Goal: Task Accomplishment & Management: Use online tool/utility

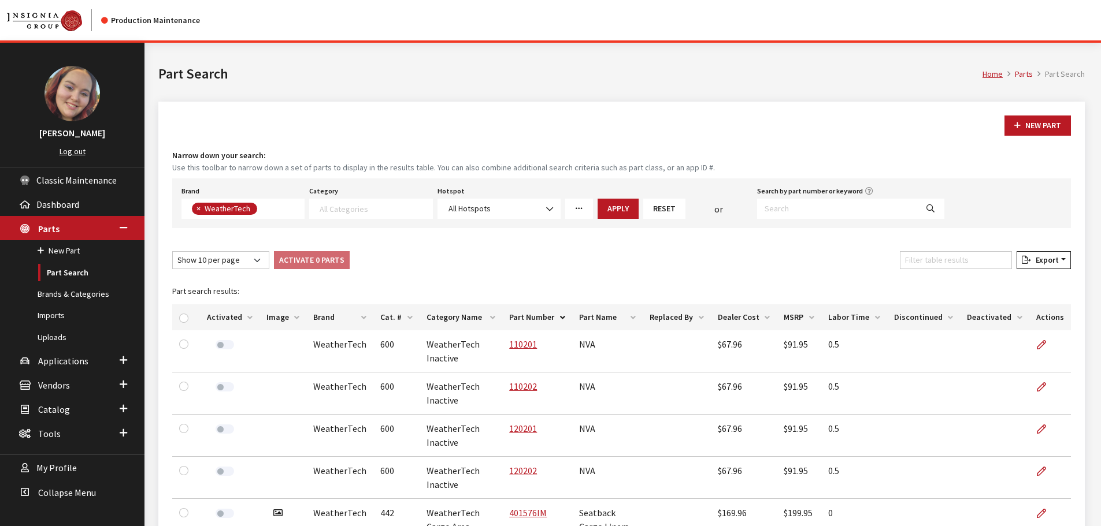
select select
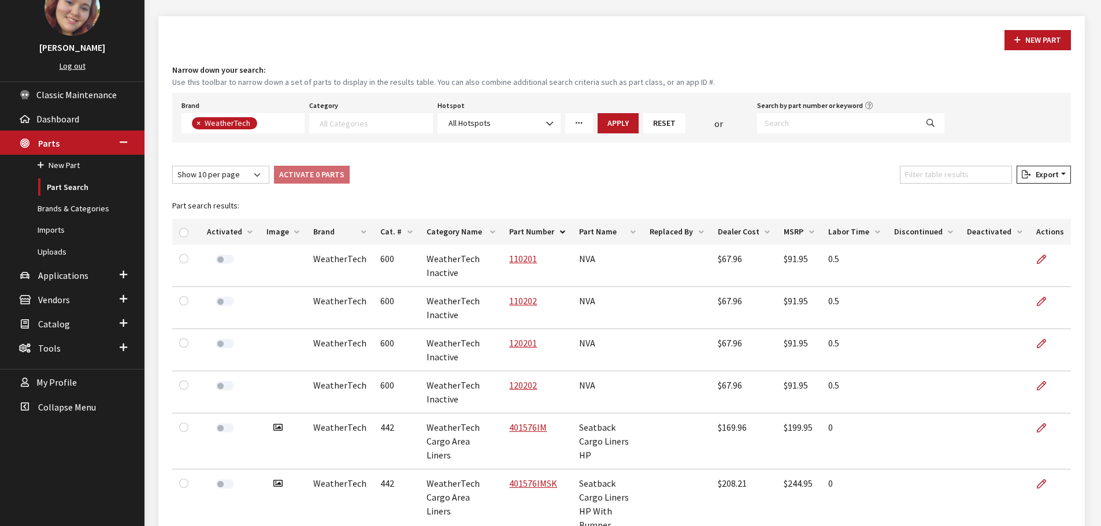
scroll to position [173, 0]
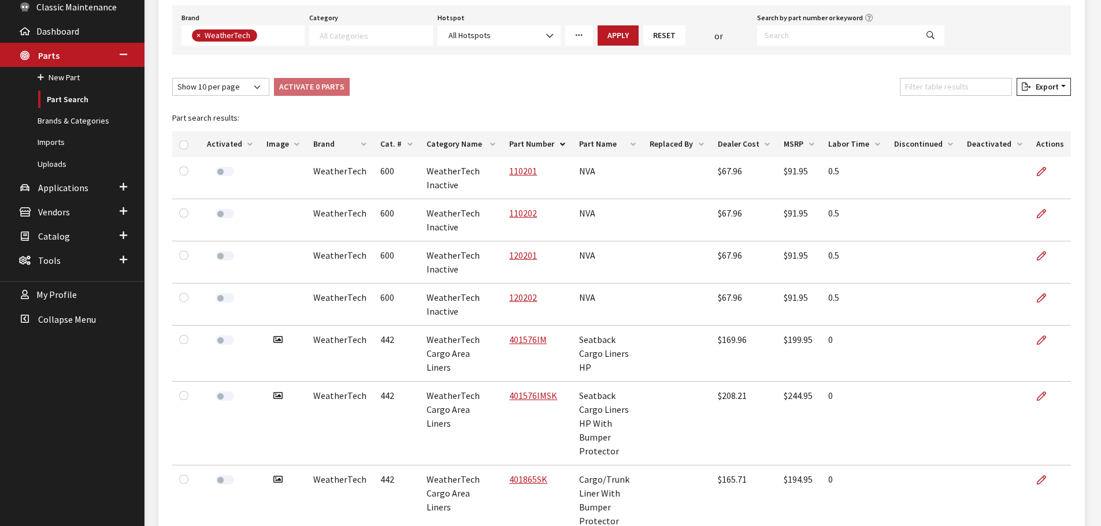
click at [286, 145] on th "Image" at bounding box center [282, 144] width 47 height 26
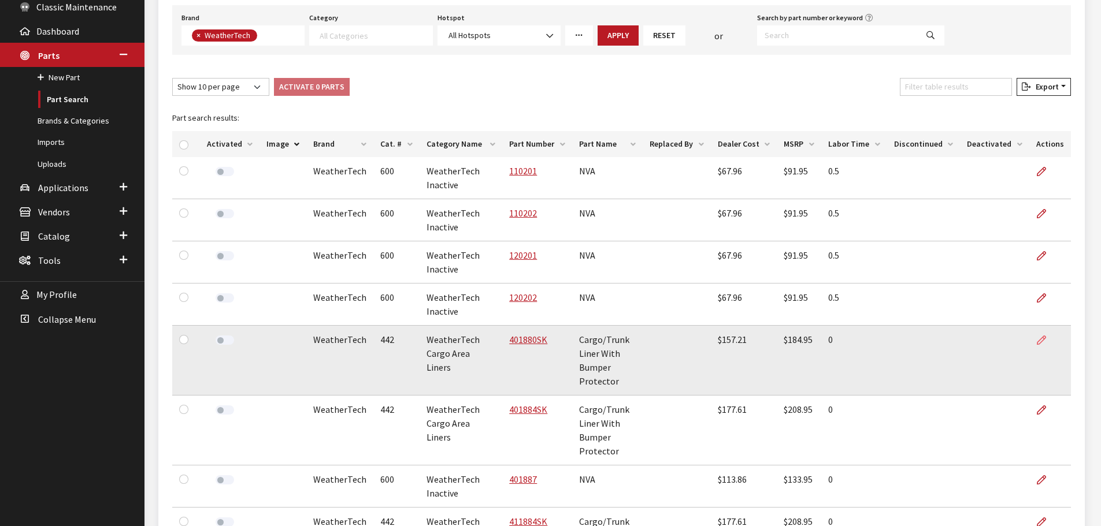
click at [1039, 337] on icon at bounding box center [1041, 340] width 9 height 9
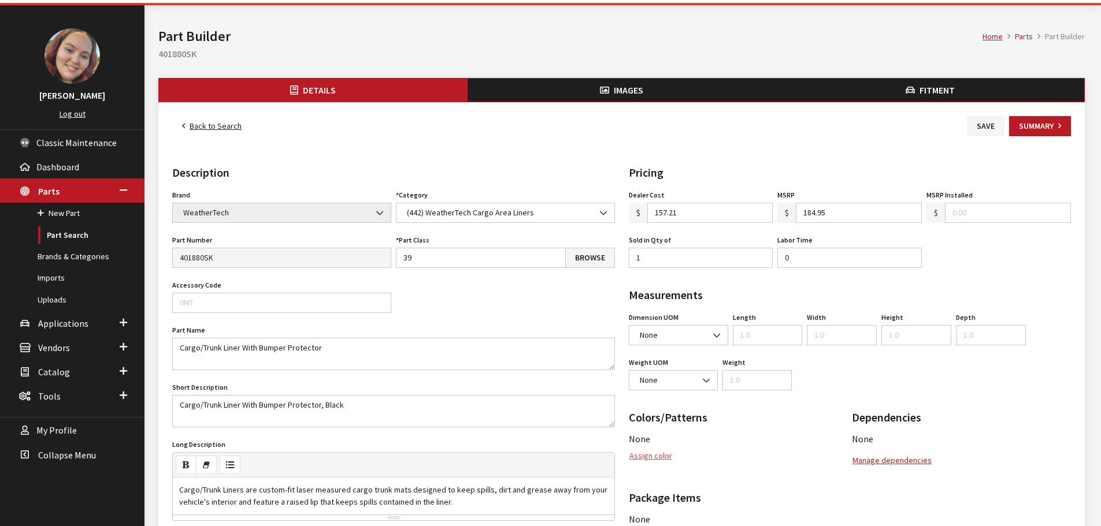
scroll to position [58, 0]
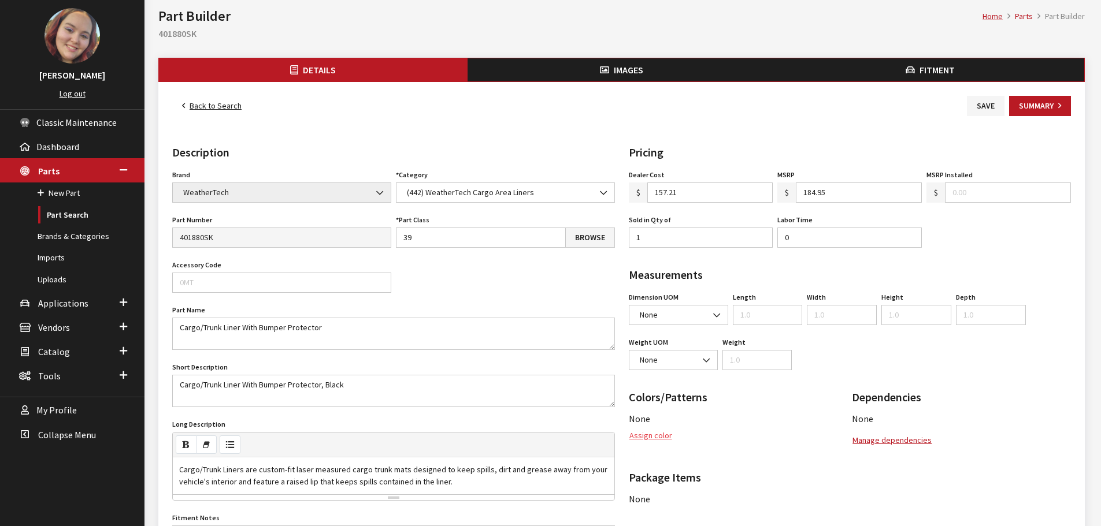
click at [646, 438] on button "Assign color" at bounding box center [651, 436] width 44 height 20
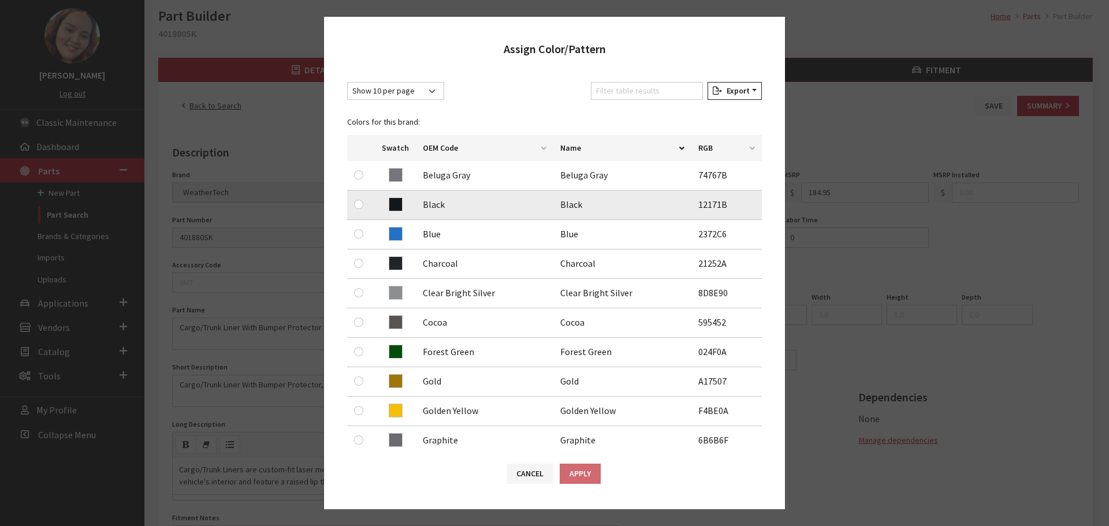
click at [357, 210] on div at bounding box center [361, 205] width 14 height 14
click at [360, 206] on input "radio" at bounding box center [358, 204] width 9 height 9
radio input "true"
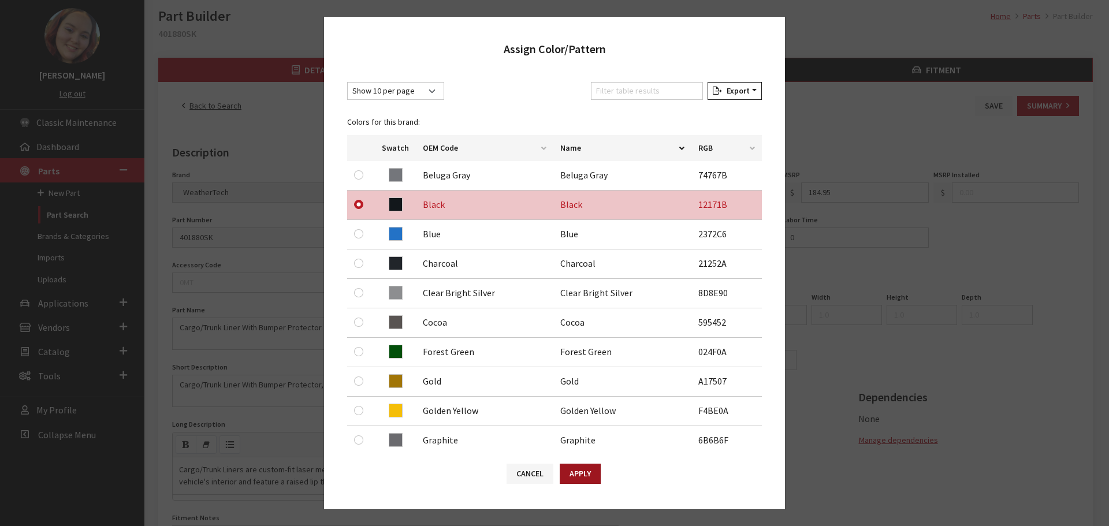
click at [564, 479] on button "Apply" at bounding box center [580, 474] width 41 height 20
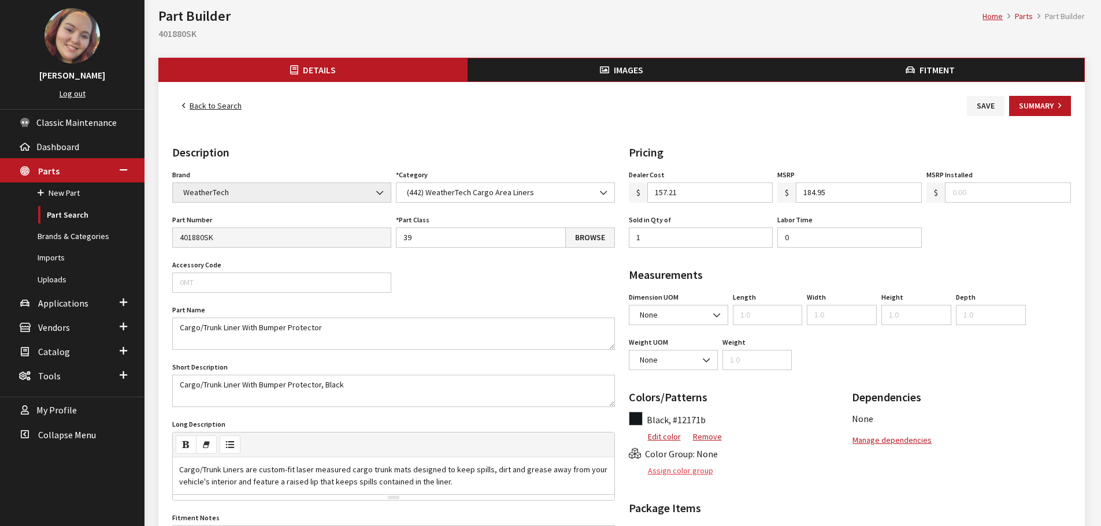
click at [692, 473] on button "Assign color group" at bounding box center [671, 471] width 85 height 20
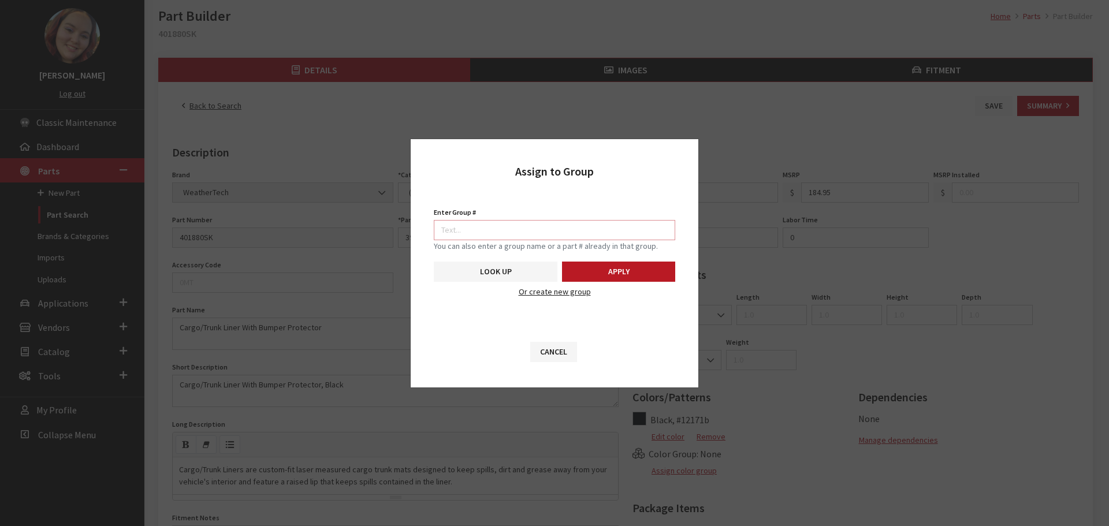
click at [599, 232] on input "Enter Group #" at bounding box center [555, 230] width 242 height 20
type input "5747"
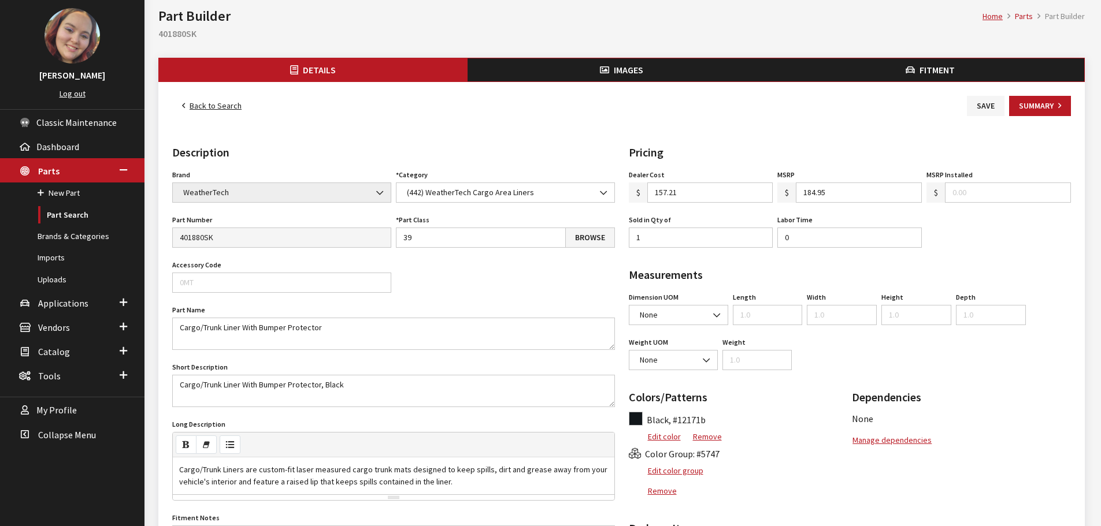
click at [598, 71] on button "Images" at bounding box center [621, 69] width 309 height 23
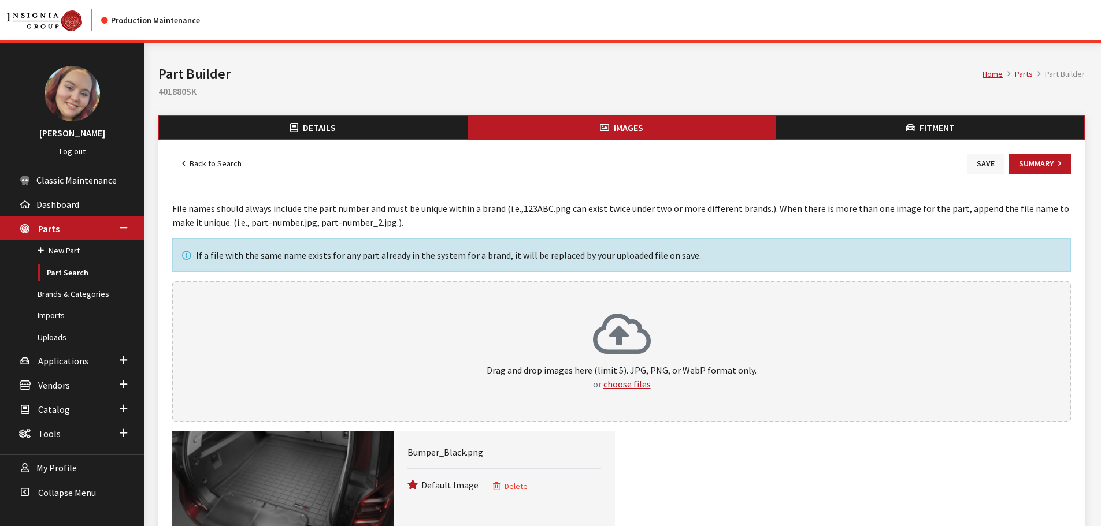
click at [985, 163] on button "Save" at bounding box center [986, 164] width 38 height 20
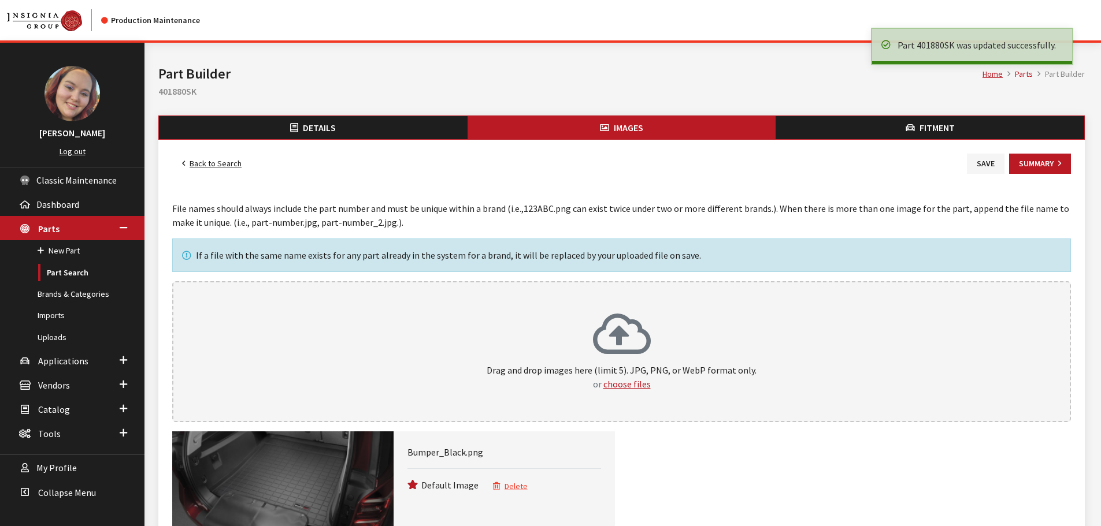
click at [227, 163] on link "Back to Search" at bounding box center [211, 164] width 79 height 20
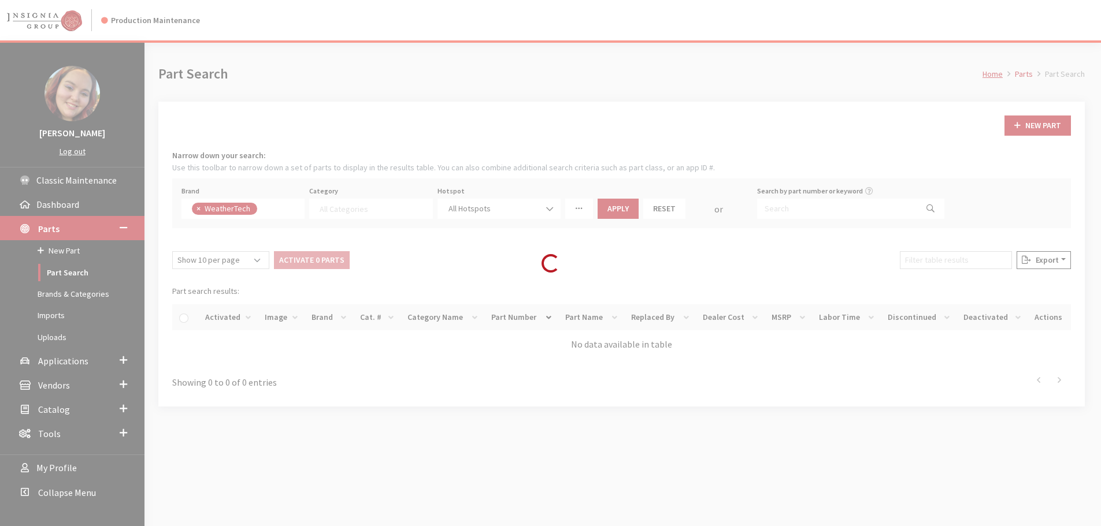
select select
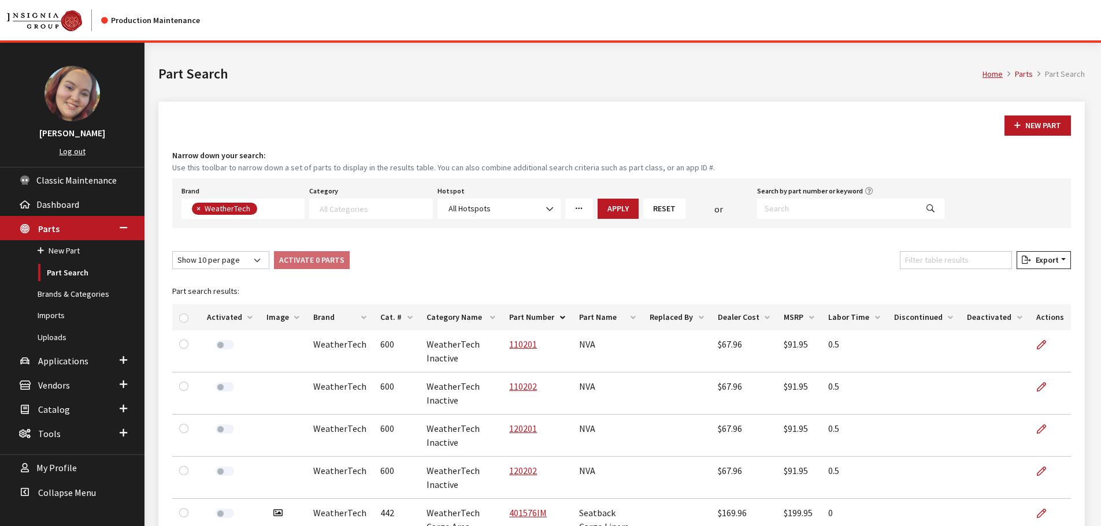
click at [284, 316] on th "Image" at bounding box center [282, 318] width 47 height 26
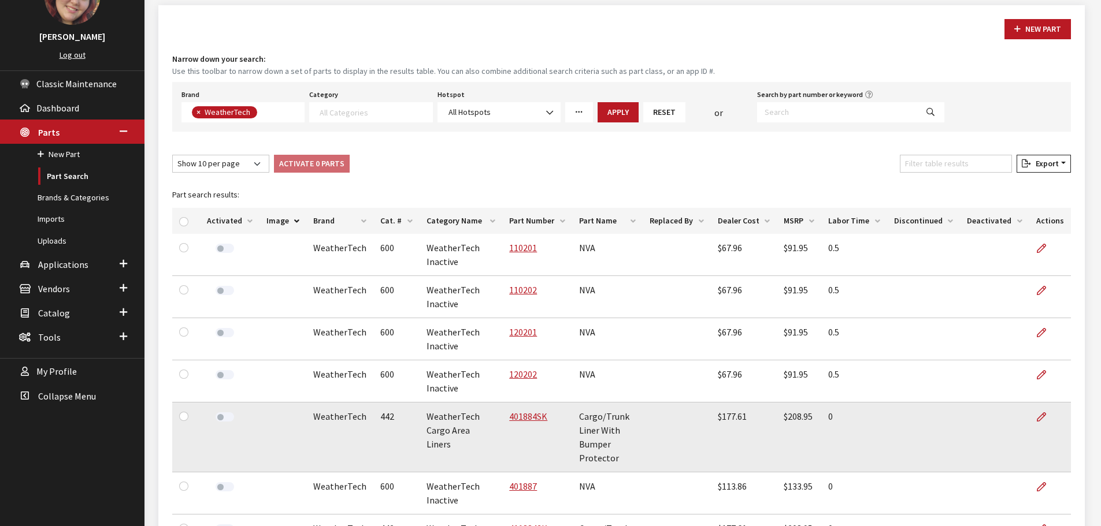
scroll to position [116, 0]
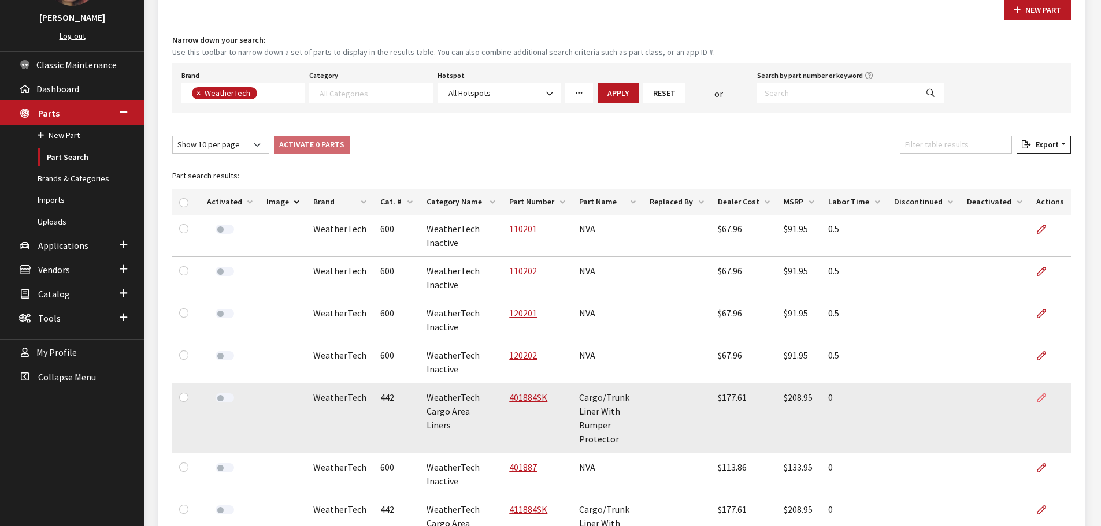
click at [1041, 399] on icon at bounding box center [1041, 398] width 9 height 9
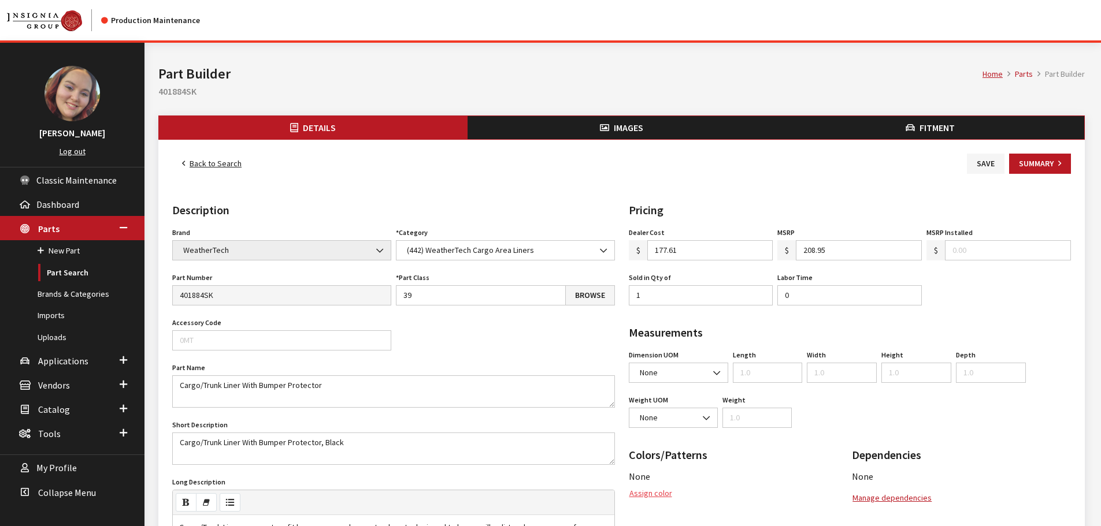
click at [639, 487] on button "Assign color" at bounding box center [651, 494] width 44 height 20
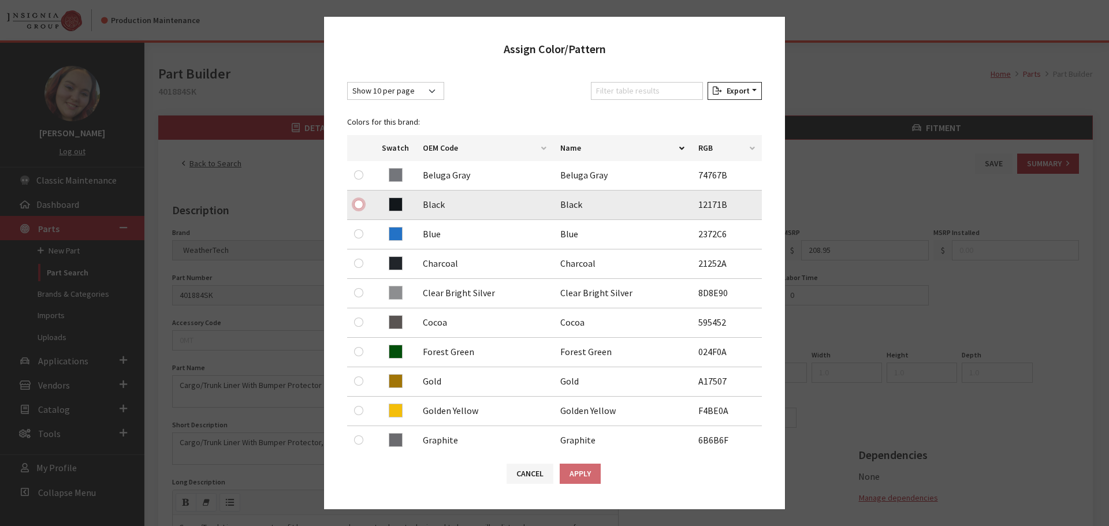
click at [362, 206] on input "radio" at bounding box center [358, 204] width 9 height 9
radio input "true"
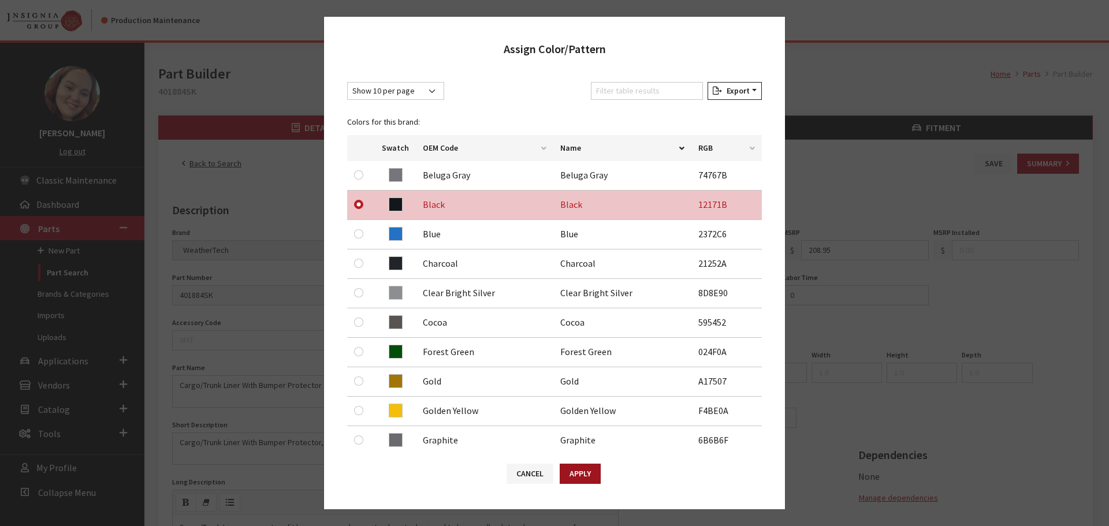
click at [572, 469] on button "Apply" at bounding box center [580, 474] width 41 height 20
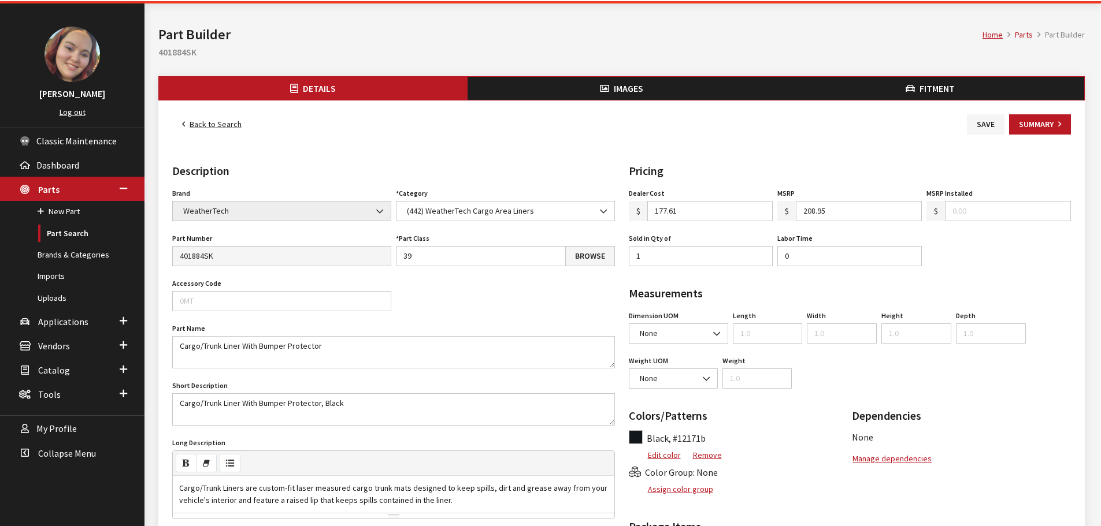
scroll to position [58, 0]
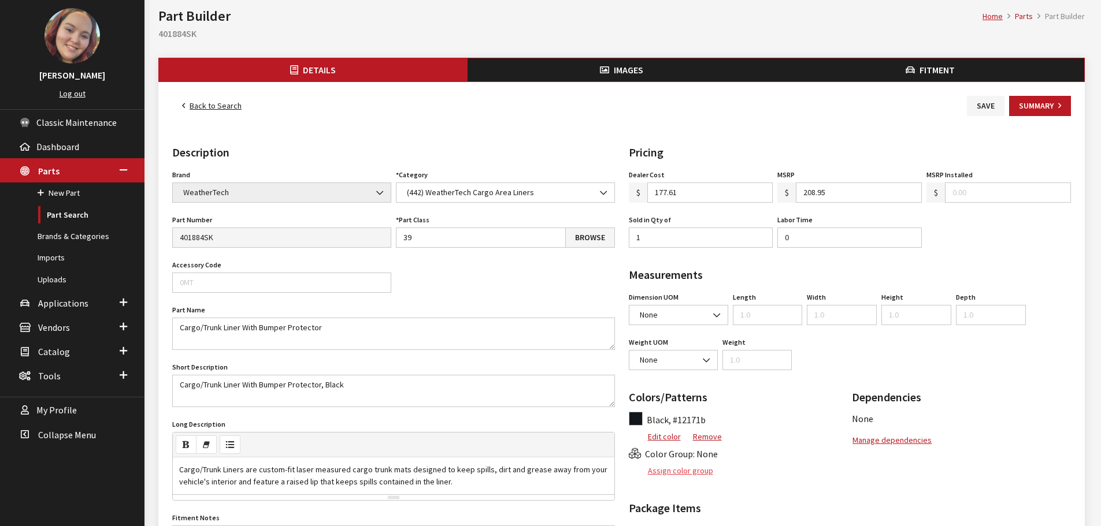
click at [677, 474] on button "Assign color group" at bounding box center [671, 471] width 85 height 20
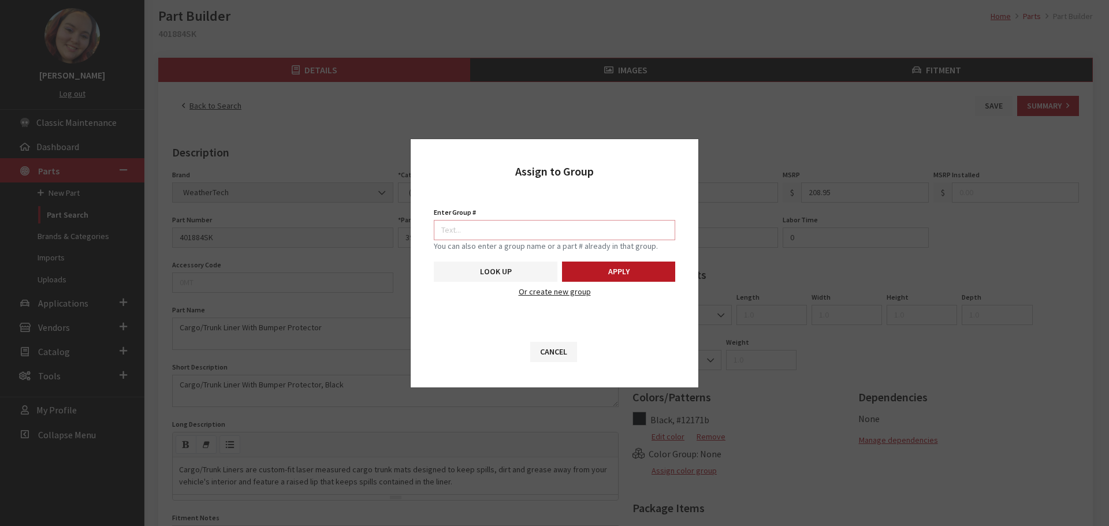
click at [563, 233] on input "Enter Group #" at bounding box center [555, 230] width 242 height 20
type input "5747"
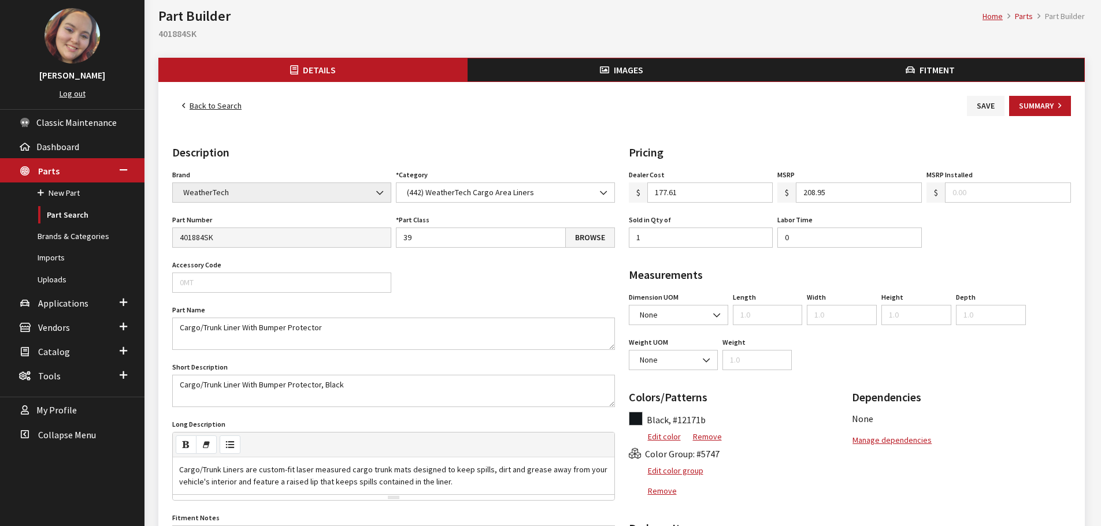
click at [623, 69] on span "Images" at bounding box center [628, 70] width 29 height 12
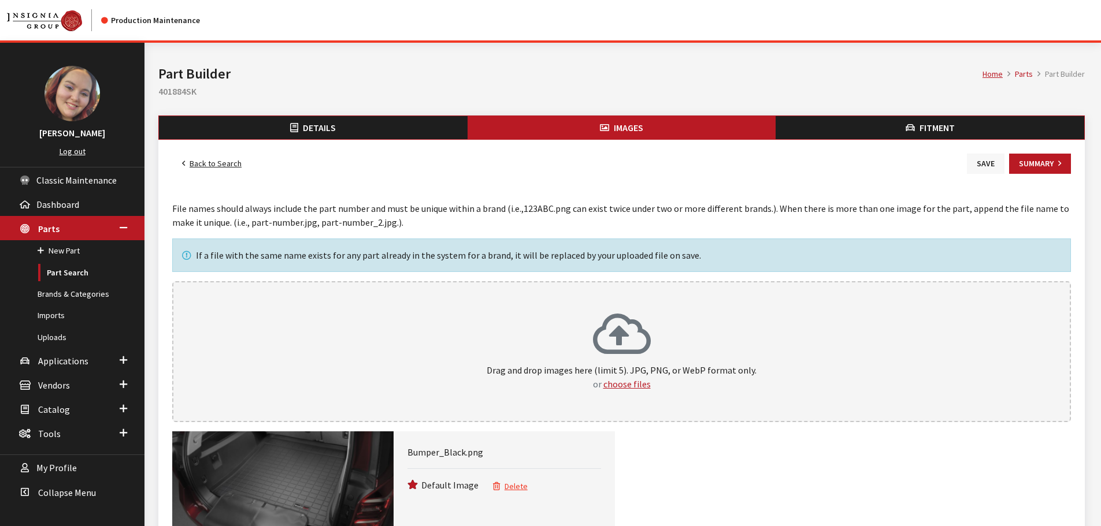
click at [973, 169] on button "Save" at bounding box center [986, 164] width 38 height 20
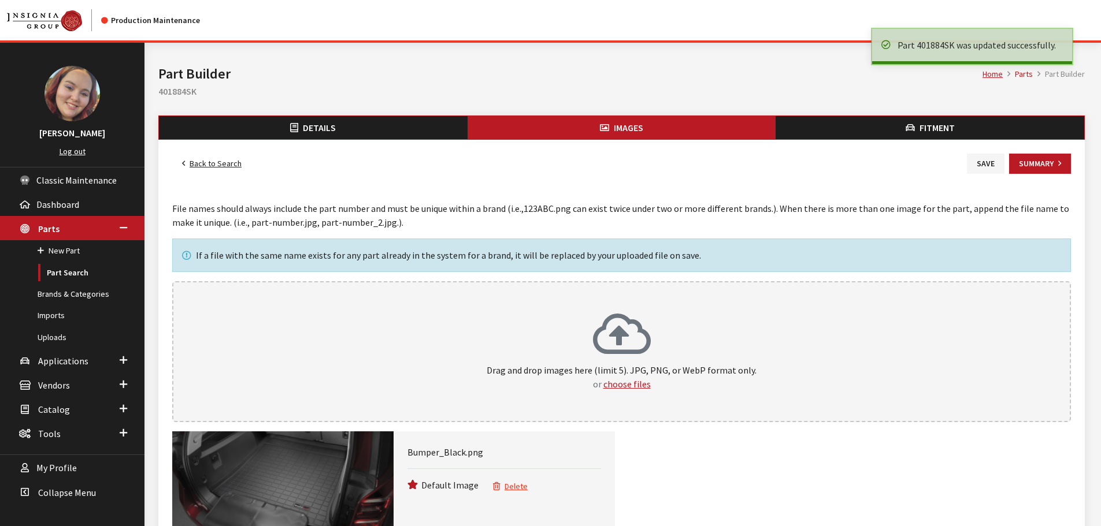
click at [217, 159] on link "Back to Search" at bounding box center [211, 164] width 79 height 20
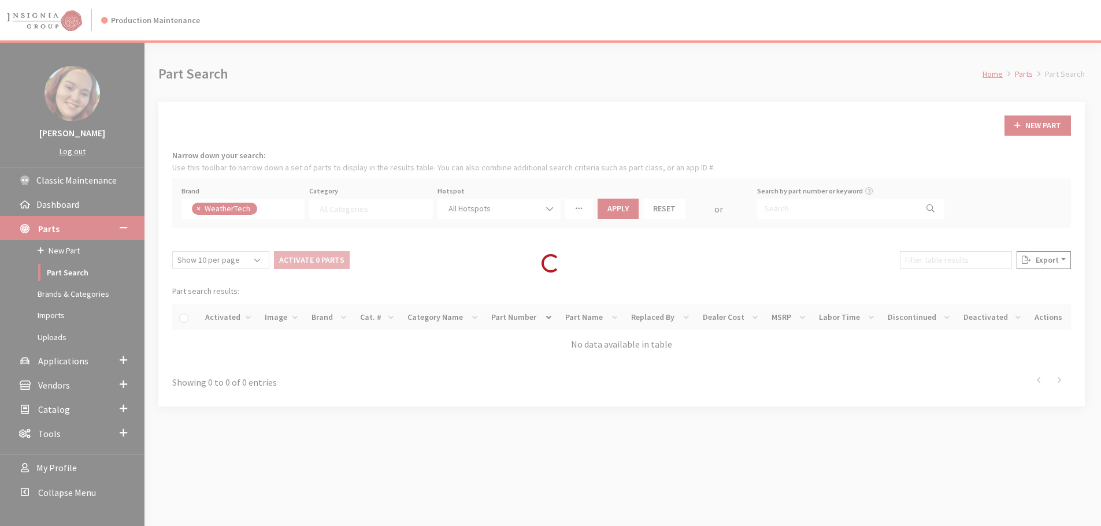
select select
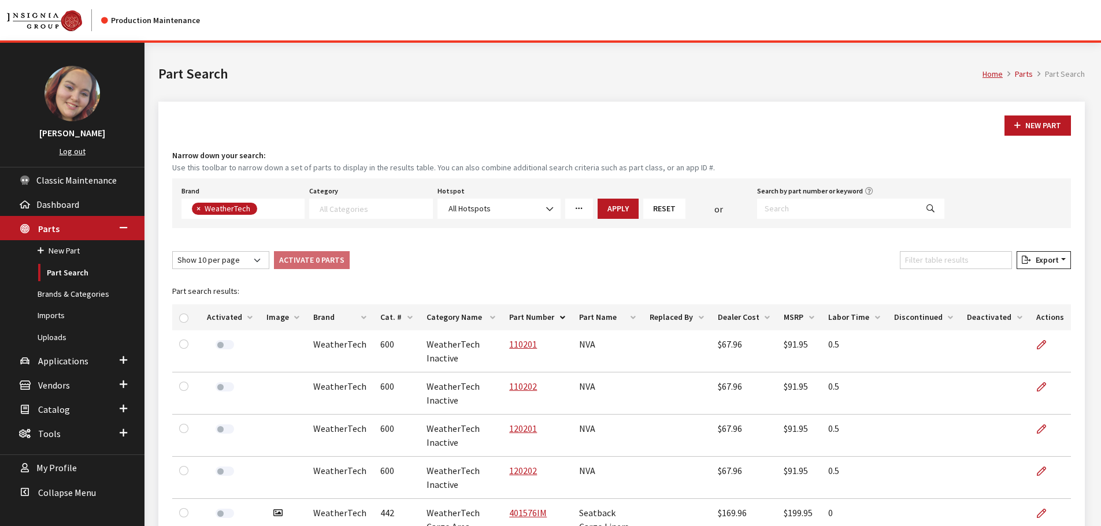
click at [282, 320] on th "Image" at bounding box center [282, 318] width 47 height 26
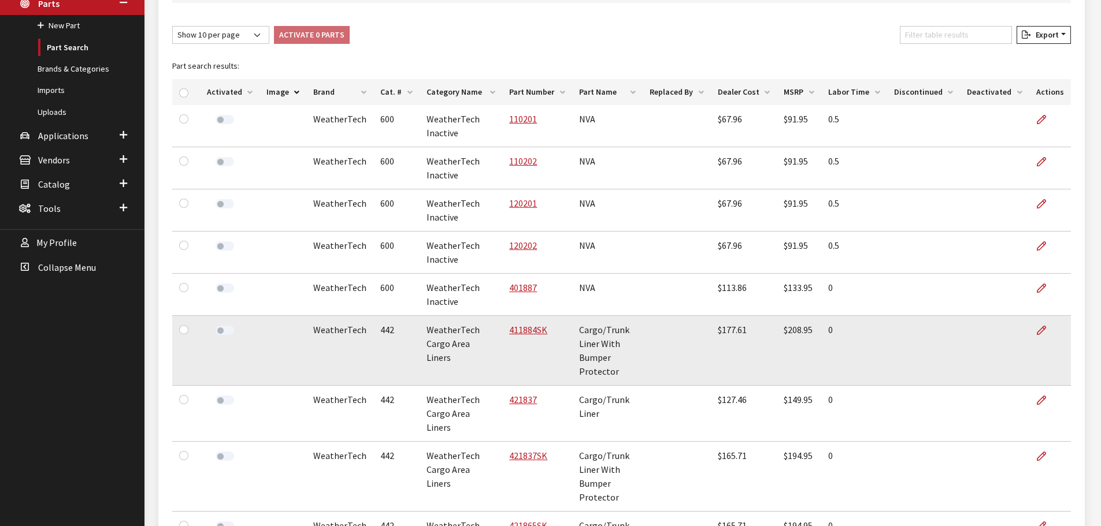
scroll to position [231, 0]
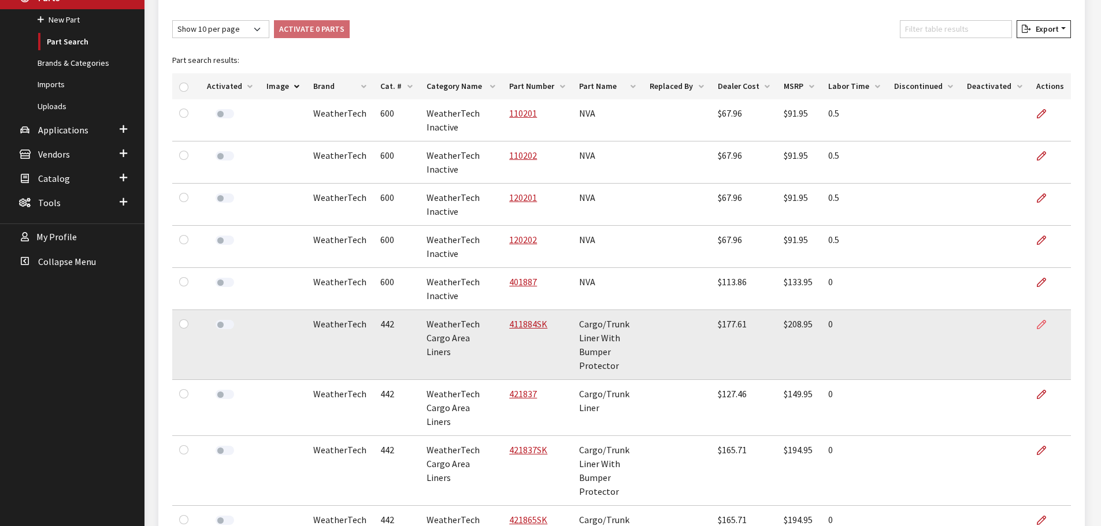
click at [1042, 322] on icon at bounding box center [1041, 325] width 9 height 9
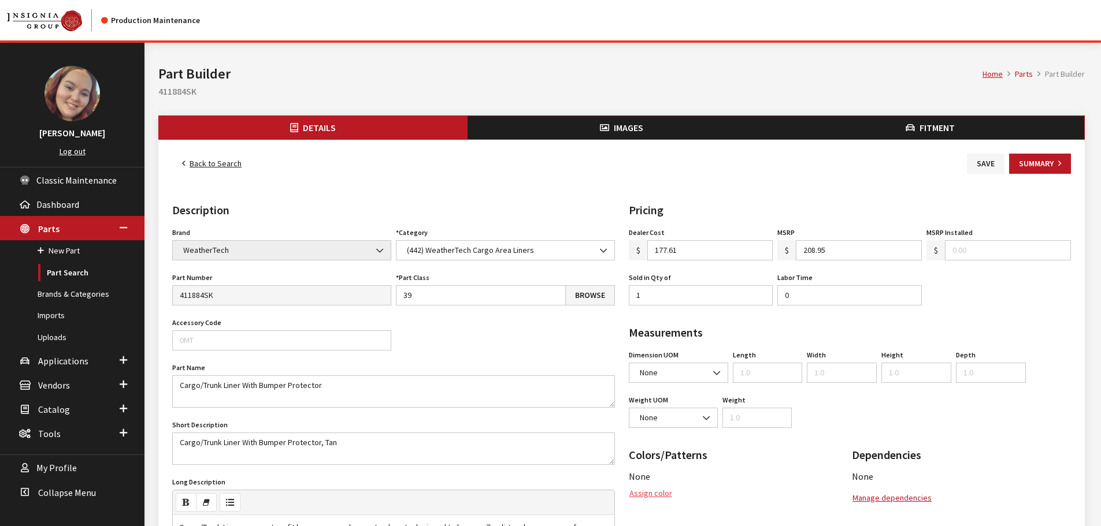
click at [641, 490] on button "Assign color" at bounding box center [651, 494] width 44 height 20
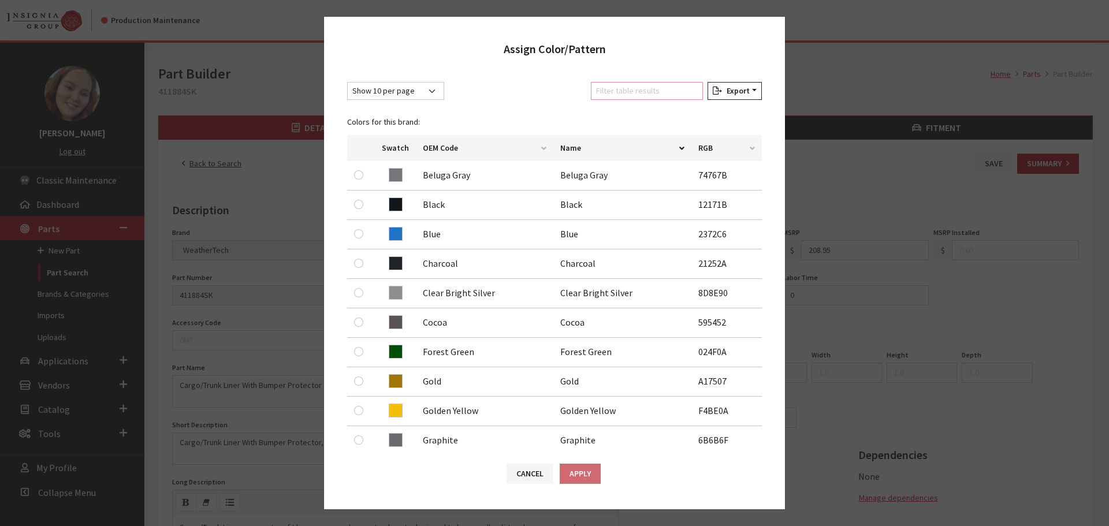
click at [665, 99] on input "Filter table results" at bounding box center [647, 91] width 112 height 18
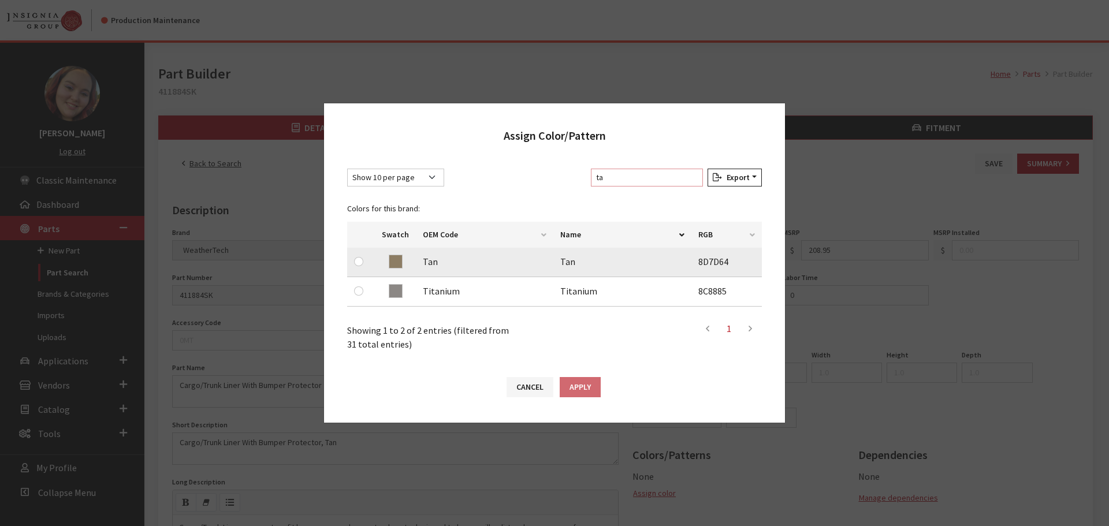
type input "ta"
click at [356, 264] on input "radio" at bounding box center [358, 261] width 9 height 9
radio input "true"
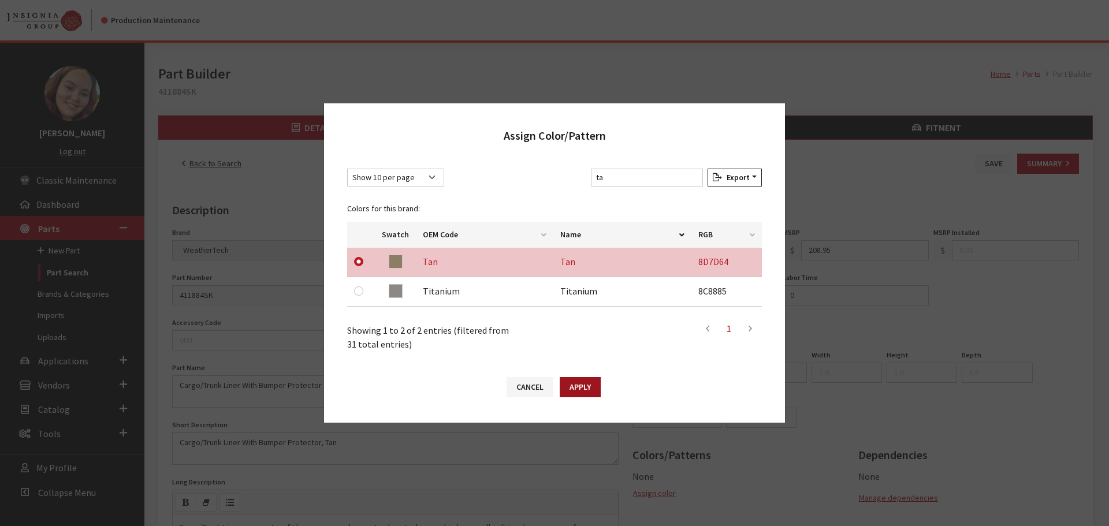
click at [592, 384] on button "Apply" at bounding box center [580, 387] width 41 height 20
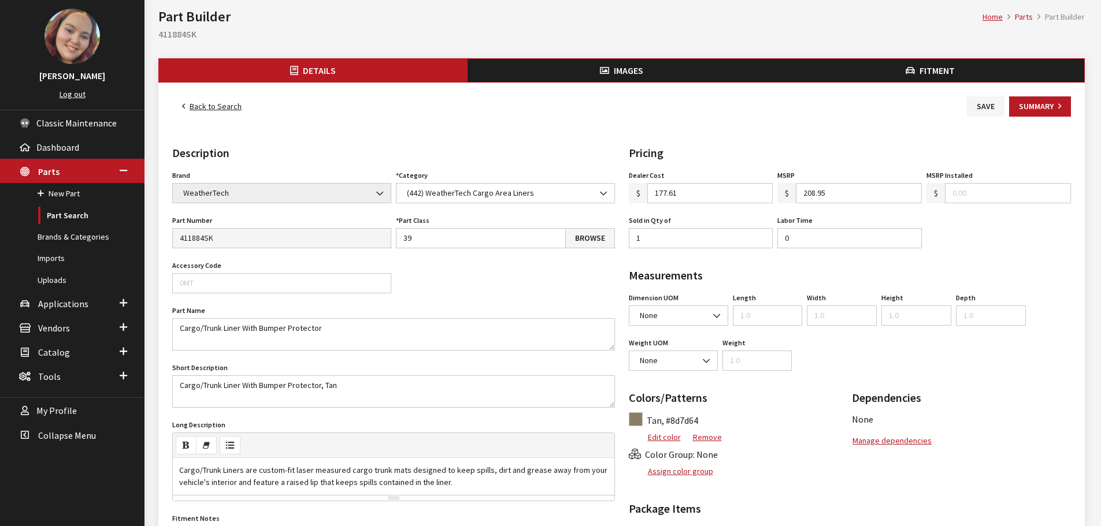
scroll to position [58, 0]
click at [681, 478] on button "Assign color group" at bounding box center [671, 471] width 85 height 20
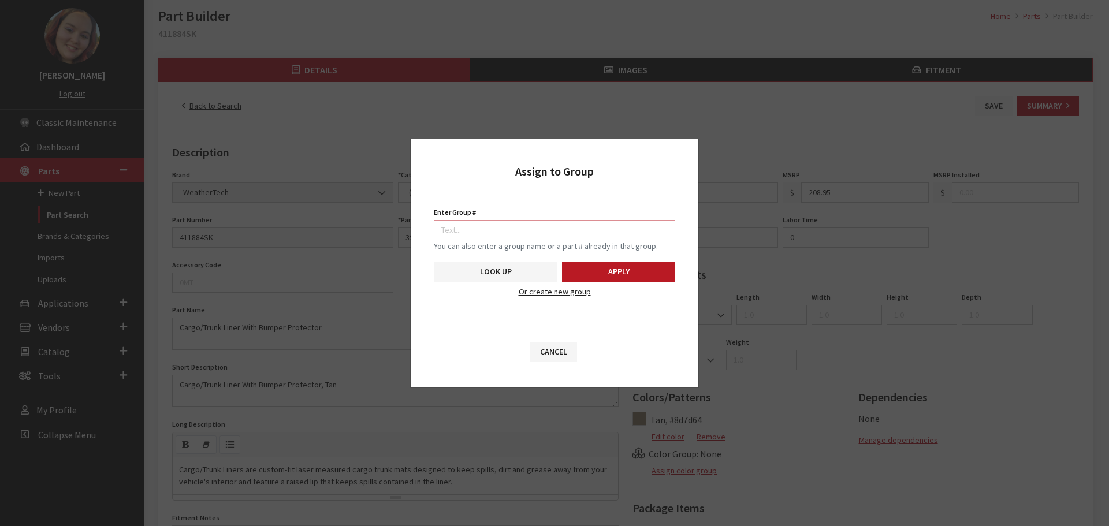
click at [587, 229] on input "Enter Group #" at bounding box center [555, 230] width 242 height 20
type input "5747"
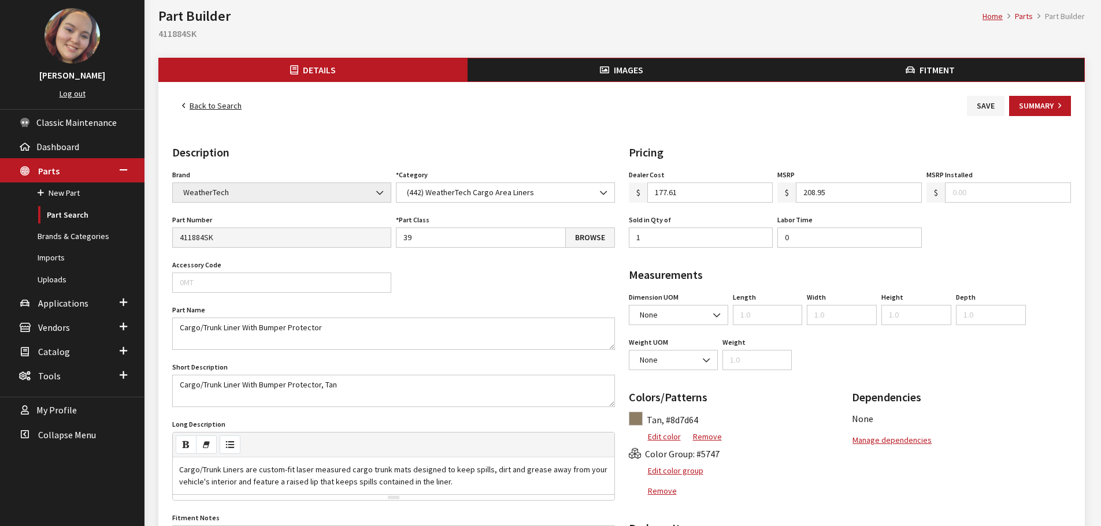
click at [679, 58] on button "Images" at bounding box center [621, 69] width 309 height 23
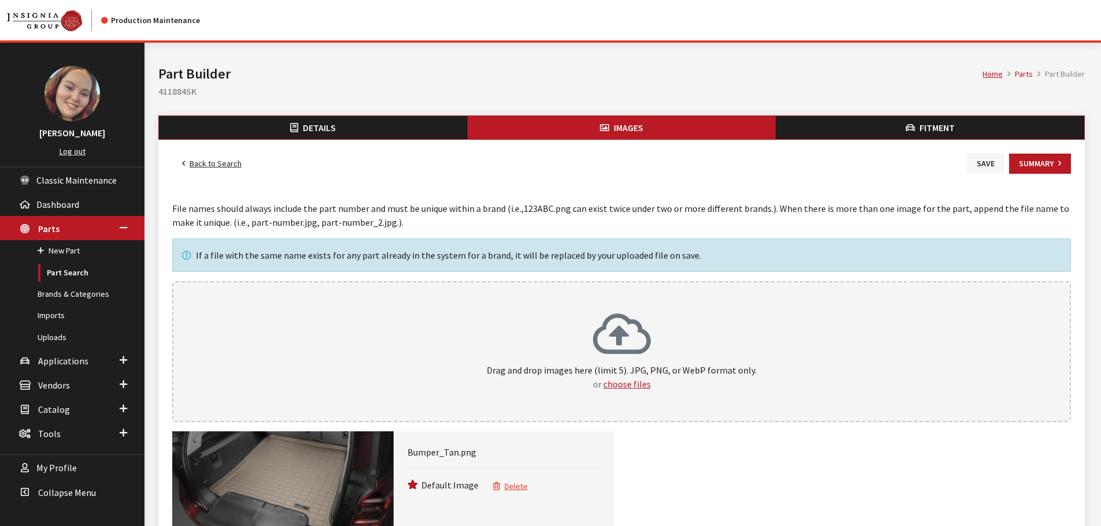
click at [986, 168] on button "Save" at bounding box center [986, 164] width 38 height 20
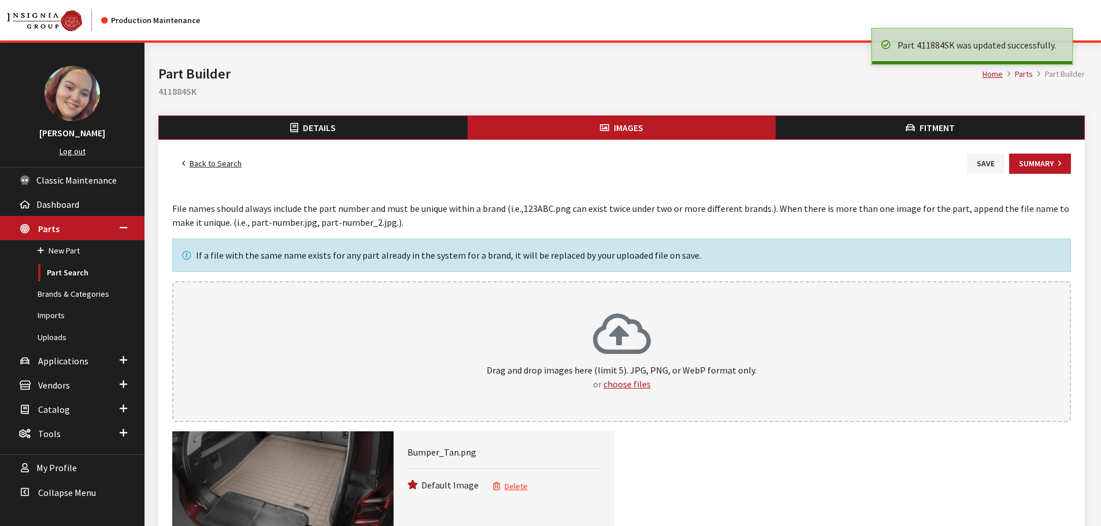
click at [205, 164] on link "Back to Search" at bounding box center [211, 164] width 79 height 20
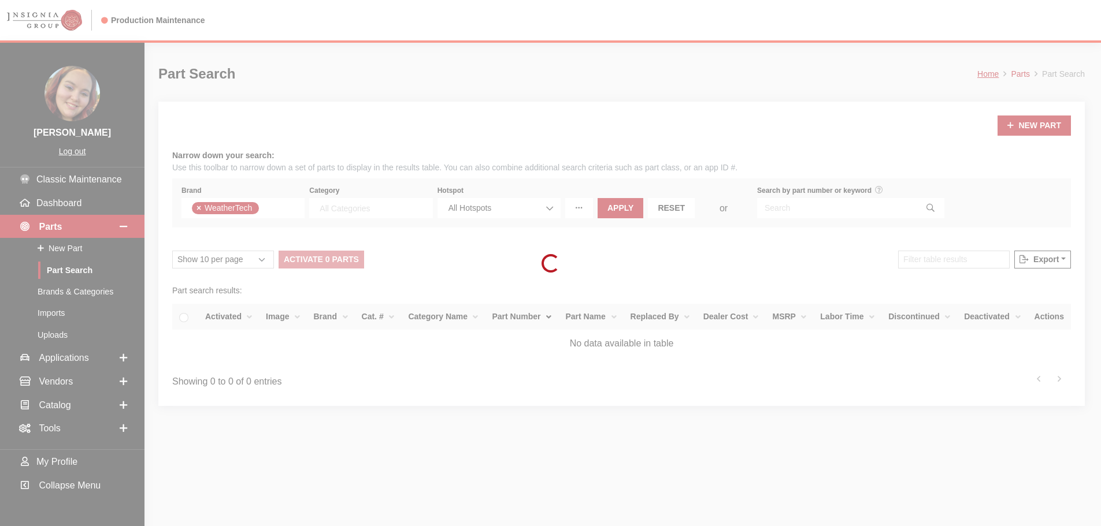
select select
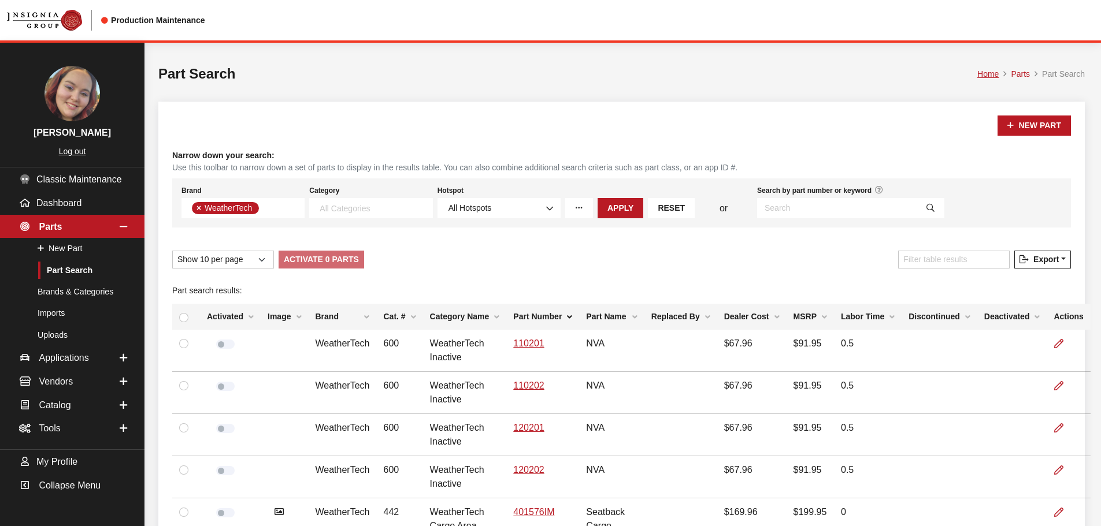
click at [284, 321] on th "Image" at bounding box center [284, 317] width 47 height 26
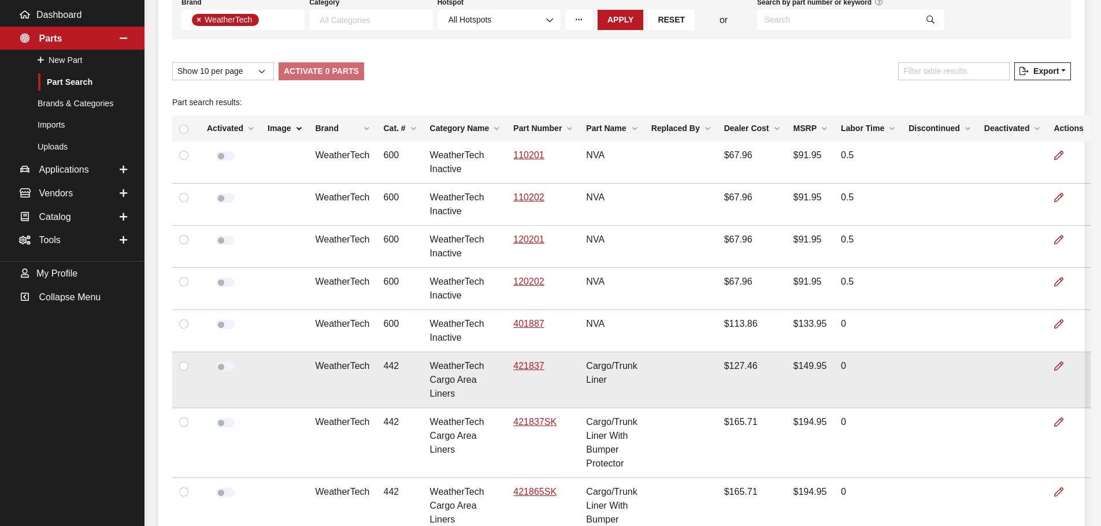
scroll to position [289, 0]
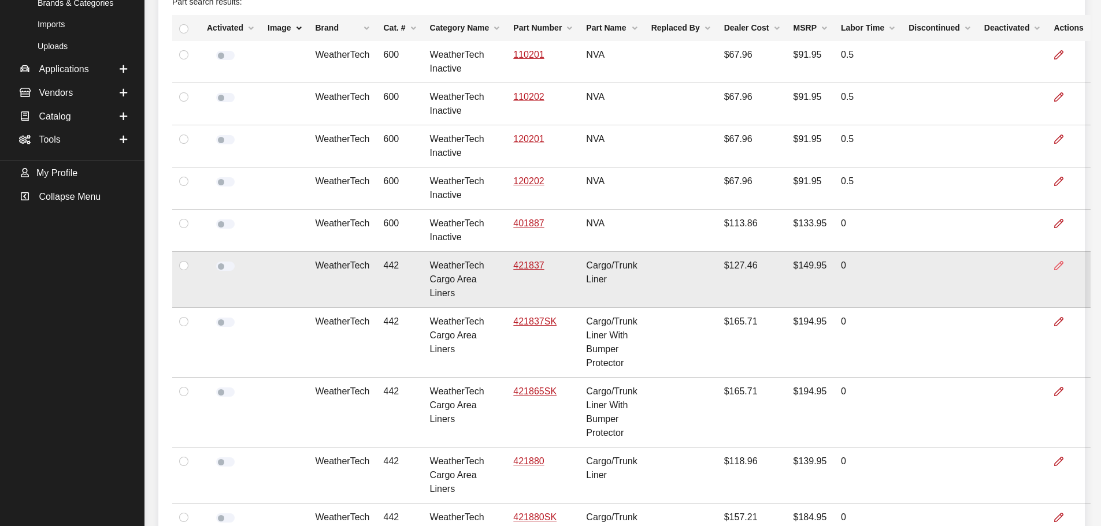
click at [1054, 267] on icon at bounding box center [1058, 266] width 9 height 9
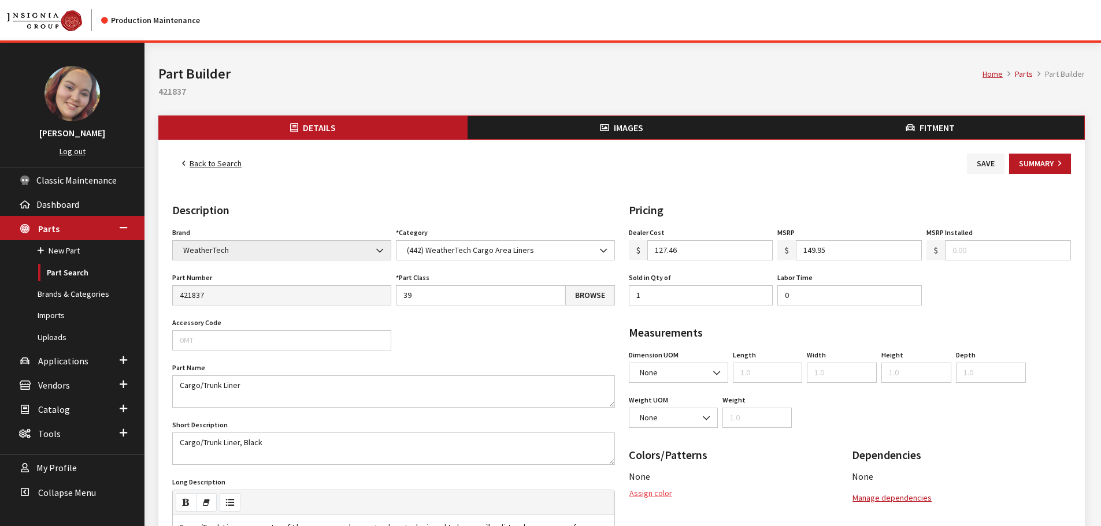
click at [648, 488] on button "Assign color" at bounding box center [651, 494] width 44 height 20
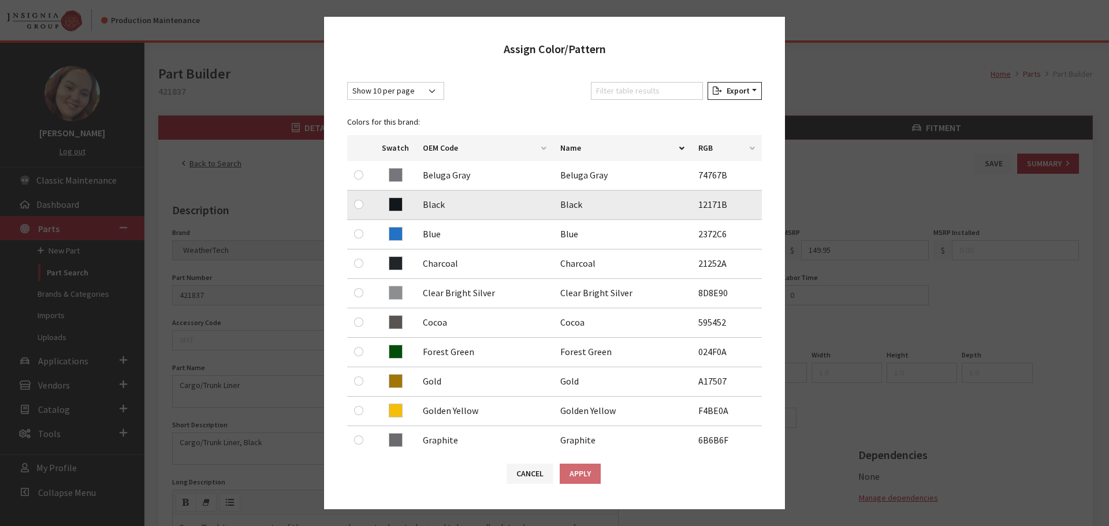
click at [365, 205] on div at bounding box center [361, 205] width 14 height 14
click at [358, 203] on input "radio" at bounding box center [358, 204] width 9 height 9
radio input "true"
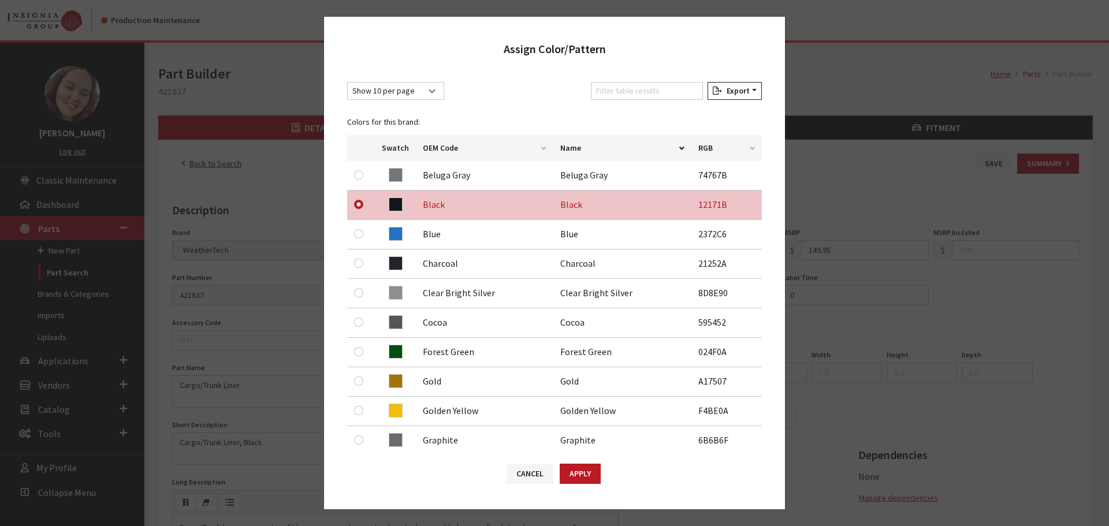
drag, startPoint x: 565, startPoint y: 474, endPoint x: 994, endPoint y: 277, distance: 471.6
click at [567, 474] on button "Apply" at bounding box center [580, 474] width 41 height 20
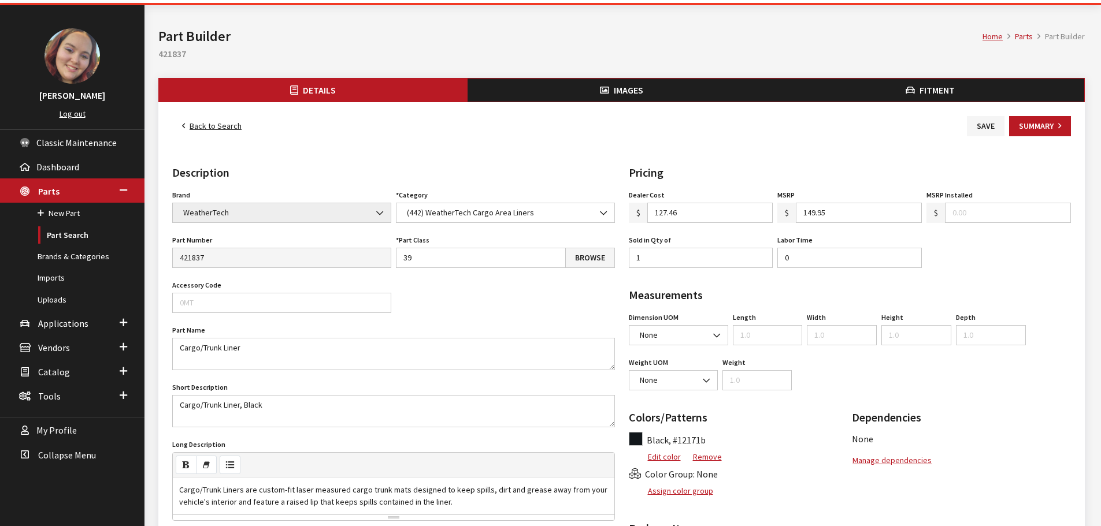
scroll to position [58, 0]
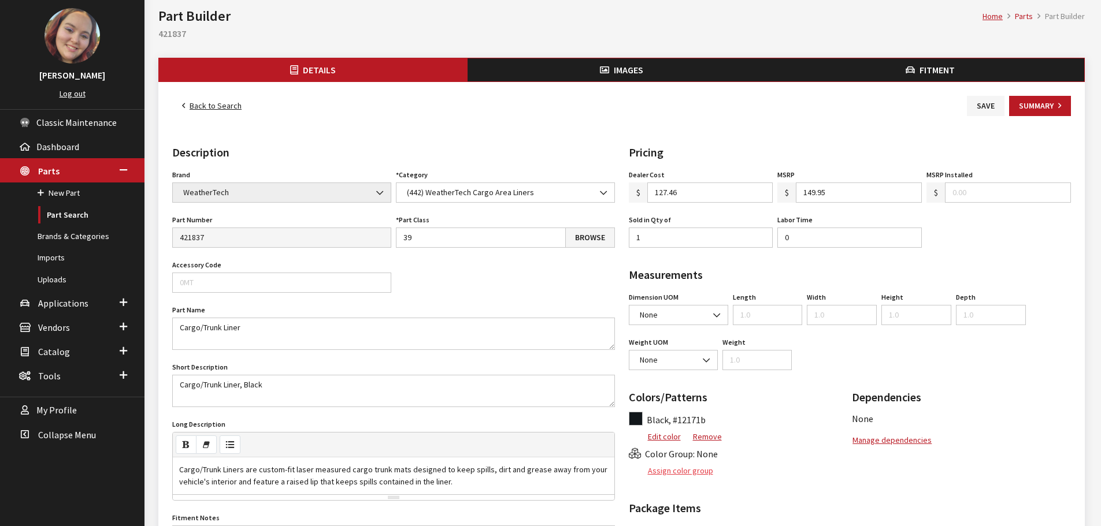
click at [688, 469] on button "Assign color group" at bounding box center [671, 471] width 85 height 20
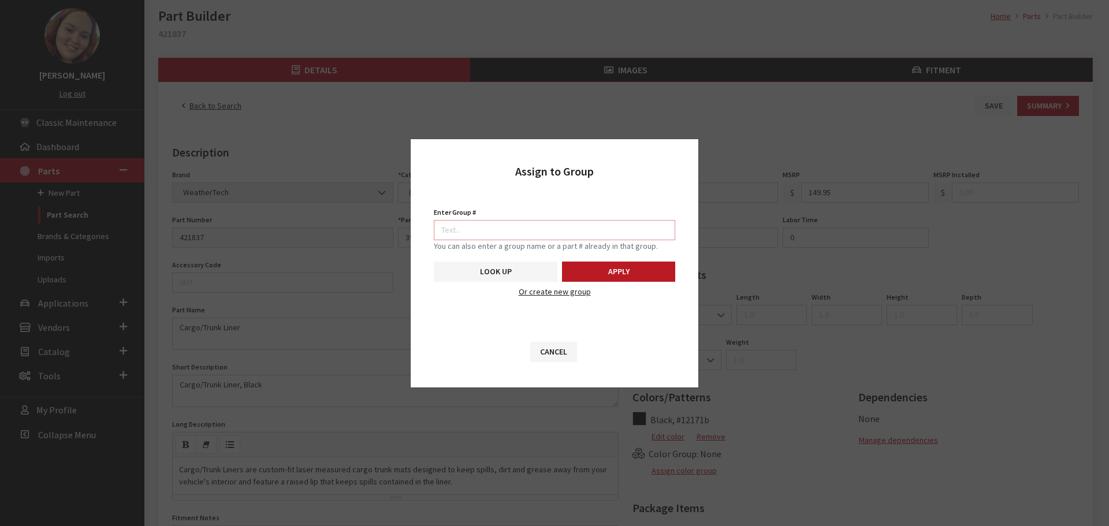
click at [642, 224] on input "Enter Group #" at bounding box center [555, 230] width 242 height 20
type input "5746"
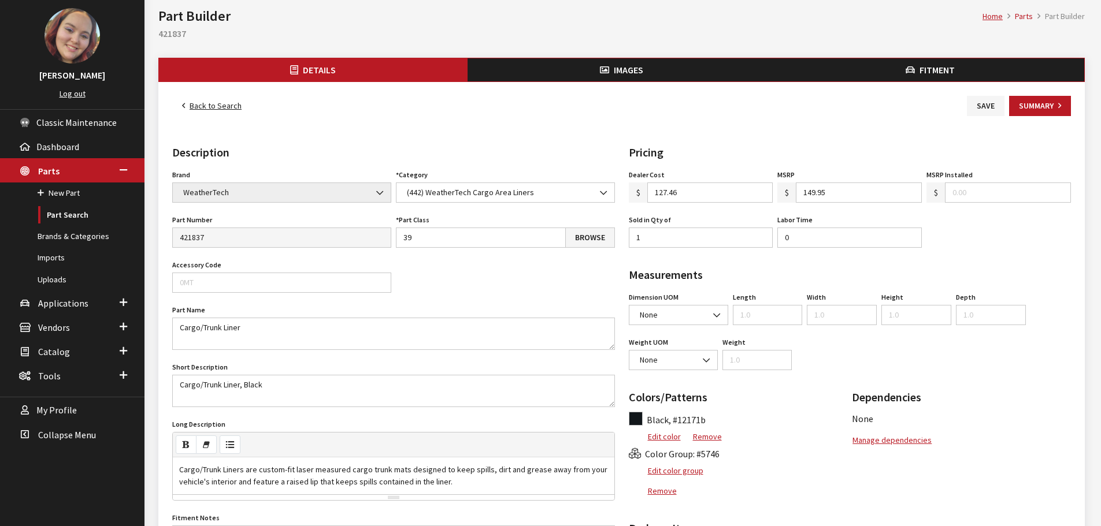
click at [645, 66] on button "Images" at bounding box center [621, 69] width 309 height 23
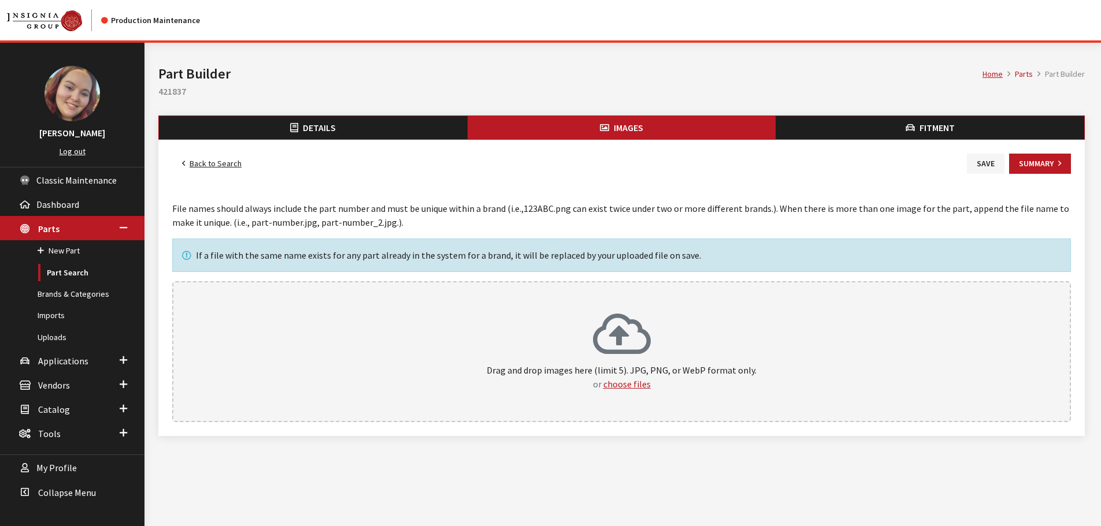
click at [350, 120] on button "Details" at bounding box center [313, 127] width 309 height 23
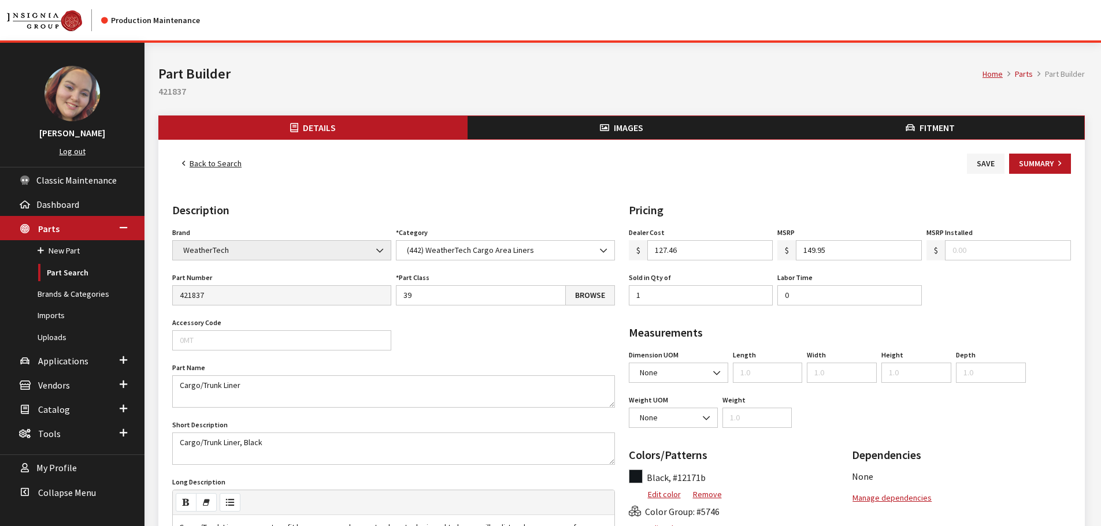
drag, startPoint x: 0, startPoint y: 0, endPoint x: 567, endPoint y: 131, distance: 581.9
click at [567, 131] on button "Images" at bounding box center [621, 127] width 309 height 23
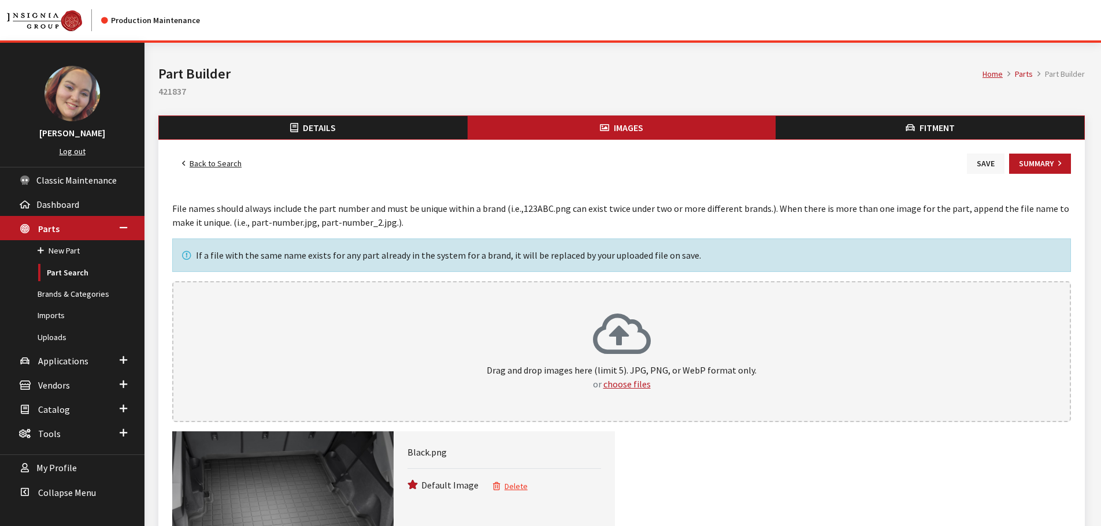
click at [982, 167] on button "Save" at bounding box center [986, 164] width 38 height 20
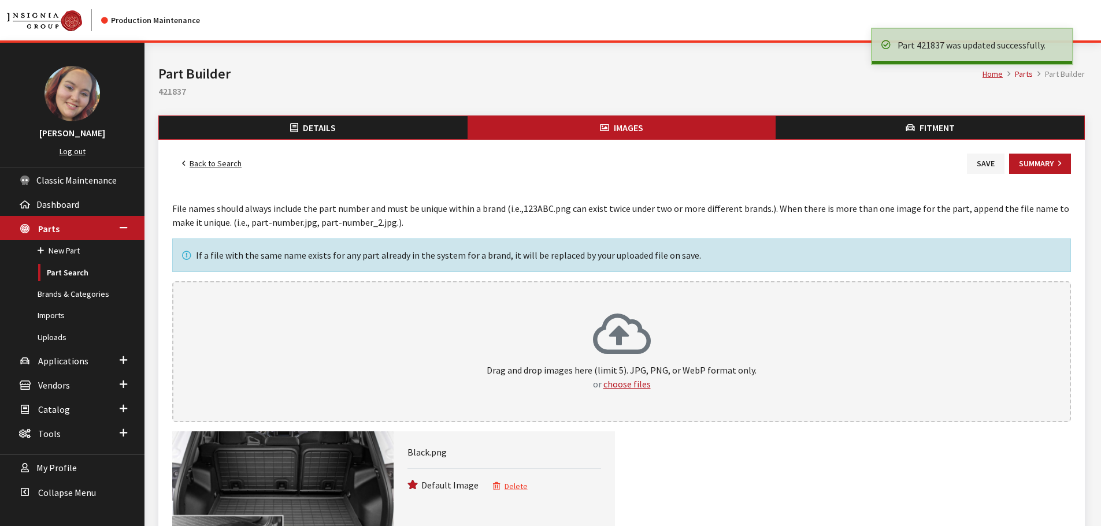
click at [222, 162] on link "Back to Search" at bounding box center [211, 164] width 79 height 20
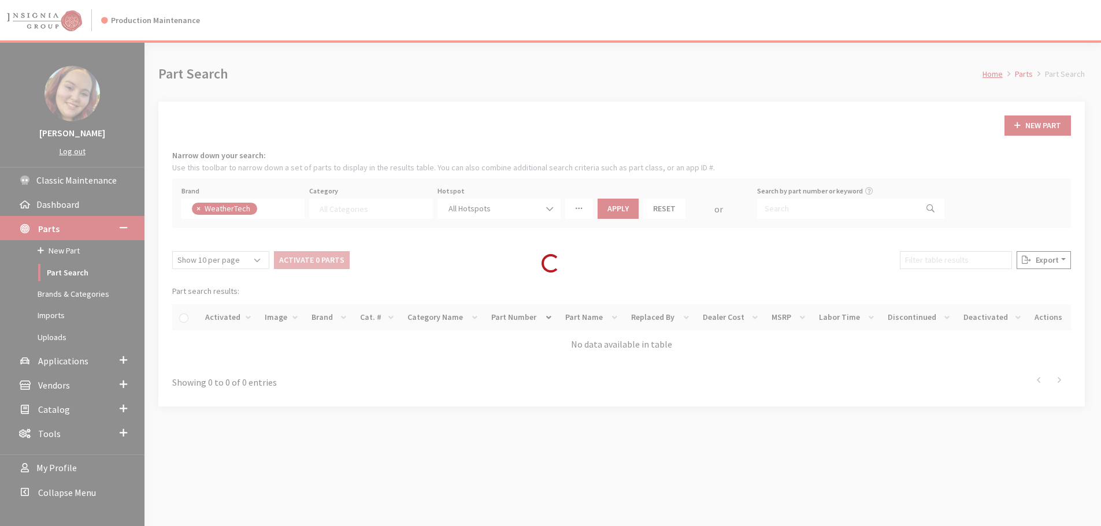
select select
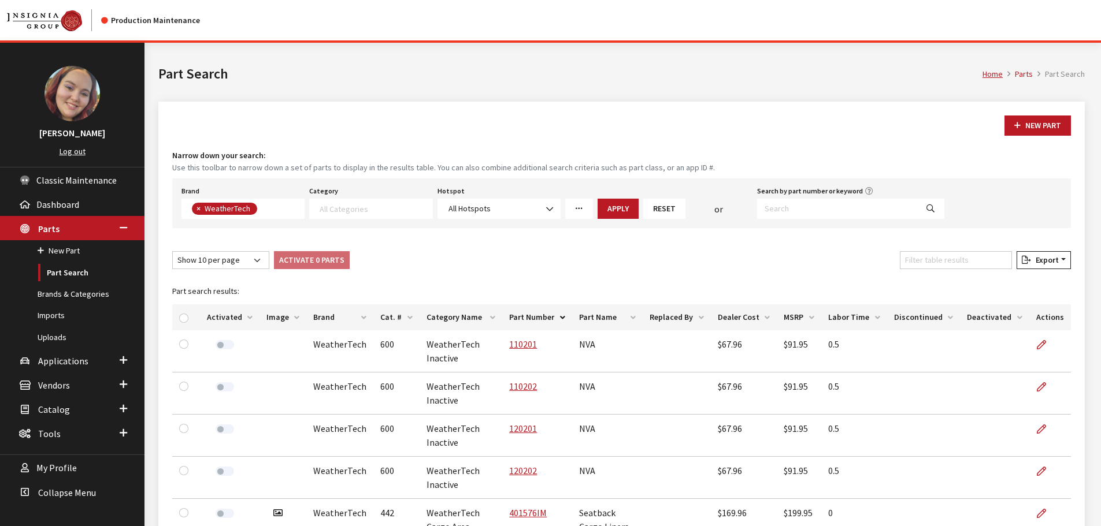
click at [276, 316] on th "Image" at bounding box center [282, 318] width 47 height 26
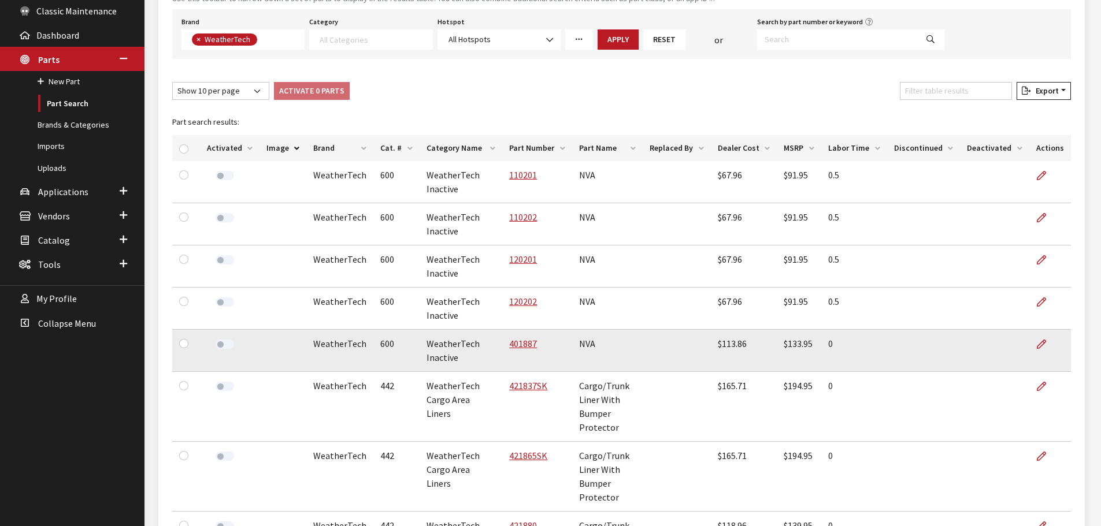
scroll to position [173, 0]
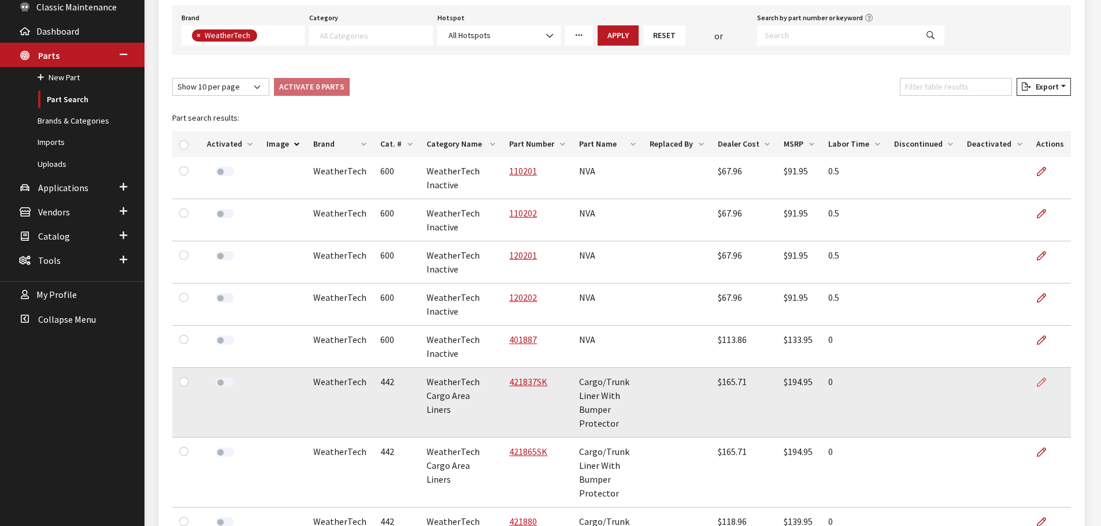
click at [1036, 384] on link at bounding box center [1046, 382] width 20 height 29
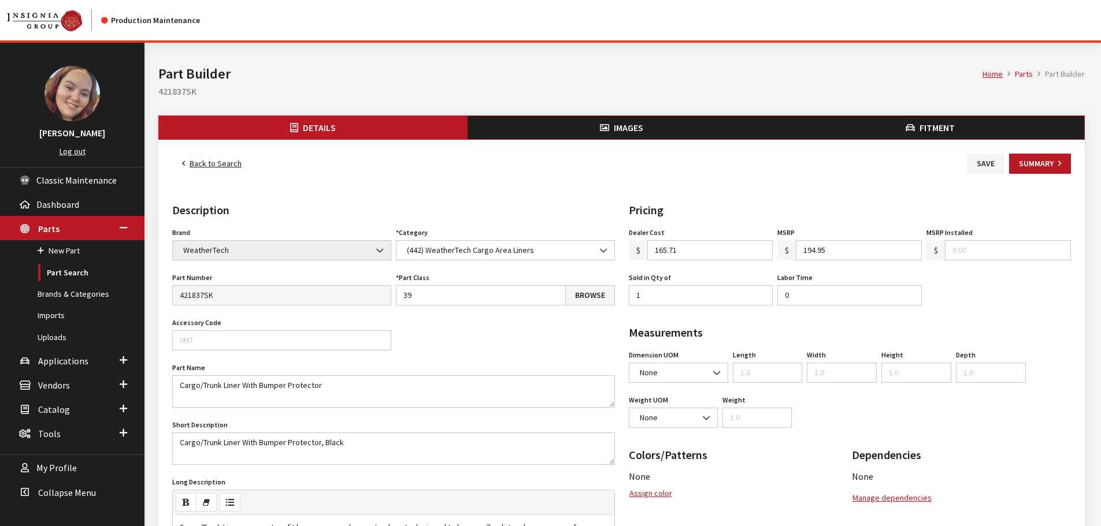
scroll to position [58, 0]
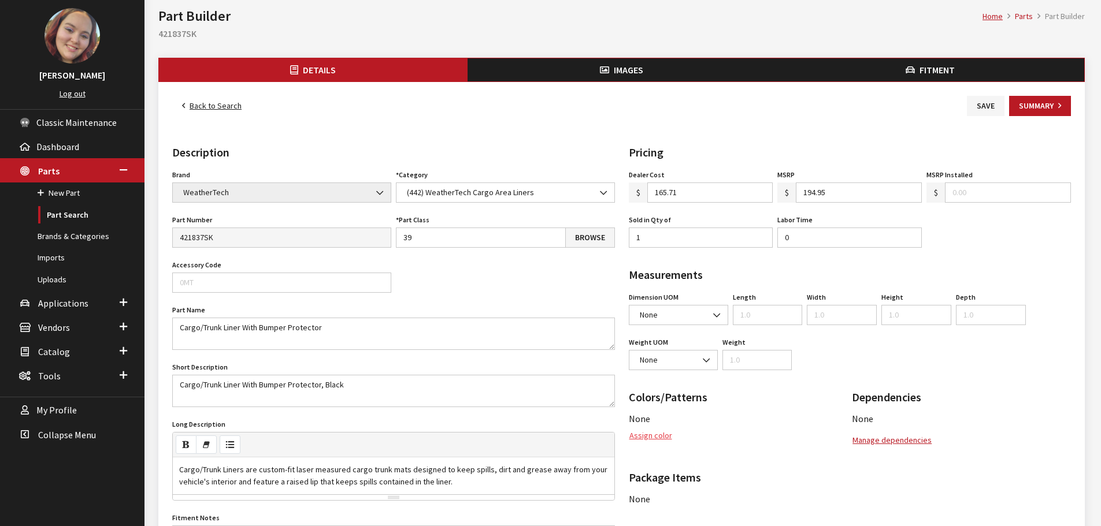
click at [657, 435] on button "Assign color" at bounding box center [651, 436] width 44 height 20
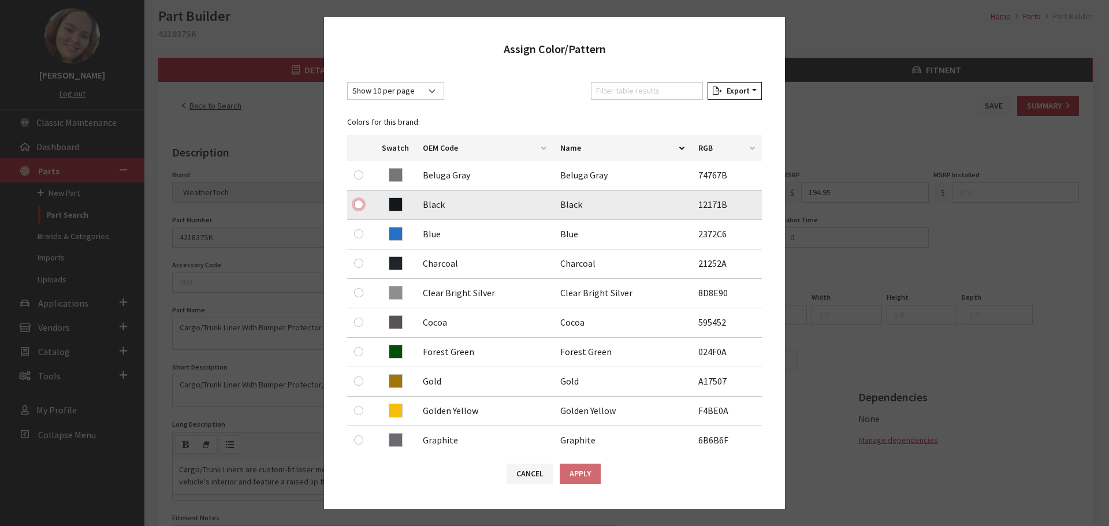
click at [358, 206] on input "radio" at bounding box center [358, 204] width 9 height 9
radio input "true"
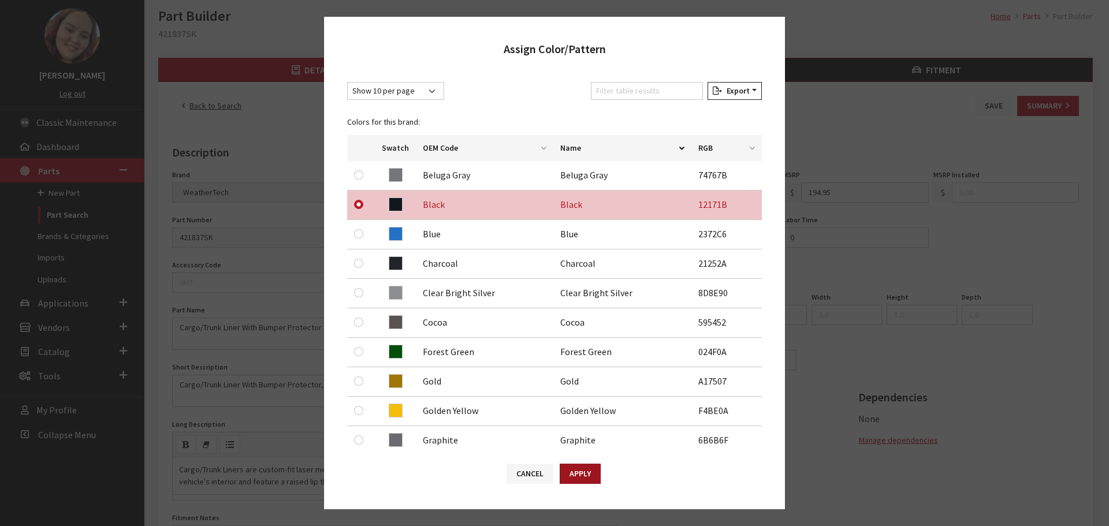
click at [574, 465] on button "Apply" at bounding box center [580, 474] width 41 height 20
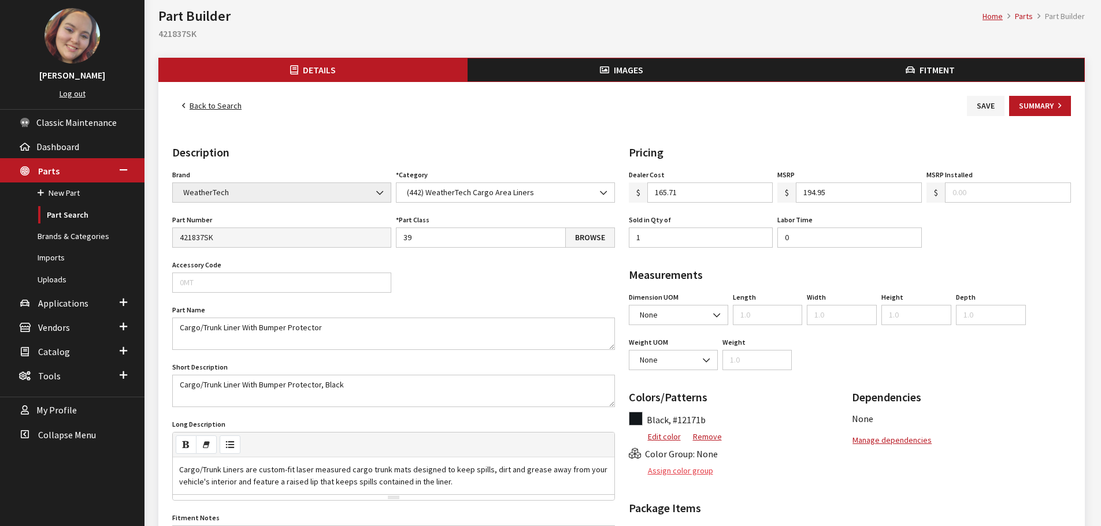
click at [659, 480] on button "Assign color group" at bounding box center [671, 471] width 85 height 20
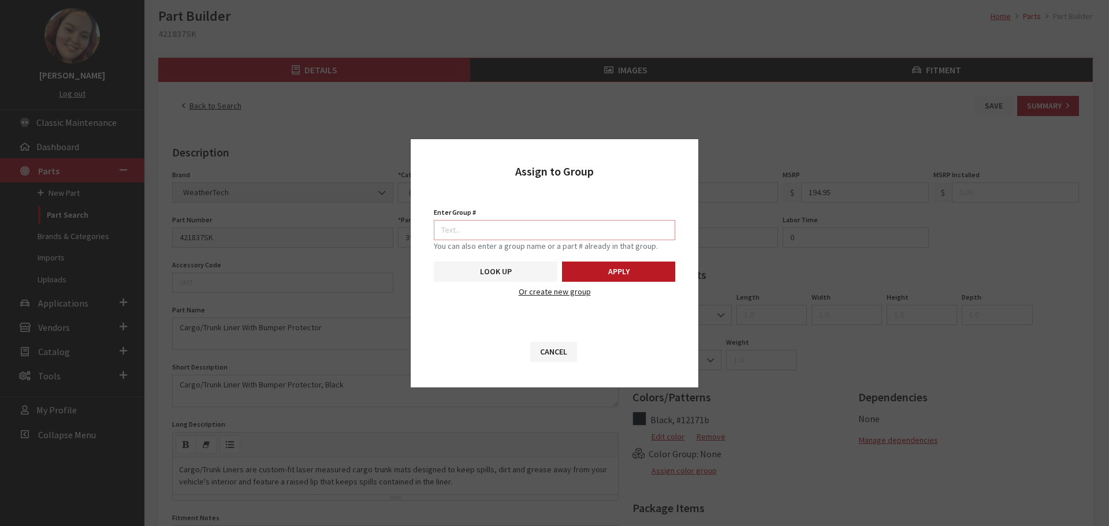
click at [574, 231] on input "Enter Group #" at bounding box center [555, 230] width 242 height 20
type input "5747"
click at [629, 272] on button "Apply" at bounding box center [618, 272] width 113 height 20
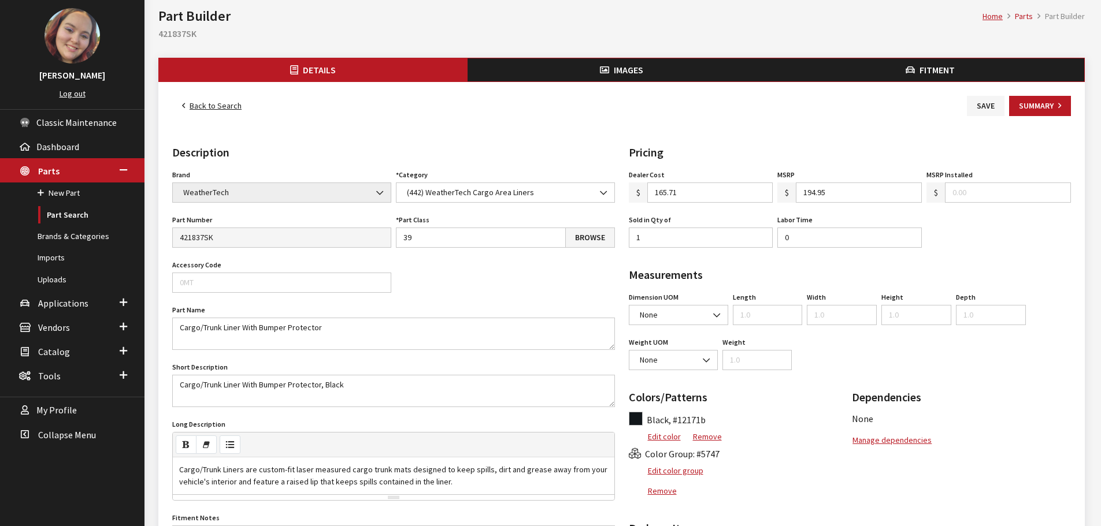
drag, startPoint x: 625, startPoint y: 70, endPoint x: 638, endPoint y: 81, distance: 17.2
click at [625, 70] on span "Images" at bounding box center [628, 70] width 29 height 12
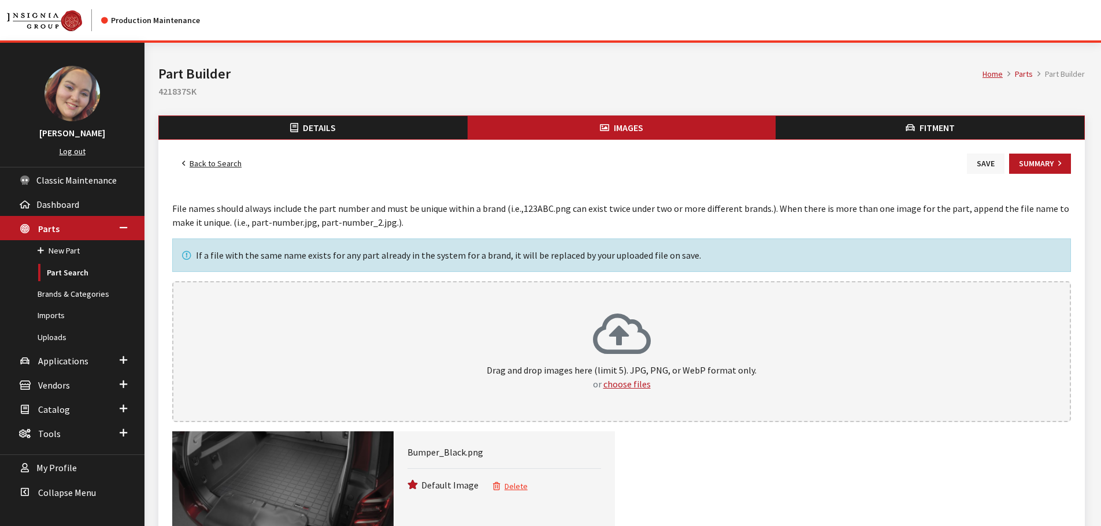
click at [979, 168] on button "Save" at bounding box center [986, 164] width 38 height 20
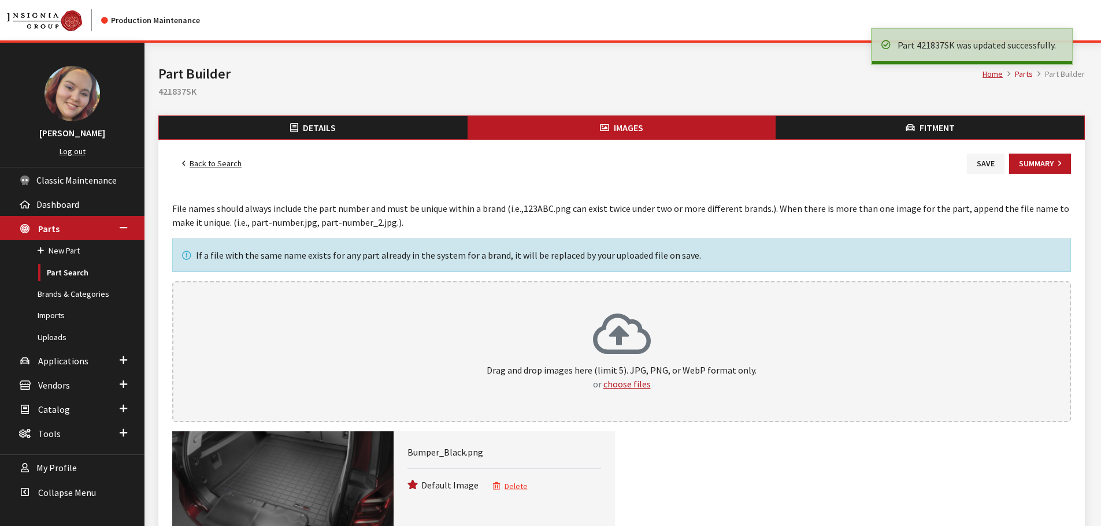
click at [224, 163] on link "Back to Search" at bounding box center [211, 164] width 79 height 20
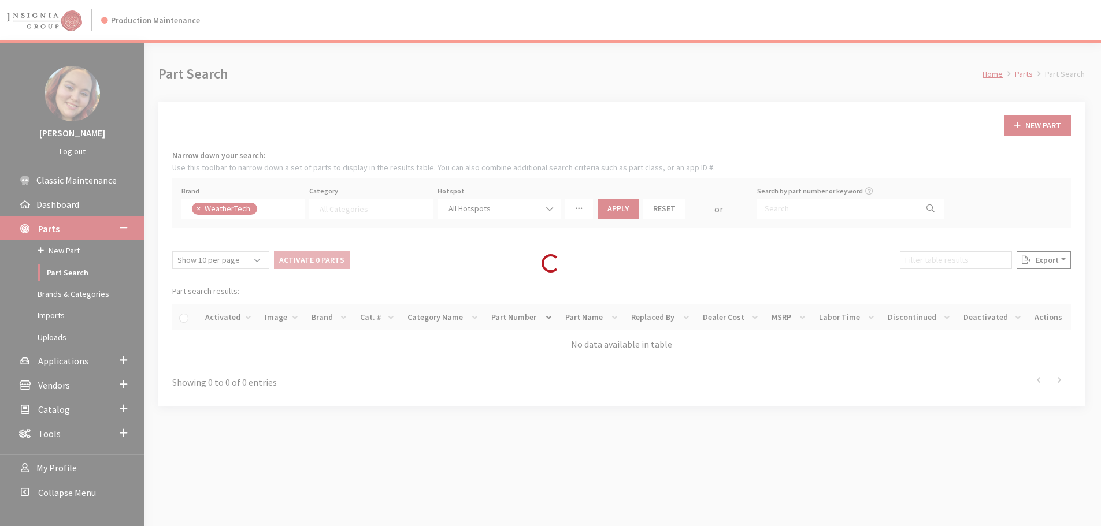
select select
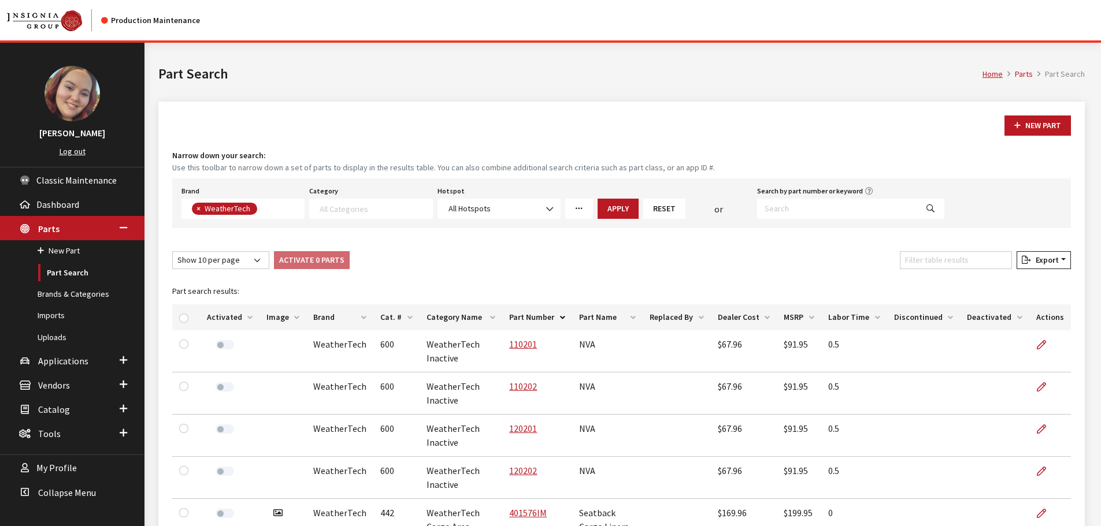
click at [277, 317] on th "Image" at bounding box center [282, 318] width 47 height 26
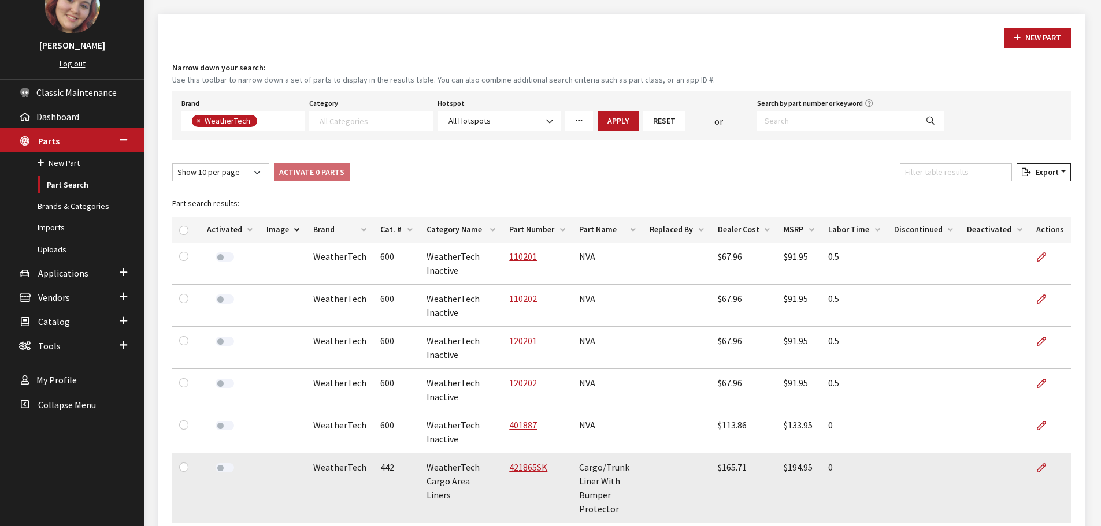
scroll to position [231, 0]
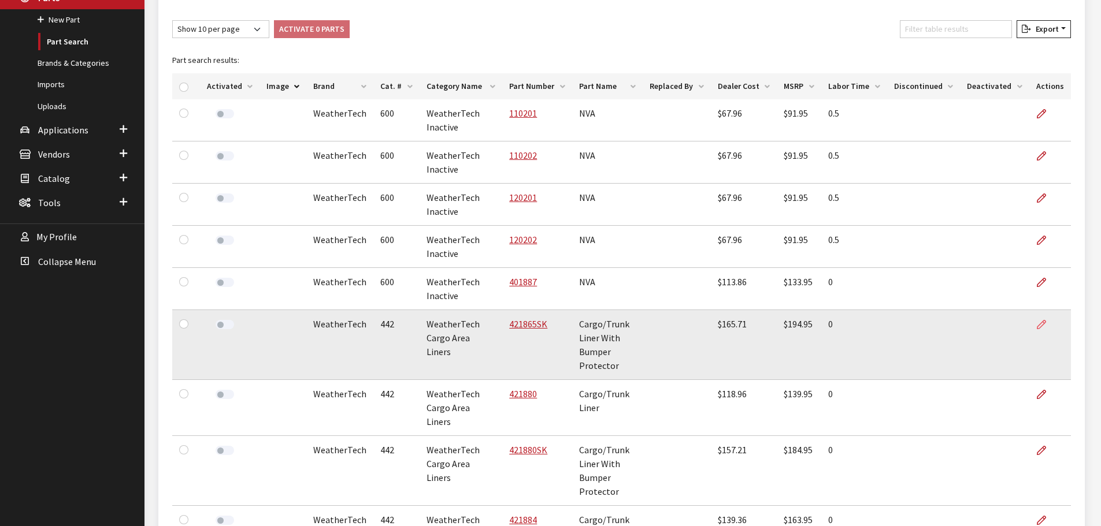
click at [1045, 329] on icon at bounding box center [1041, 325] width 9 height 9
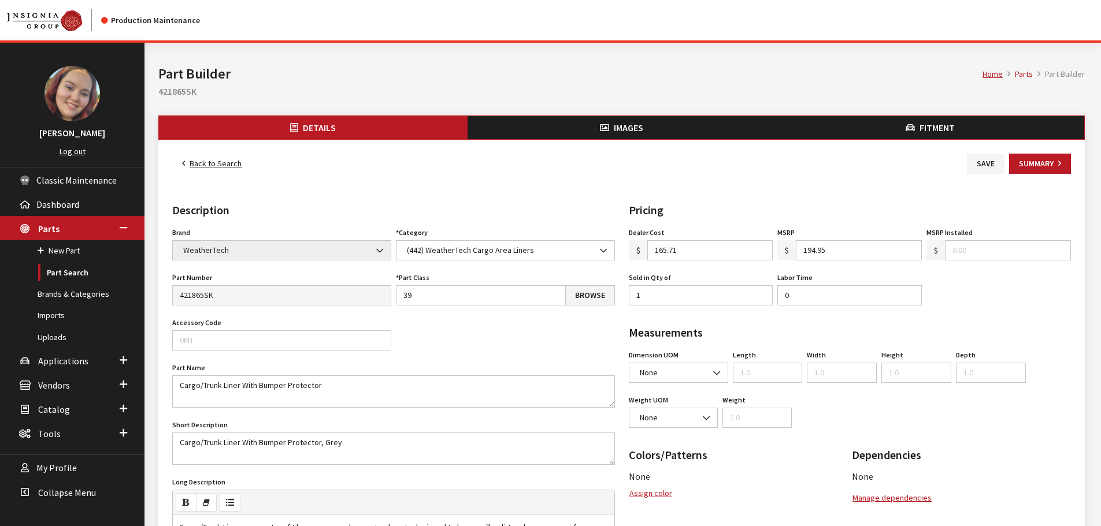
click at [622, 132] on span "Images" at bounding box center [628, 128] width 29 height 12
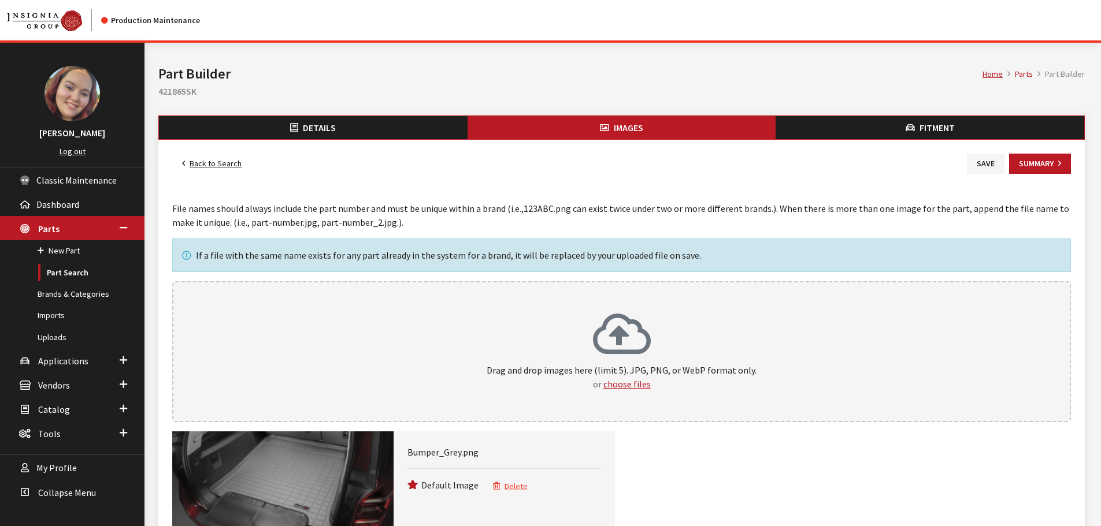
click at [321, 124] on span "Details" at bounding box center [319, 128] width 33 height 12
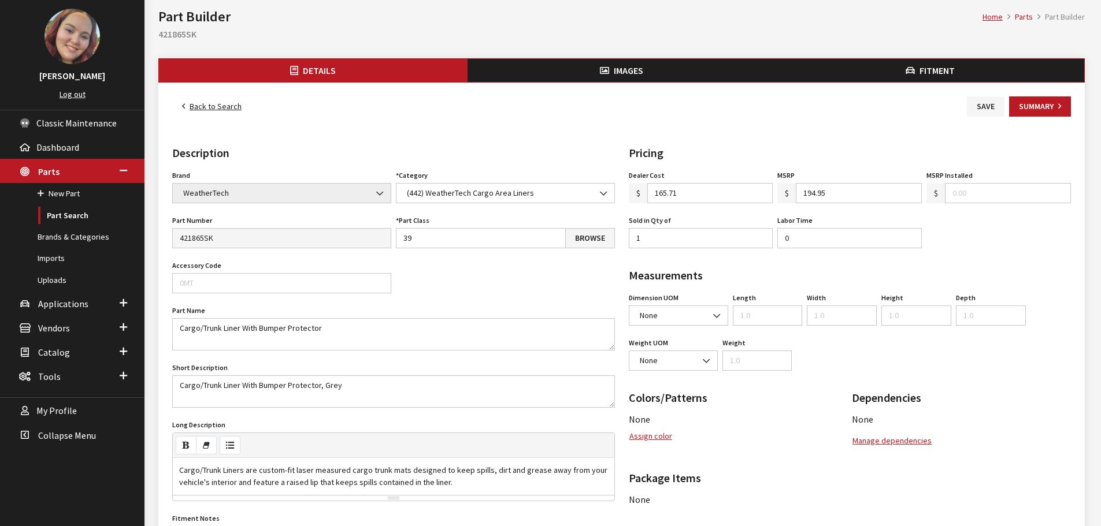
scroll to position [58, 0]
click at [647, 440] on button "Assign color" at bounding box center [651, 436] width 44 height 20
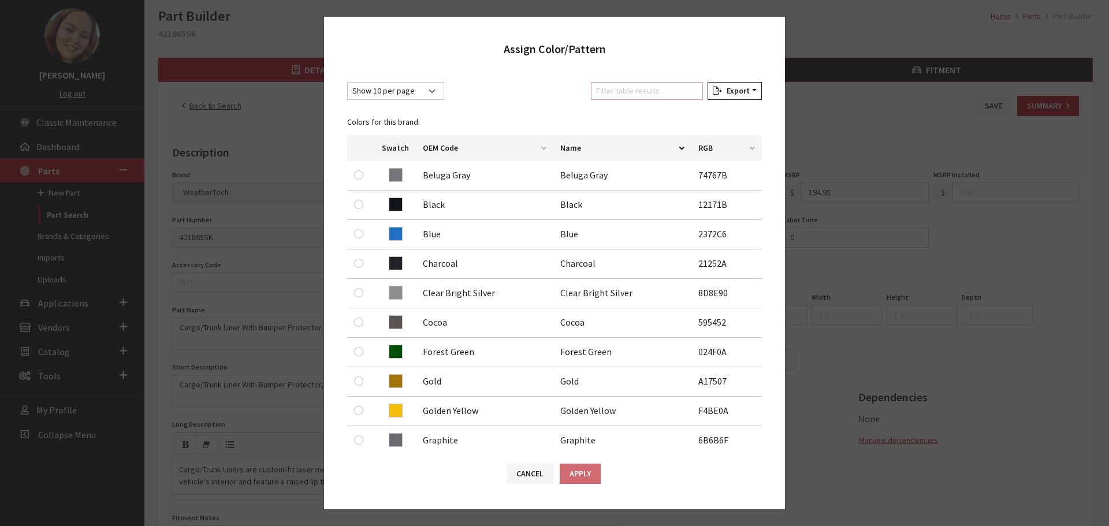
click at [624, 97] on input "Filter table results" at bounding box center [647, 91] width 112 height 18
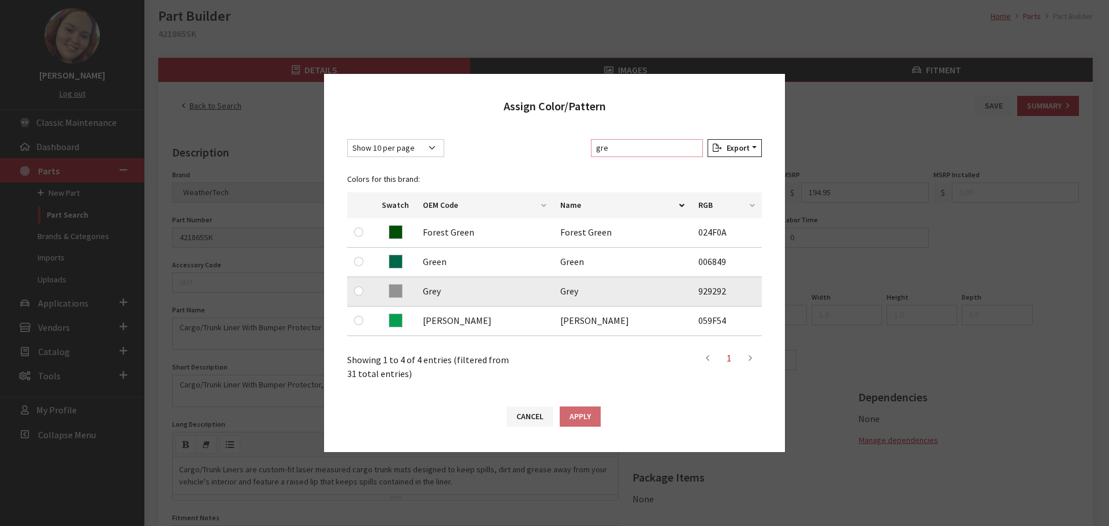
type input "gre"
click at [357, 290] on input "radio" at bounding box center [358, 291] width 9 height 9
radio input "true"
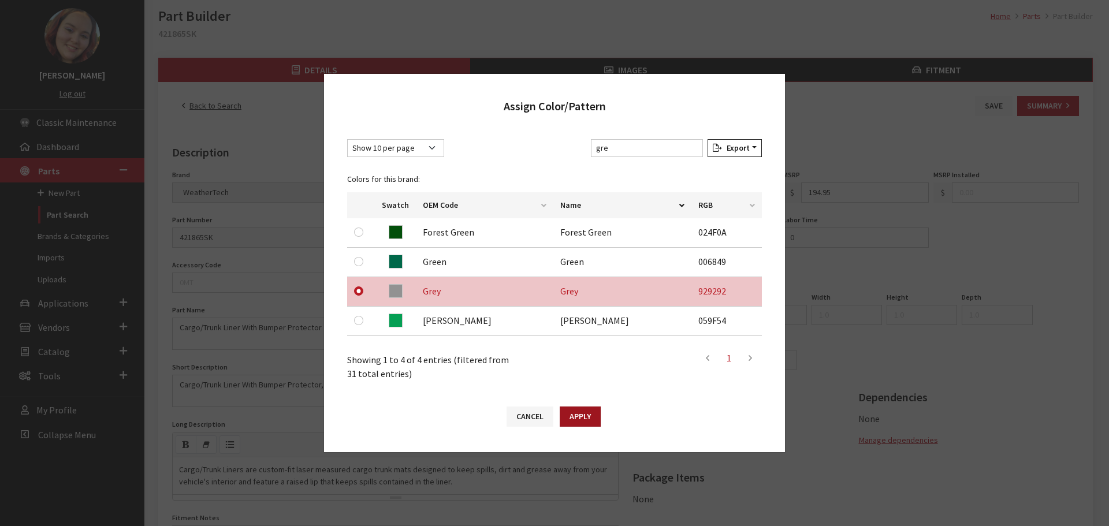
click at [576, 415] on button "Apply" at bounding box center [580, 417] width 41 height 20
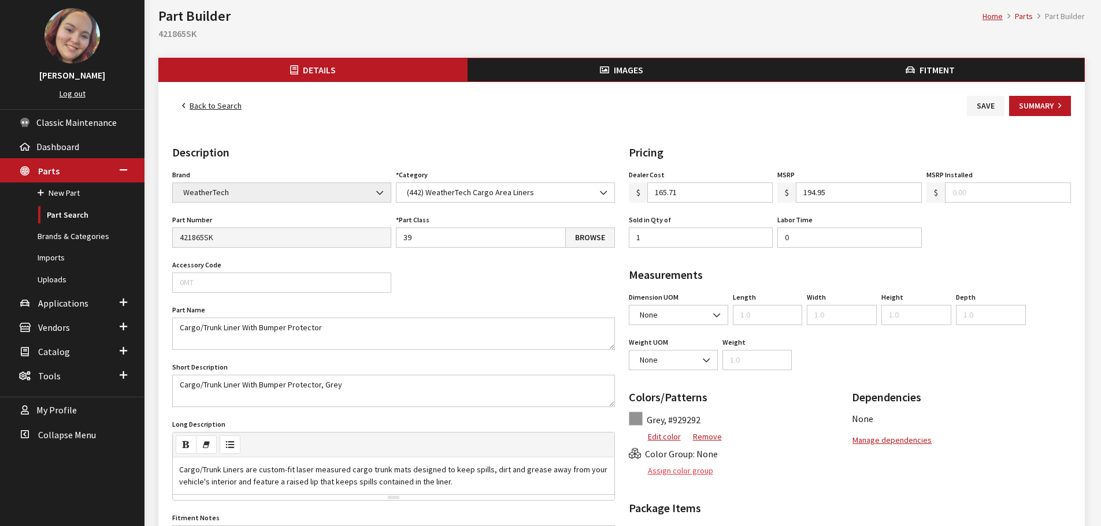
click at [674, 465] on button "Assign color group" at bounding box center [671, 471] width 85 height 20
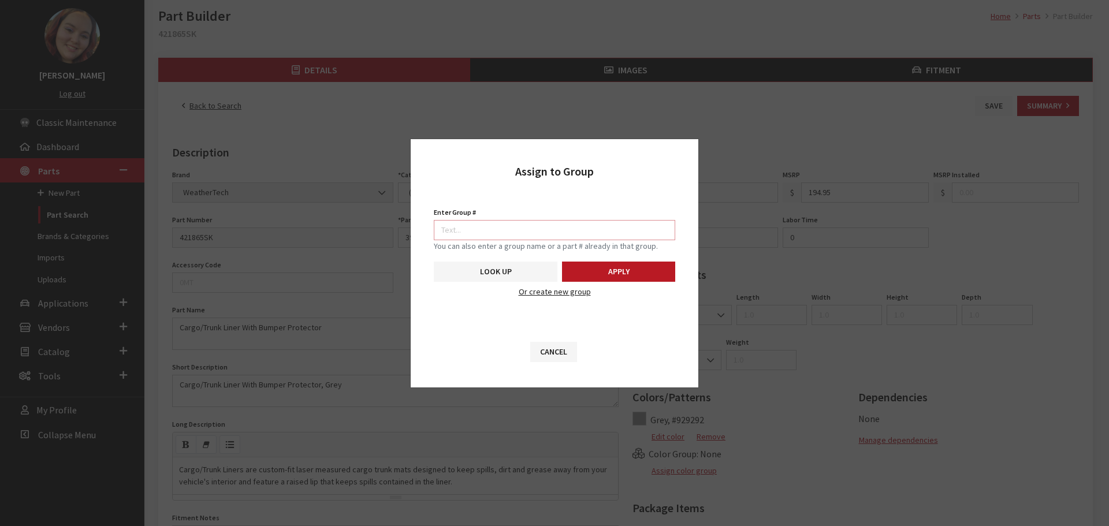
click at [612, 230] on input "Enter Group #" at bounding box center [555, 230] width 242 height 20
type input "5747"
click at [617, 265] on button "Apply" at bounding box center [618, 272] width 113 height 20
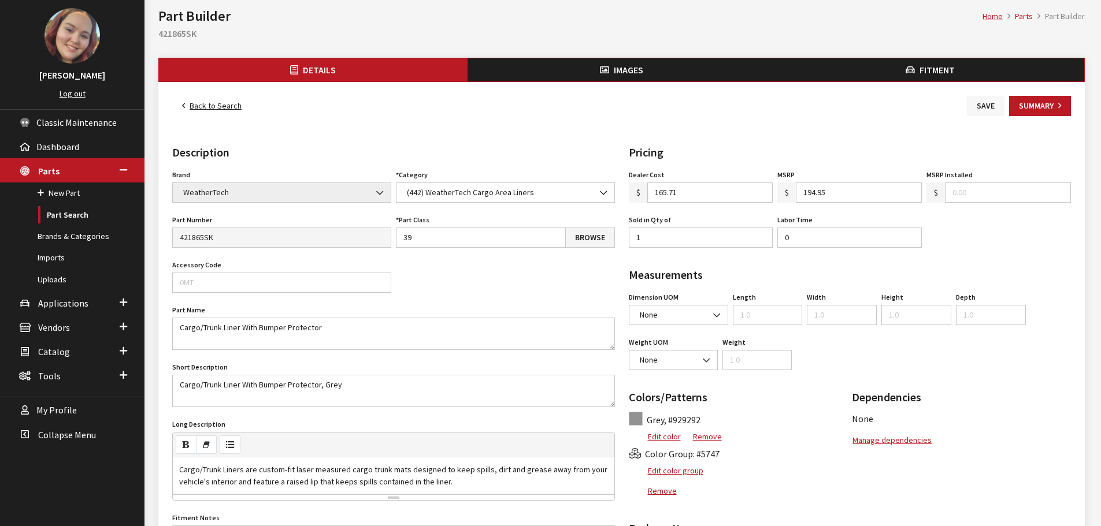
click at [1001, 99] on button "Save" at bounding box center [986, 106] width 38 height 20
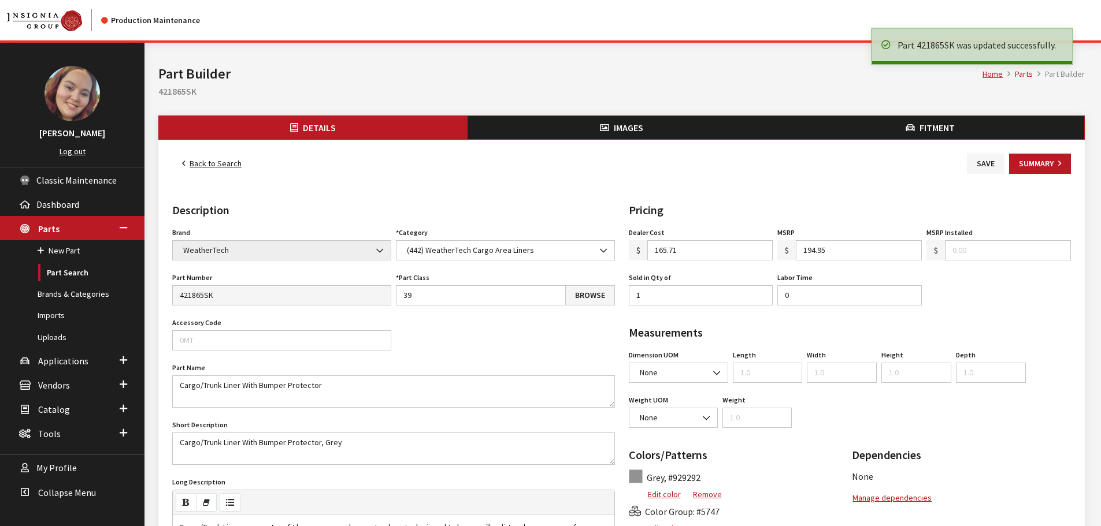
click at [209, 161] on link "Back to Search" at bounding box center [211, 164] width 79 height 20
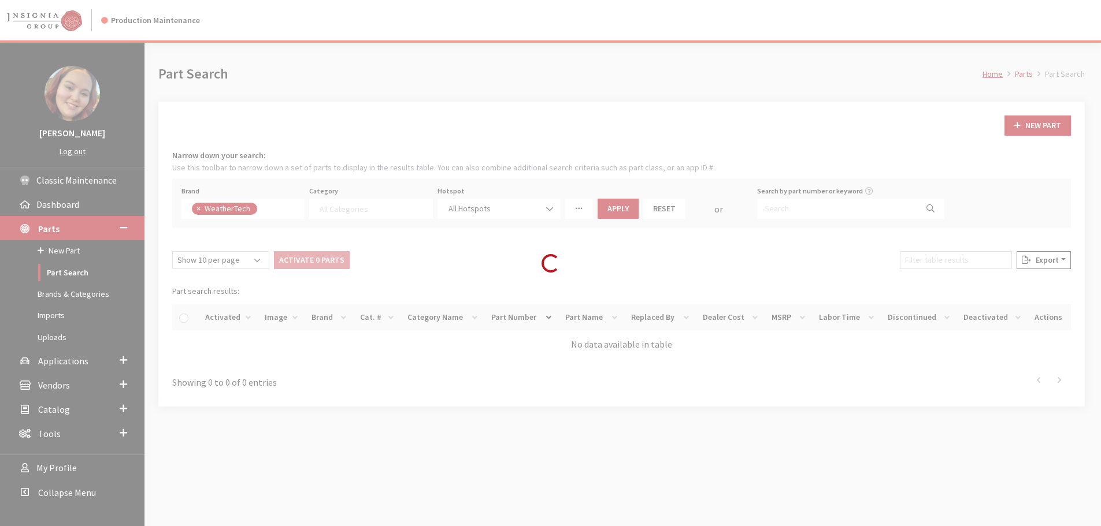
select select
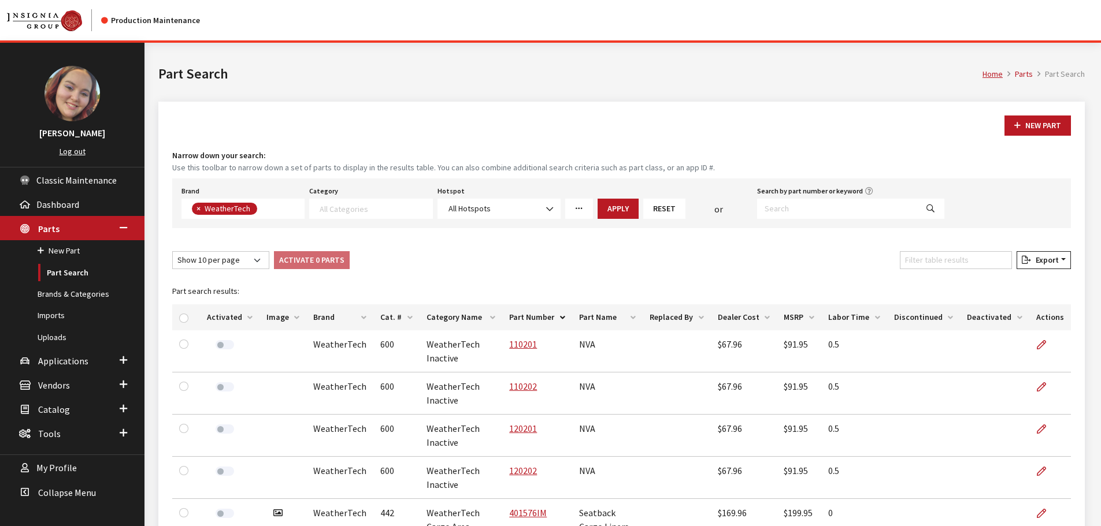
click at [288, 315] on th "Image" at bounding box center [282, 318] width 47 height 26
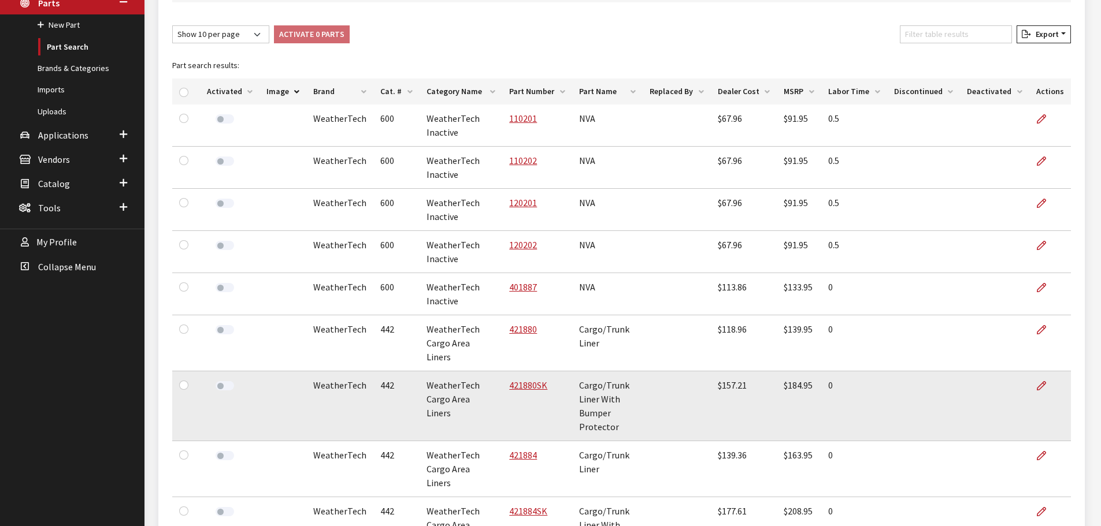
scroll to position [231, 0]
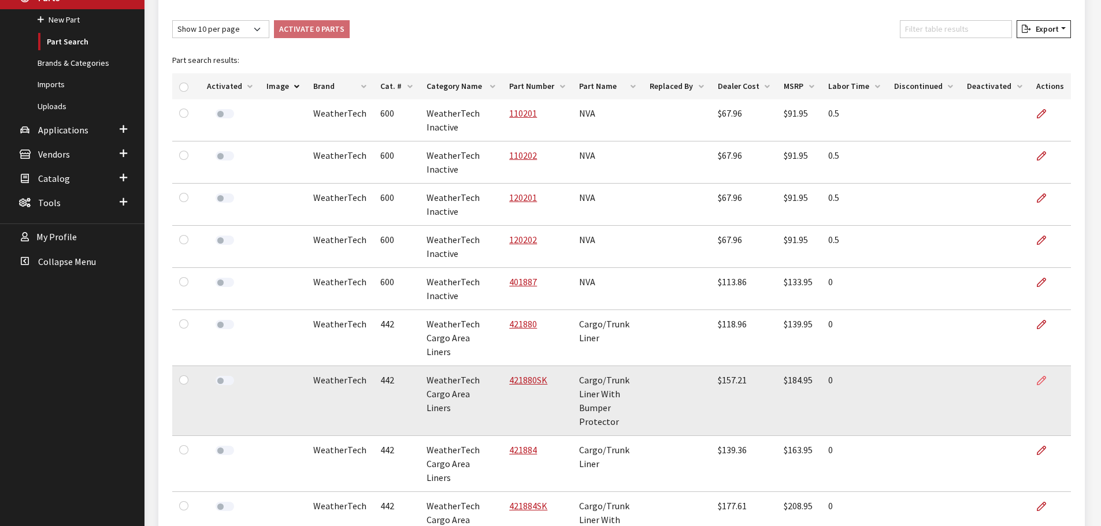
click at [1046, 377] on icon at bounding box center [1041, 381] width 9 height 9
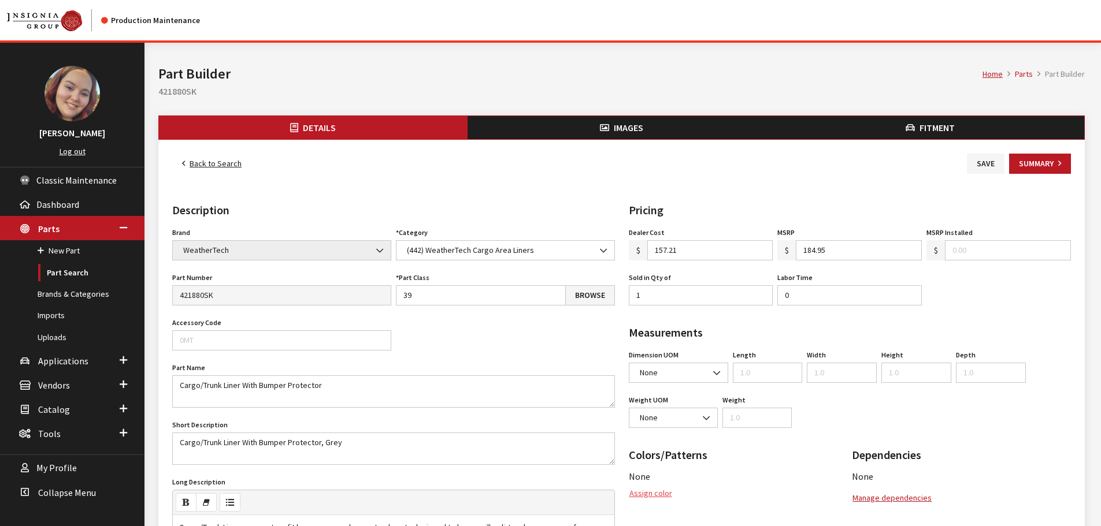
click at [655, 499] on button "Assign color" at bounding box center [651, 494] width 44 height 20
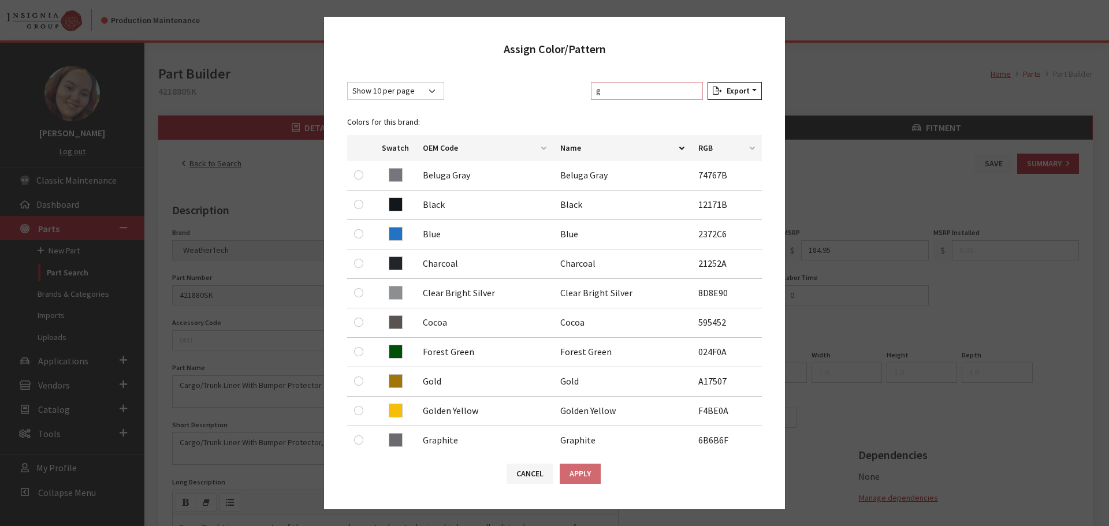
click at [657, 86] on input "g" at bounding box center [647, 91] width 112 height 18
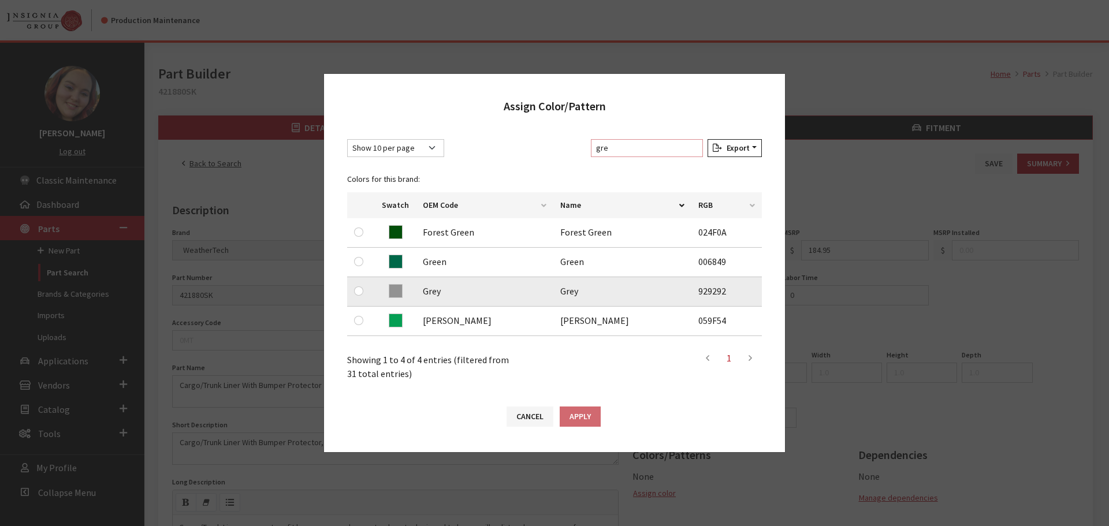
type input "gre"
click at [358, 288] on input "radio" at bounding box center [358, 291] width 9 height 9
radio input "true"
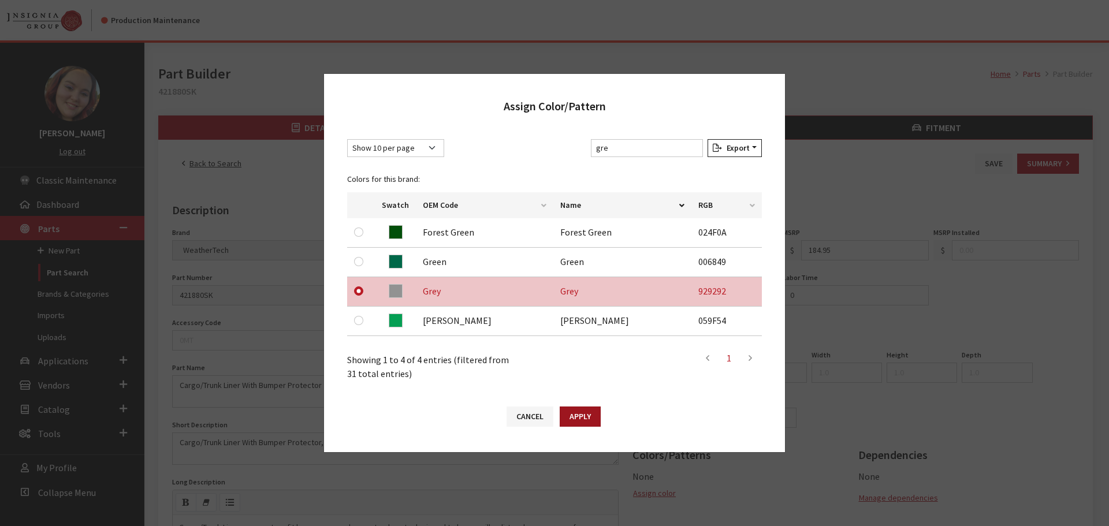
click at [572, 414] on button "Apply" at bounding box center [580, 417] width 41 height 20
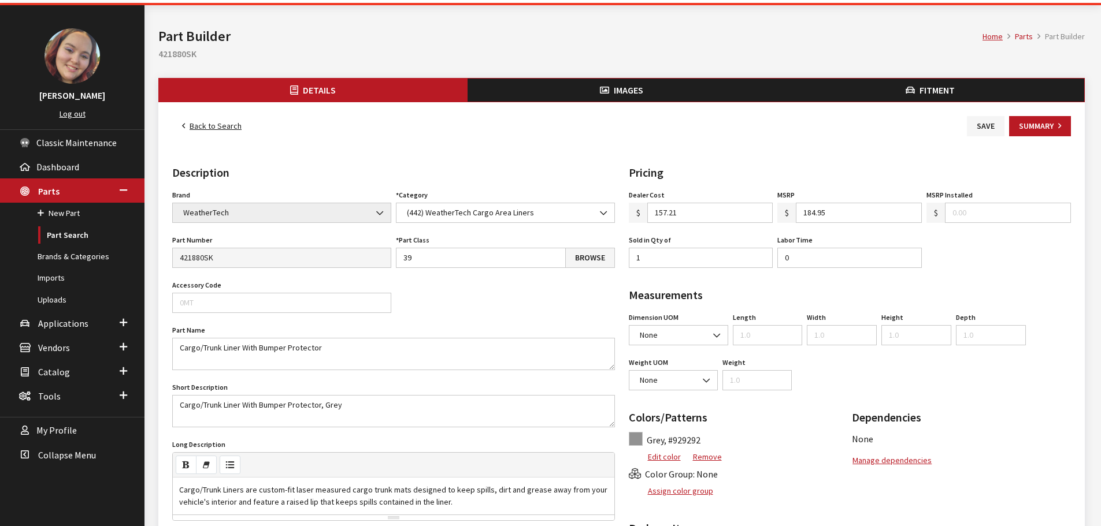
scroll to position [58, 0]
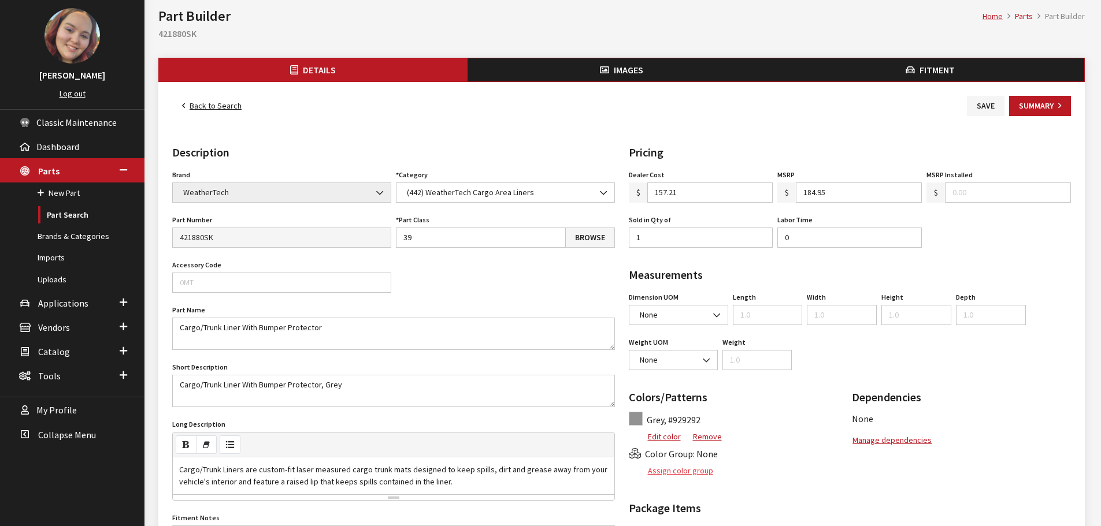
click at [682, 473] on button "Assign color group" at bounding box center [671, 471] width 85 height 20
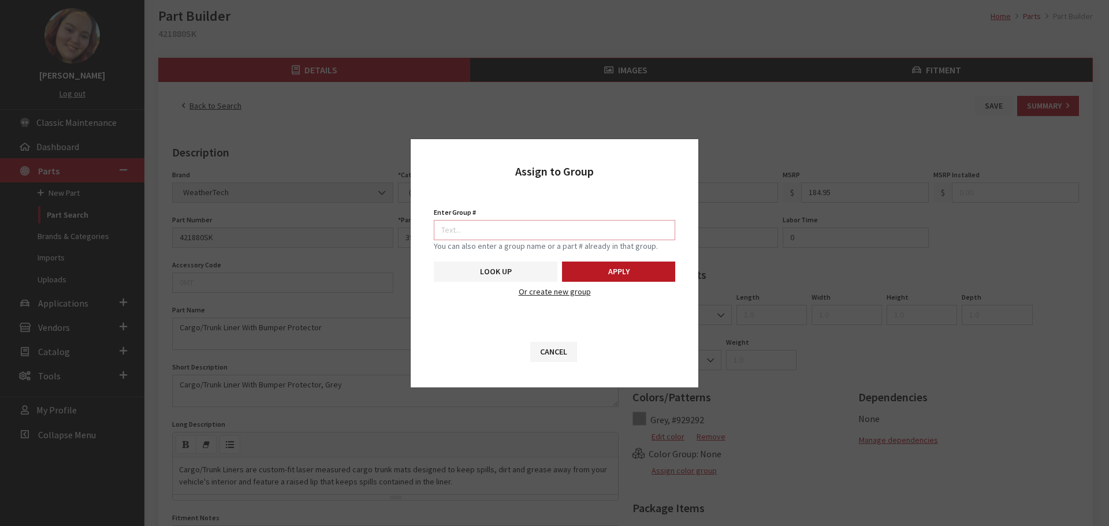
click at [554, 231] on input "Enter Group #" at bounding box center [555, 230] width 242 height 20
type input "5747"
click at [591, 273] on button "Apply" at bounding box center [618, 272] width 113 height 20
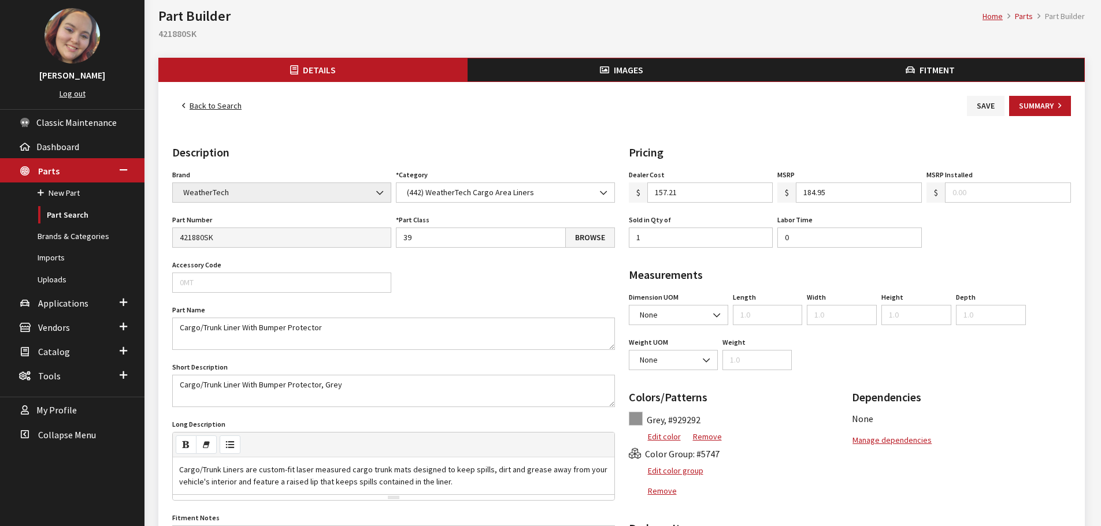
click at [644, 76] on button "Images" at bounding box center [621, 69] width 309 height 23
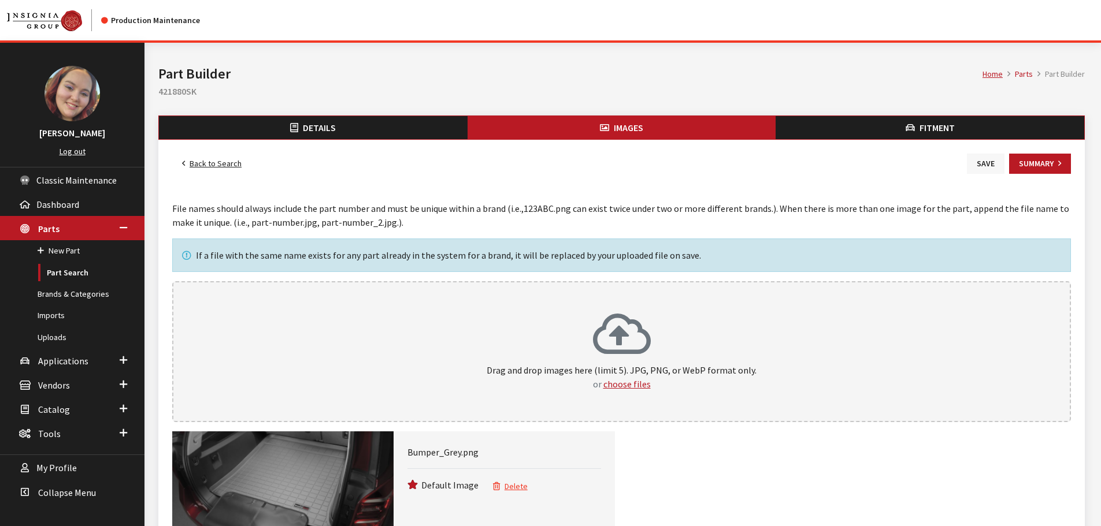
click at [981, 162] on button "Save" at bounding box center [986, 164] width 38 height 20
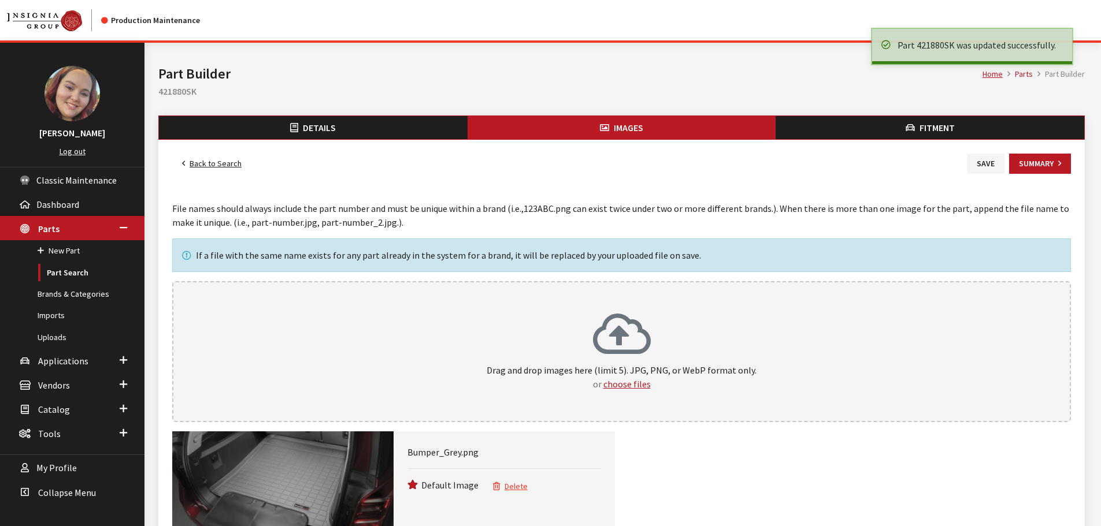
click at [232, 165] on link "Back to Search" at bounding box center [211, 164] width 79 height 20
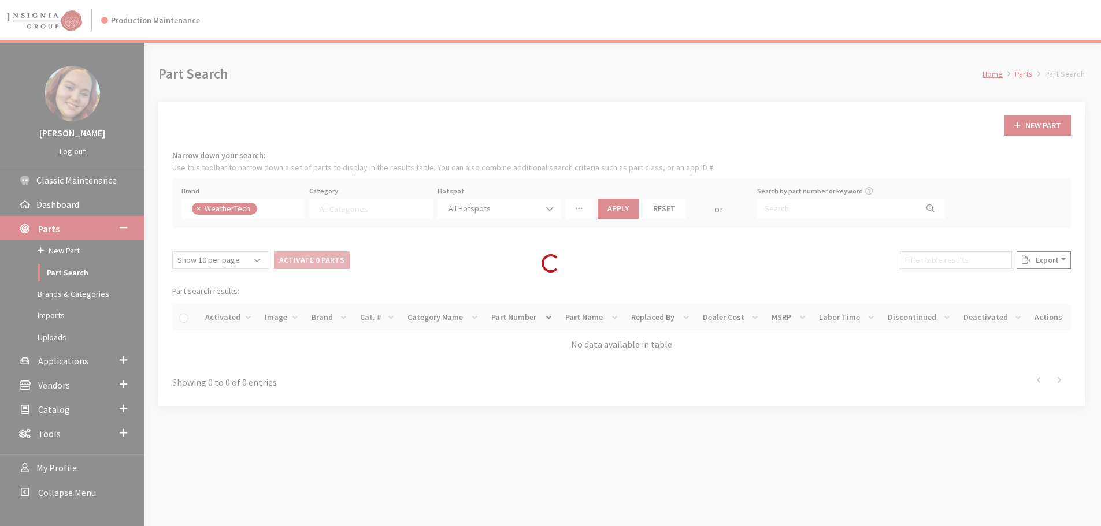
select select
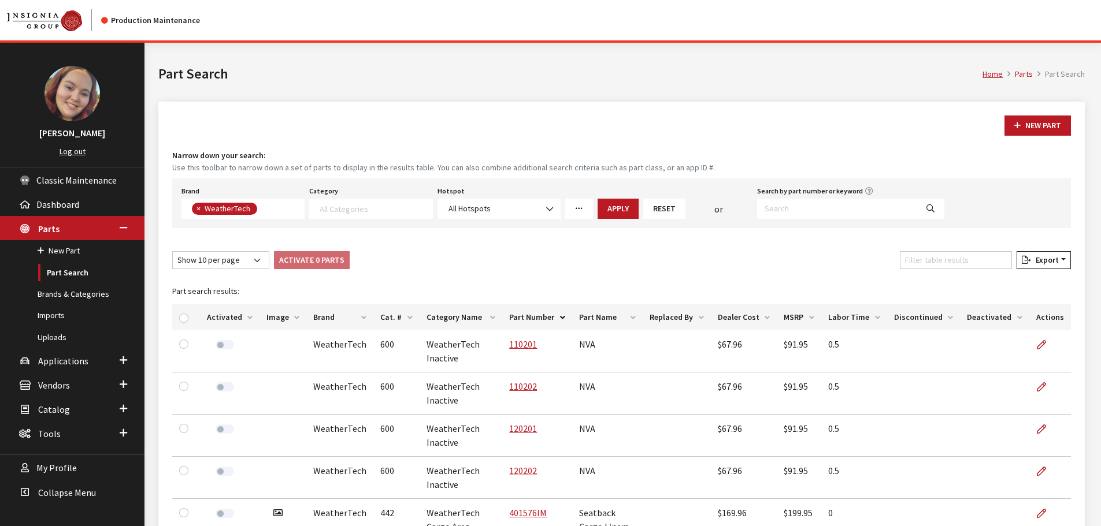
click at [277, 320] on th "Image" at bounding box center [282, 318] width 47 height 26
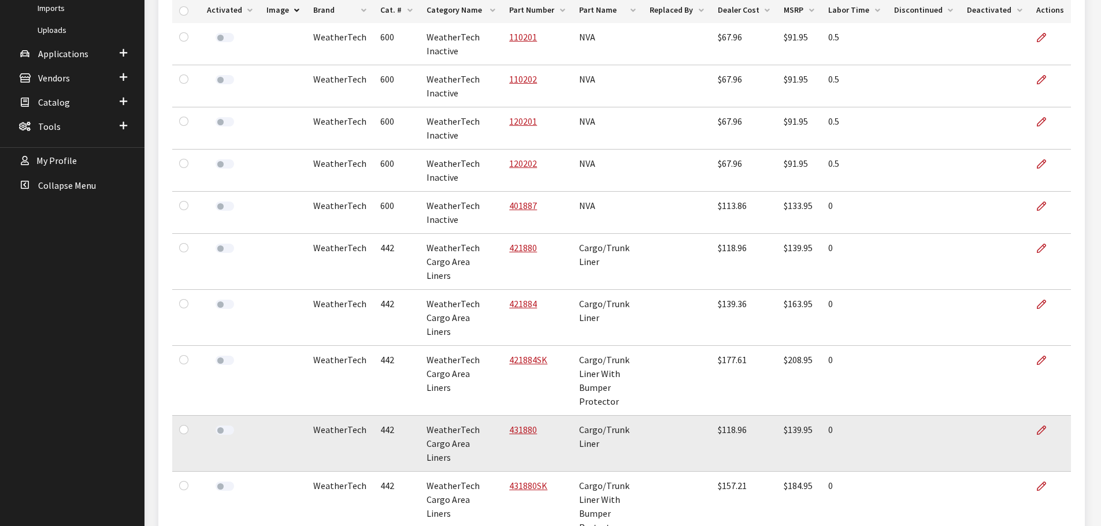
scroll to position [347, 0]
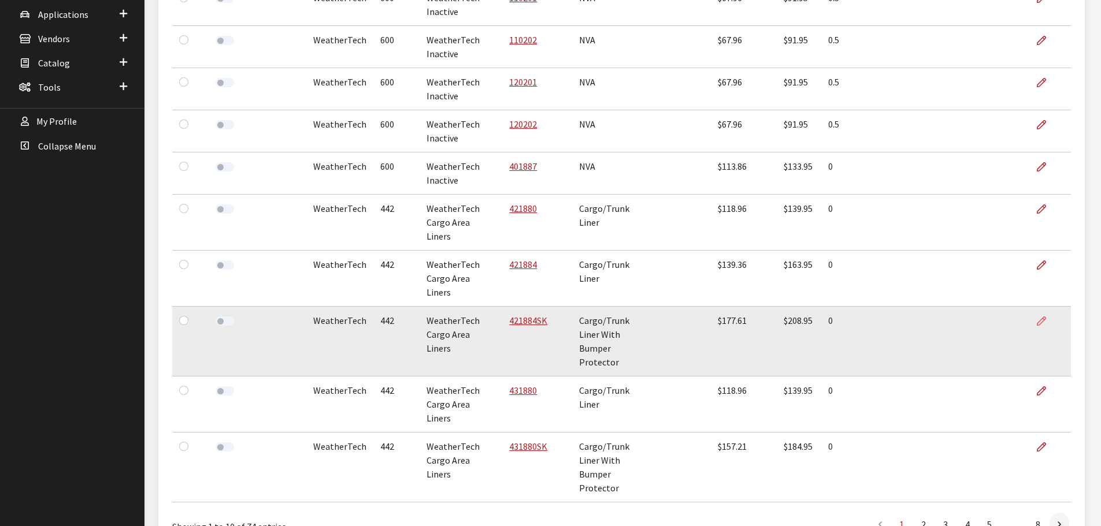
click at [1041, 317] on icon at bounding box center [1041, 321] width 9 height 9
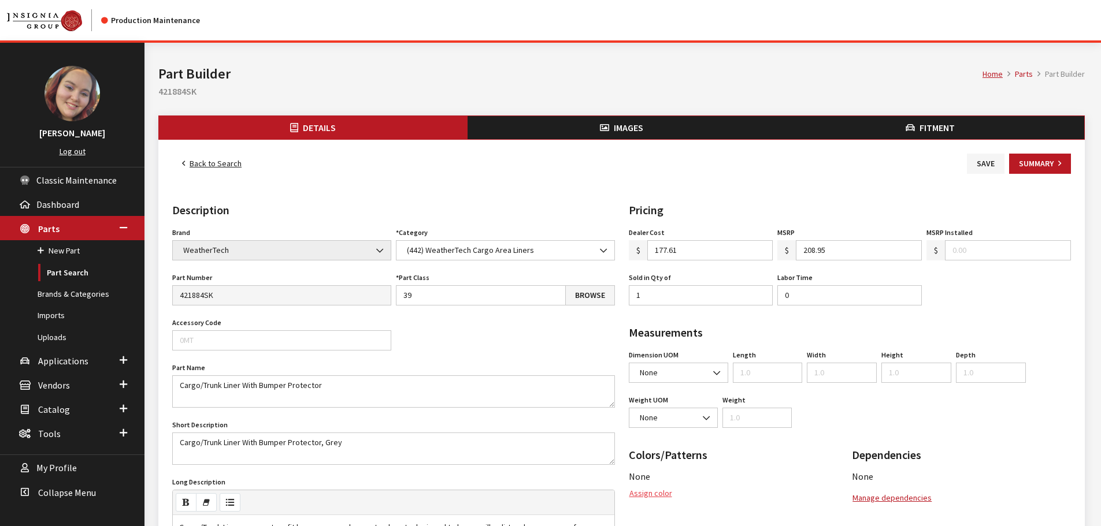
click at [662, 491] on button "Assign color" at bounding box center [651, 494] width 44 height 20
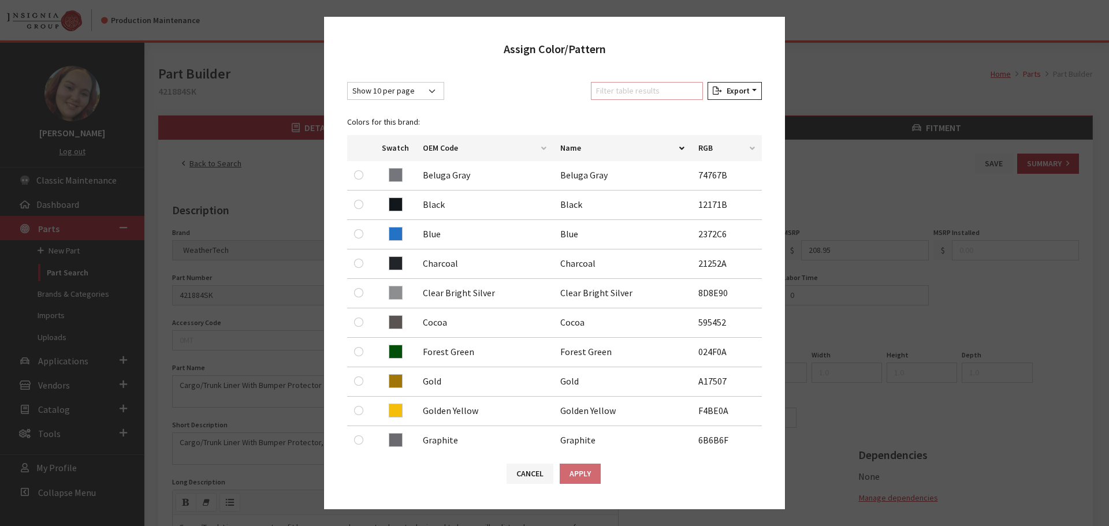
click at [656, 98] on input "Filter table results" at bounding box center [647, 91] width 112 height 18
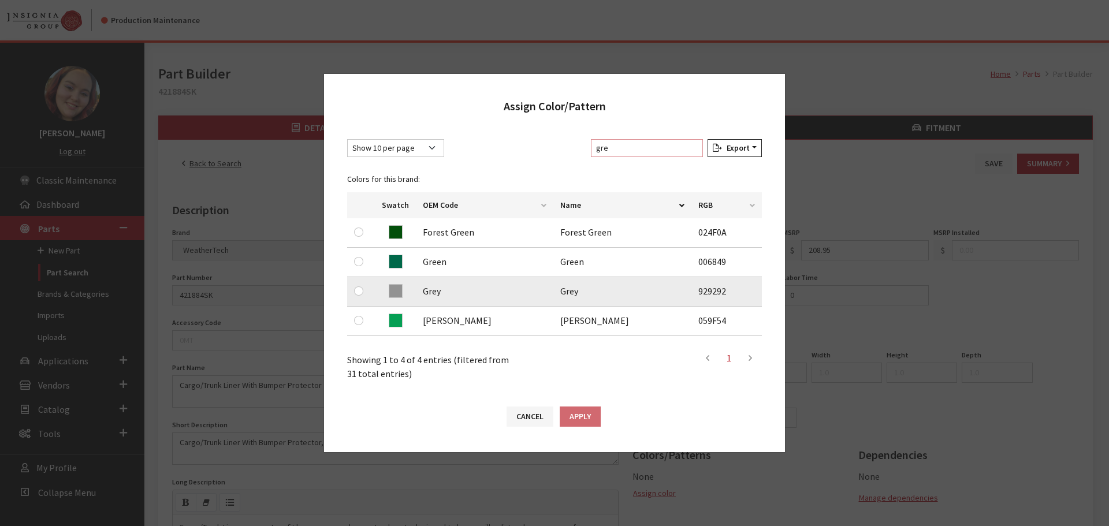
type input "gre"
click at [358, 286] on div at bounding box center [361, 291] width 14 height 14
click at [357, 291] on input "radio" at bounding box center [358, 291] width 9 height 9
radio input "true"
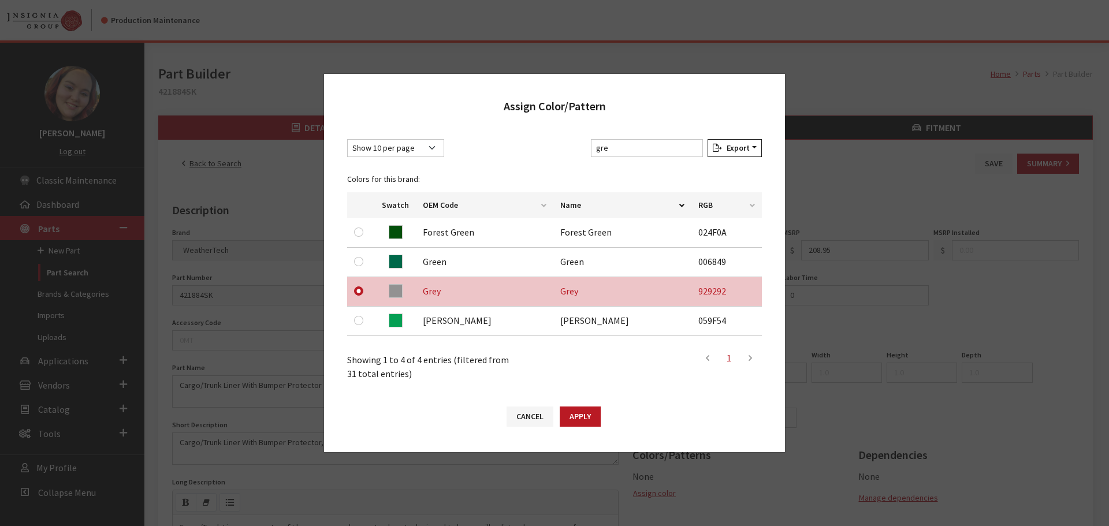
click at [589, 422] on button "Apply" at bounding box center [580, 417] width 41 height 20
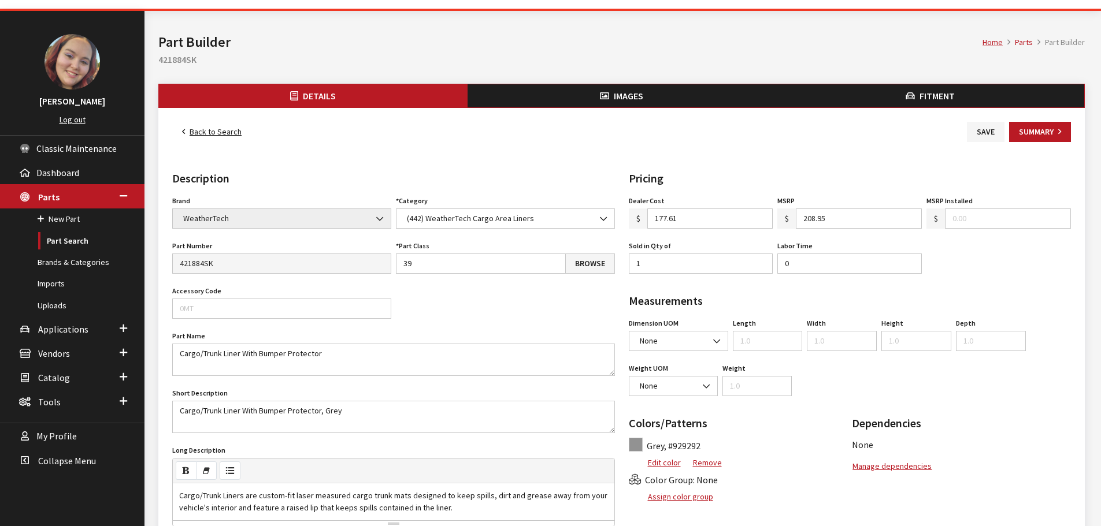
scroll to position [58, 0]
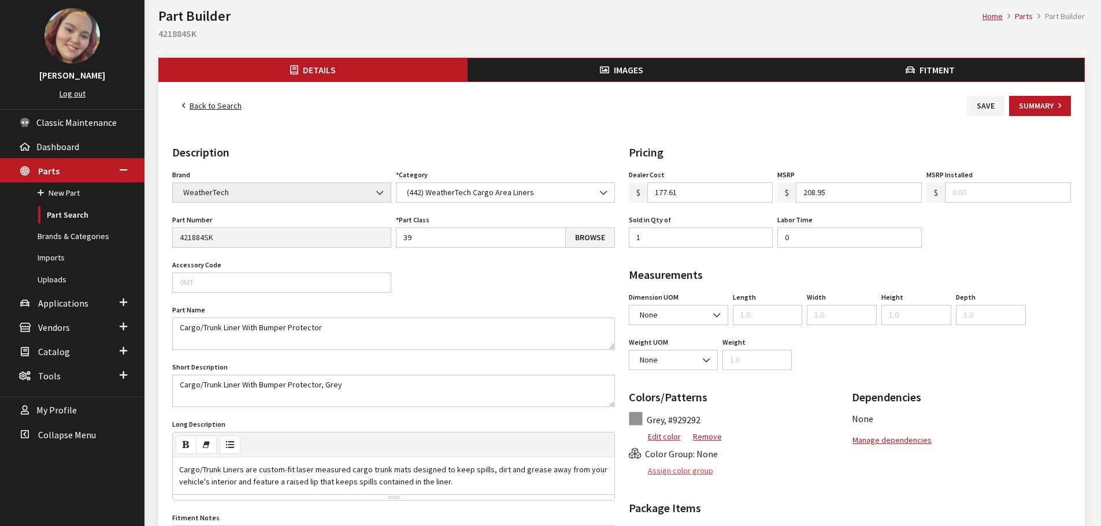
click at [677, 477] on button "Assign color group" at bounding box center [671, 471] width 85 height 20
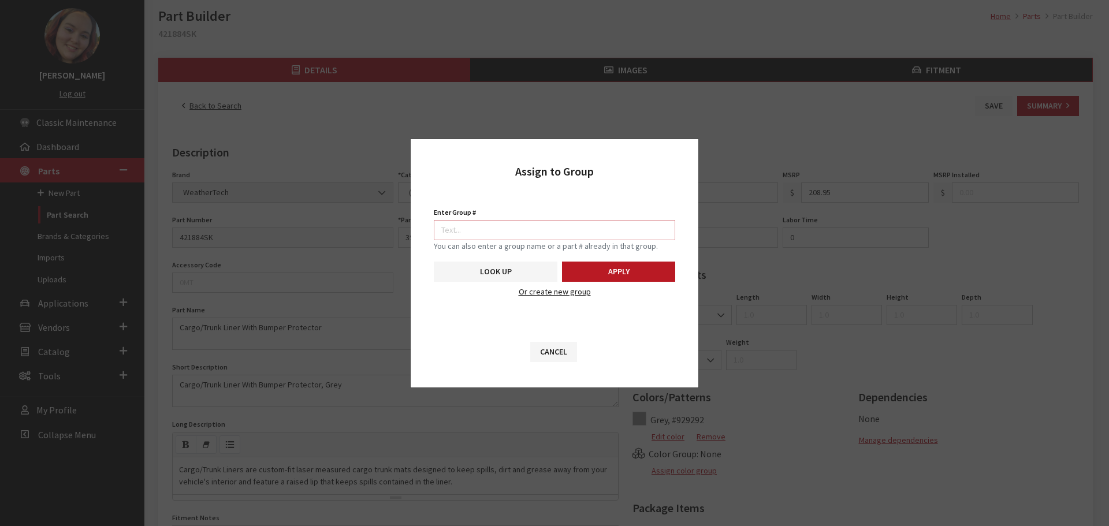
click at [533, 235] on input "Enter Group #" at bounding box center [555, 230] width 242 height 20
type input "5747"
click at [632, 269] on button "Apply" at bounding box center [618, 272] width 113 height 20
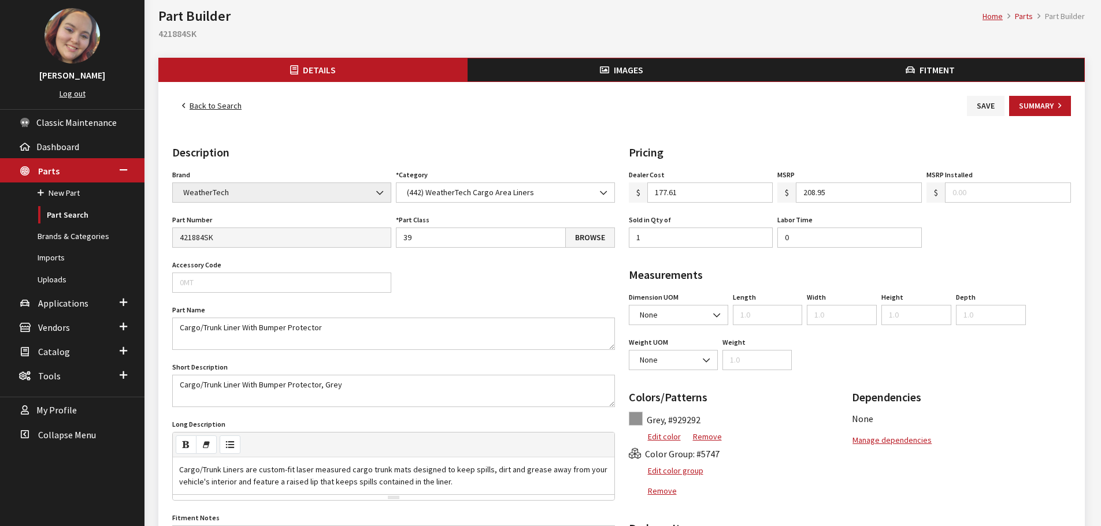
drag, startPoint x: 592, startPoint y: 76, endPoint x: 616, endPoint y: 87, distance: 26.4
click at [592, 76] on button "Images" at bounding box center [621, 69] width 309 height 23
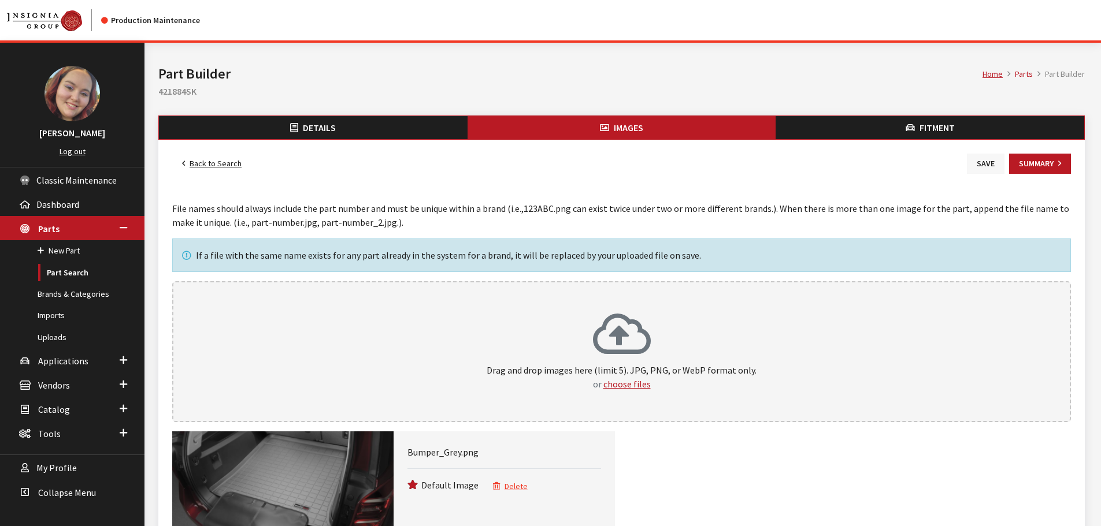
click at [983, 162] on button "Save" at bounding box center [986, 164] width 38 height 20
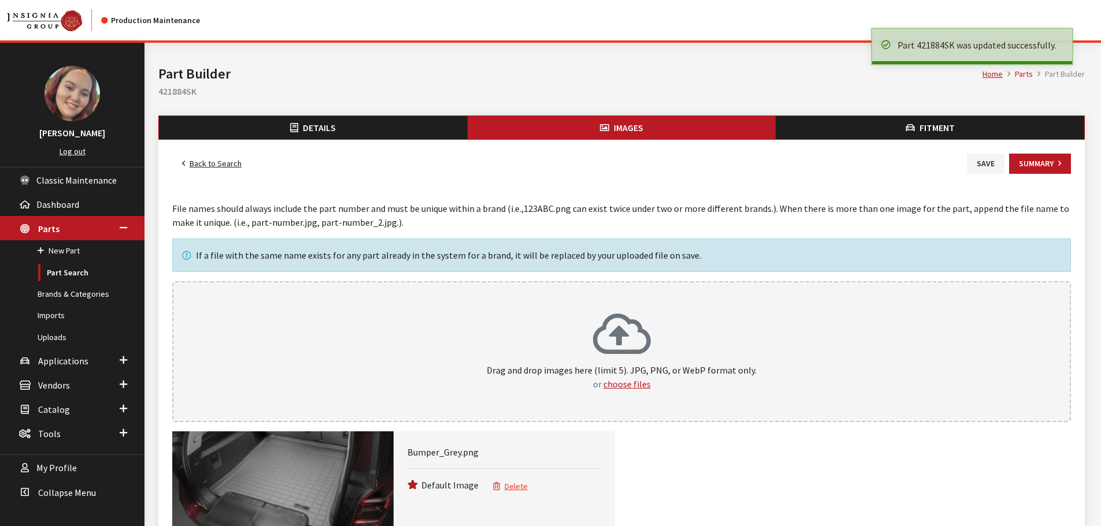
click at [202, 160] on link "Back to Search" at bounding box center [211, 164] width 79 height 20
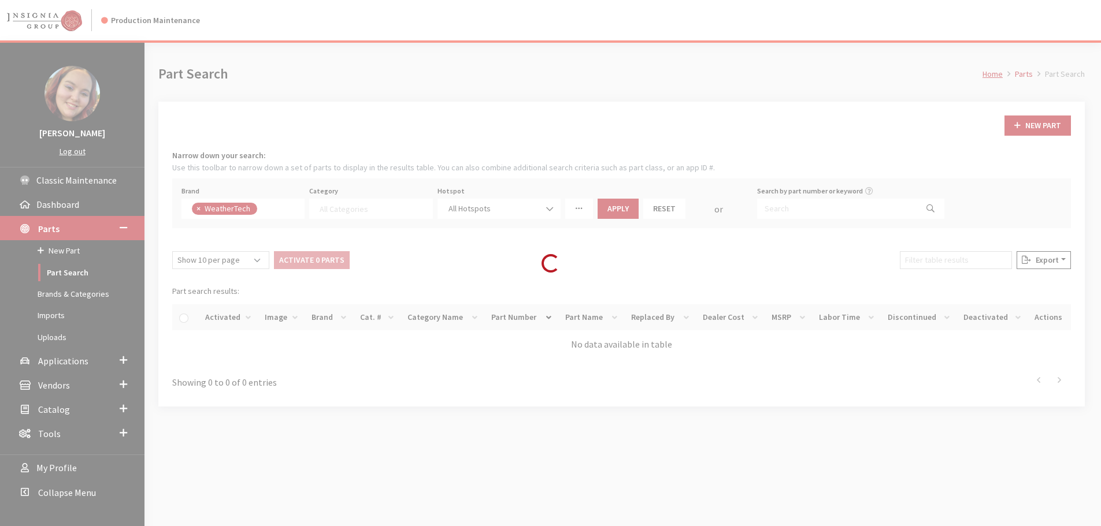
select select
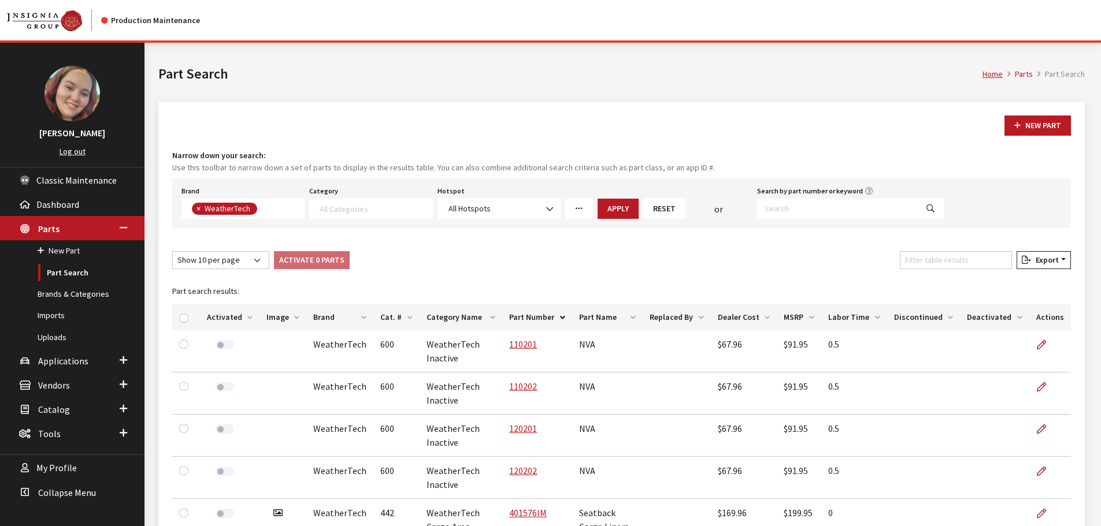
click at [264, 318] on th "Image" at bounding box center [282, 318] width 47 height 26
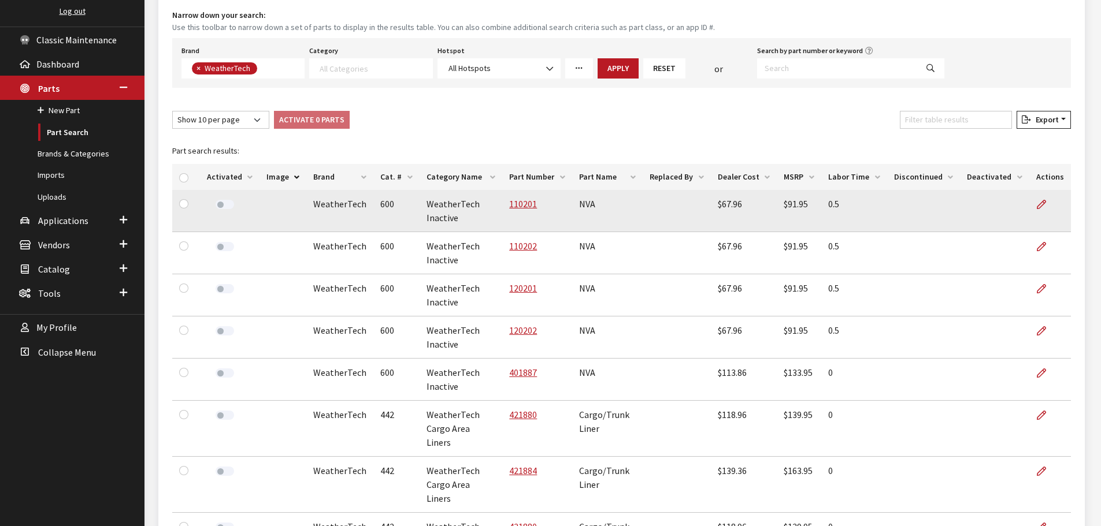
scroll to position [289, 0]
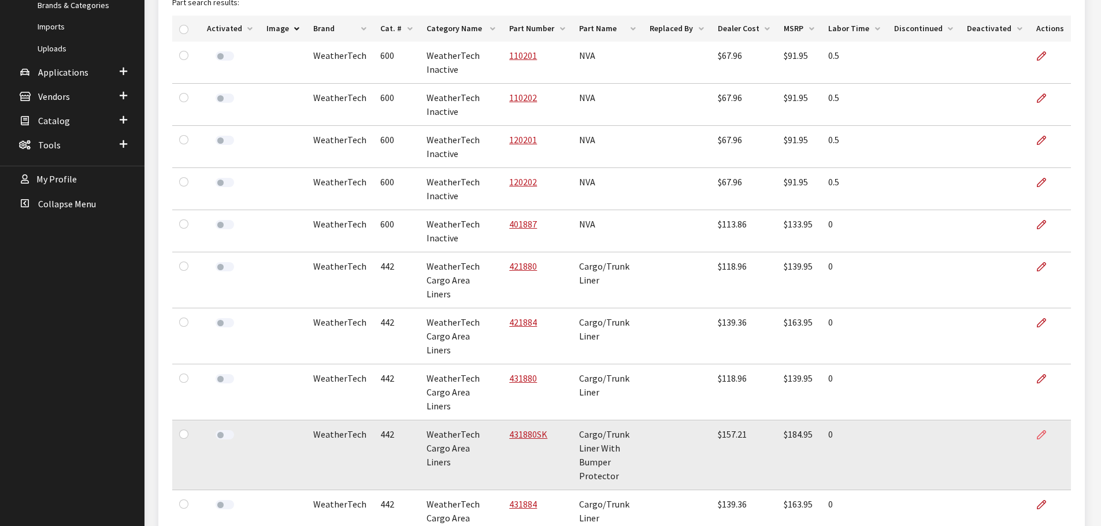
click at [1041, 431] on icon at bounding box center [1041, 435] width 9 height 9
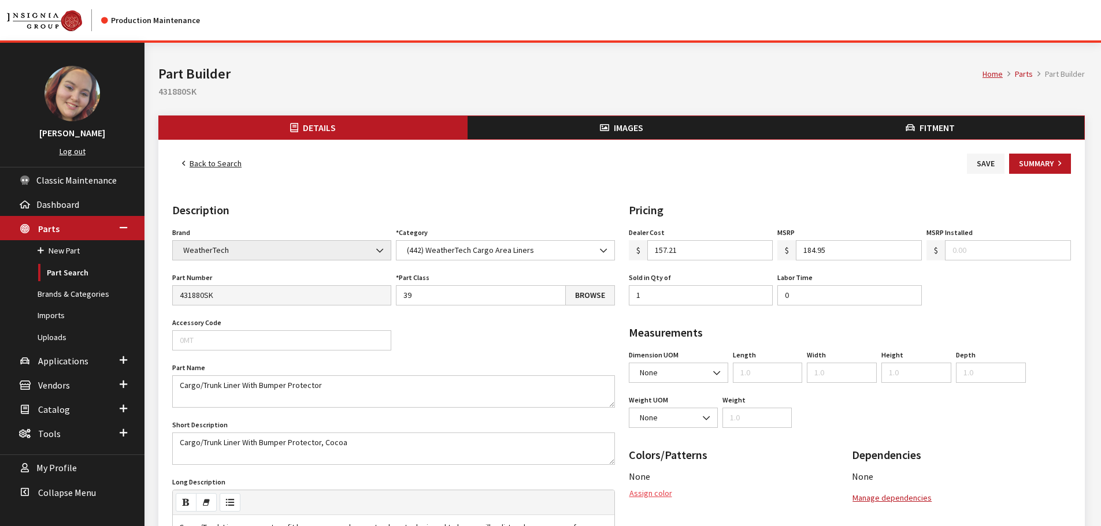
click at [668, 502] on button "Assign color" at bounding box center [651, 494] width 44 height 20
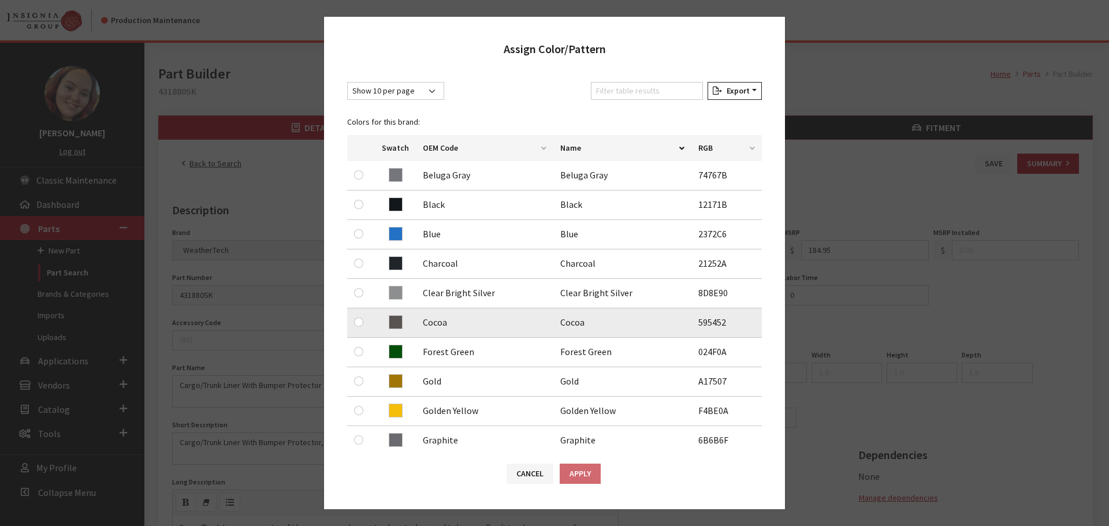
click at [359, 328] on div at bounding box center [361, 323] width 14 height 14
click at [357, 328] on div at bounding box center [361, 323] width 14 height 14
click at [357, 325] on input "radio" at bounding box center [358, 322] width 9 height 9
radio input "true"
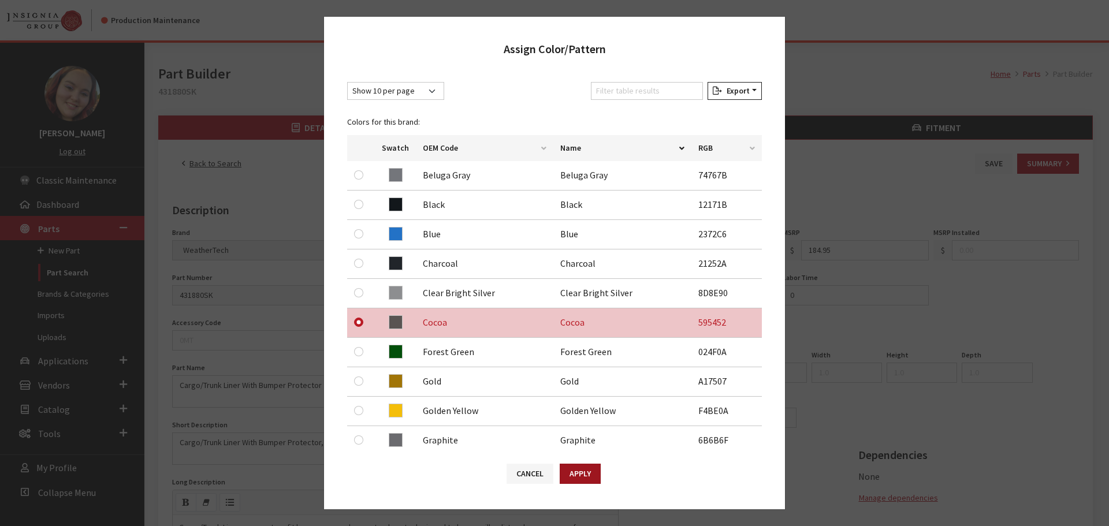
click at [574, 476] on button "Apply" at bounding box center [580, 474] width 41 height 20
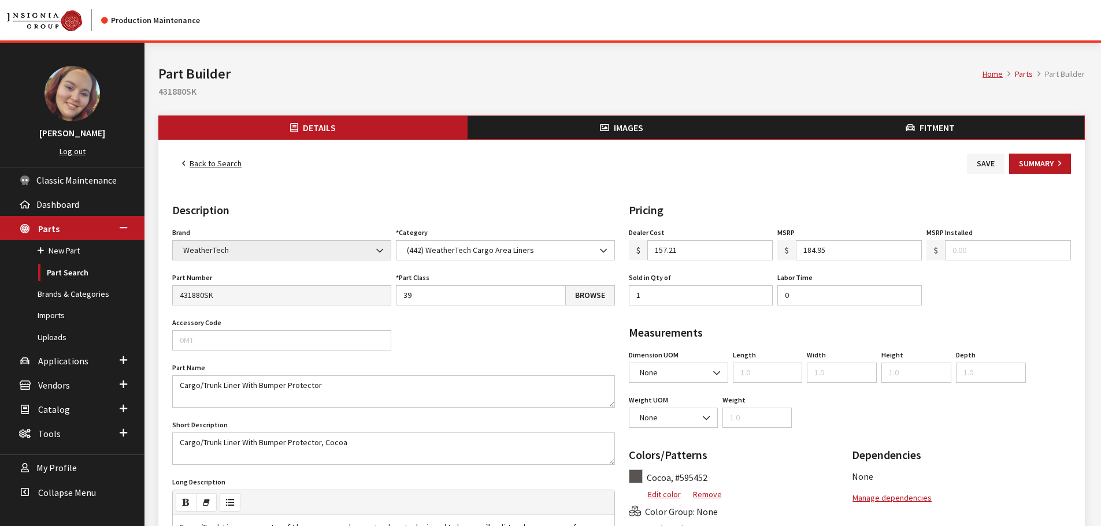
scroll to position [58, 0]
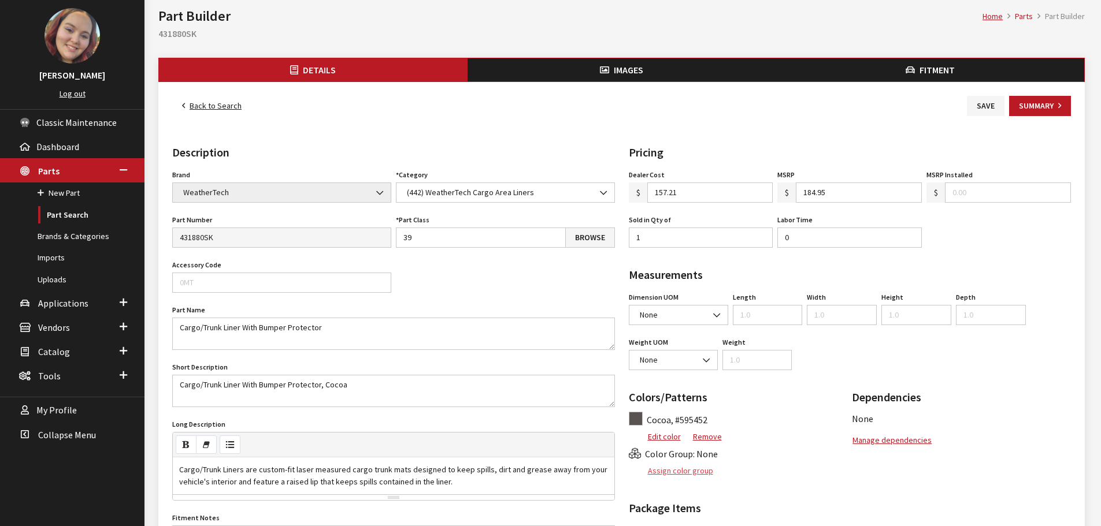
click at [681, 472] on button "Assign color group" at bounding box center [671, 471] width 85 height 20
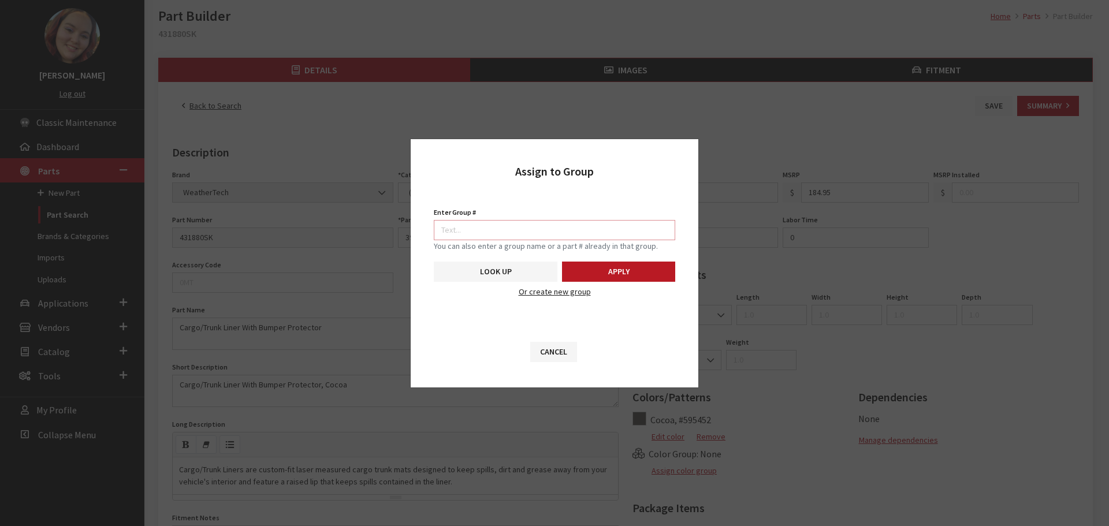
click at [604, 227] on input "Enter Group #" at bounding box center [555, 230] width 242 height 20
type input "5747"
click at [633, 275] on button "Apply" at bounding box center [618, 272] width 113 height 20
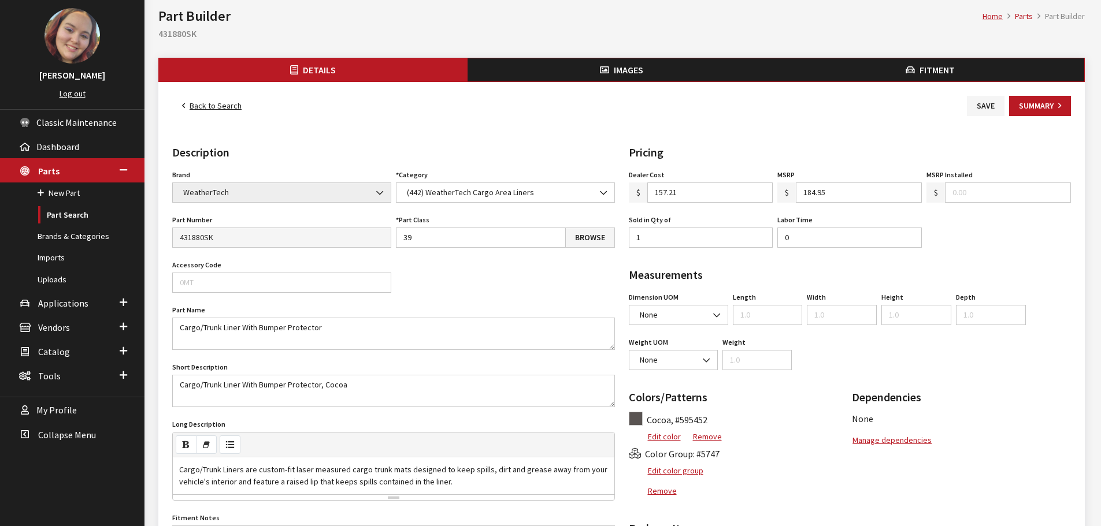
click at [654, 73] on button "Images" at bounding box center [621, 69] width 309 height 23
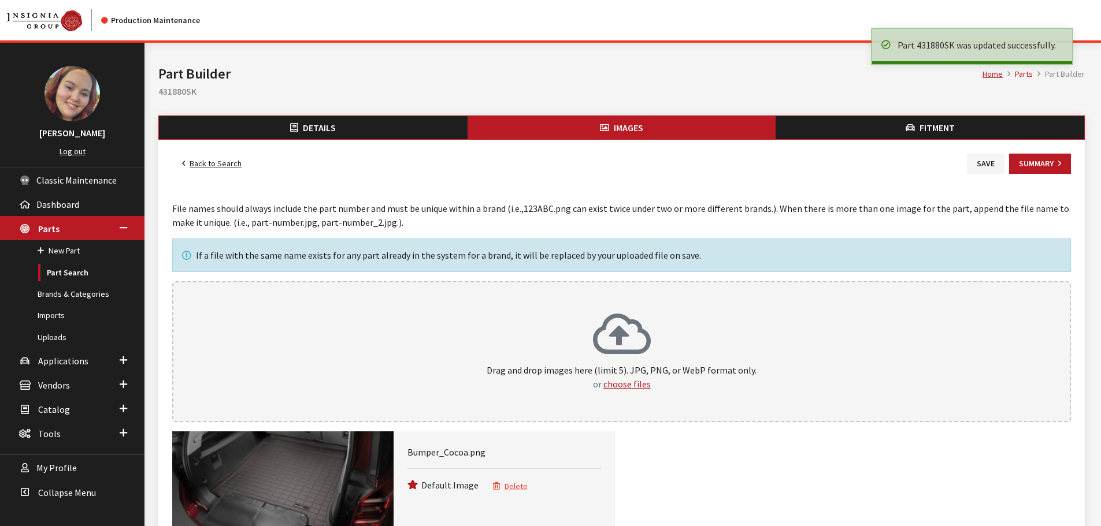
click at [205, 159] on link "Back to Search" at bounding box center [211, 164] width 79 height 20
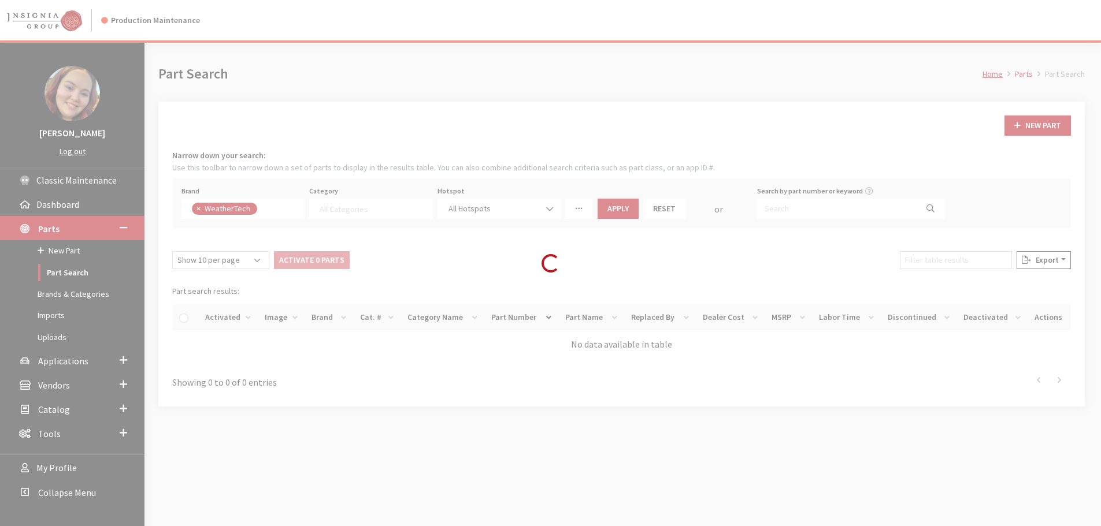
select select
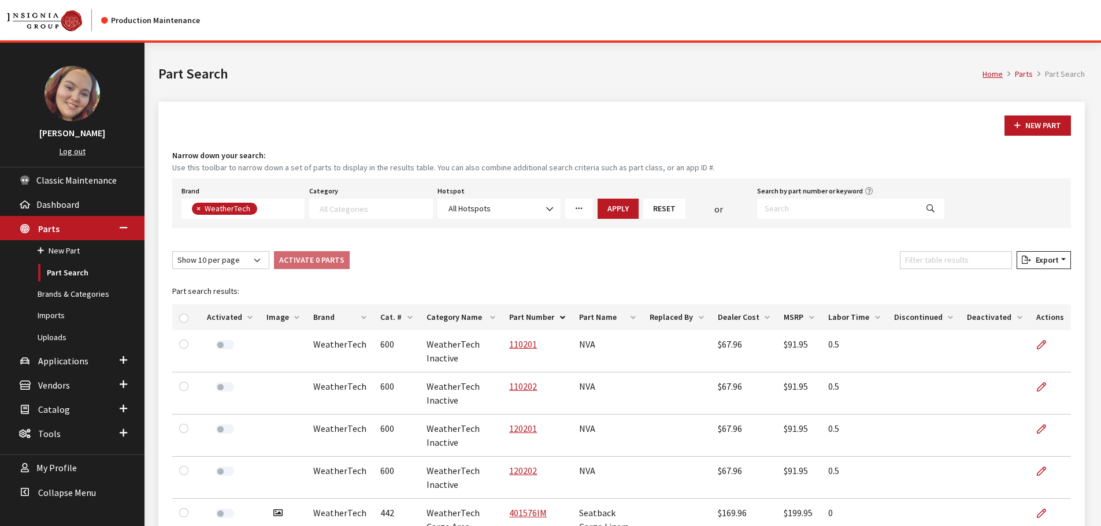
click at [280, 316] on th "Image" at bounding box center [282, 318] width 47 height 26
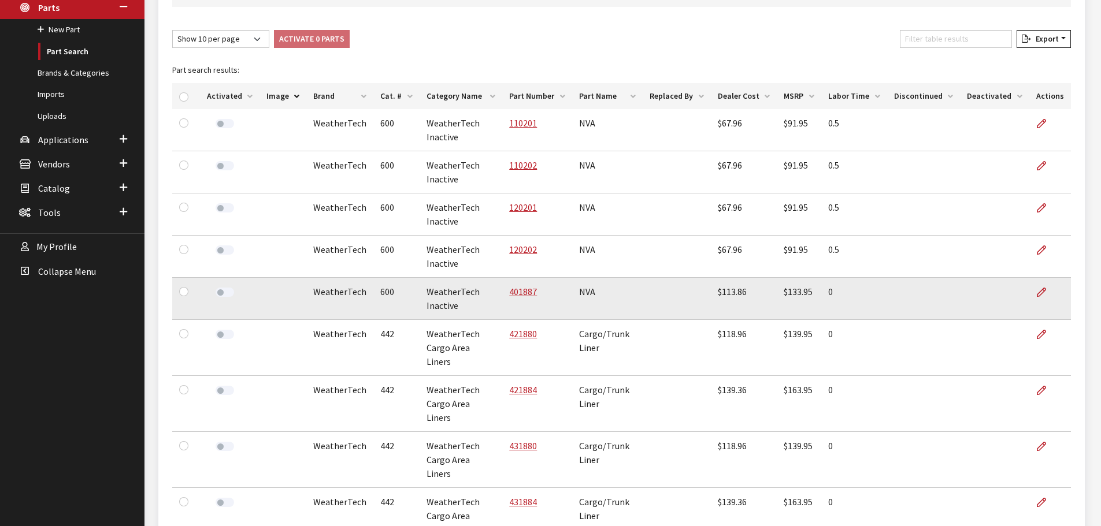
scroll to position [231, 0]
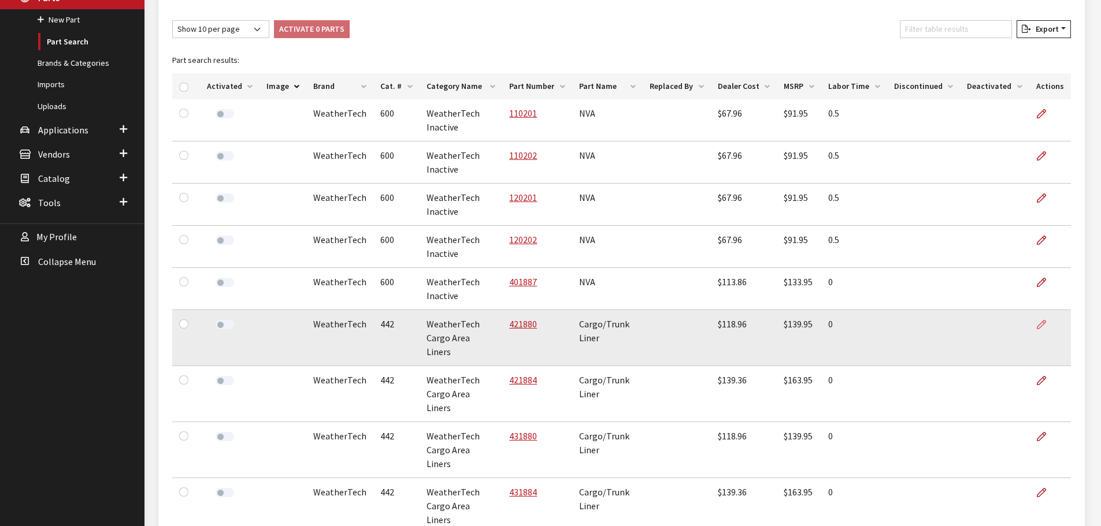
click at [1047, 328] on link at bounding box center [1046, 324] width 20 height 29
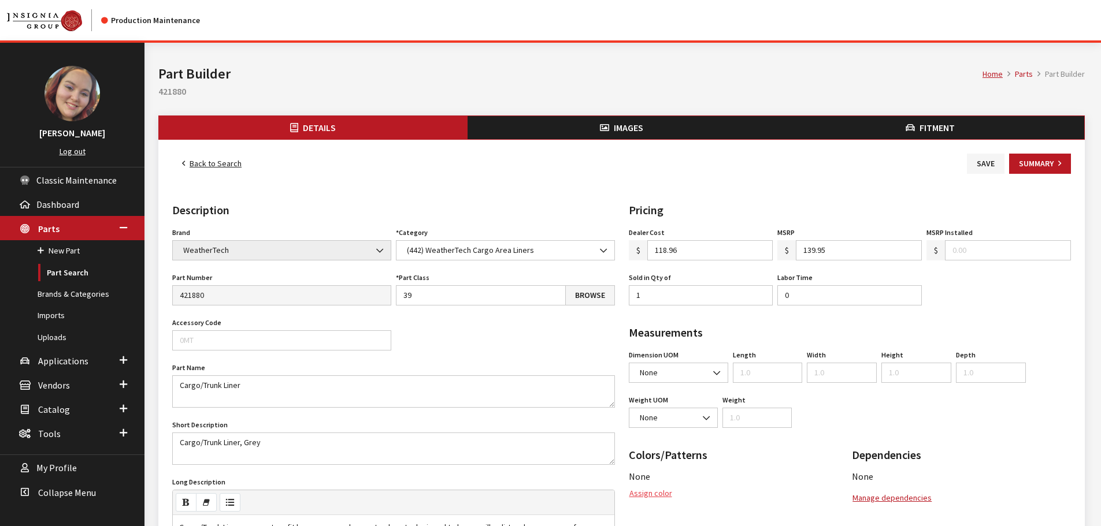
click at [654, 493] on button "Assign color" at bounding box center [651, 494] width 44 height 20
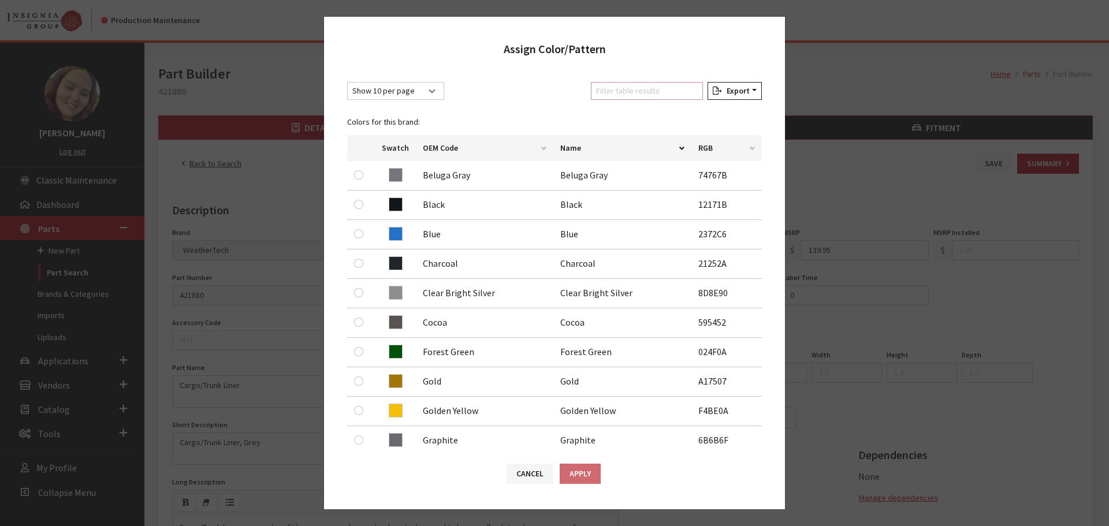
click at [641, 86] on input "Filter table results" at bounding box center [647, 91] width 112 height 18
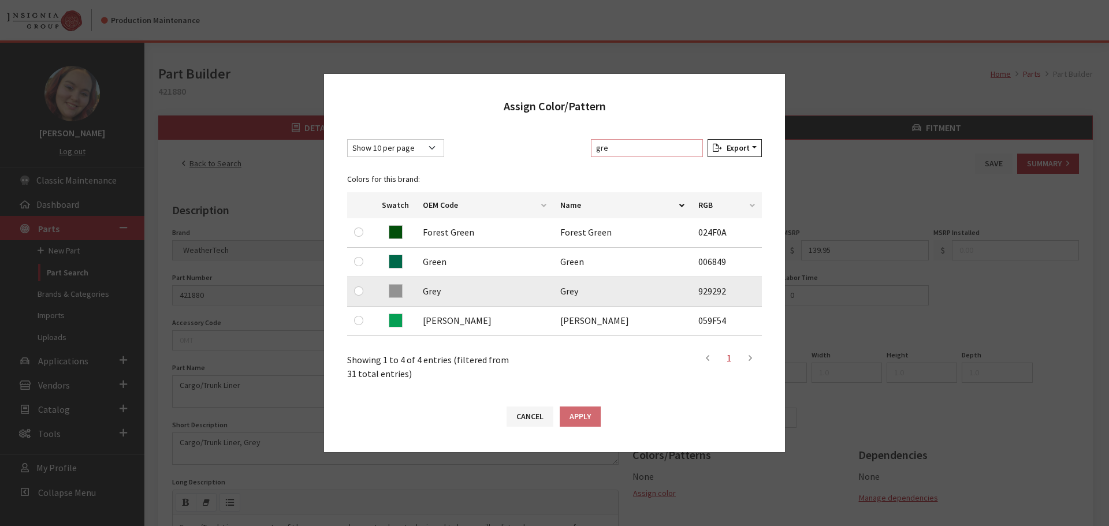
type input "gre"
click at [361, 290] on input "radio" at bounding box center [358, 291] width 9 height 9
radio input "true"
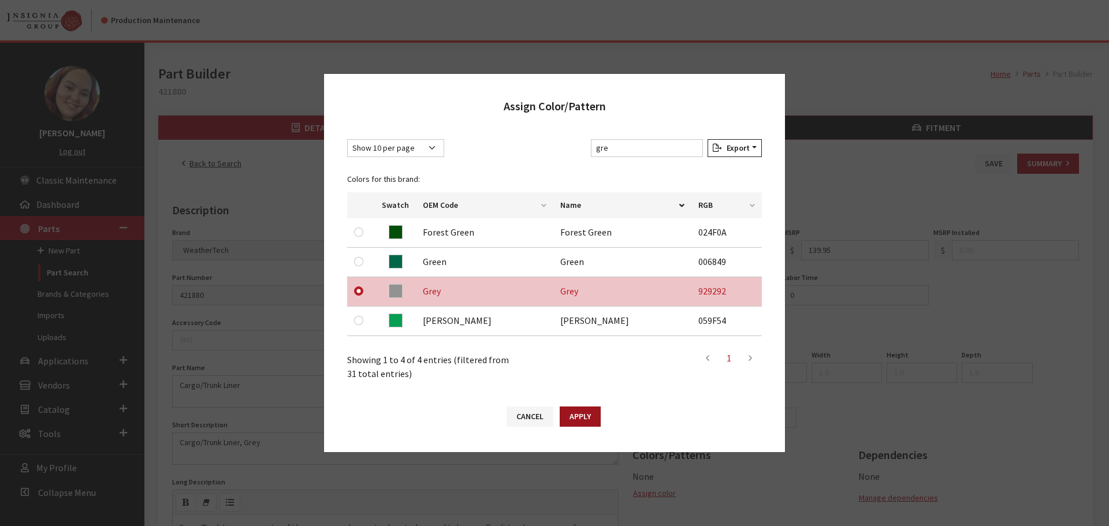
click at [585, 422] on button "Apply" at bounding box center [580, 417] width 41 height 20
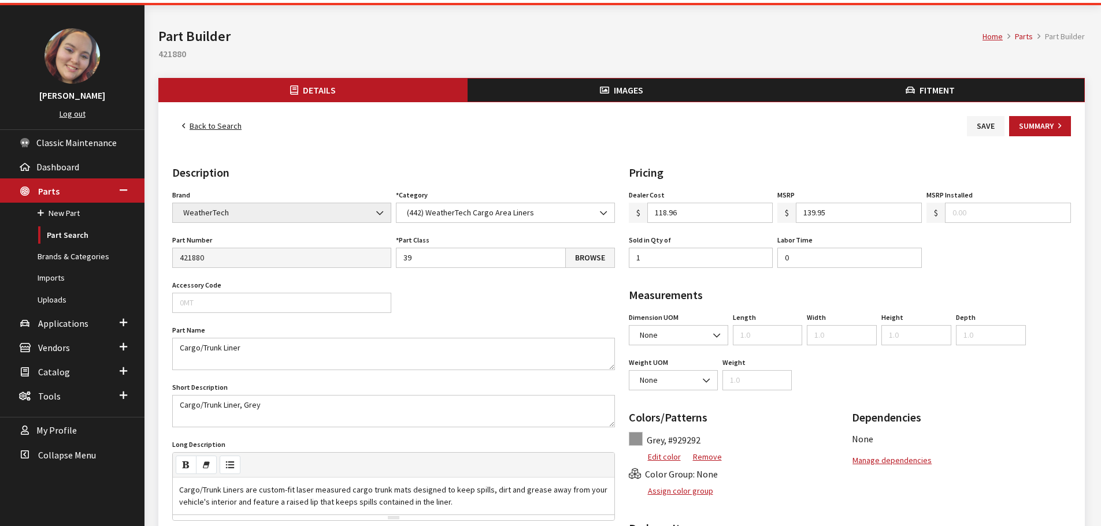
scroll to position [58, 0]
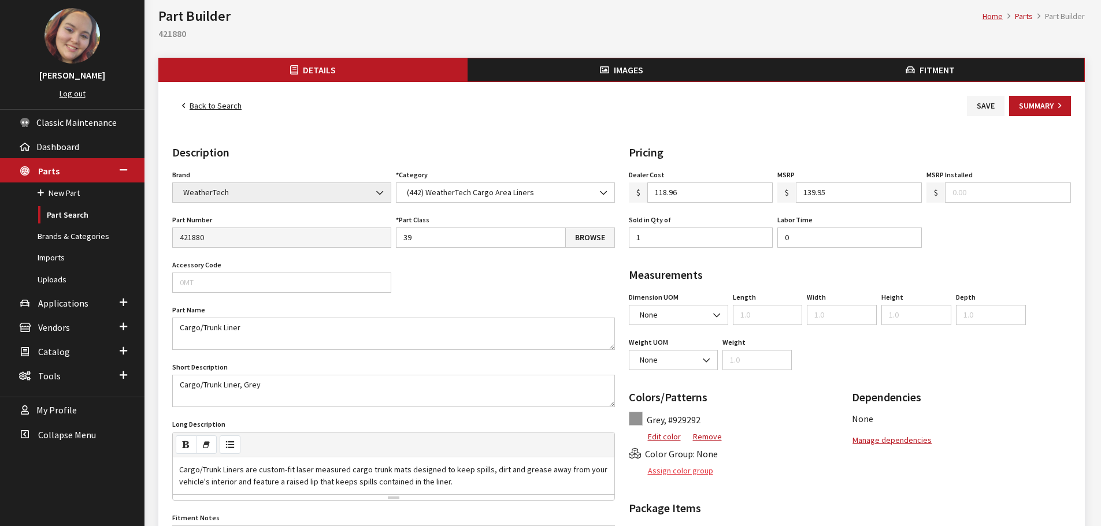
click at [676, 470] on button "Assign color group" at bounding box center [671, 471] width 85 height 20
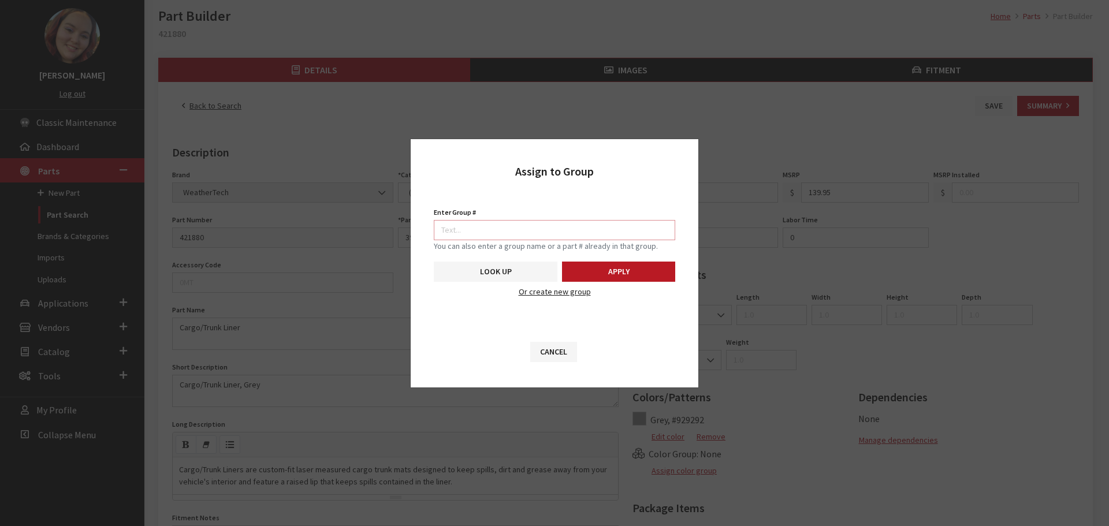
click at [573, 226] on input "Enter Group #" at bounding box center [555, 230] width 242 height 20
type input "5746"
click at [614, 270] on button "Apply" at bounding box center [618, 272] width 113 height 20
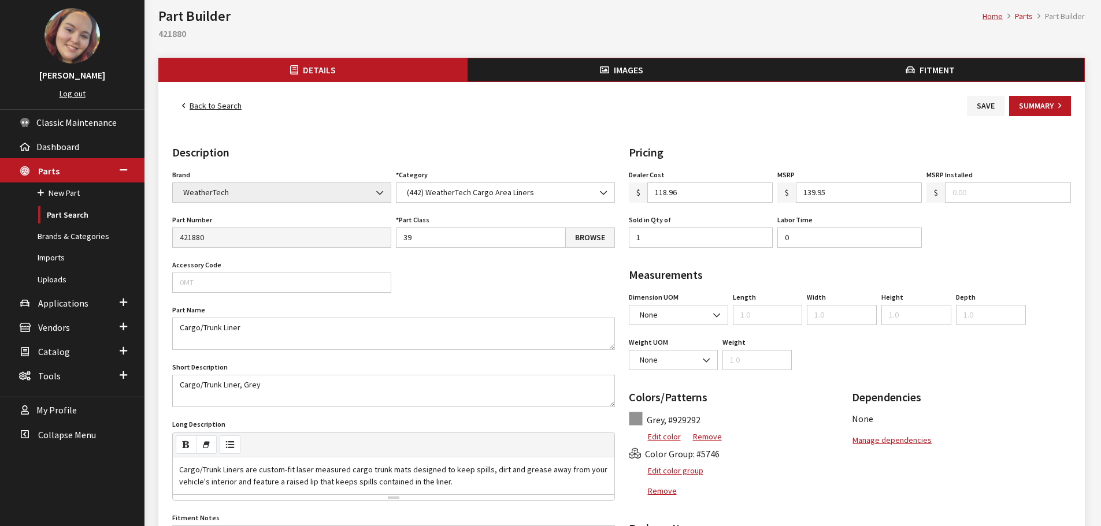
click at [641, 65] on span "Images" at bounding box center [628, 70] width 29 height 12
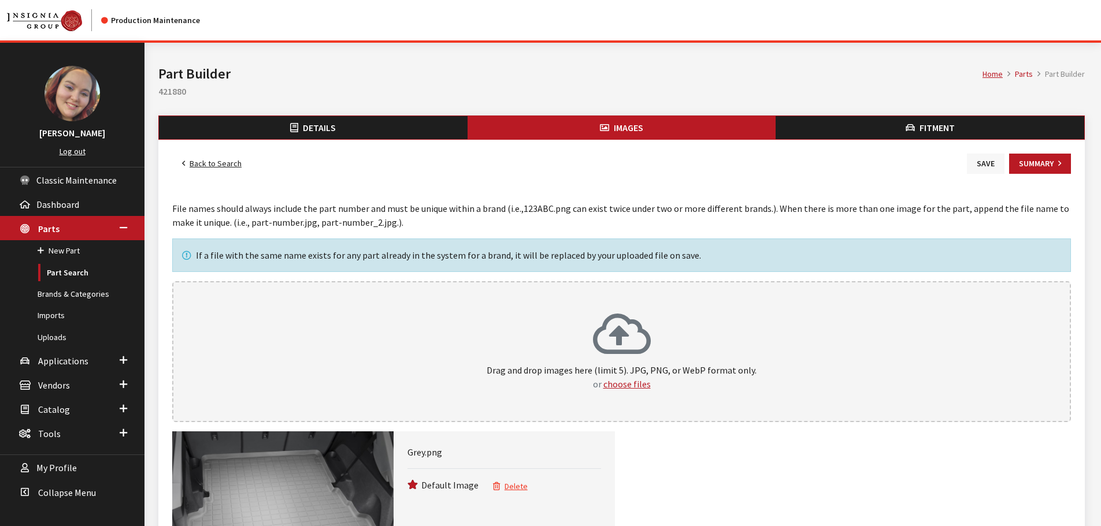
click at [984, 163] on button "Save" at bounding box center [986, 164] width 38 height 20
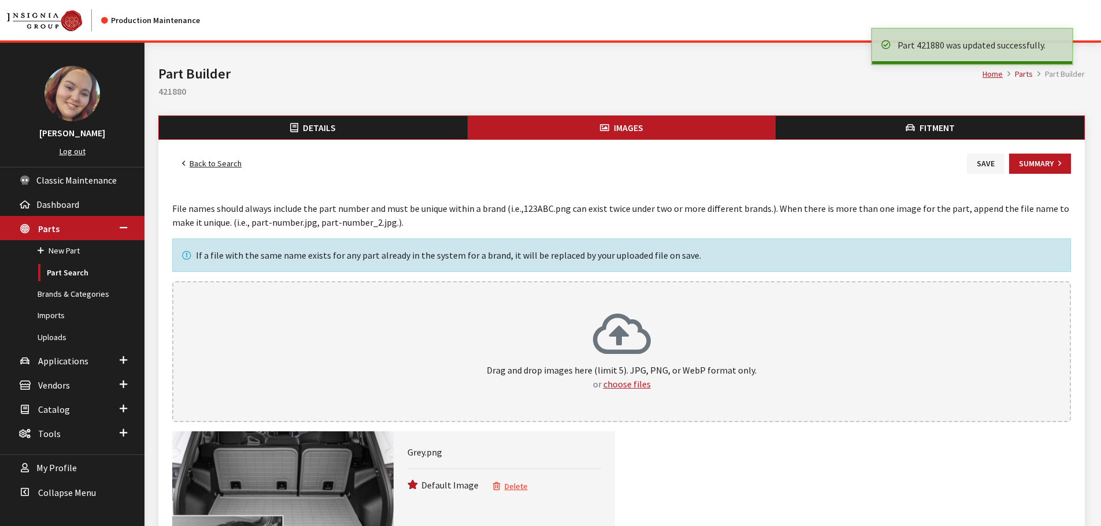
click at [224, 166] on link "Back to Search" at bounding box center [211, 164] width 79 height 20
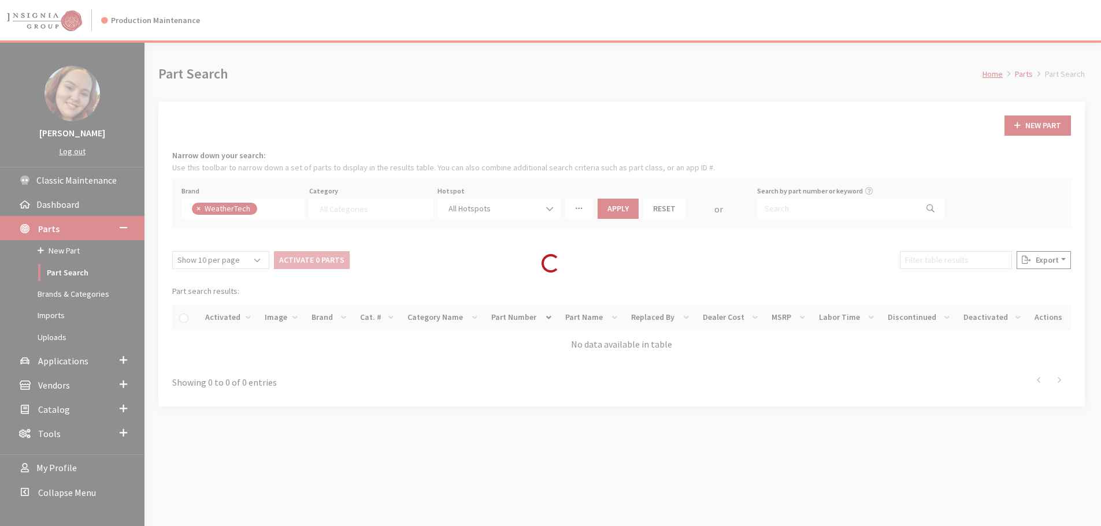
select select
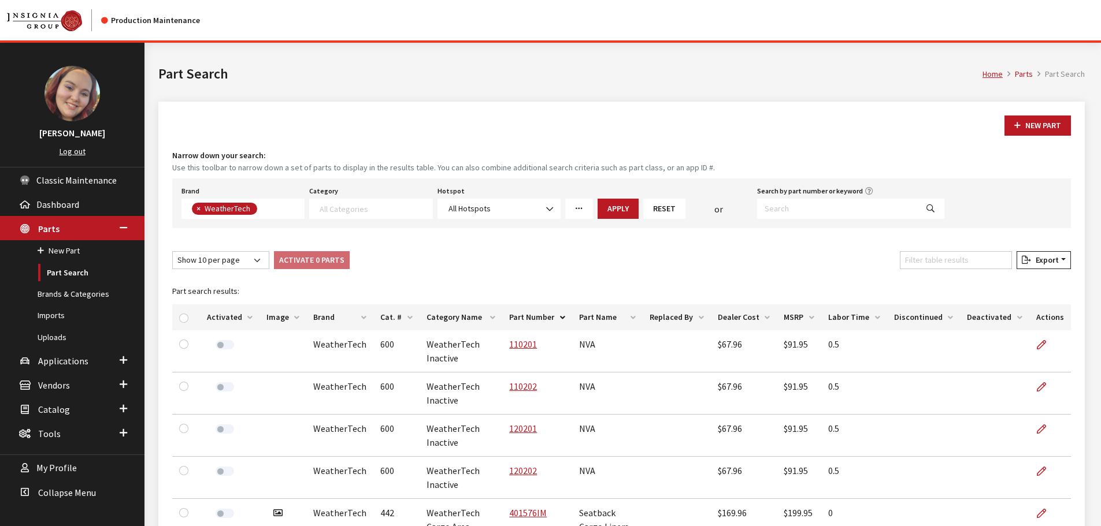
click at [278, 314] on th "Image" at bounding box center [282, 318] width 47 height 26
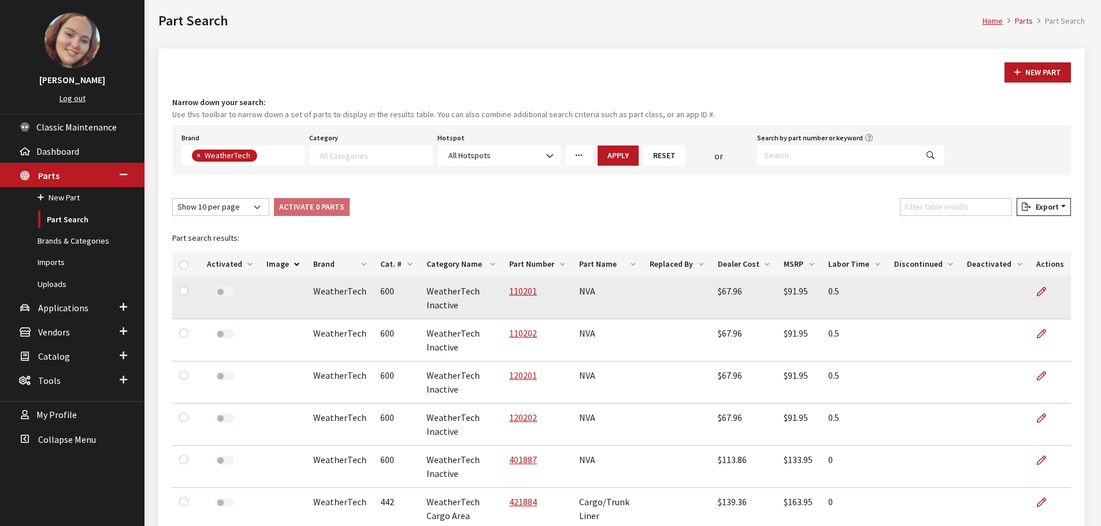
scroll to position [116, 0]
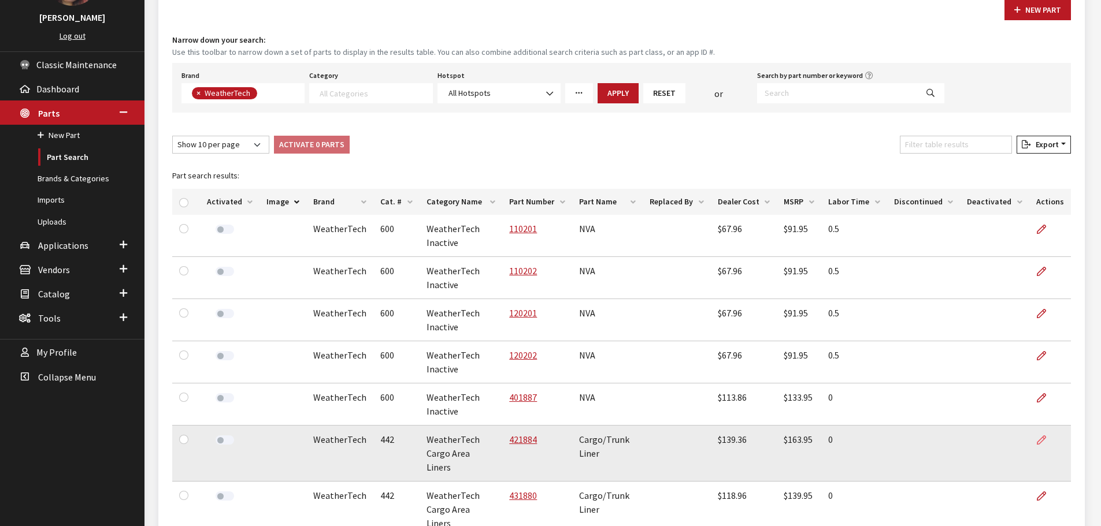
click at [1048, 436] on link at bounding box center [1046, 440] width 20 height 29
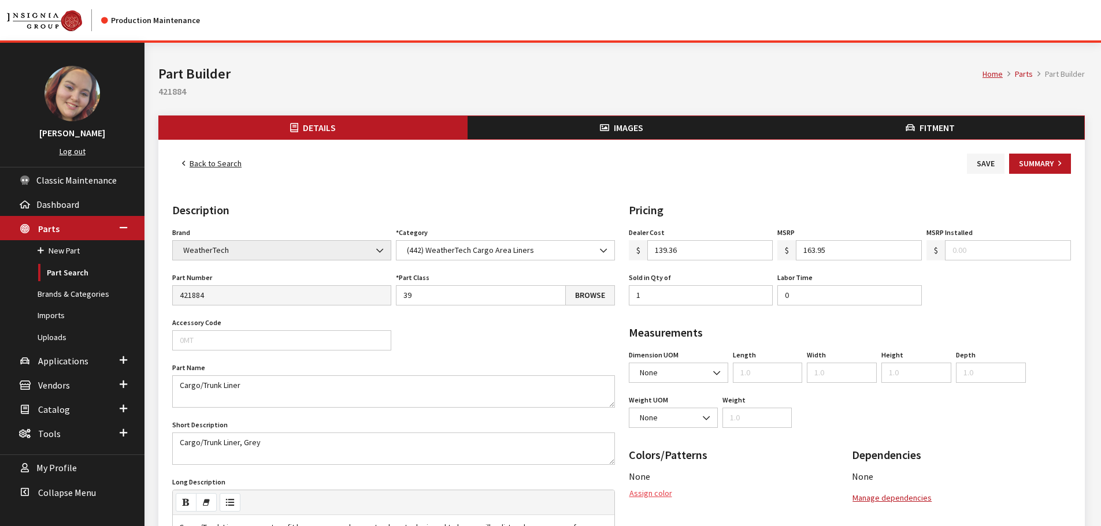
click at [644, 493] on button "Assign color" at bounding box center [651, 494] width 44 height 20
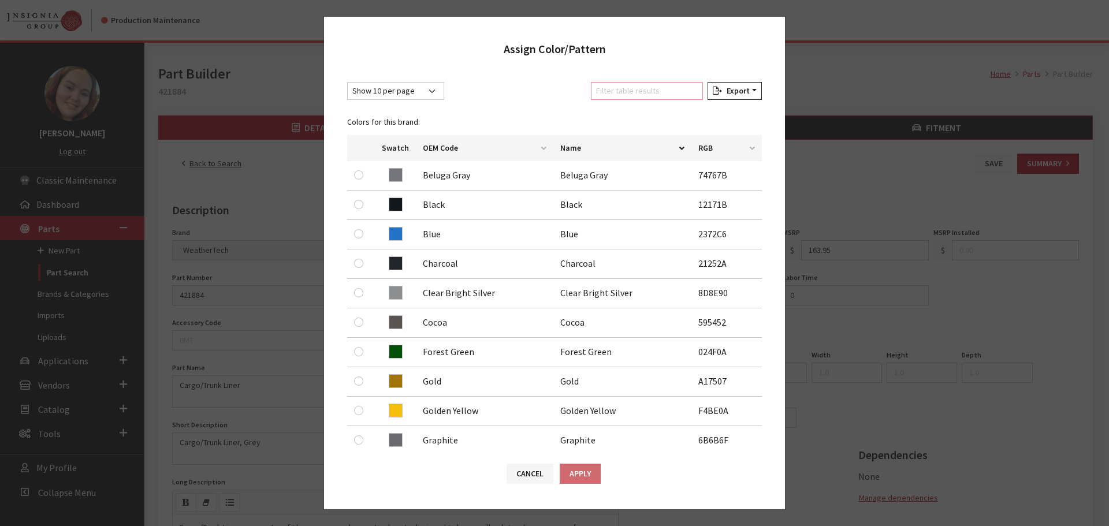
click at [622, 92] on input "Filter table results" at bounding box center [647, 91] width 112 height 18
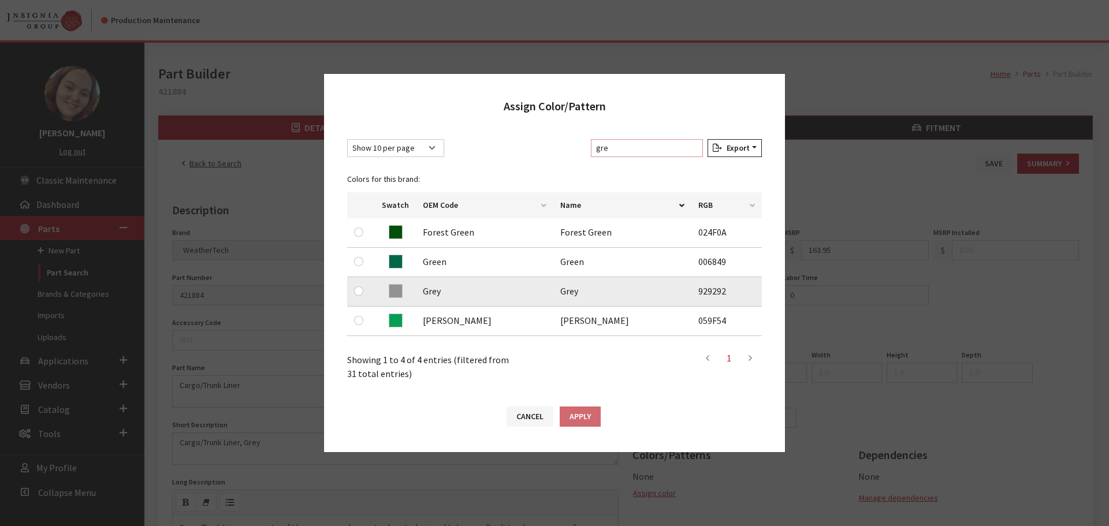
type input "gre"
click at [360, 289] on input "radio" at bounding box center [358, 291] width 9 height 9
radio input "true"
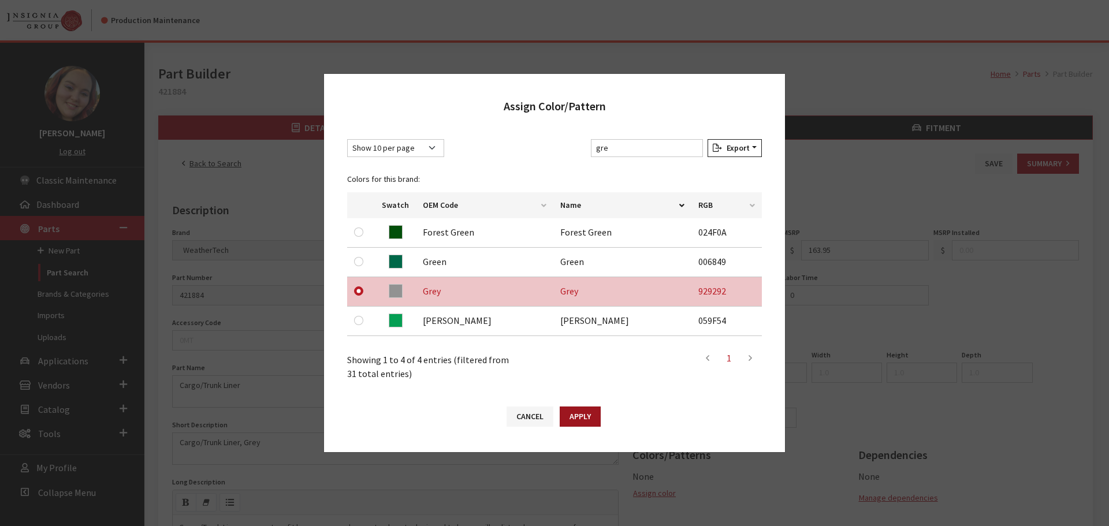
click at [584, 420] on button "Apply" at bounding box center [580, 417] width 41 height 20
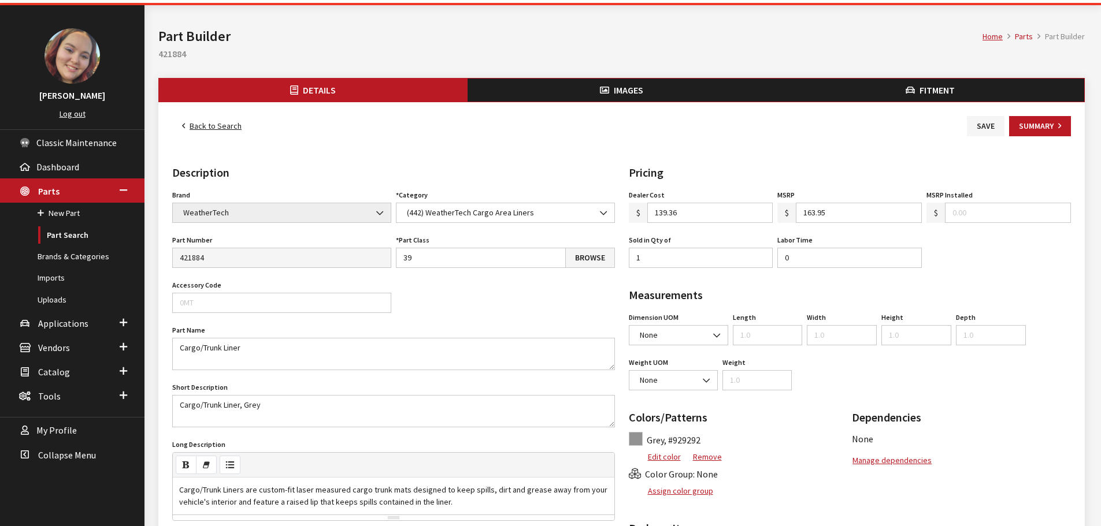
scroll to position [58, 0]
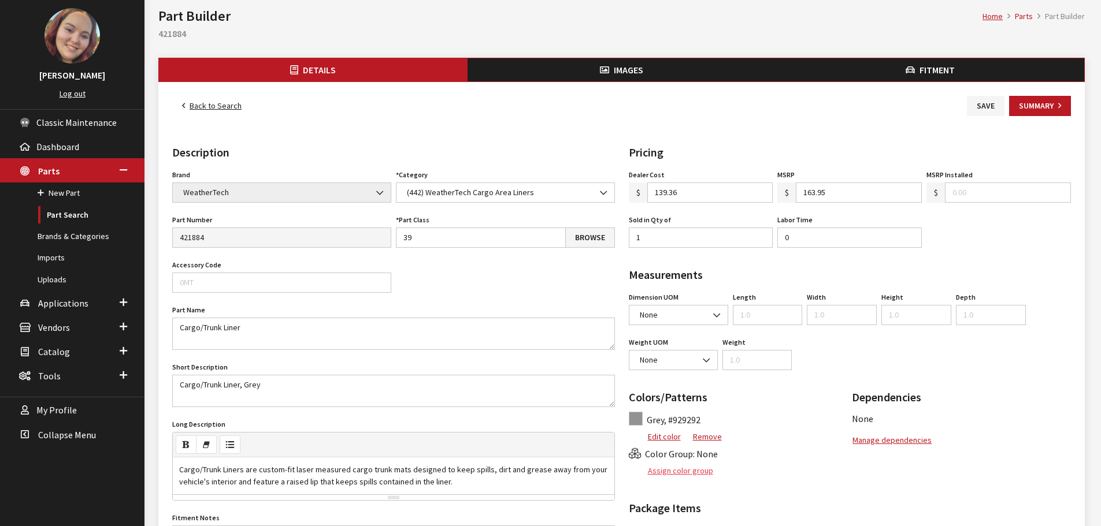
click at [682, 470] on button "Assign color group" at bounding box center [671, 471] width 85 height 20
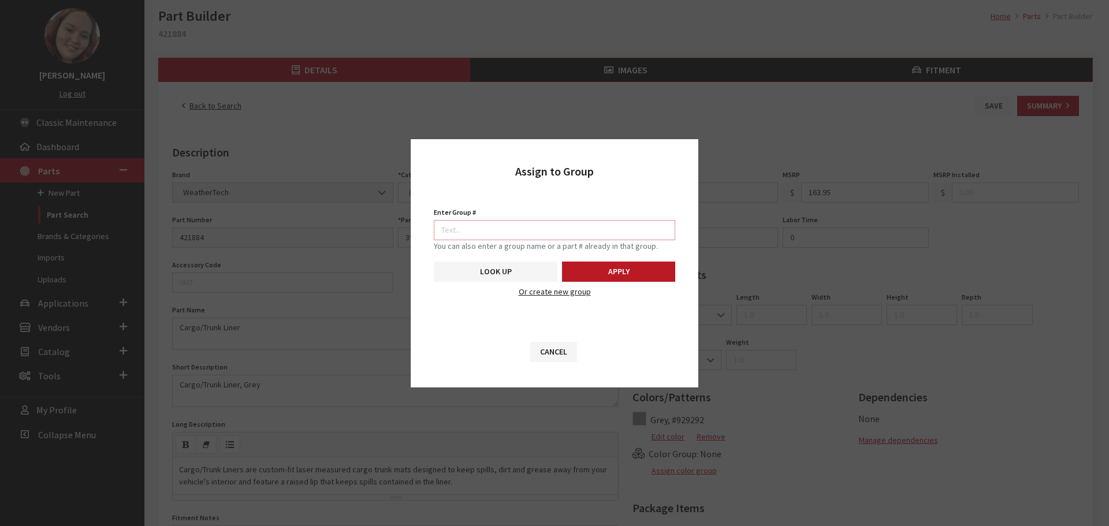
click at [573, 229] on input "Enter Group #" at bounding box center [555, 230] width 242 height 20
type input "5746"
click at [628, 265] on button "Apply" at bounding box center [618, 272] width 113 height 20
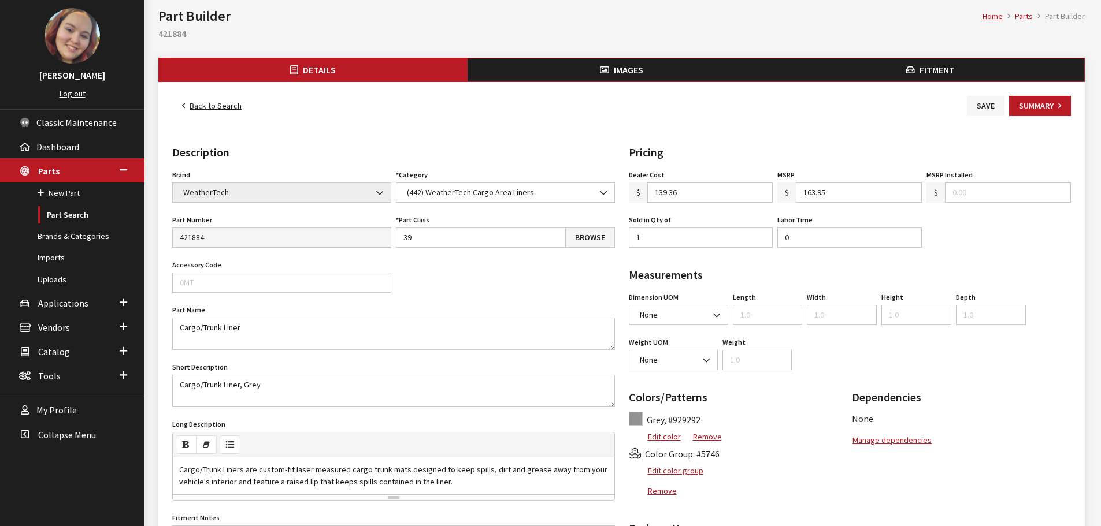
click at [641, 66] on span "Images" at bounding box center [628, 70] width 29 height 12
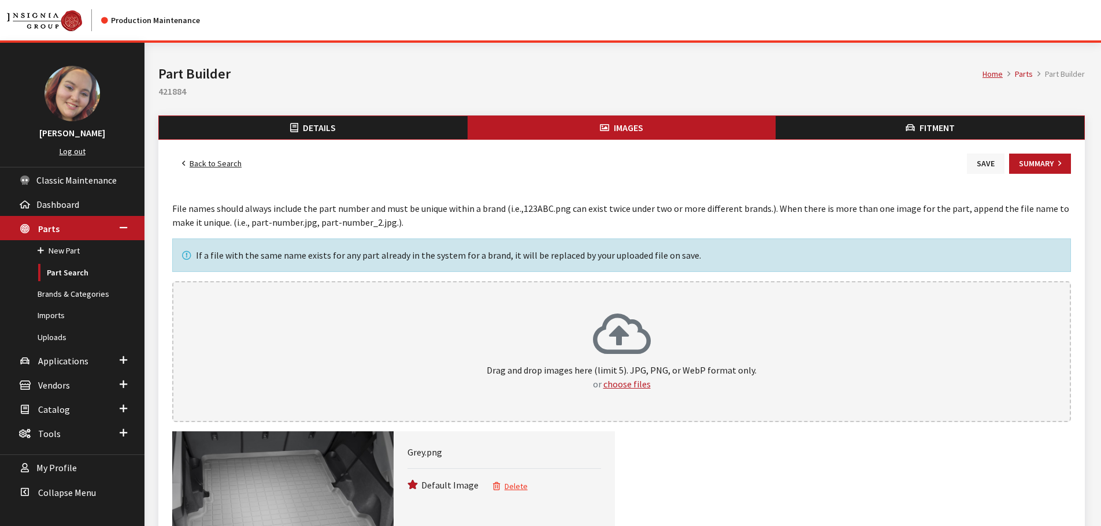
click at [986, 167] on button "Save" at bounding box center [986, 164] width 38 height 20
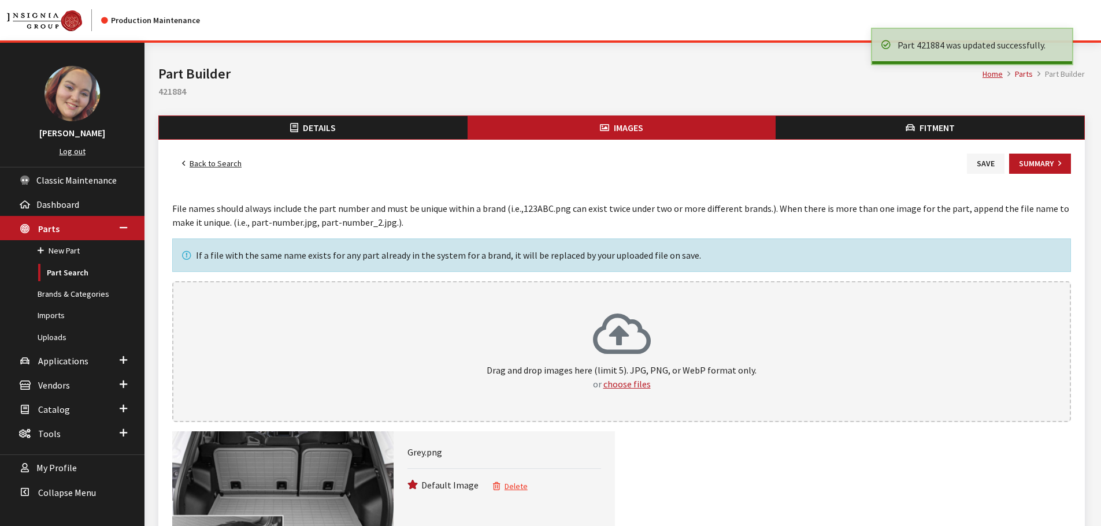
click at [232, 158] on link "Back to Search" at bounding box center [211, 164] width 79 height 20
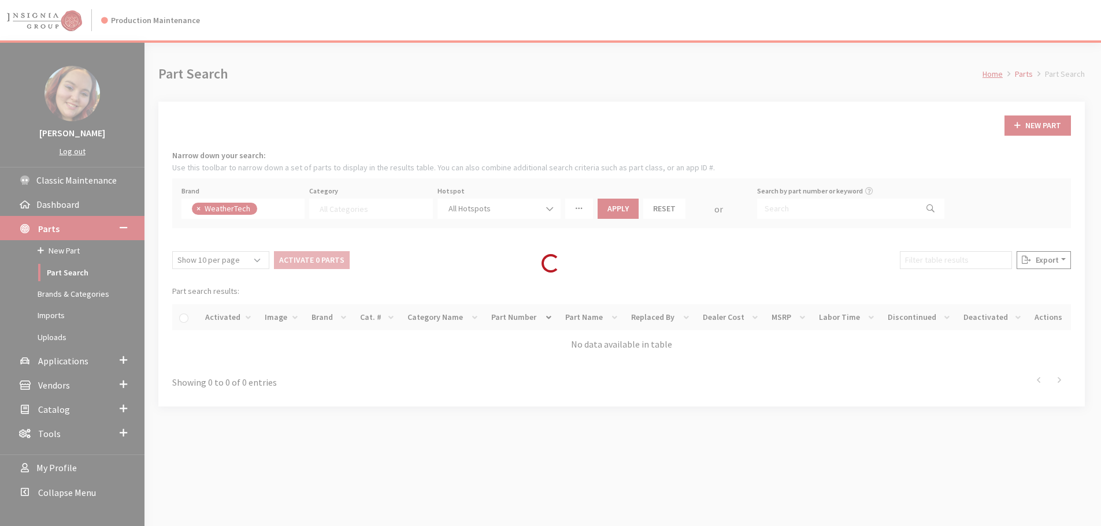
select select
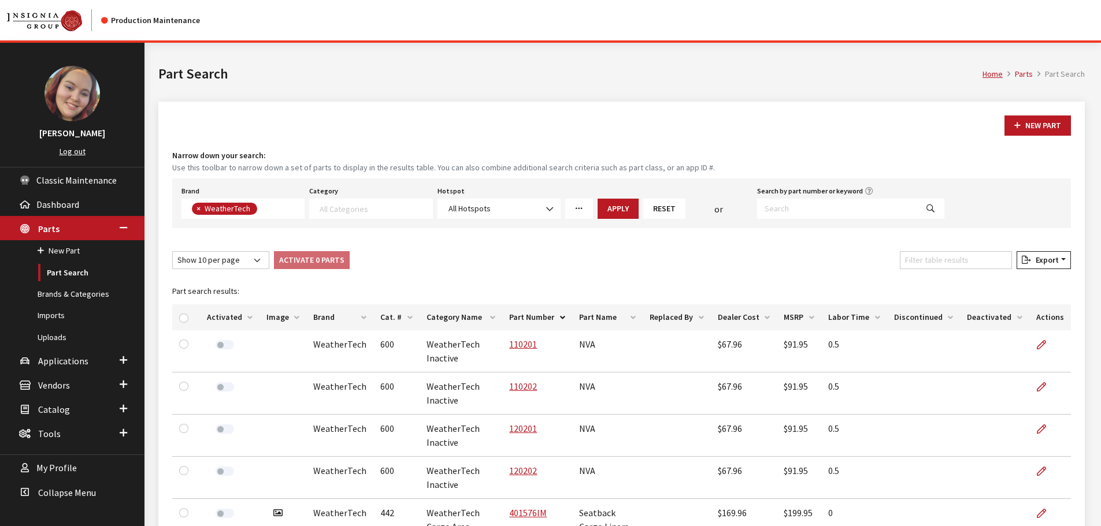
click at [274, 323] on th "Image" at bounding box center [282, 318] width 47 height 26
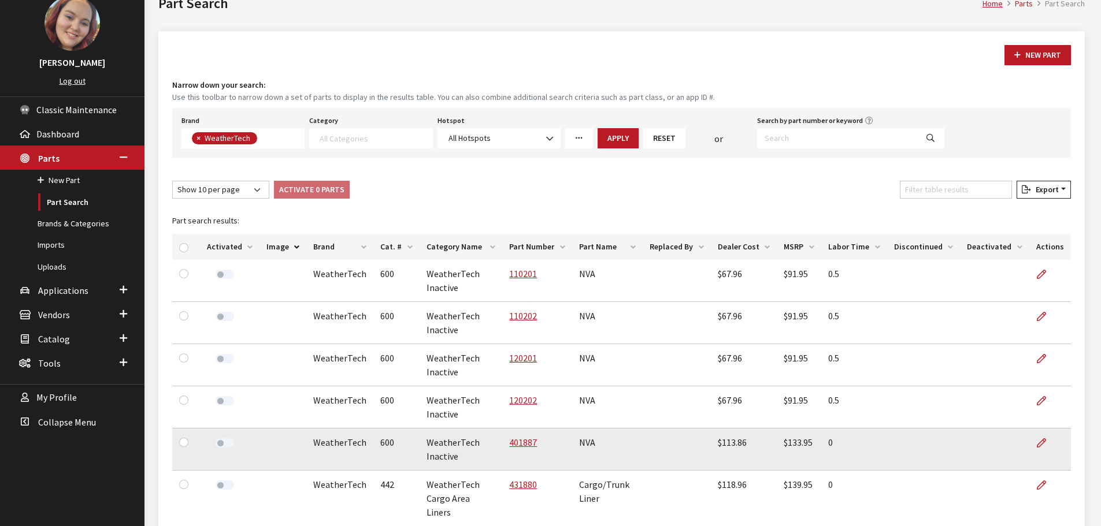
scroll to position [173, 0]
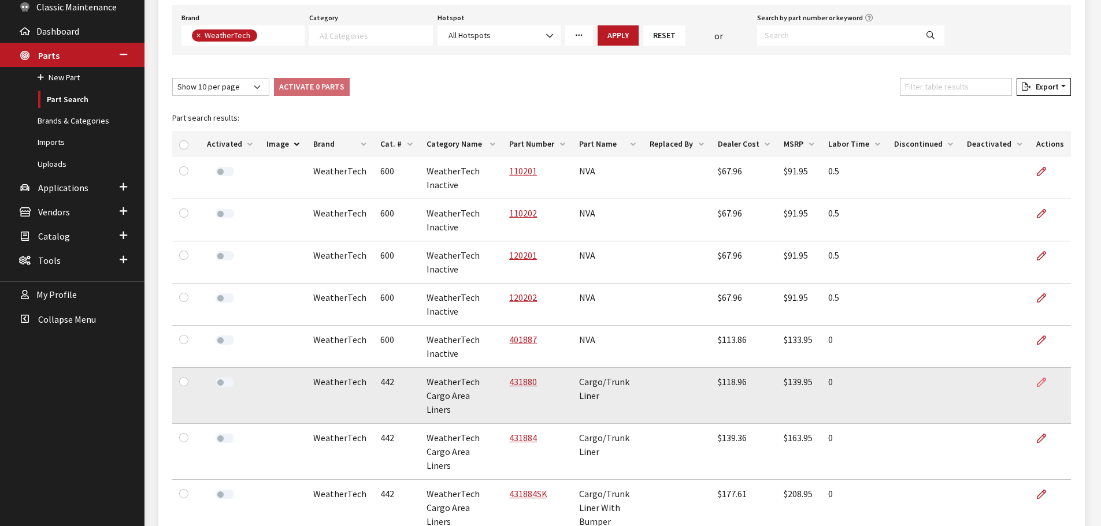
click at [1041, 381] on icon at bounding box center [1041, 382] width 9 height 9
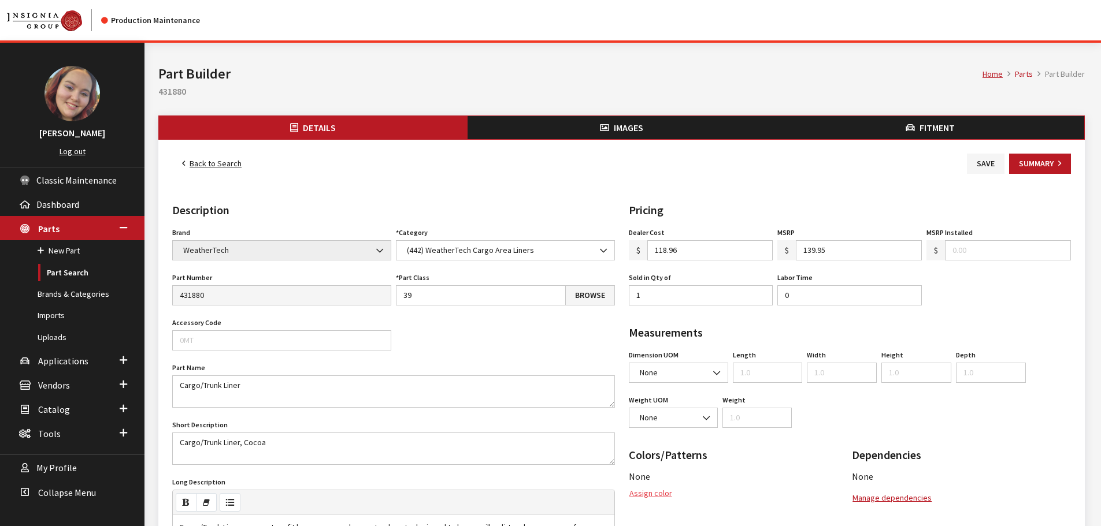
click at [656, 487] on button "Assign color" at bounding box center [651, 494] width 44 height 20
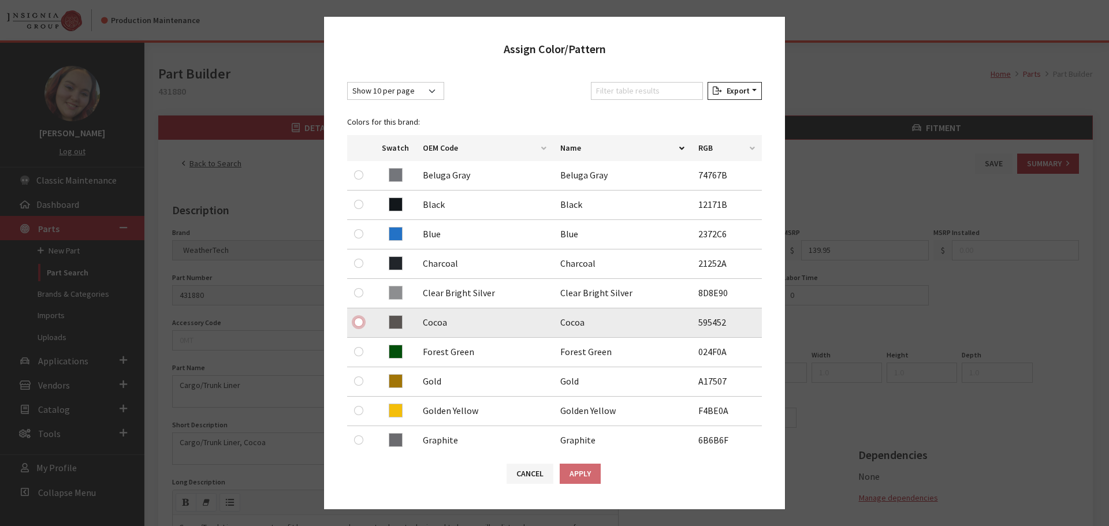
click at [357, 322] on input "radio" at bounding box center [358, 322] width 9 height 9
radio input "true"
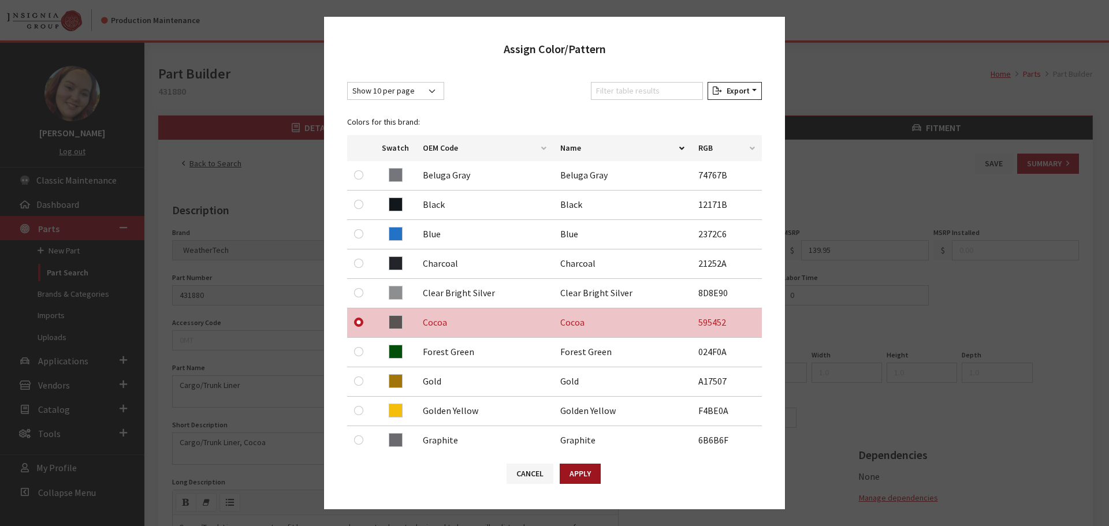
click at [594, 482] on button "Apply" at bounding box center [580, 474] width 41 height 20
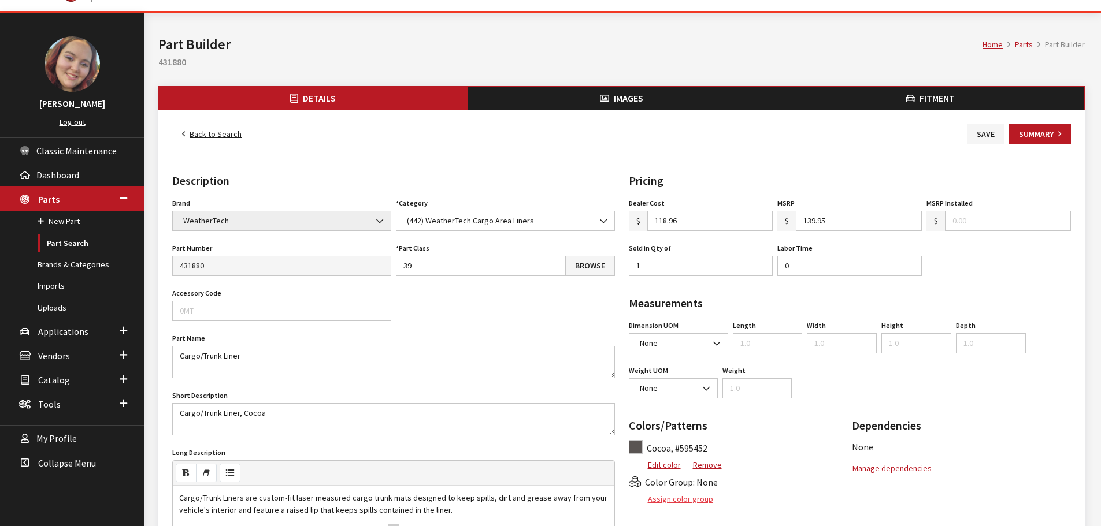
scroll to position [58, 0]
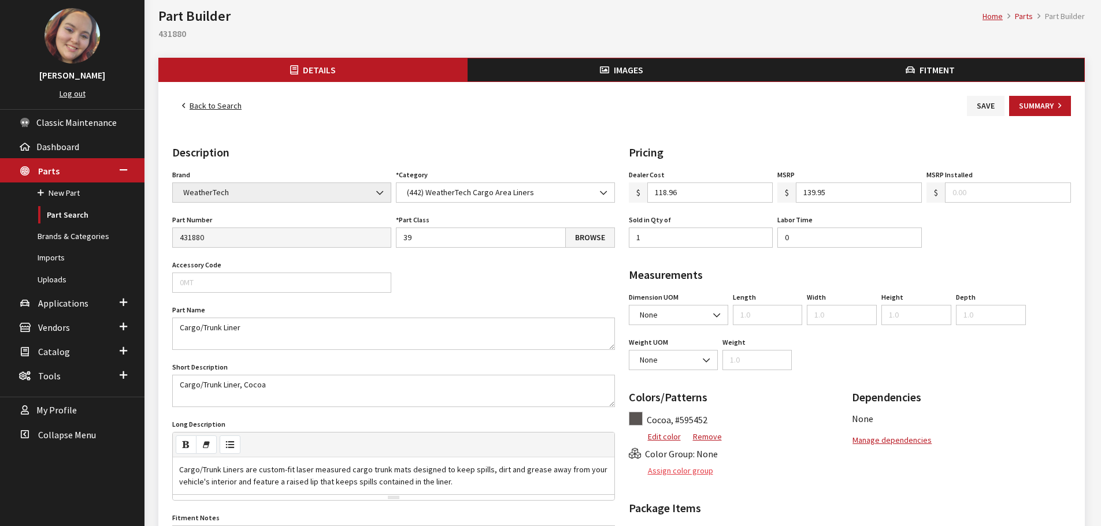
click at [686, 472] on button "Assign color group" at bounding box center [671, 471] width 85 height 20
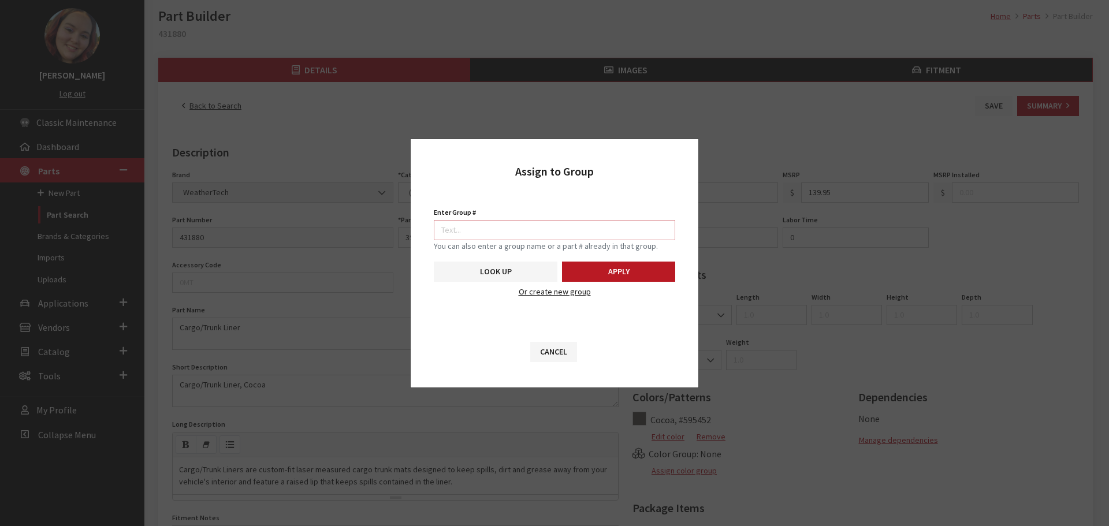
click at [561, 229] on input "Enter Group #" at bounding box center [555, 230] width 242 height 20
type input "5746"
click at [611, 262] on button "Apply" at bounding box center [618, 272] width 113 height 20
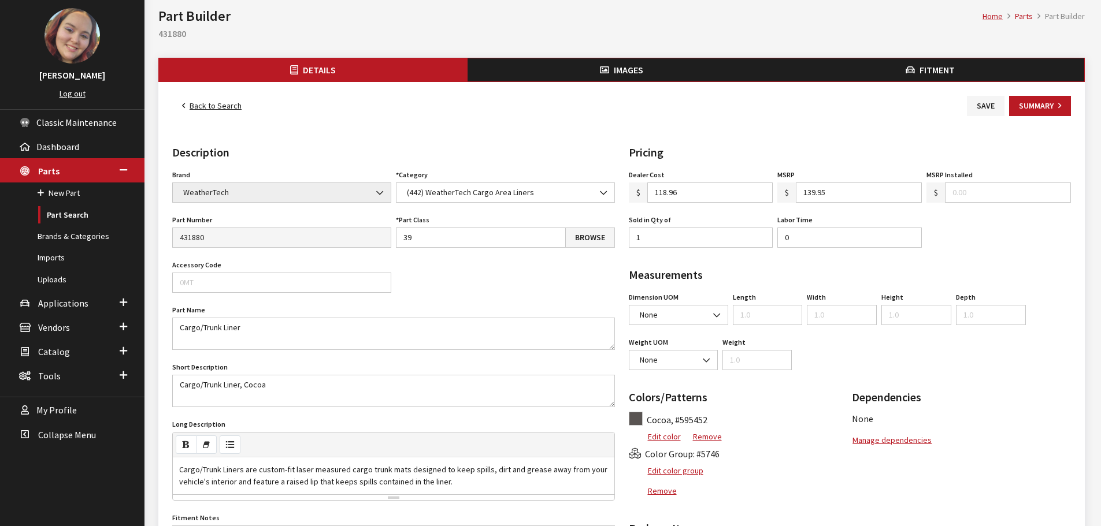
click at [611, 72] on button "Images" at bounding box center [621, 69] width 309 height 23
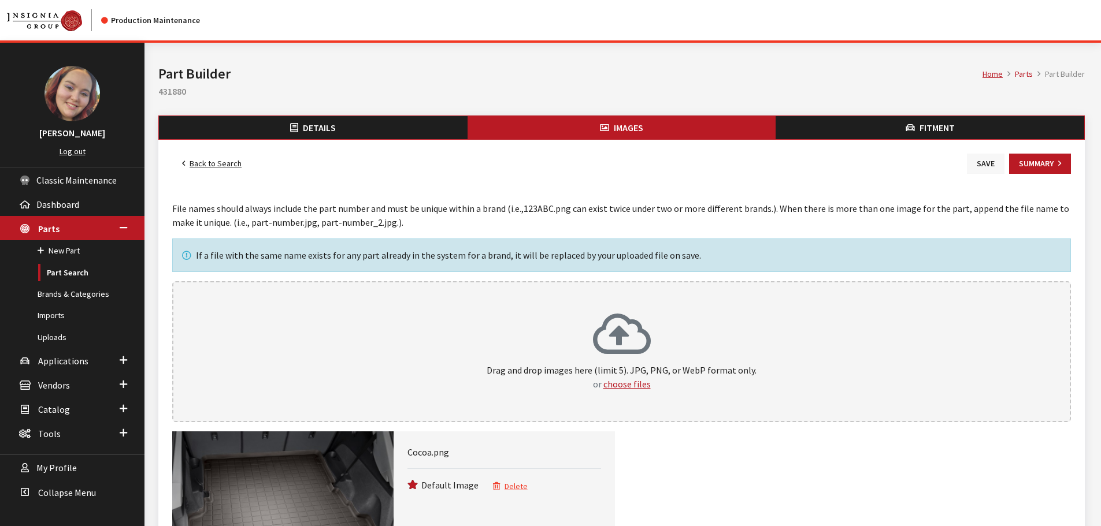
click at [975, 172] on button "Save" at bounding box center [986, 164] width 38 height 20
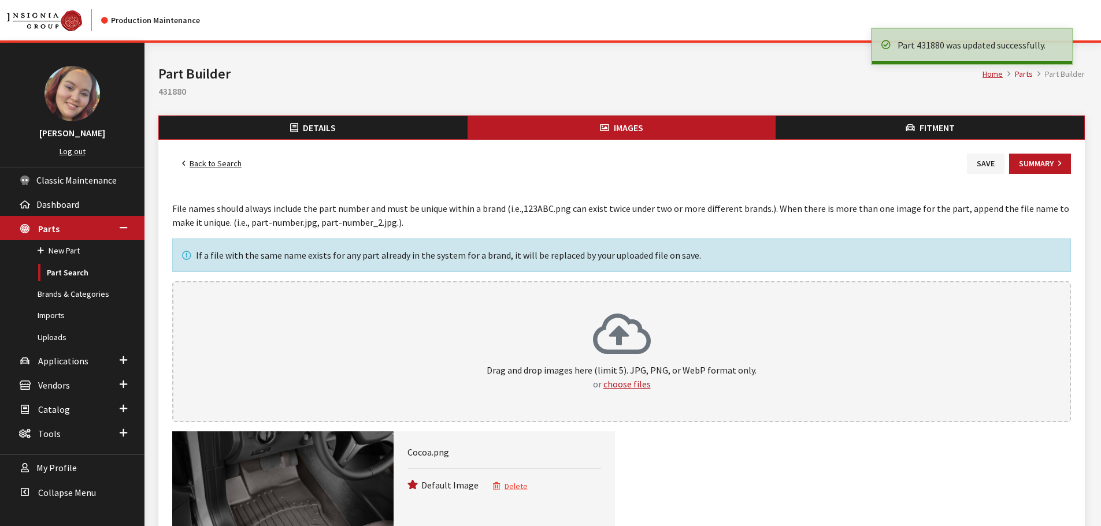
click at [193, 165] on link "Back to Search" at bounding box center [211, 164] width 79 height 20
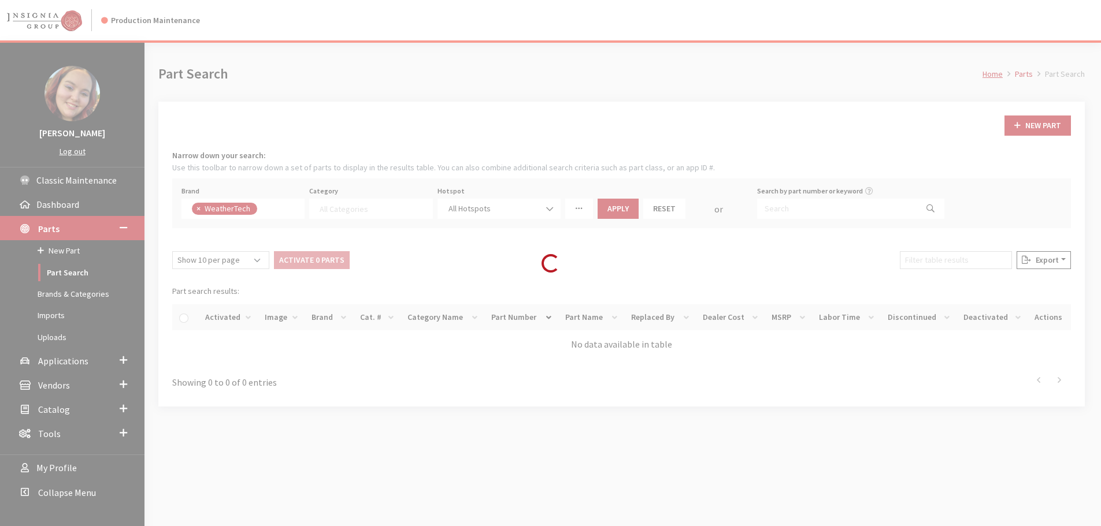
select select
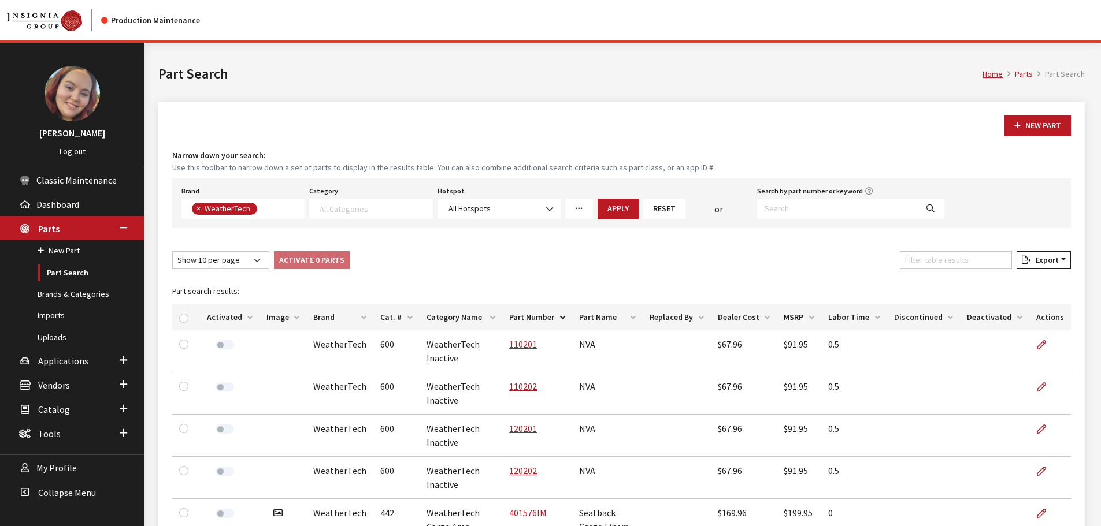
click at [283, 320] on th "Image" at bounding box center [282, 318] width 47 height 26
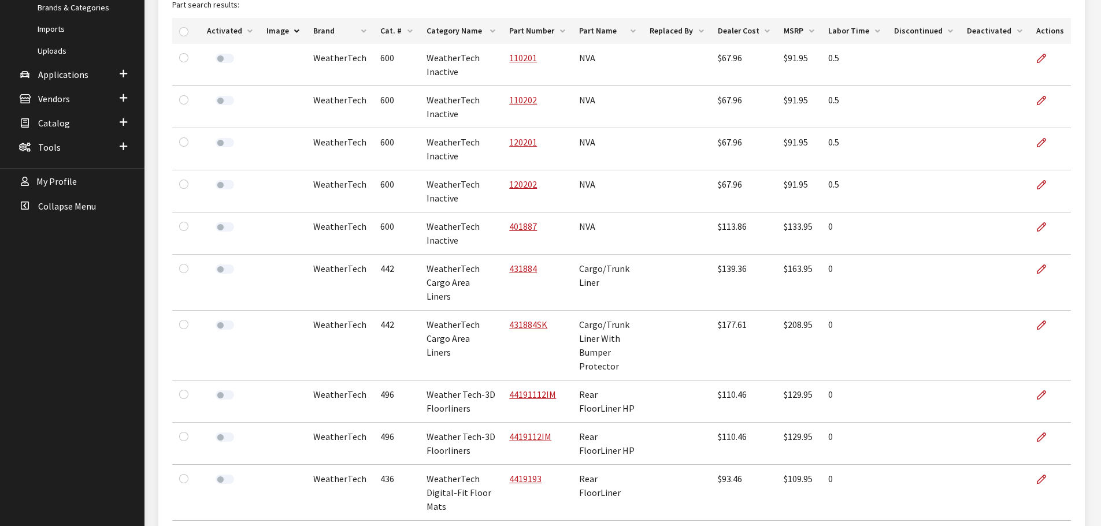
scroll to position [289, 0]
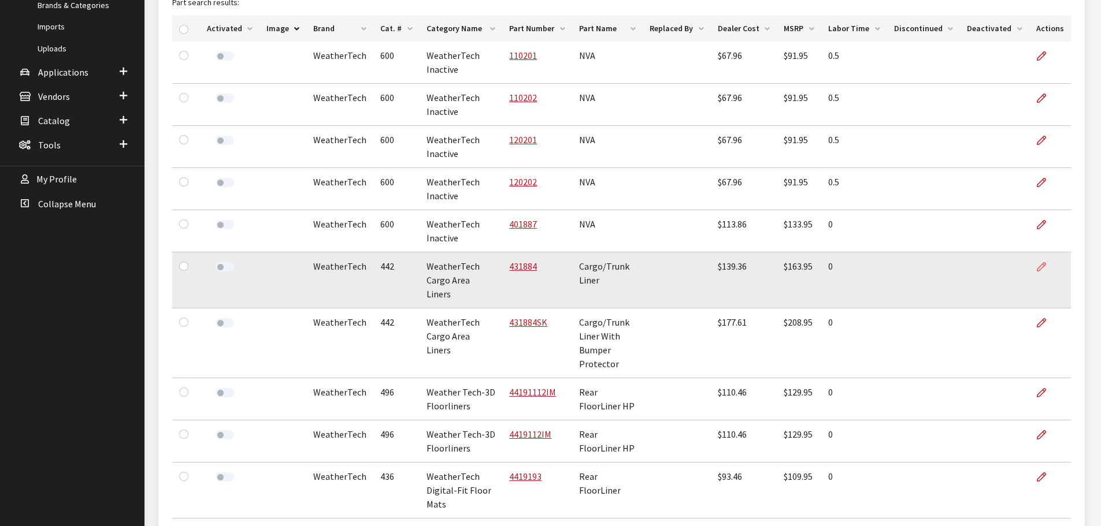
click at [1044, 270] on icon at bounding box center [1041, 267] width 9 height 9
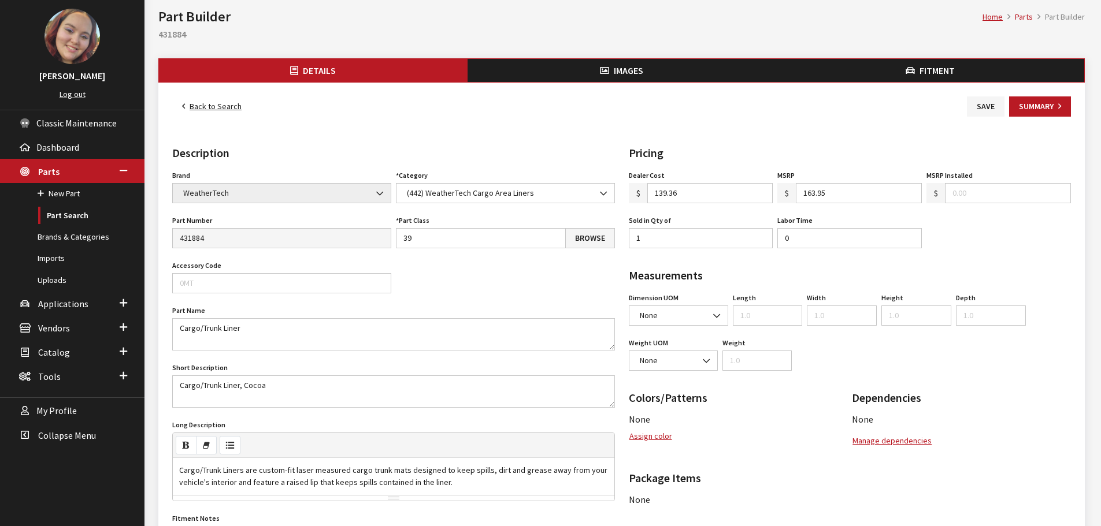
scroll to position [58, 0]
click at [656, 440] on button "Assign color" at bounding box center [651, 436] width 44 height 20
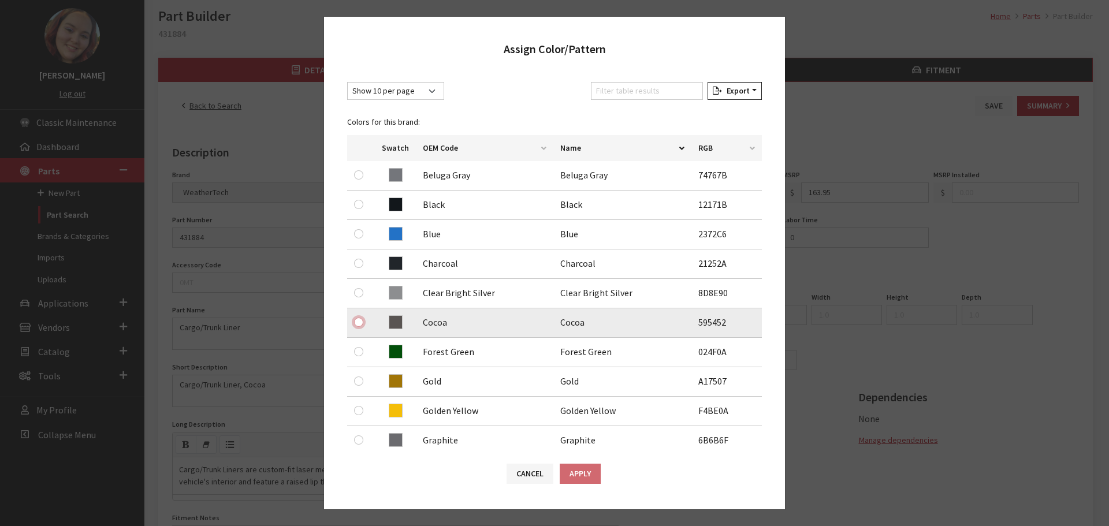
click at [360, 322] on input "radio" at bounding box center [358, 322] width 9 height 9
radio input "true"
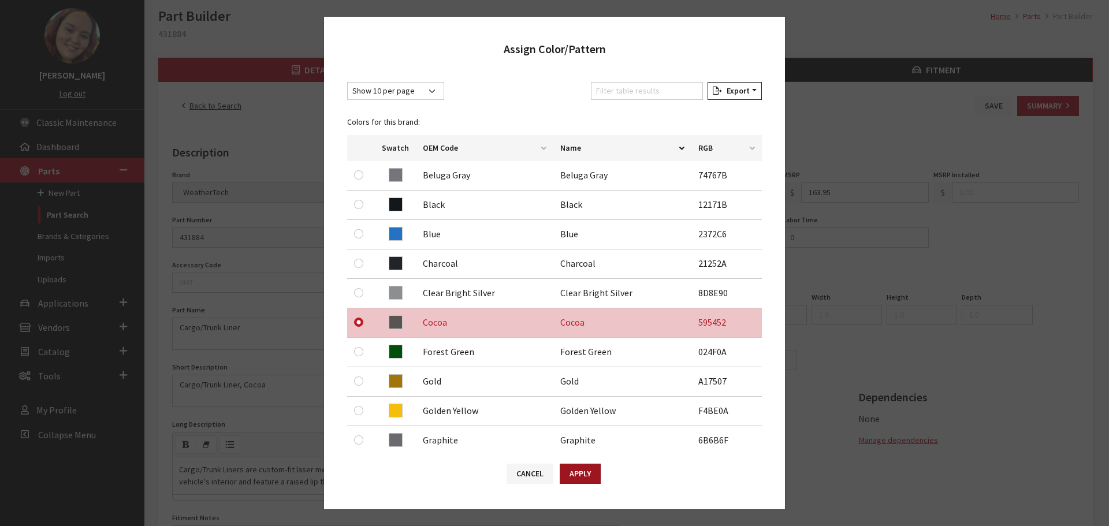
click at [574, 467] on button "Apply" at bounding box center [580, 474] width 41 height 20
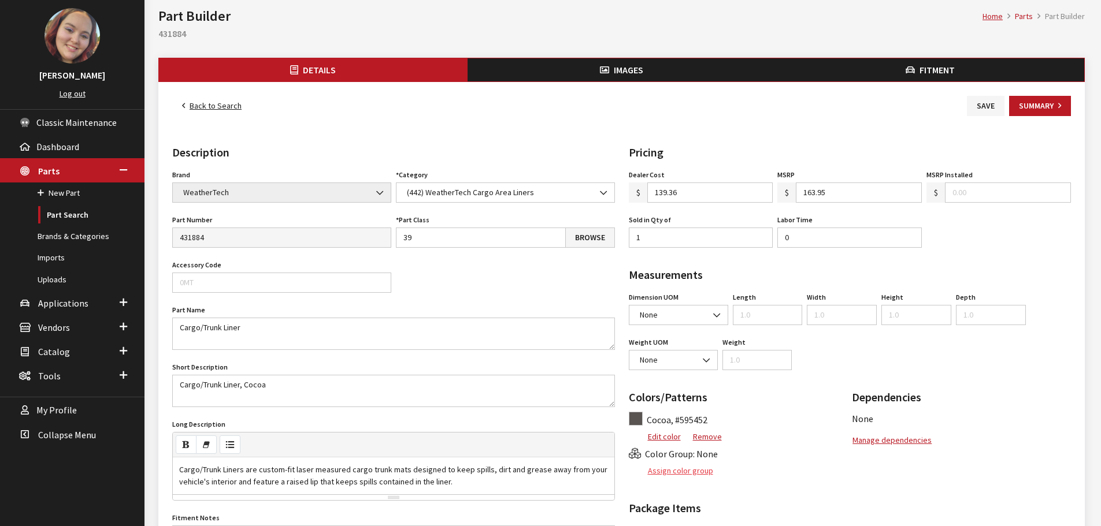
click at [697, 470] on button "Assign color group" at bounding box center [671, 471] width 85 height 20
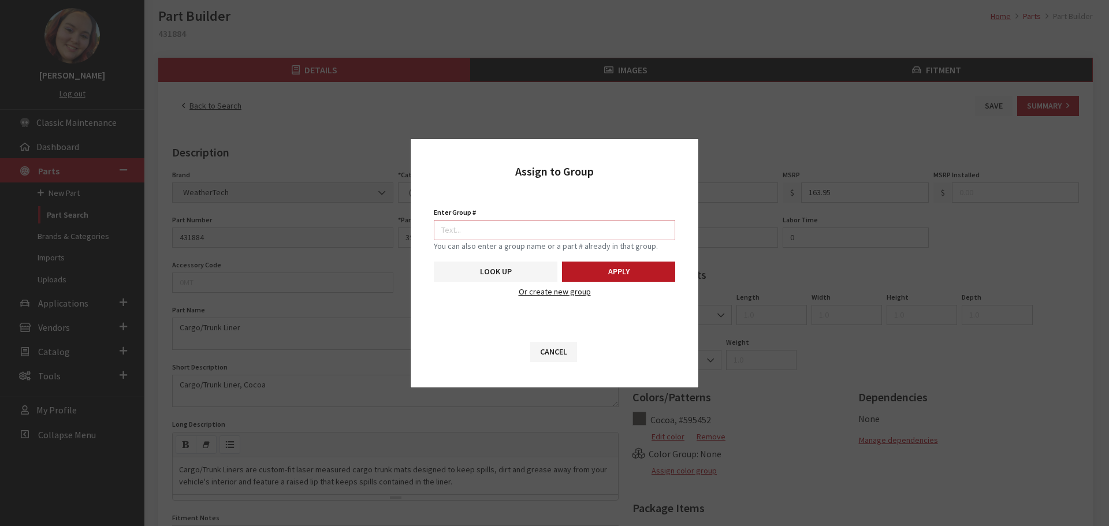
click at [602, 224] on input "Enter Group #" at bounding box center [555, 230] width 242 height 20
type input "5746"
click at [634, 266] on button "Apply" at bounding box center [618, 272] width 113 height 20
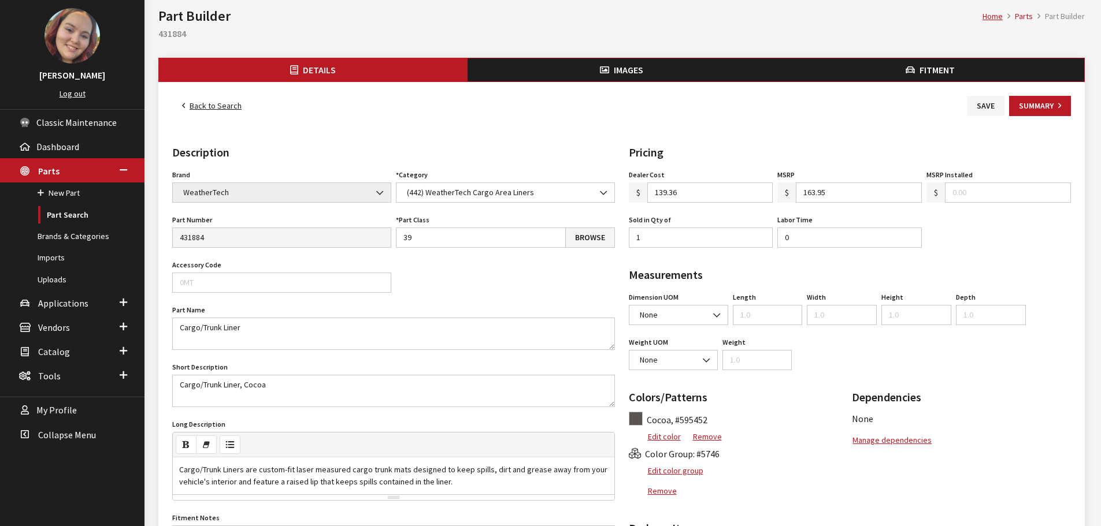
click at [636, 70] on span "Images" at bounding box center [628, 70] width 29 height 12
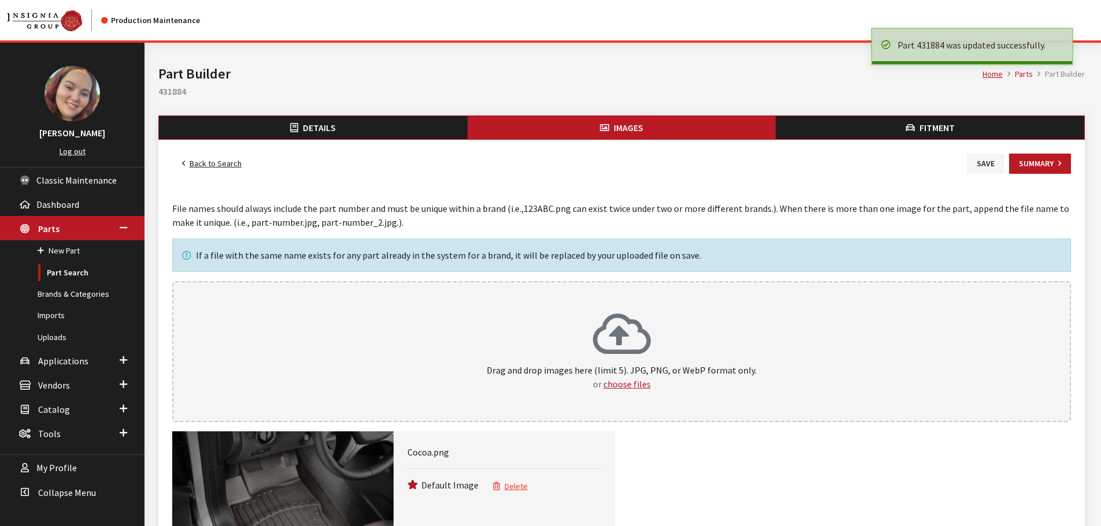
click at [201, 162] on link "Back to Search" at bounding box center [211, 164] width 79 height 20
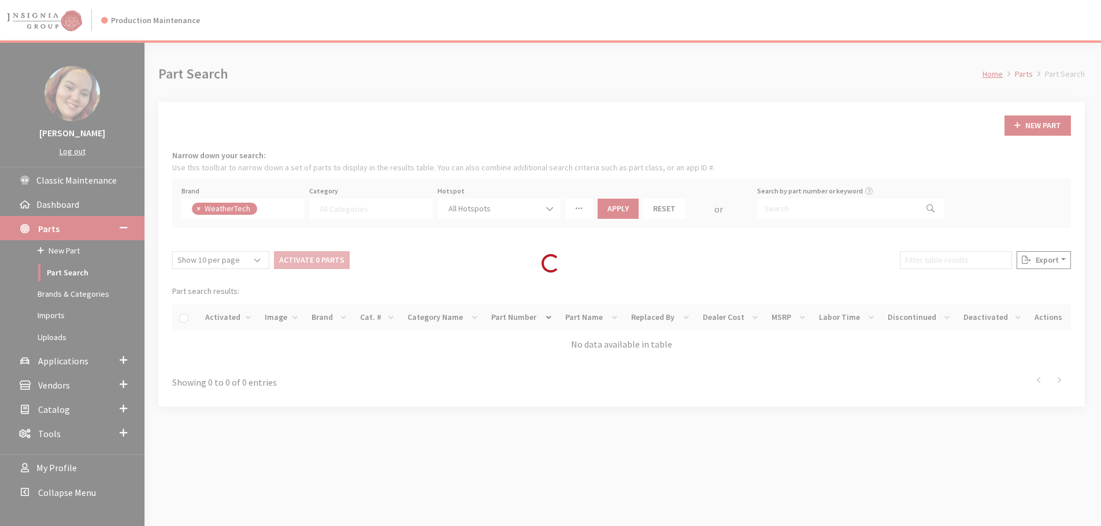
select select
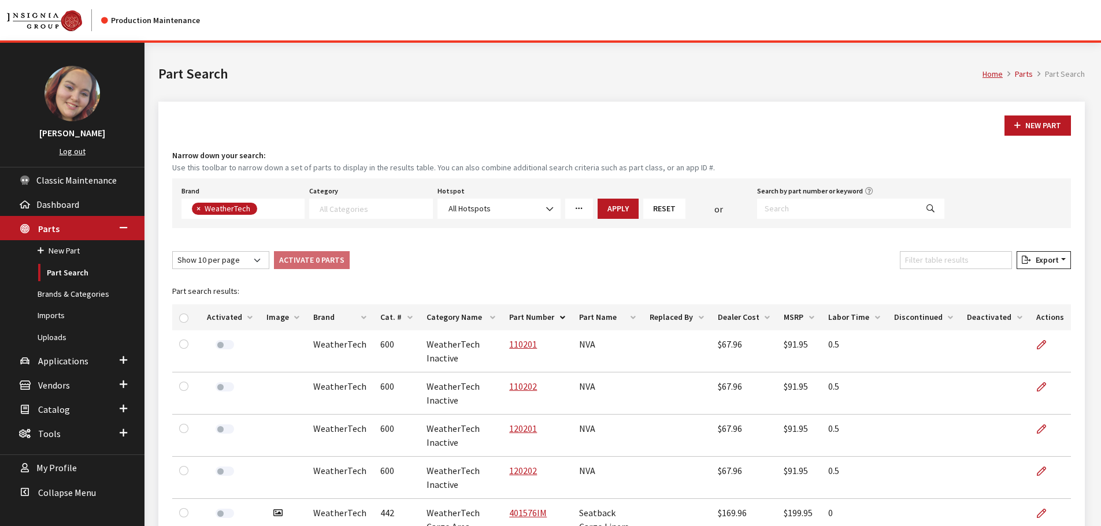
click at [287, 320] on th "Image" at bounding box center [282, 318] width 47 height 26
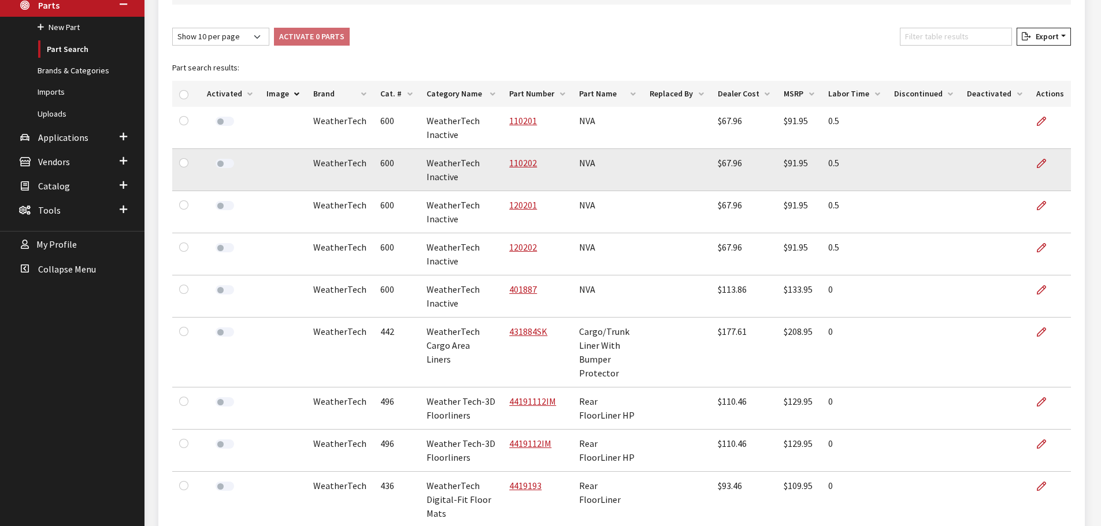
scroll to position [231, 0]
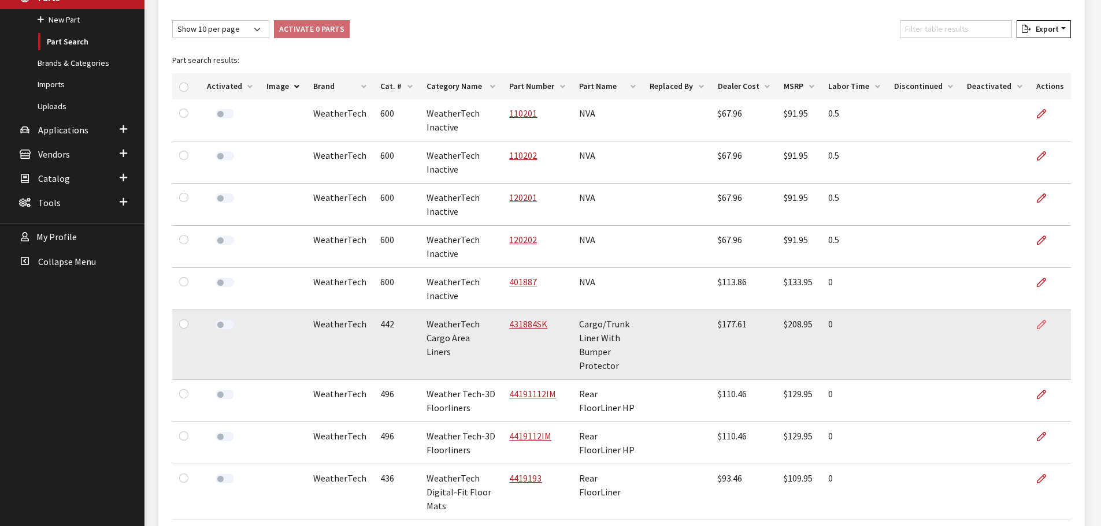
click at [1039, 327] on icon at bounding box center [1041, 325] width 9 height 9
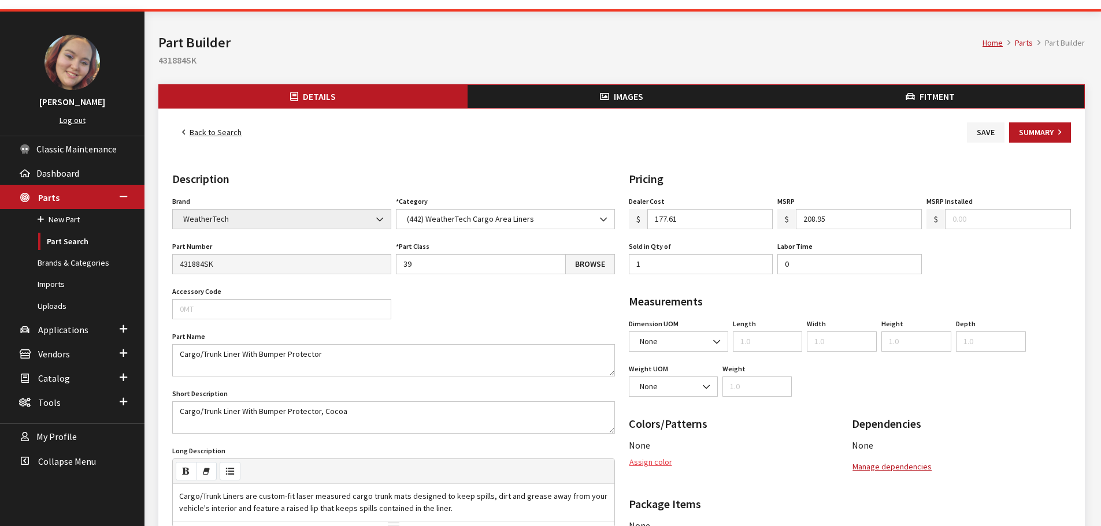
scroll to position [58, 0]
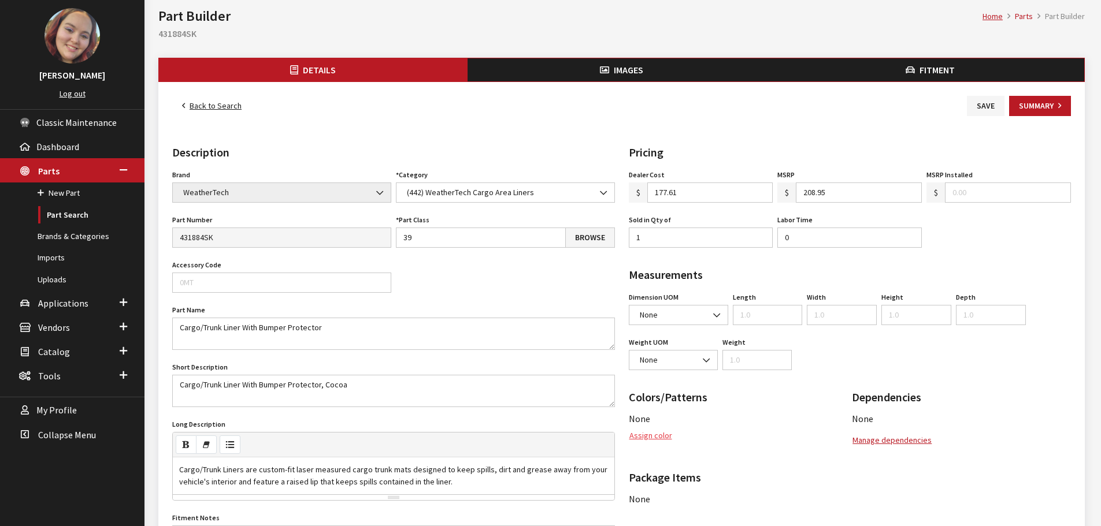
click at [640, 441] on button "Assign color" at bounding box center [651, 436] width 44 height 20
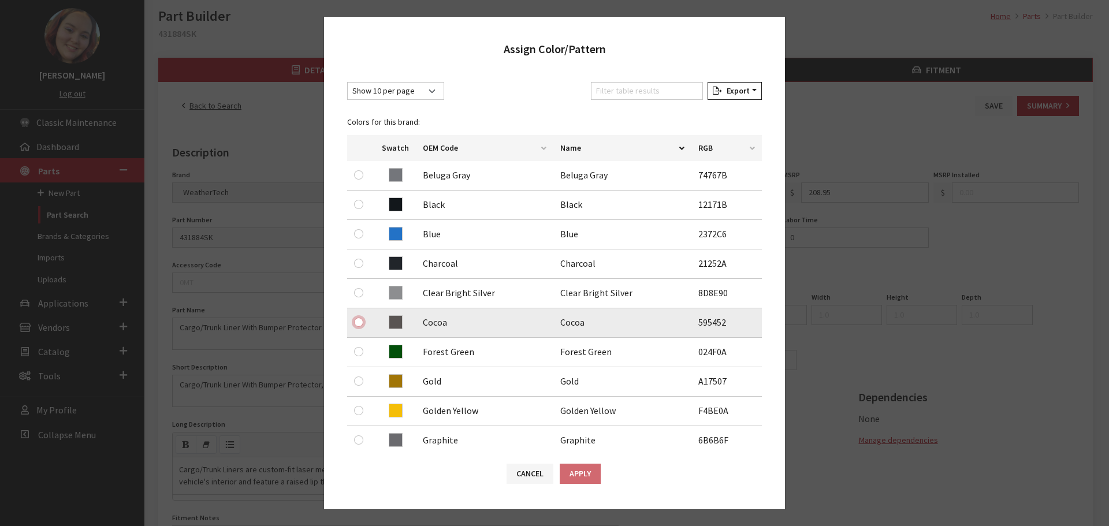
click at [356, 322] on input "radio" at bounding box center [358, 322] width 9 height 9
radio input "true"
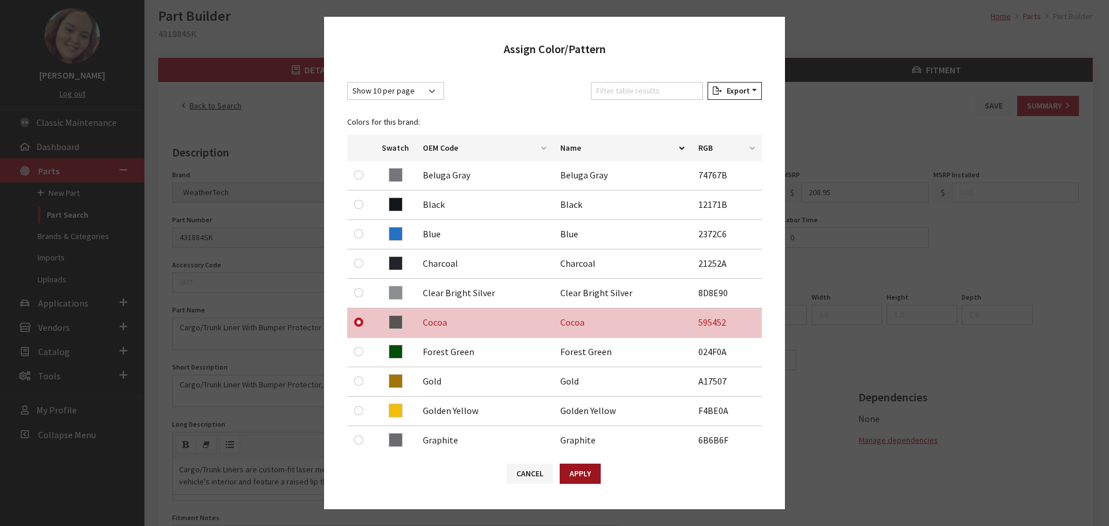
click at [582, 473] on button "Apply" at bounding box center [580, 474] width 41 height 20
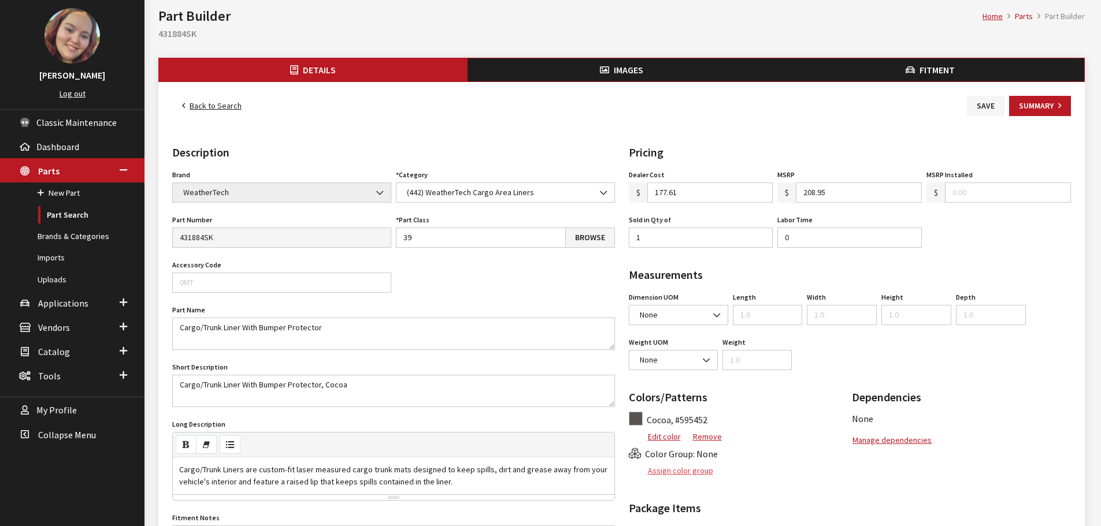
click at [675, 466] on button "Assign color group" at bounding box center [671, 471] width 85 height 20
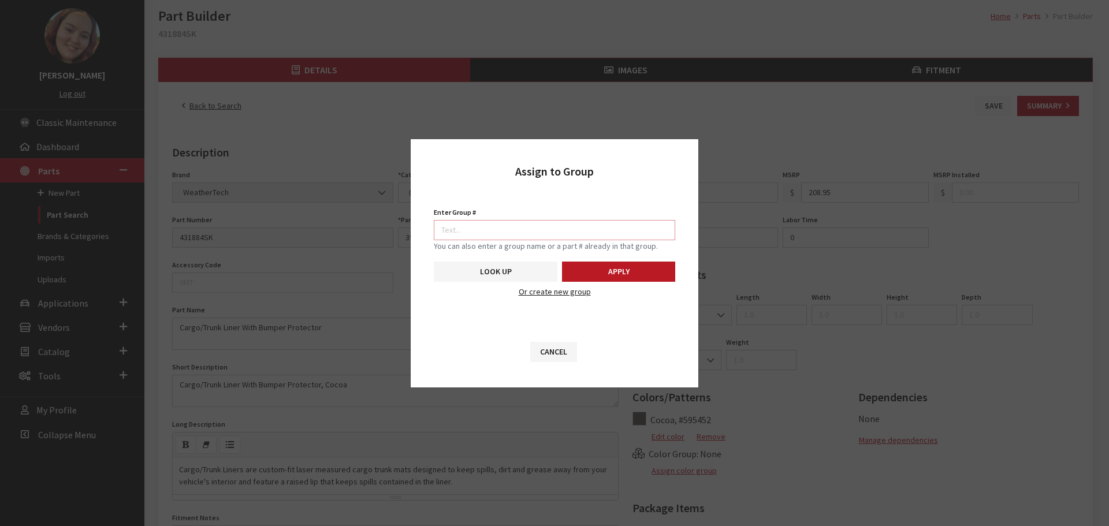
click at [591, 234] on input "Enter Group #" at bounding box center [555, 230] width 242 height 20
click at [535, 225] on input "5746" at bounding box center [555, 230] width 242 height 20
type input "5747"
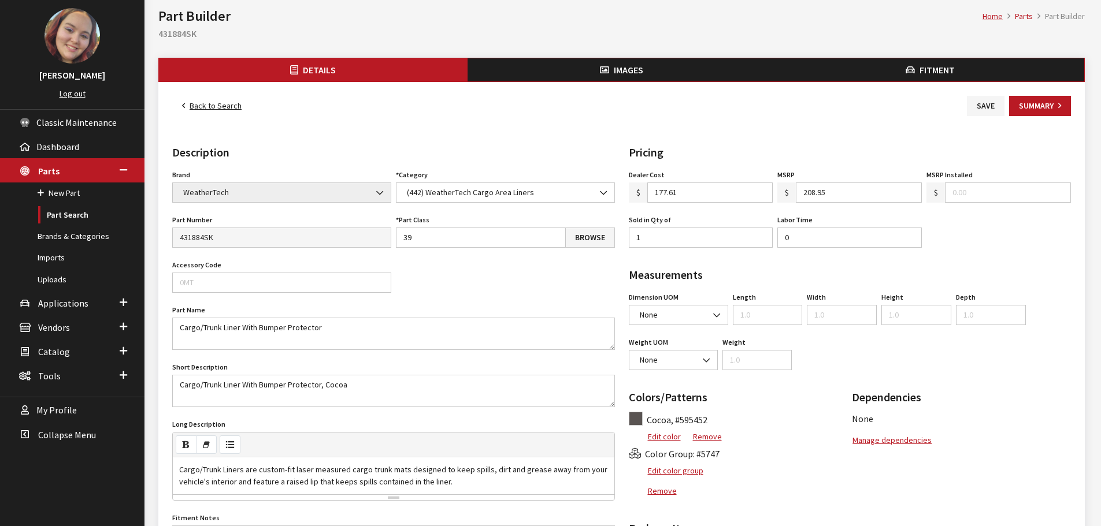
click at [577, 74] on button "Images" at bounding box center [621, 69] width 309 height 23
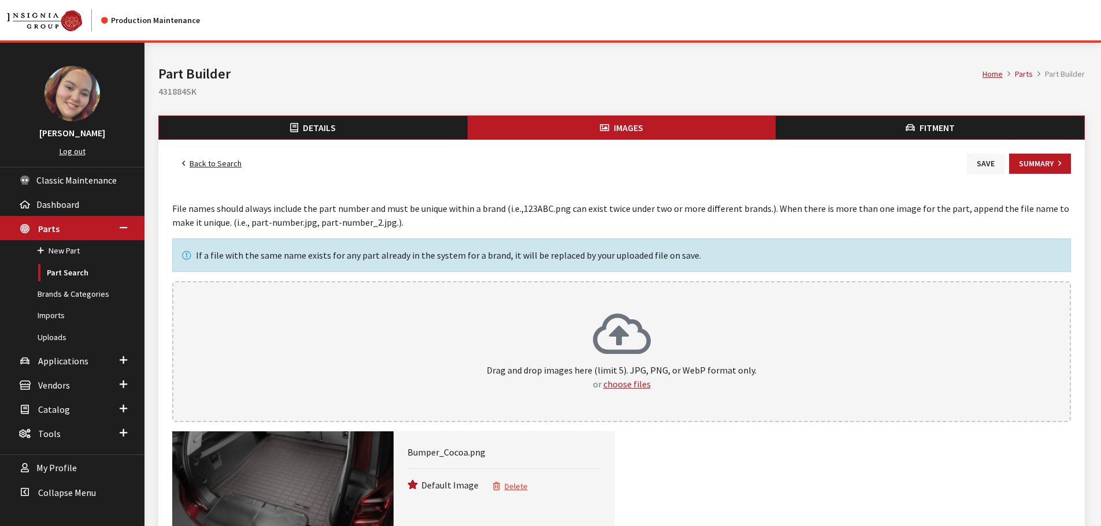
click at [983, 163] on button "Save" at bounding box center [986, 164] width 38 height 20
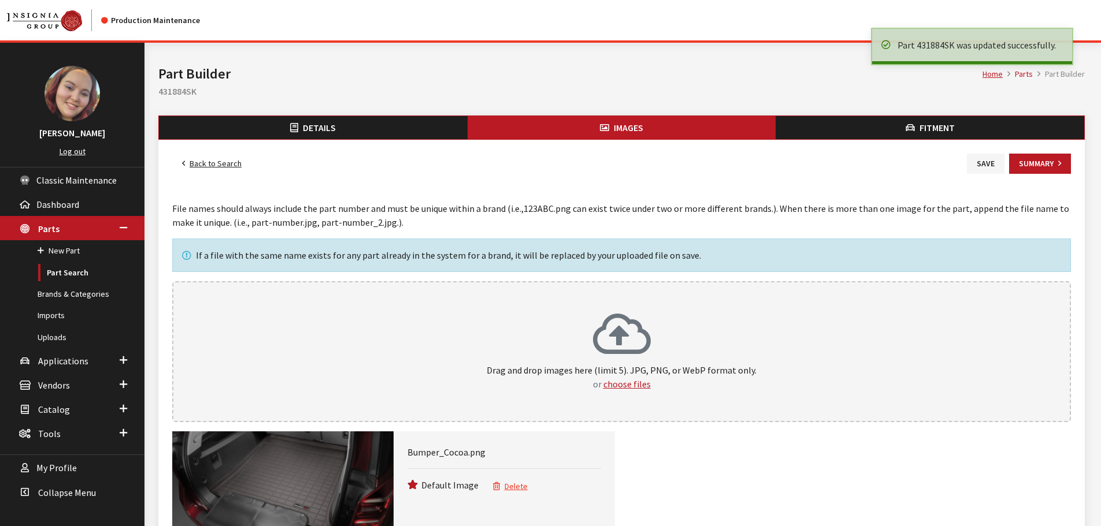
click at [220, 165] on link "Back to Search" at bounding box center [211, 164] width 79 height 20
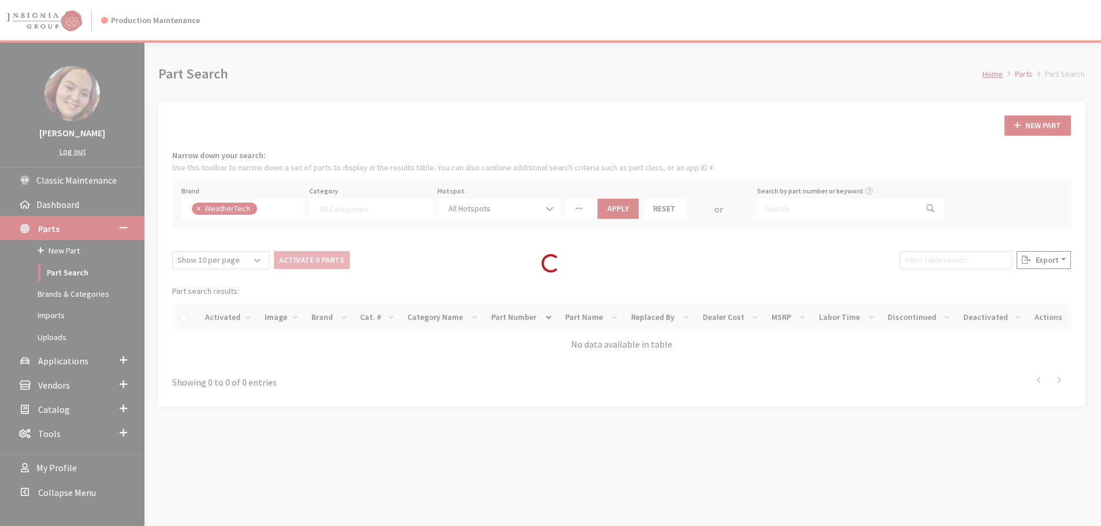
select select
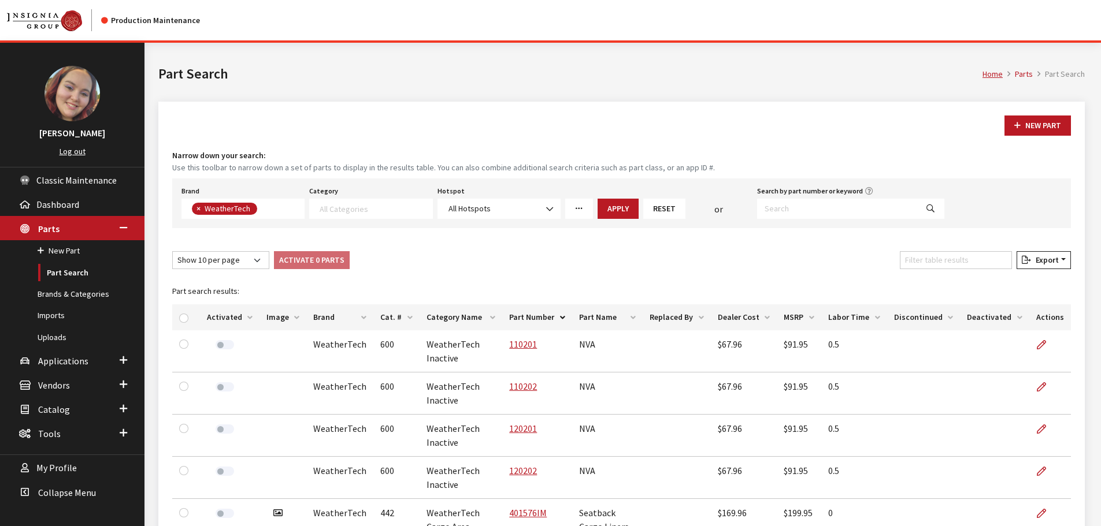
click at [264, 316] on th "Image" at bounding box center [282, 318] width 47 height 26
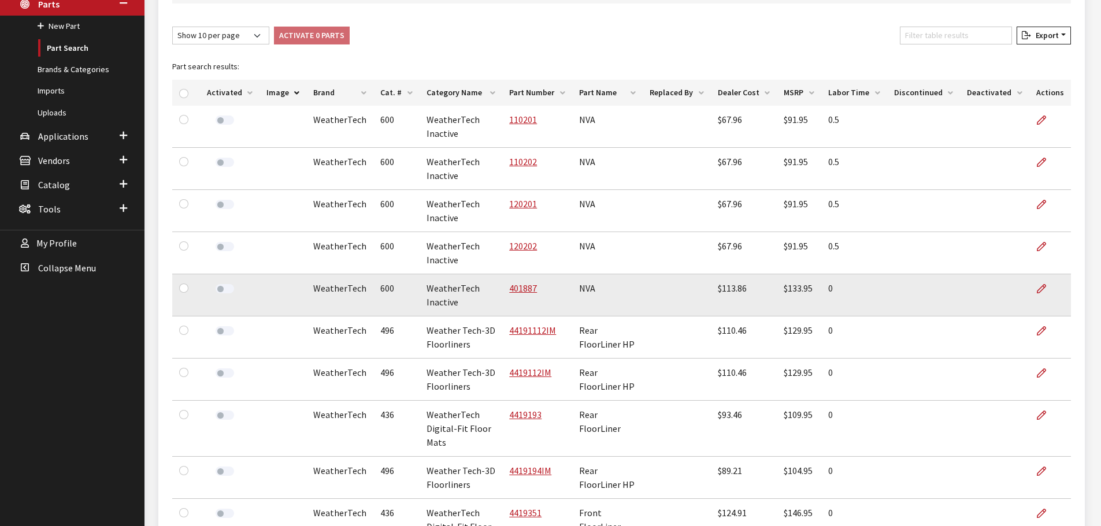
scroll to position [289, 0]
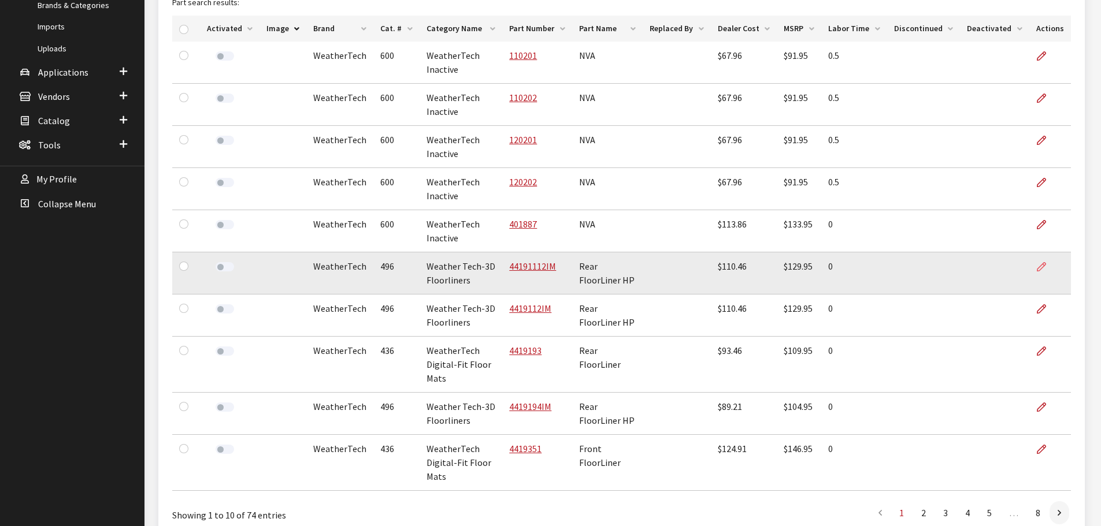
click at [1037, 268] on icon at bounding box center [1041, 267] width 9 height 9
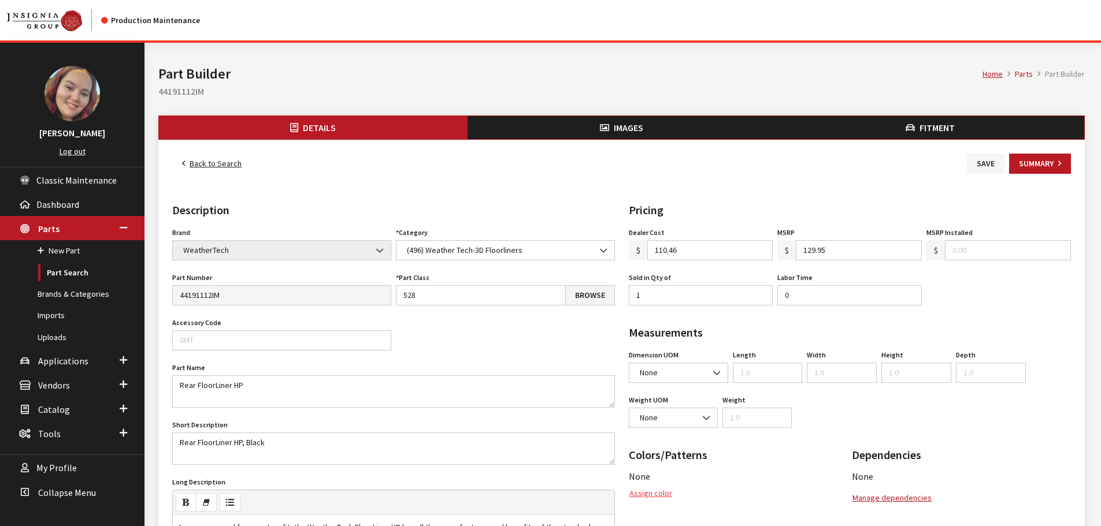
click at [640, 491] on button "Assign color" at bounding box center [651, 494] width 44 height 20
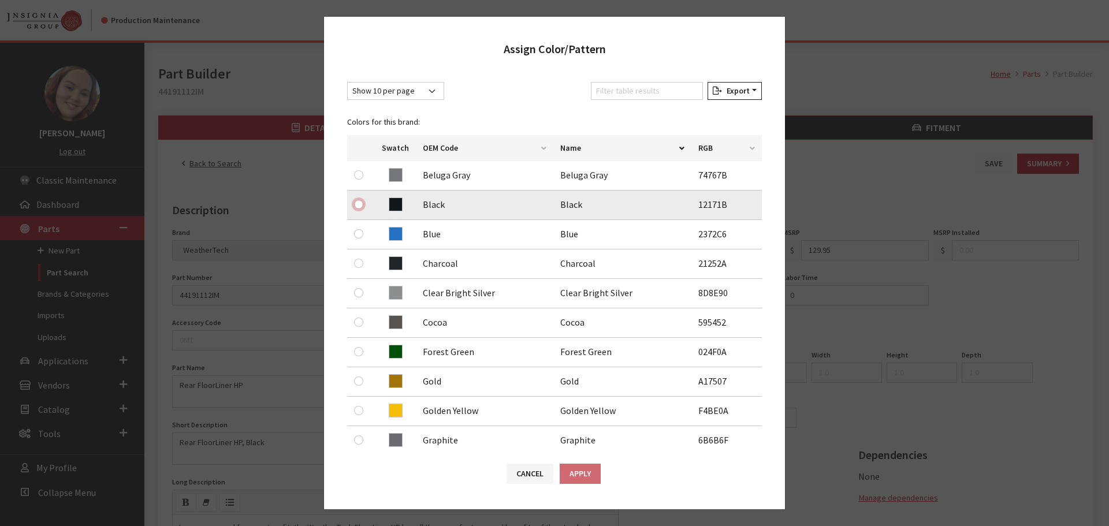
click at [358, 205] on input "radio" at bounding box center [358, 204] width 9 height 9
radio input "true"
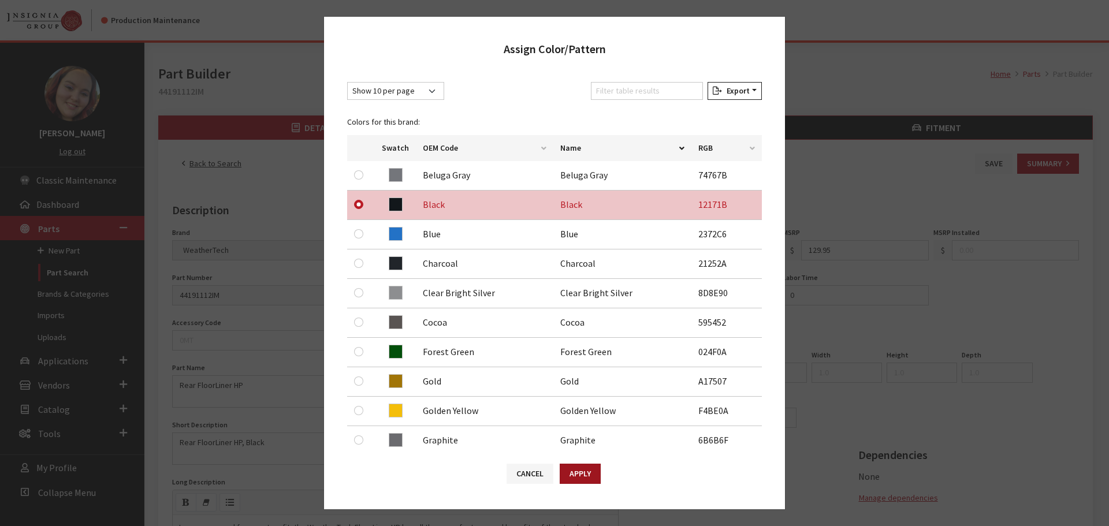
click at [569, 470] on button "Apply" at bounding box center [580, 474] width 41 height 20
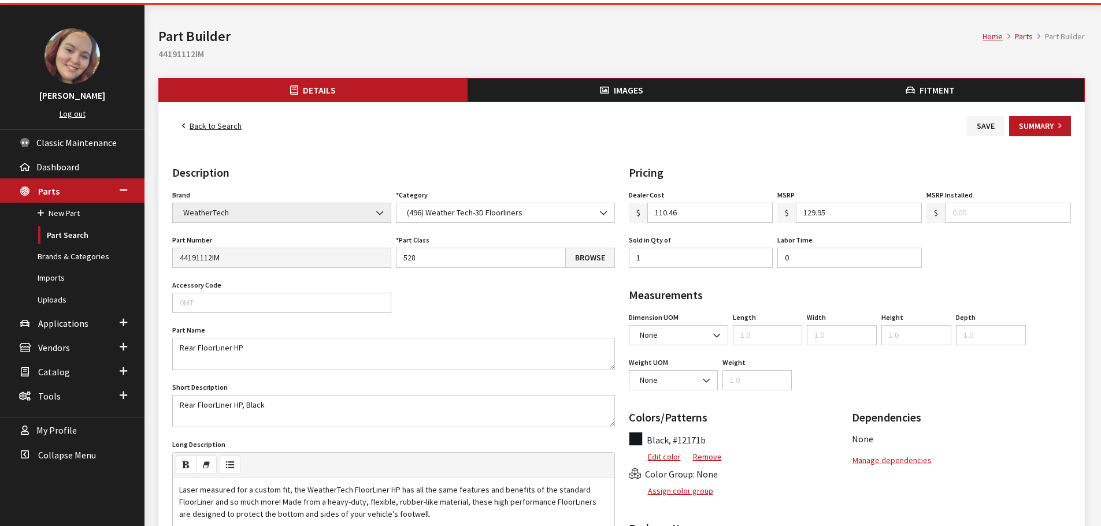
scroll to position [58, 0]
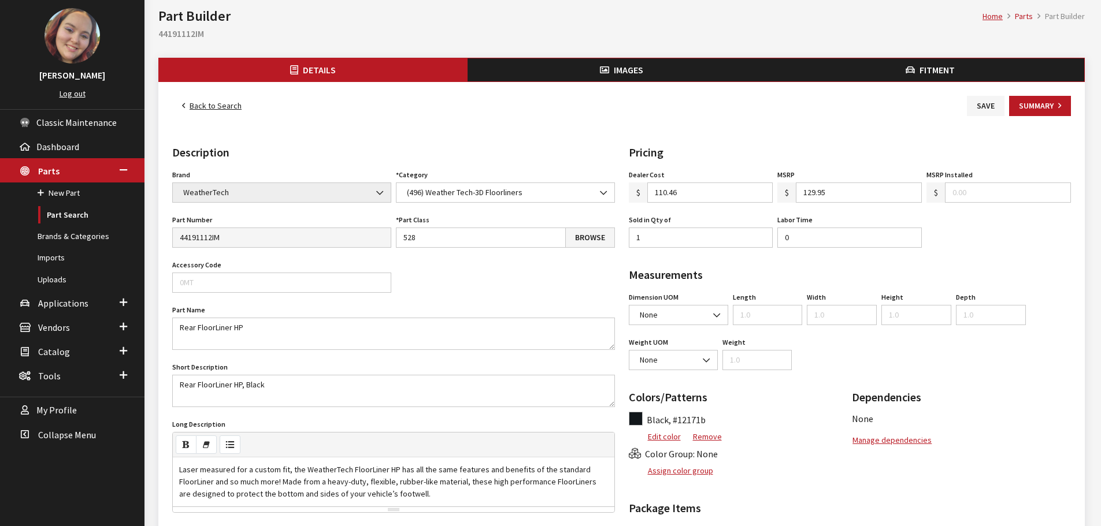
drag, startPoint x: 678, startPoint y: 471, endPoint x: 677, endPoint y: 459, distance: 11.7
click at [678, 471] on button "Assign color group" at bounding box center [671, 471] width 85 height 20
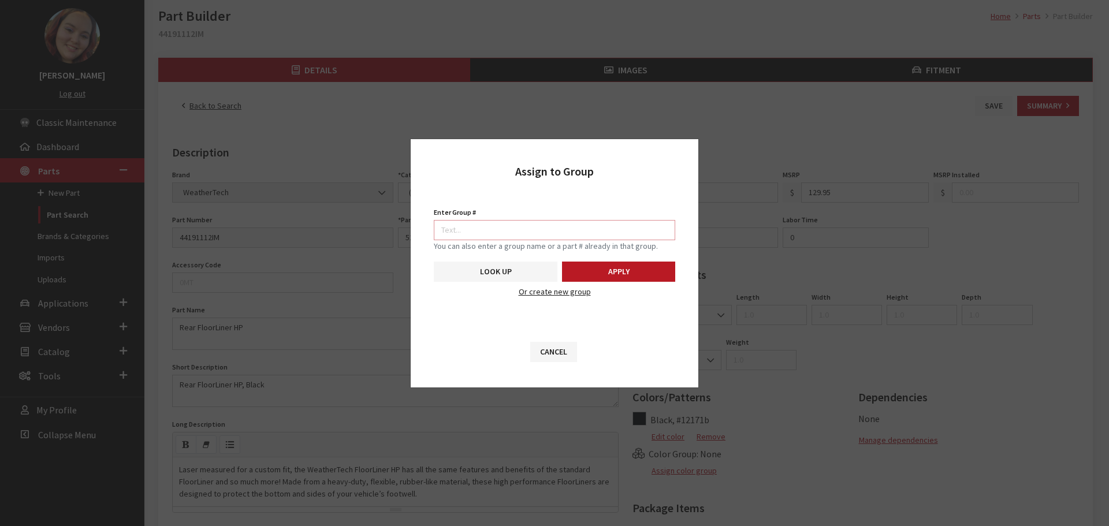
click at [634, 222] on input "Enter Group #" at bounding box center [555, 230] width 242 height 20
type input "7096"
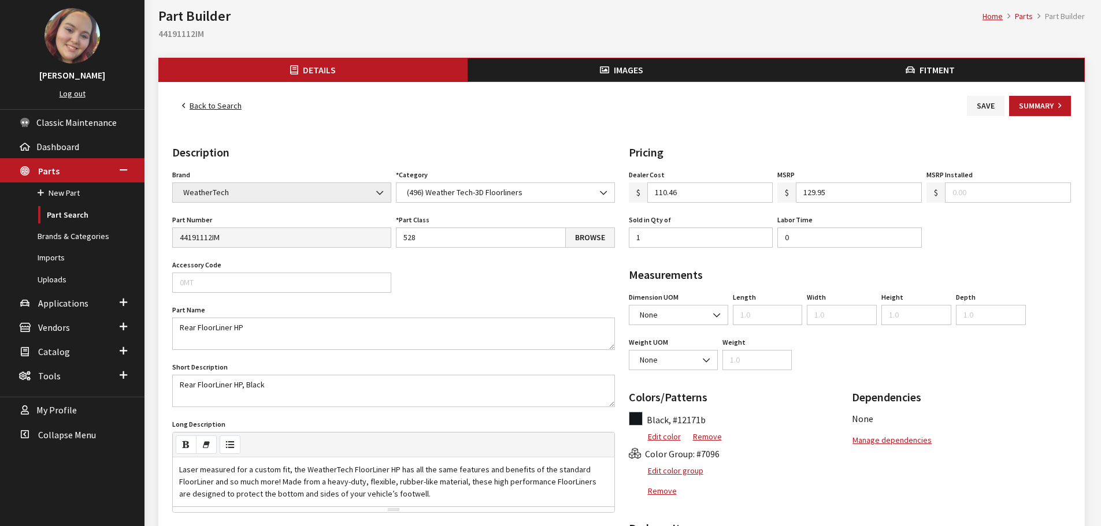
click at [657, 65] on button "Images" at bounding box center [621, 69] width 309 height 23
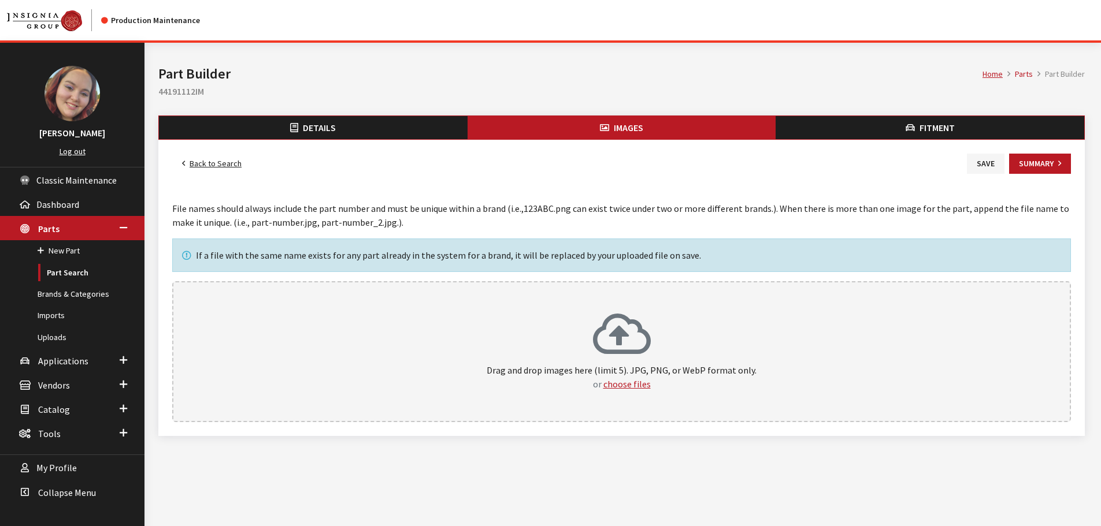
click at [245, 138] on button "Details" at bounding box center [313, 127] width 309 height 23
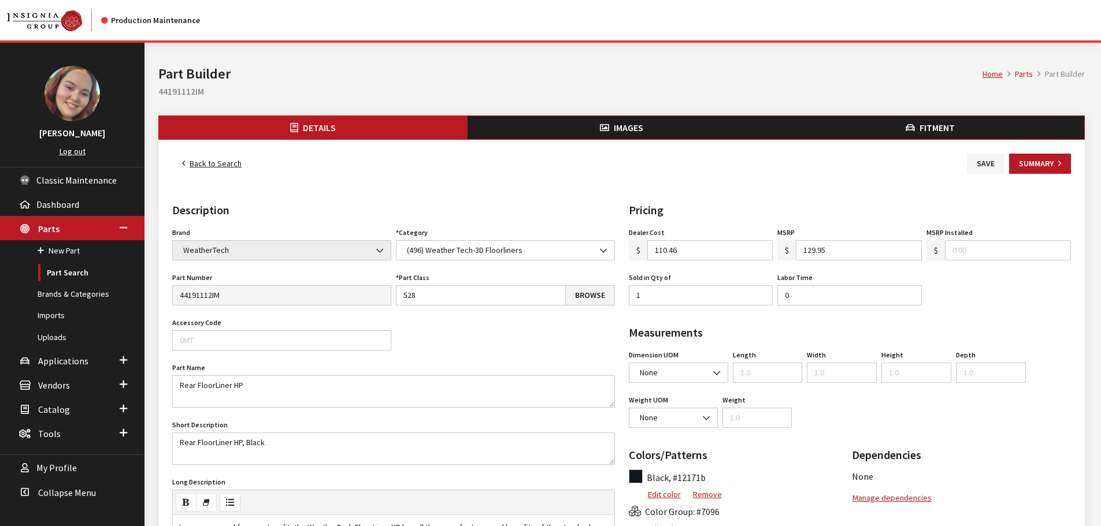
click at [642, 123] on span "Images" at bounding box center [628, 128] width 29 height 12
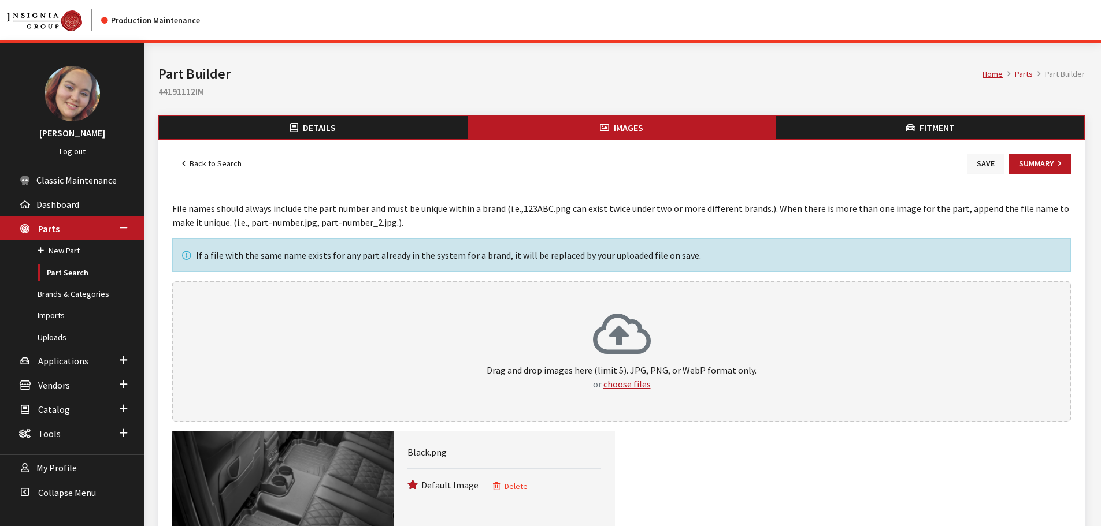
click at [986, 168] on button "Save" at bounding box center [986, 164] width 38 height 20
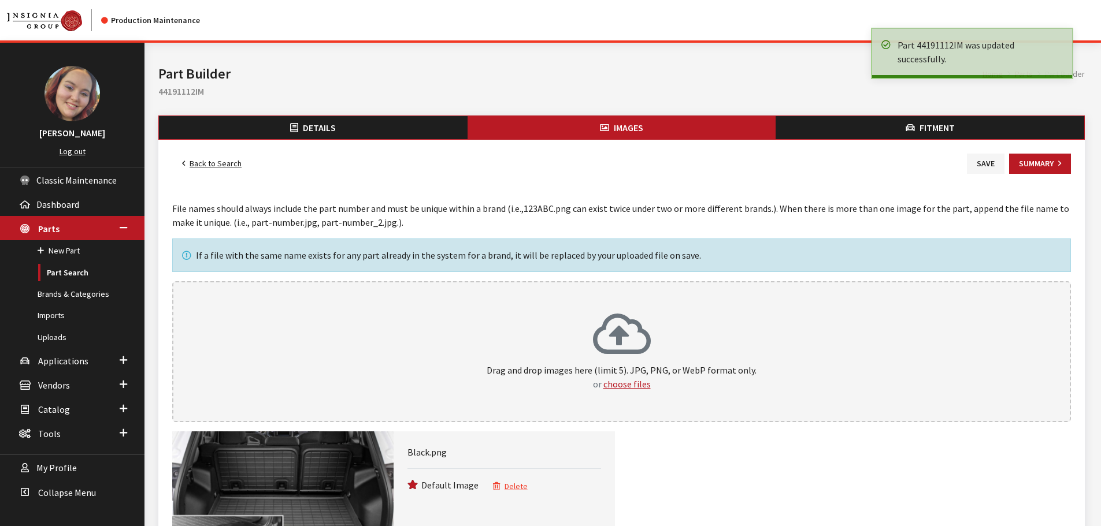
click at [203, 159] on link "Back to Search" at bounding box center [211, 164] width 79 height 20
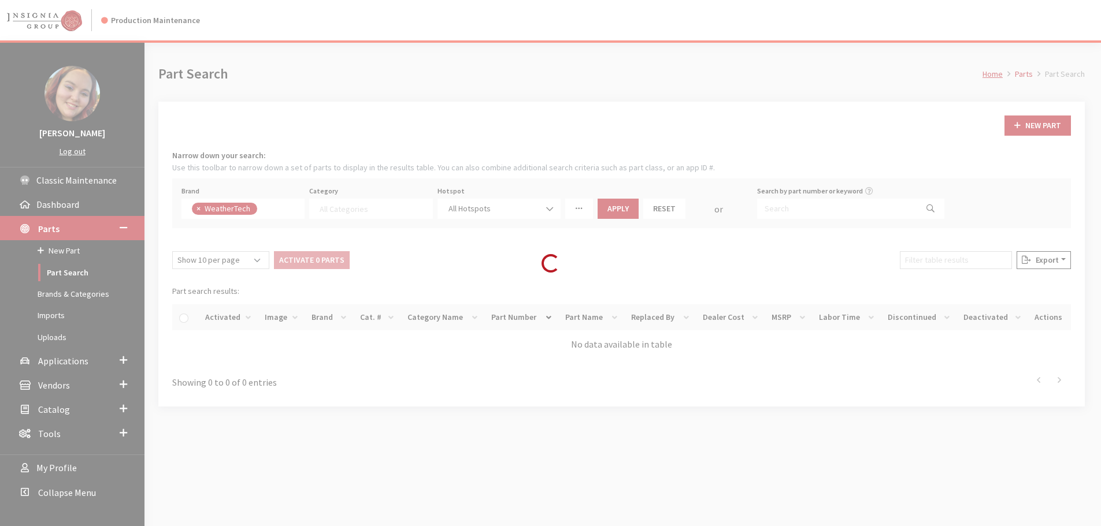
select select
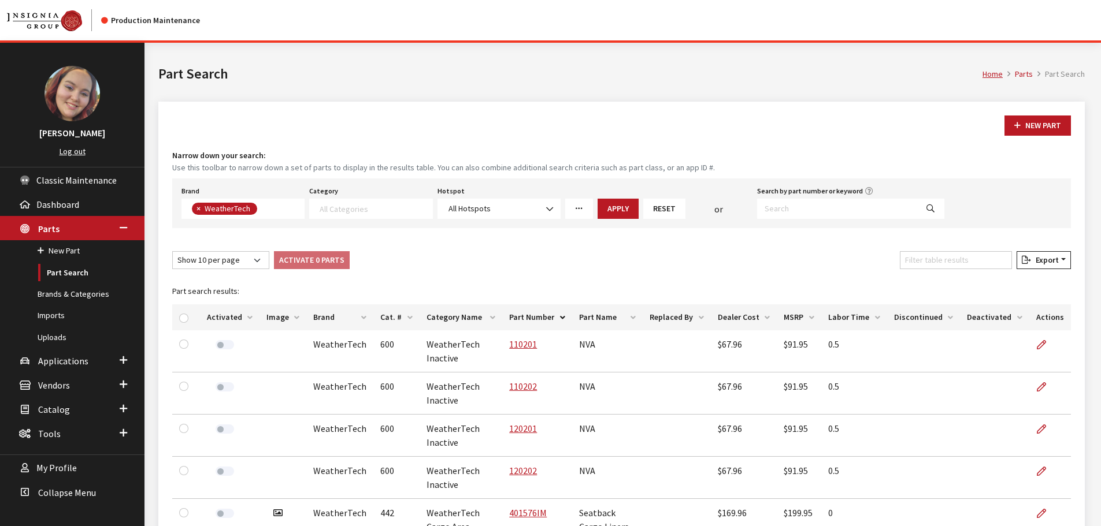
click at [272, 317] on th "Image" at bounding box center [282, 318] width 47 height 26
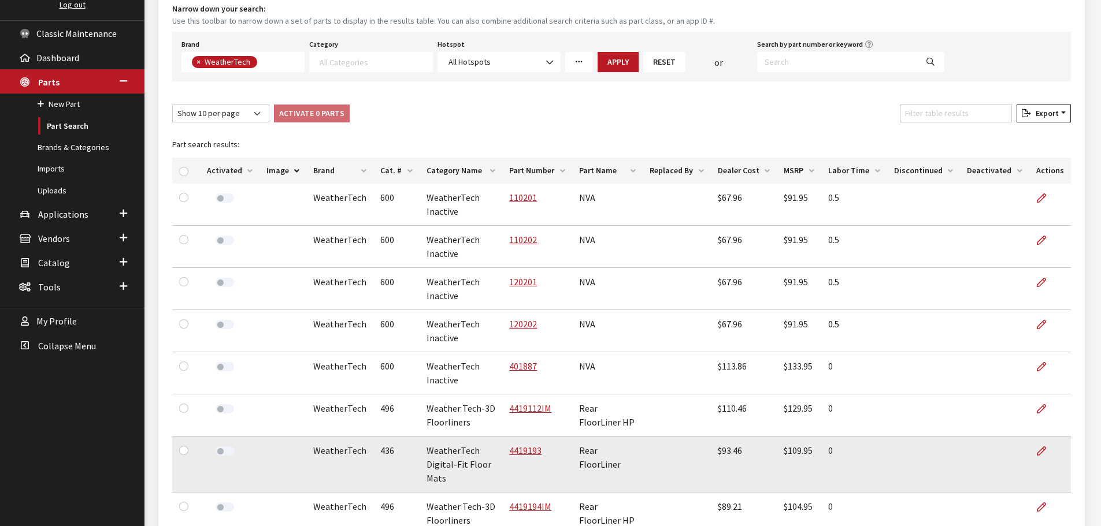
scroll to position [231, 0]
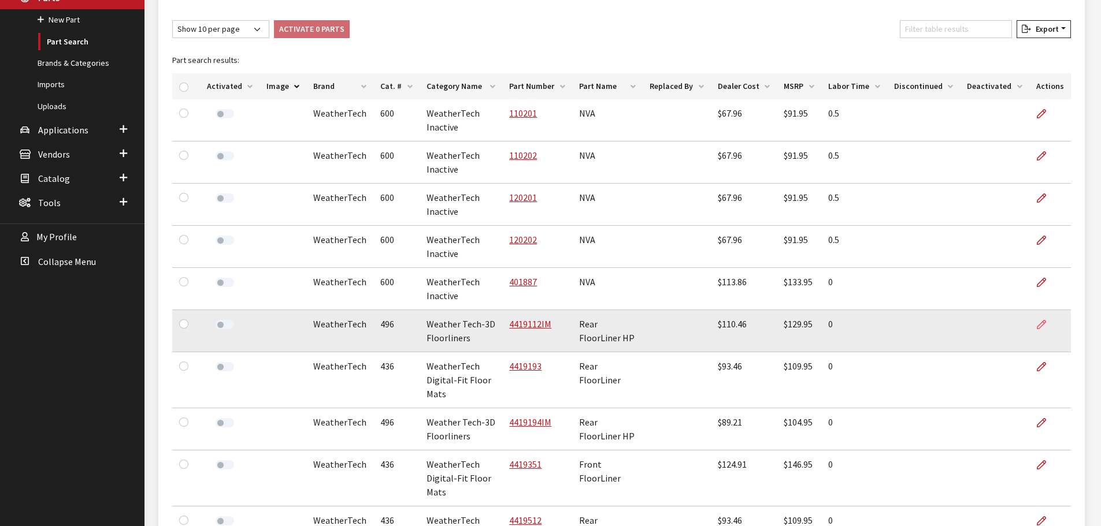
click at [1045, 326] on icon at bounding box center [1041, 325] width 9 height 9
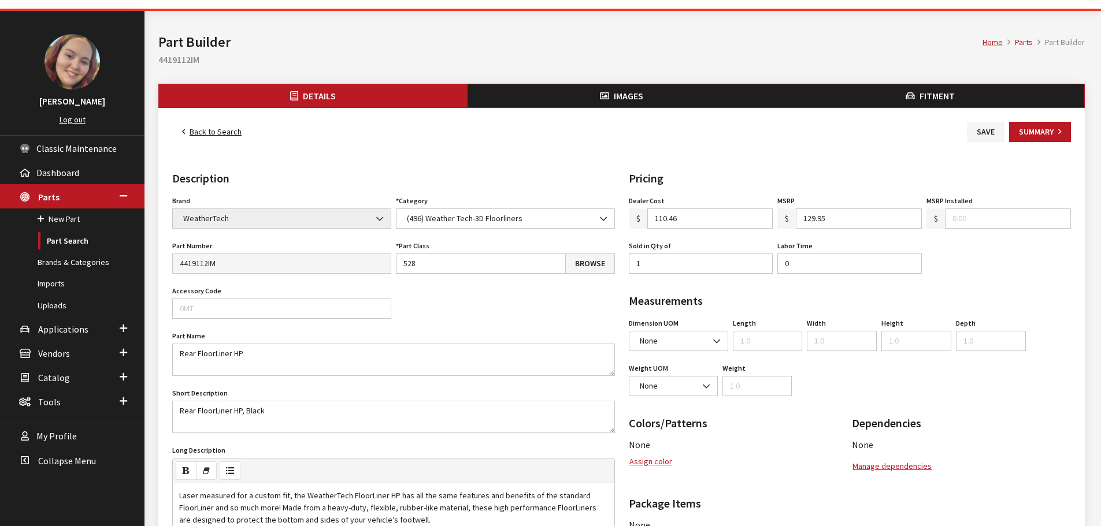
scroll to position [58, 0]
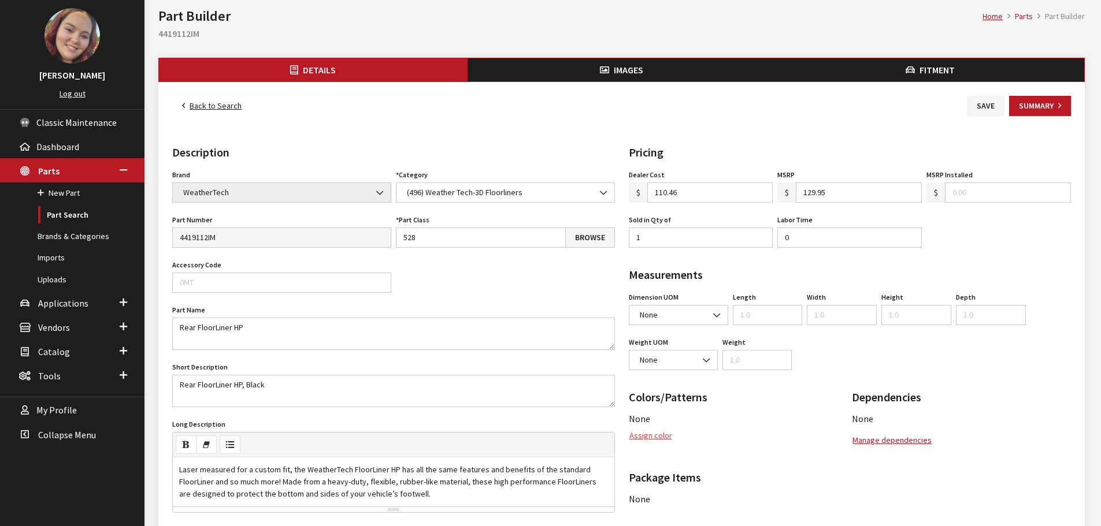
click at [663, 440] on button "Assign color" at bounding box center [651, 436] width 44 height 20
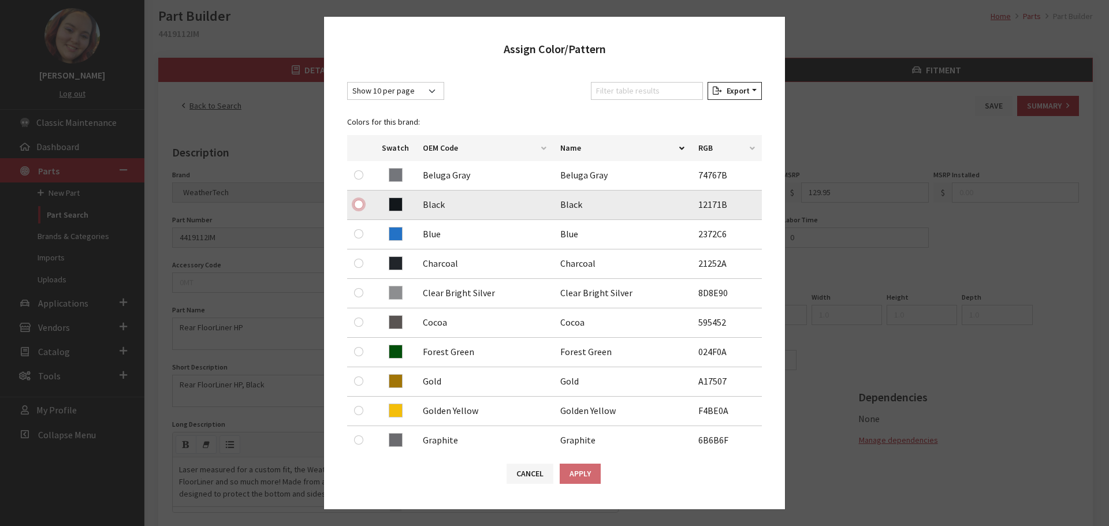
click at [357, 205] on input "radio" at bounding box center [358, 204] width 9 height 9
radio input "true"
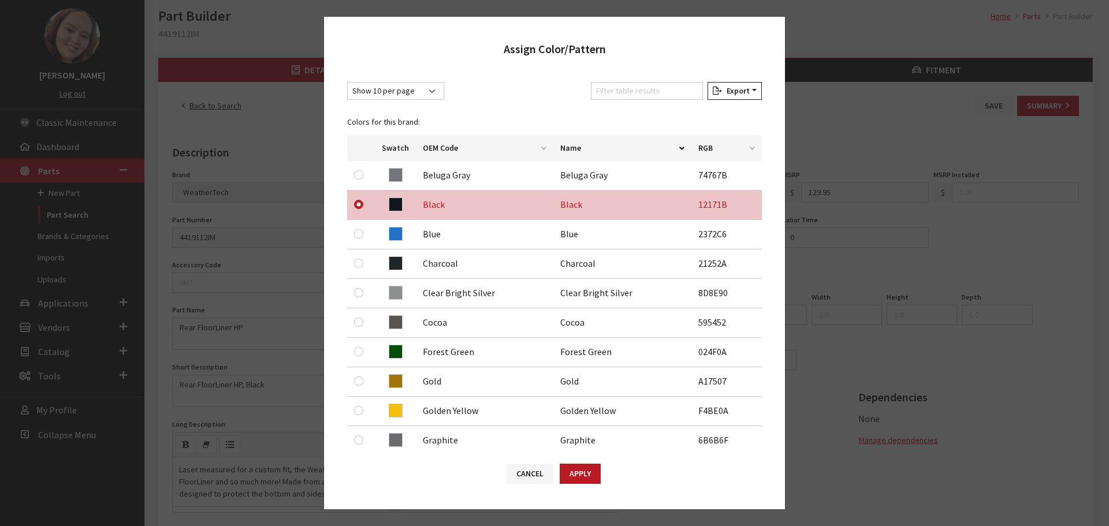
click at [585, 462] on div "Yes No Cancel Apply" at bounding box center [554, 480] width 461 height 60
click at [585, 463] on div "Yes No Cancel Apply" at bounding box center [554, 480] width 461 height 60
click at [581, 468] on button "Apply" at bounding box center [580, 474] width 41 height 20
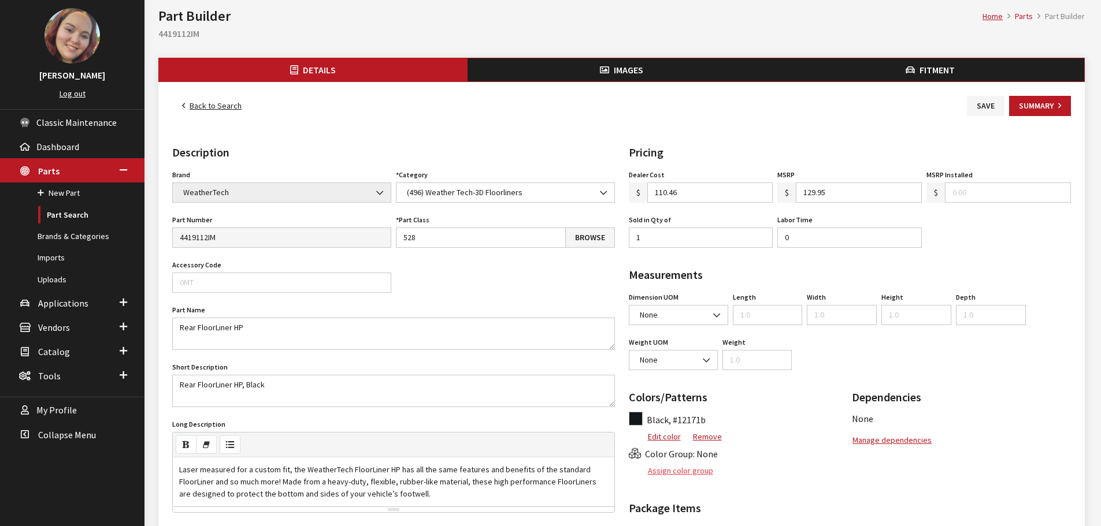
click at [681, 465] on button "Assign color group" at bounding box center [671, 471] width 85 height 20
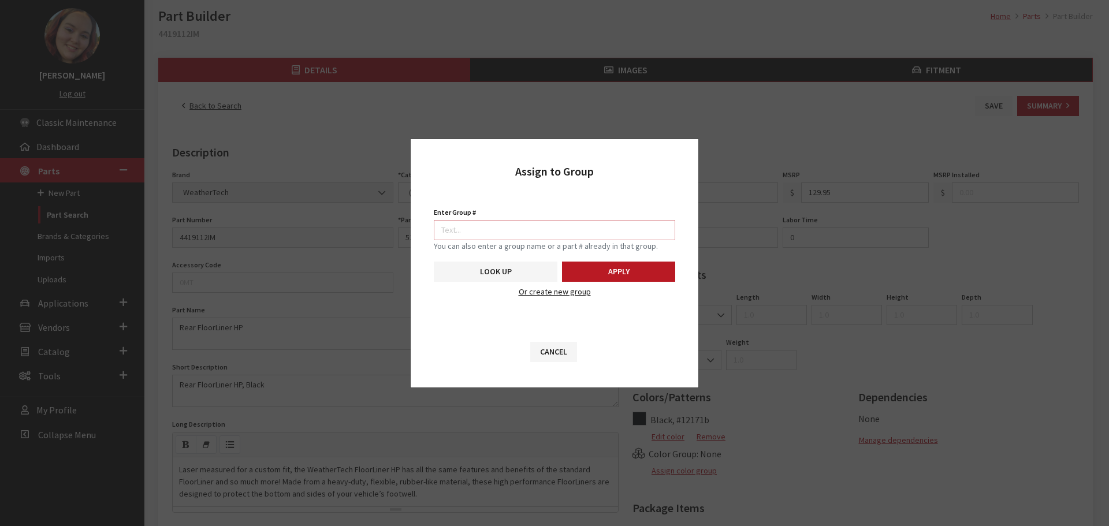
click at [576, 229] on input "Enter Group #" at bounding box center [555, 230] width 242 height 20
type input "7096"
click at [589, 267] on button "Apply" at bounding box center [618, 272] width 113 height 20
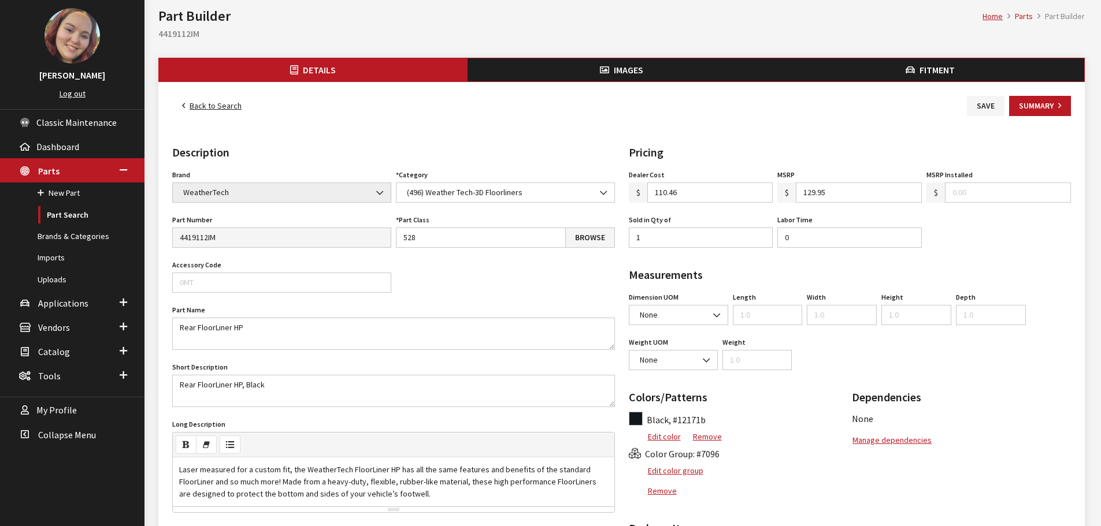
click at [610, 70] on button "Images" at bounding box center [621, 69] width 309 height 23
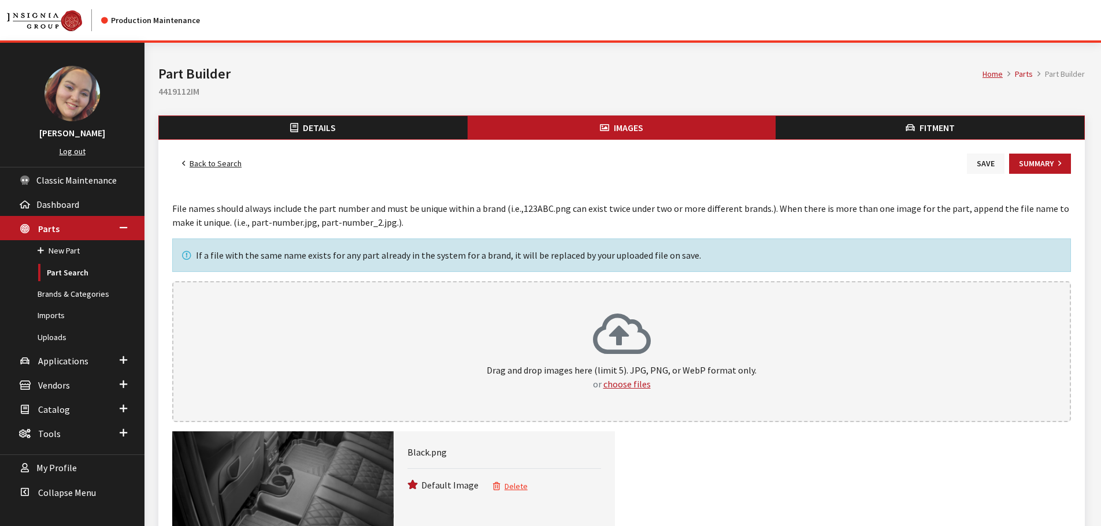
click at [992, 161] on button "Save" at bounding box center [986, 164] width 38 height 20
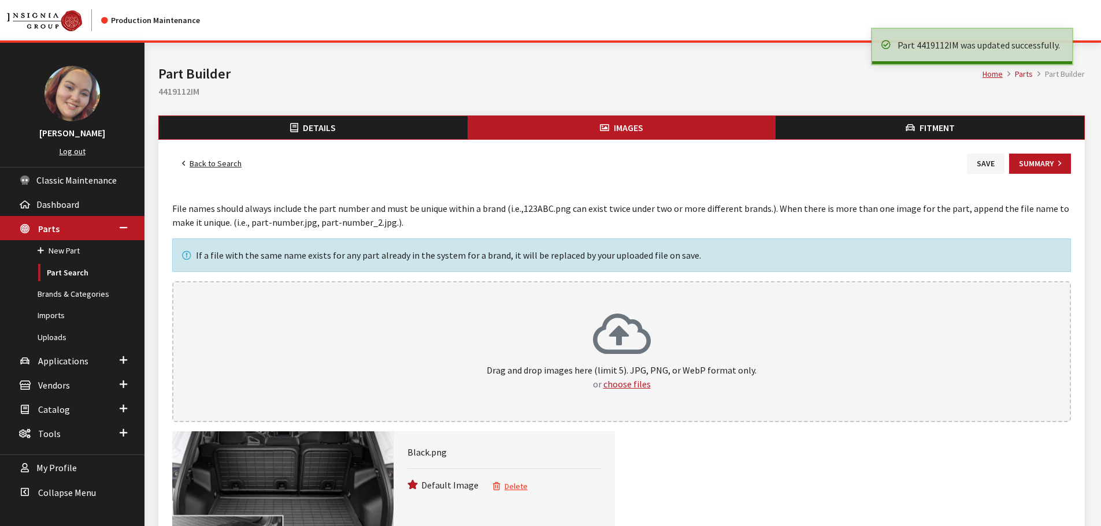
drag, startPoint x: 0, startPoint y: 0, endPoint x: 224, endPoint y: 162, distance: 276.4
click at [224, 162] on link "Back to Search" at bounding box center [211, 164] width 79 height 20
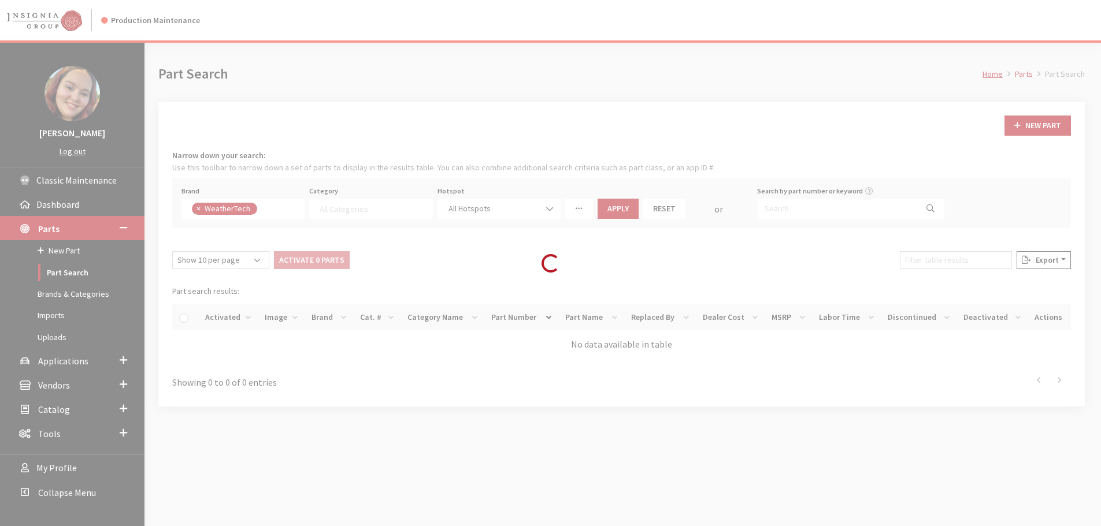
select select
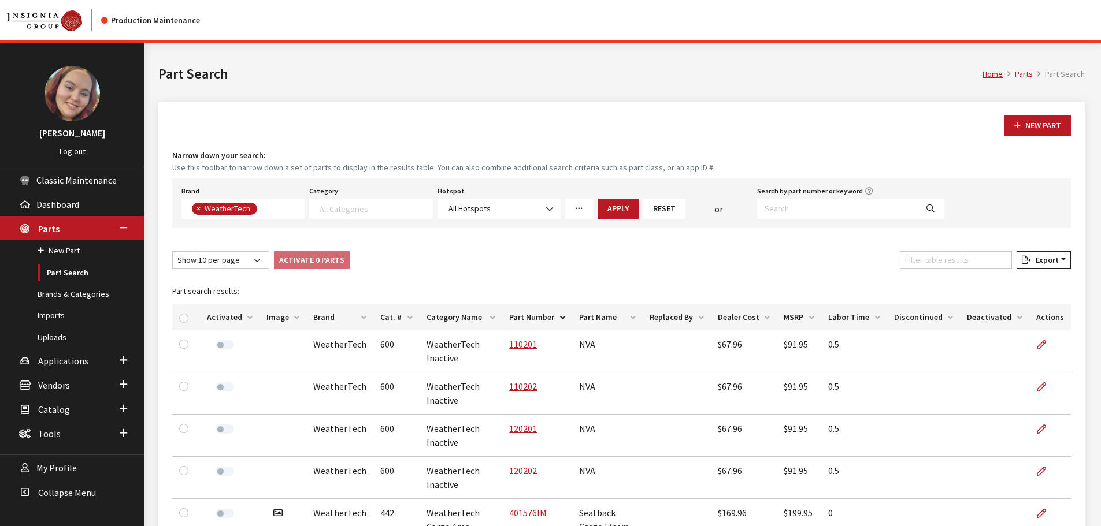
click at [281, 319] on th "Image" at bounding box center [282, 318] width 47 height 26
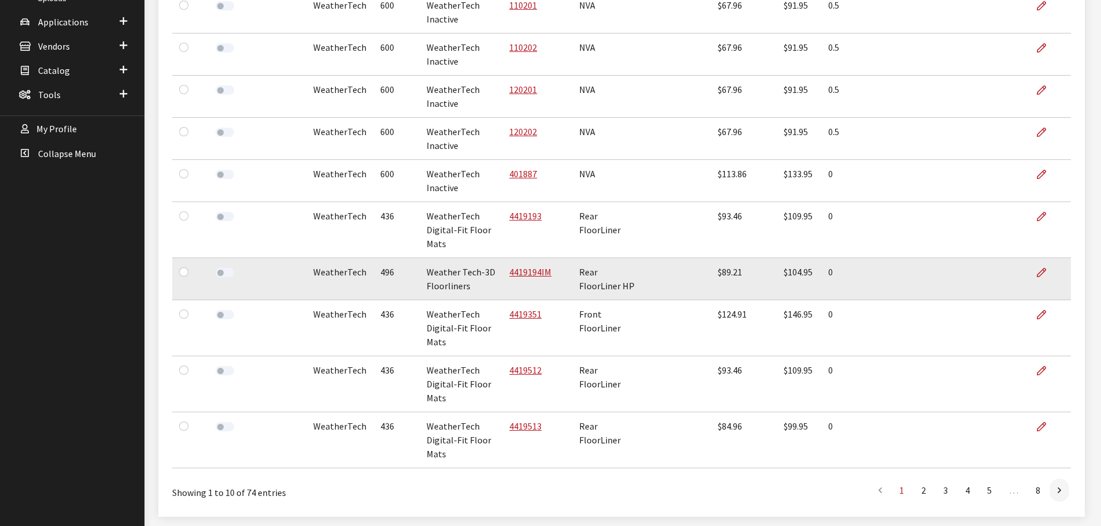
scroll to position [347, 0]
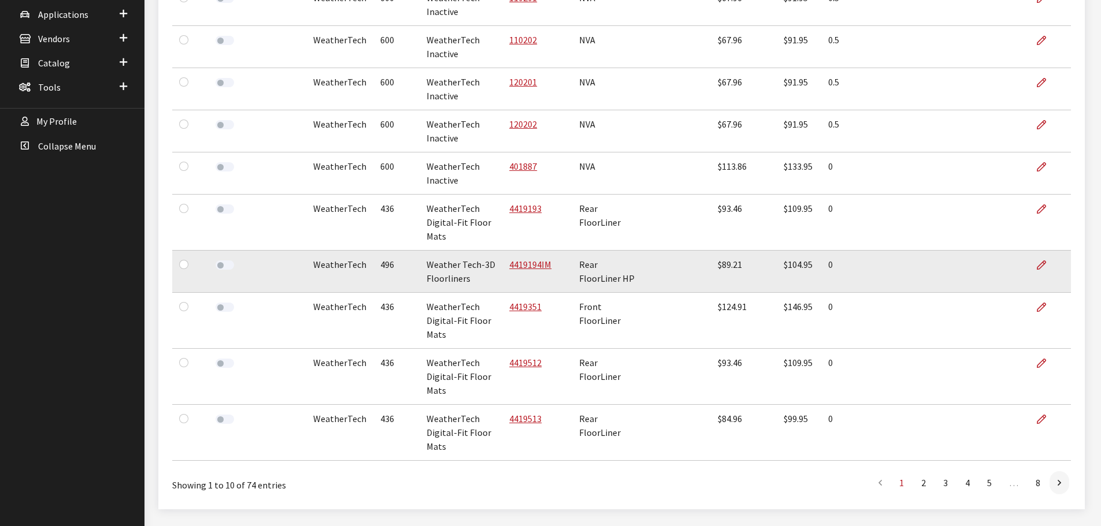
click at [1036, 270] on td at bounding box center [1050, 272] width 42 height 42
click at [1038, 267] on icon at bounding box center [1041, 265] width 9 height 9
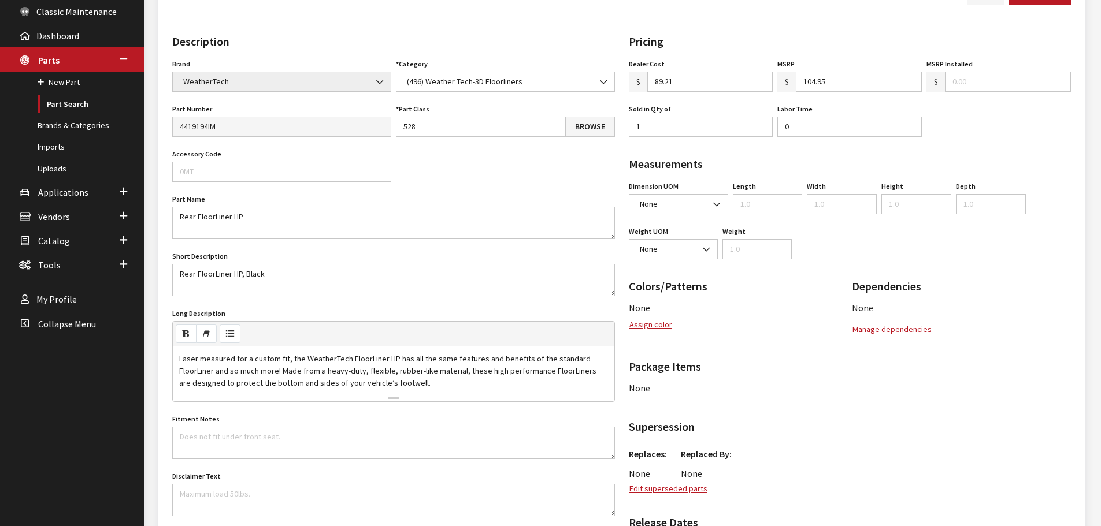
scroll to position [173, 0]
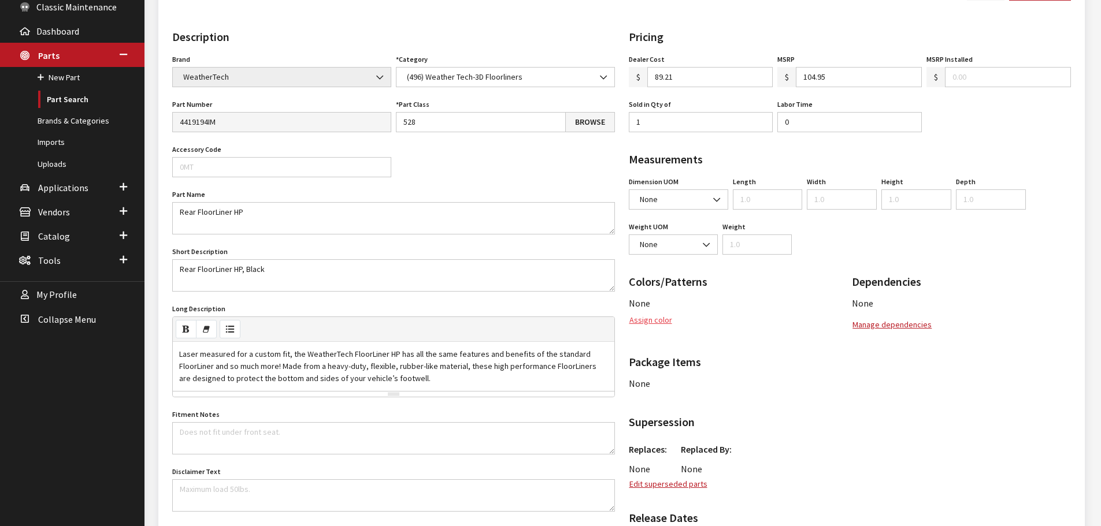
click at [652, 318] on button "Assign color" at bounding box center [651, 320] width 44 height 20
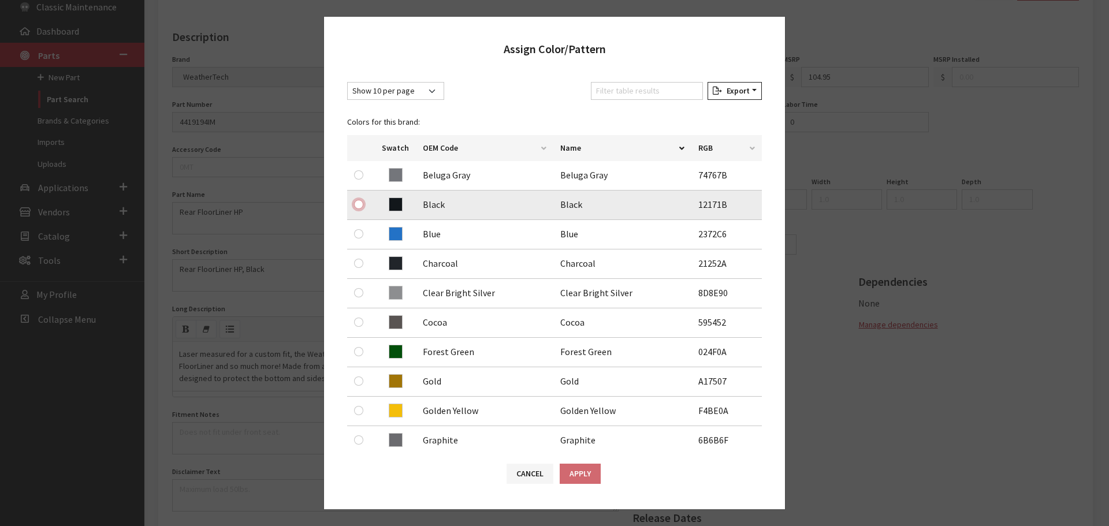
click at [355, 203] on input "radio" at bounding box center [358, 204] width 9 height 9
radio input "true"
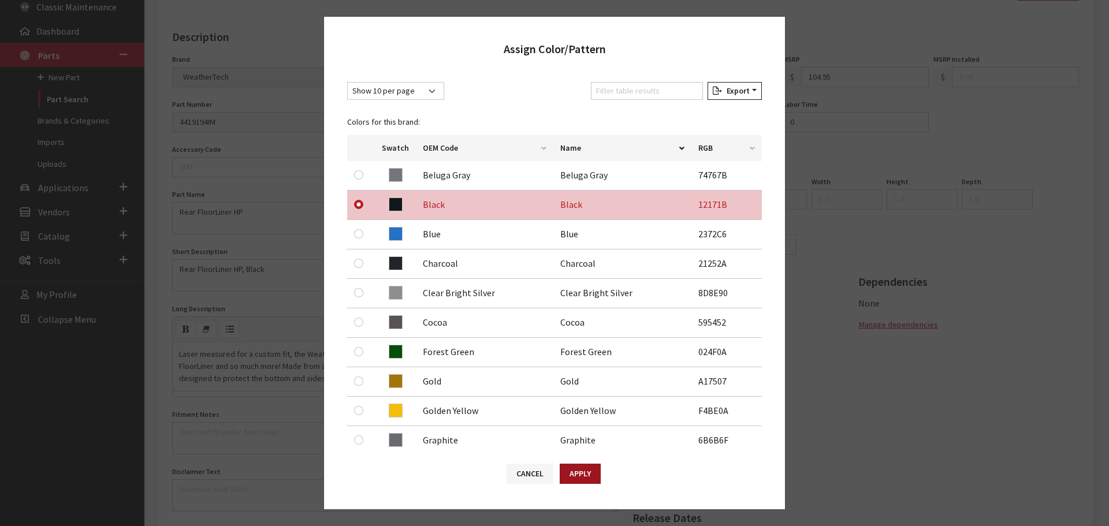
click at [582, 470] on button "Apply" at bounding box center [580, 474] width 41 height 20
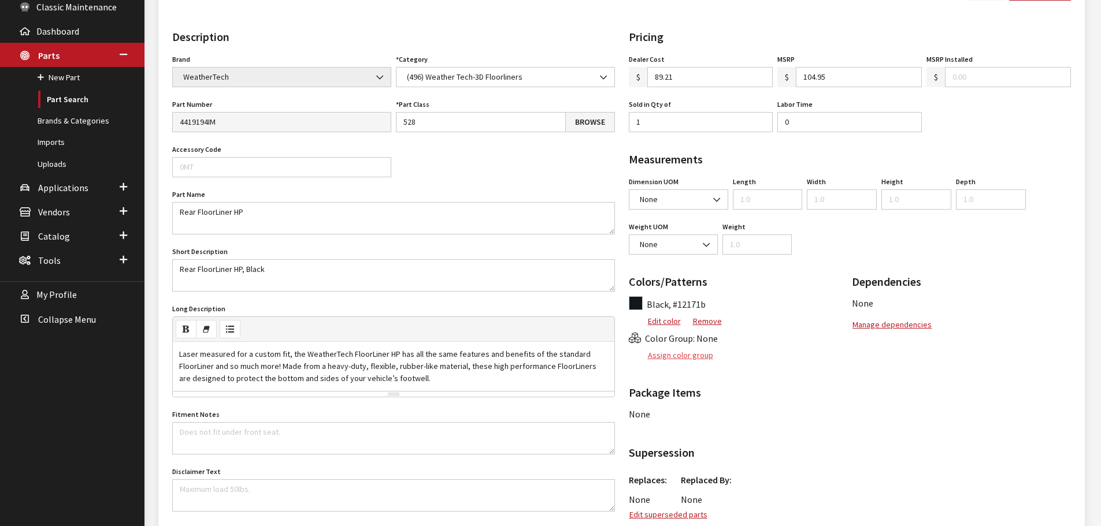
click at [685, 351] on button "Assign color group" at bounding box center [671, 356] width 85 height 20
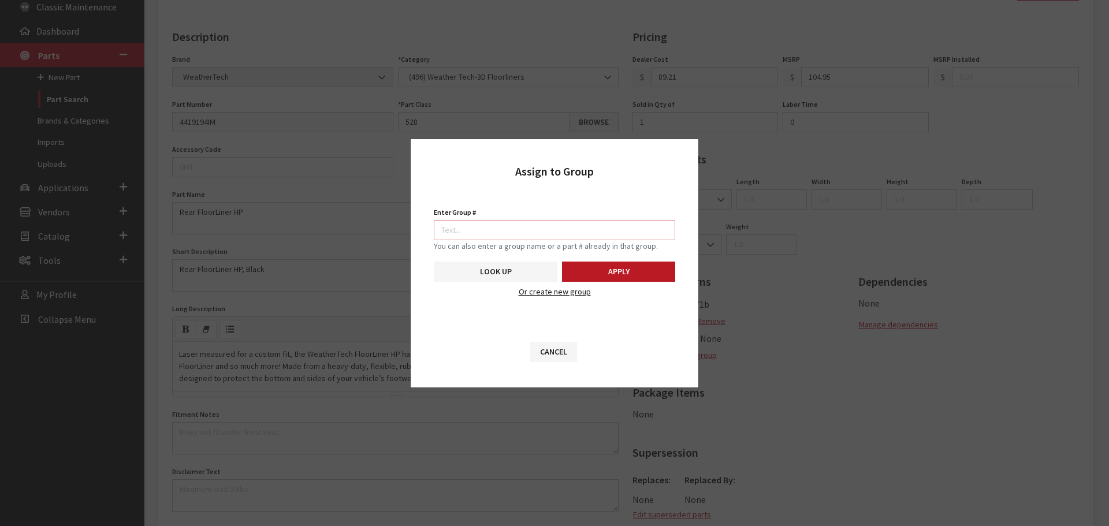
click at [581, 233] on input "Enter Group #" at bounding box center [555, 230] width 242 height 20
type input "7096"
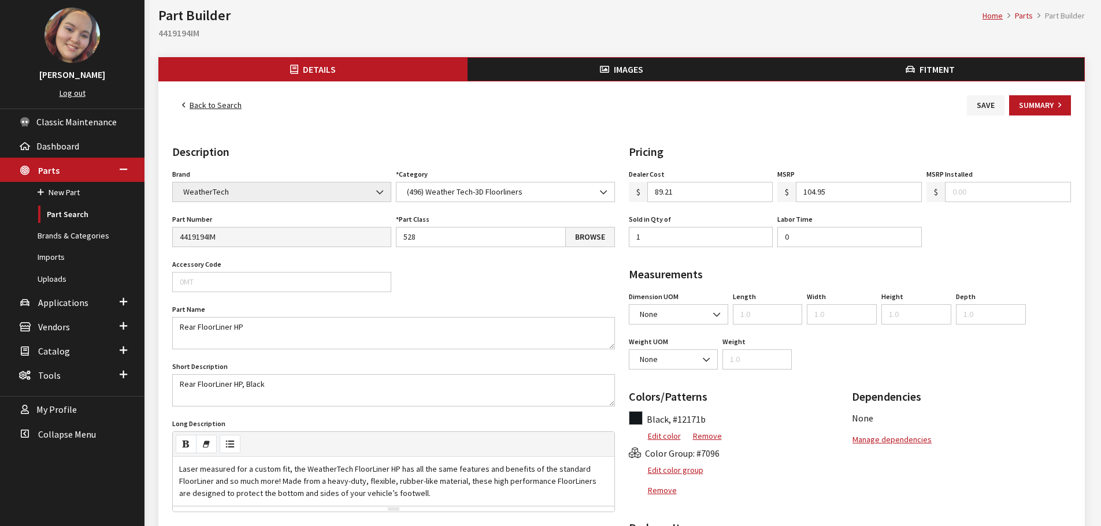
scroll to position [0, 0]
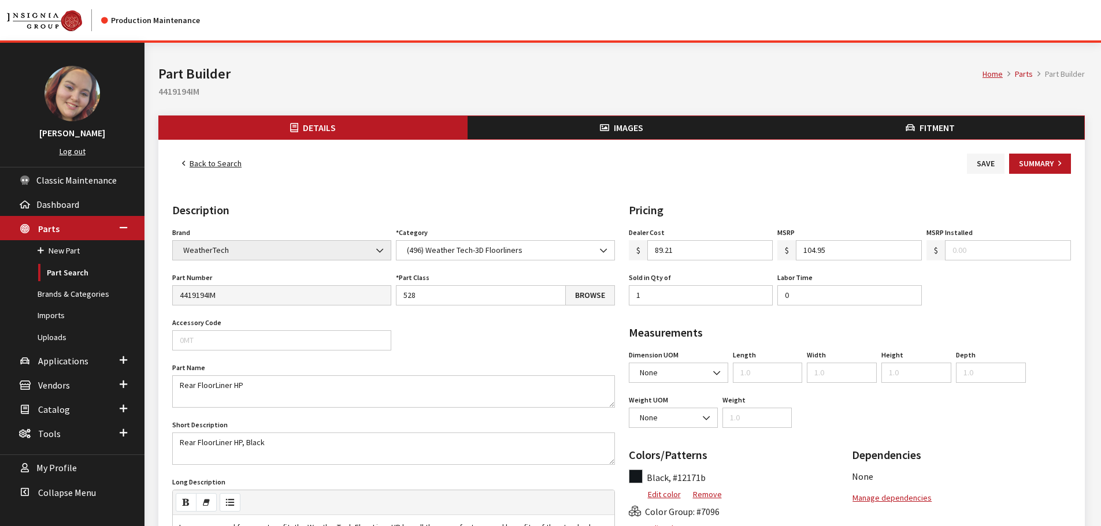
click at [631, 123] on span "Images" at bounding box center [628, 128] width 29 height 12
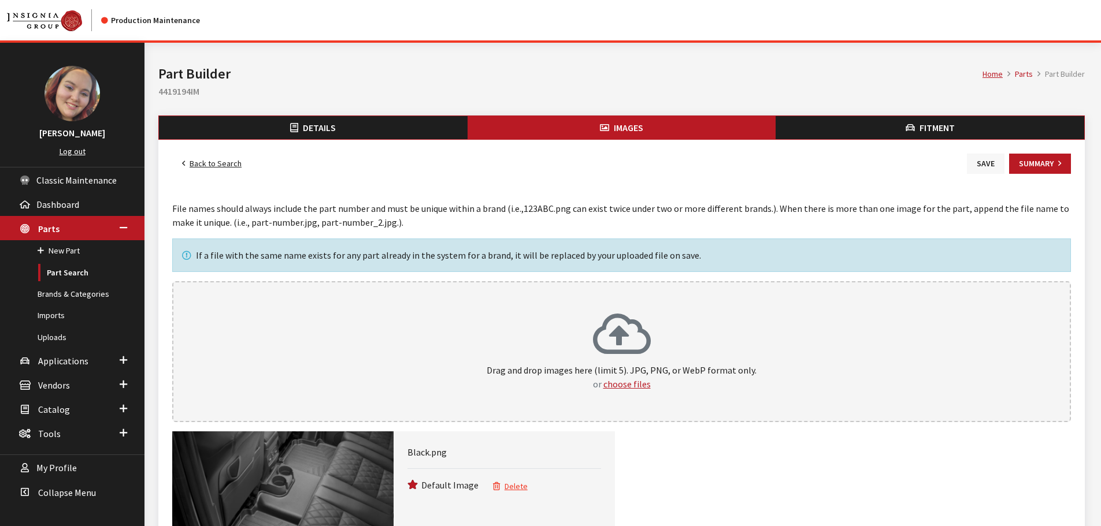
click at [982, 168] on button "Save" at bounding box center [986, 164] width 38 height 20
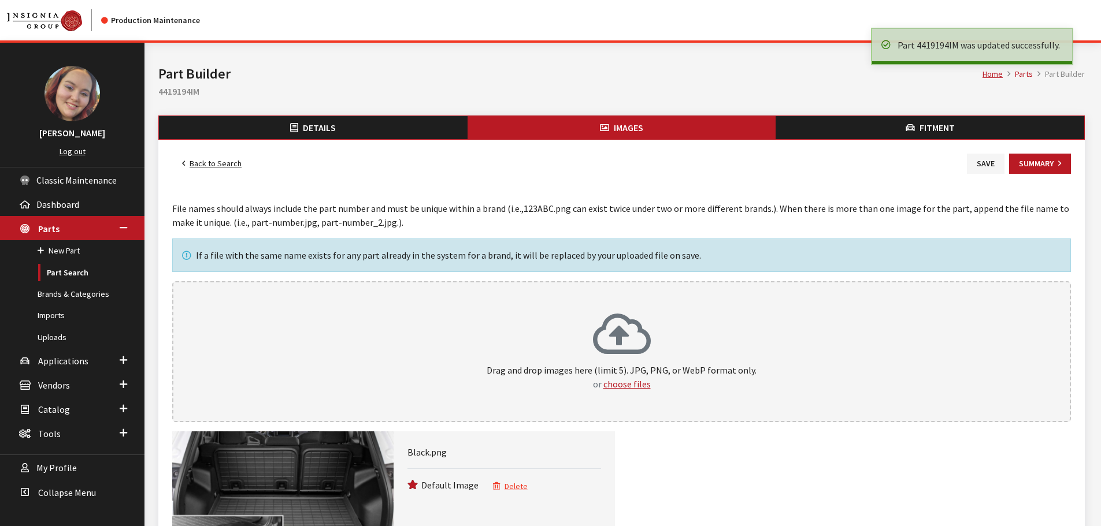
click at [213, 162] on link "Back to Search" at bounding box center [211, 164] width 79 height 20
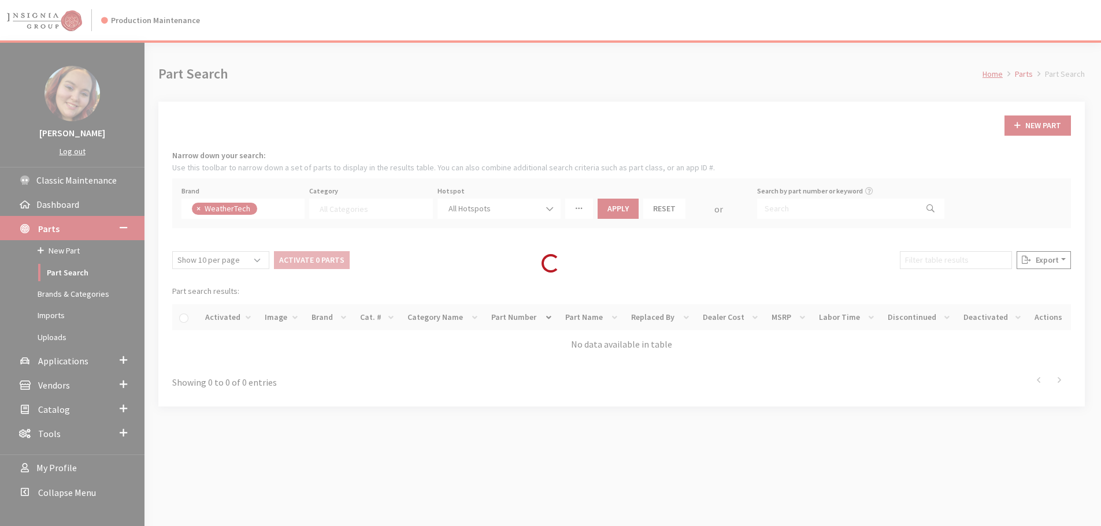
select select
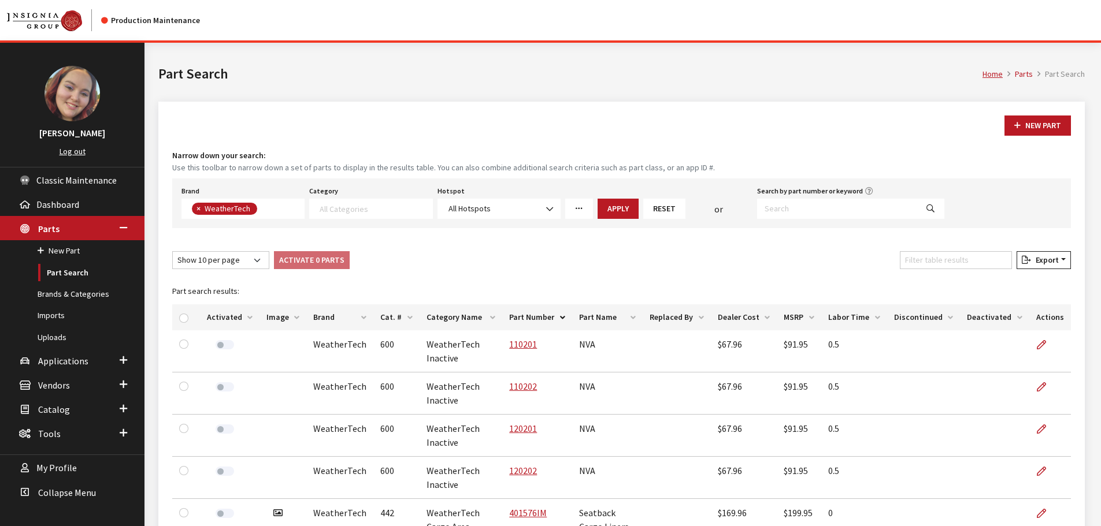
click at [275, 316] on th "Image" at bounding box center [282, 318] width 47 height 26
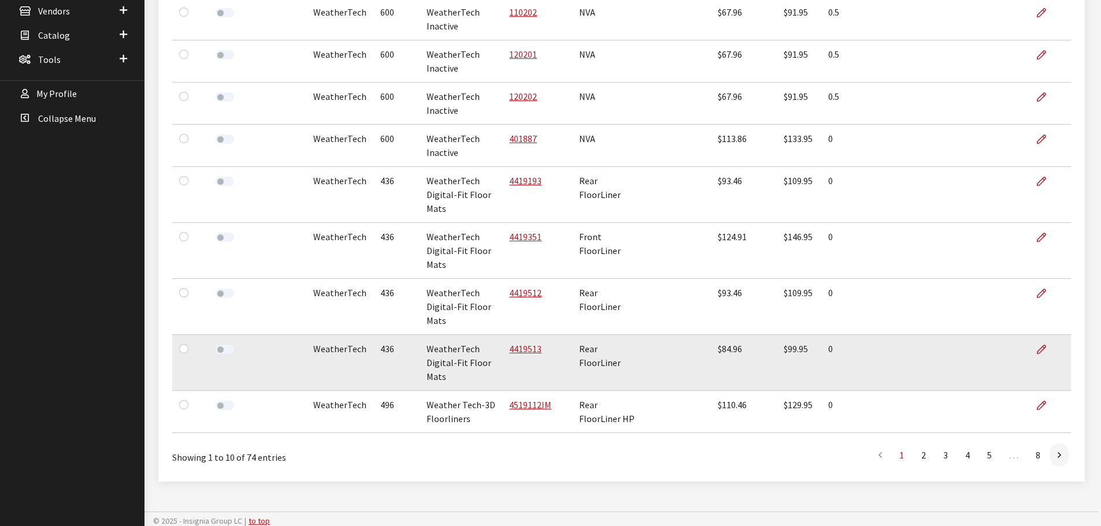
scroll to position [378, 0]
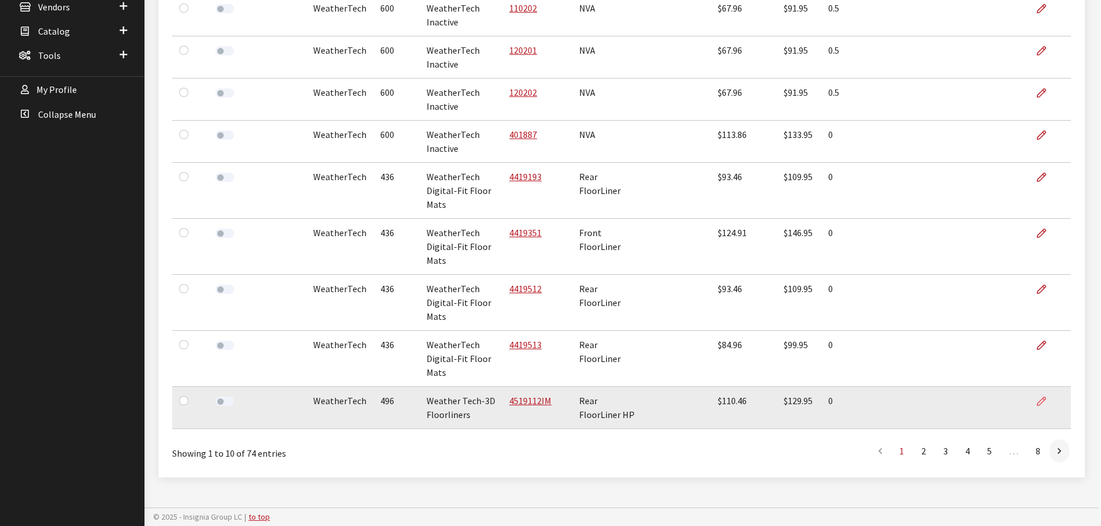
click at [1042, 402] on icon at bounding box center [1041, 402] width 9 height 9
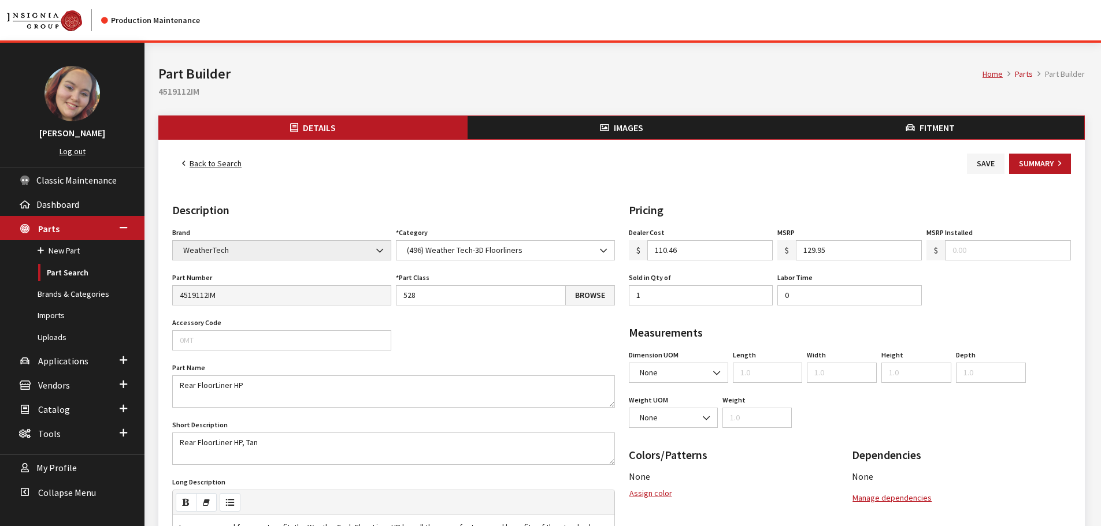
scroll to position [58, 0]
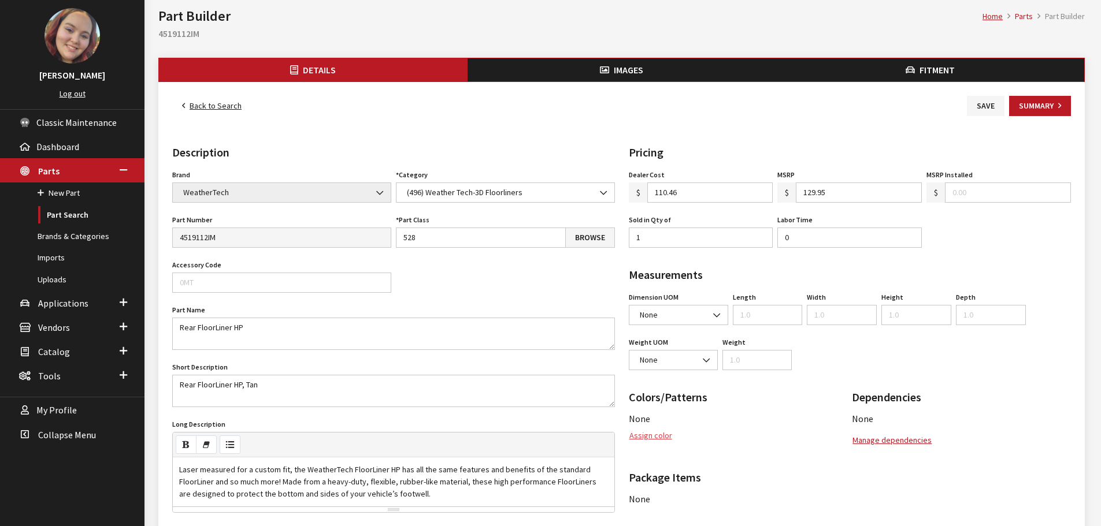
click at [662, 431] on button "Assign color" at bounding box center [651, 436] width 44 height 20
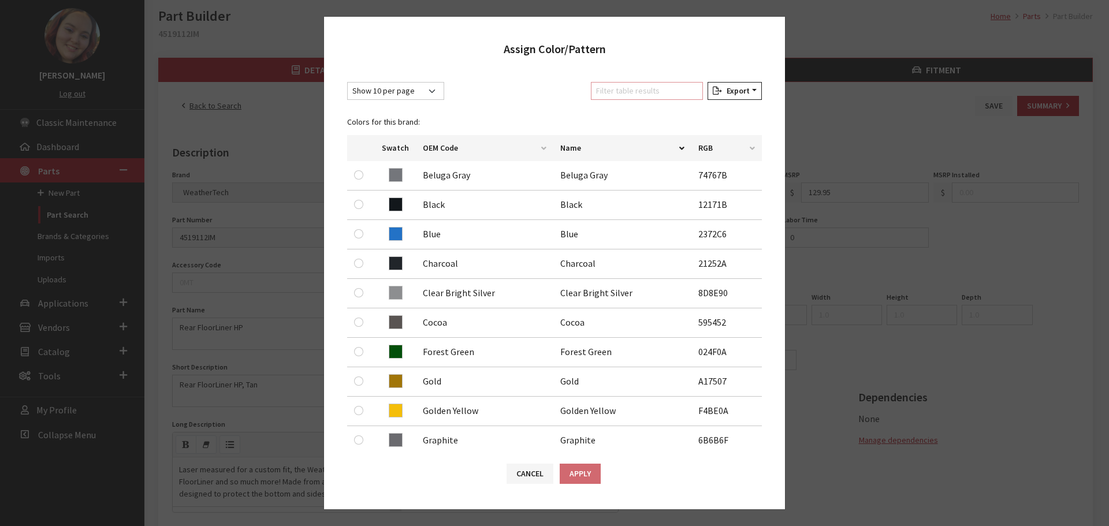
click at [632, 92] on input "Filter table results" at bounding box center [647, 91] width 112 height 18
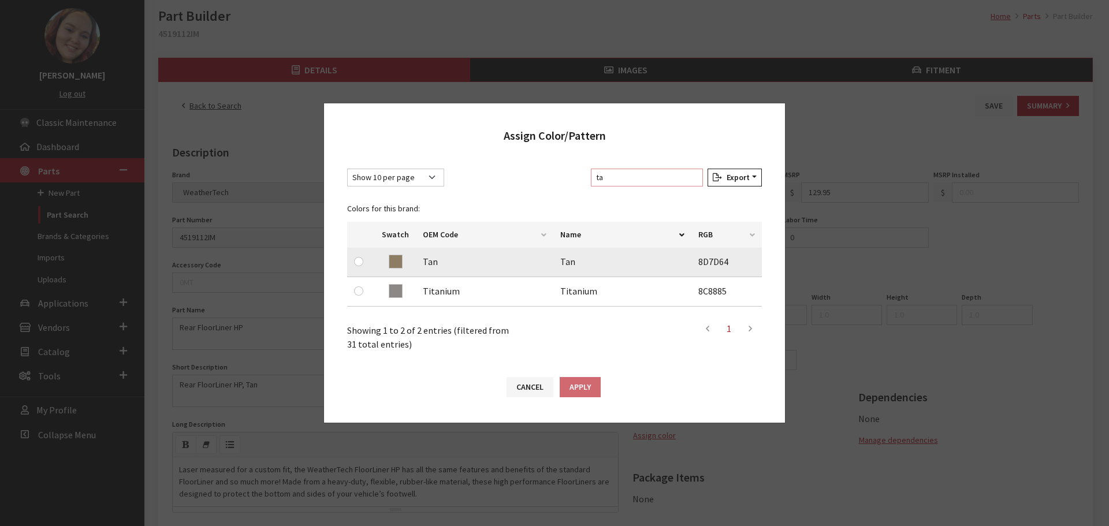
type input "ta"
click at [359, 262] on input "radio" at bounding box center [358, 261] width 9 height 9
radio input "true"
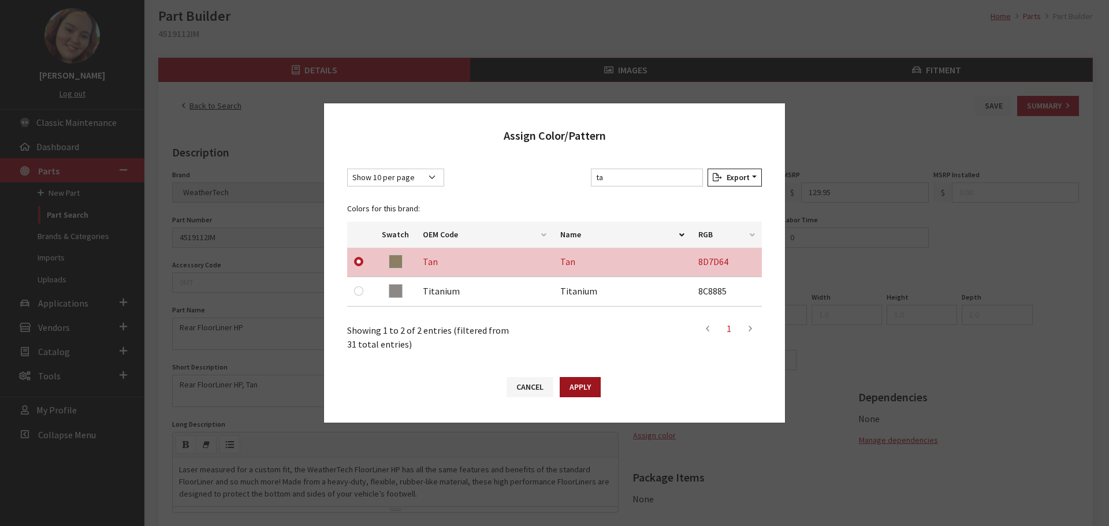
click at [574, 391] on button "Apply" at bounding box center [580, 387] width 41 height 20
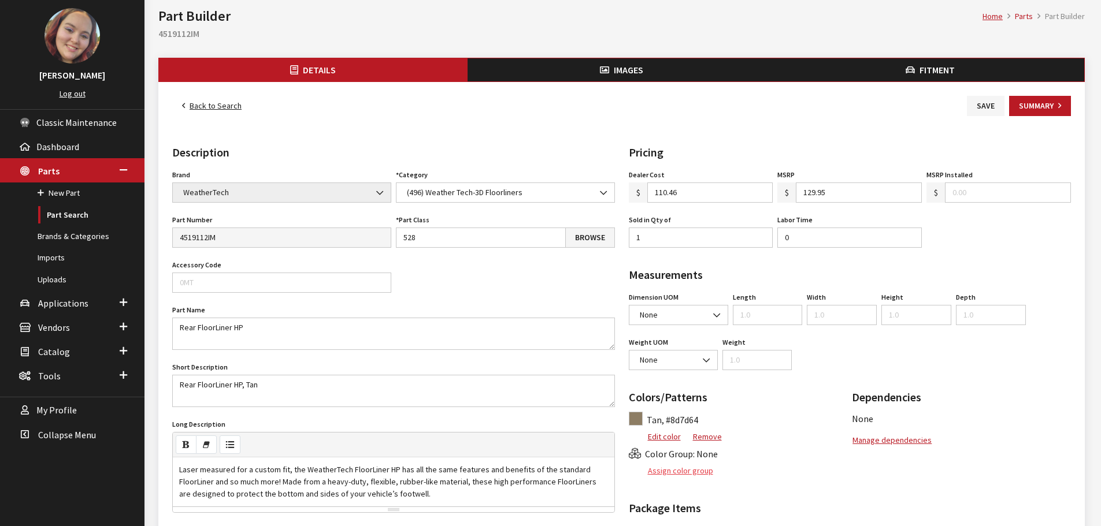
click at [676, 472] on button "Assign color group" at bounding box center [671, 471] width 85 height 20
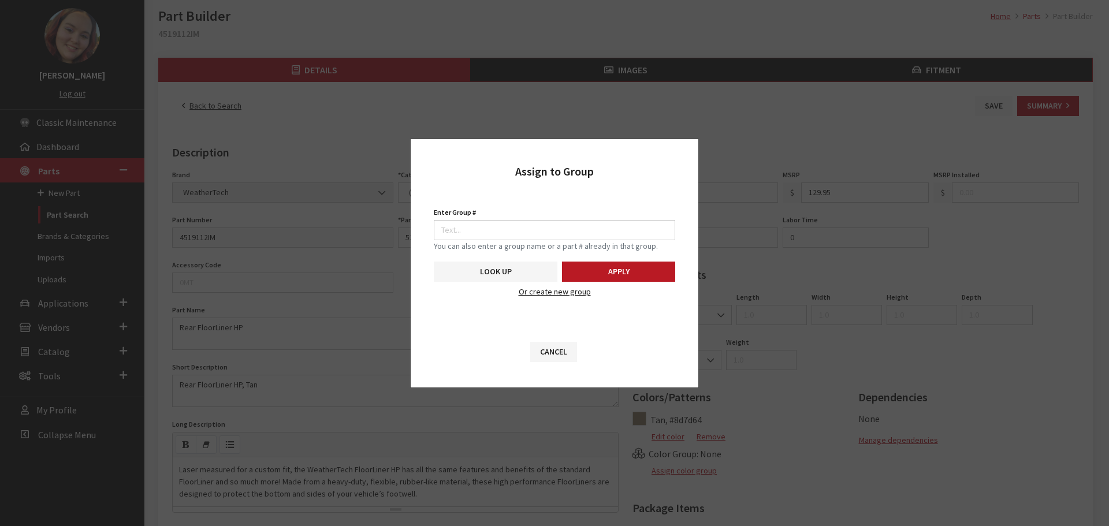
click at [589, 218] on div "Enter Group # Search Pattern is required." at bounding box center [555, 223] width 242 height 36
click at [587, 225] on input "Enter Group #" at bounding box center [555, 230] width 242 height 20
type input "7096"
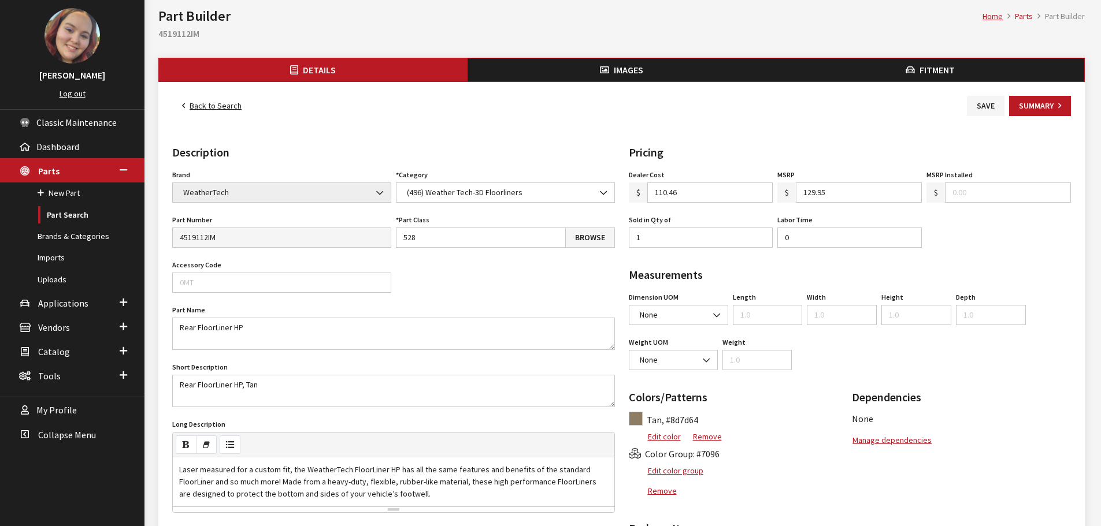
click at [590, 66] on button "Images" at bounding box center [621, 69] width 309 height 23
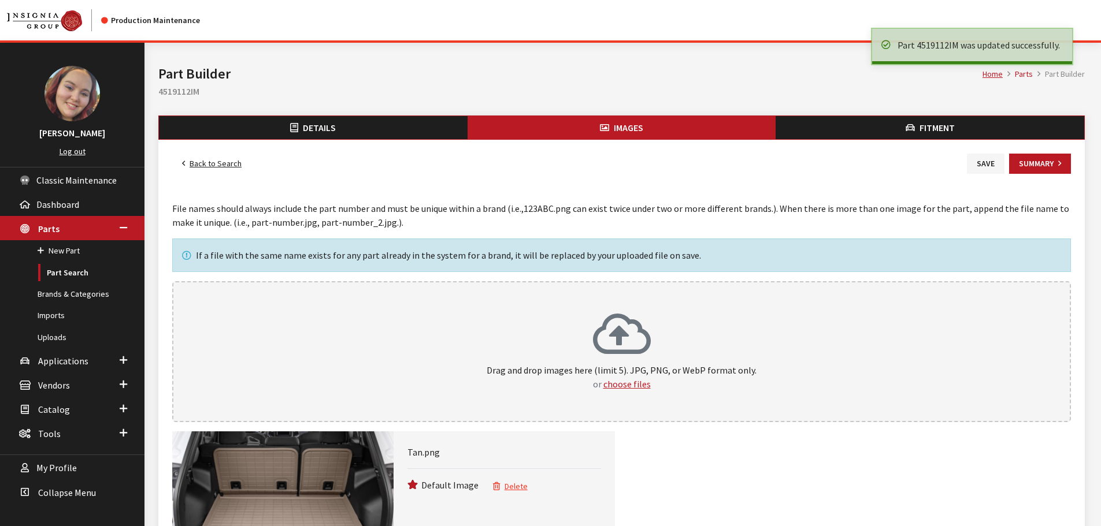
click at [219, 167] on link "Back to Search" at bounding box center [211, 164] width 79 height 20
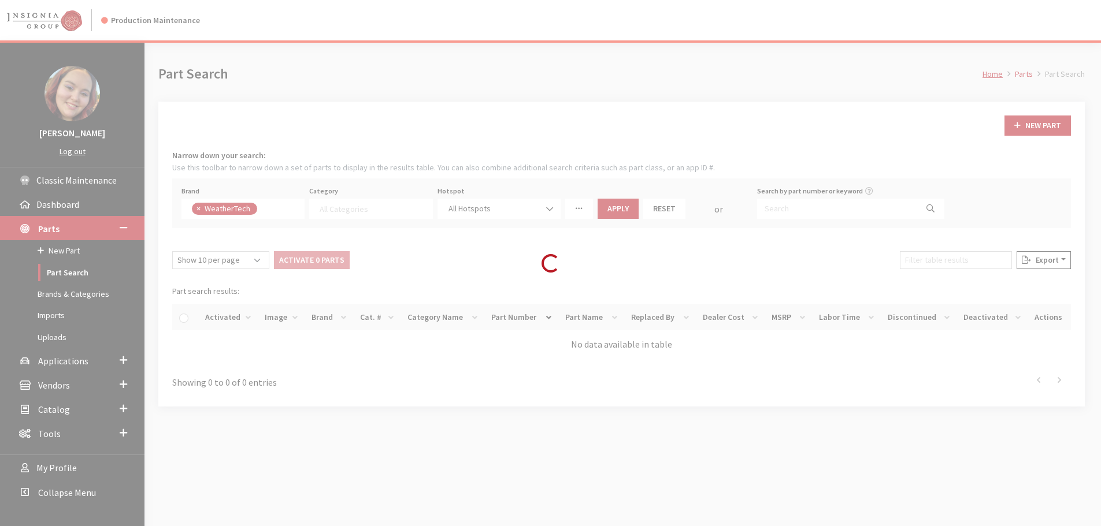
select select
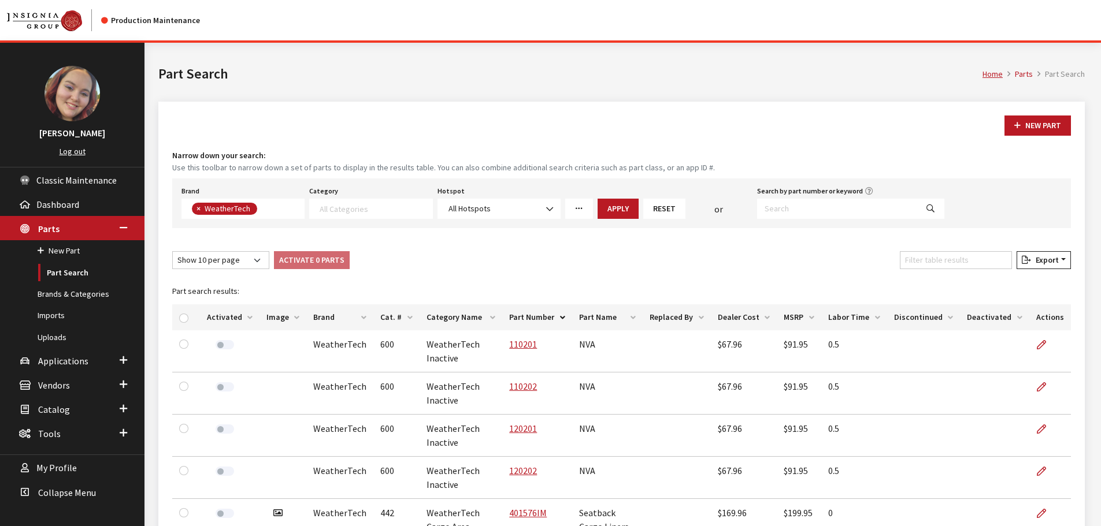
click at [288, 318] on th "Image" at bounding box center [282, 318] width 47 height 26
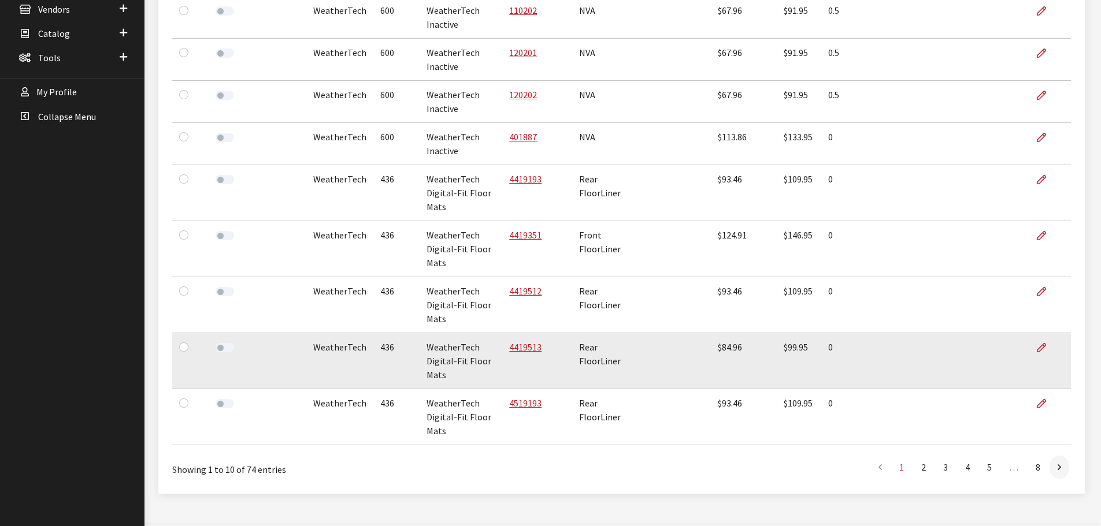
scroll to position [392, 0]
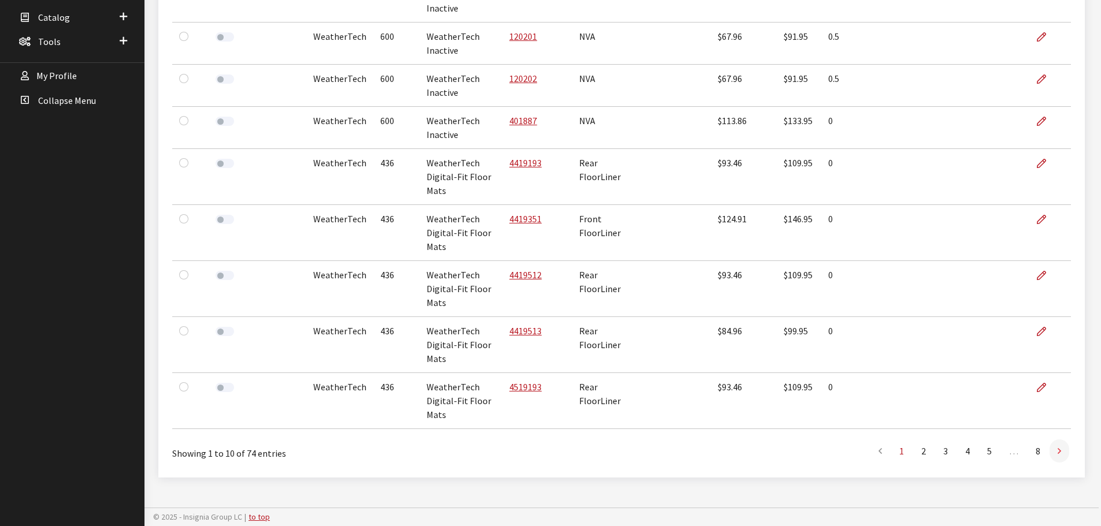
click at [1062, 450] on link at bounding box center [1059, 451] width 20 height 23
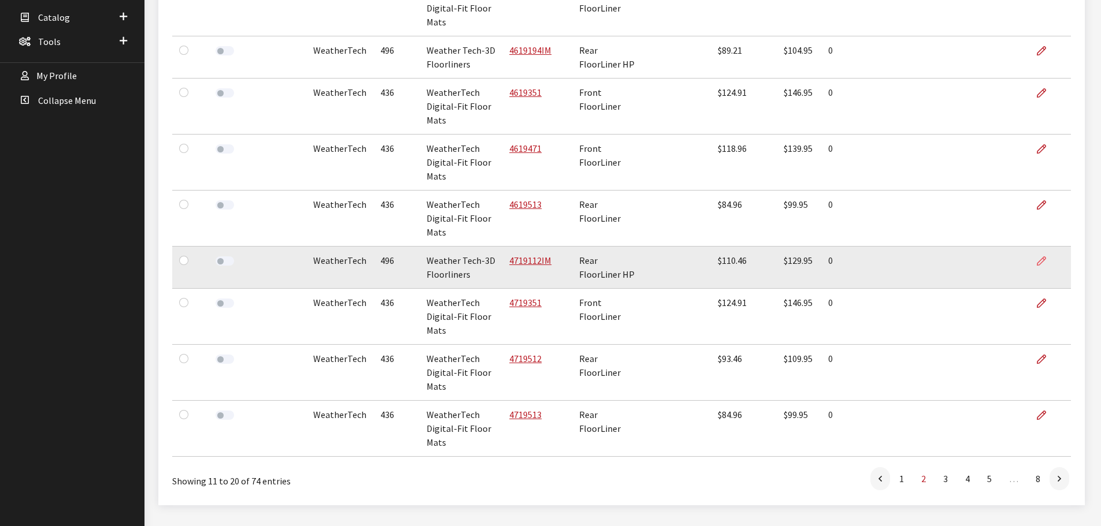
click at [1044, 266] on link at bounding box center [1046, 261] width 20 height 29
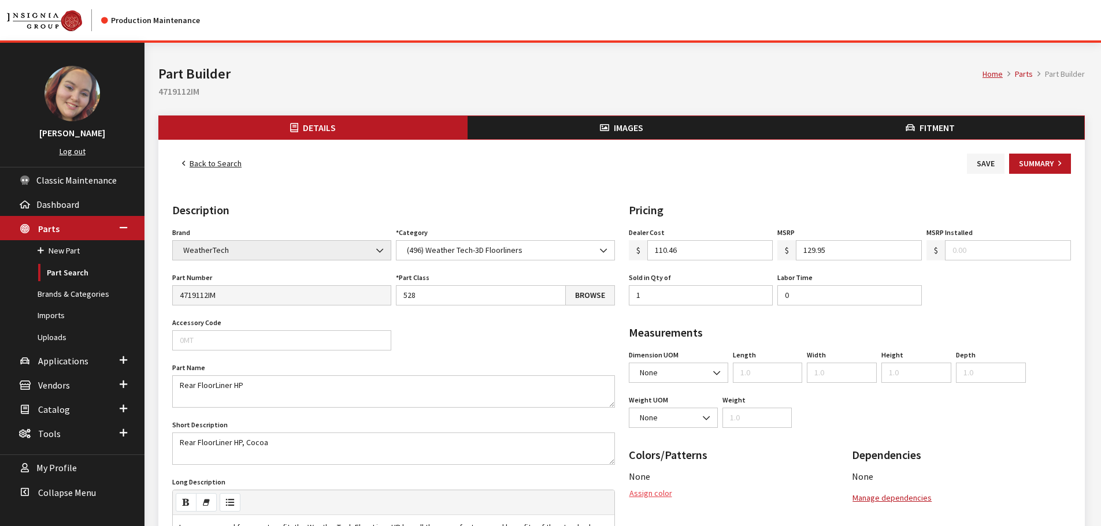
click at [660, 490] on button "Assign color" at bounding box center [651, 494] width 44 height 20
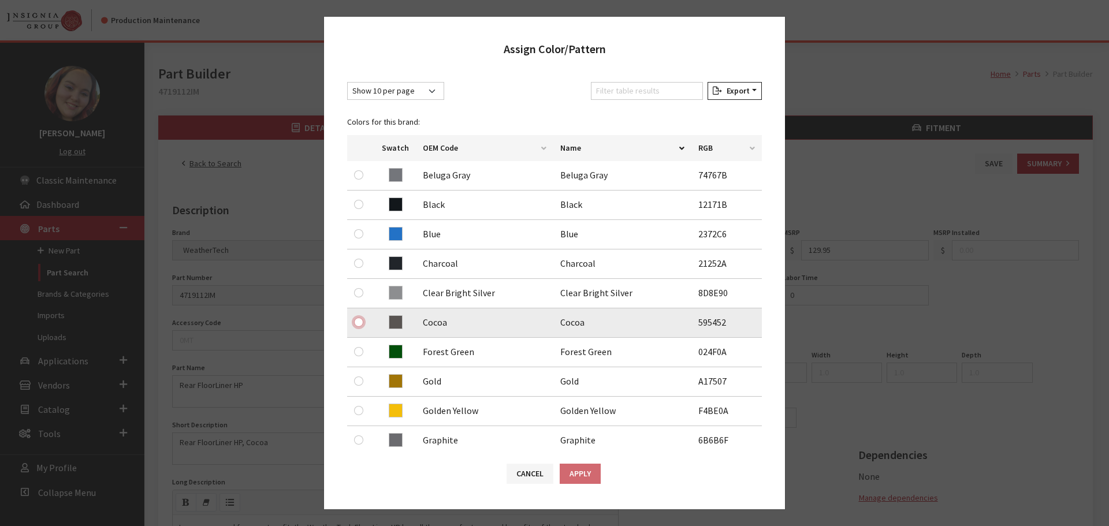
click at [361, 326] on input "radio" at bounding box center [358, 322] width 9 height 9
radio input "true"
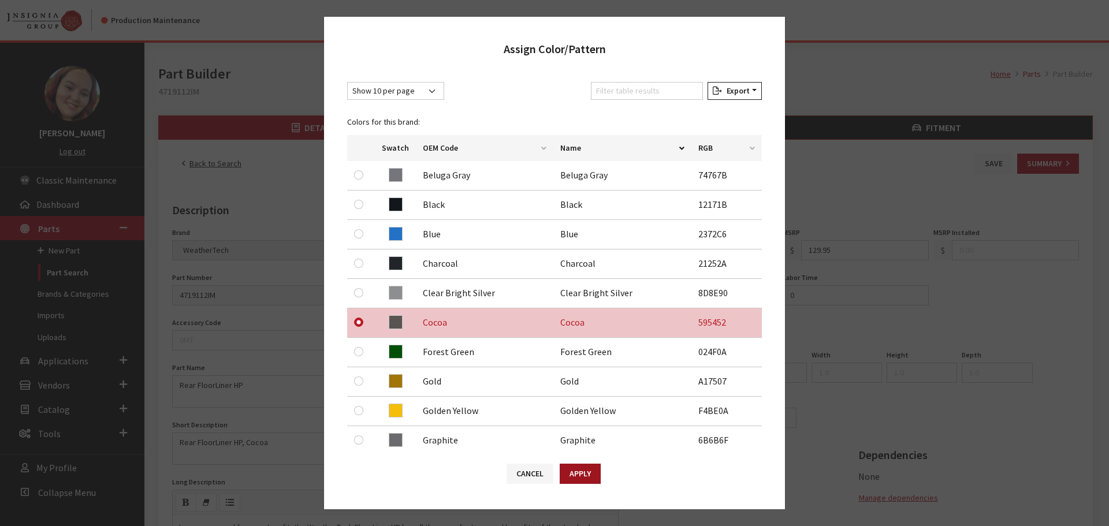
click at [589, 471] on button "Apply" at bounding box center [580, 474] width 41 height 20
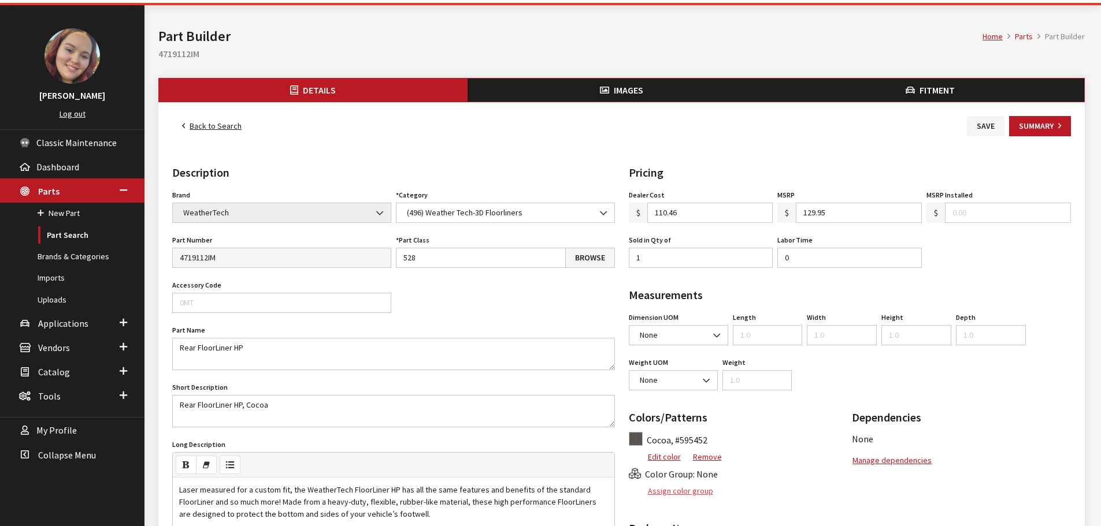
scroll to position [58, 0]
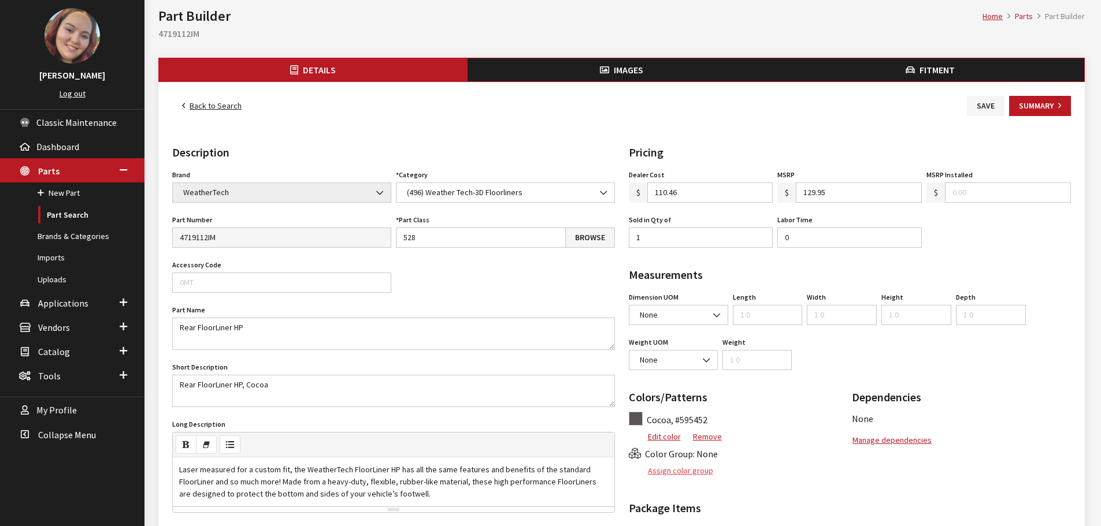
click at [694, 473] on button "Assign color group" at bounding box center [671, 471] width 85 height 20
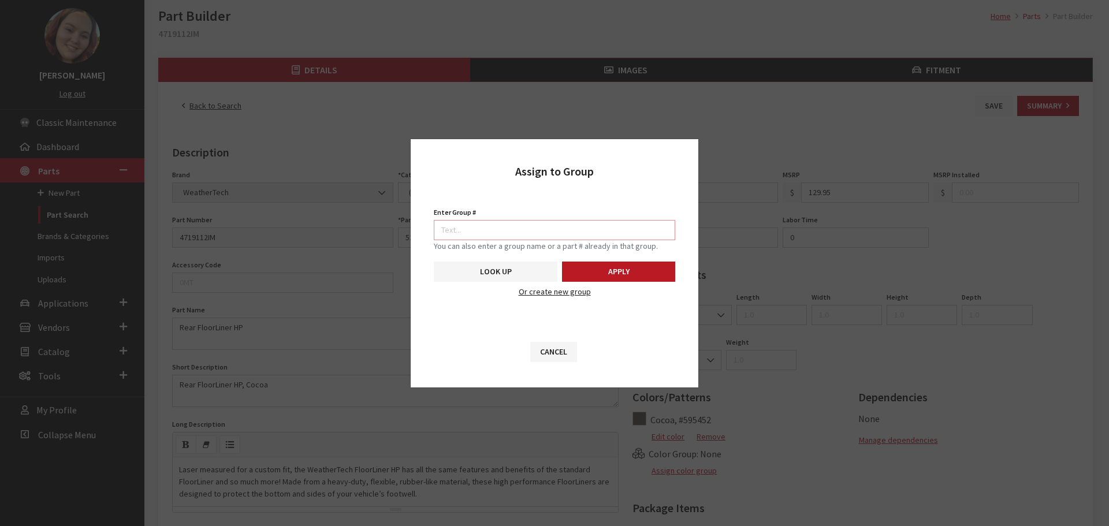
click at [607, 226] on input "Enter Group #" at bounding box center [555, 230] width 242 height 20
type input "7096"
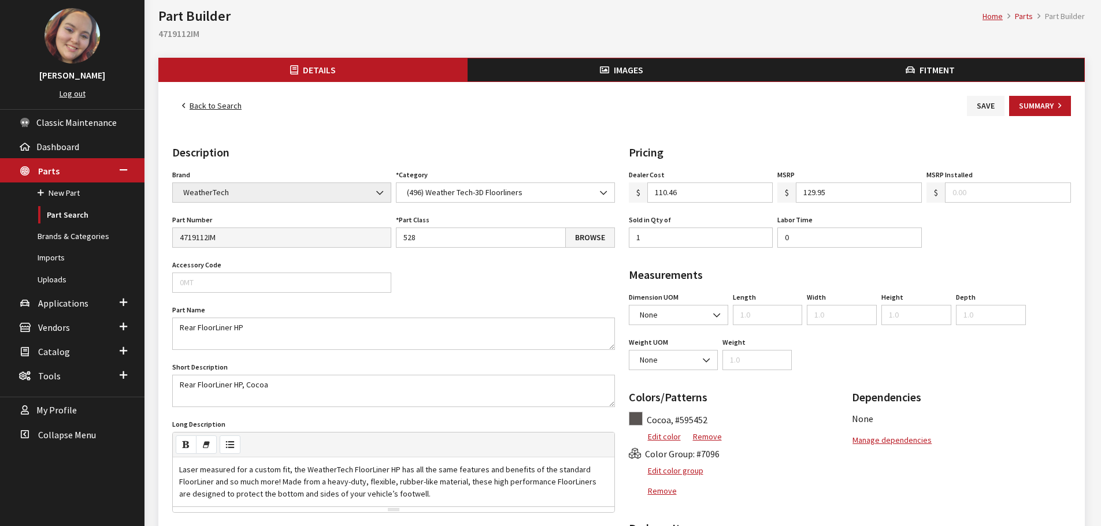
click at [633, 84] on div "Back to Search Save Summary Details Description Brand Acura Alfa Romeo Audi BMW…" at bounding box center [621, 463] width 926 height 763
click at [629, 69] on span "Images" at bounding box center [628, 70] width 29 height 12
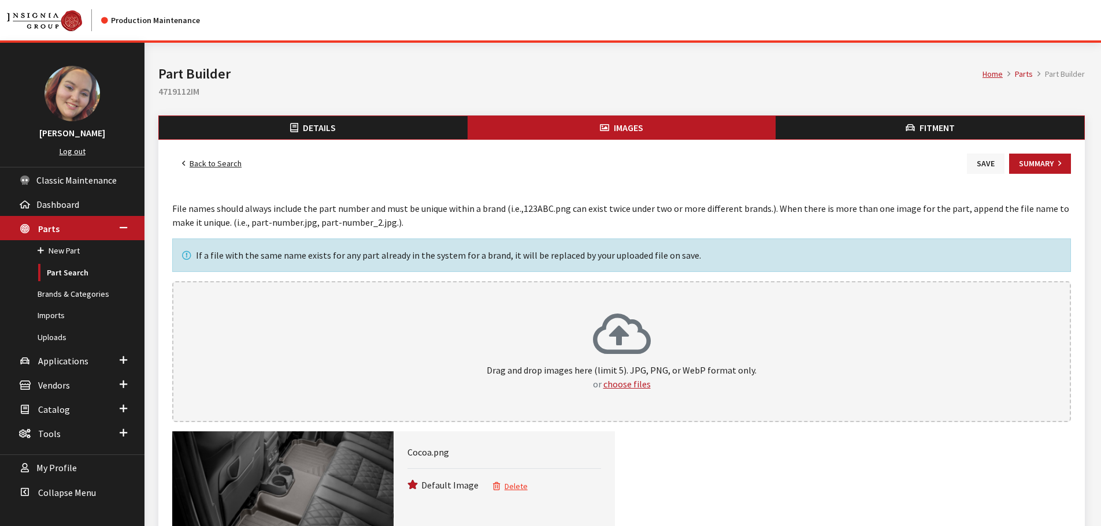
click at [985, 164] on button "Save" at bounding box center [986, 164] width 38 height 20
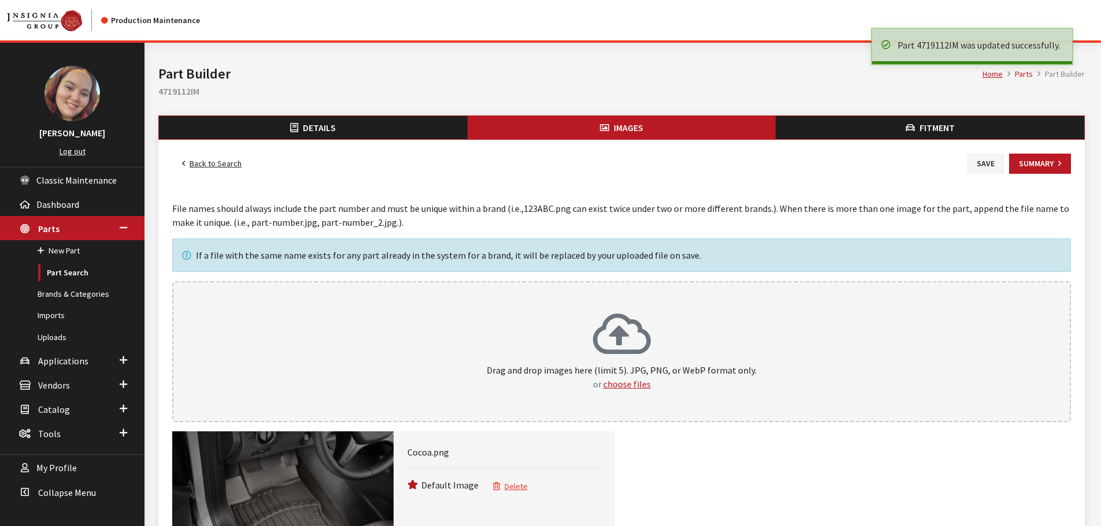
click at [221, 161] on link "Back to Search" at bounding box center [211, 164] width 79 height 20
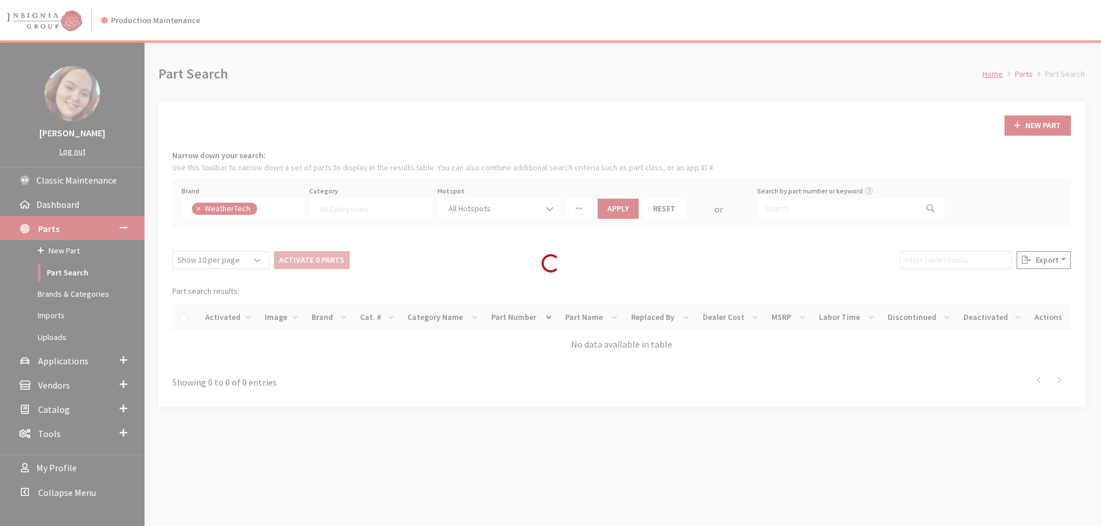
select select
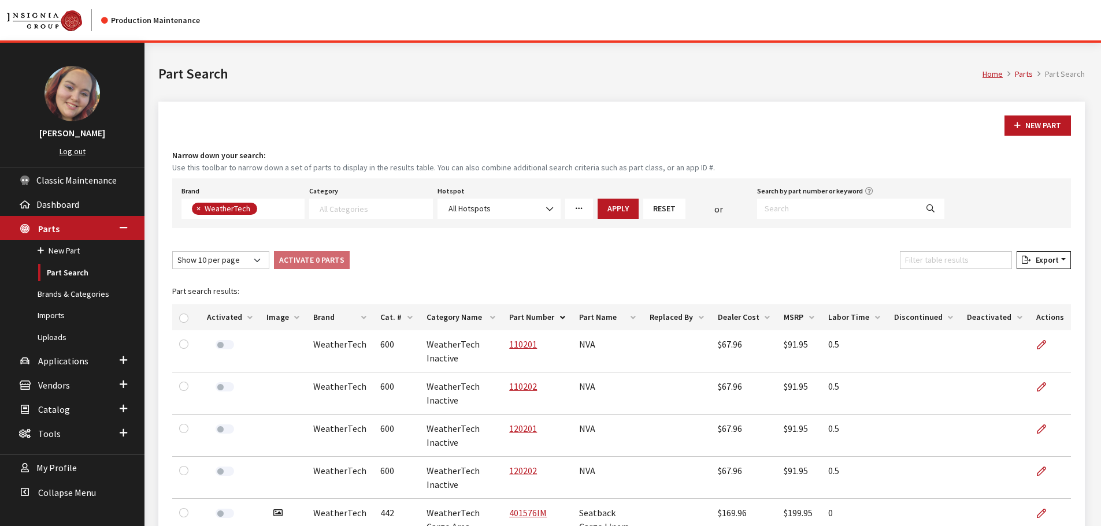
click at [278, 316] on th "Image" at bounding box center [282, 318] width 47 height 26
click at [927, 266] on input "Filter table results" at bounding box center [956, 260] width 112 height 18
type input "rear hp"
click at [281, 313] on th "Image" at bounding box center [282, 318] width 47 height 26
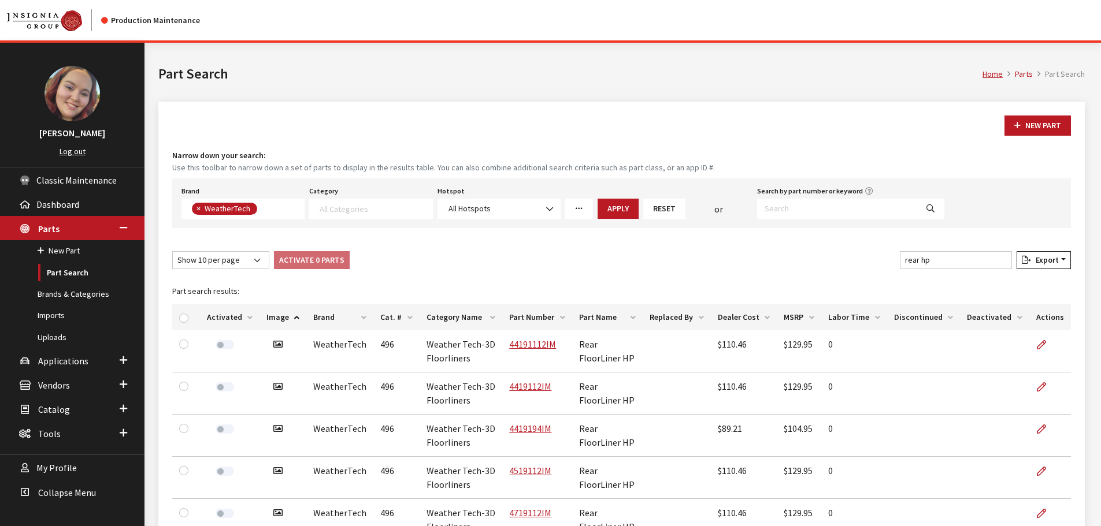
click at [281, 313] on th "Image" at bounding box center [282, 318] width 47 height 26
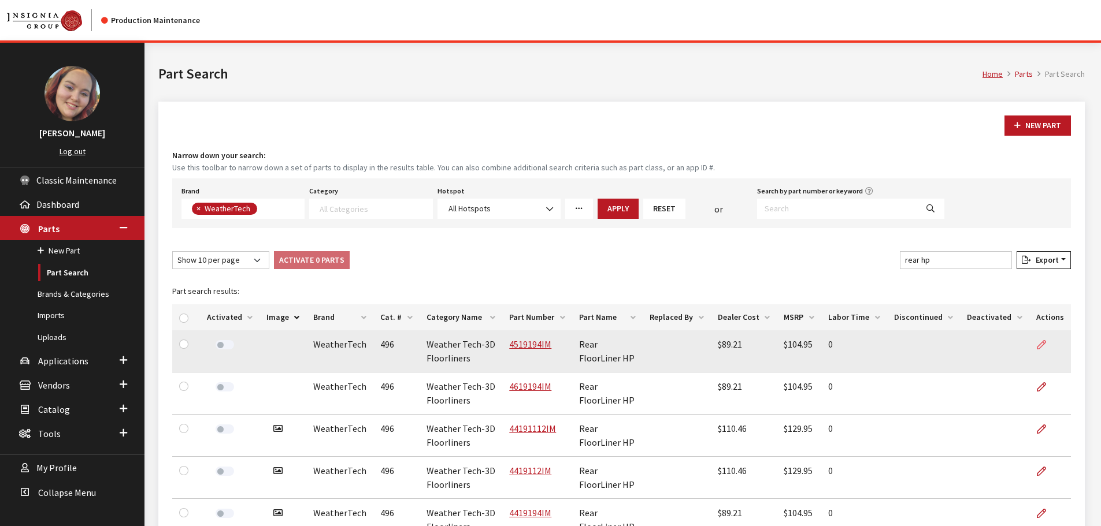
click at [1040, 346] on icon at bounding box center [1041, 345] width 9 height 9
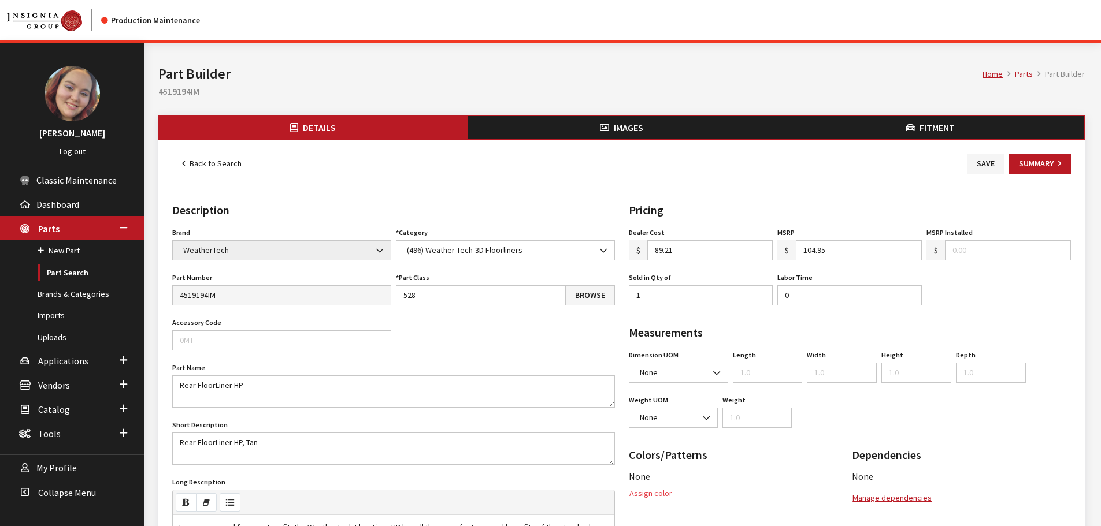
click at [662, 492] on button "Assign color" at bounding box center [651, 494] width 44 height 20
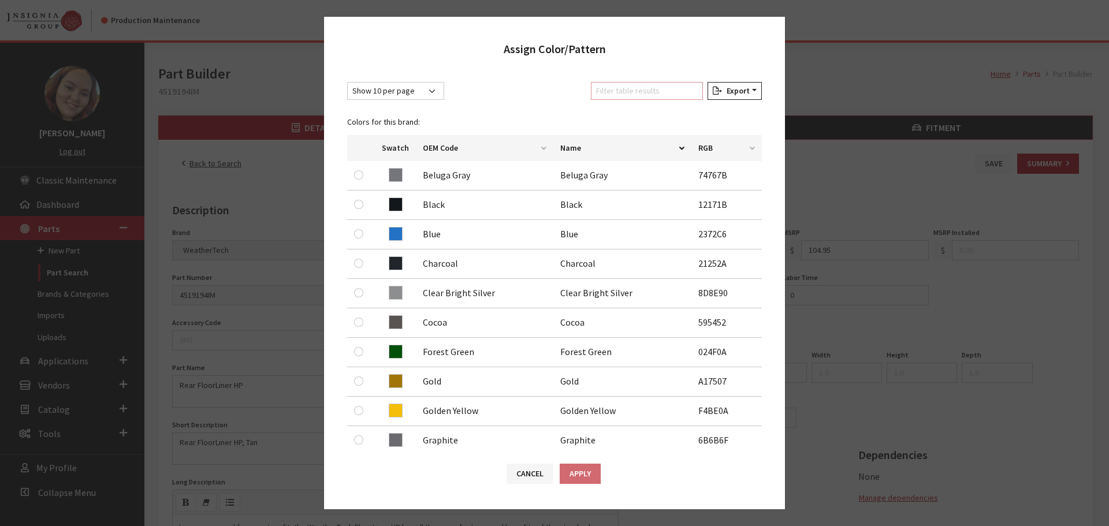
click at [663, 92] on input "Filter table results" at bounding box center [647, 91] width 112 height 18
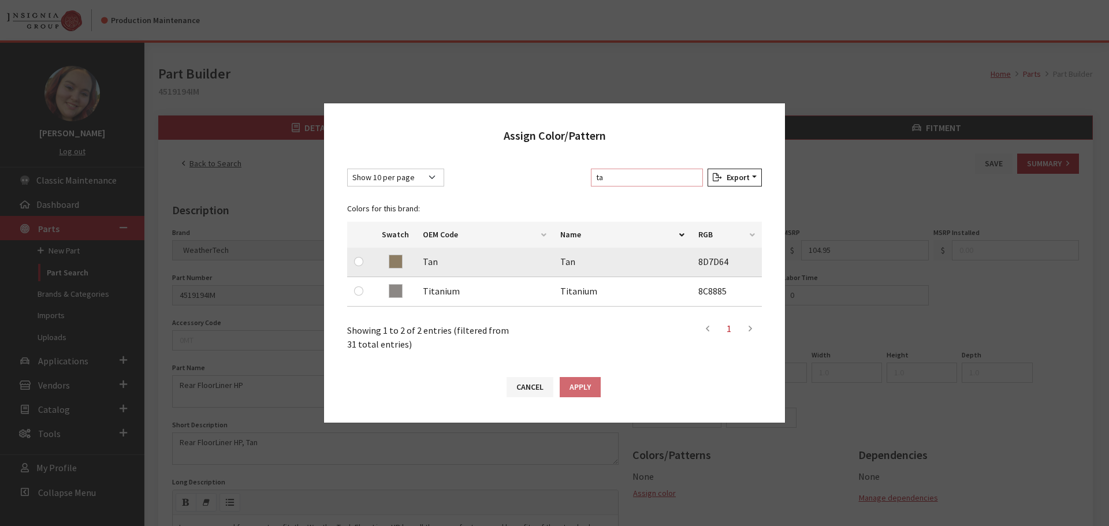
type input "ta"
click at [361, 259] on input "radio" at bounding box center [358, 261] width 9 height 9
radio input "true"
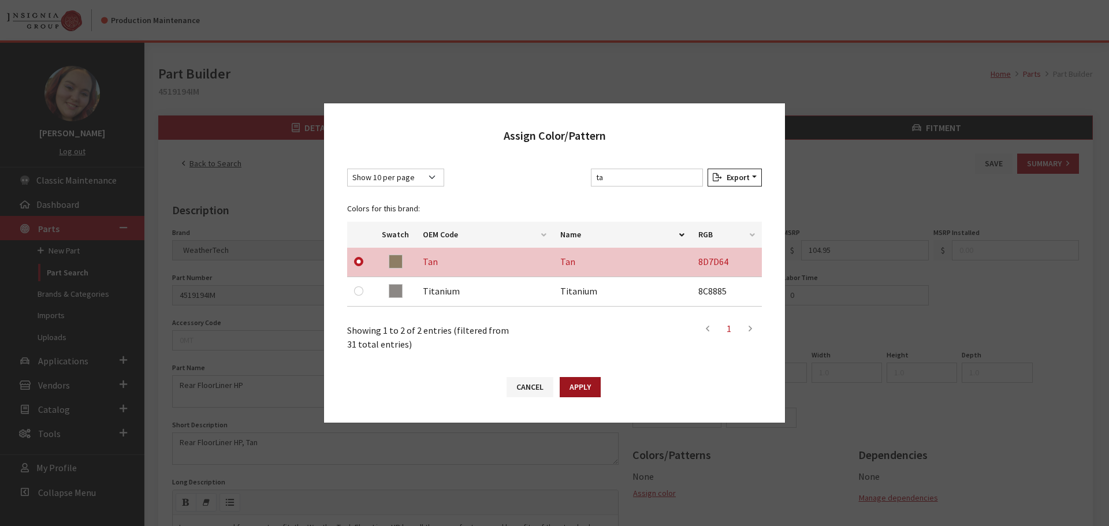
click at [580, 387] on button "Apply" at bounding box center [580, 387] width 41 height 20
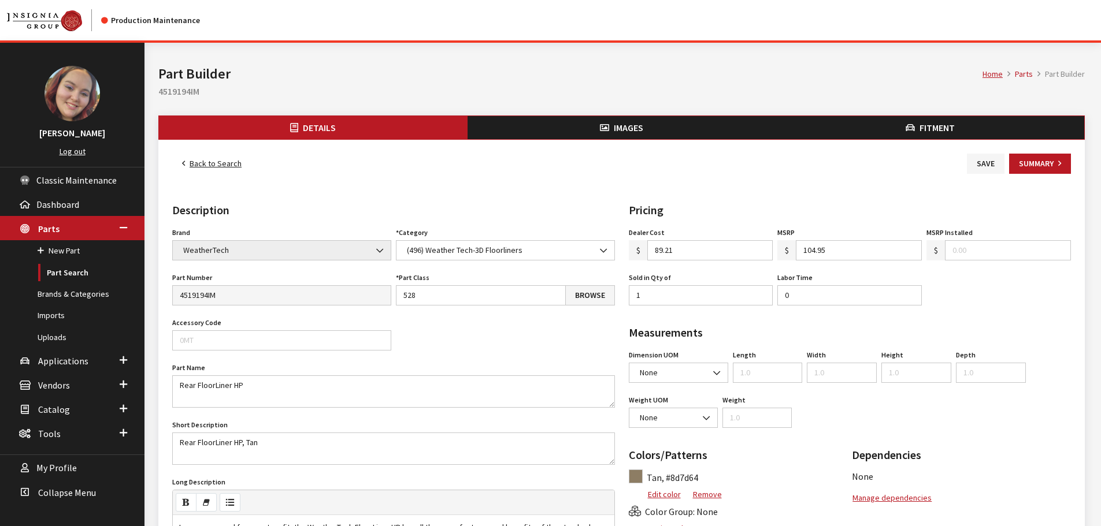
scroll to position [58, 0]
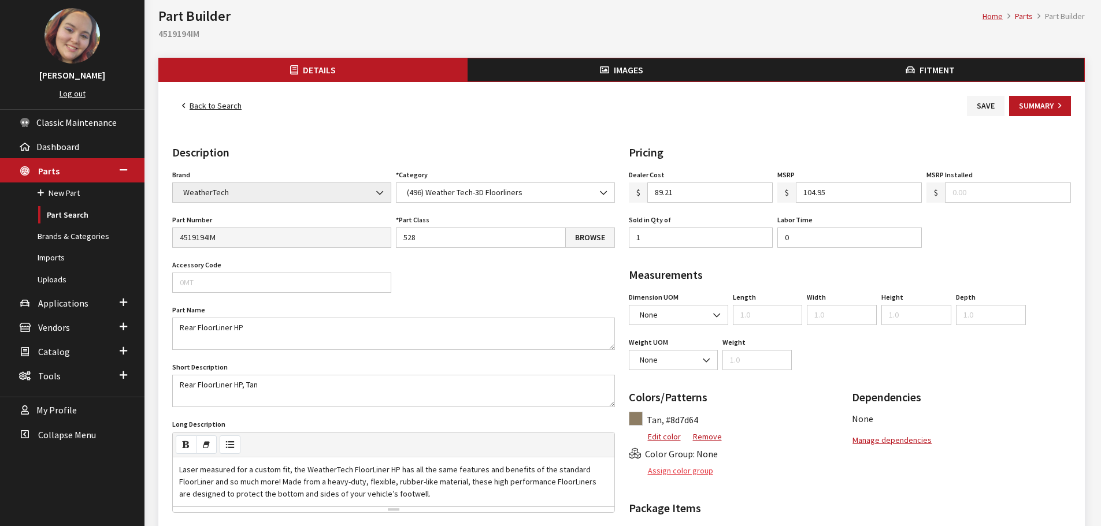
click at [665, 473] on button "Assign color group" at bounding box center [671, 471] width 85 height 20
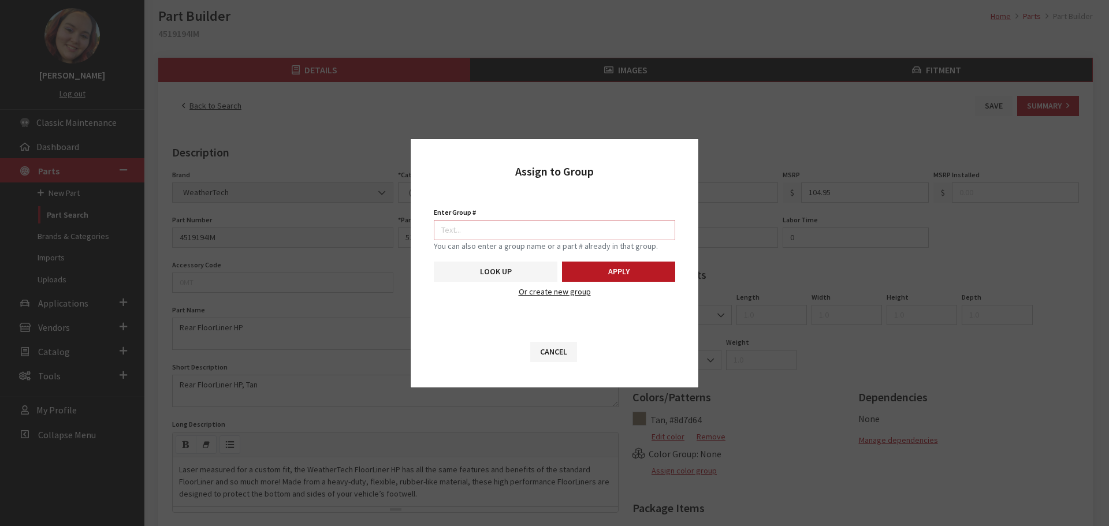
click at [618, 229] on input "Enter Group #" at bounding box center [555, 230] width 242 height 20
click at [619, 234] on input "Enter Group #" at bounding box center [555, 230] width 242 height 20
type input "7096"
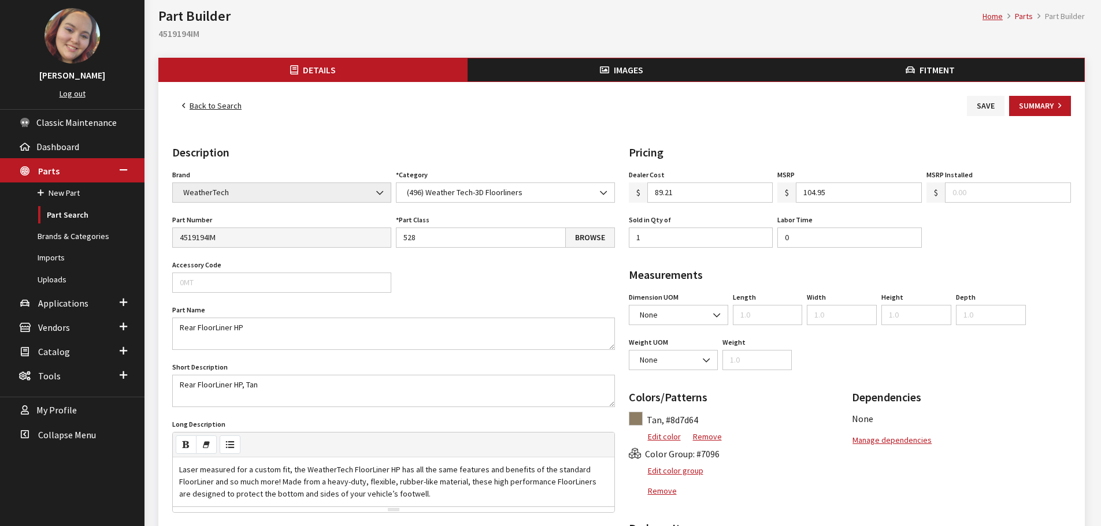
click at [569, 77] on button "Images" at bounding box center [621, 69] width 309 height 23
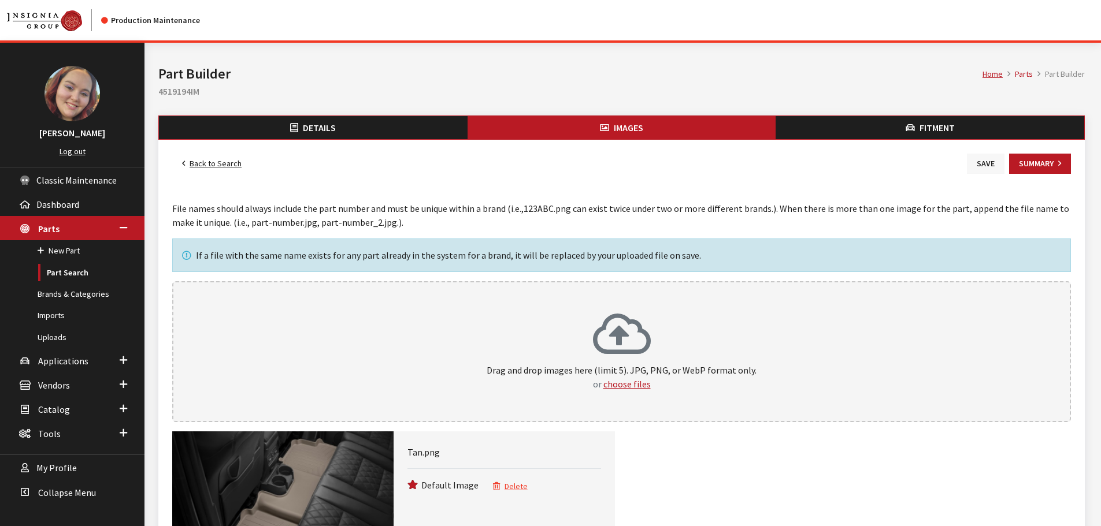
click at [989, 165] on button "Save" at bounding box center [986, 164] width 38 height 20
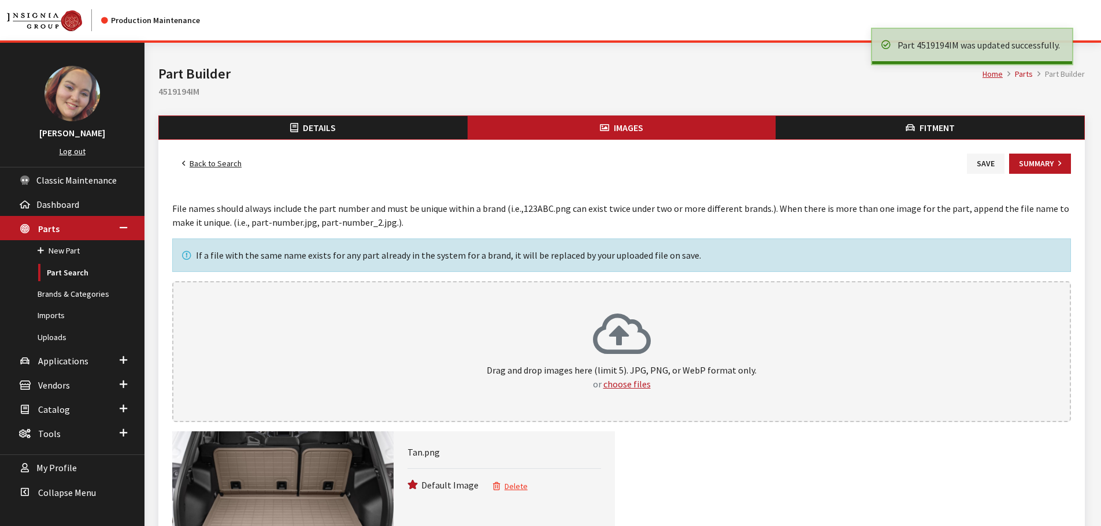
click at [190, 163] on link "Back to Search" at bounding box center [211, 164] width 79 height 20
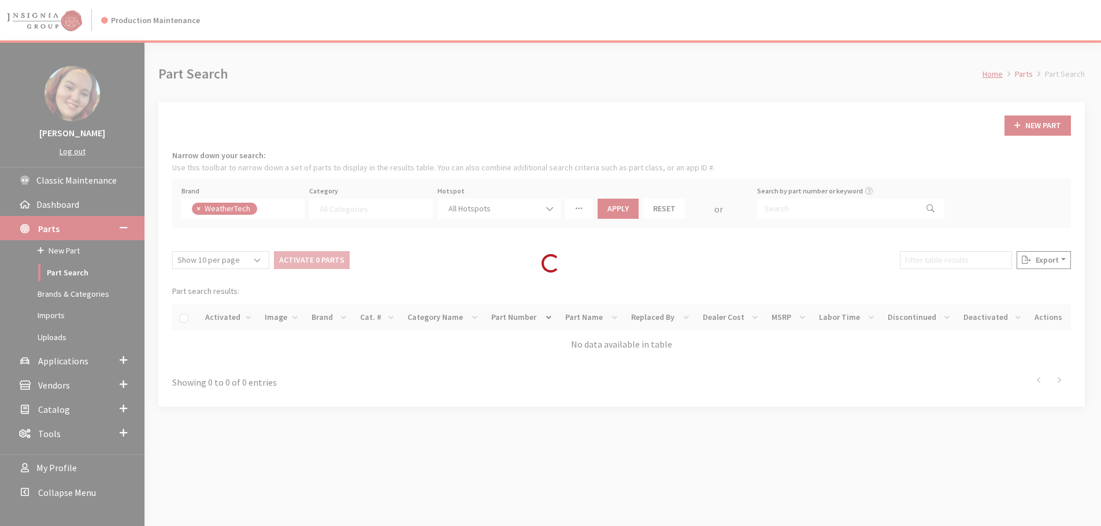
select select
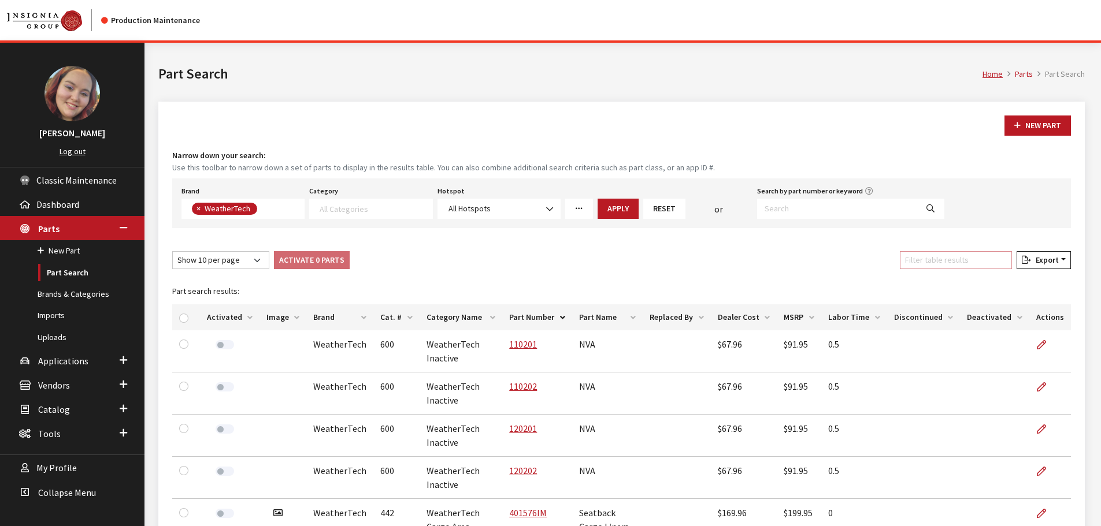
click at [923, 258] on input "Filter table results" at bounding box center [956, 260] width 112 height 18
type input "i"
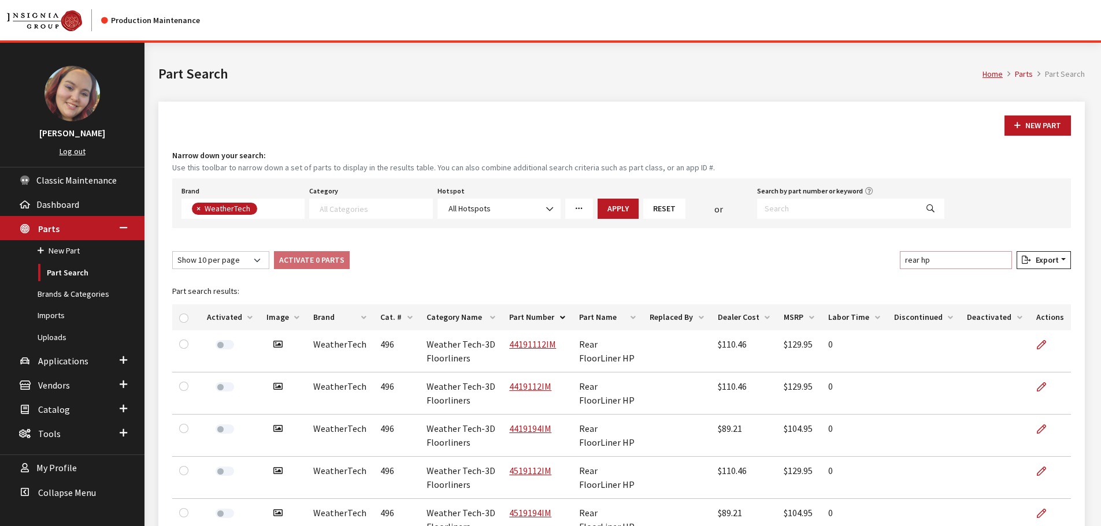
type input "rear hp"
click at [268, 317] on th "Image" at bounding box center [282, 318] width 47 height 26
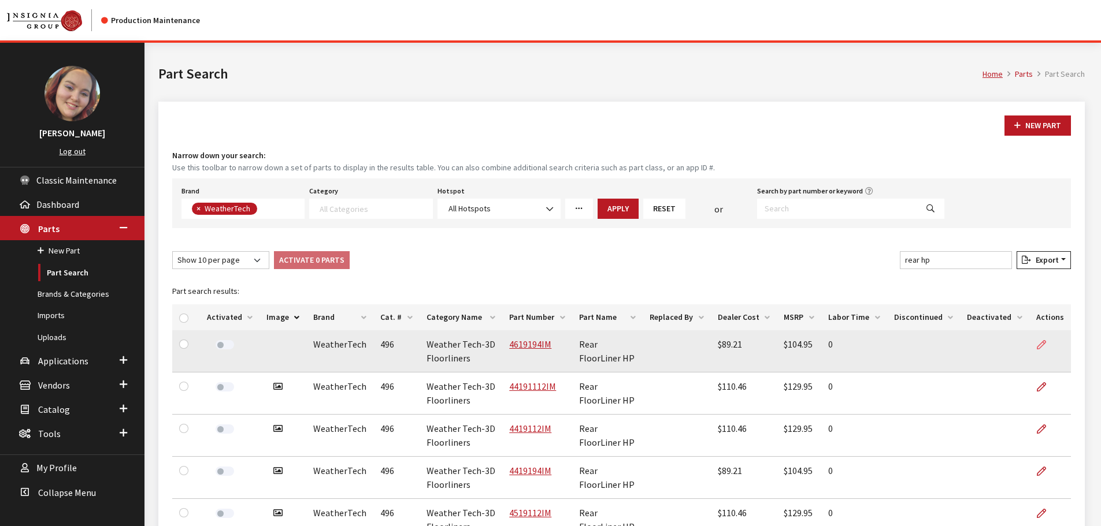
click at [1047, 343] on link at bounding box center [1046, 345] width 20 height 29
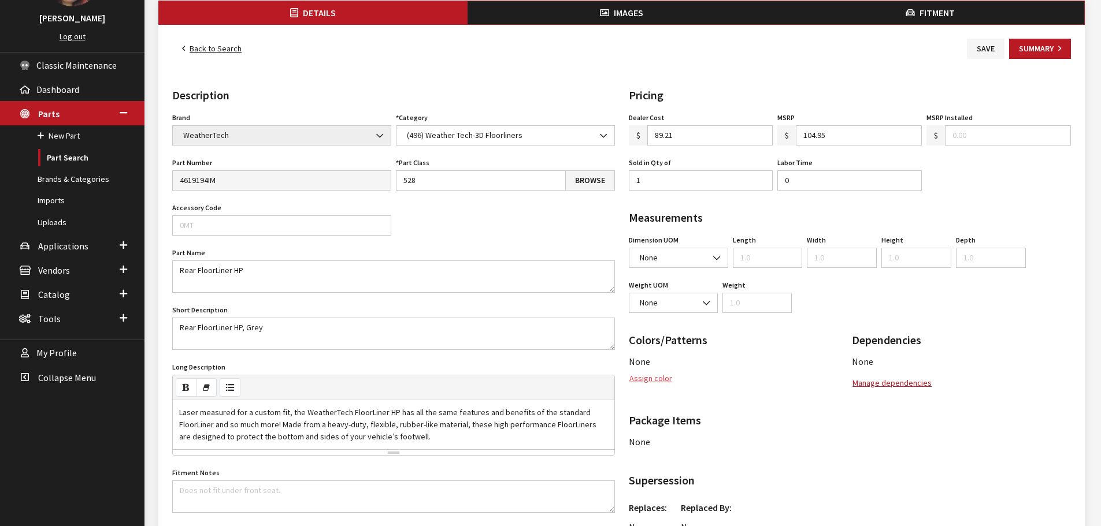
scroll to position [116, 0]
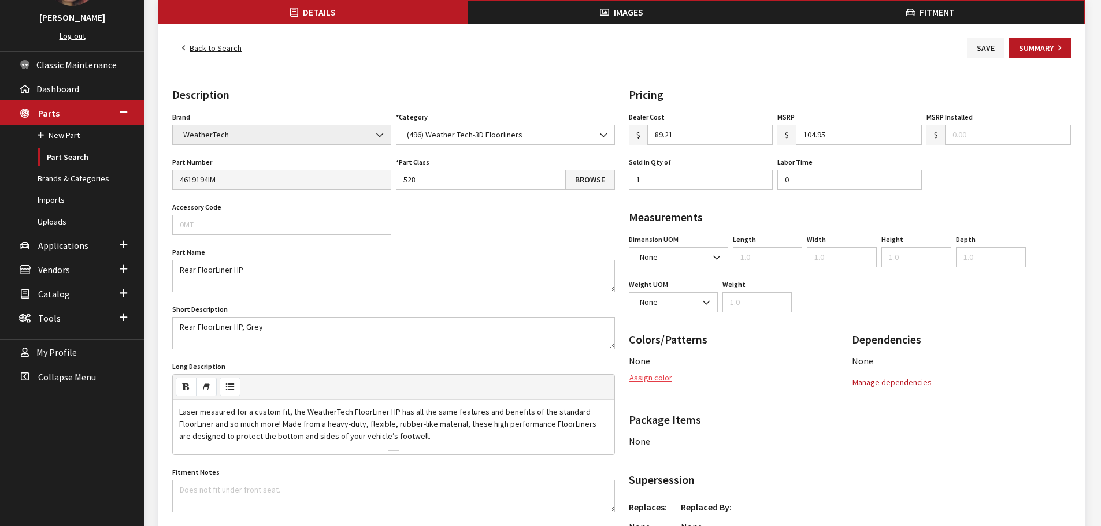
click at [653, 377] on button "Assign color" at bounding box center [651, 378] width 44 height 20
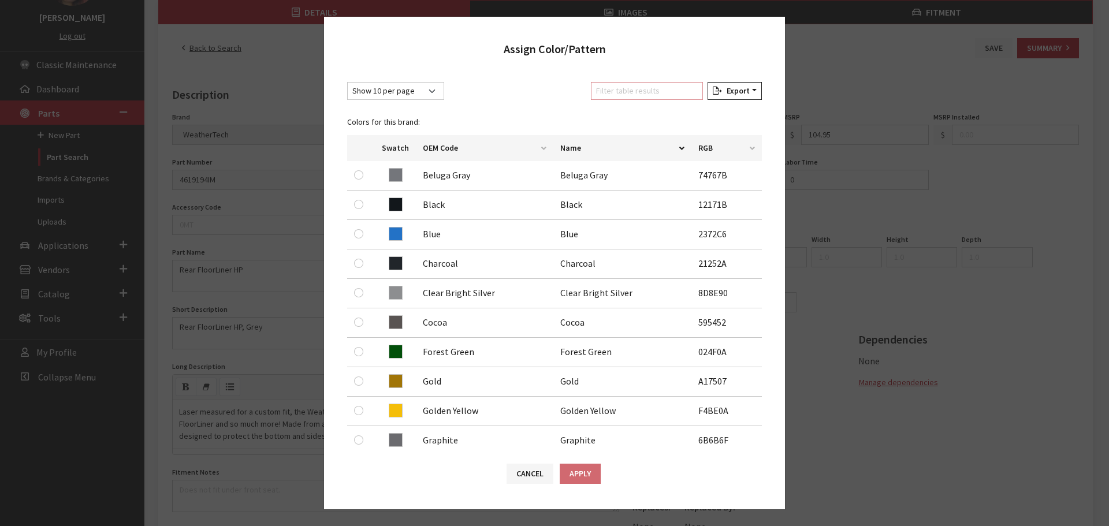
click at [610, 89] on input "Filter table results" at bounding box center [647, 91] width 112 height 18
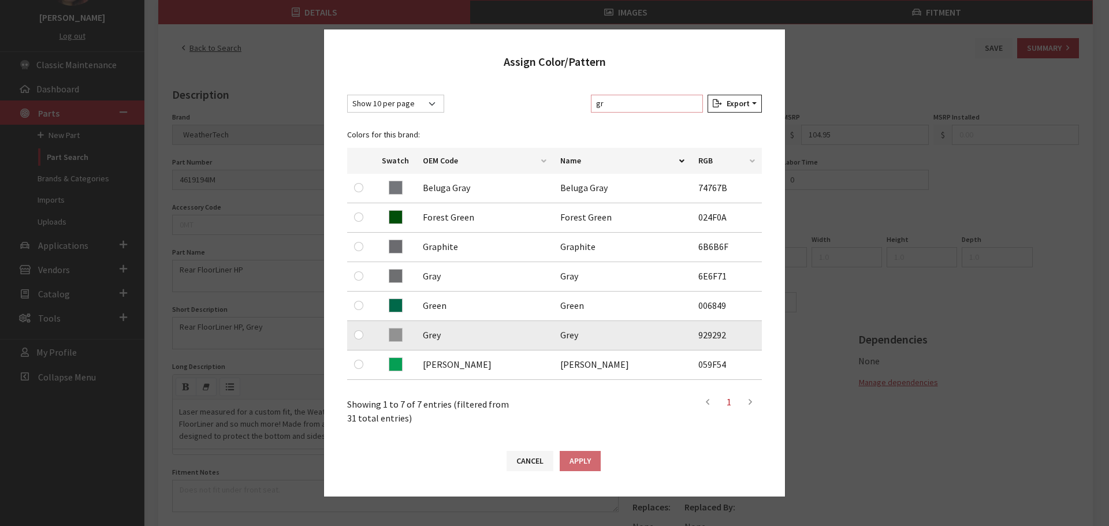
type input "gr"
click at [359, 332] on input "radio" at bounding box center [358, 335] width 9 height 9
radio input "true"
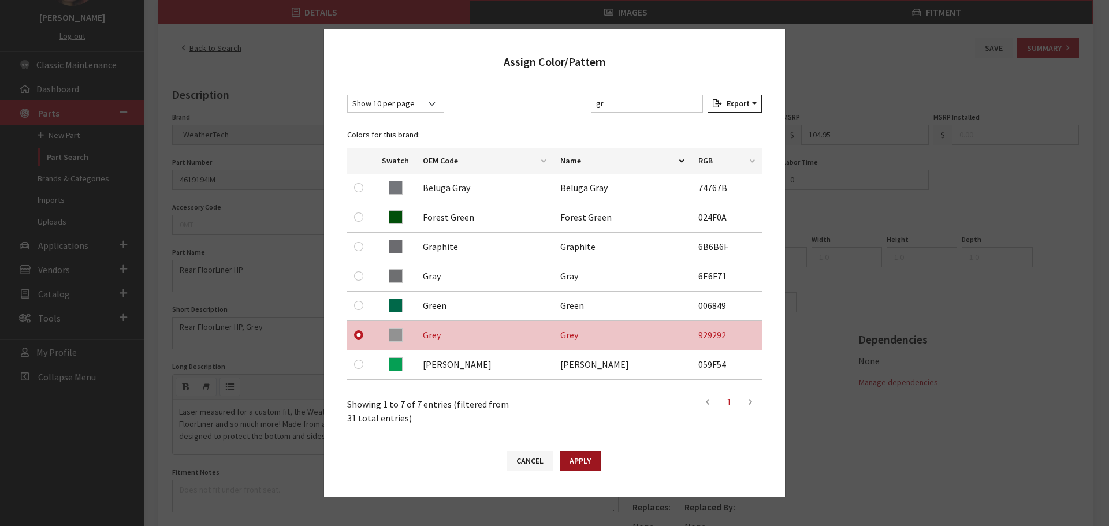
click at [587, 455] on button "Apply" at bounding box center [580, 461] width 41 height 20
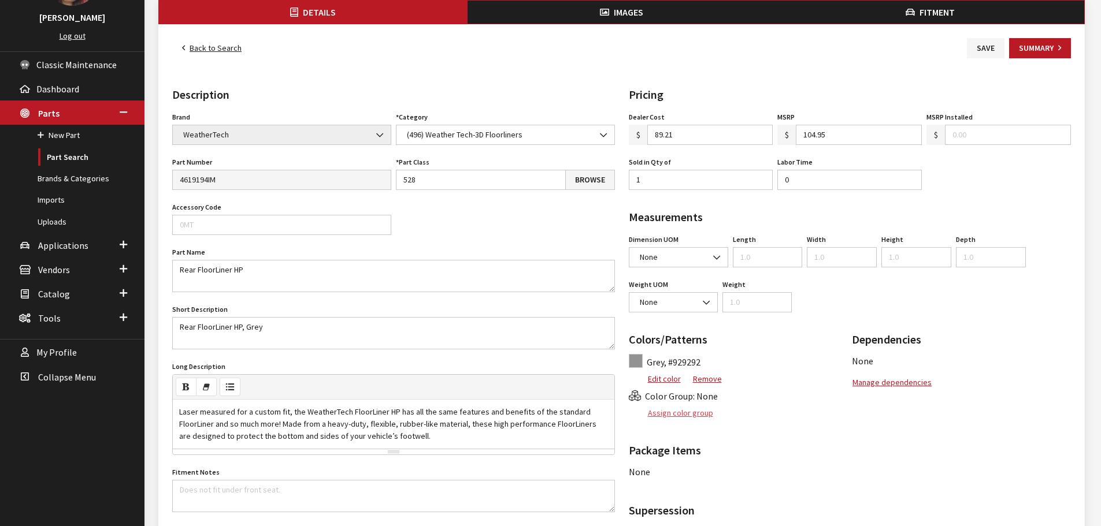
click at [695, 415] on button "Assign color group" at bounding box center [671, 413] width 85 height 20
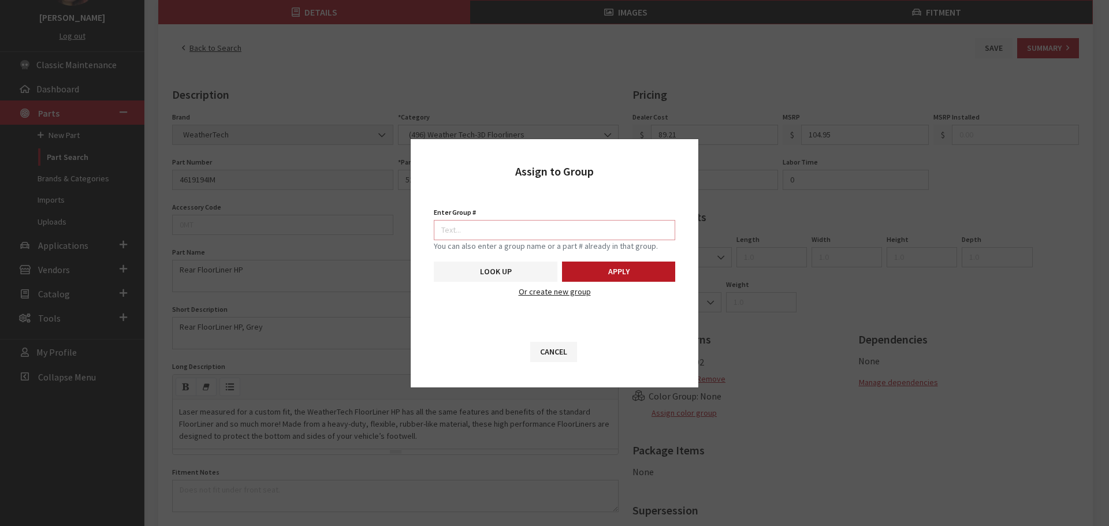
click at [606, 227] on input "Enter Group #" at bounding box center [555, 230] width 242 height 20
type input "7096"
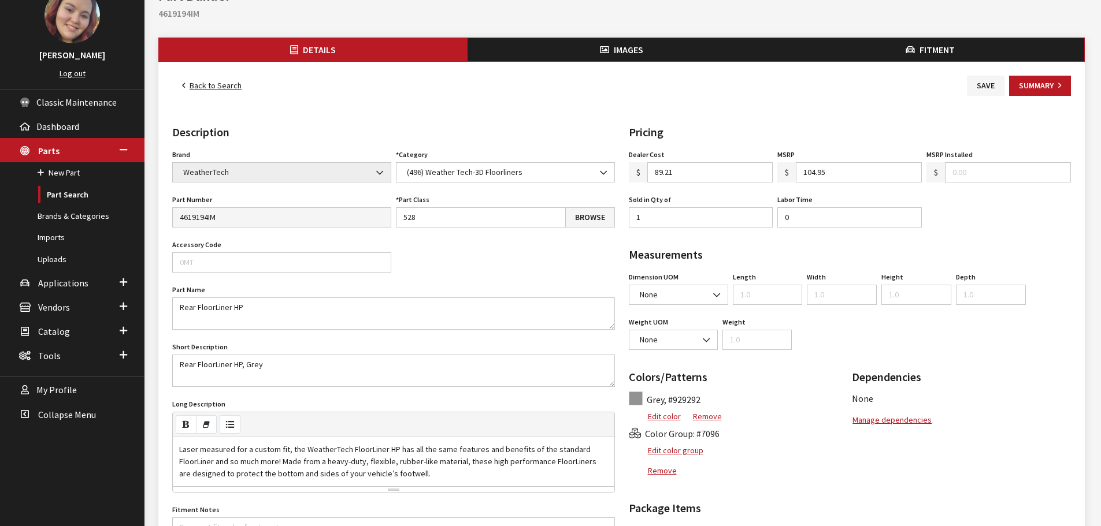
scroll to position [58, 0]
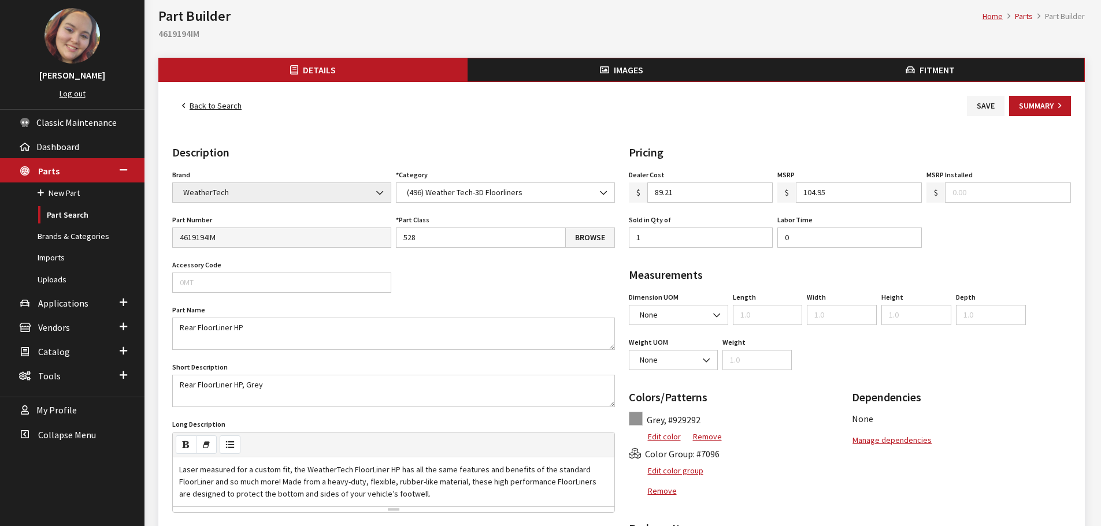
click at [630, 65] on span "Images" at bounding box center [628, 70] width 29 height 12
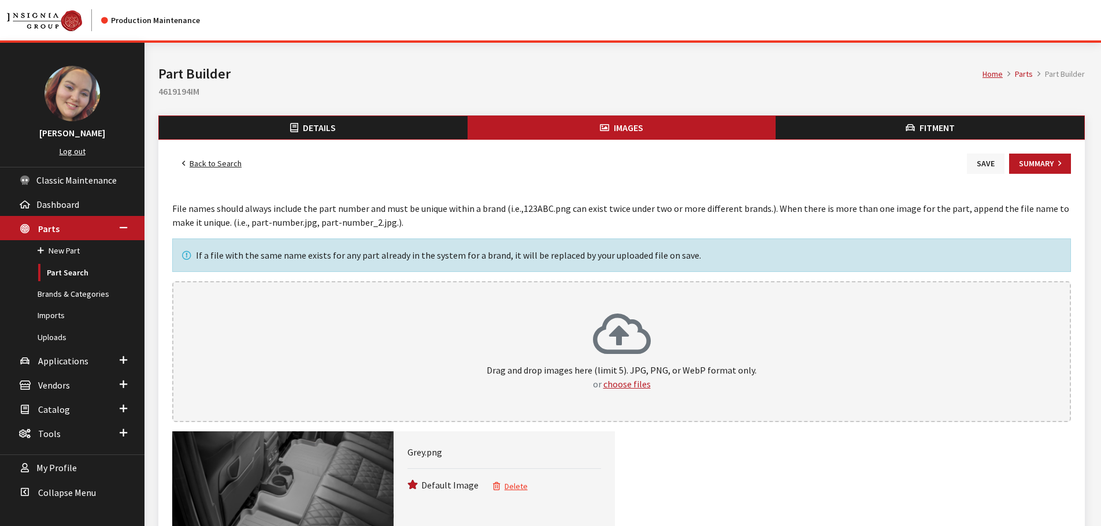
click at [993, 154] on button "Save" at bounding box center [986, 164] width 38 height 20
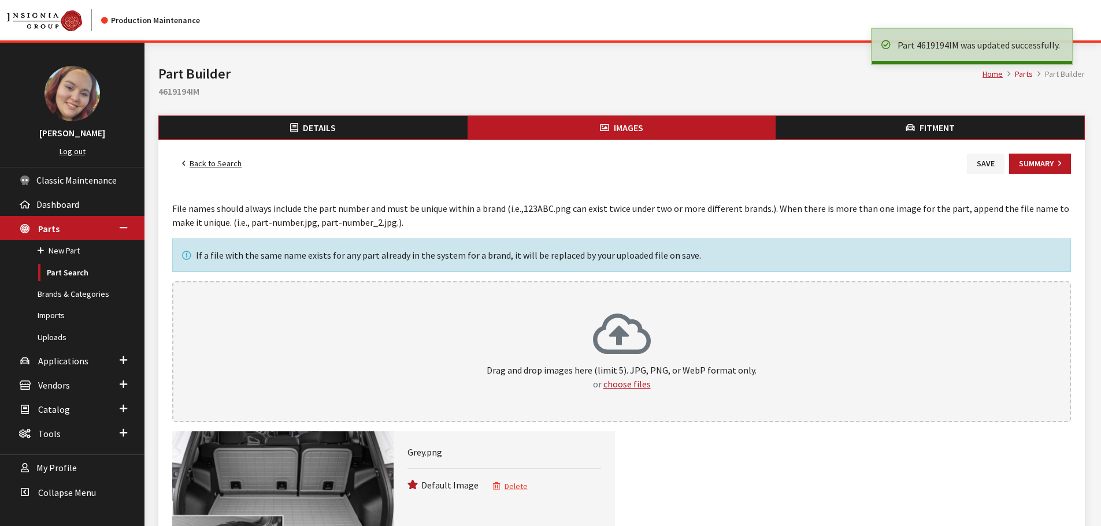
click at [225, 168] on link "Back to Search" at bounding box center [211, 164] width 79 height 20
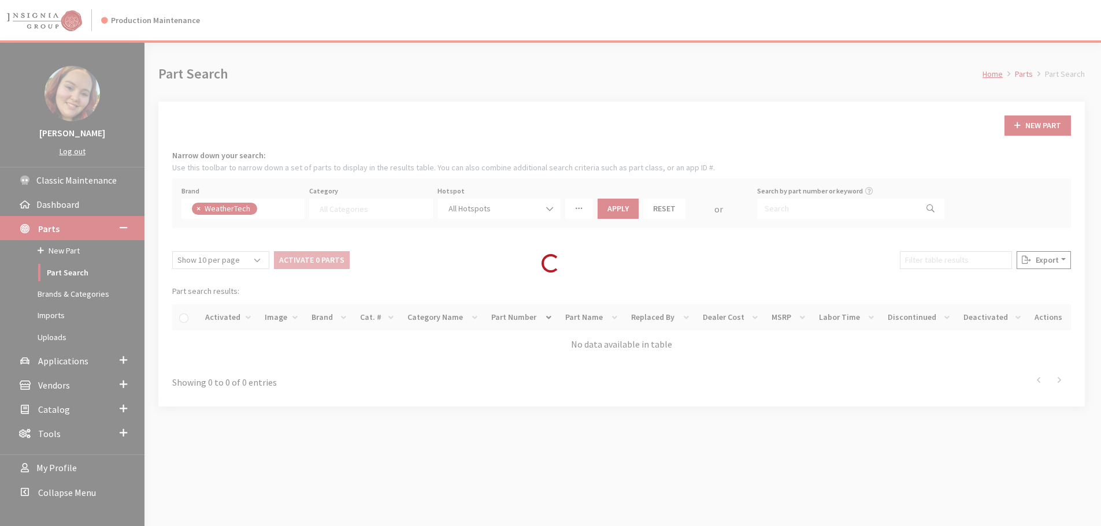
select select
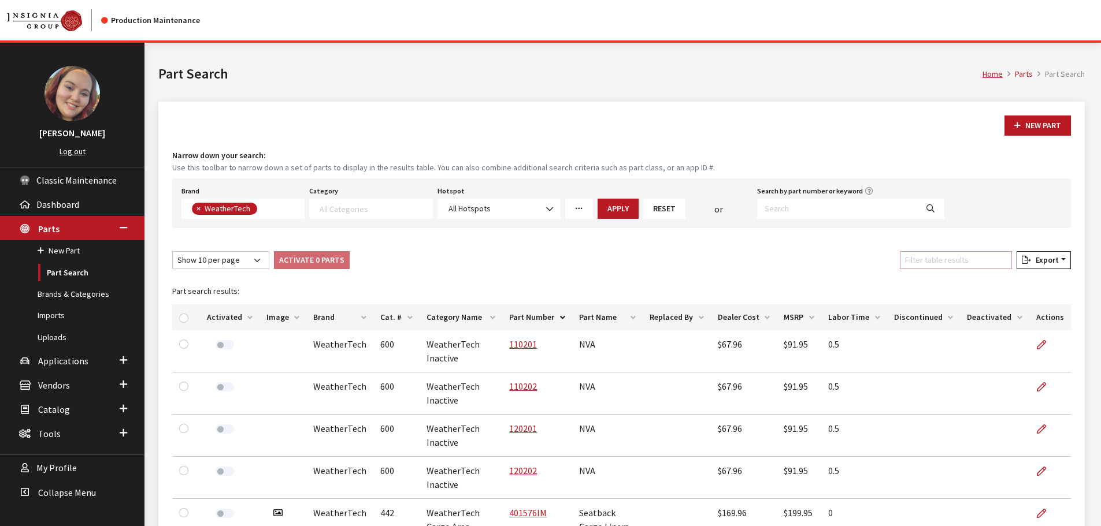
click at [962, 262] on input "Filter table results" at bounding box center [956, 260] width 112 height 18
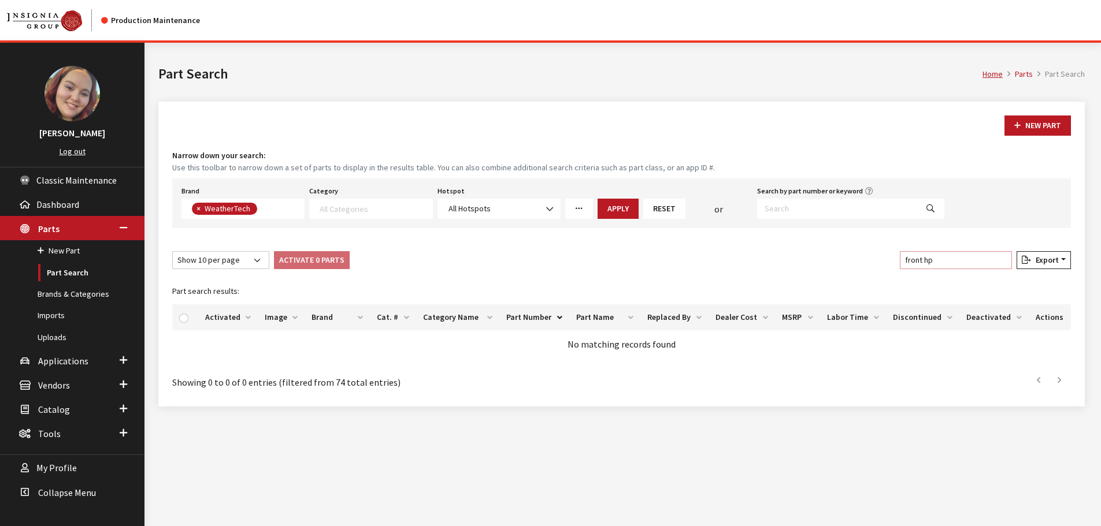
click at [956, 261] on input "front hp" at bounding box center [956, 260] width 112 height 18
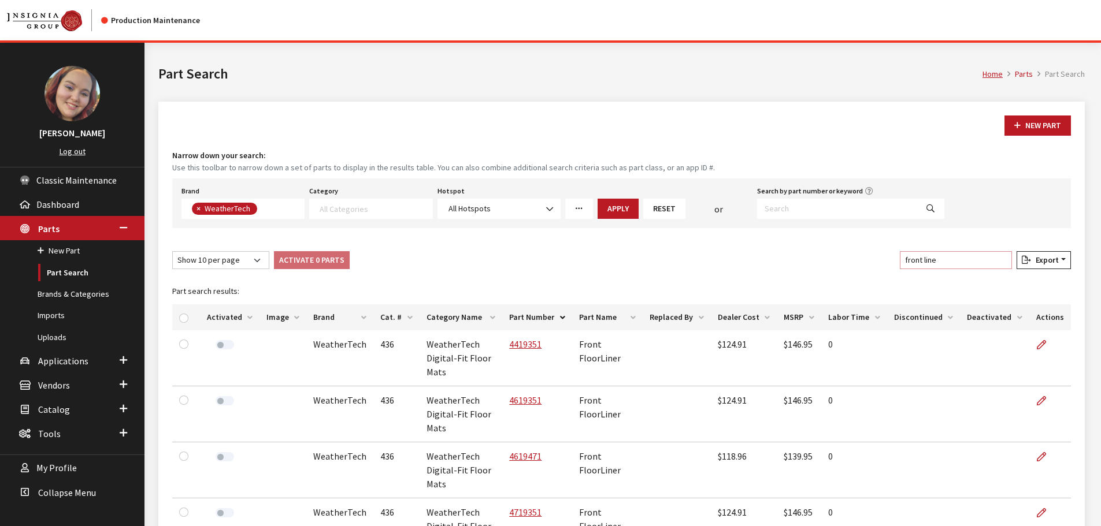
type input "front line"
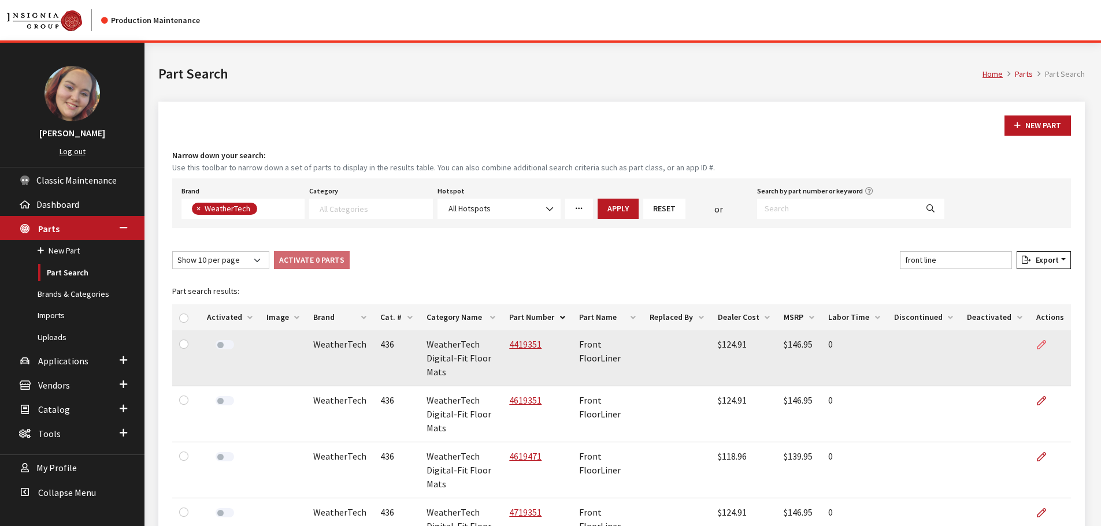
click at [1041, 343] on icon at bounding box center [1041, 345] width 9 height 9
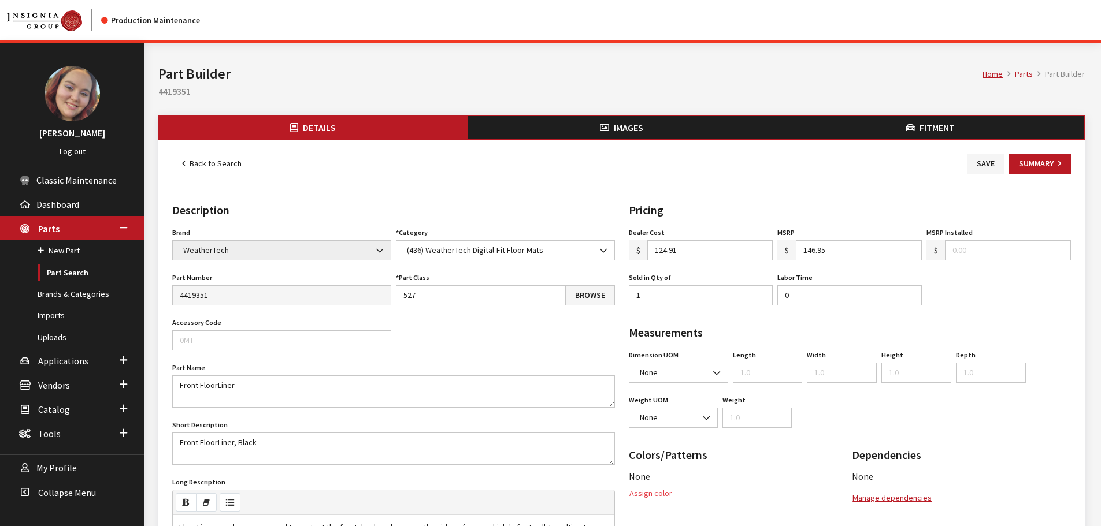
click at [645, 491] on button "Assign color" at bounding box center [651, 494] width 44 height 20
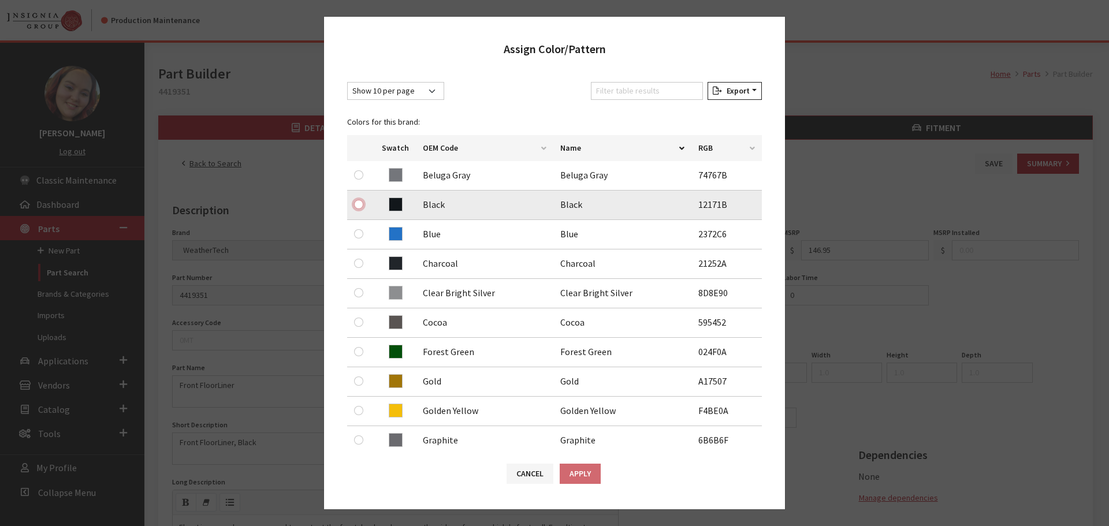
click at [356, 203] on input "radio" at bounding box center [358, 204] width 9 height 9
radio input "true"
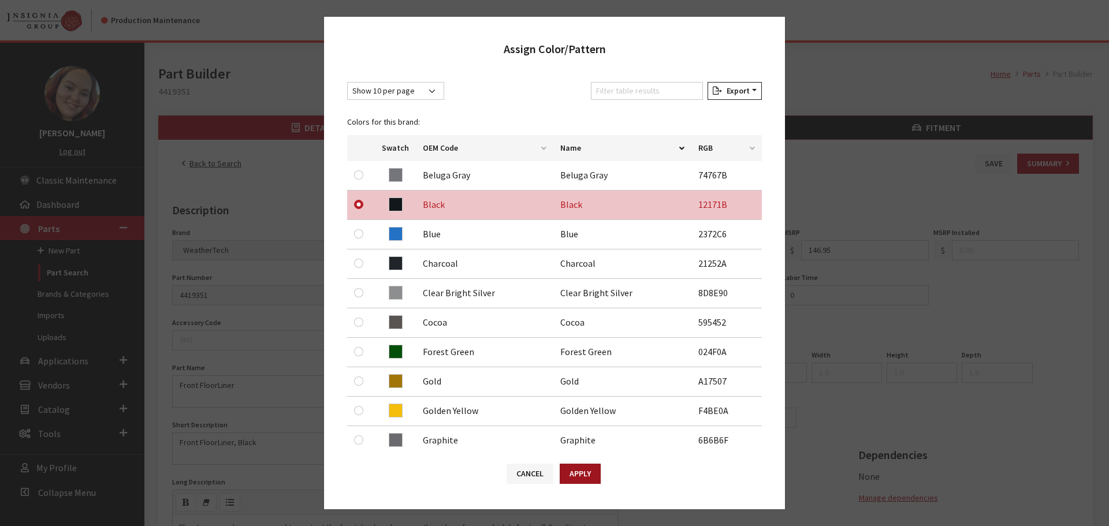
click at [563, 478] on button "Apply" at bounding box center [580, 474] width 41 height 20
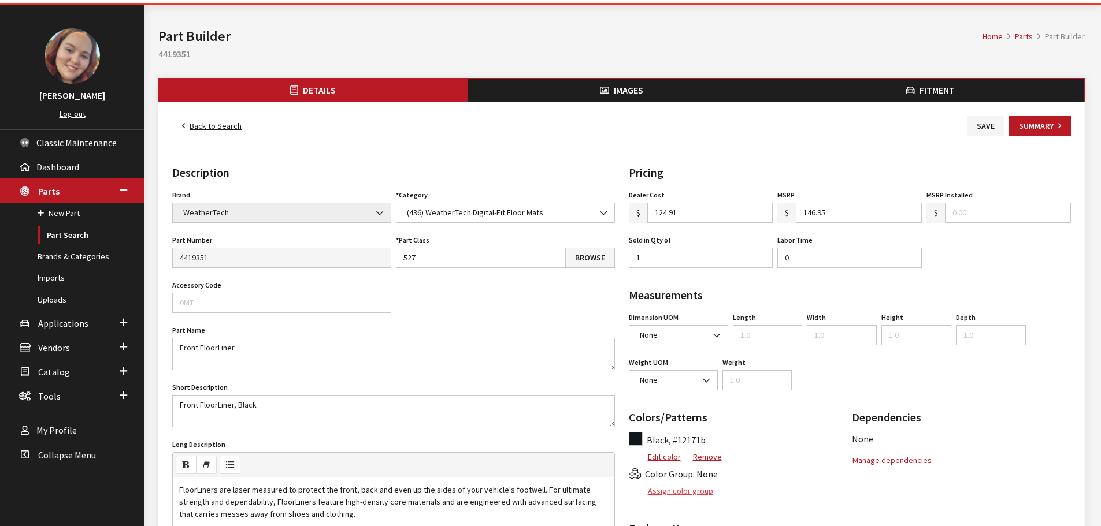
scroll to position [58, 0]
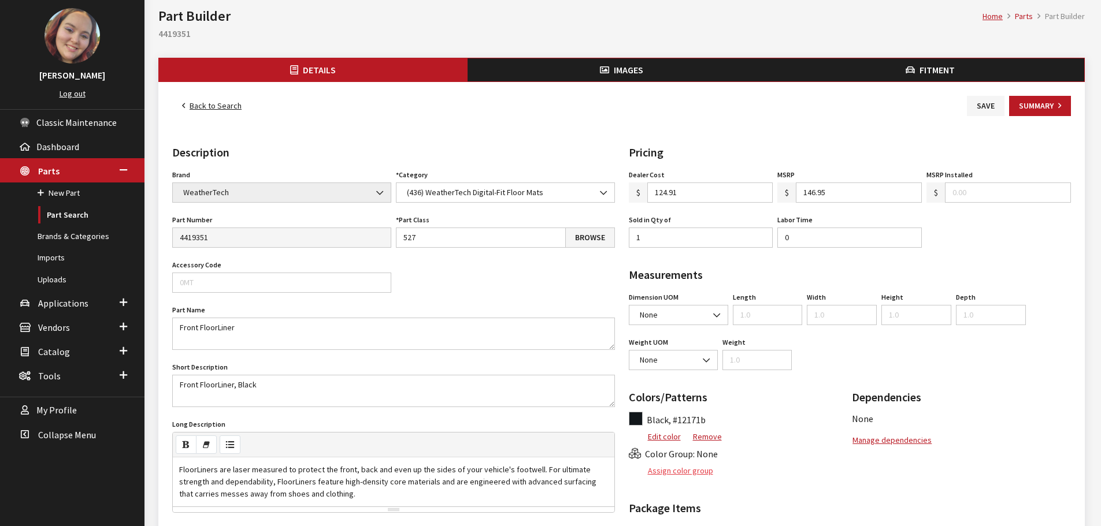
click at [668, 476] on button "Assign color group" at bounding box center [671, 471] width 85 height 20
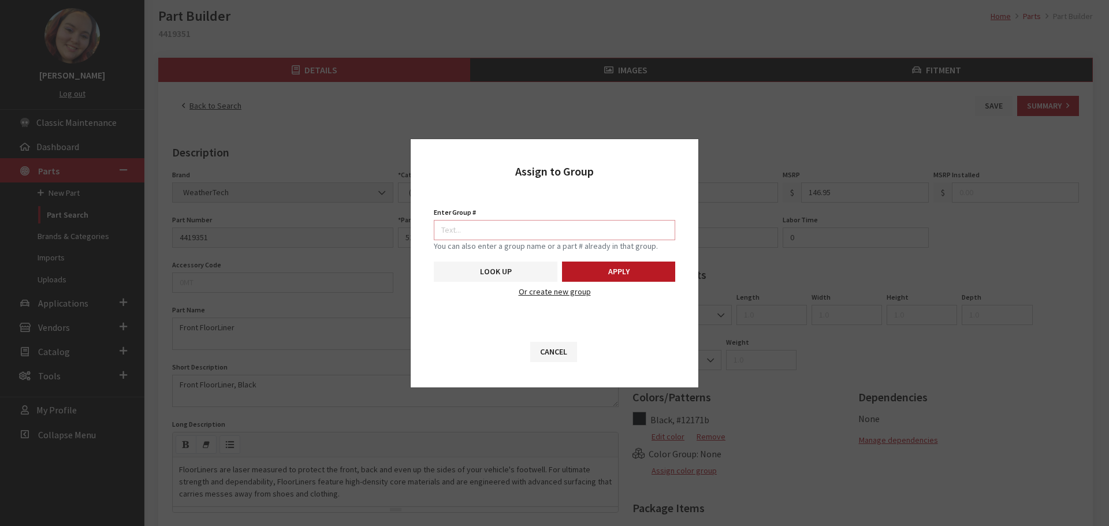
click at [565, 227] on input "Enter Group #" at bounding box center [555, 230] width 242 height 20
type input "5740"
click at [599, 273] on button "Apply" at bounding box center [618, 272] width 113 height 20
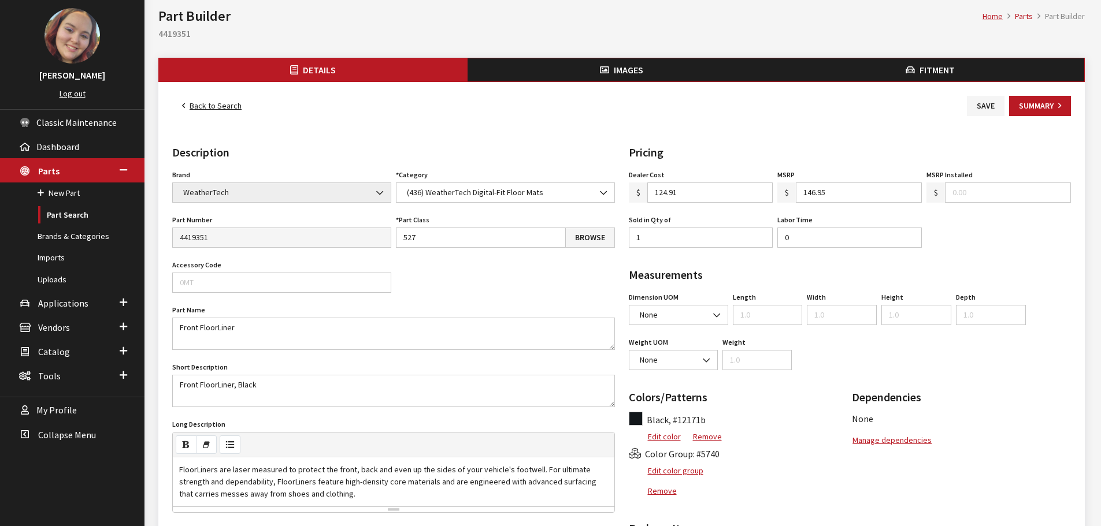
click at [623, 75] on span "Images" at bounding box center [628, 70] width 29 height 12
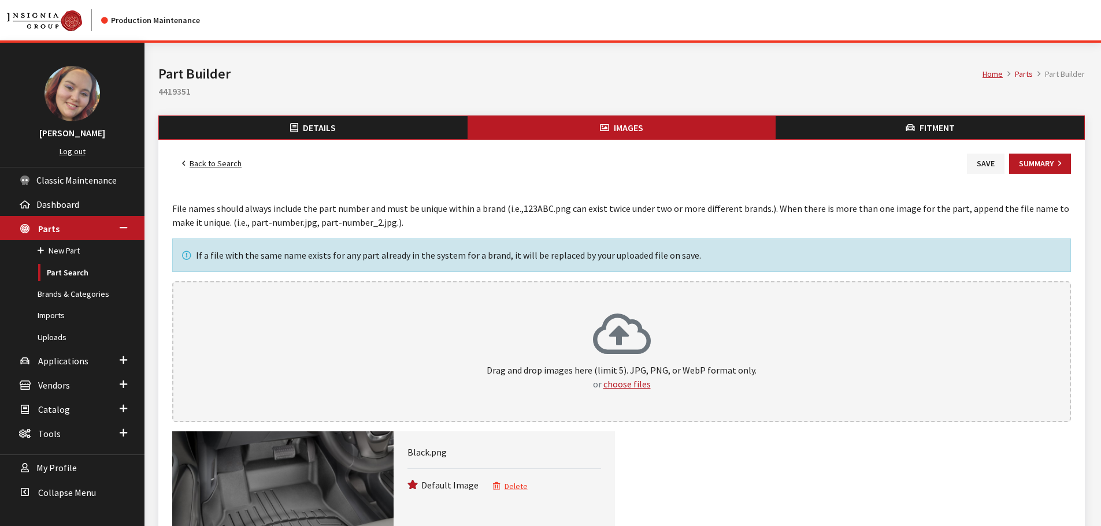
drag, startPoint x: 986, startPoint y: 163, endPoint x: 791, endPoint y: 163, distance: 195.9
click at [986, 163] on button "Save" at bounding box center [986, 164] width 38 height 20
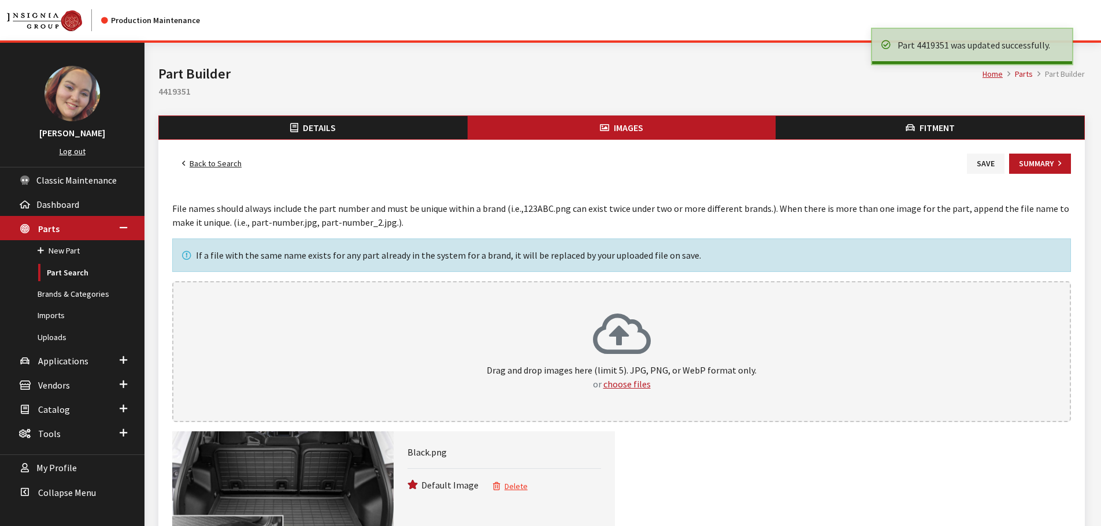
click at [212, 162] on link "Back to Search" at bounding box center [211, 164] width 79 height 20
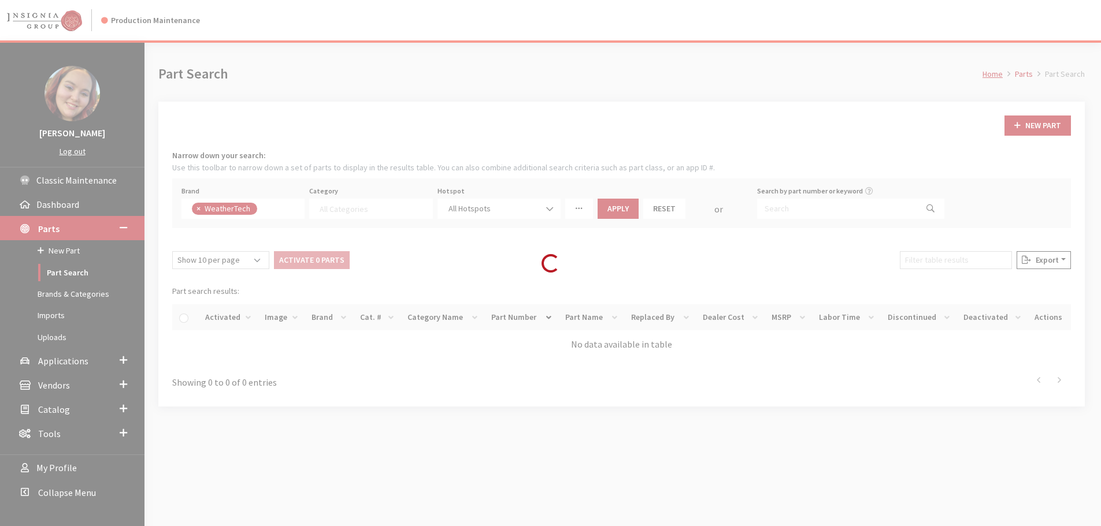
select select
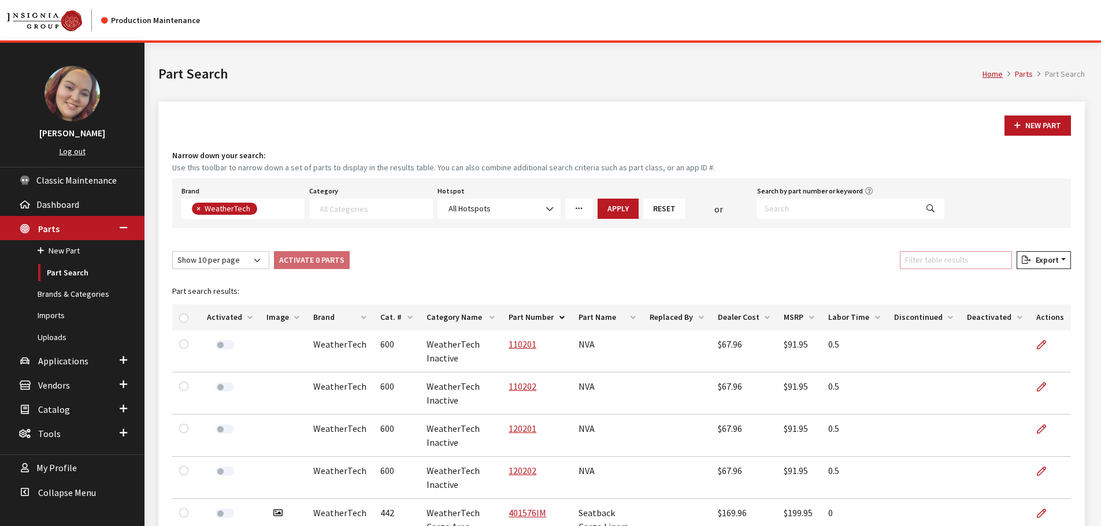
click at [923, 261] on input "Filter table results" at bounding box center [956, 260] width 112 height 18
paste input "front line"
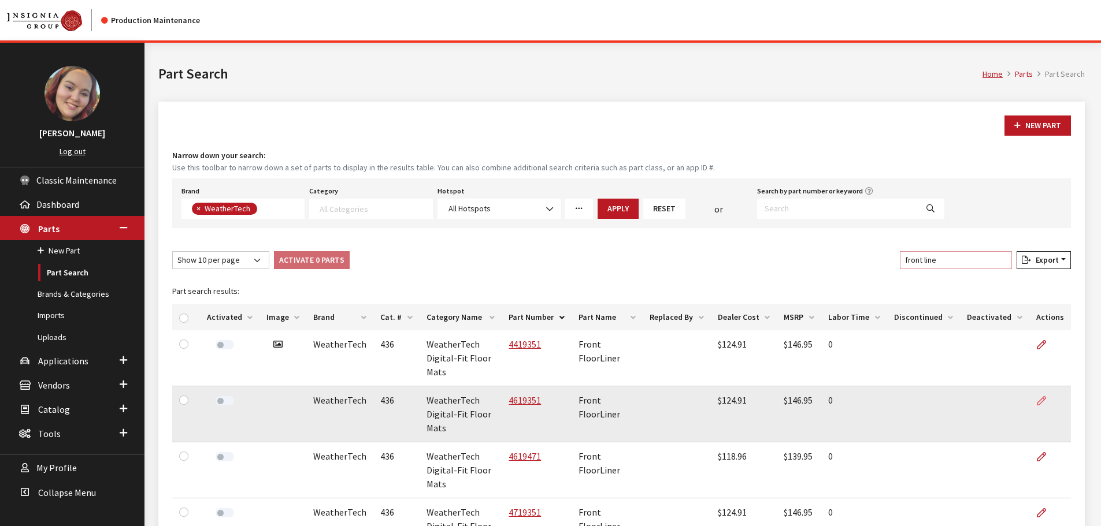
type input "front line"
click at [1049, 395] on link at bounding box center [1046, 401] width 20 height 29
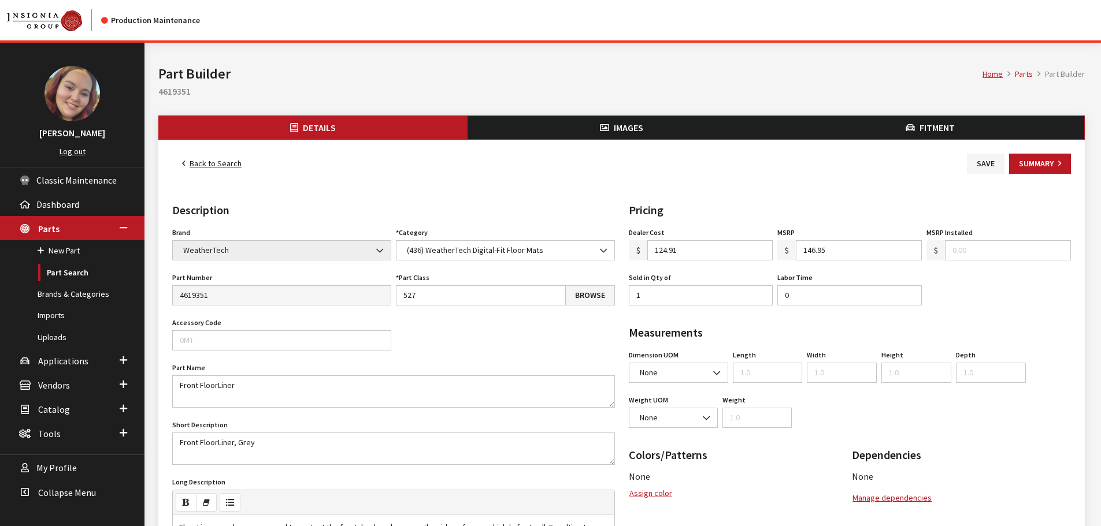
scroll to position [58, 0]
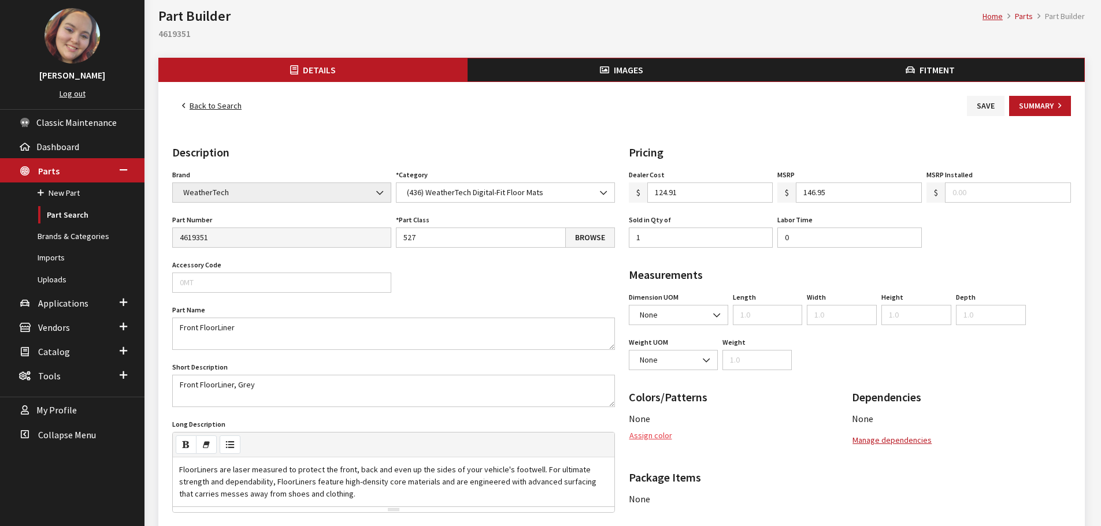
click at [650, 440] on button "Assign color" at bounding box center [651, 436] width 44 height 20
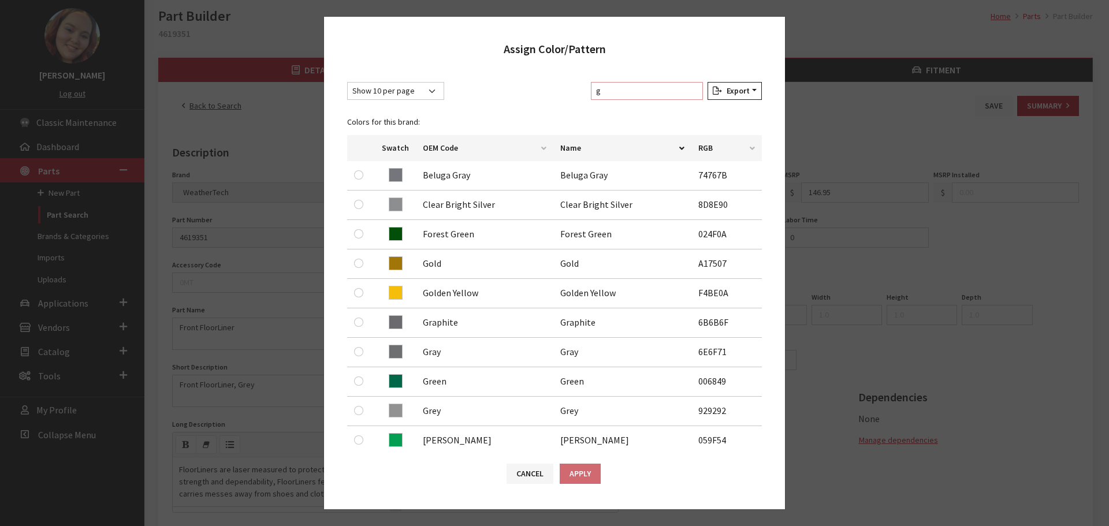
click at [649, 89] on input "g" at bounding box center [647, 91] width 112 height 18
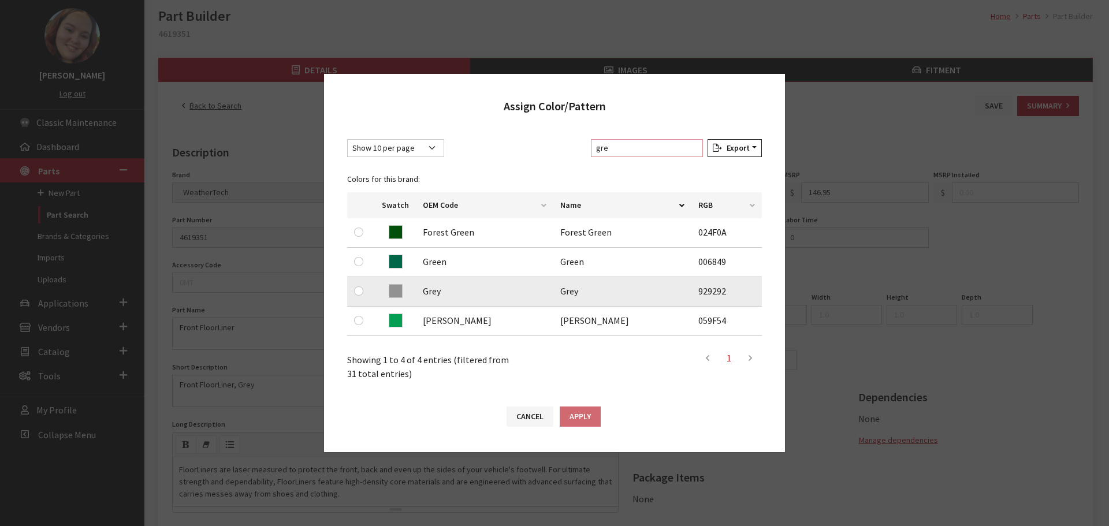
type input "gre"
click at [356, 291] on input "radio" at bounding box center [358, 291] width 9 height 9
radio input "true"
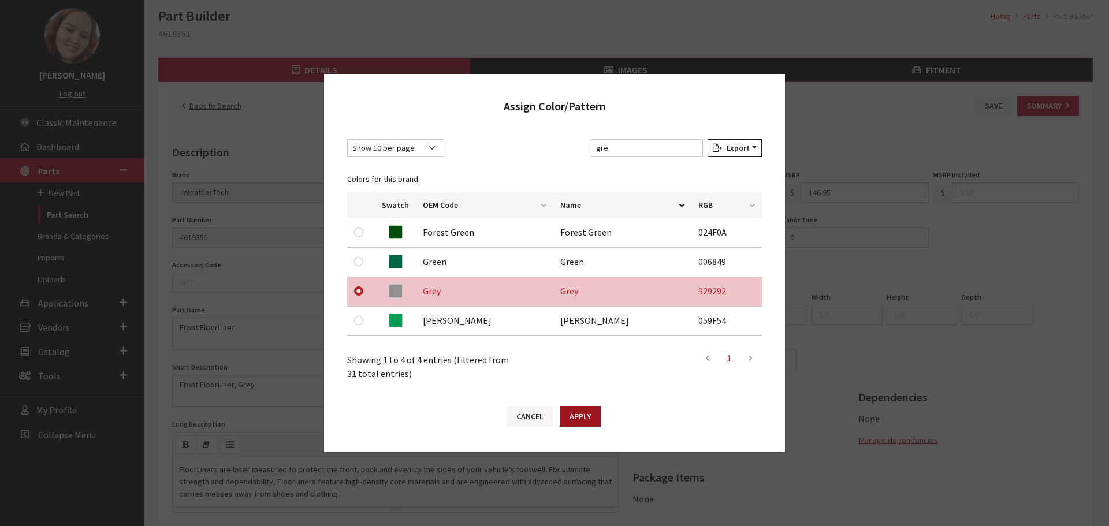
click at [585, 417] on button "Apply" at bounding box center [580, 417] width 41 height 20
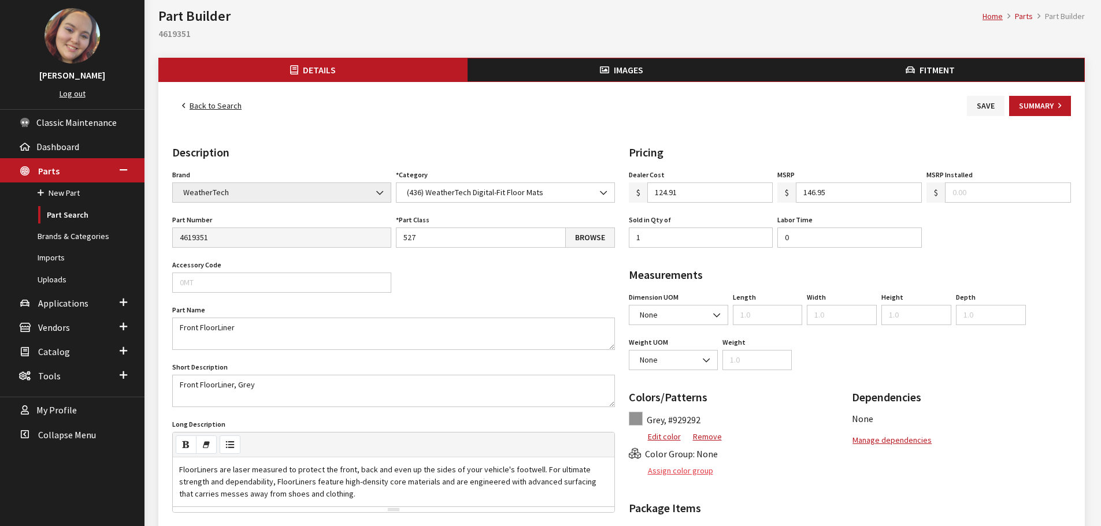
click at [688, 466] on button "Assign color group" at bounding box center [671, 471] width 85 height 20
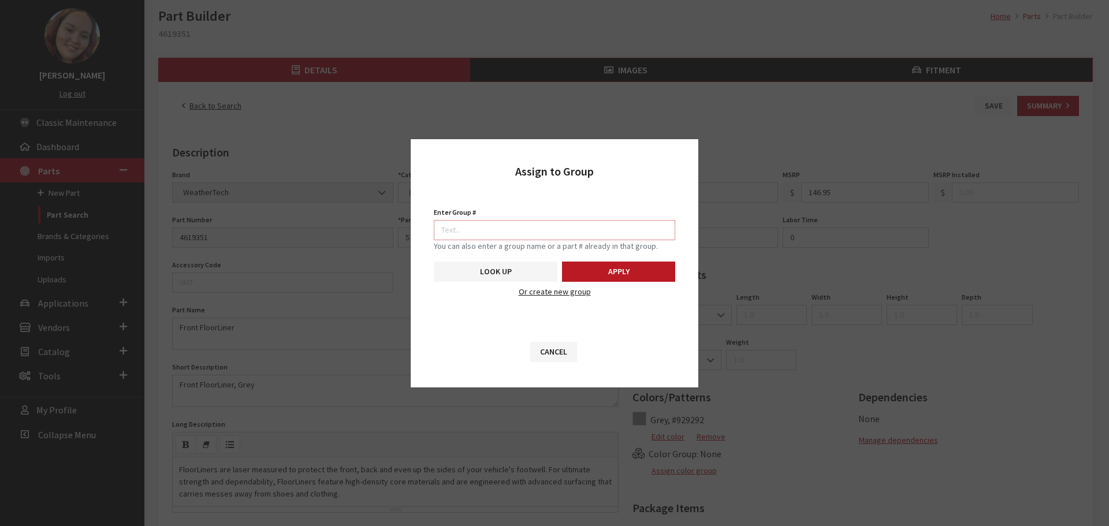
click at [619, 227] on input "Enter Group #" at bounding box center [555, 230] width 242 height 20
type input "5740"
drag, startPoint x: 614, startPoint y: 271, endPoint x: 614, endPoint y: 265, distance: 6.4
click at [614, 270] on button "Apply" at bounding box center [618, 272] width 113 height 20
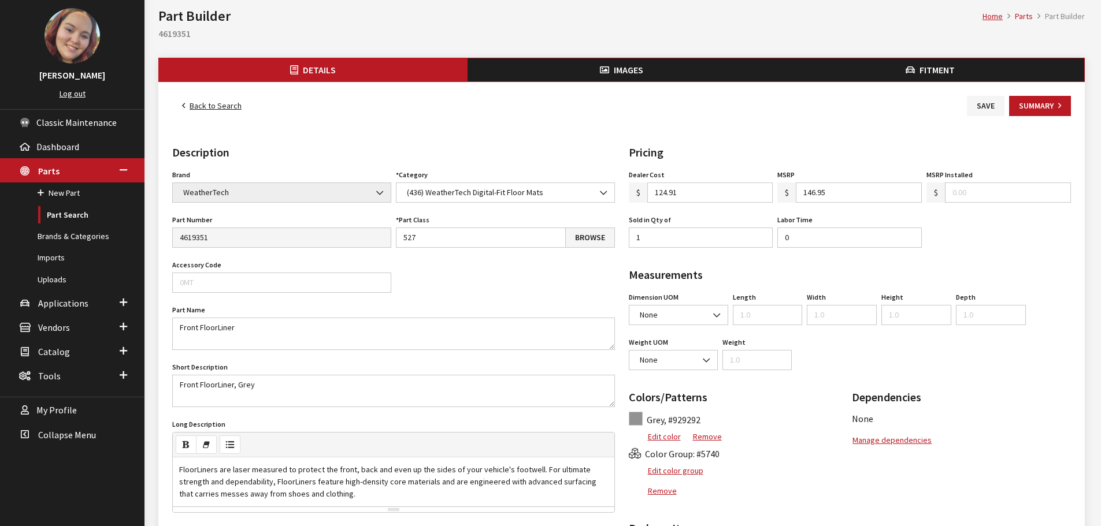
click at [629, 68] on span "Images" at bounding box center [628, 70] width 29 height 12
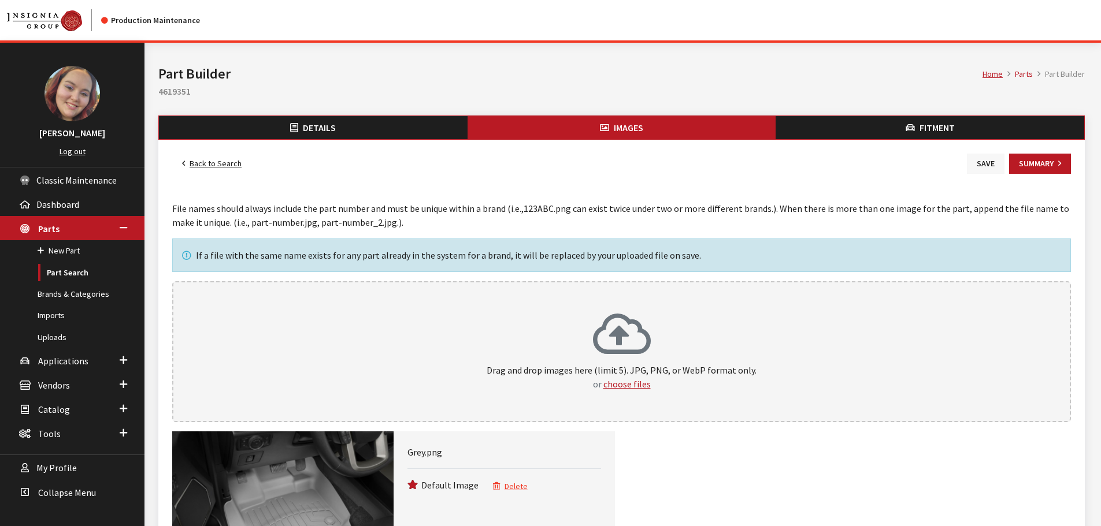
click at [983, 166] on button "Save" at bounding box center [986, 164] width 38 height 20
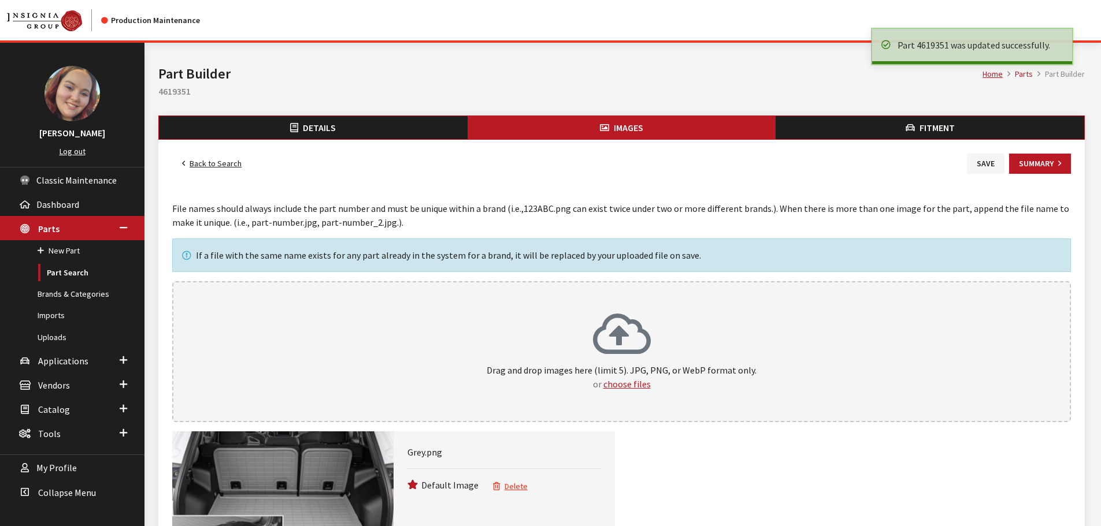
drag, startPoint x: 196, startPoint y: 158, endPoint x: 207, endPoint y: 162, distance: 11.9
click at [196, 158] on link "Back to Search" at bounding box center [211, 164] width 79 height 20
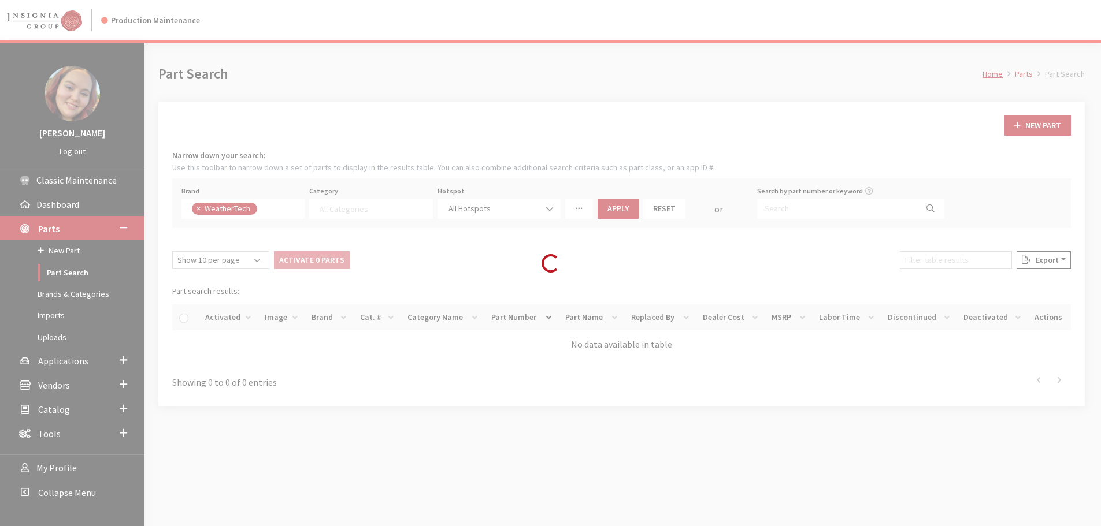
select select
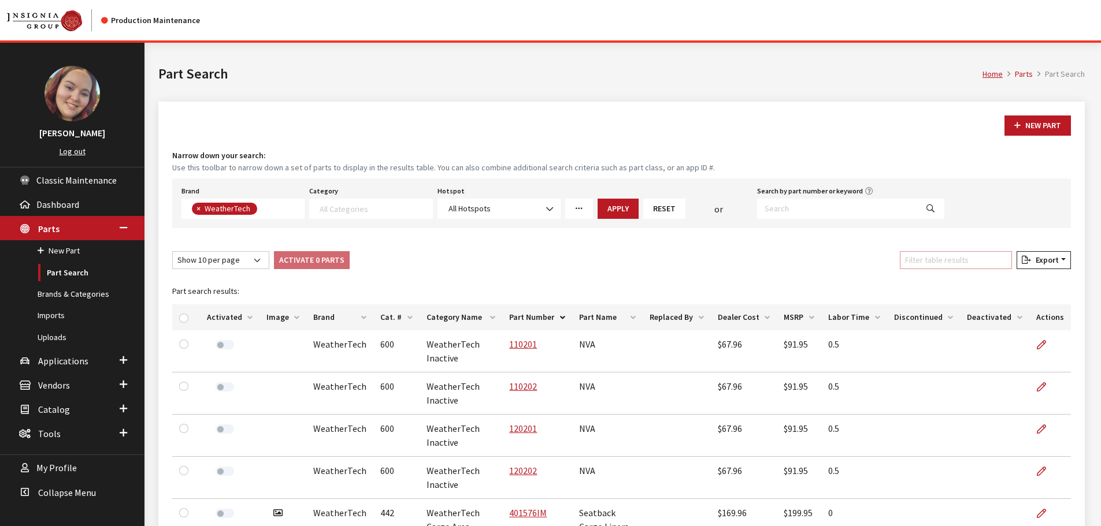
click at [954, 264] on input "Filter table results" at bounding box center [956, 260] width 112 height 18
paste input "front line"
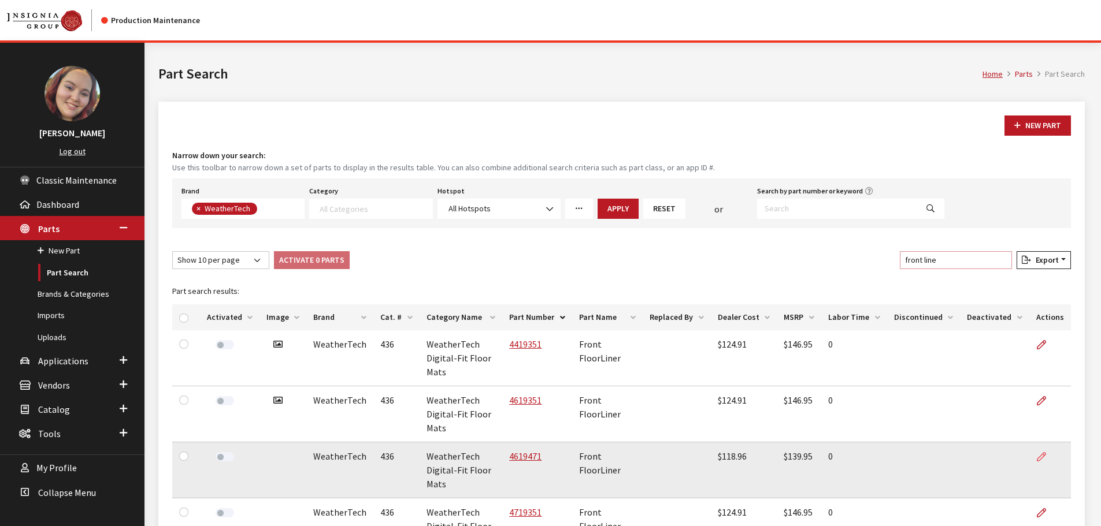
type input "front line"
click at [1048, 454] on link at bounding box center [1046, 457] width 20 height 29
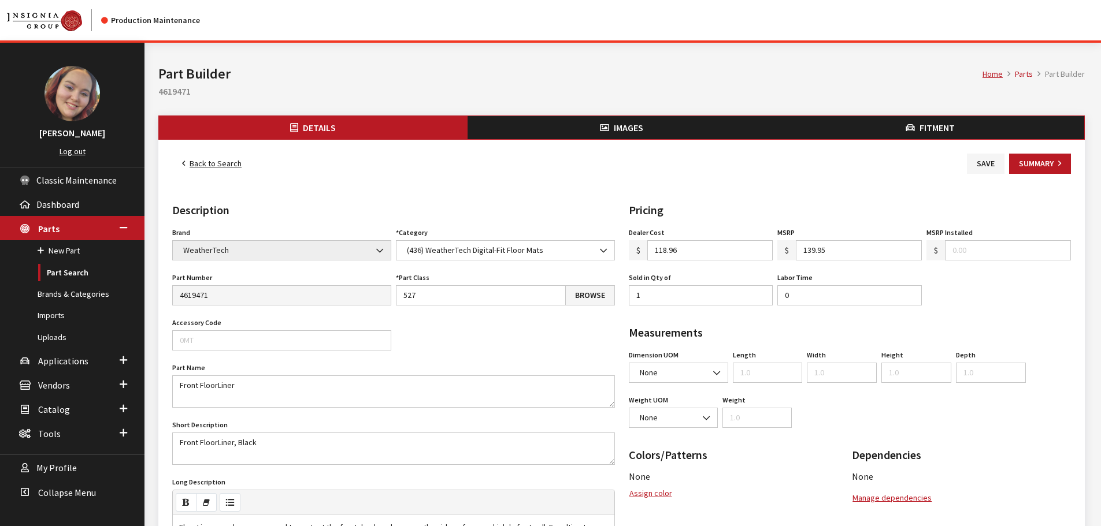
scroll to position [58, 0]
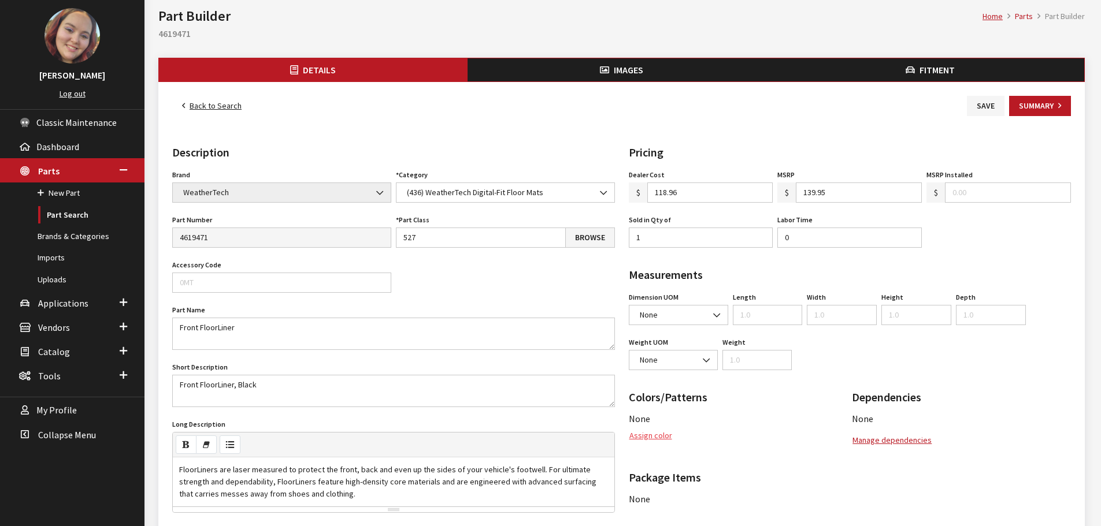
click at [663, 439] on button "Assign color" at bounding box center [651, 436] width 44 height 20
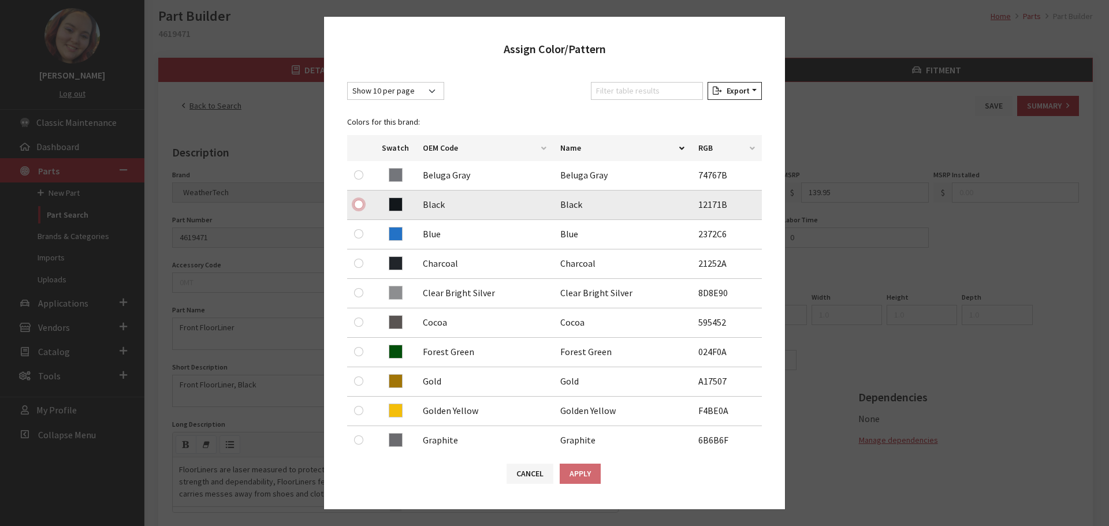
click at [359, 203] on input "radio" at bounding box center [358, 204] width 9 height 9
radio input "true"
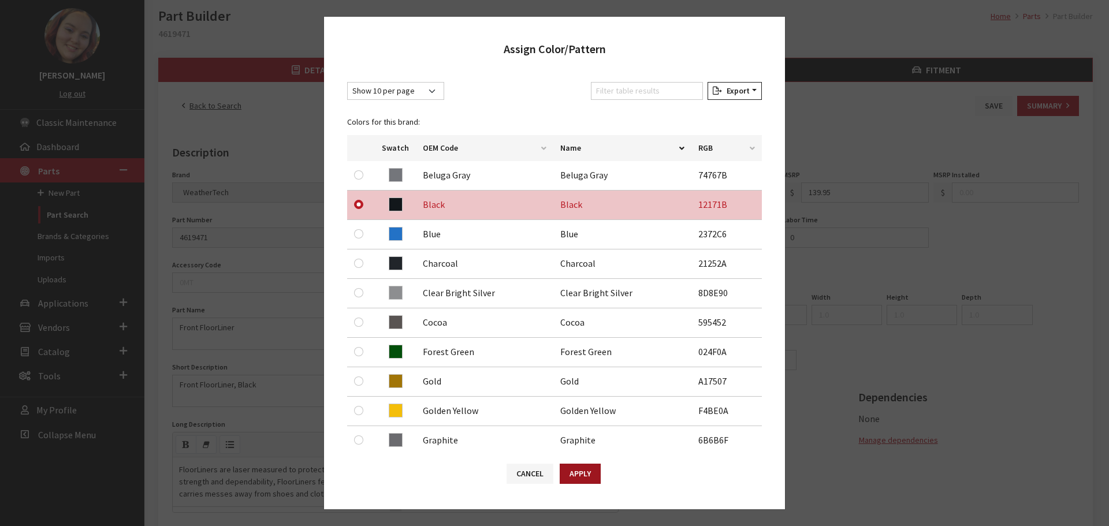
click at [576, 473] on button "Apply" at bounding box center [580, 474] width 41 height 20
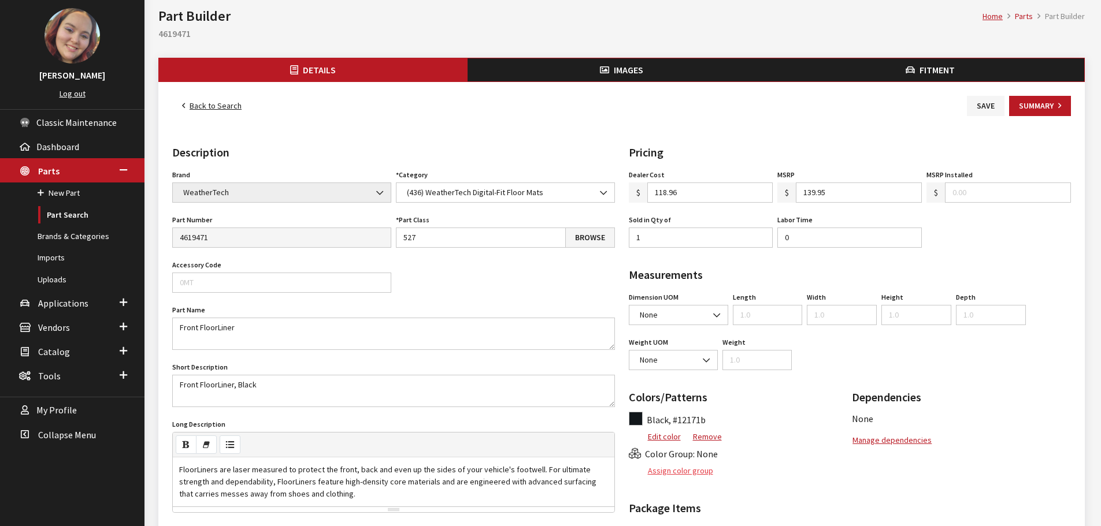
click at [680, 478] on button "Assign color group" at bounding box center [671, 471] width 85 height 20
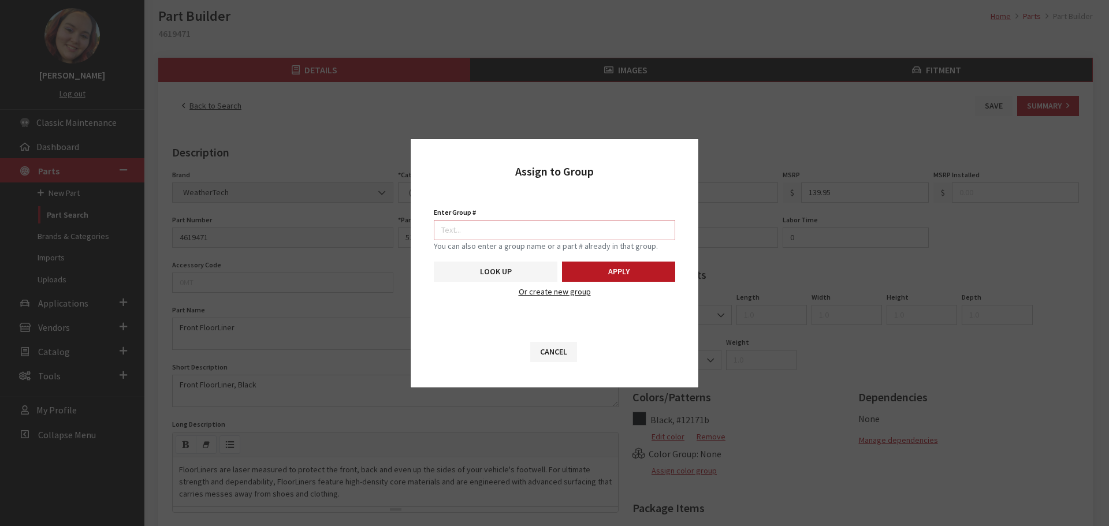
drag, startPoint x: 558, startPoint y: 222, endPoint x: 558, endPoint y: 229, distance: 6.9
click at [558, 222] on input "Enter Group #" at bounding box center [555, 230] width 242 height 20
type input "5740"
click at [614, 280] on button "Apply" at bounding box center [618, 272] width 113 height 20
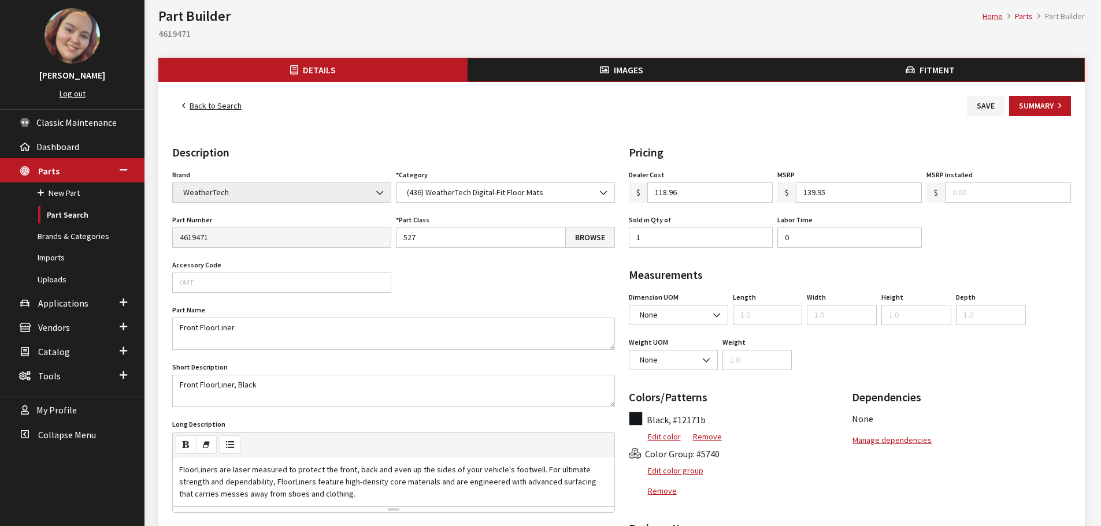
click at [608, 66] on icon "button" at bounding box center [604, 70] width 9 height 9
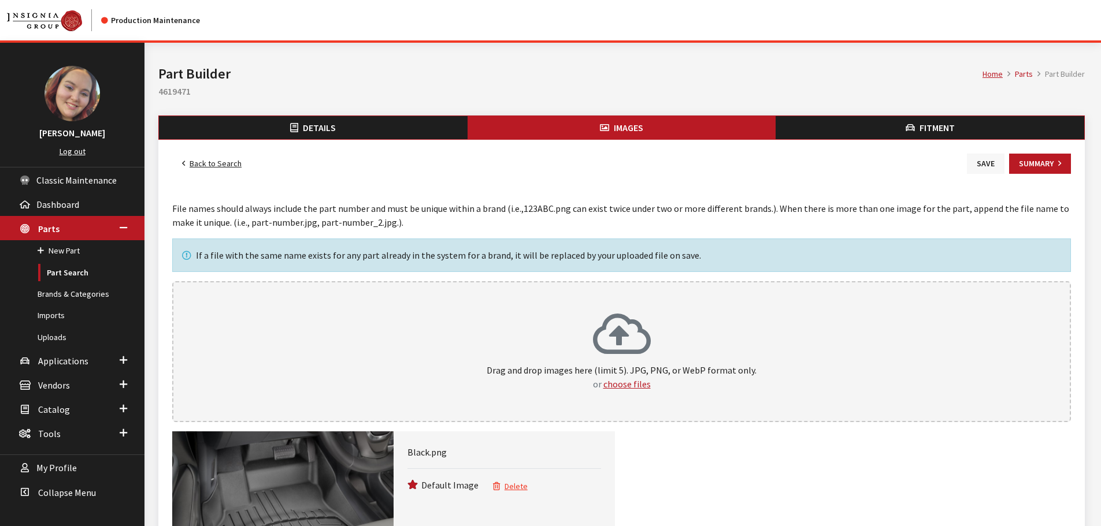
click at [991, 165] on button "Save" at bounding box center [986, 164] width 38 height 20
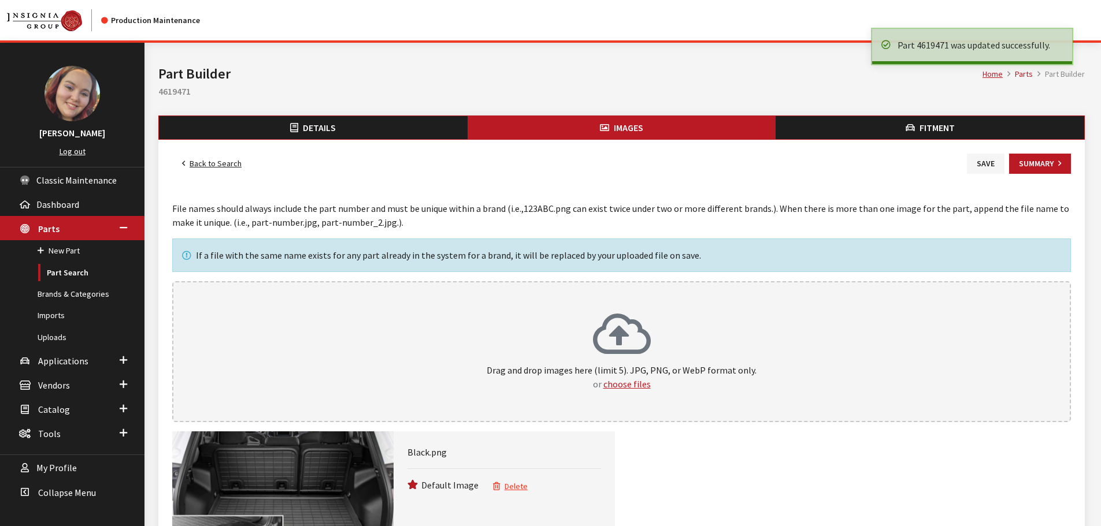
click at [201, 166] on link "Back to Search" at bounding box center [211, 164] width 79 height 20
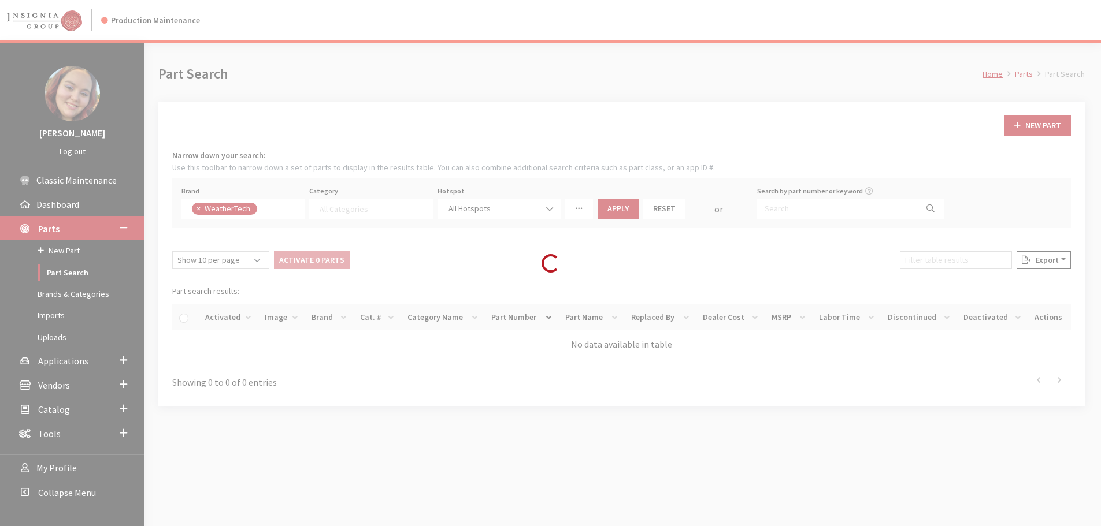
select select
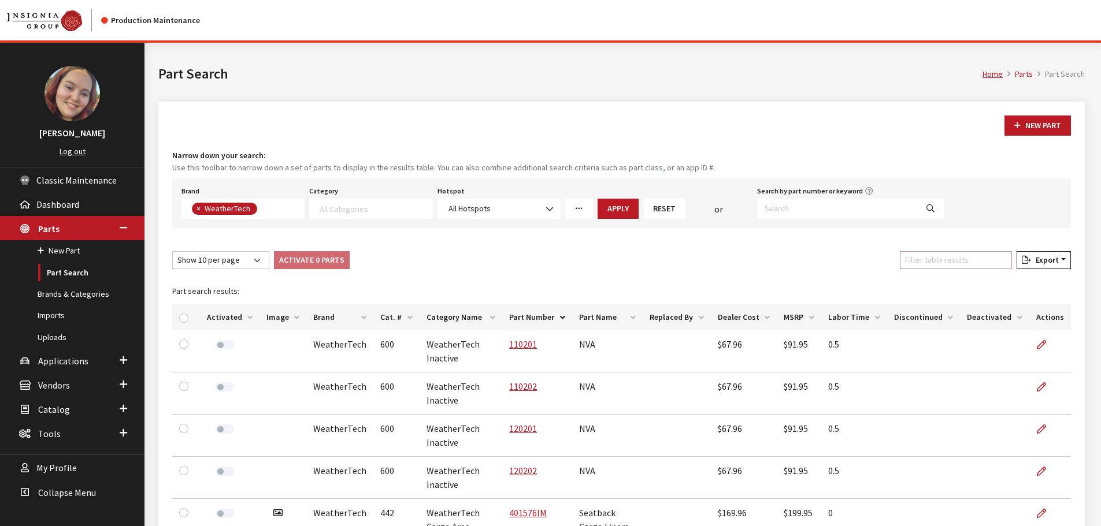
click at [982, 267] on input "Filter table results" at bounding box center [956, 260] width 112 height 18
paste input "front line"
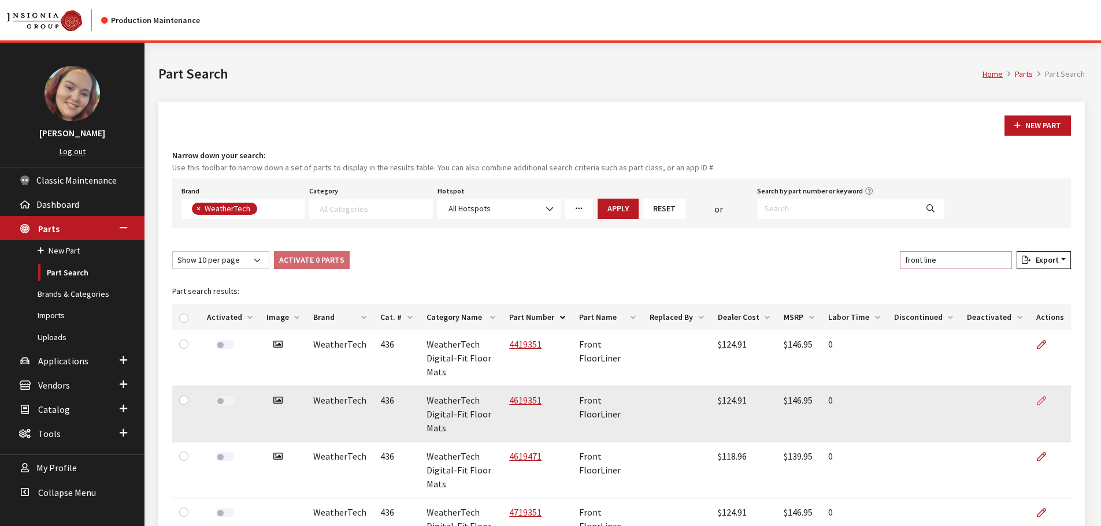
scroll to position [58, 0]
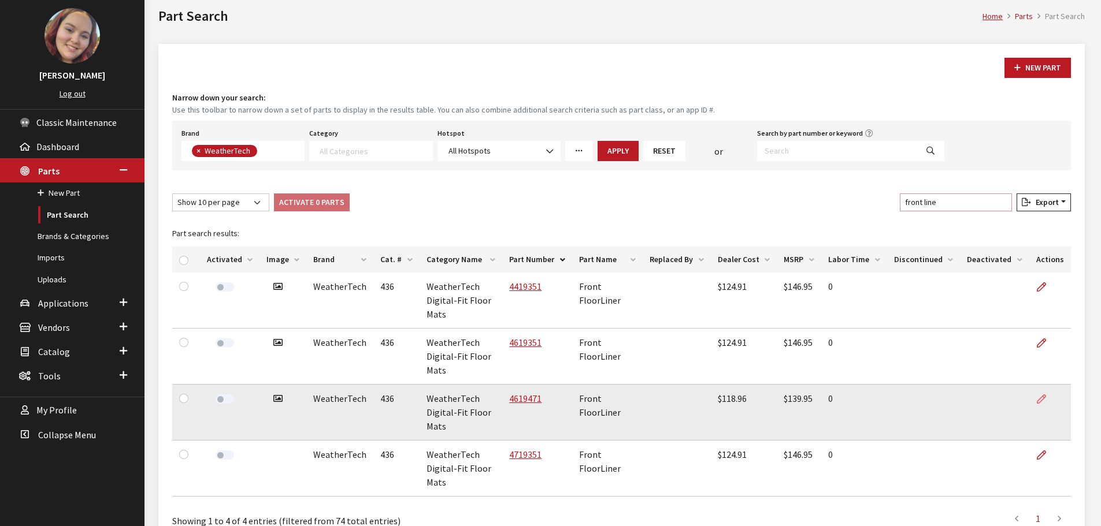
type input "front line"
click at [1043, 399] on icon at bounding box center [1041, 399] width 9 height 9
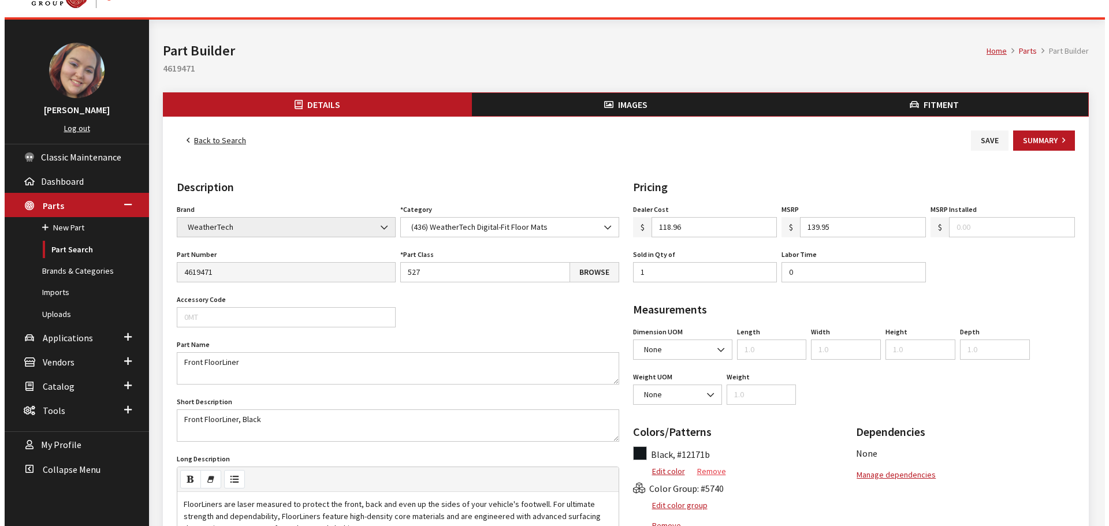
scroll to position [58, 0]
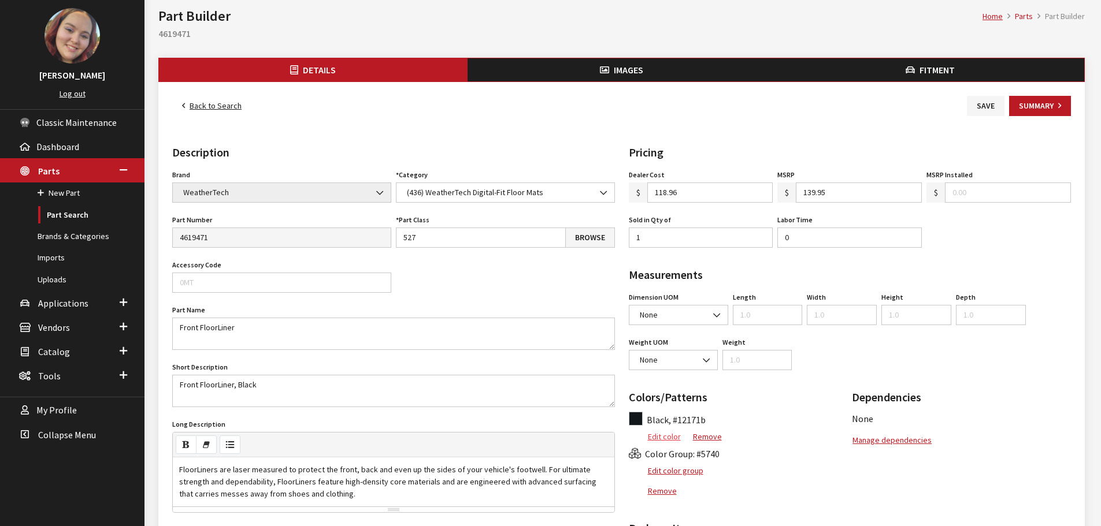
click at [662, 437] on button "Edit color" at bounding box center [655, 437] width 53 height 20
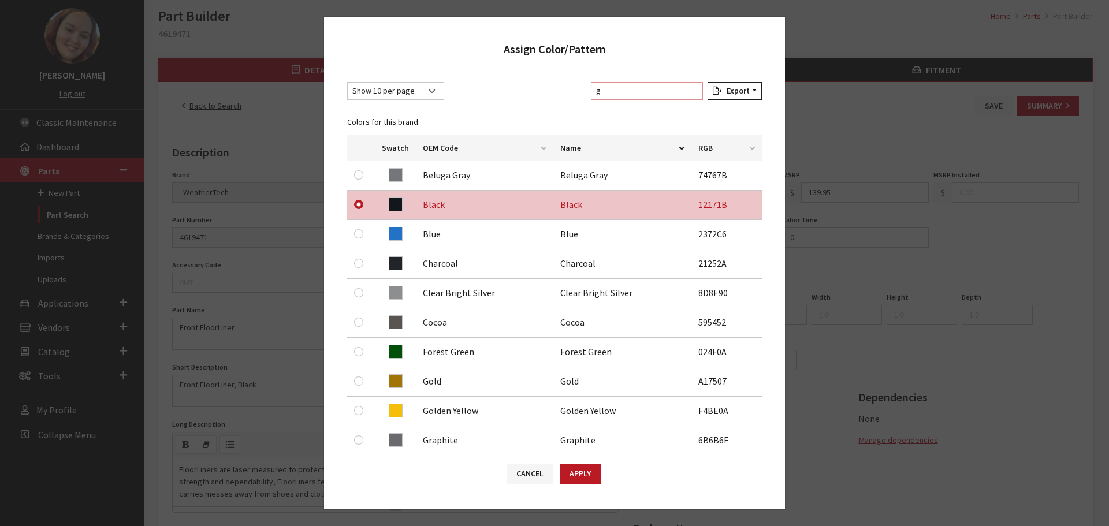
click at [633, 89] on input "g" at bounding box center [647, 91] width 112 height 18
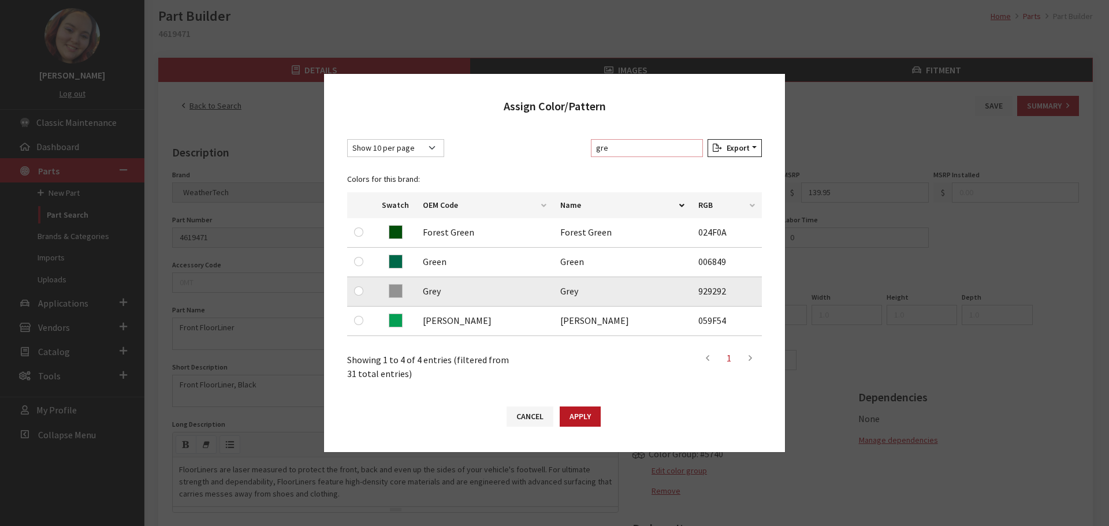
type input "gre"
click at [357, 287] on input "radio" at bounding box center [358, 291] width 9 height 9
radio input "true"
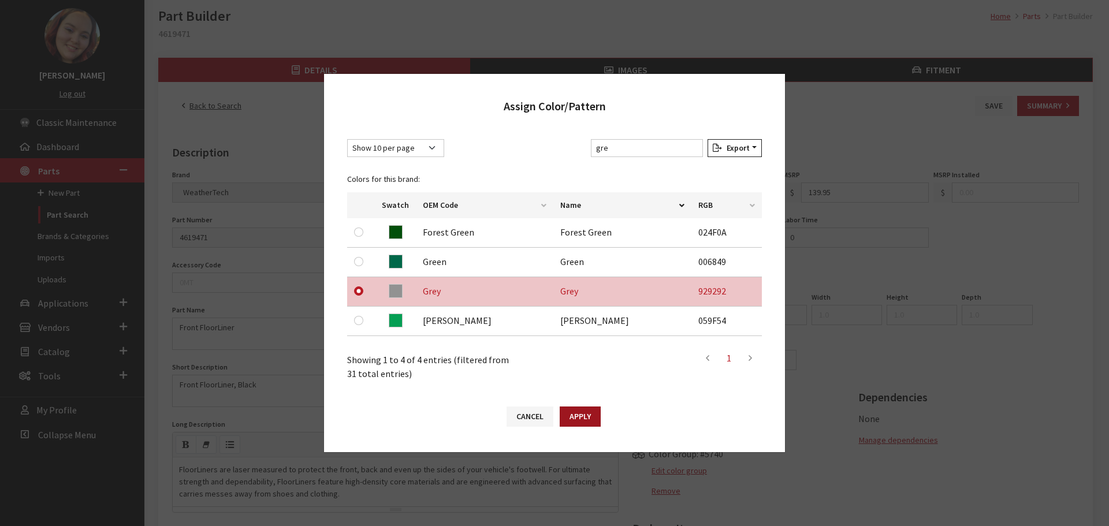
click at [575, 417] on button "Apply" at bounding box center [580, 417] width 41 height 20
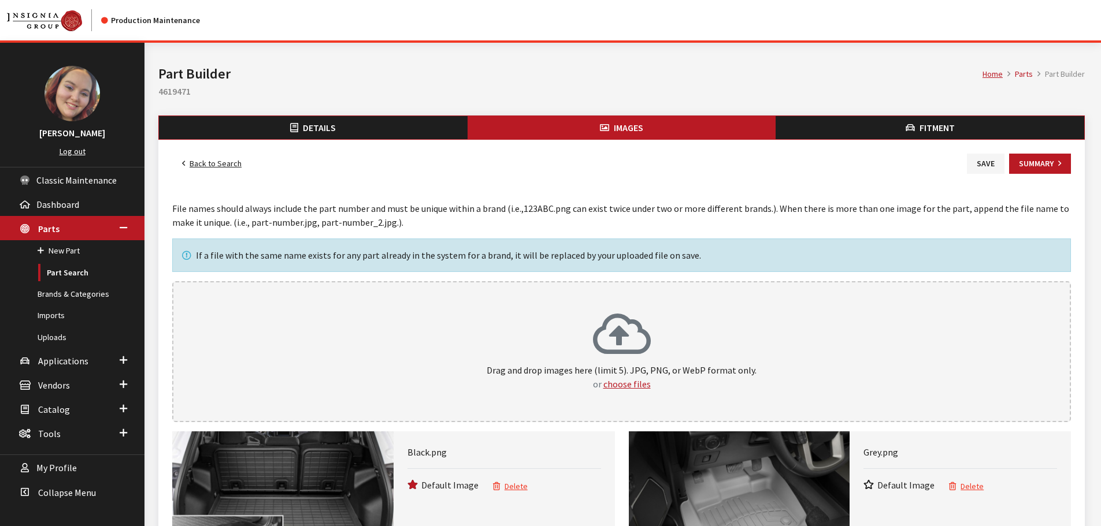
click at [504, 486] on button "Delete" at bounding box center [510, 486] width 36 height 13
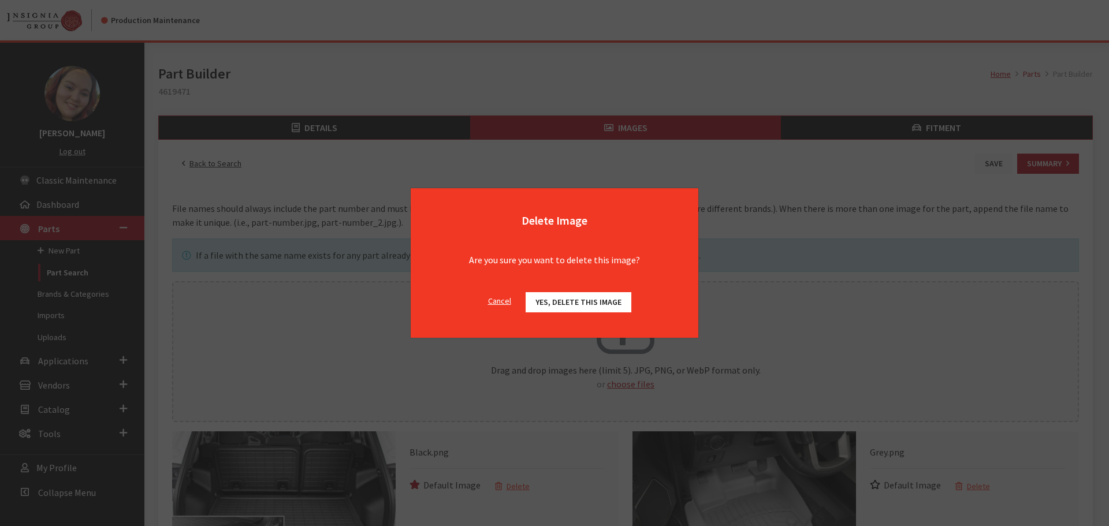
click at [603, 301] on span "Yes, delete this image" at bounding box center [579, 302] width 86 height 10
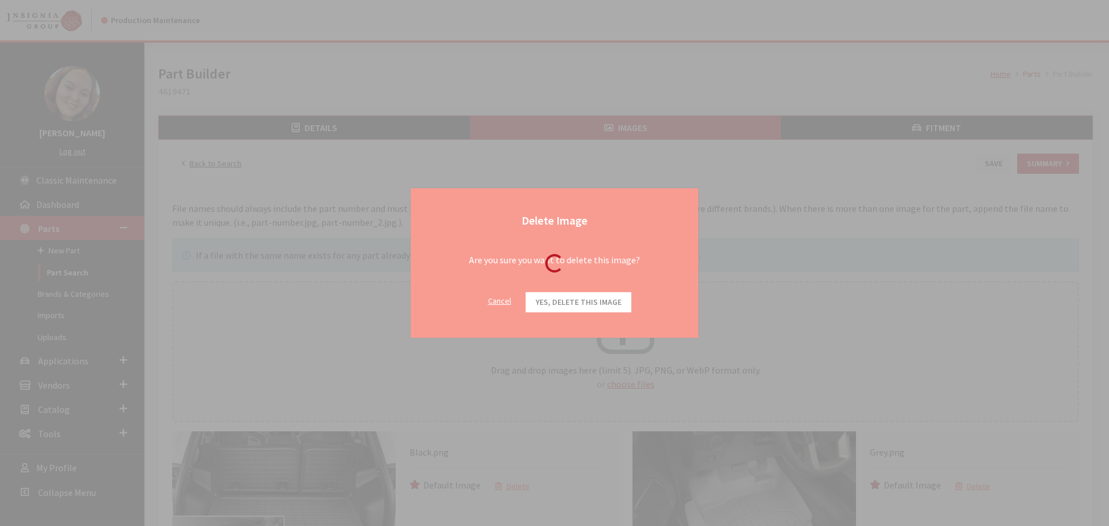
radio input "true"
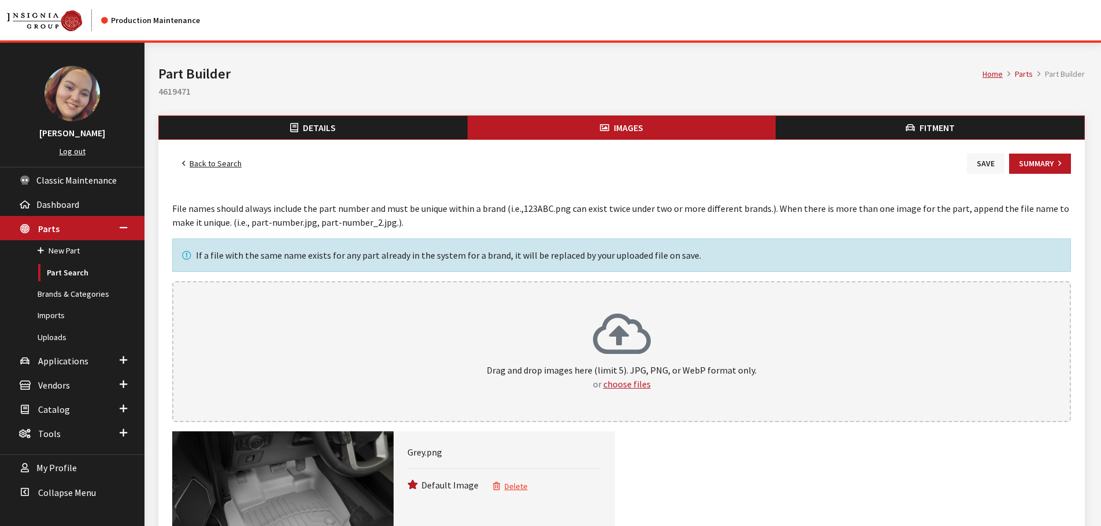
click at [996, 159] on button "Save" at bounding box center [986, 164] width 38 height 20
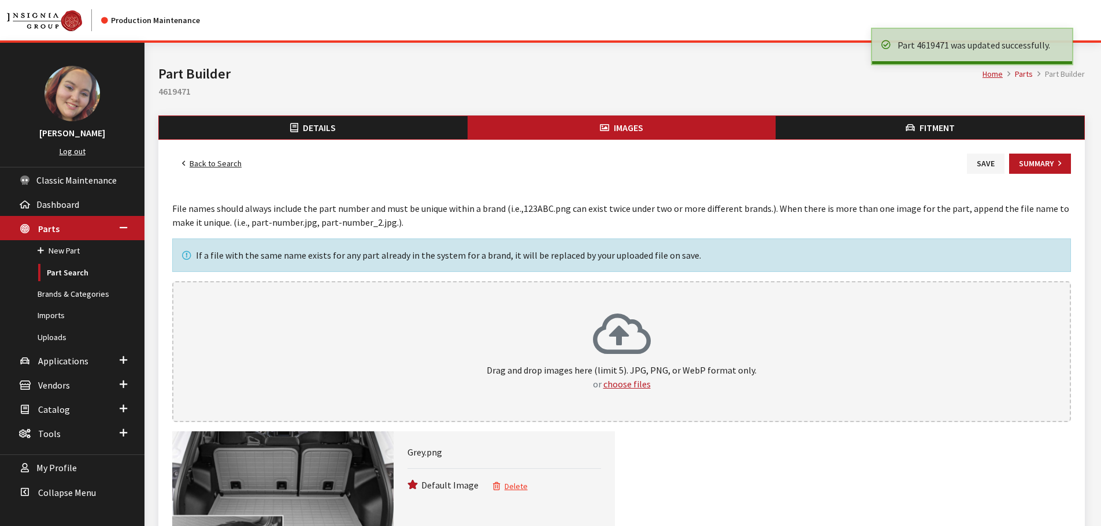
click at [215, 164] on link "Back to Search" at bounding box center [211, 164] width 79 height 20
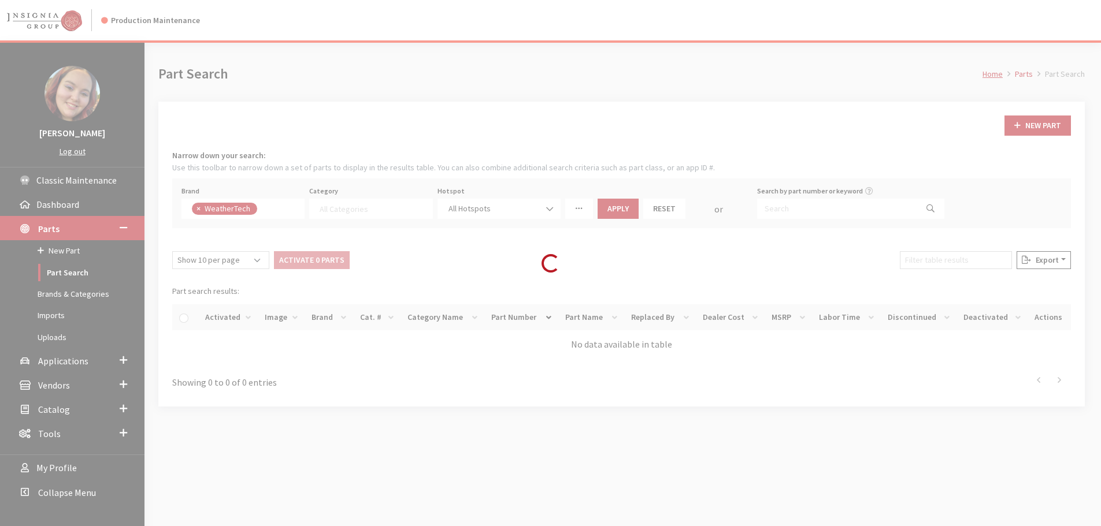
select select
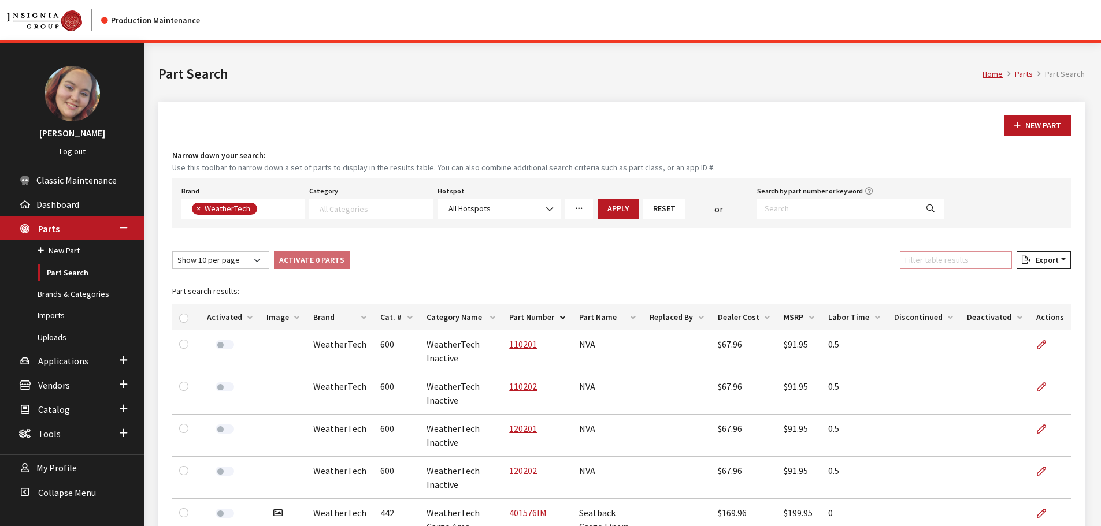
click at [954, 261] on input "Filter table results" at bounding box center [956, 260] width 112 height 18
paste input "front line"
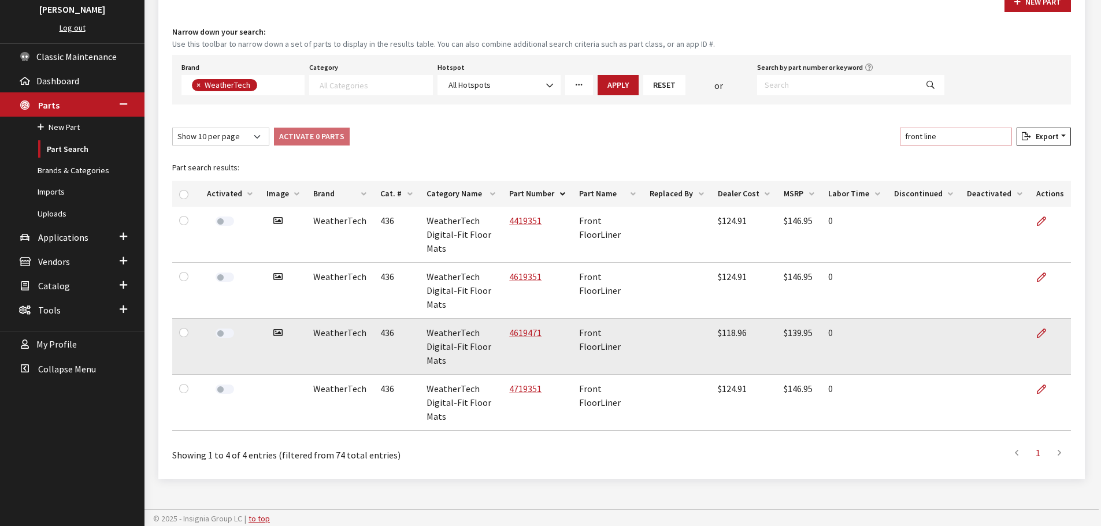
scroll to position [125, 0]
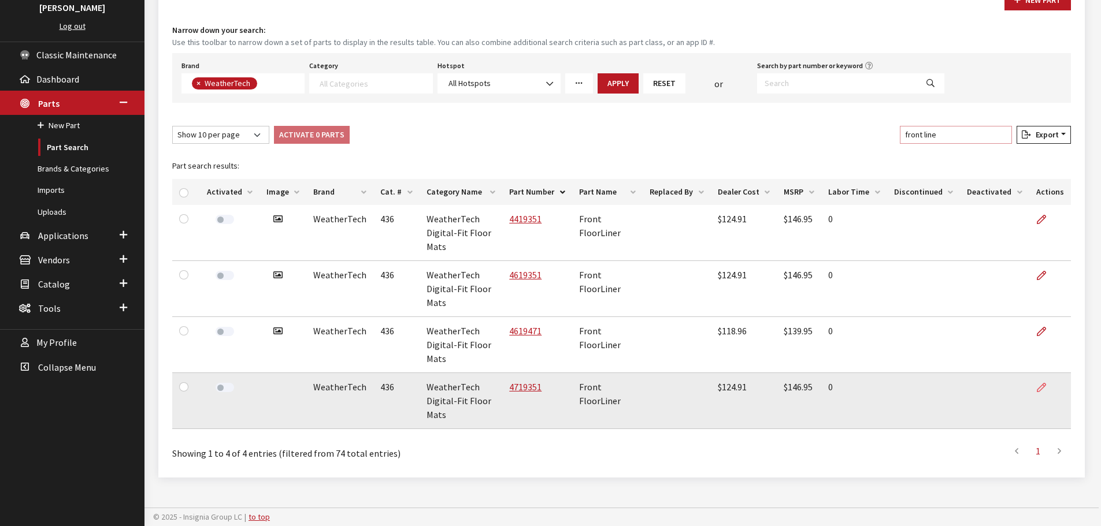
type input "front line"
click at [1040, 385] on icon at bounding box center [1041, 388] width 9 height 9
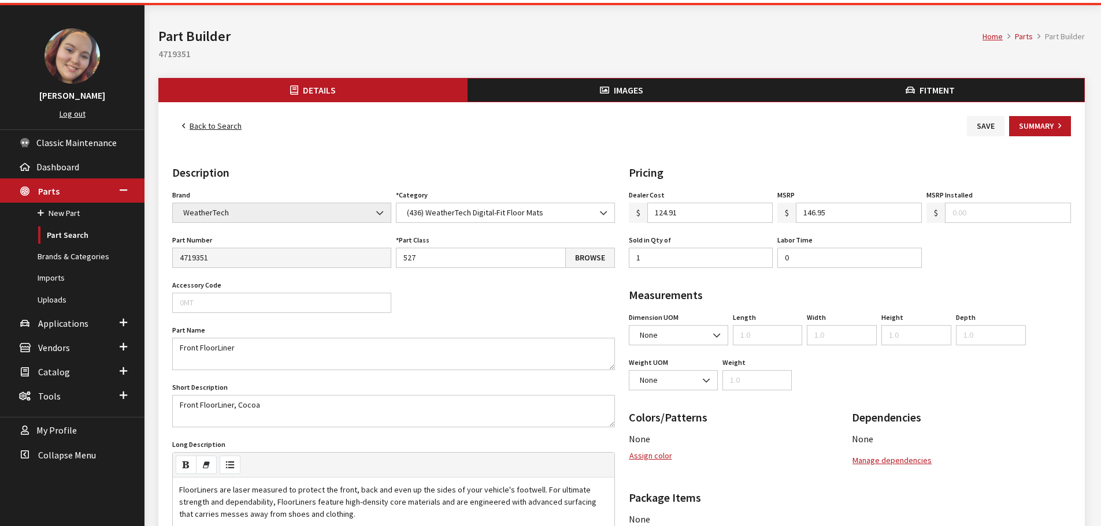
scroll to position [58, 0]
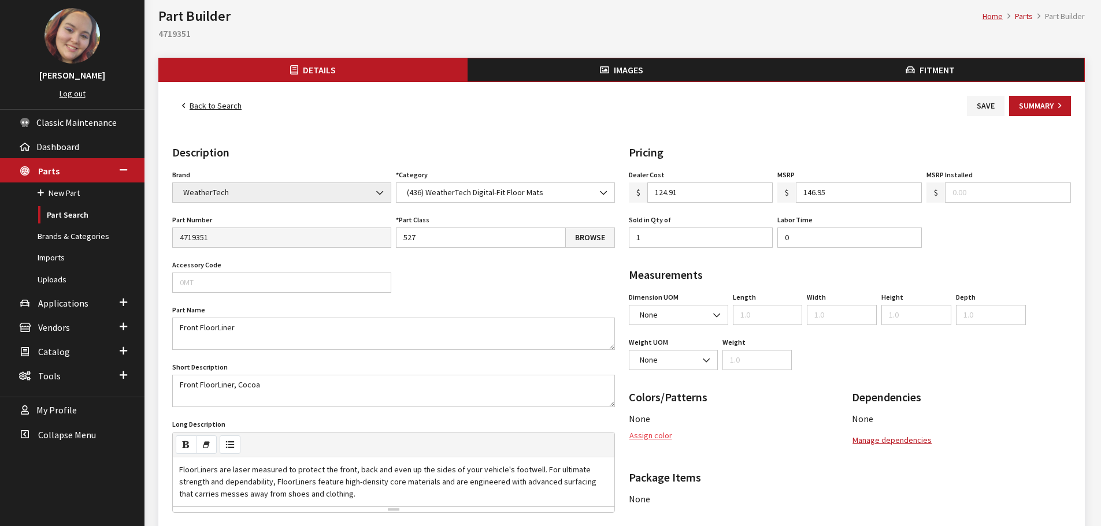
click at [658, 435] on button "Assign color" at bounding box center [651, 436] width 44 height 20
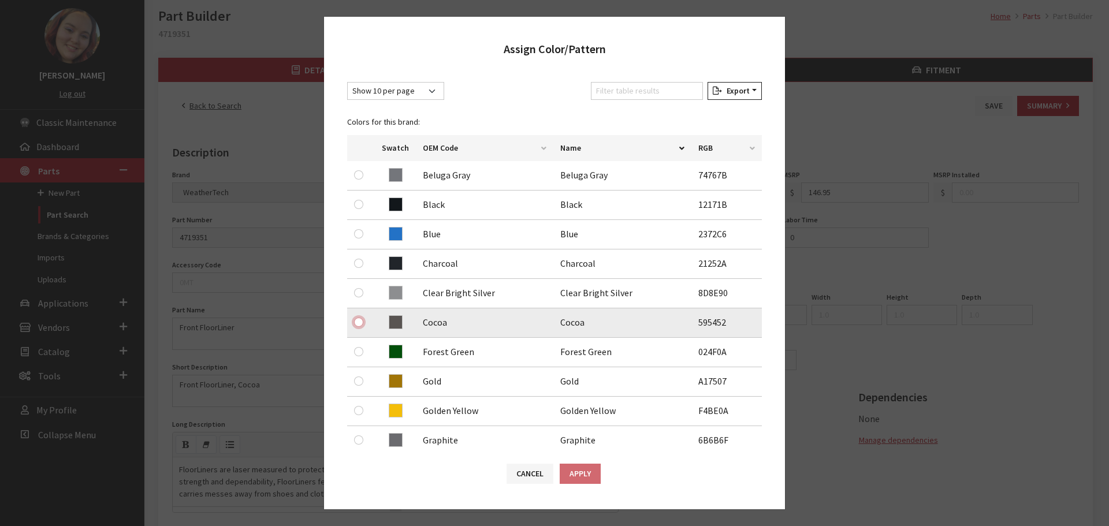
click at [359, 321] on input "radio" at bounding box center [358, 322] width 9 height 9
radio input "true"
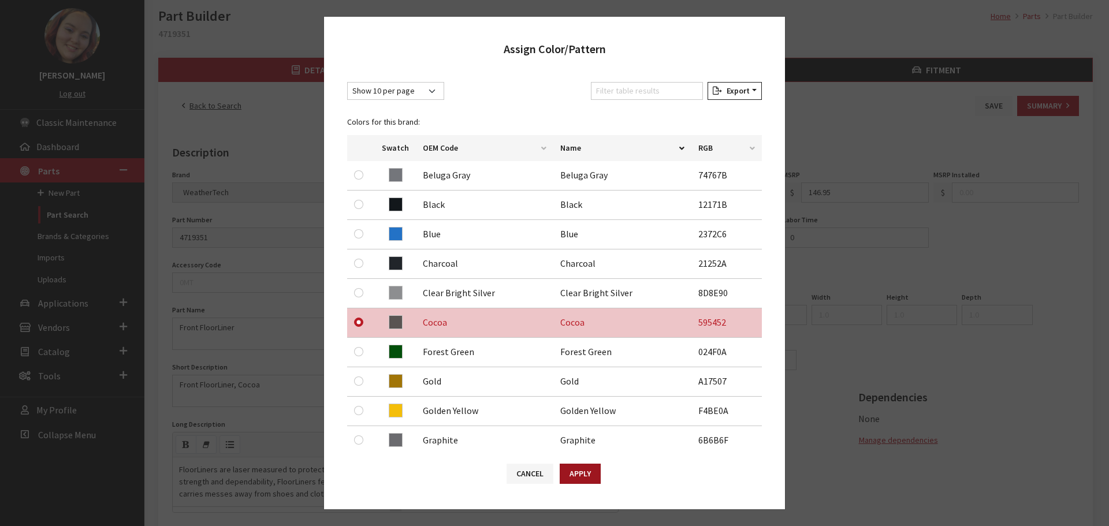
click at [572, 469] on button "Apply" at bounding box center [580, 474] width 41 height 20
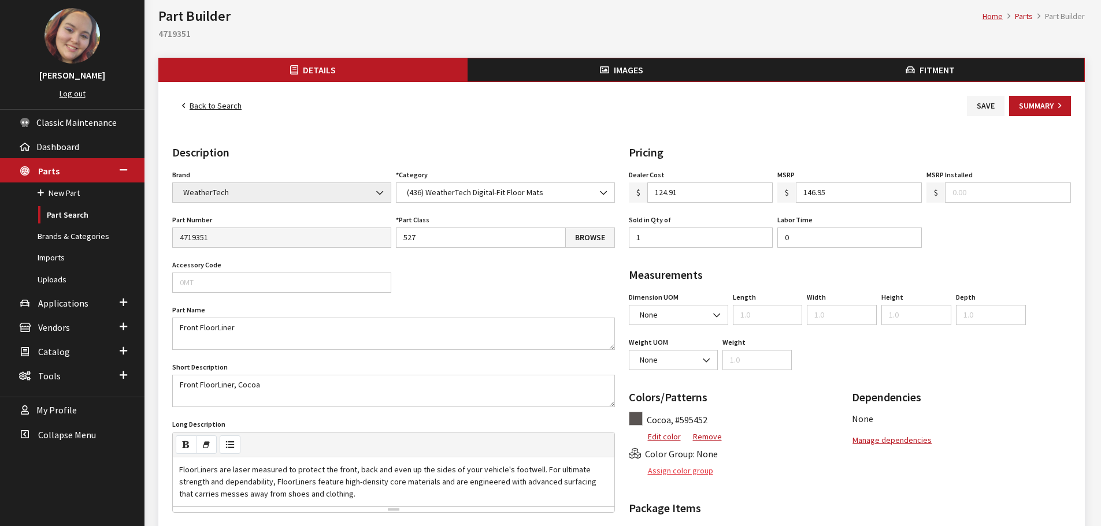
click at [686, 469] on button "Assign color group" at bounding box center [671, 471] width 85 height 20
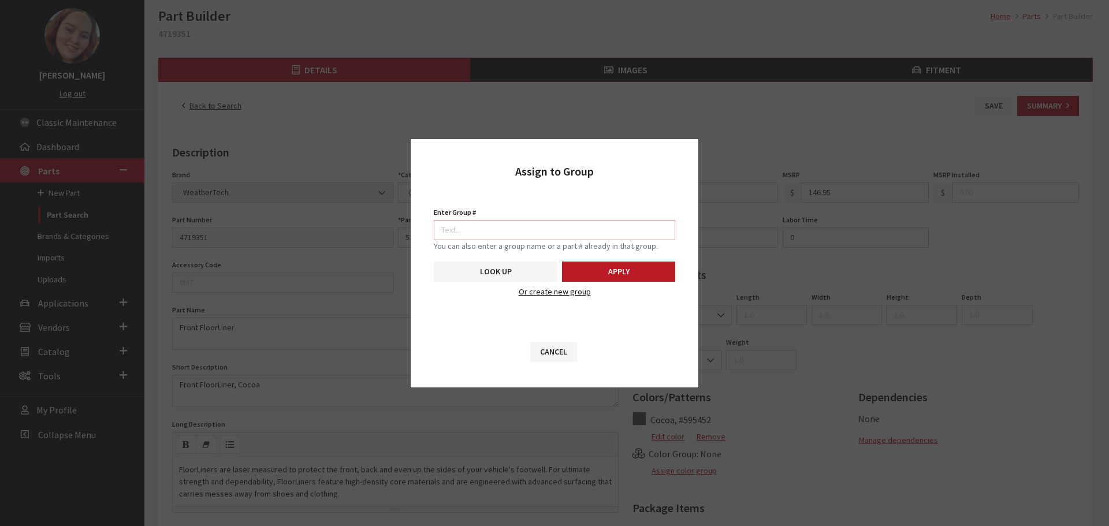
drag, startPoint x: 586, startPoint y: 224, endPoint x: 586, endPoint y: 231, distance: 6.9
click at [586, 224] on input "Enter Group #" at bounding box center [555, 230] width 242 height 20
type input "5740"
click at [621, 273] on button "Apply" at bounding box center [618, 272] width 113 height 20
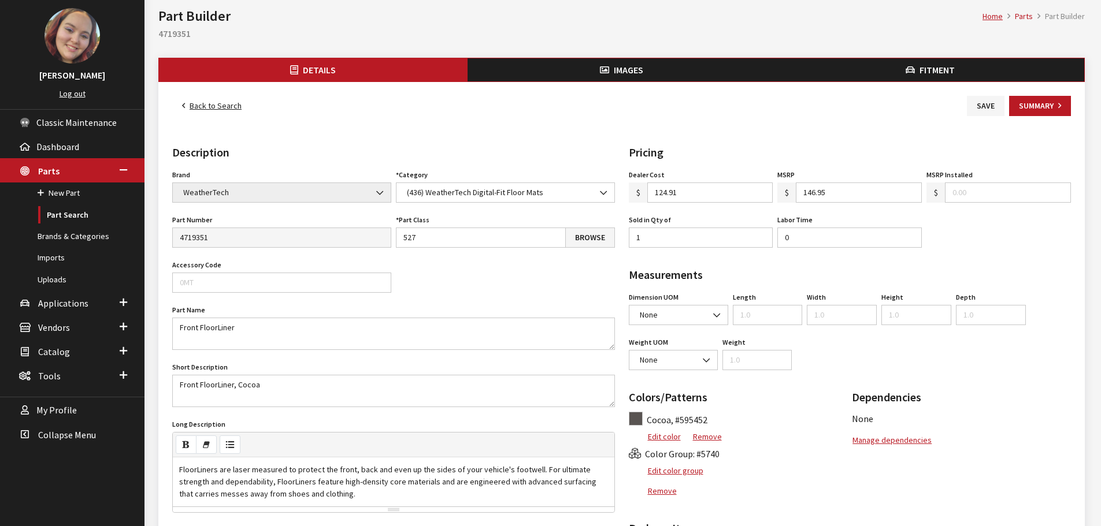
click at [632, 75] on span "Images" at bounding box center [628, 70] width 29 height 12
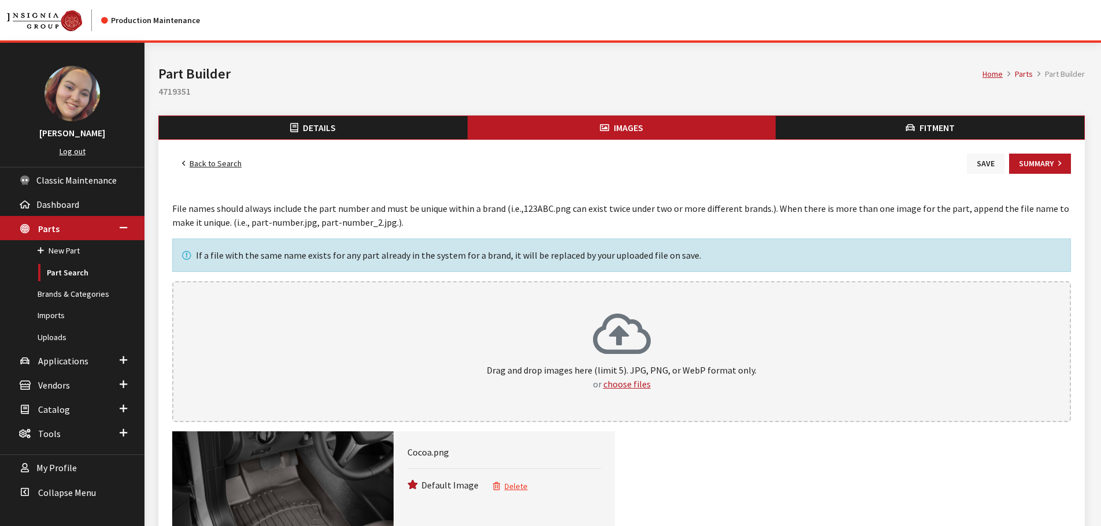
click at [985, 166] on button "Save" at bounding box center [986, 164] width 38 height 20
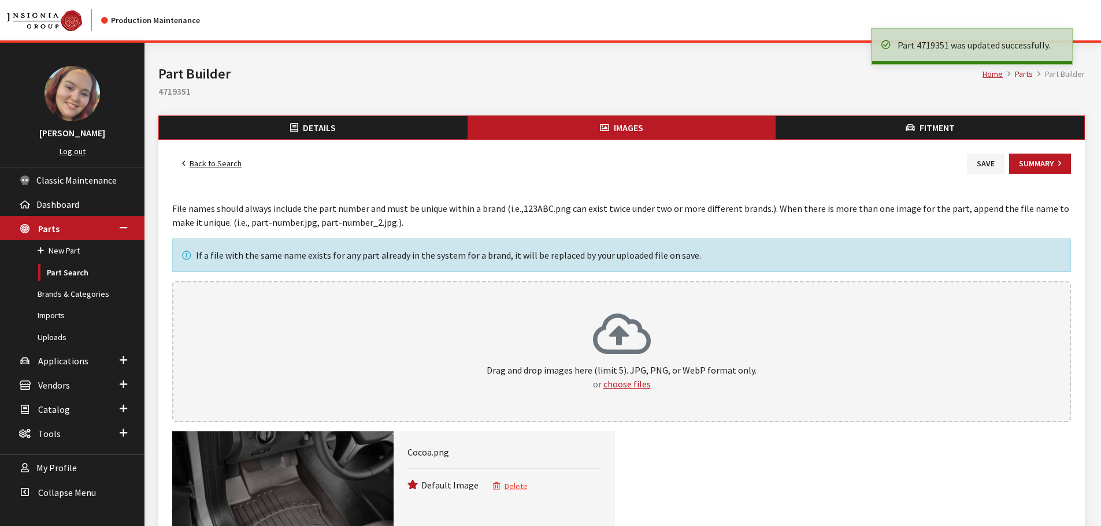
click at [216, 158] on link "Back to Search" at bounding box center [211, 164] width 79 height 20
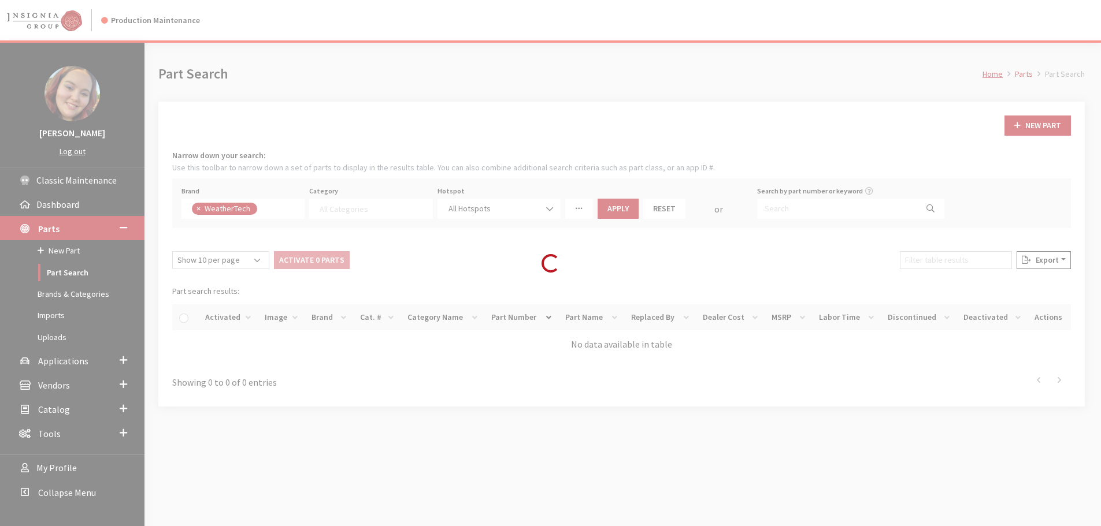
select select
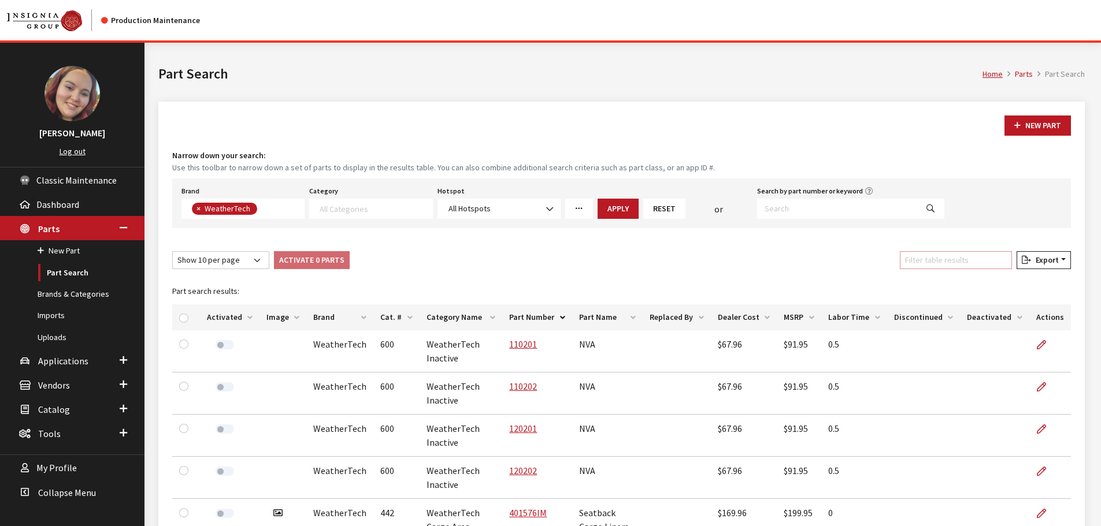
click at [917, 267] on input "Filter table results" at bounding box center [956, 260] width 112 height 18
paste input "front line"
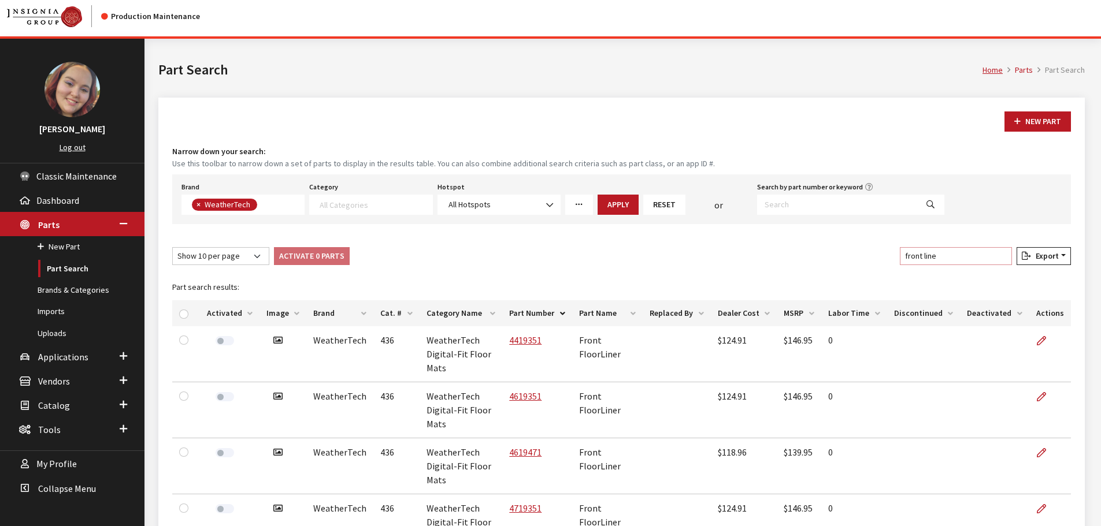
scroll to position [0, 0]
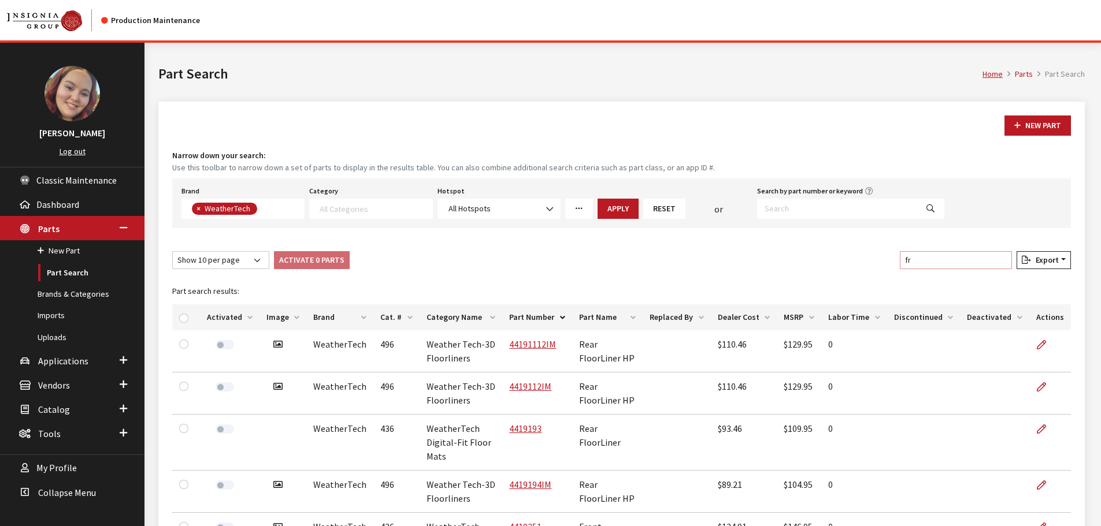
type input "f"
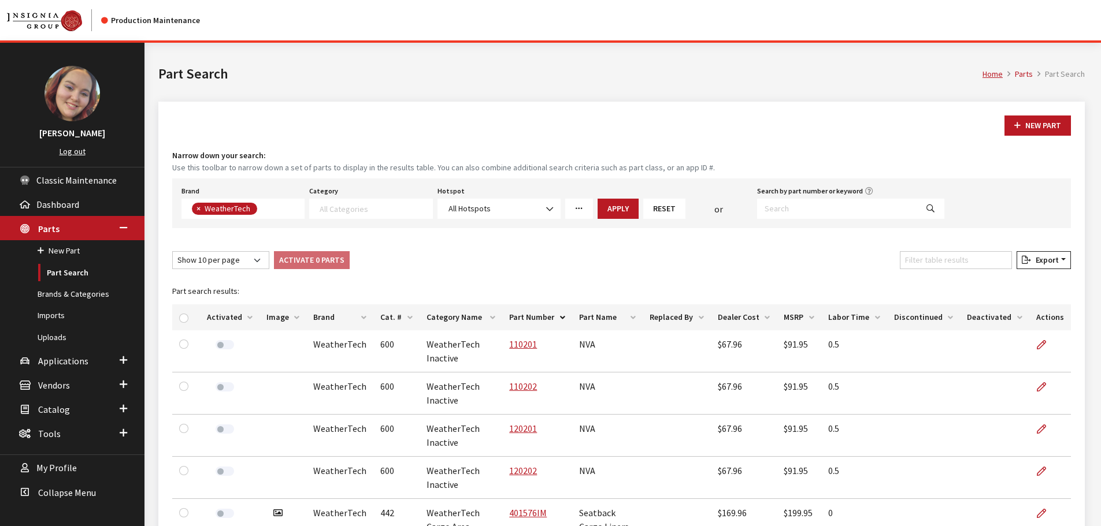
click at [757, 253] on div "Show 10 per page Show 25 per page Show 50 per page Show 100 per page Show 1000 …" at bounding box center [621, 262] width 903 height 23
click at [267, 320] on th "Image" at bounding box center [282, 318] width 47 height 26
click at [949, 263] on input "Filter table results" at bounding box center [956, 260] width 112 height 18
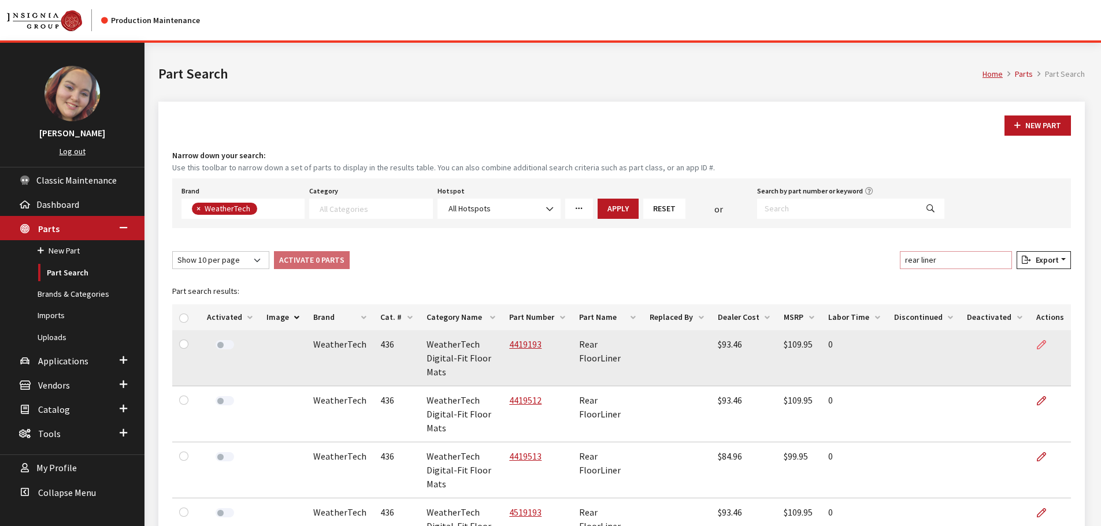
type input "rear liner"
click at [1041, 344] on icon at bounding box center [1041, 345] width 9 height 9
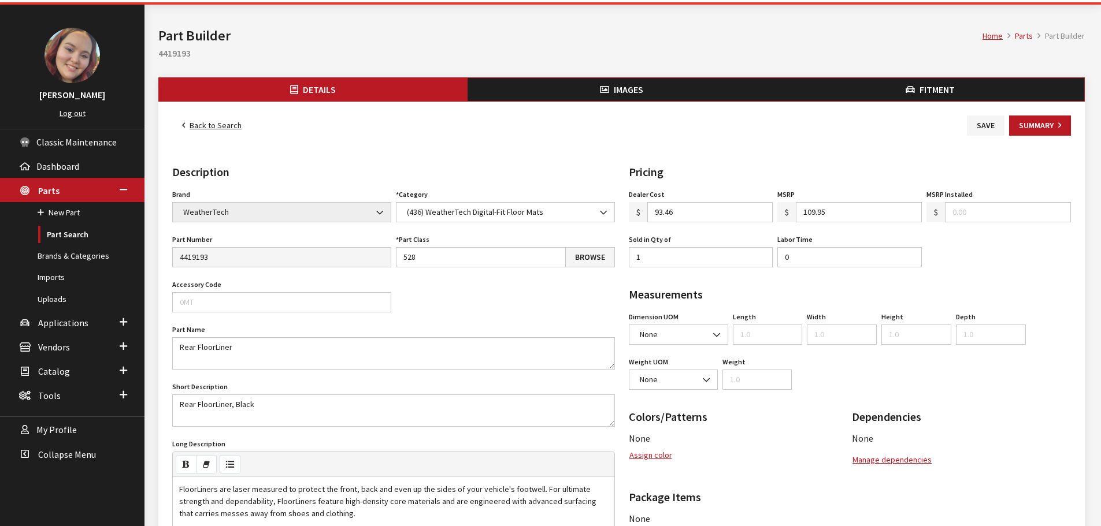
scroll to position [58, 0]
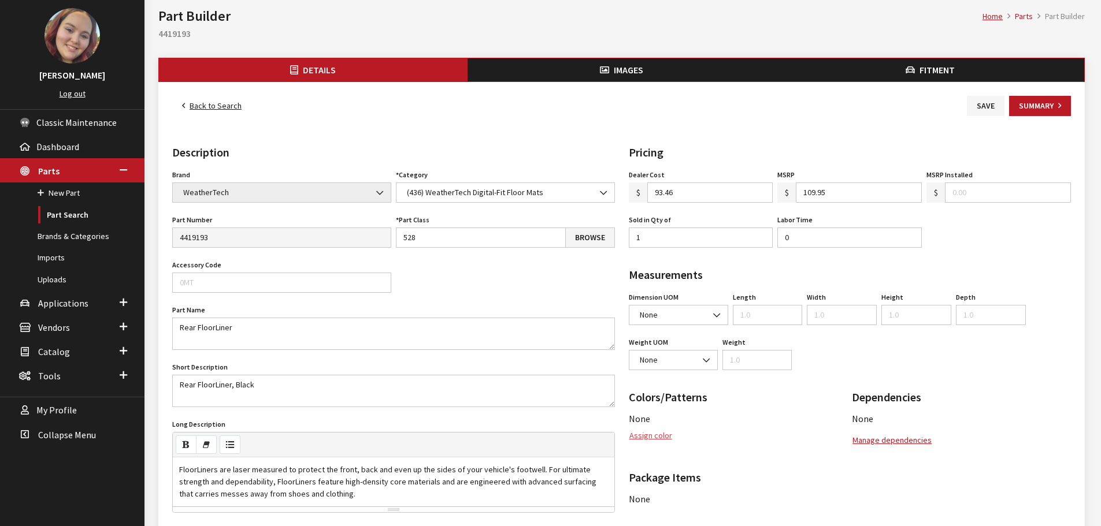
click at [650, 438] on button "Assign color" at bounding box center [651, 436] width 44 height 20
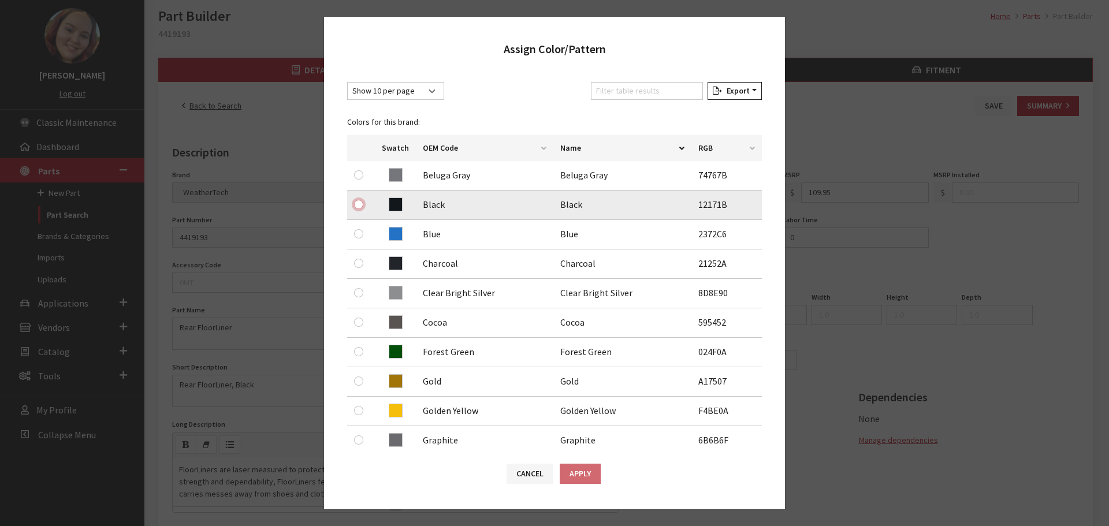
click at [359, 203] on input "radio" at bounding box center [358, 204] width 9 height 9
radio input "true"
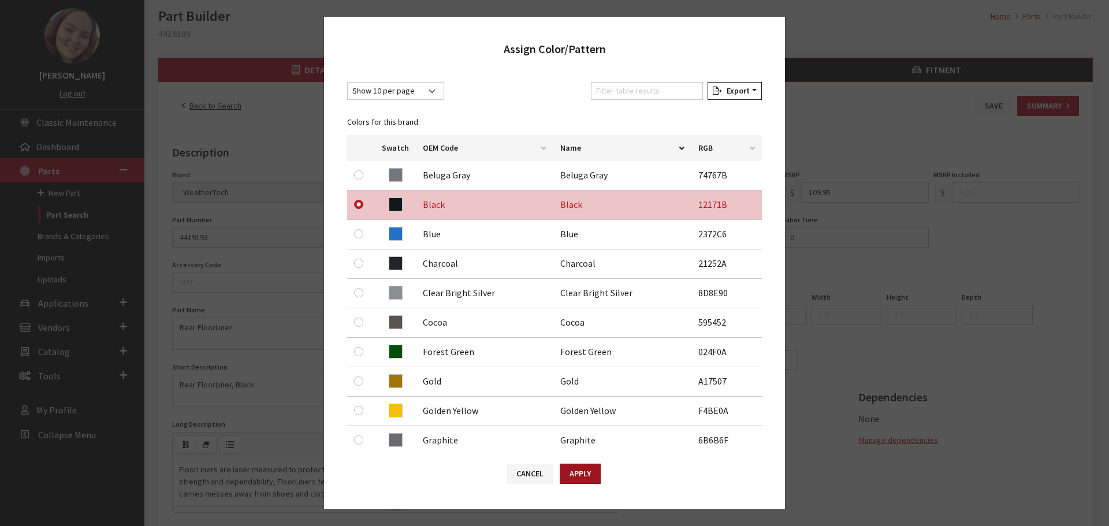
click at [577, 470] on button "Apply" at bounding box center [580, 474] width 41 height 20
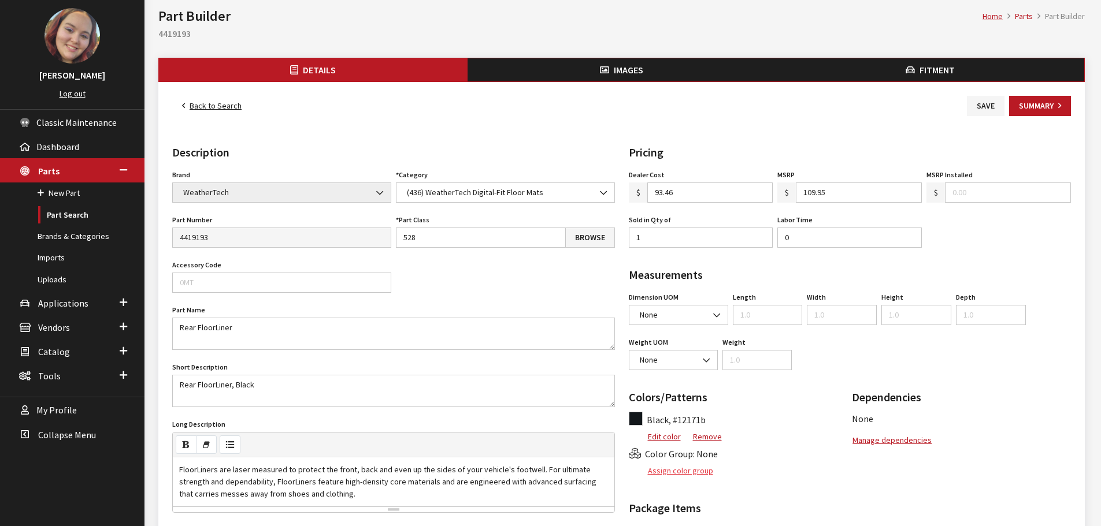
click at [673, 466] on button "Assign color group" at bounding box center [671, 471] width 85 height 20
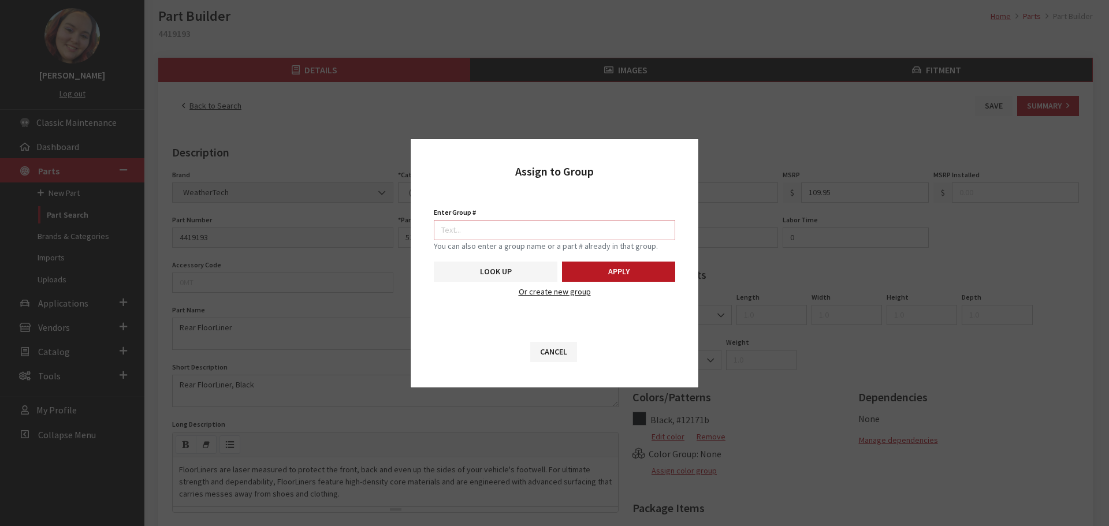
click at [632, 232] on input "Enter Group #" at bounding box center [555, 230] width 242 height 20
type input "5742"
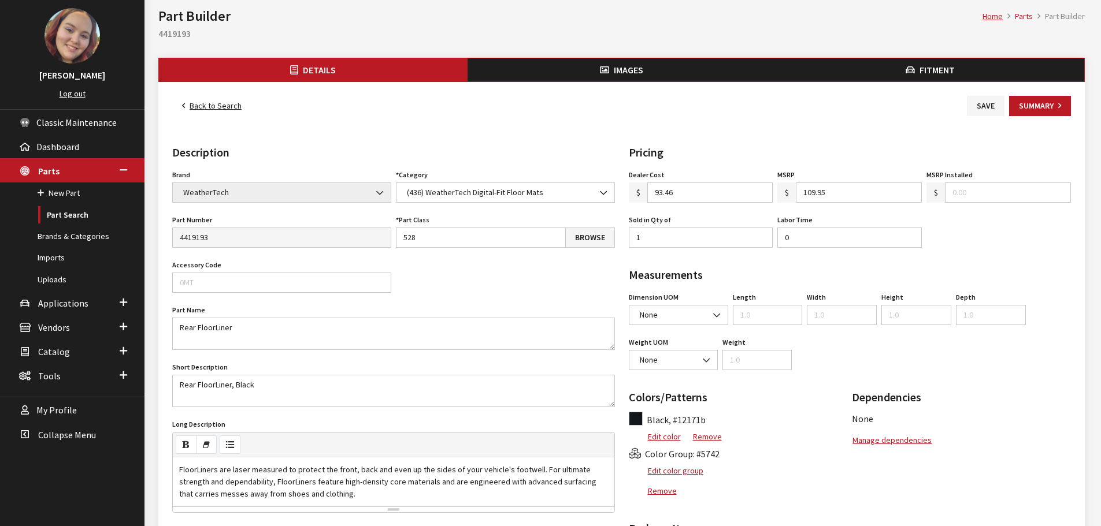
click at [614, 78] on button "Images" at bounding box center [621, 69] width 309 height 23
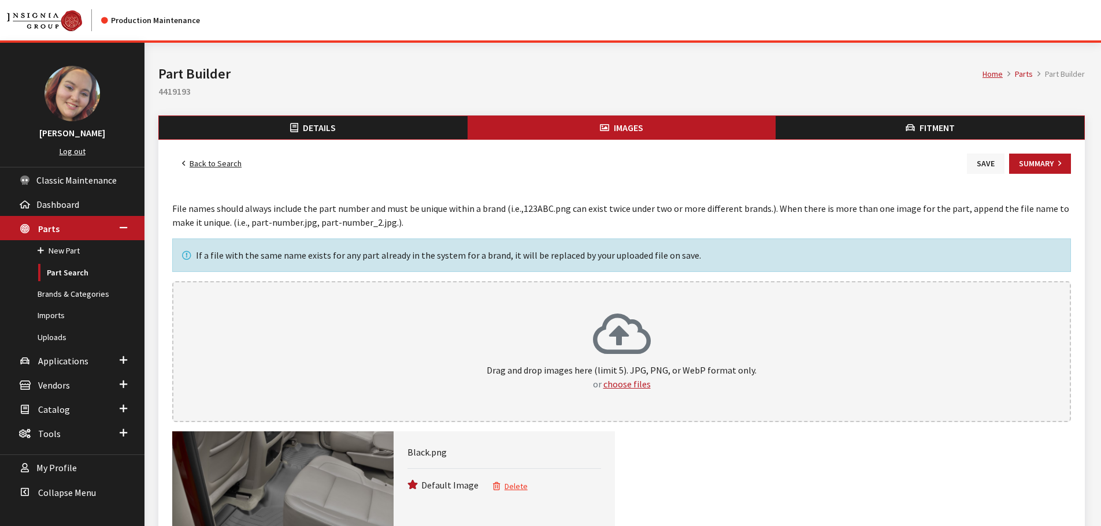
drag, startPoint x: 985, startPoint y: 166, endPoint x: 969, endPoint y: 166, distance: 16.2
click at [985, 166] on button "Save" at bounding box center [986, 164] width 38 height 20
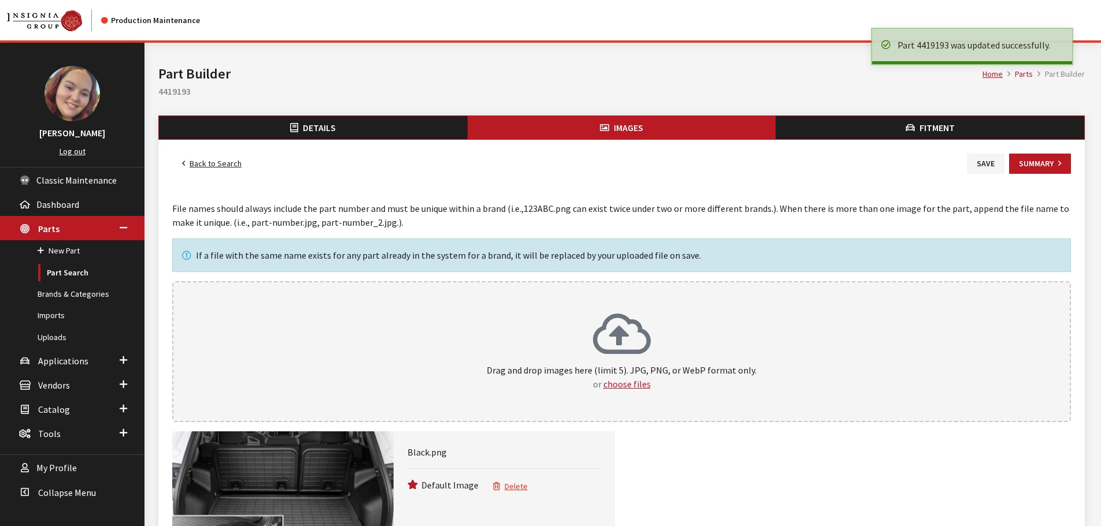
drag, startPoint x: 223, startPoint y: 159, endPoint x: 303, endPoint y: 190, distance: 85.2
click at [223, 159] on link "Back to Search" at bounding box center [211, 164] width 79 height 20
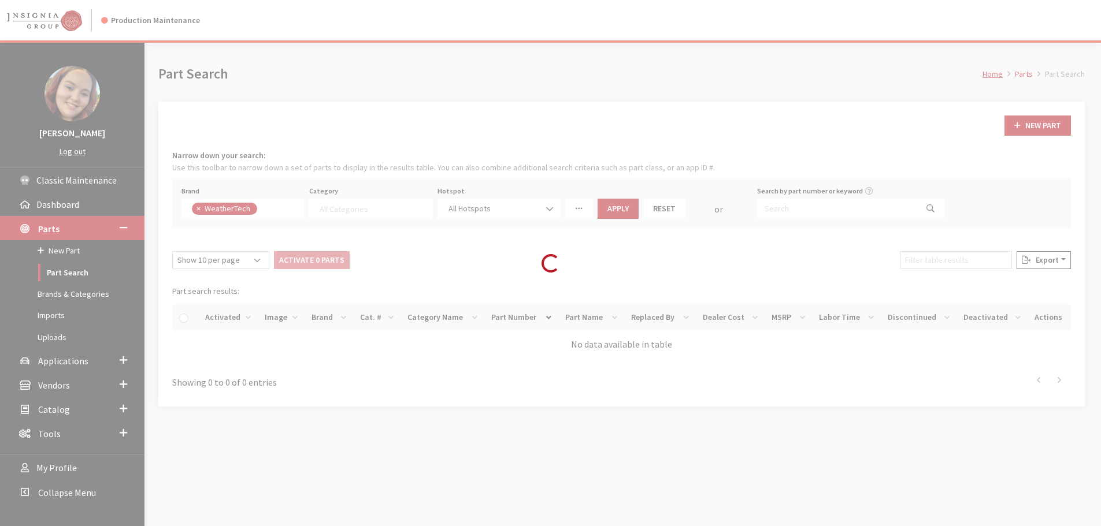
select select
click at [925, 258] on div "Modal title Cancel Yes OK Modal title OK Modal title Cancel Apply Home Parts Pa…" at bounding box center [621, 306] width 954 height 526
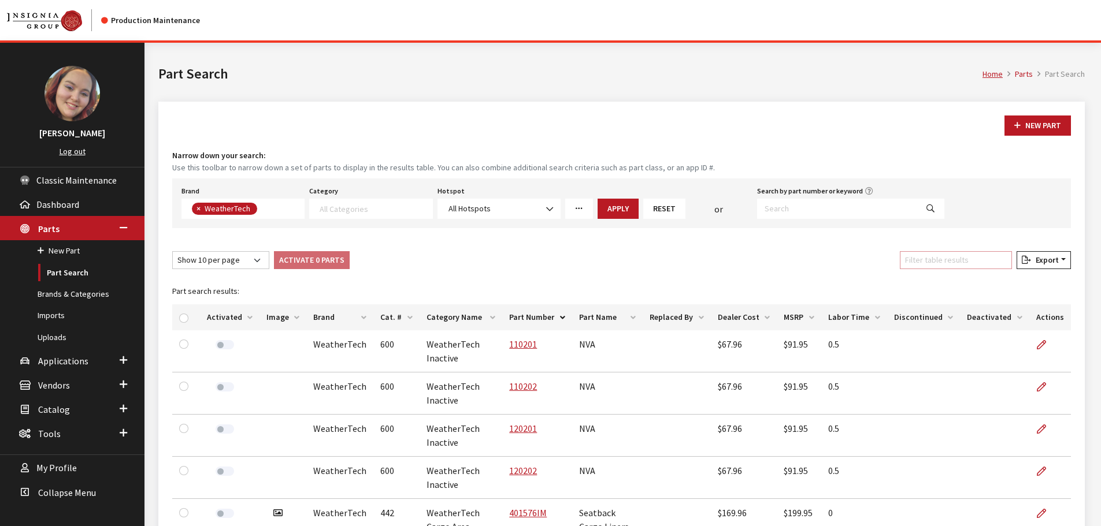
click at [925, 258] on input "Filter table results" at bounding box center [956, 260] width 112 height 18
paste input "rear liner"
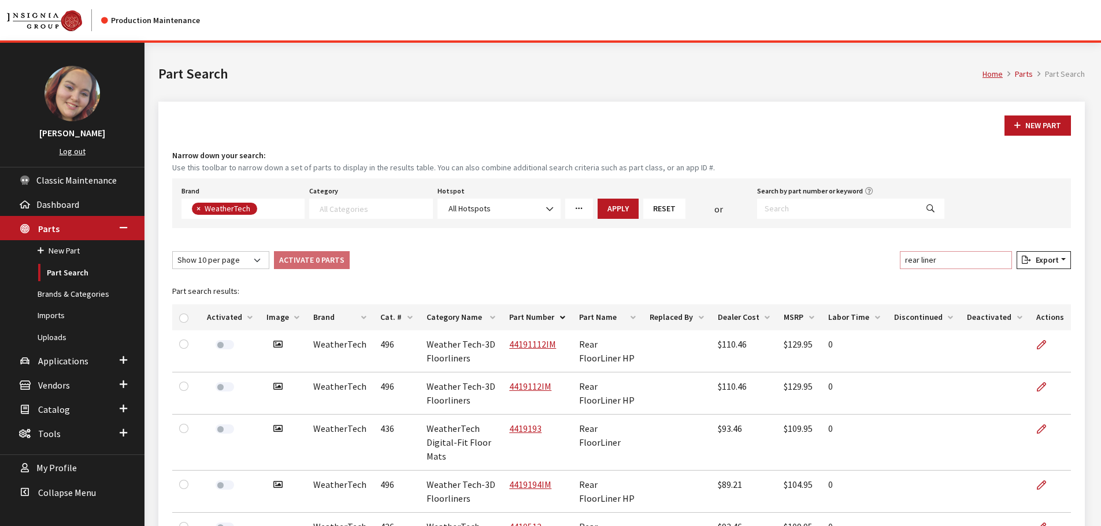
type input "rear liner"
click at [287, 317] on th "Image" at bounding box center [282, 318] width 47 height 26
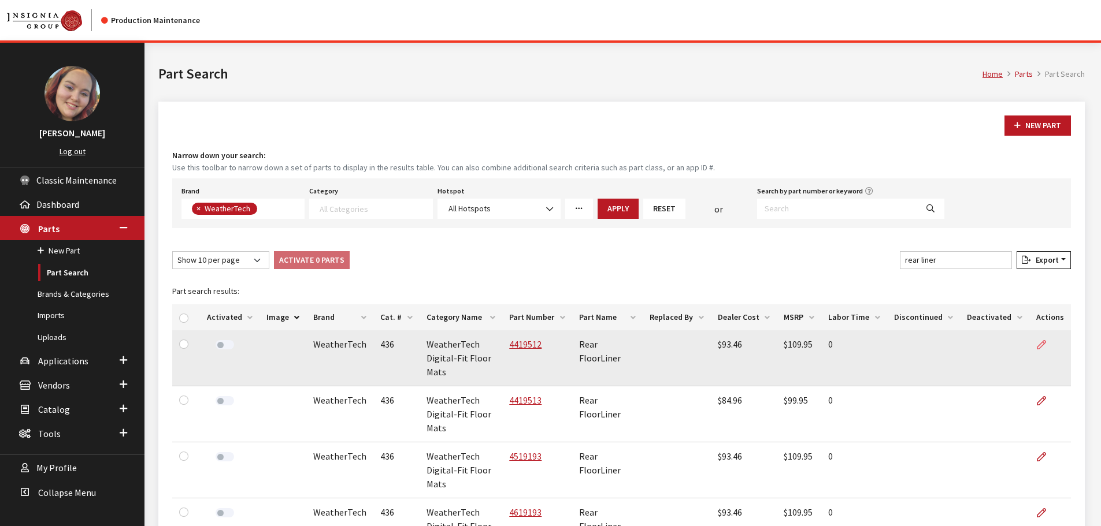
click at [1046, 342] on icon at bounding box center [1041, 345] width 9 height 9
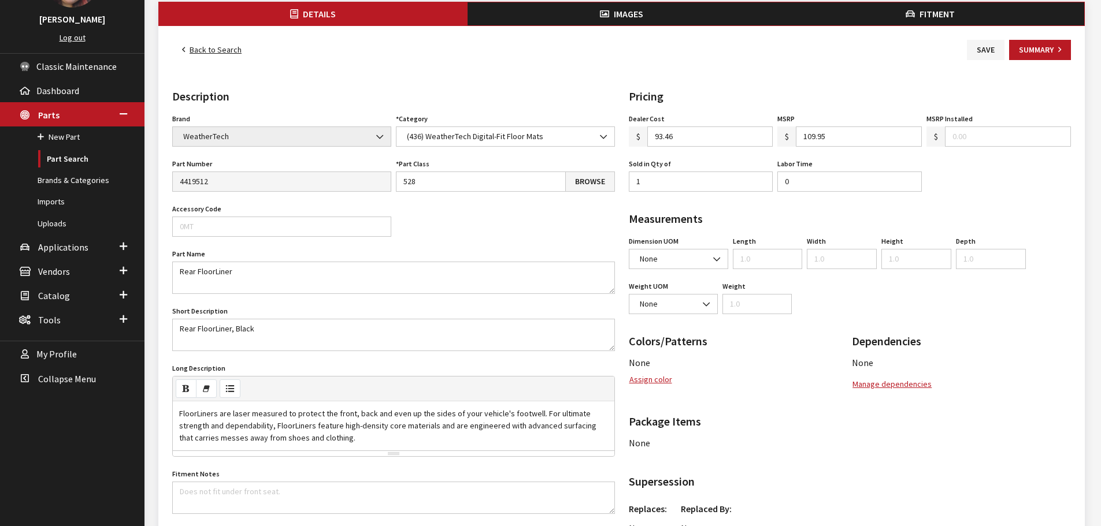
scroll to position [116, 0]
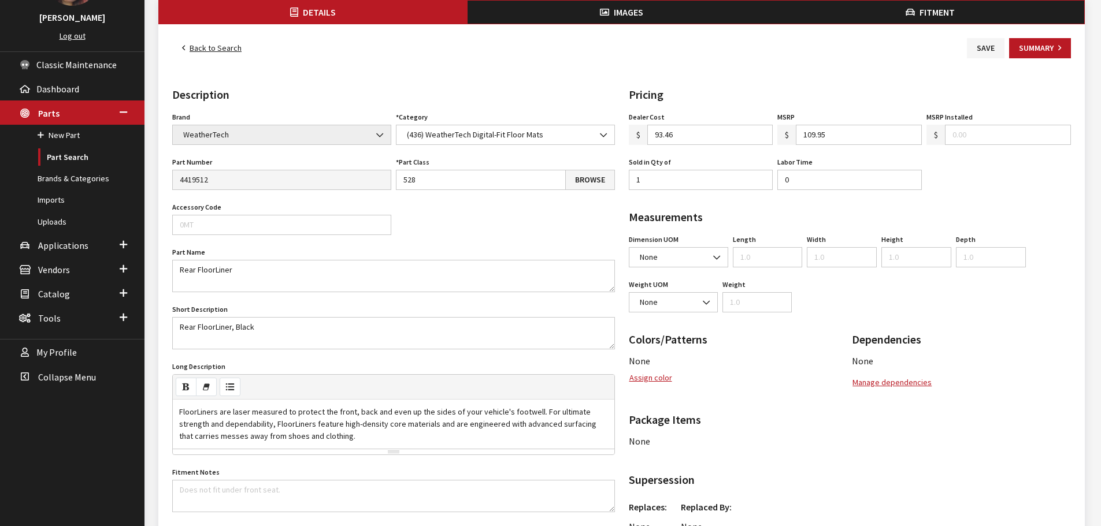
click at [657, 389] on div "Colors/Patterns None Assign color Remove Color Group: None Assign color group R…" at bounding box center [738, 357] width 224 height 71
click at [658, 374] on button "Assign color" at bounding box center [651, 378] width 44 height 20
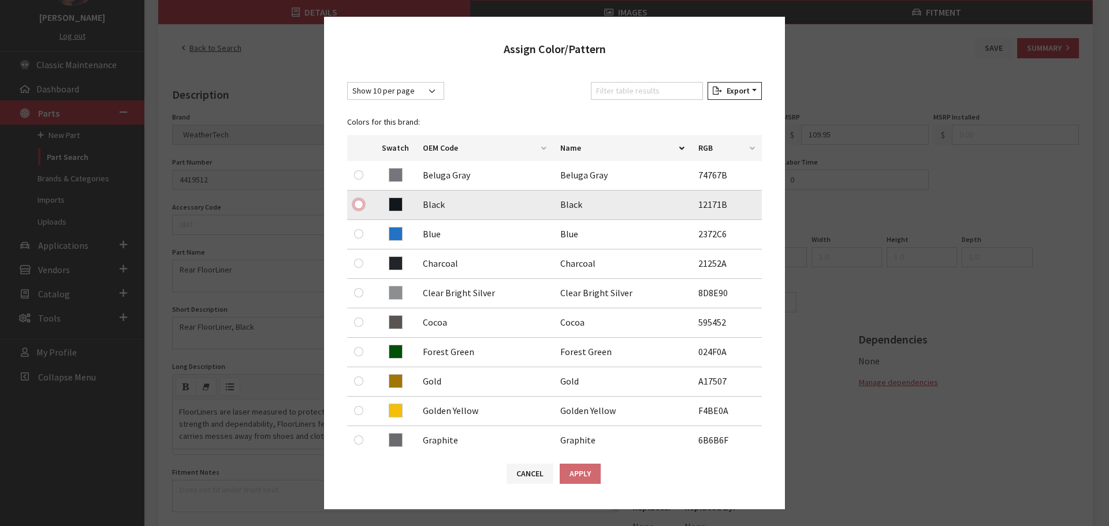
click at [361, 202] on input "radio" at bounding box center [358, 204] width 9 height 9
radio input "true"
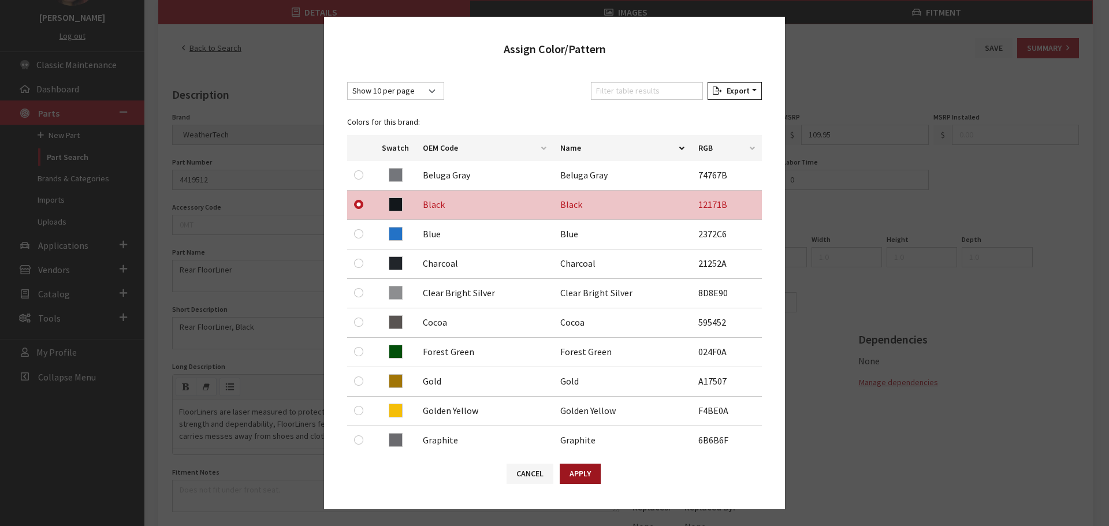
click at [580, 474] on button "Apply" at bounding box center [580, 474] width 41 height 20
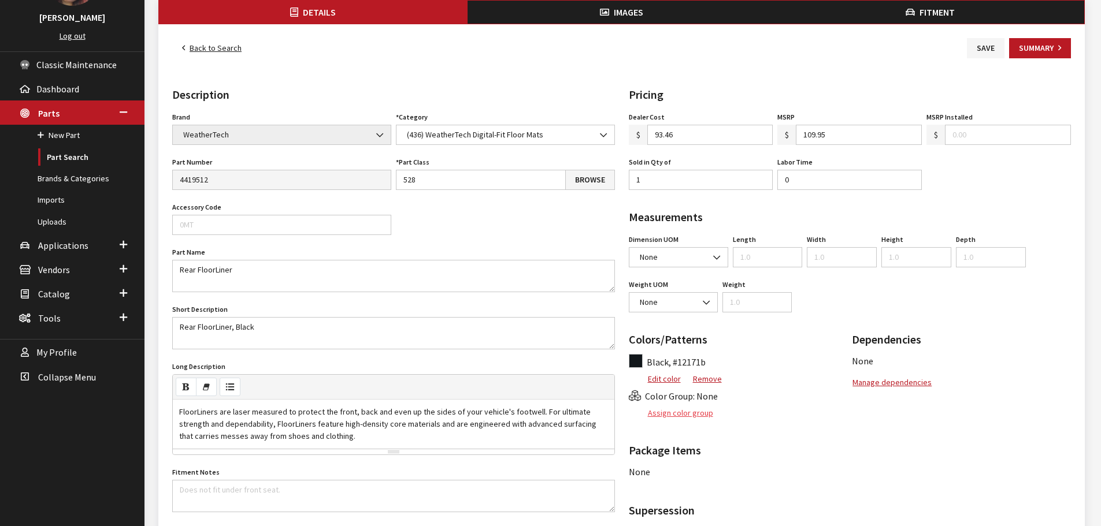
click at [670, 417] on button "Assign color group" at bounding box center [671, 413] width 85 height 20
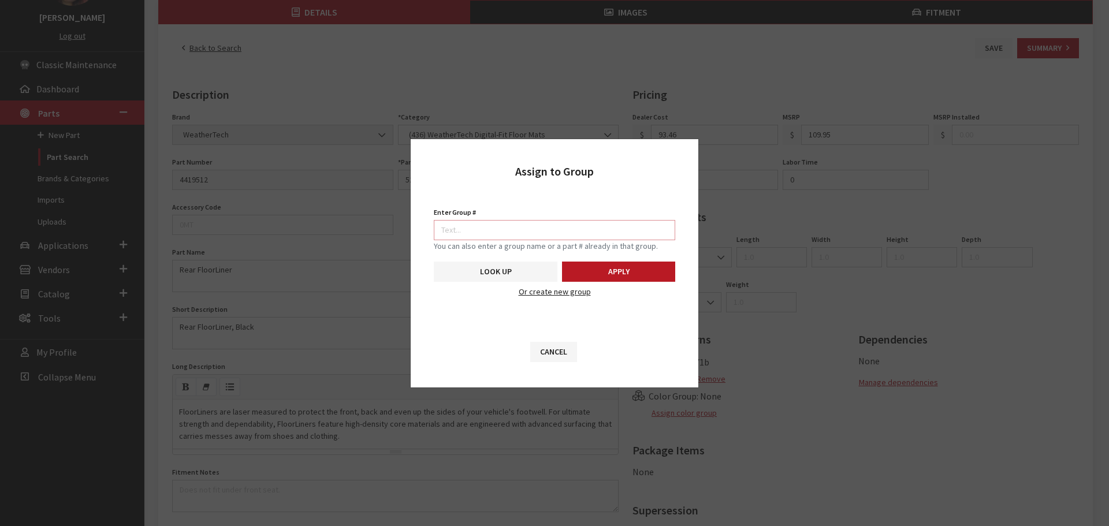
click at [620, 232] on input "Enter Group #" at bounding box center [555, 230] width 242 height 20
type input "5742"
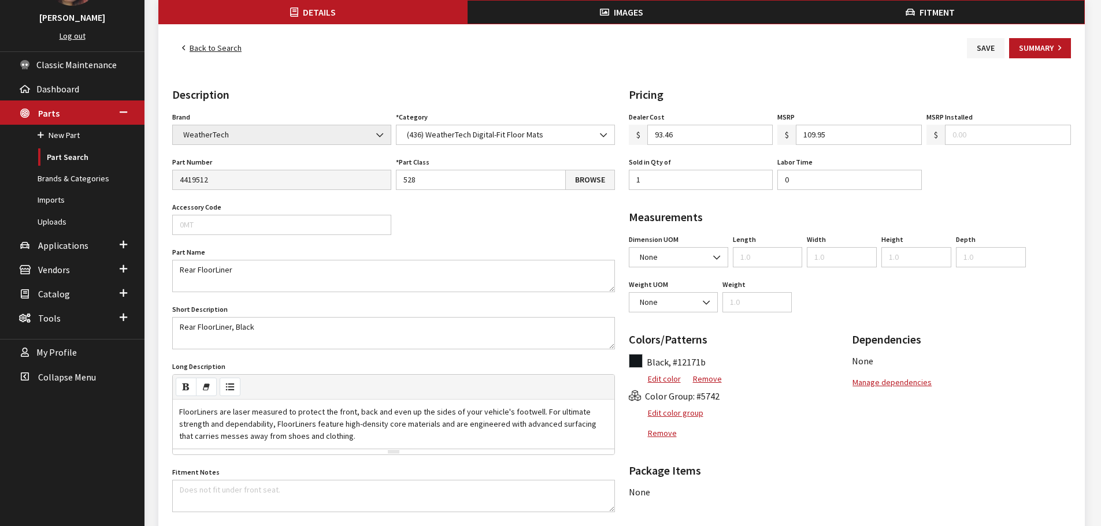
click at [624, 14] on span "Images" at bounding box center [628, 12] width 29 height 12
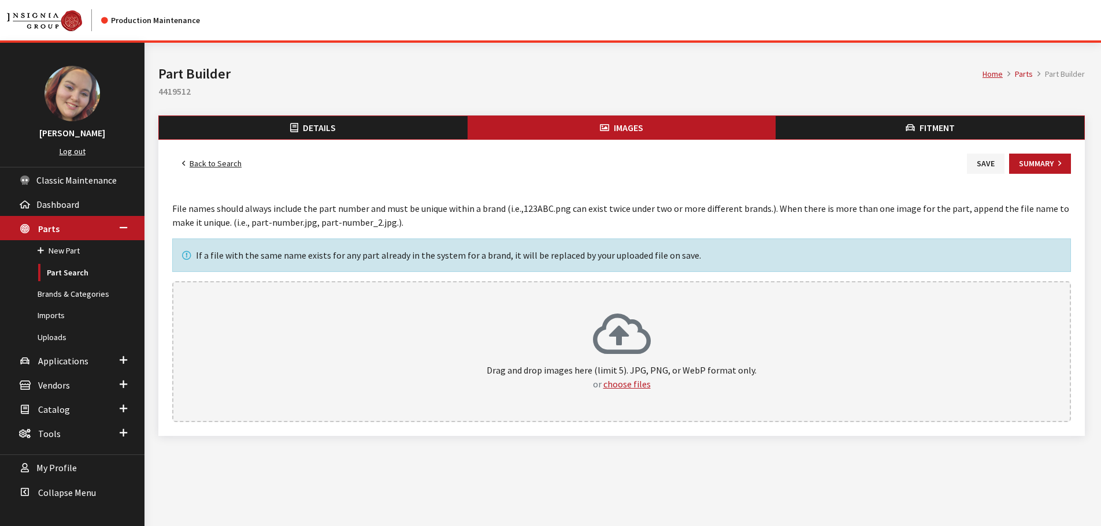
click at [632, 373] on p "Drag and drop images here (limit 5). JPG, PNG, or WebP format only. or choose f…" at bounding box center [621, 377] width 873 height 28
click at [298, 128] on icon "button" at bounding box center [294, 128] width 8 height 9
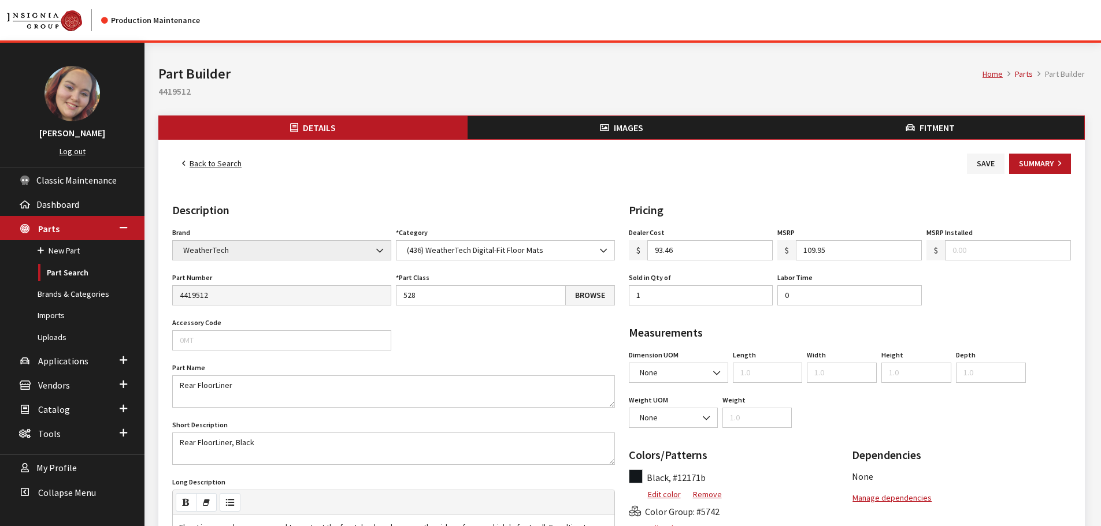
click at [511, 121] on button "Images" at bounding box center [621, 127] width 309 height 23
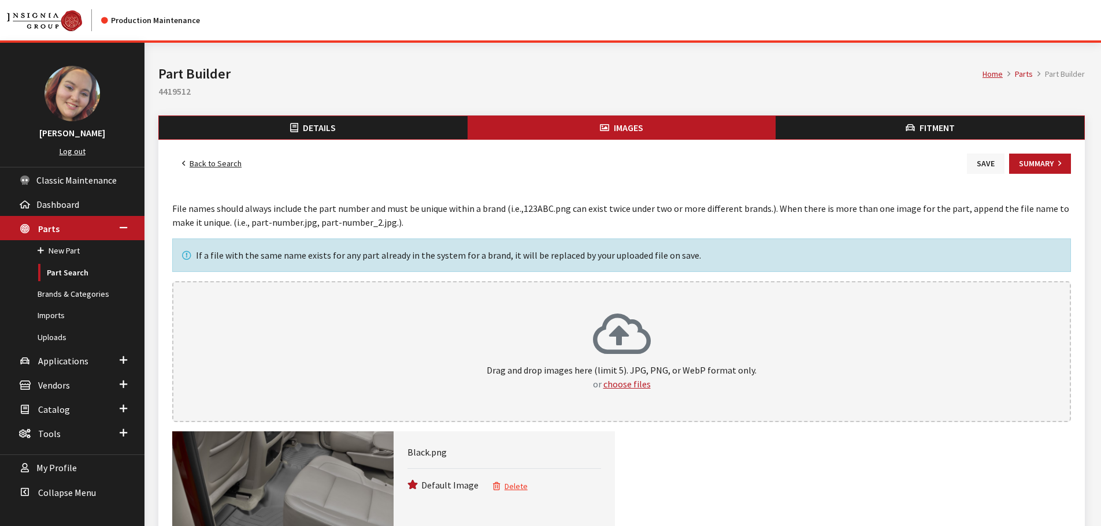
click at [996, 168] on button "Save" at bounding box center [986, 164] width 38 height 20
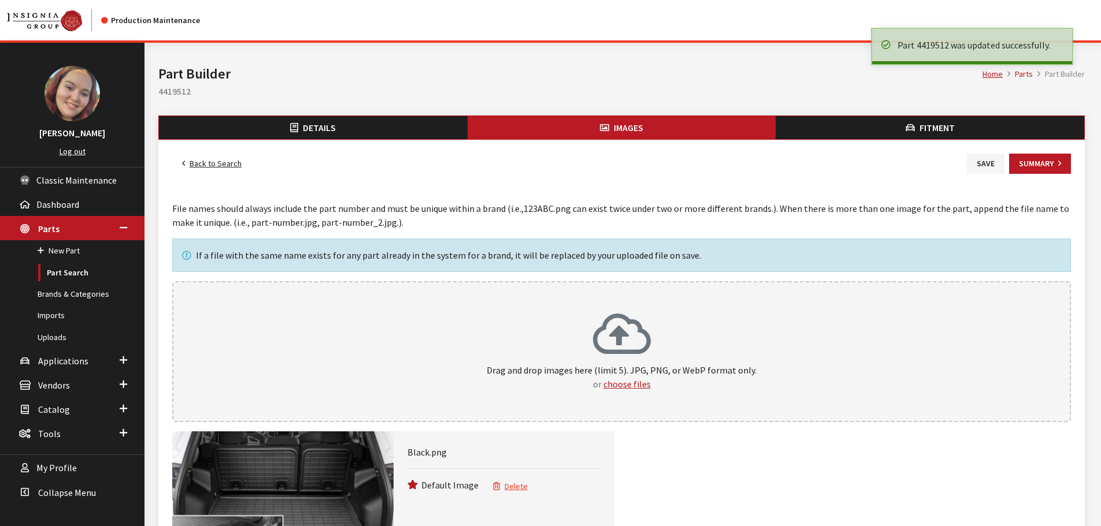
click at [217, 161] on link "Back to Search" at bounding box center [211, 164] width 79 height 20
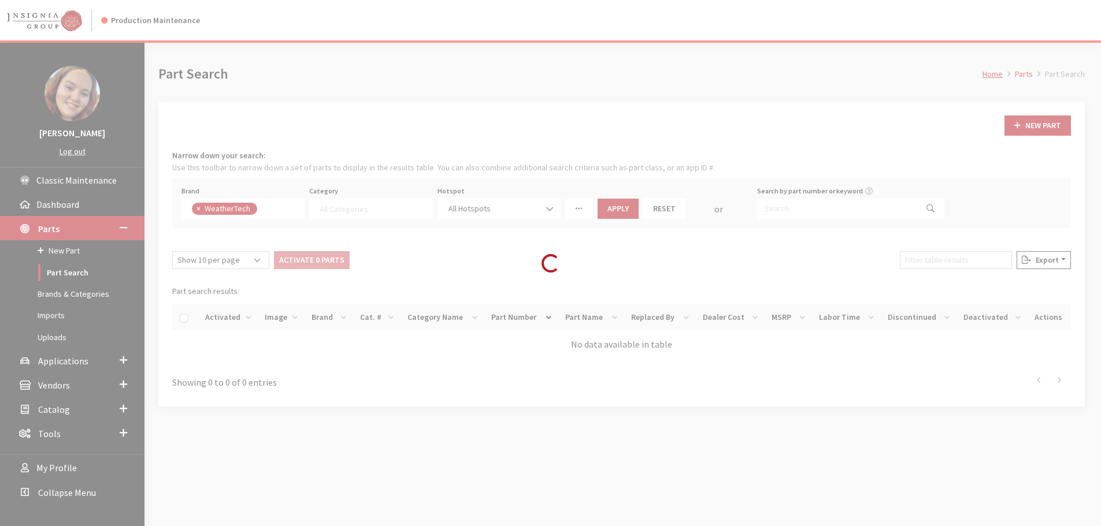
select select
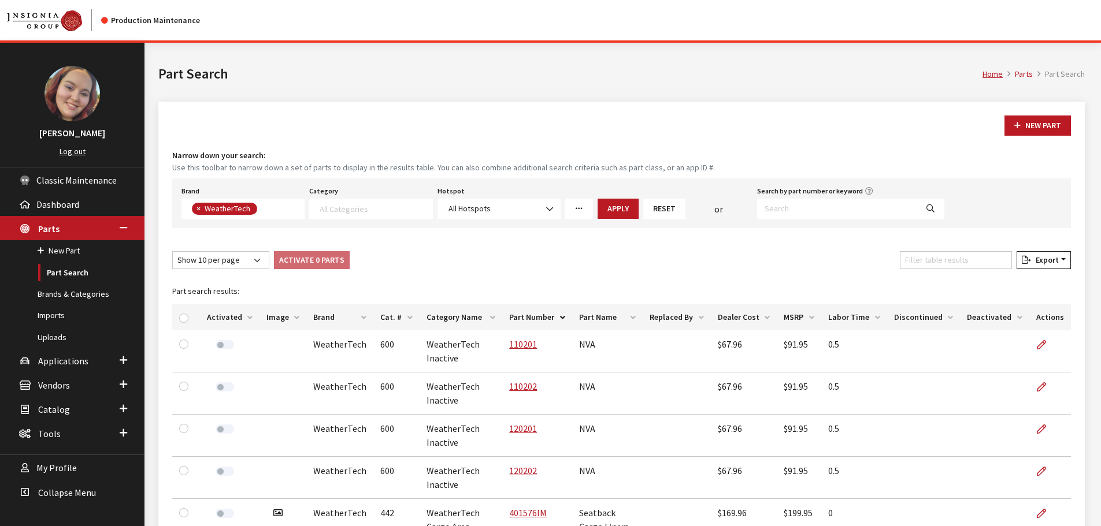
click at [266, 316] on th "Image" at bounding box center [282, 318] width 47 height 26
click at [989, 271] on div "Filter table results" at bounding box center [955, 262] width 117 height 23
click at [989, 264] on input "Filter table results" at bounding box center [956, 260] width 112 height 18
paste input "rear liner"
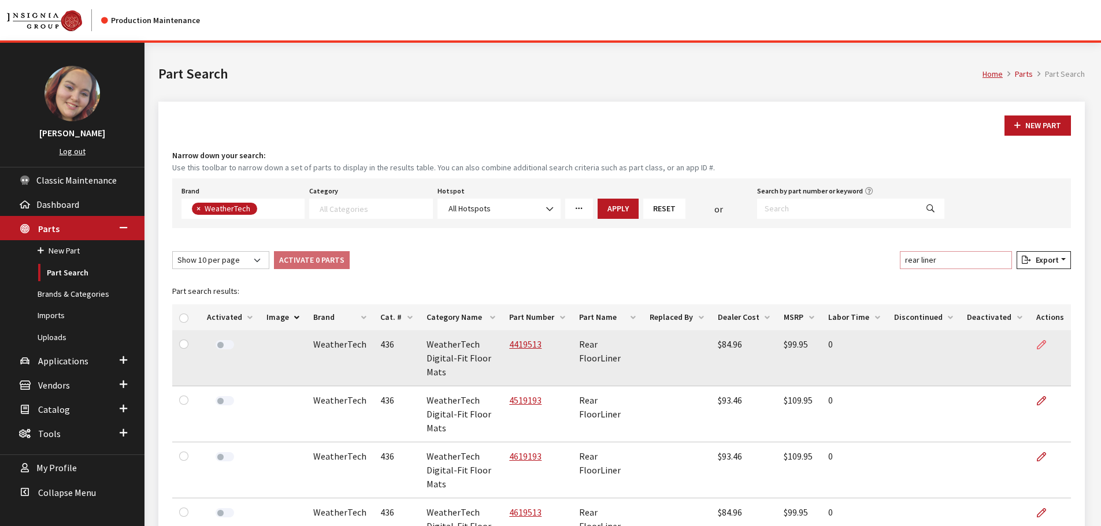
type input "rear liner"
click at [1043, 337] on link at bounding box center [1046, 345] width 20 height 29
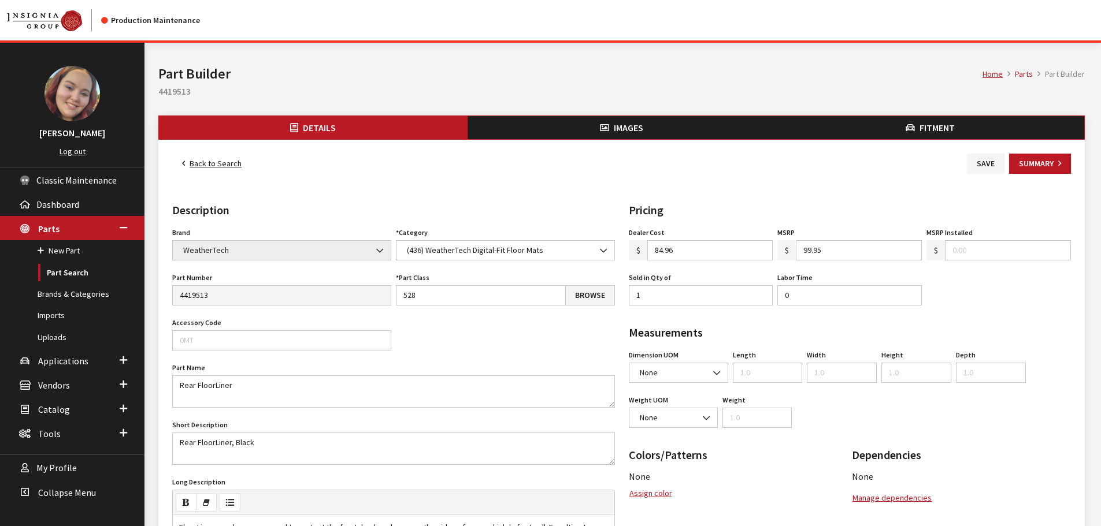
scroll to position [58, 0]
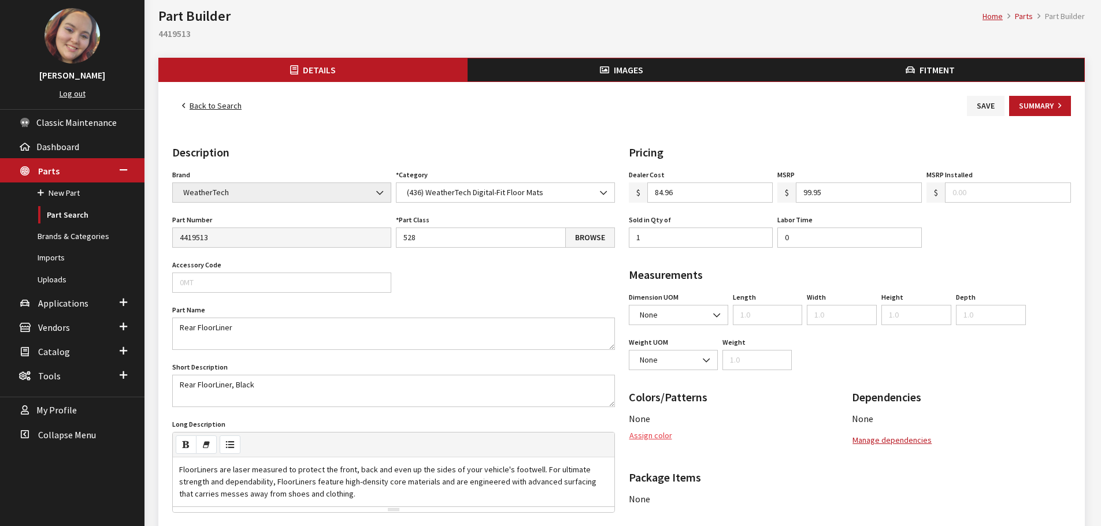
click at [655, 433] on button "Assign color" at bounding box center [651, 436] width 44 height 20
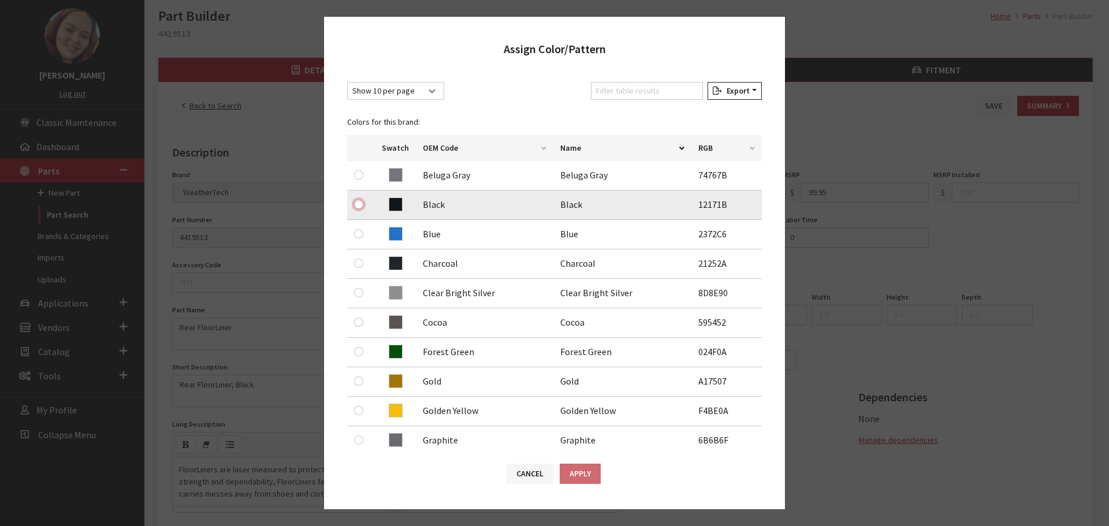
click at [359, 206] on input "radio" at bounding box center [358, 204] width 9 height 9
radio input "true"
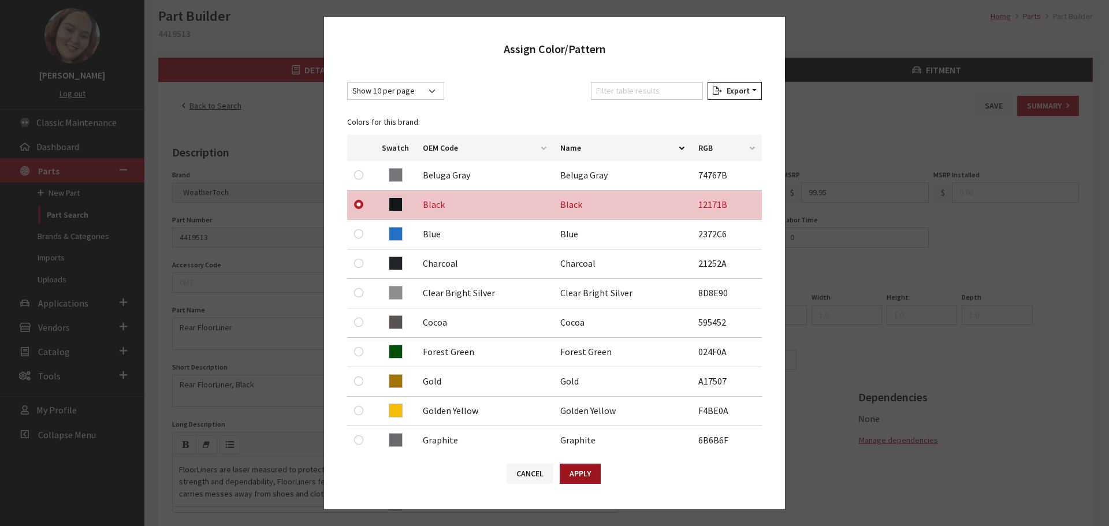
click at [581, 474] on button "Apply" at bounding box center [580, 474] width 41 height 20
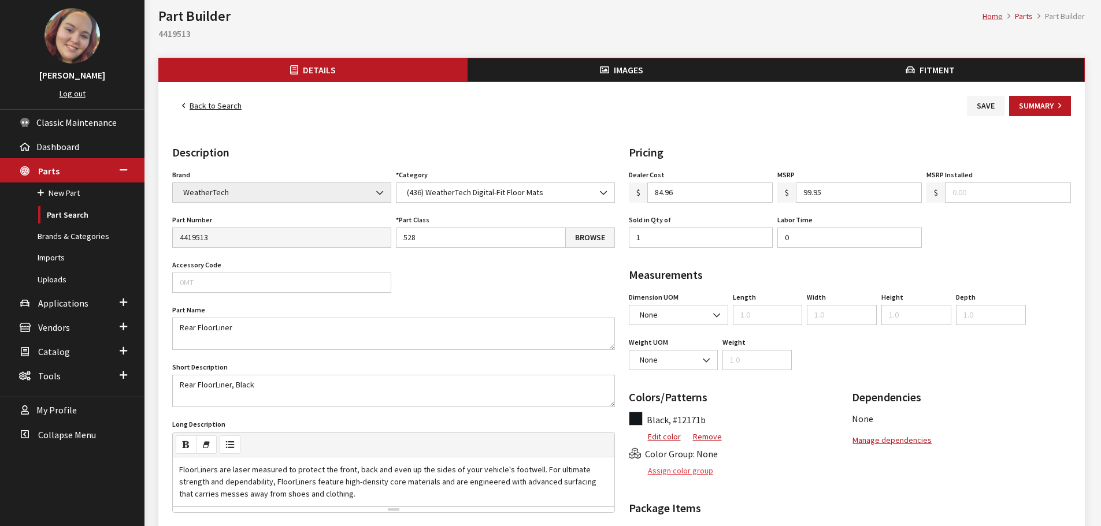
click at [683, 474] on button "Assign color group" at bounding box center [671, 471] width 85 height 20
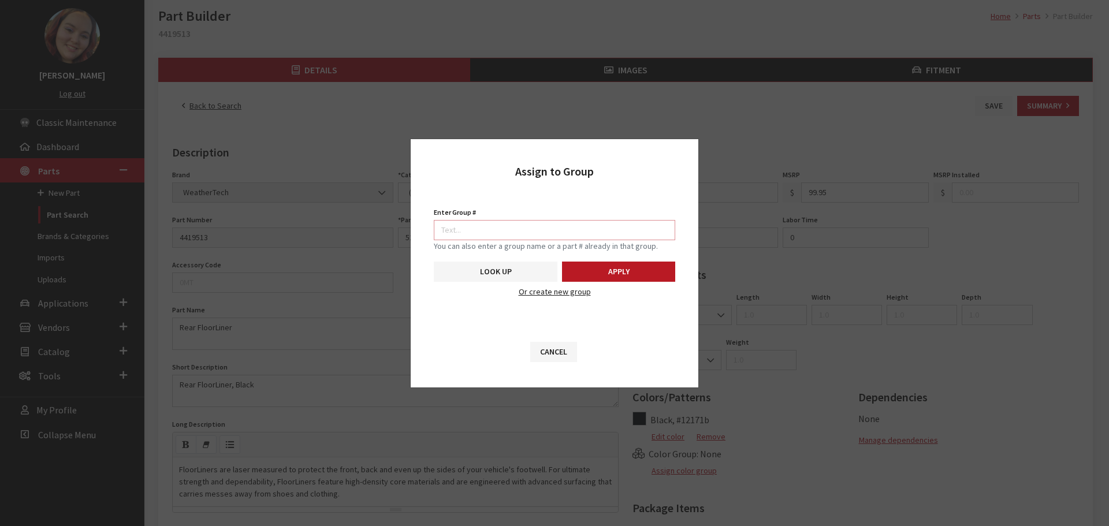
click at [593, 225] on input "Enter Group #" at bounding box center [555, 230] width 242 height 20
type input "5742"
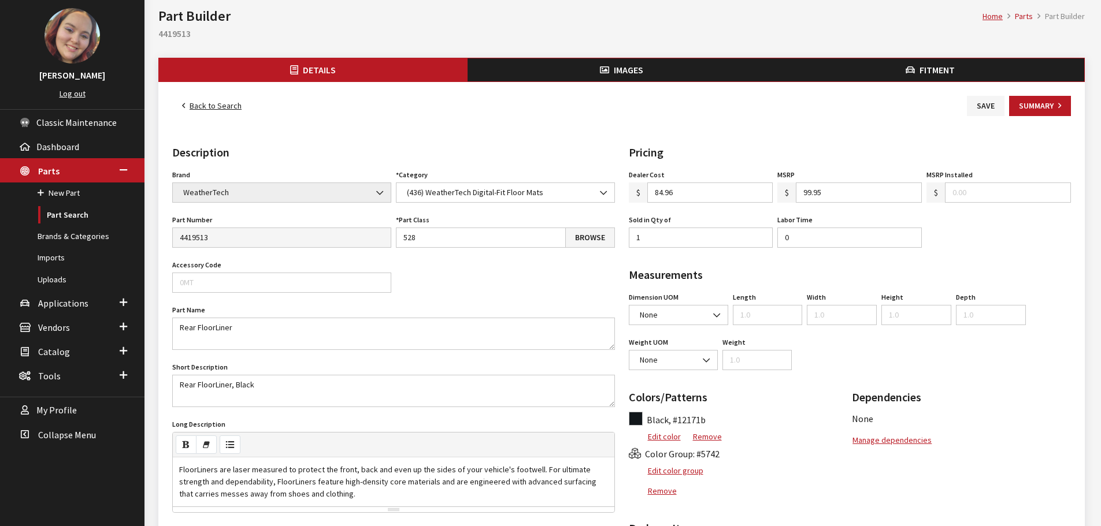
click at [600, 62] on button "Images" at bounding box center [621, 69] width 309 height 23
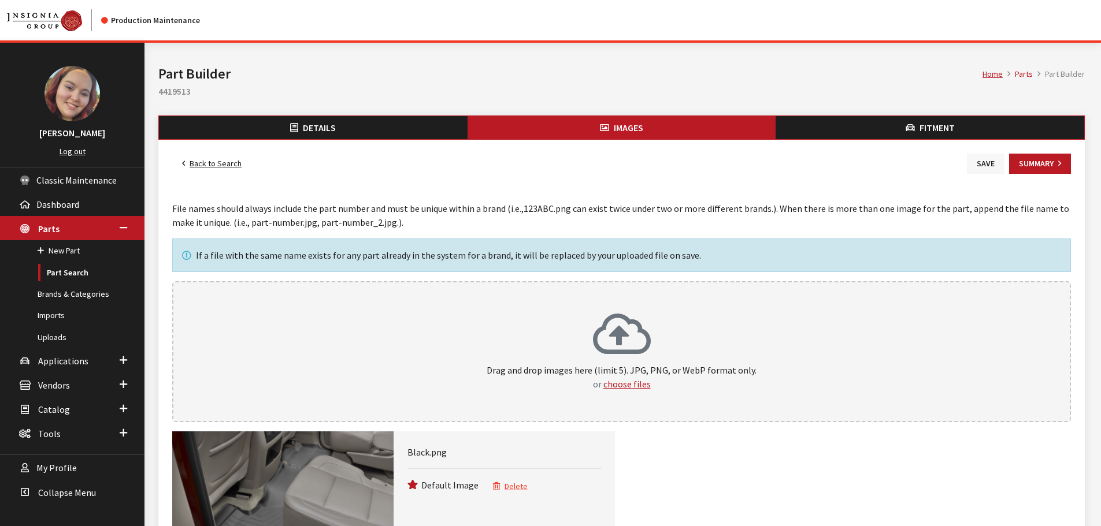
click at [975, 164] on button "Save" at bounding box center [986, 164] width 38 height 20
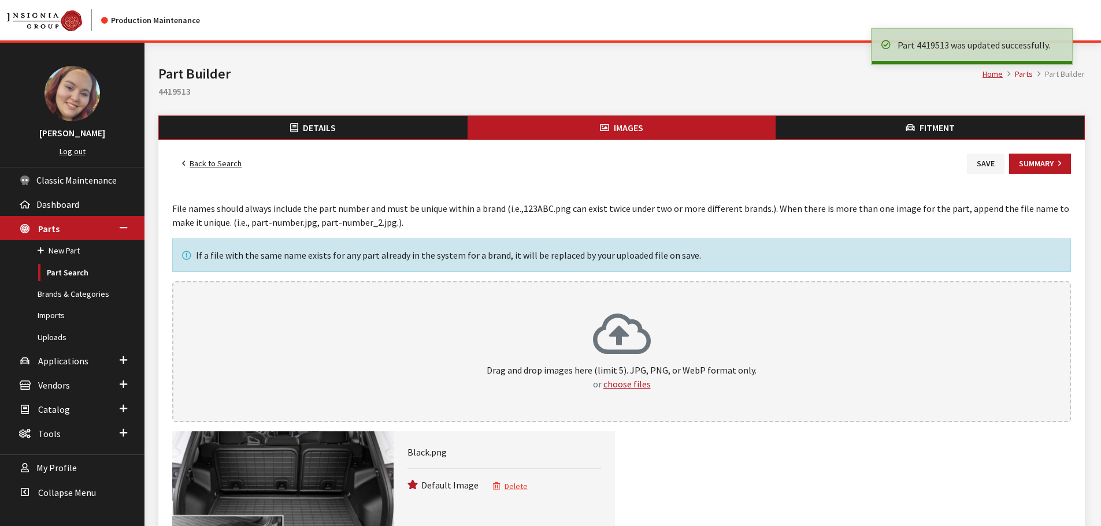
drag, startPoint x: 0, startPoint y: 0, endPoint x: 216, endPoint y: 162, distance: 270.3
click at [216, 163] on link "Back to Search" at bounding box center [211, 164] width 79 height 20
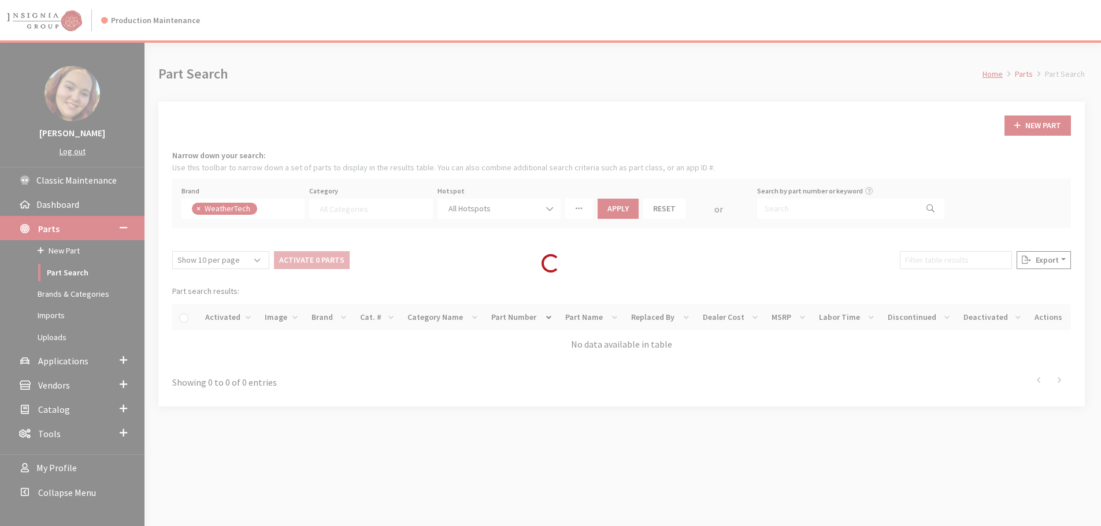
select select
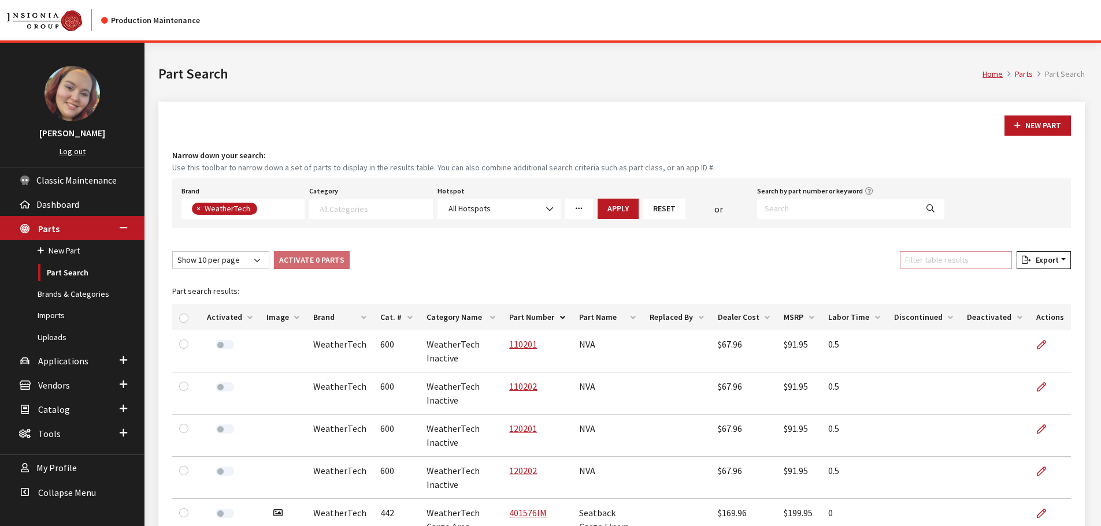
click at [922, 260] on input "Filter table results" at bounding box center [956, 260] width 112 height 18
paste input "rear liner"
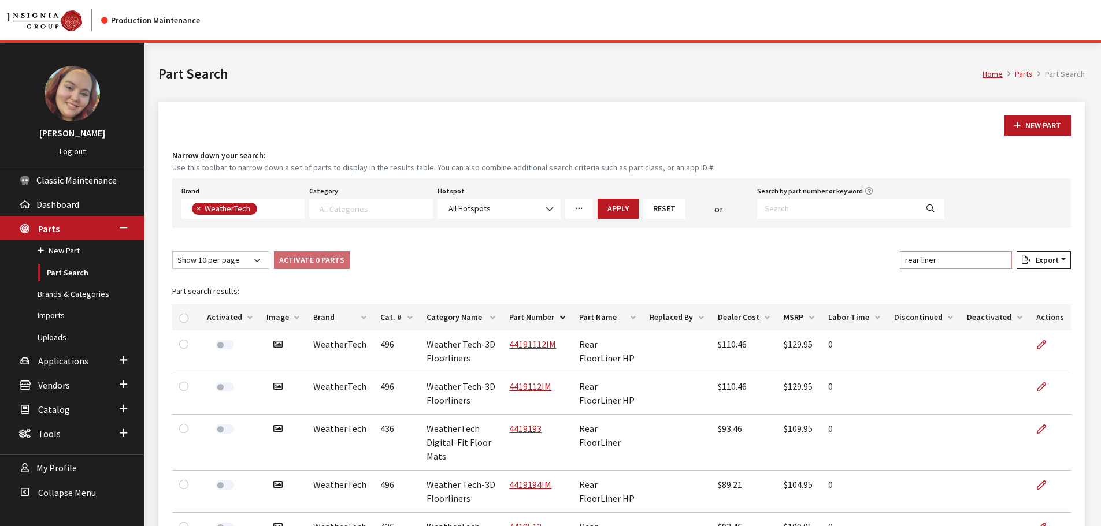
type input "rear liner"
click at [268, 318] on th "Image" at bounding box center [282, 318] width 47 height 26
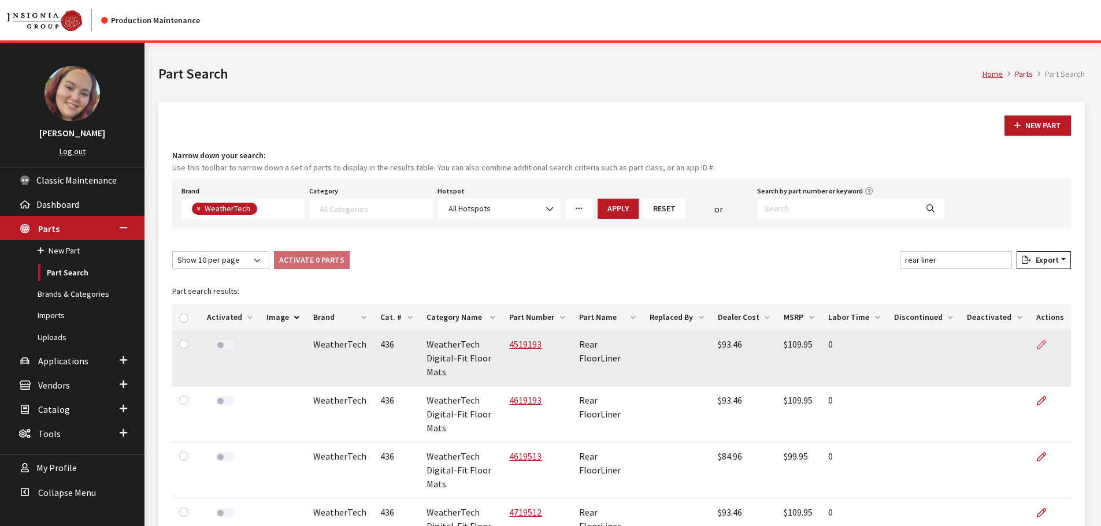
click at [1040, 341] on icon at bounding box center [1041, 345] width 9 height 9
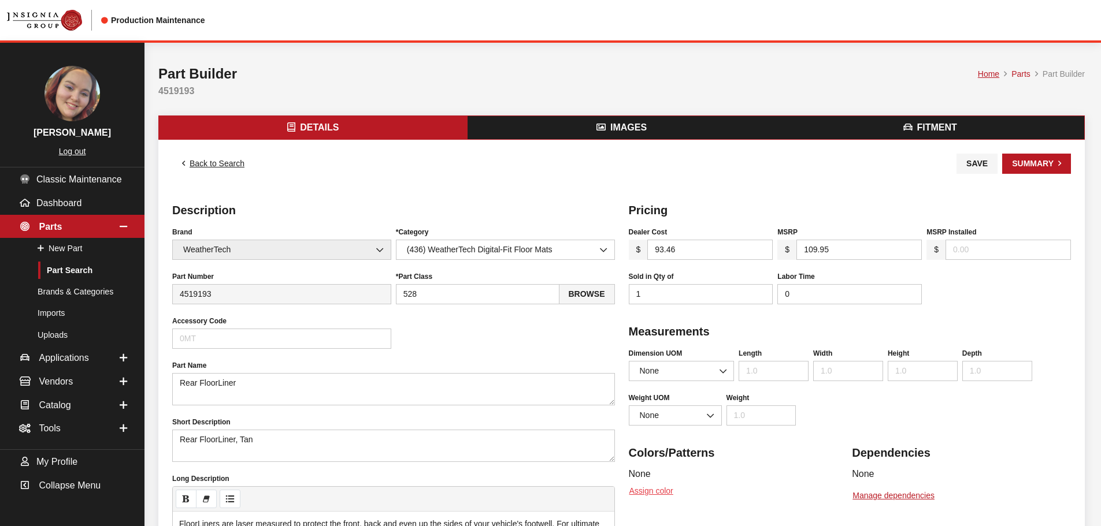
click at [667, 485] on button "Assign color" at bounding box center [651, 491] width 45 height 20
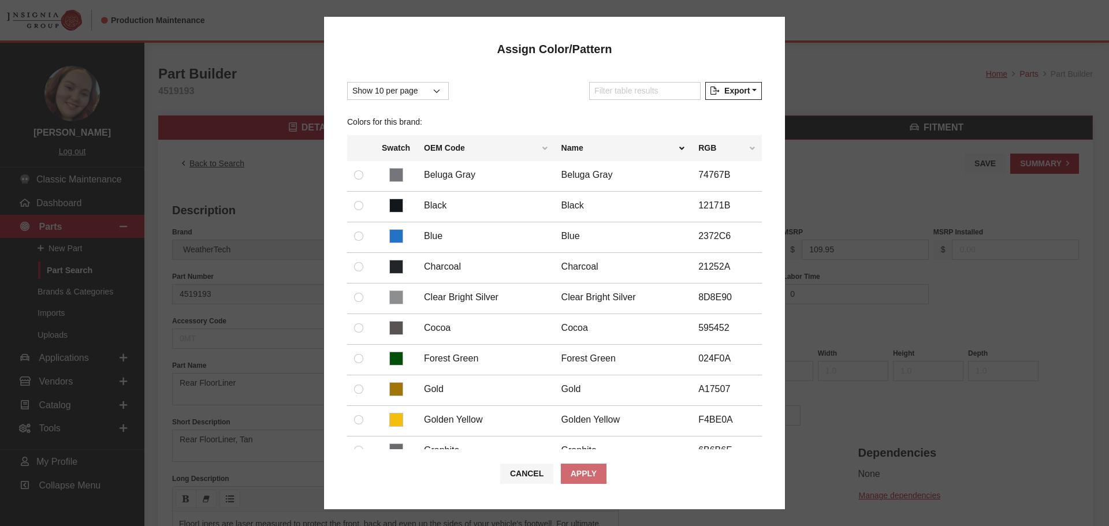
click at [629, 100] on div "Filter table results" at bounding box center [645, 93] width 116 height 23
click at [631, 93] on input "Filter table results" at bounding box center [645, 91] width 112 height 18
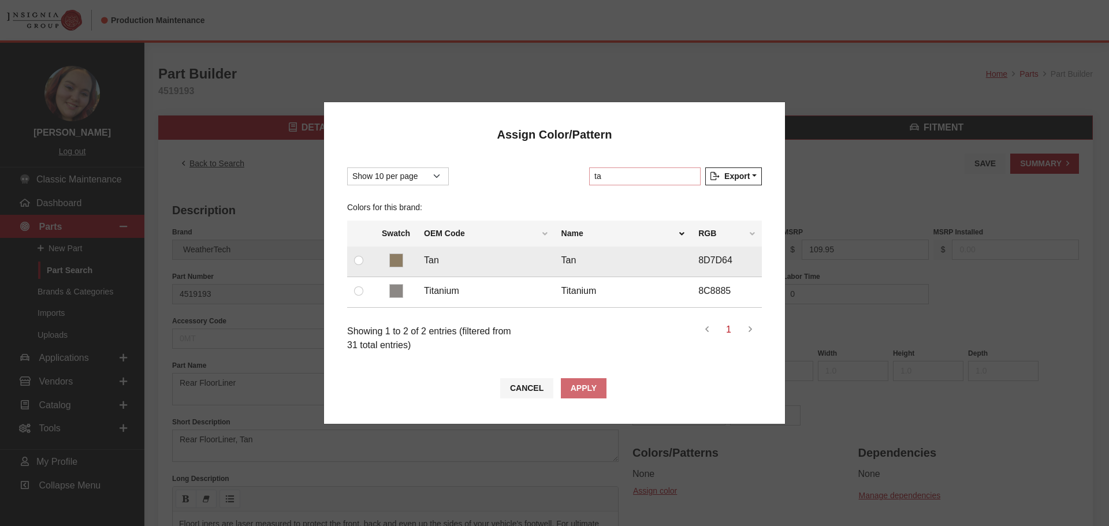
type input "ta"
click at [358, 261] on input "radio" at bounding box center [358, 260] width 9 height 9
radio input "true"
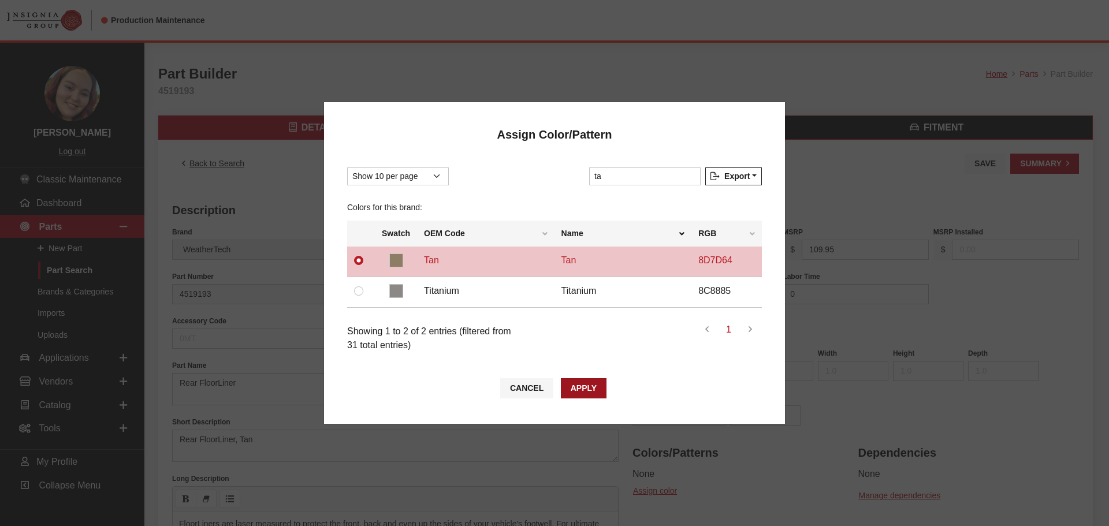
click at [577, 392] on button "Apply" at bounding box center [584, 388] width 46 height 20
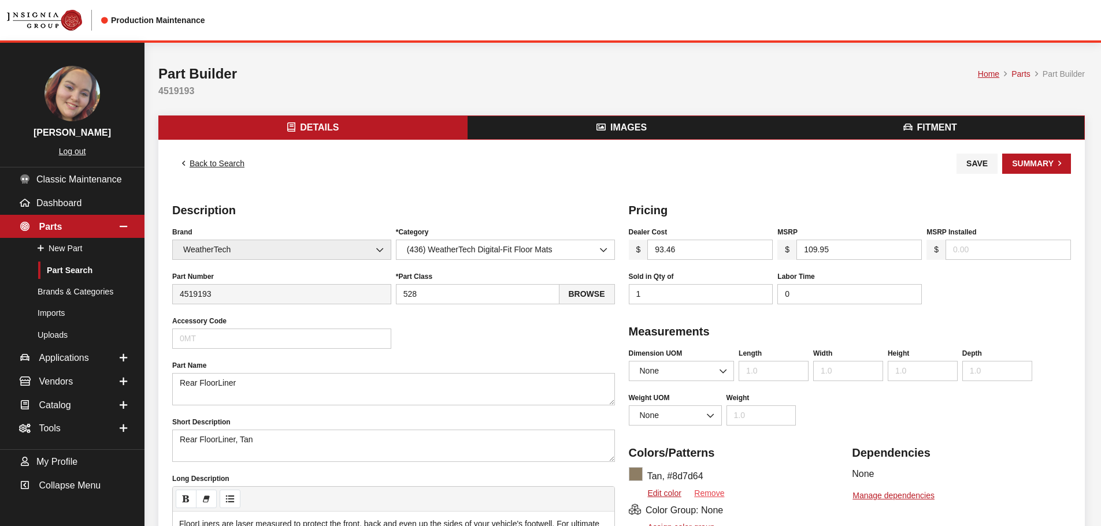
scroll to position [58, 0]
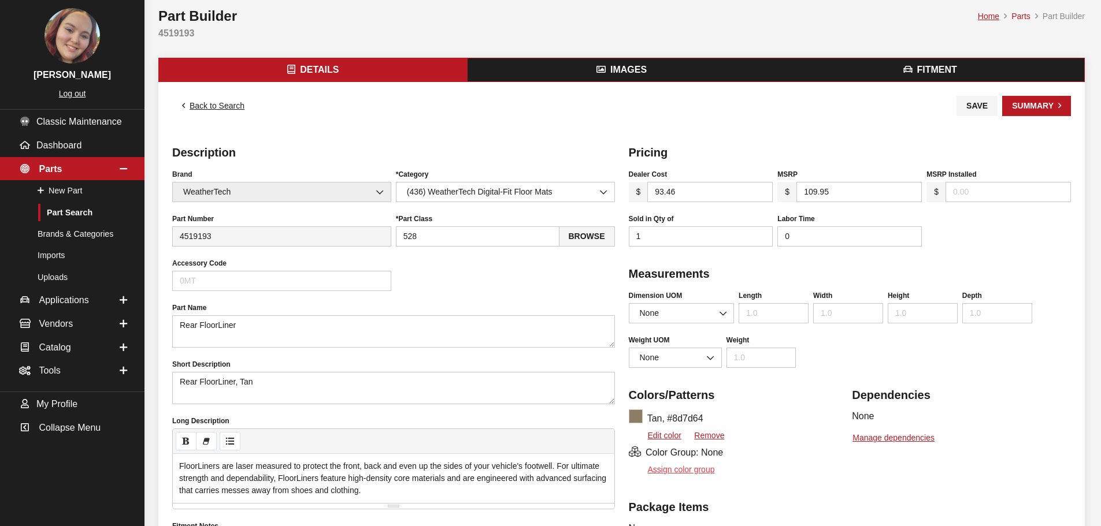
click at [685, 473] on button "Assign color group" at bounding box center [672, 470] width 87 height 20
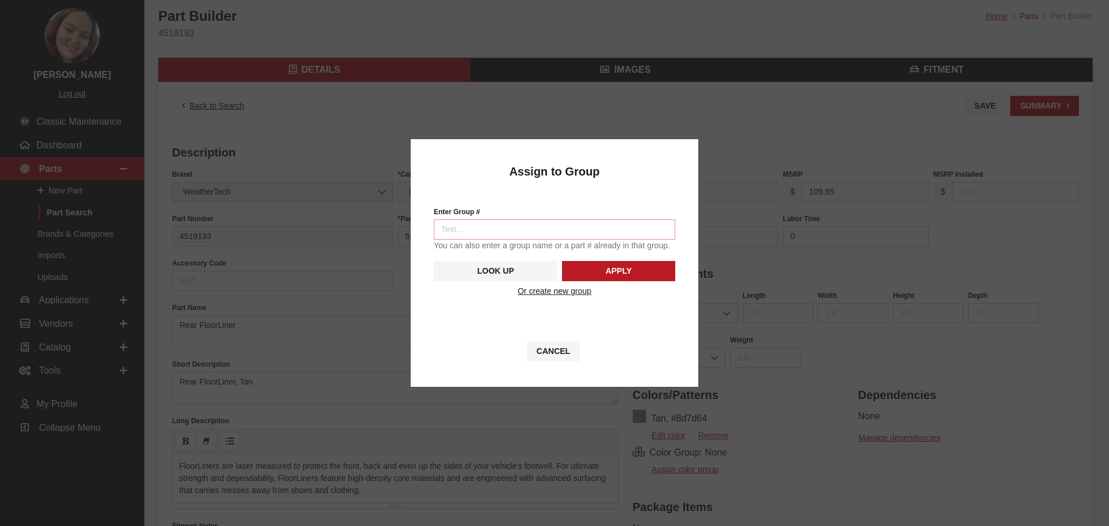
click at [577, 231] on input "Enter Group #" at bounding box center [555, 230] width 242 height 20
type input "5742"
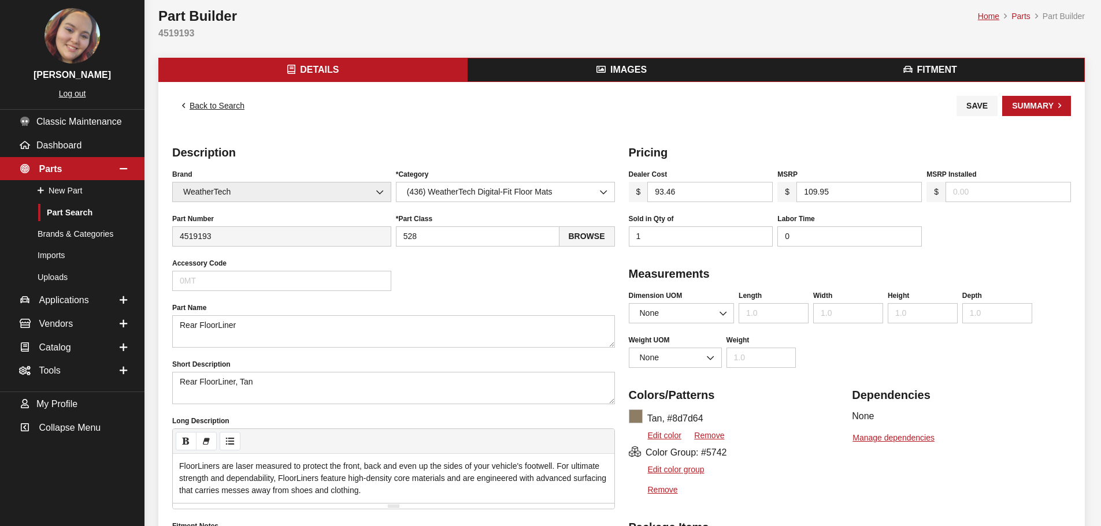
click at [596, 77] on button "Images" at bounding box center [621, 69] width 309 height 23
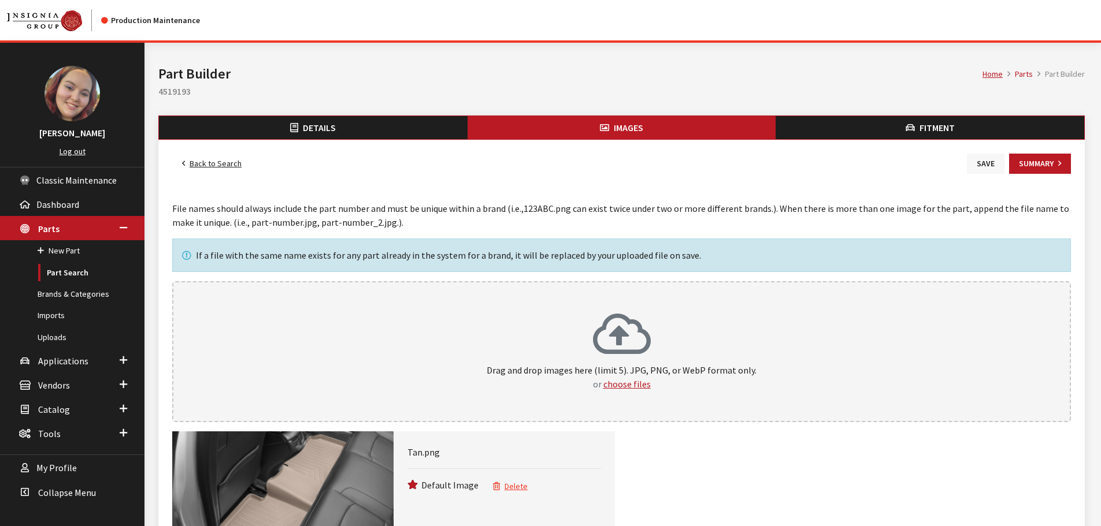
click at [988, 161] on button "Save" at bounding box center [986, 164] width 38 height 20
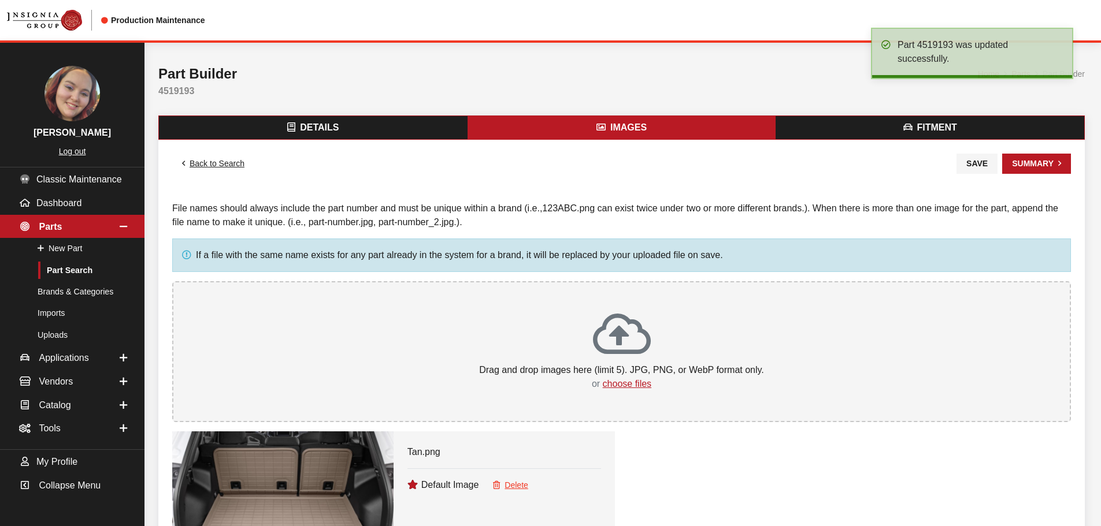
drag, startPoint x: 0, startPoint y: 0, endPoint x: 229, endPoint y: 164, distance: 281.3
click at [229, 164] on link "Back to Search" at bounding box center [213, 164] width 82 height 20
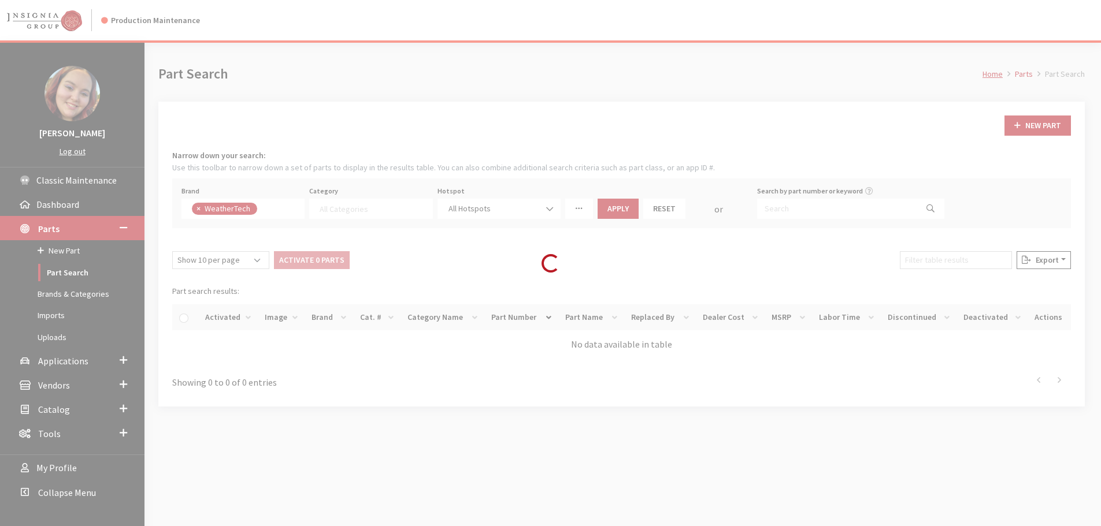
select select
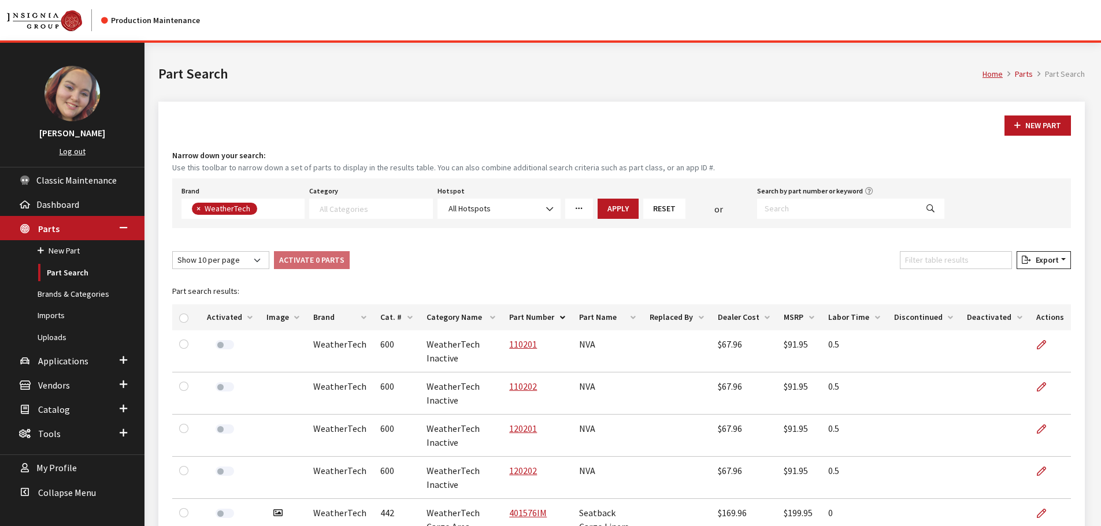
drag, startPoint x: 279, startPoint y: 325, endPoint x: 570, endPoint y: 305, distance: 292.5
click at [281, 324] on th "Image" at bounding box center [282, 318] width 47 height 26
click at [934, 265] on input "Filter table results" at bounding box center [956, 260] width 112 height 18
paste input "rear liner"
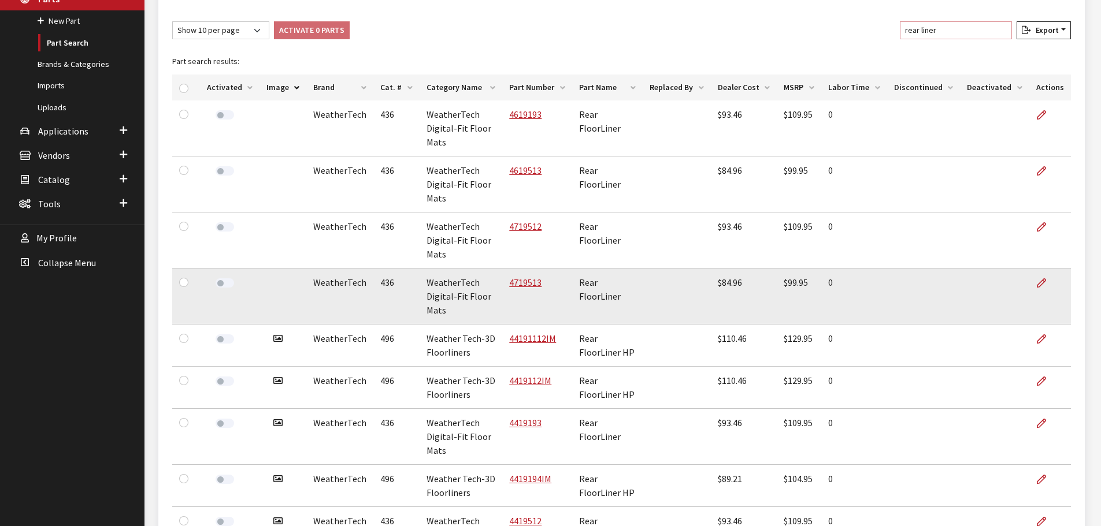
scroll to position [231, 0]
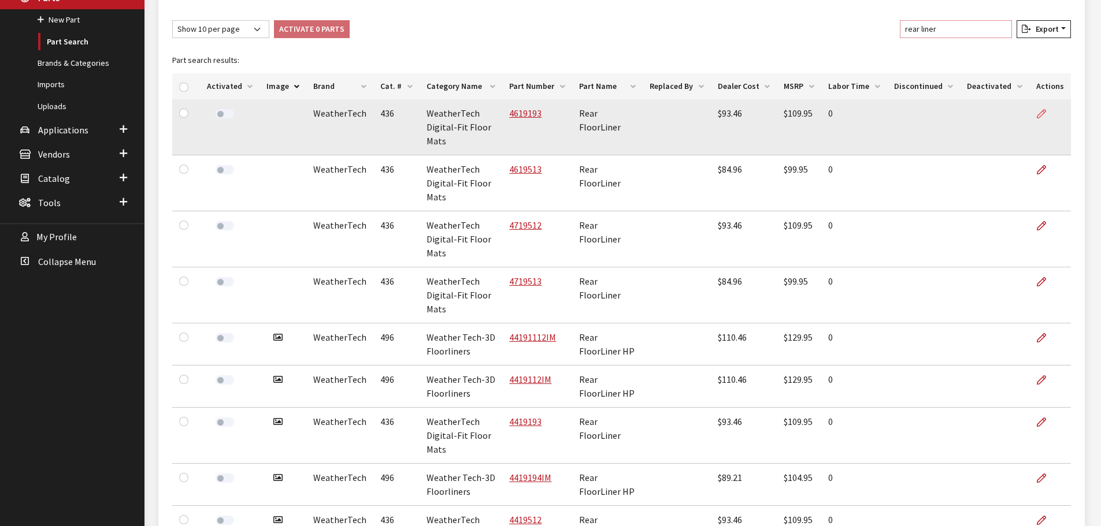
type input "rear liner"
click at [1042, 116] on icon at bounding box center [1041, 114] width 9 height 9
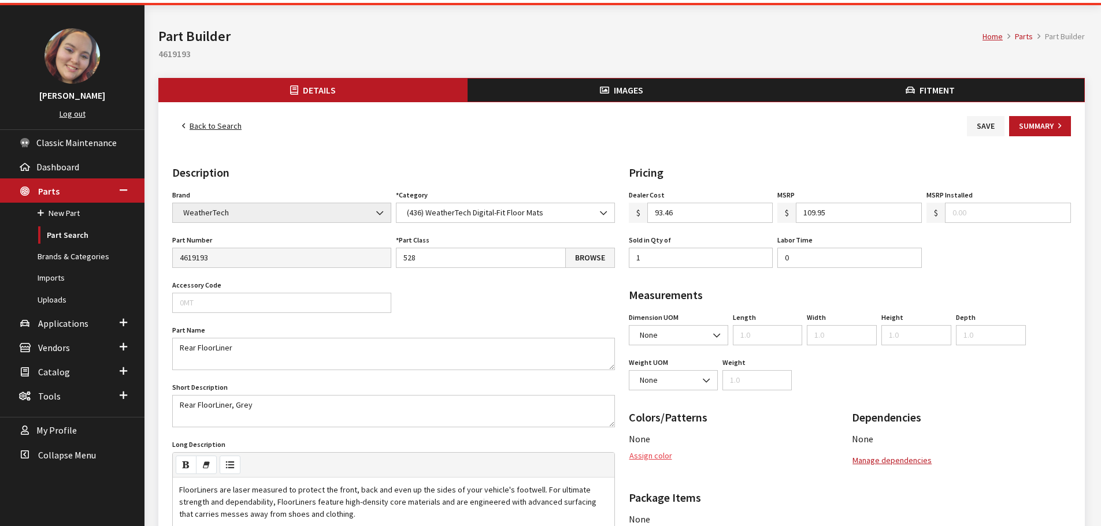
scroll to position [58, 0]
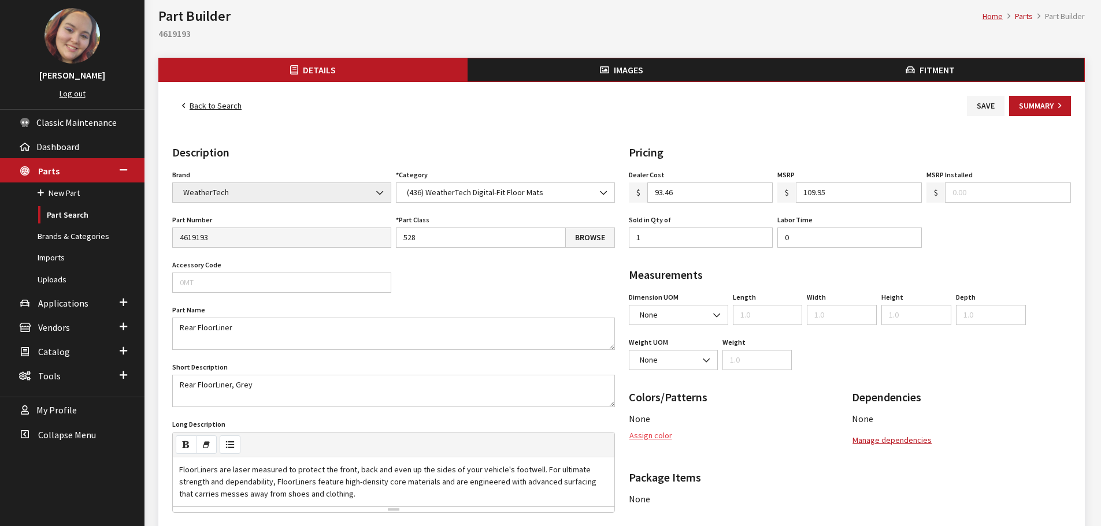
click at [654, 440] on button "Assign color" at bounding box center [651, 436] width 44 height 20
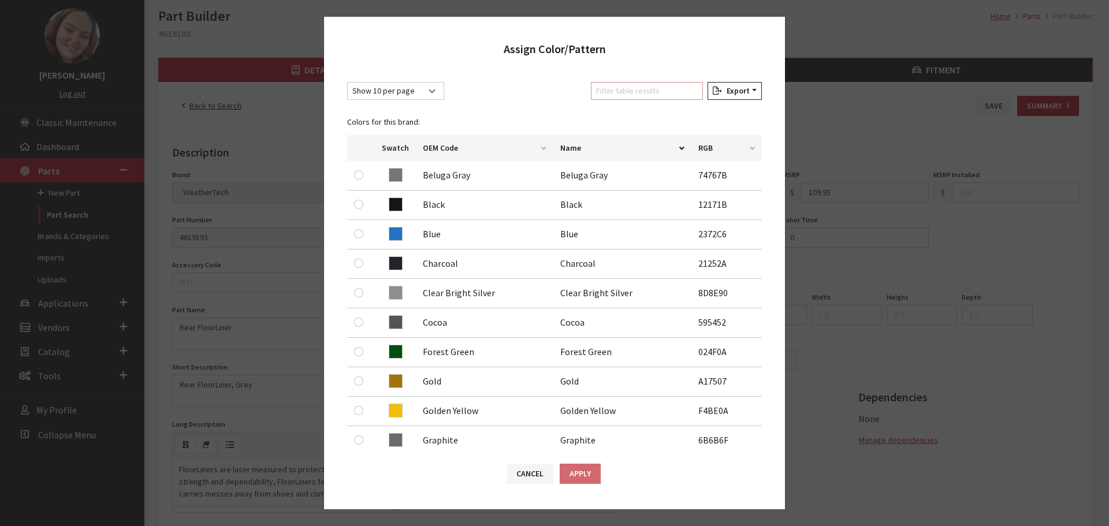
click at [616, 95] on input "Filter table results" at bounding box center [647, 91] width 112 height 18
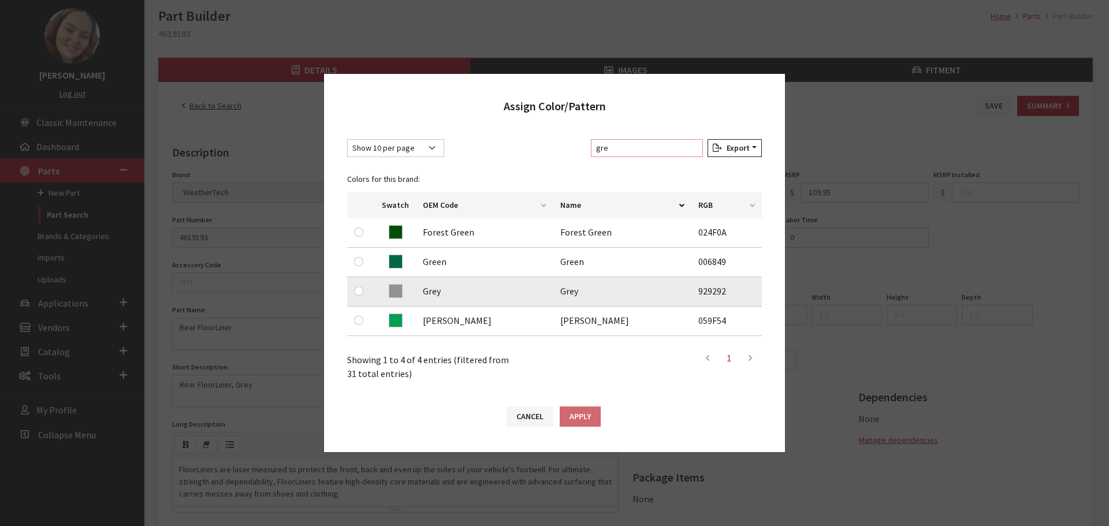
type input "gre"
click at [358, 288] on input "radio" at bounding box center [358, 291] width 9 height 9
radio input "true"
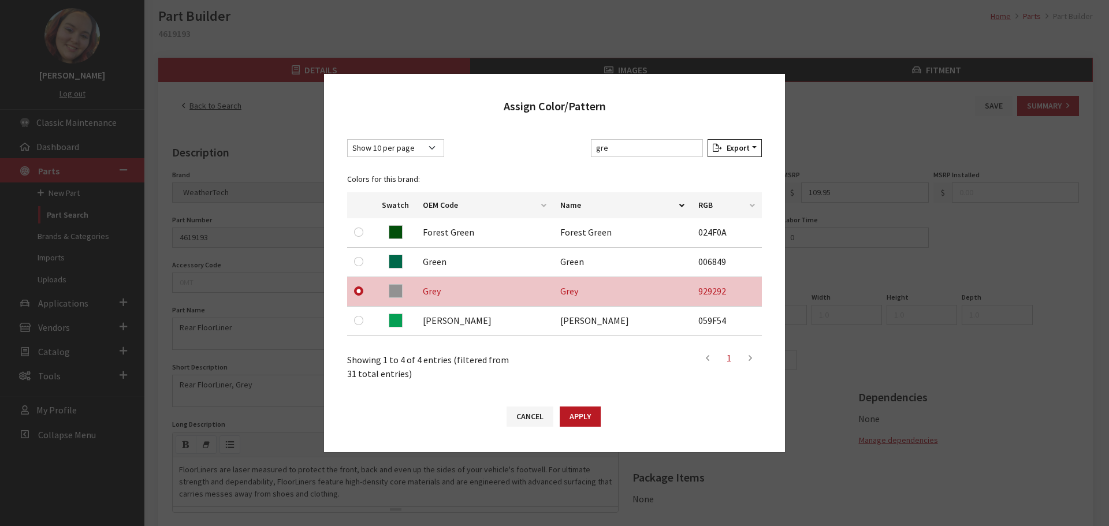
click at [588, 414] on button "Apply" at bounding box center [580, 417] width 41 height 20
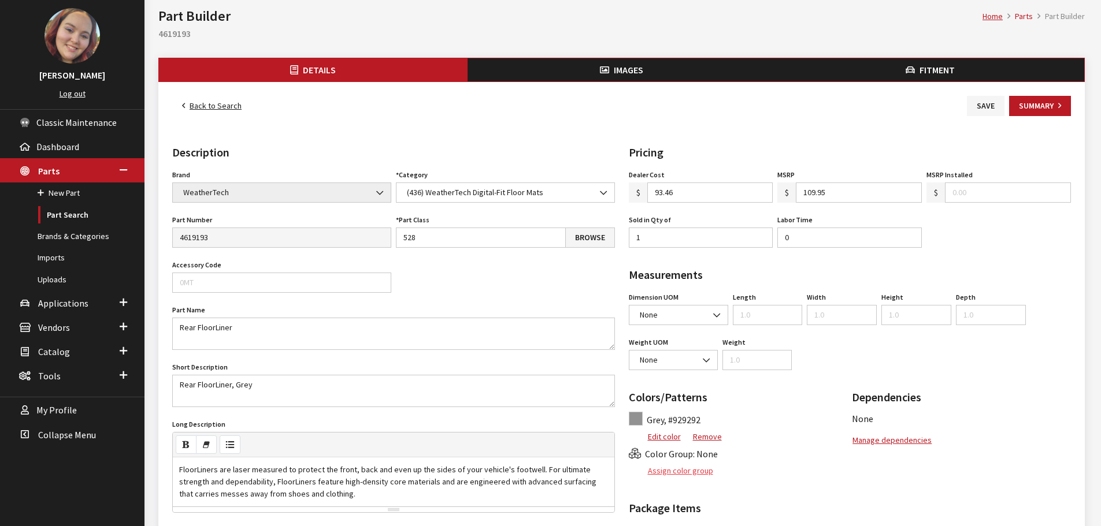
click at [691, 472] on button "Assign color group" at bounding box center [671, 471] width 85 height 20
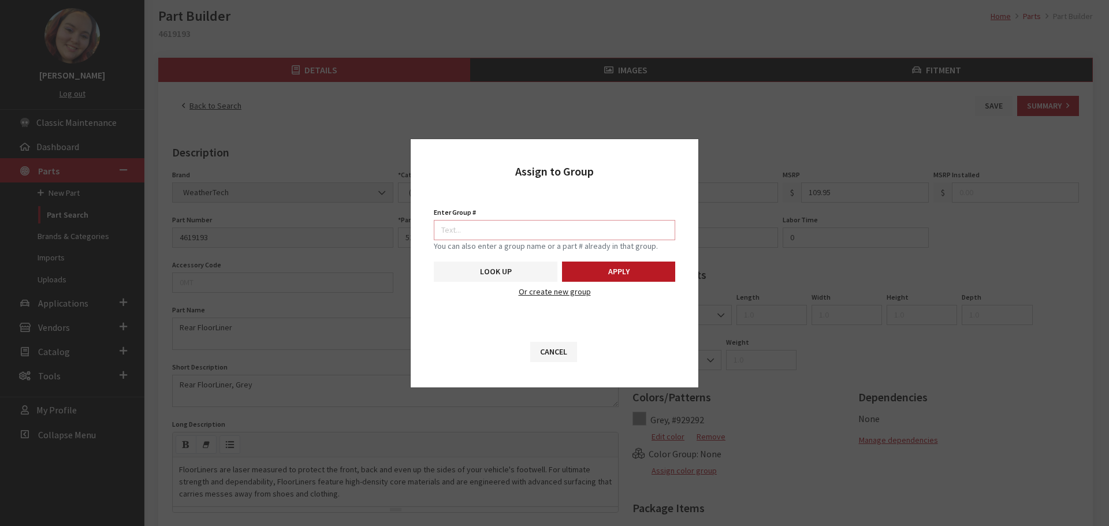
click at [561, 227] on input "Enter Group #" at bounding box center [555, 230] width 242 height 20
type input "5742"
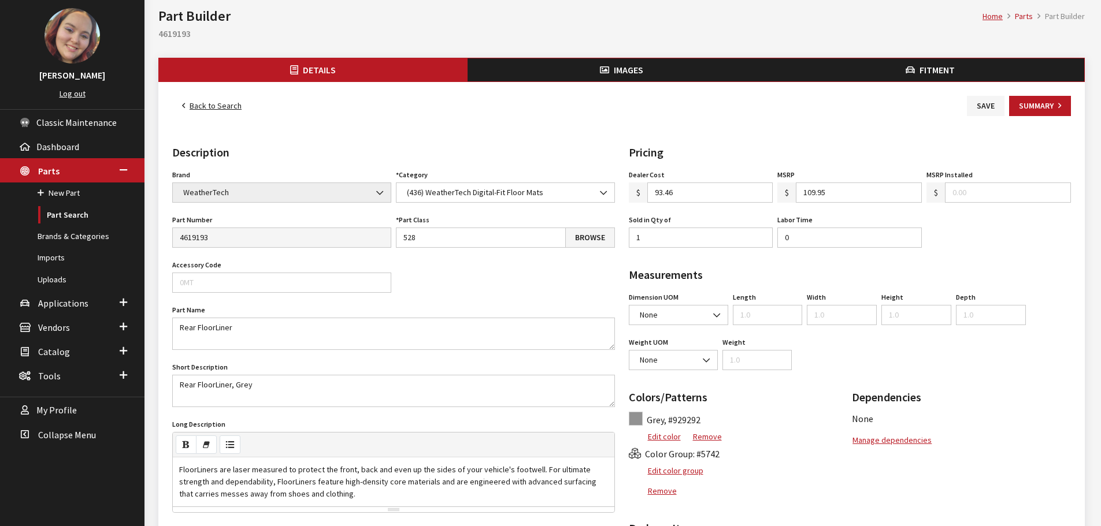
click at [636, 70] on span "Images" at bounding box center [628, 70] width 29 height 12
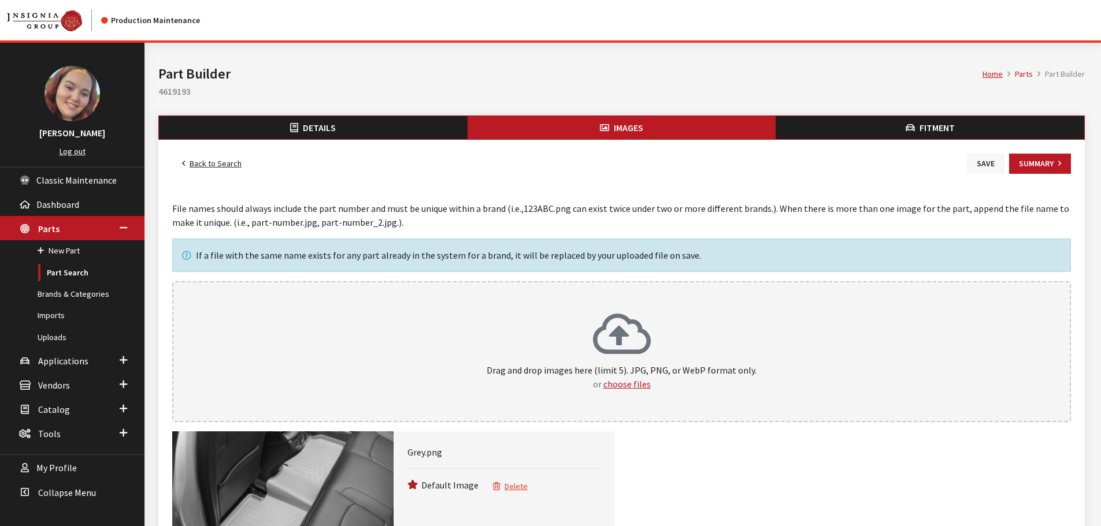
click at [978, 167] on button "Save" at bounding box center [986, 164] width 38 height 20
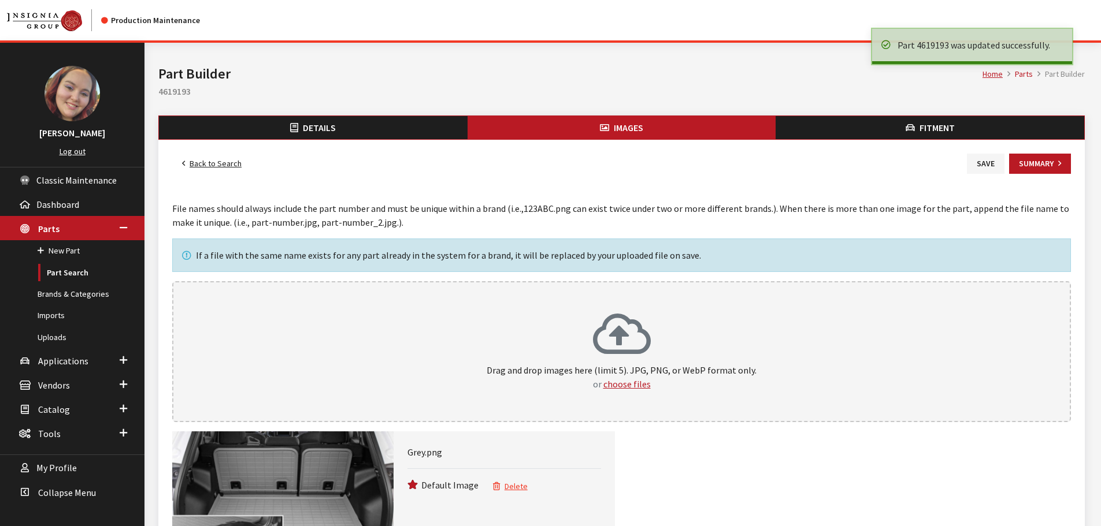
click at [217, 162] on link "Back to Search" at bounding box center [211, 164] width 79 height 20
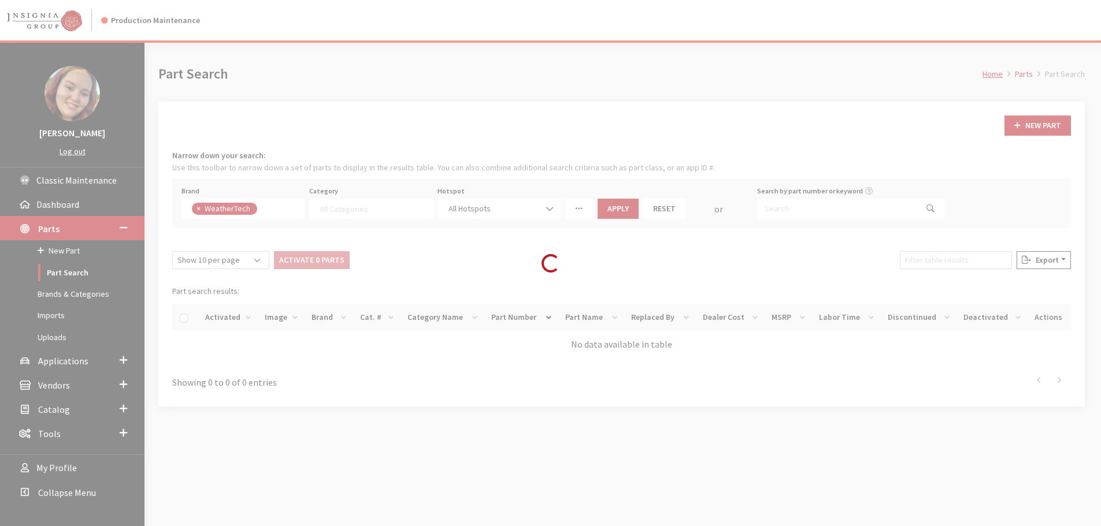
select select
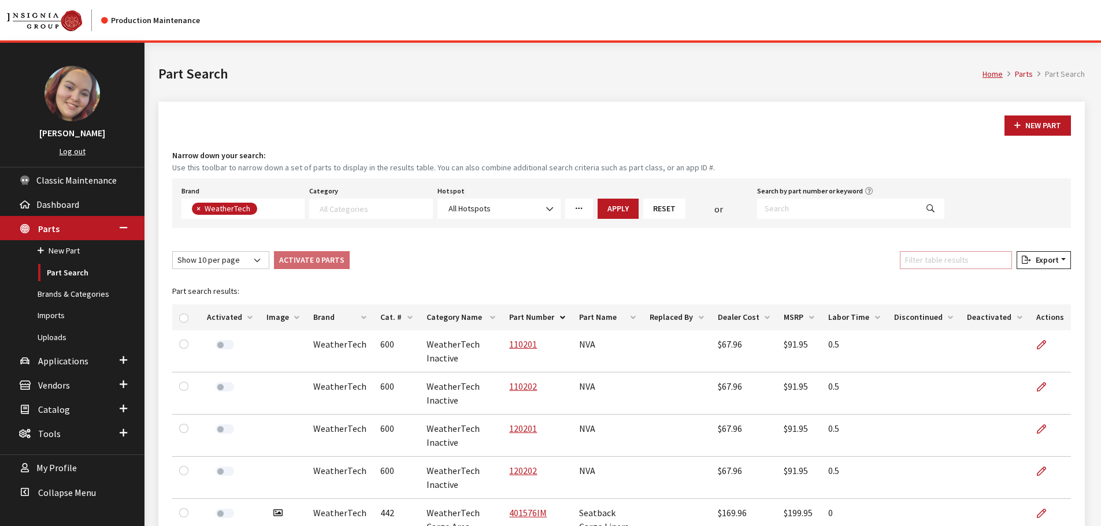
click at [975, 264] on input "Filter table results" at bounding box center [956, 260] width 112 height 18
paste input "rear liner"
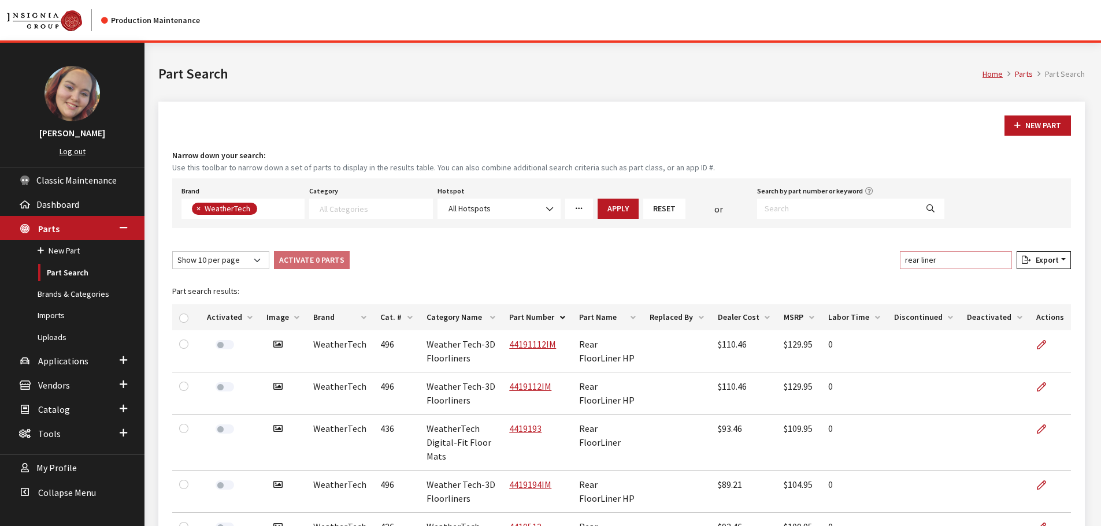
type input "rear liner"
click at [284, 318] on th "Image" at bounding box center [282, 318] width 47 height 26
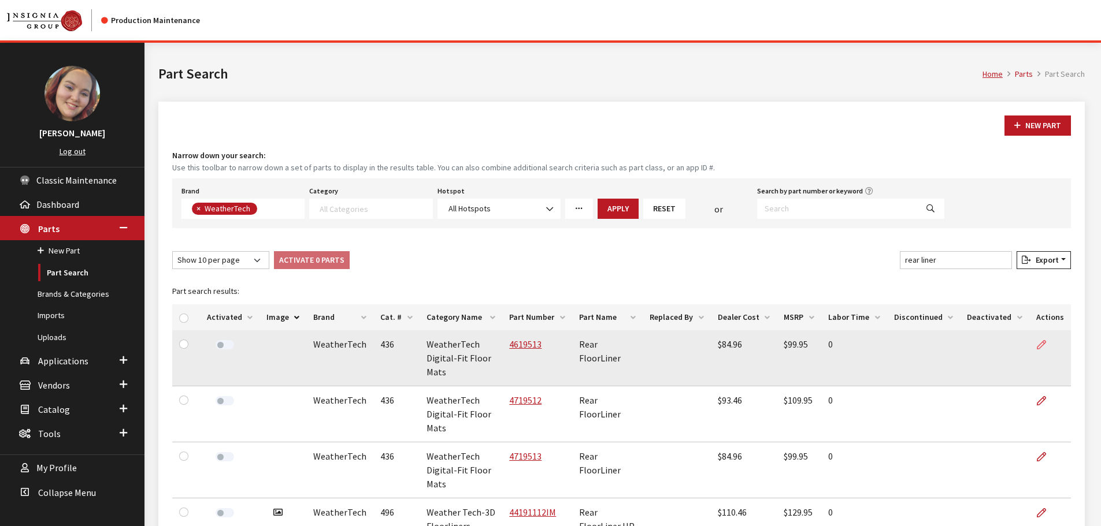
click at [1044, 343] on icon at bounding box center [1041, 345] width 9 height 9
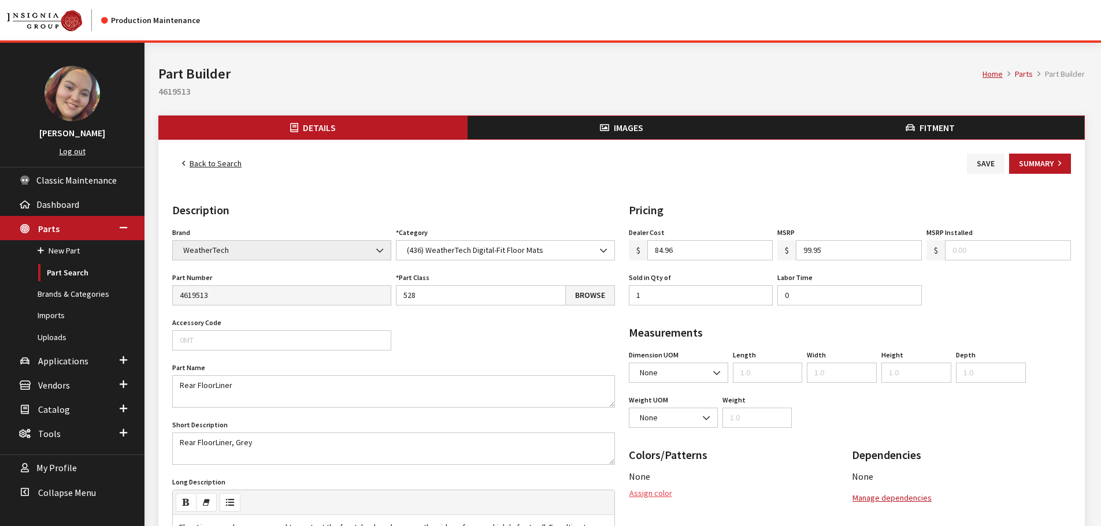
click at [638, 497] on button "Assign color" at bounding box center [651, 494] width 44 height 20
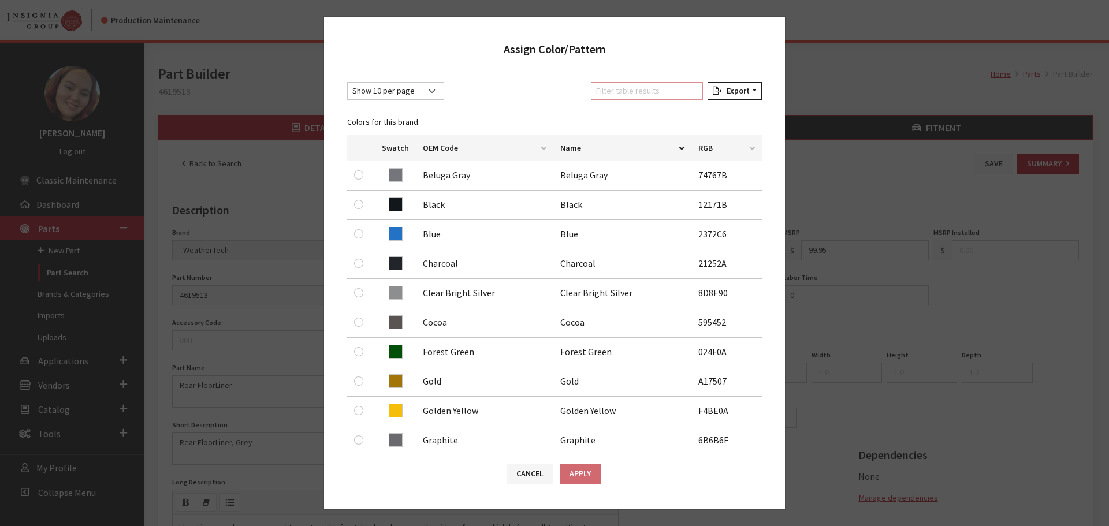
click at [650, 93] on input "Filter table results" at bounding box center [647, 91] width 112 height 18
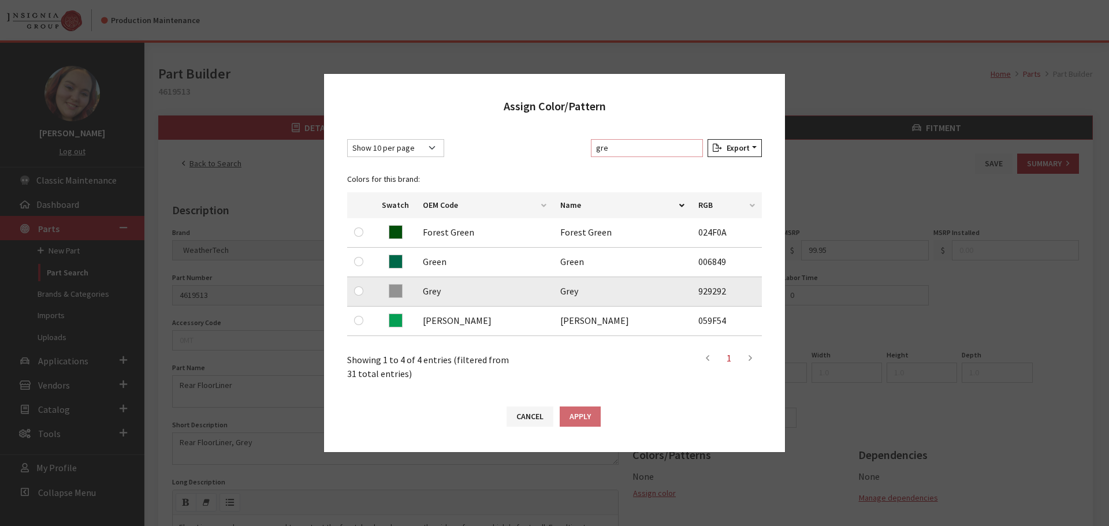
type input "gre"
click at [358, 287] on input "radio" at bounding box center [358, 291] width 9 height 9
radio input "true"
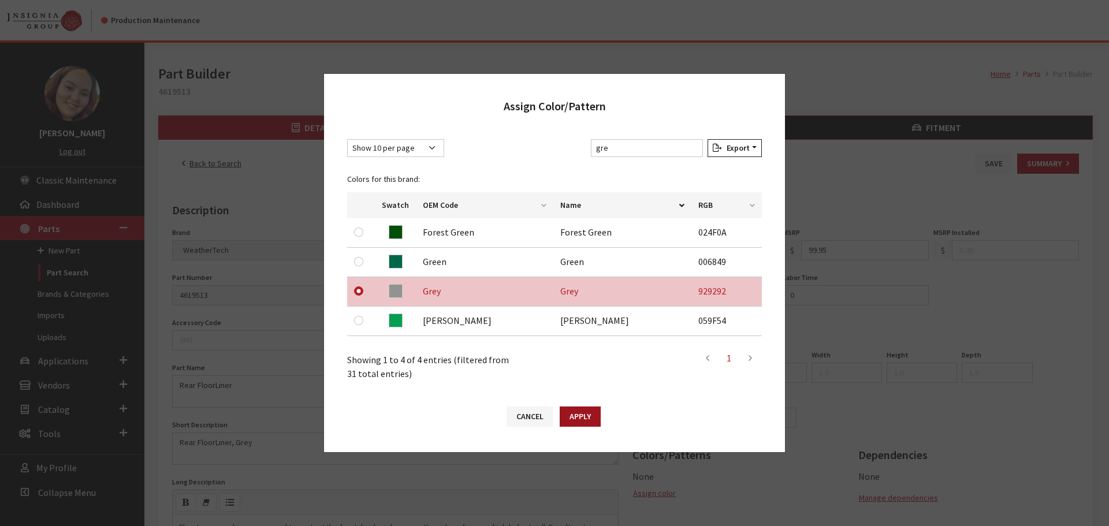
click at [591, 411] on button "Apply" at bounding box center [580, 417] width 41 height 20
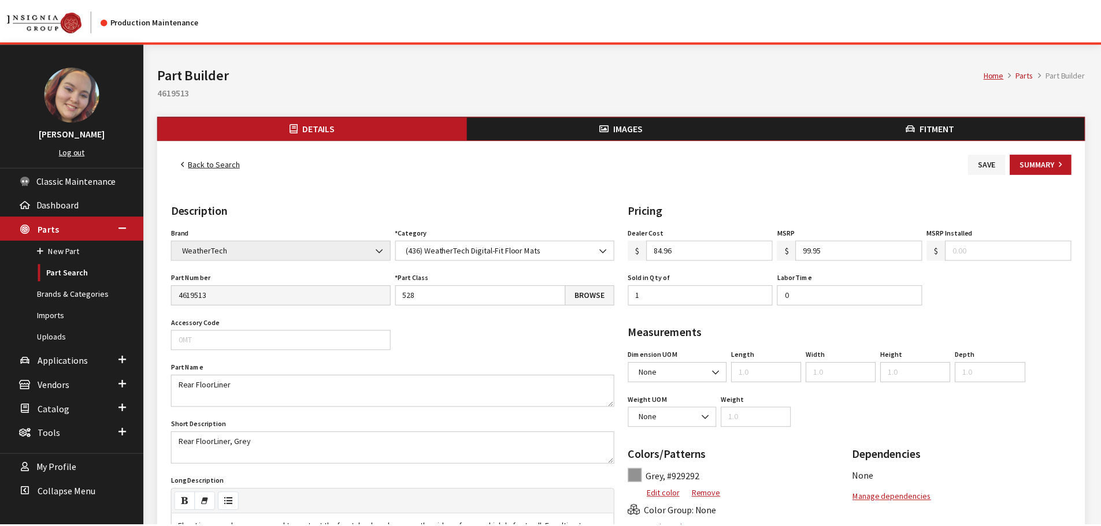
scroll to position [58, 0]
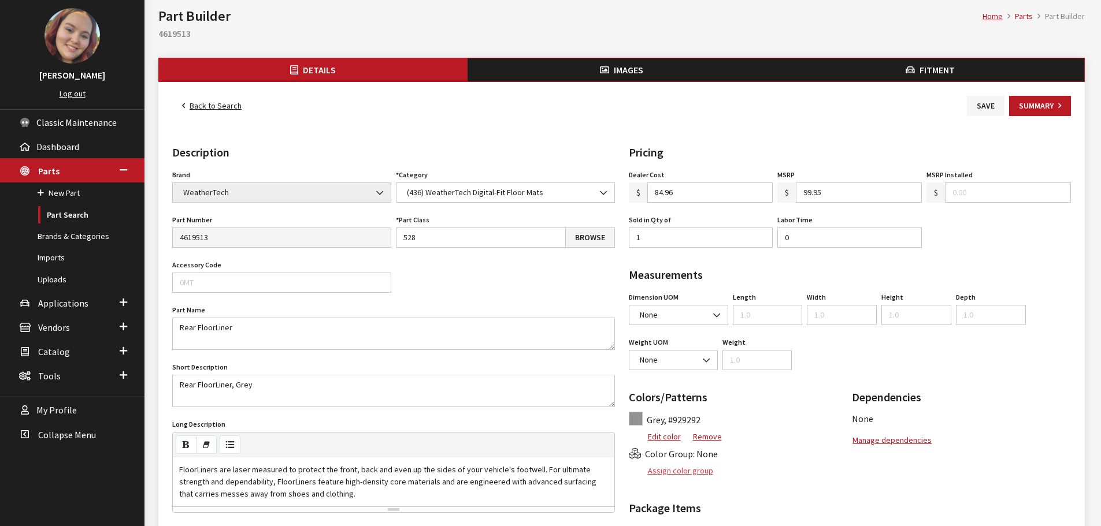
click at [691, 469] on button "Assign color group" at bounding box center [671, 471] width 85 height 20
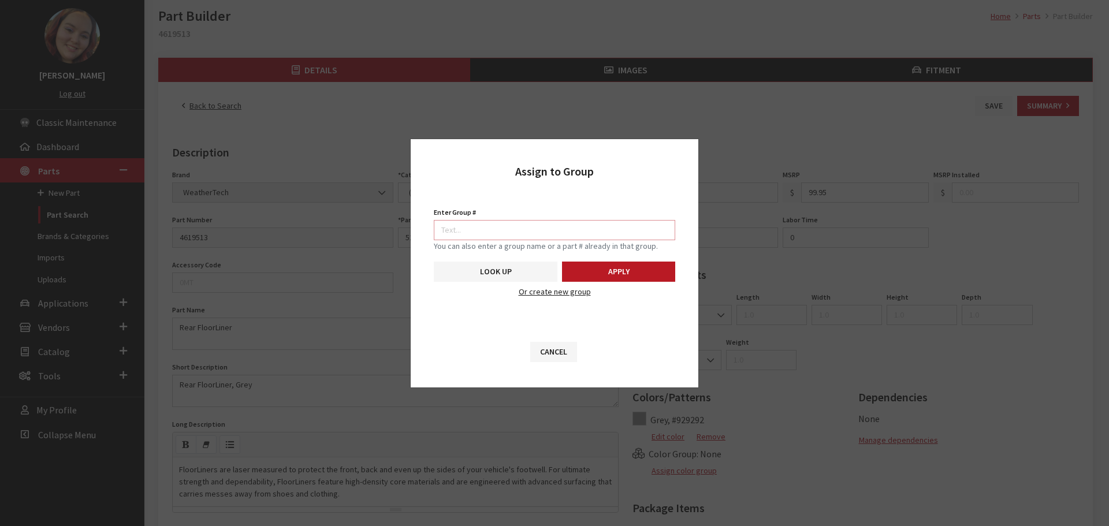
click at [626, 229] on input "Enter Group #" at bounding box center [555, 230] width 242 height 20
type input "5742"
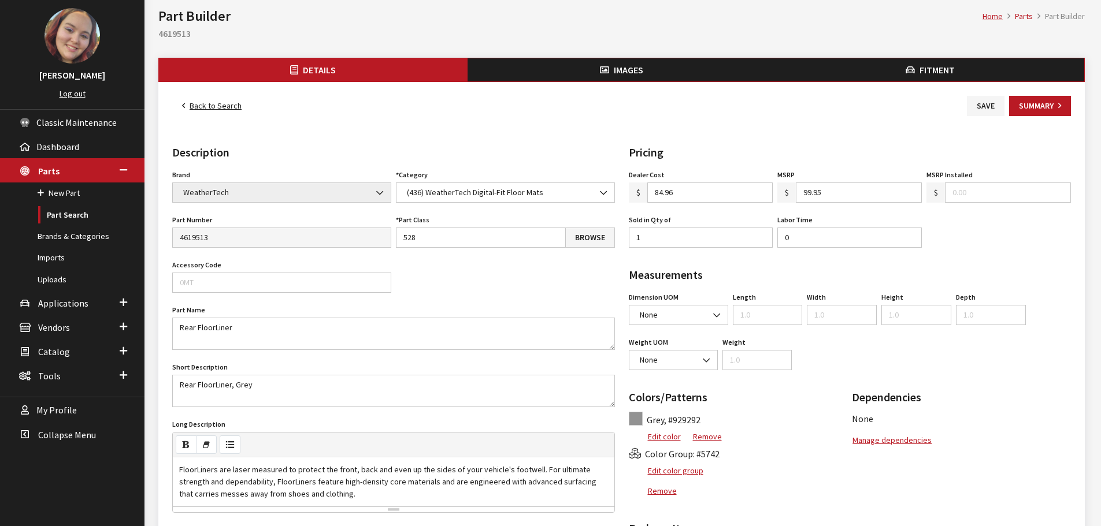
click at [650, 77] on button "Images" at bounding box center [621, 69] width 309 height 23
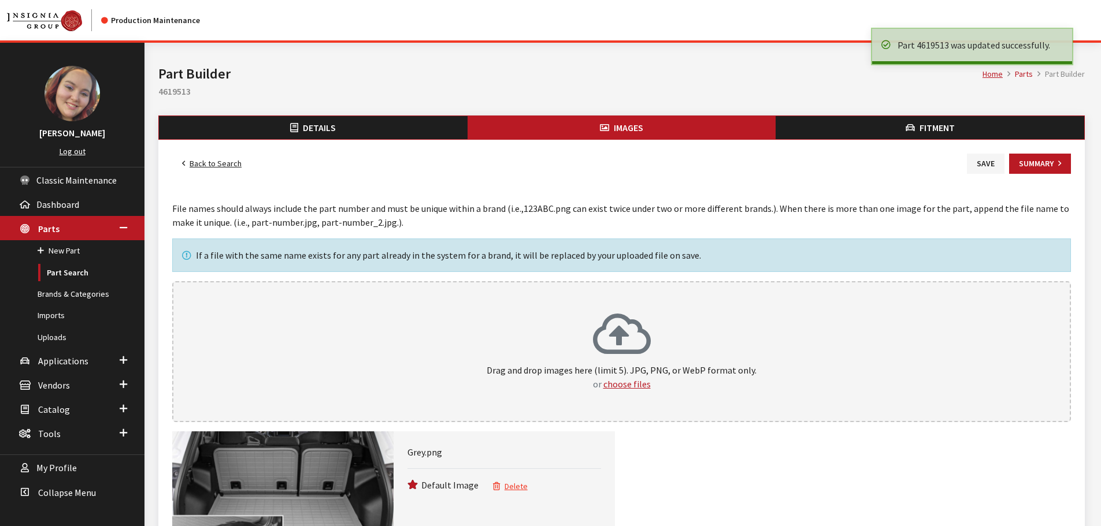
click at [228, 159] on link "Back to Search" at bounding box center [211, 164] width 79 height 20
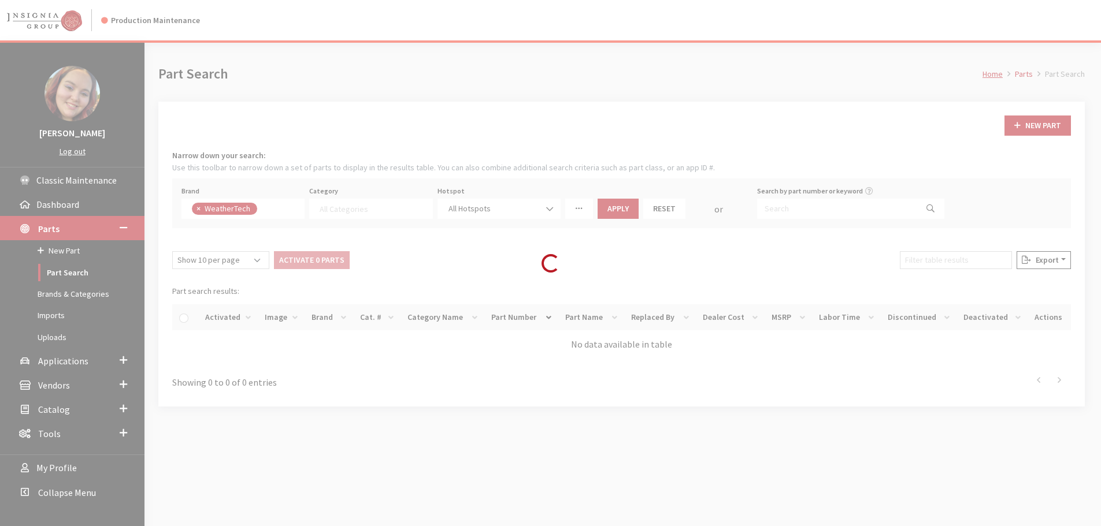
select select
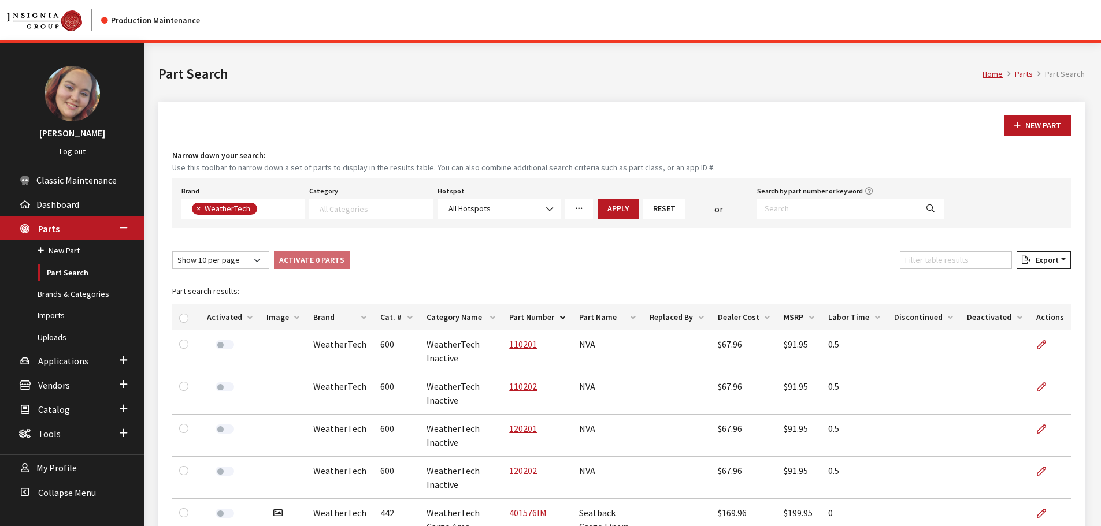
click at [283, 317] on th "Image" at bounding box center [282, 318] width 47 height 26
click at [997, 256] on input "Filter table results" at bounding box center [956, 260] width 112 height 18
paste input "rear liner"
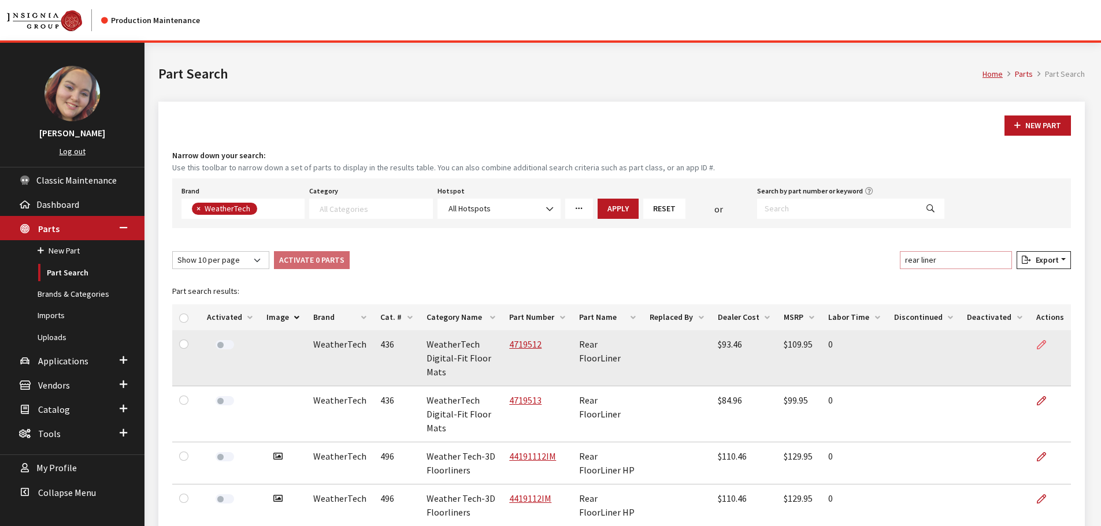
type input "rear liner"
click at [1047, 347] on link at bounding box center [1046, 345] width 20 height 29
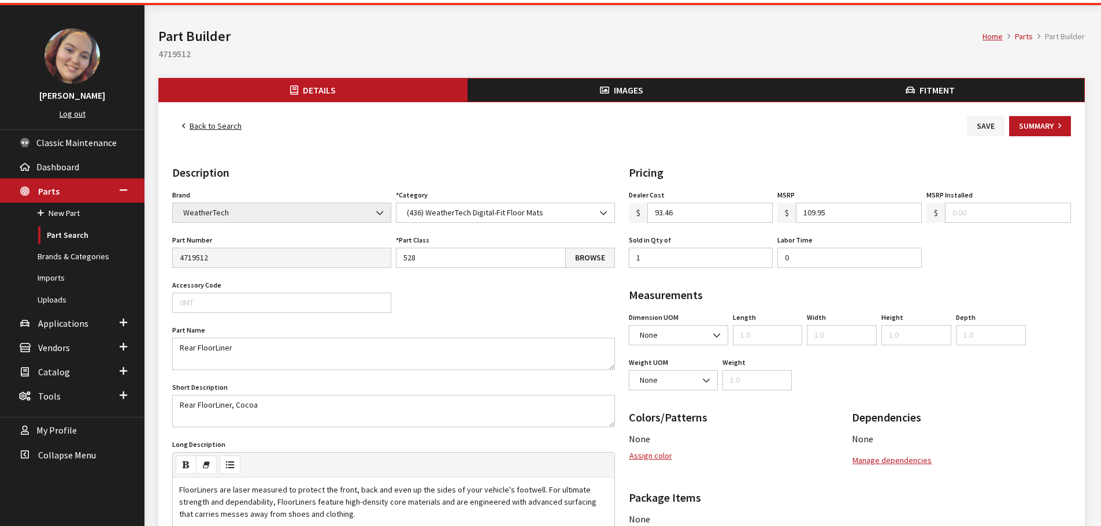
scroll to position [58, 0]
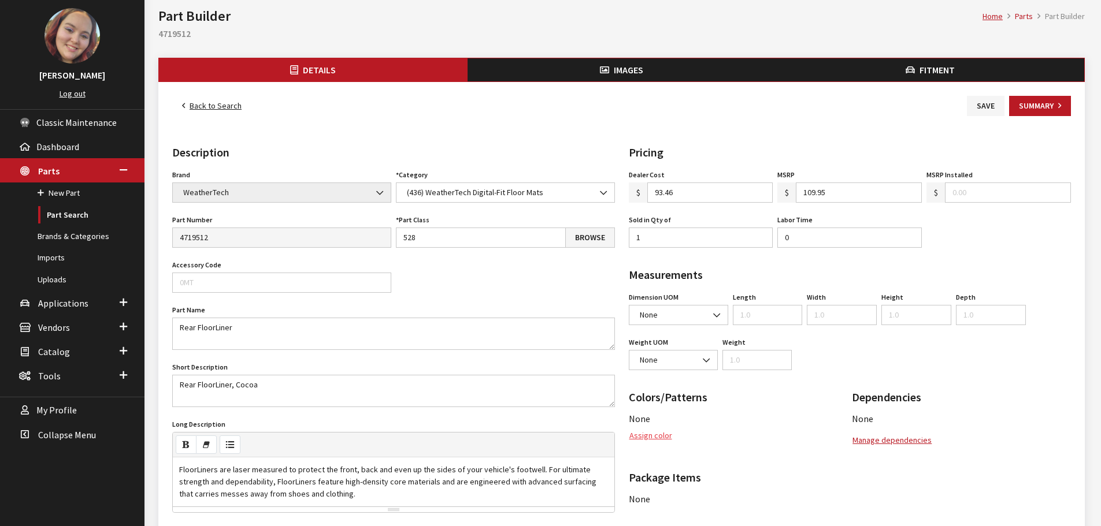
click at [657, 439] on button "Assign color" at bounding box center [651, 436] width 44 height 20
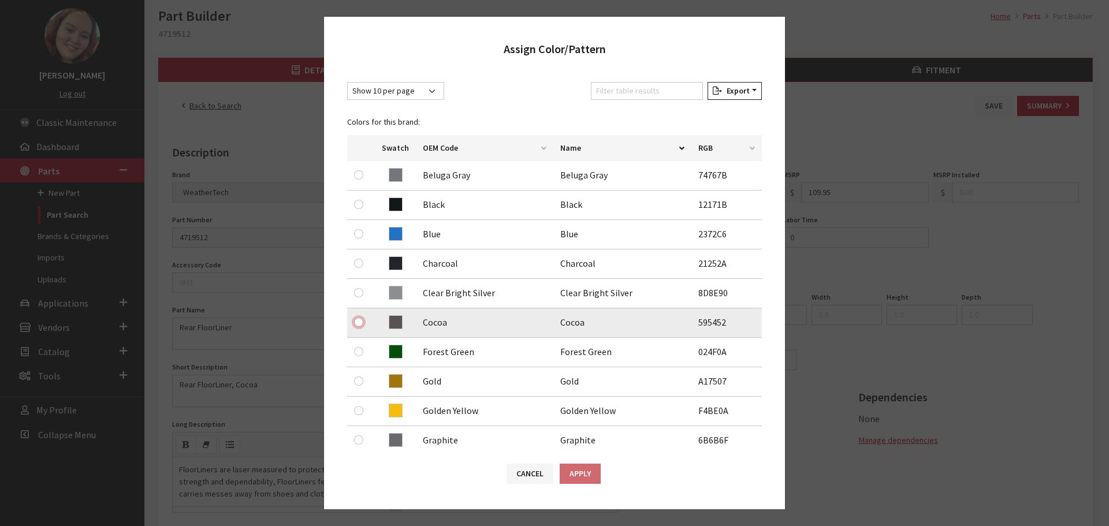
click at [358, 322] on input "radio" at bounding box center [358, 322] width 9 height 9
radio input "true"
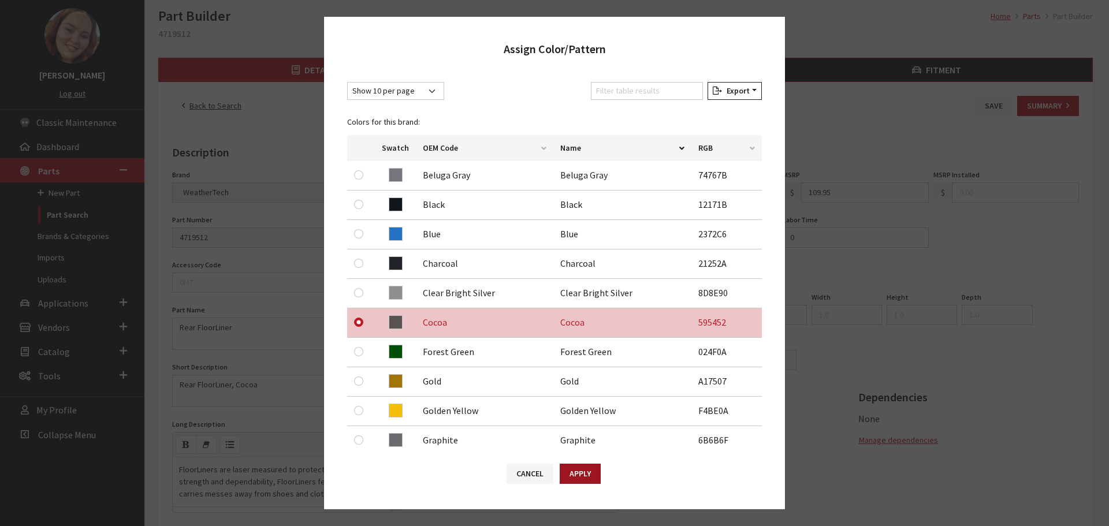
click at [577, 480] on button "Apply" at bounding box center [580, 474] width 41 height 20
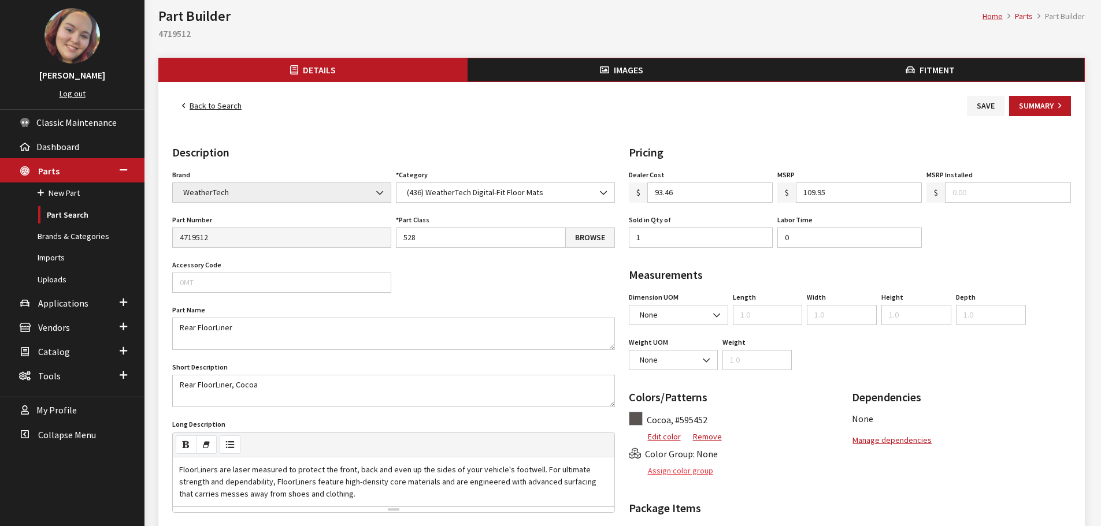
click at [680, 473] on button "Assign color group" at bounding box center [671, 471] width 85 height 20
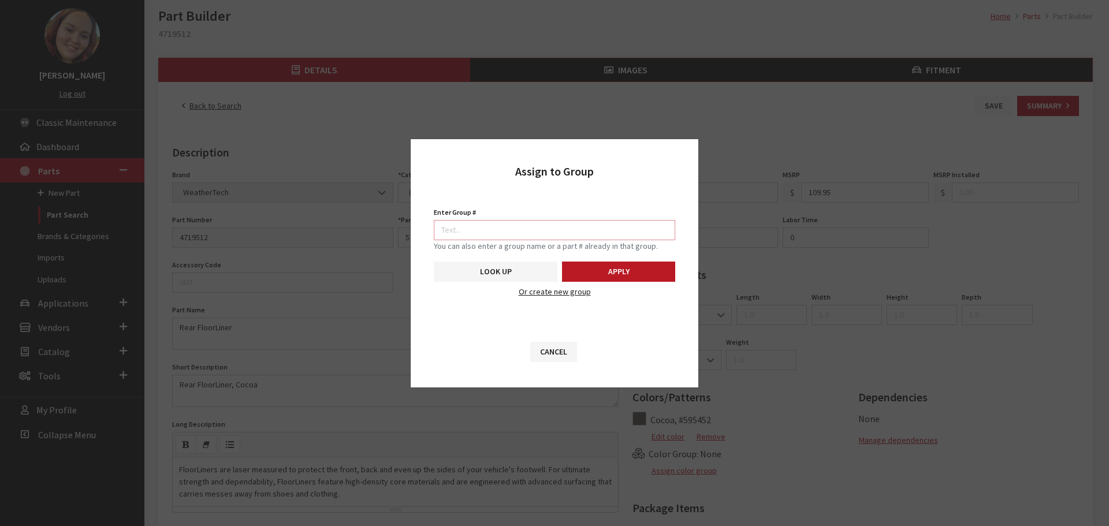
click at [619, 231] on input "Enter Group #" at bounding box center [555, 230] width 242 height 20
type input "5742"
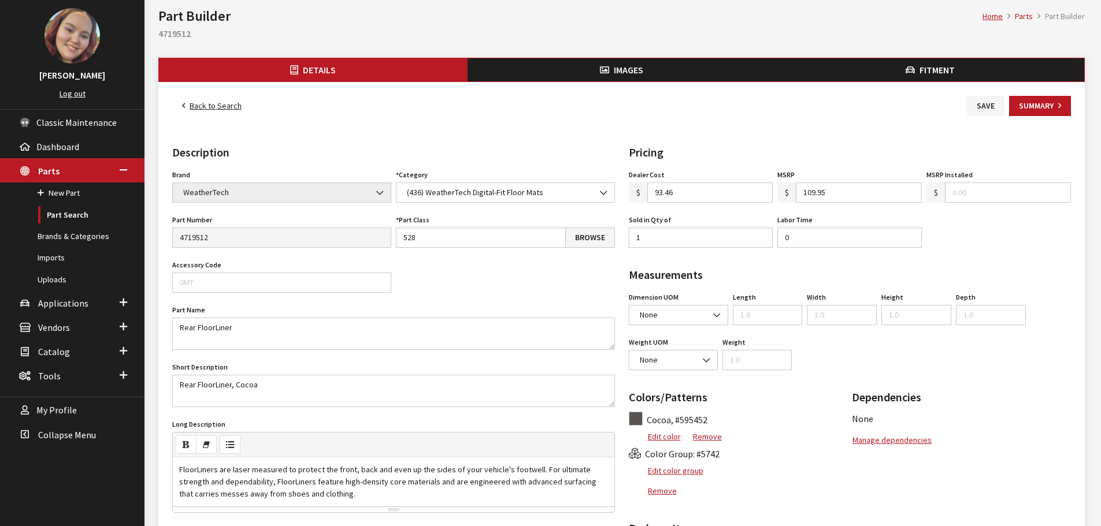
click at [627, 72] on span "Images" at bounding box center [628, 70] width 29 height 12
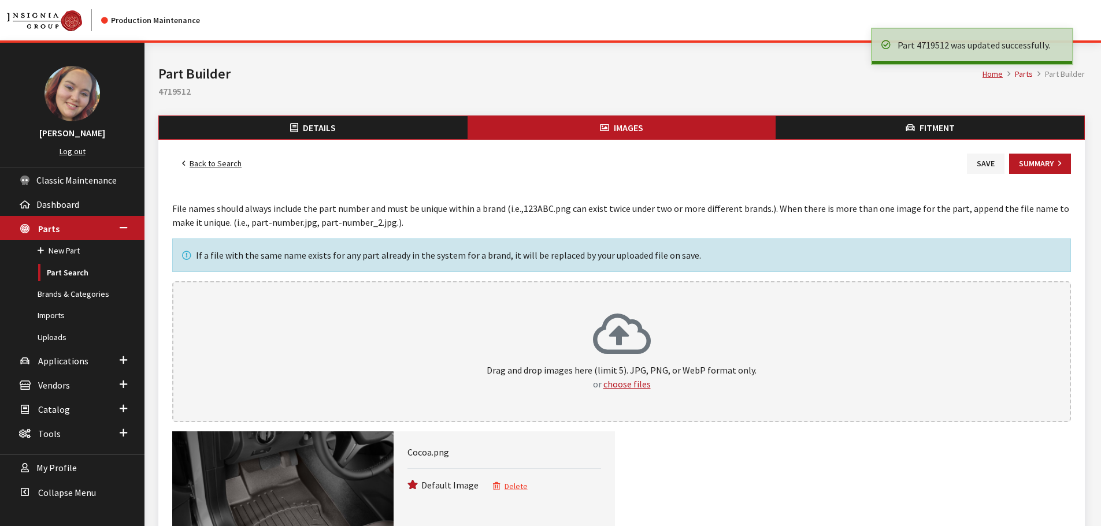
click at [218, 163] on link "Back to Search" at bounding box center [211, 164] width 79 height 20
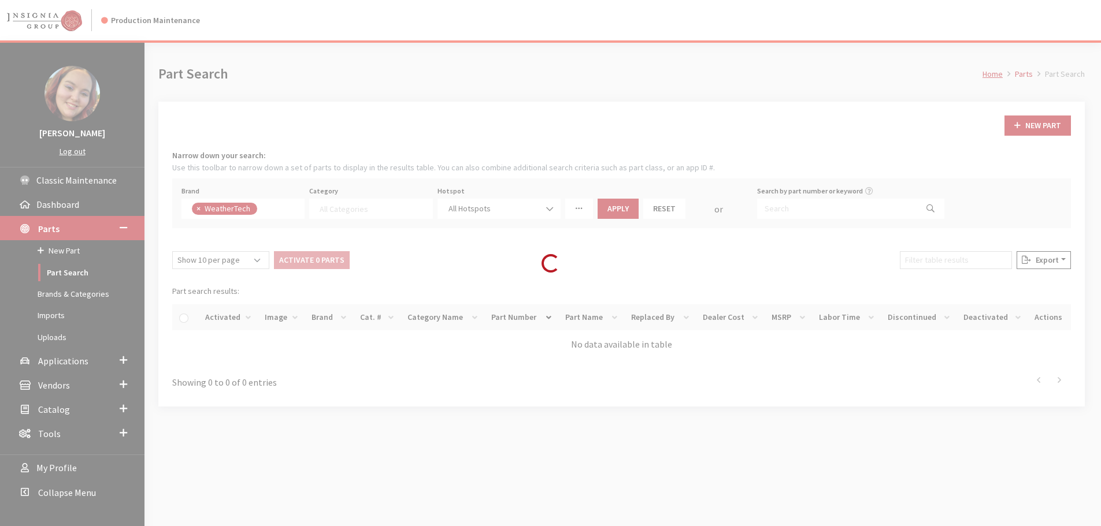
select select
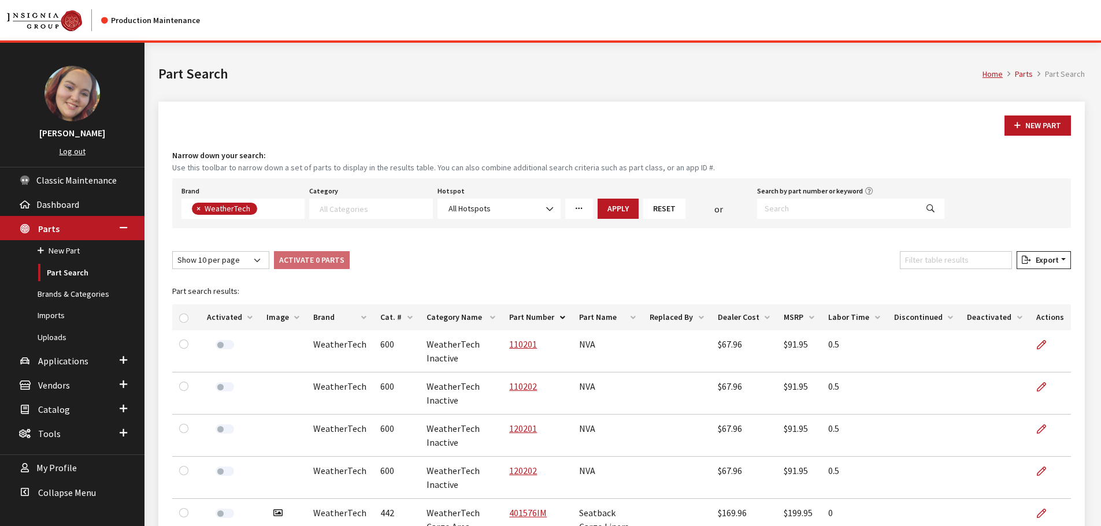
click at [277, 317] on th "Image" at bounding box center [282, 318] width 47 height 26
click at [990, 265] on input "Filter table results" at bounding box center [956, 260] width 112 height 18
paste input "rear liner"
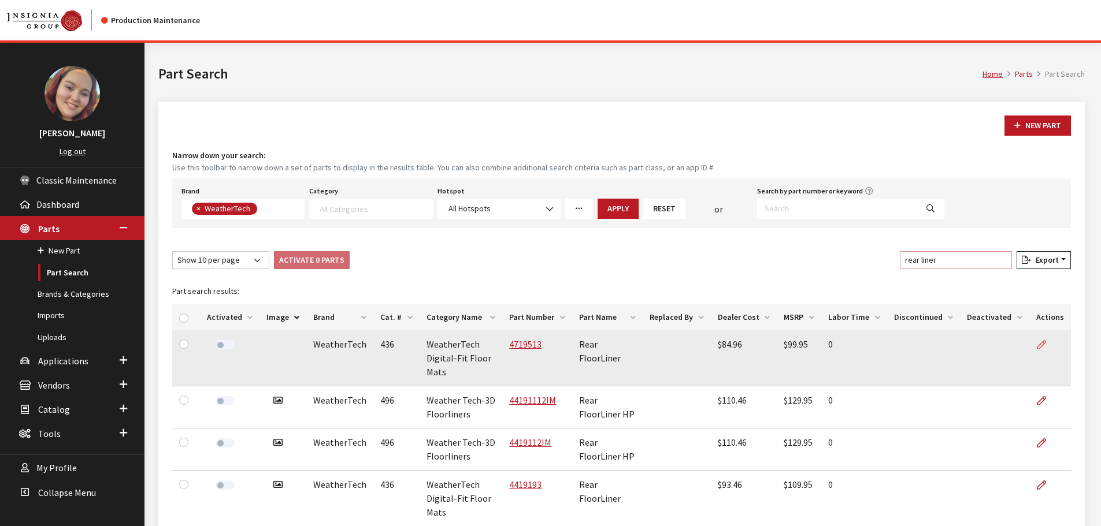
type input "rear liner"
click at [1043, 342] on icon at bounding box center [1041, 345] width 9 height 9
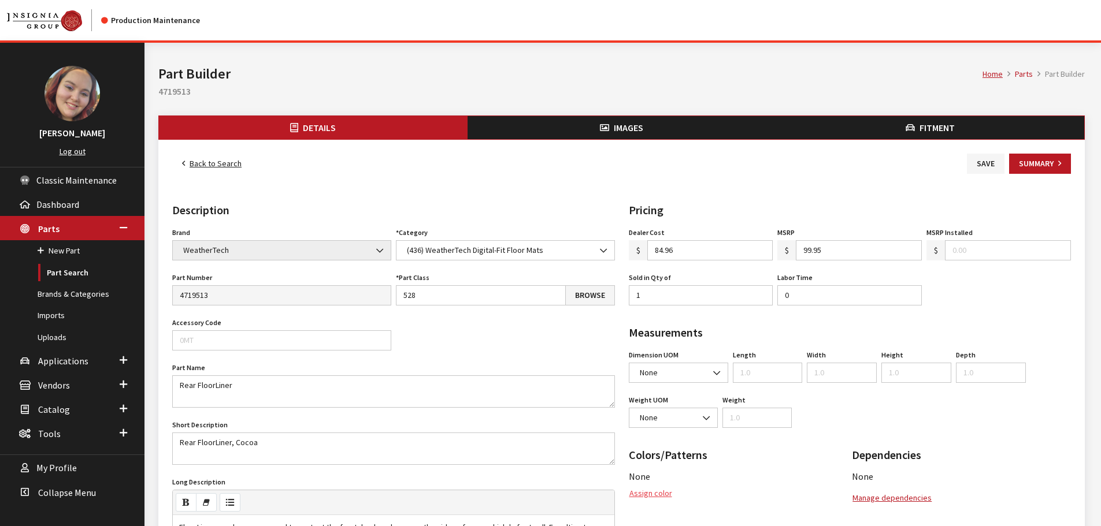
click at [647, 496] on button "Assign color" at bounding box center [651, 494] width 44 height 20
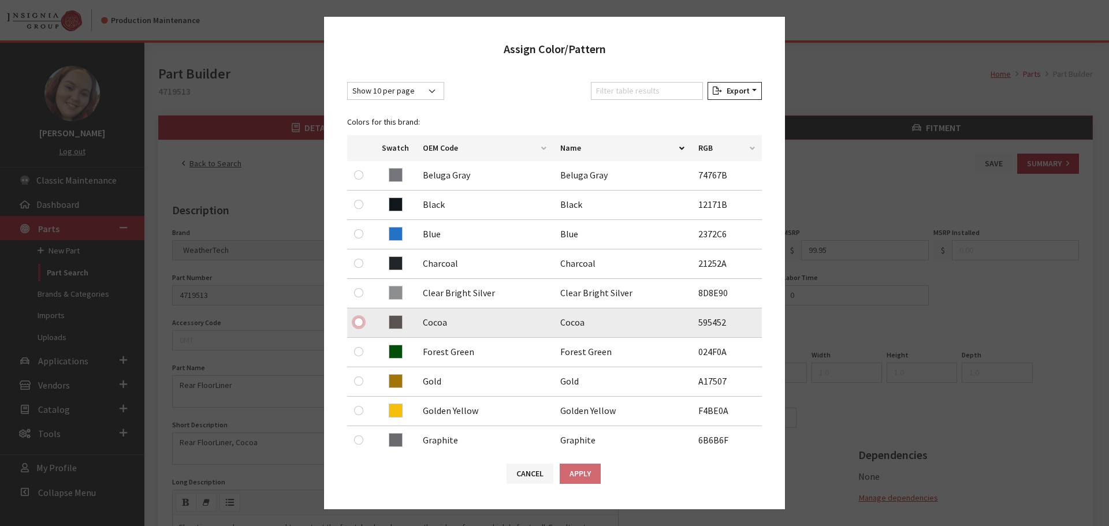
click at [358, 323] on input "radio" at bounding box center [358, 322] width 9 height 9
radio input "true"
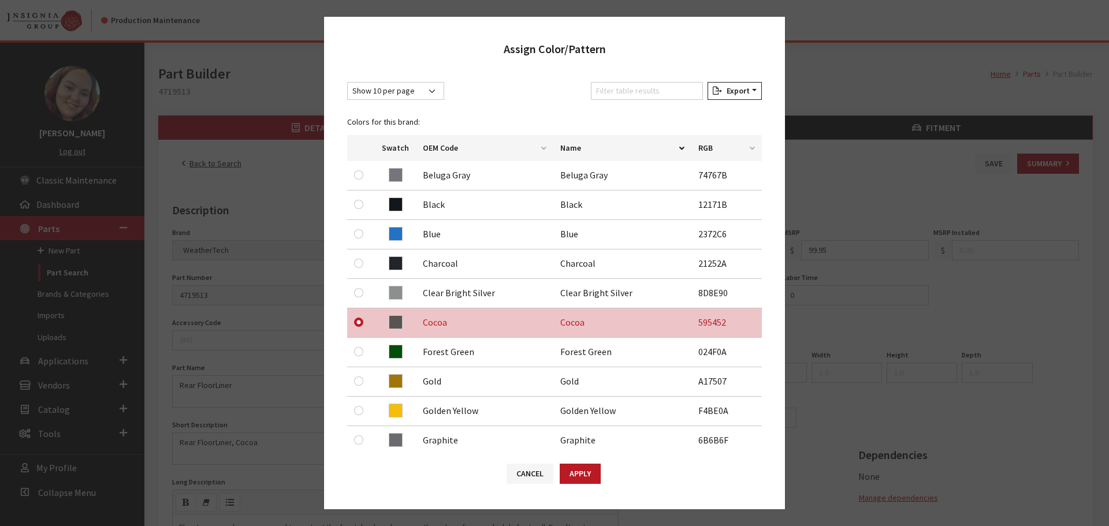
drag, startPoint x: 576, startPoint y: 471, endPoint x: 656, endPoint y: 442, distance: 85.9
click at [575, 470] on button "Apply" at bounding box center [580, 474] width 41 height 20
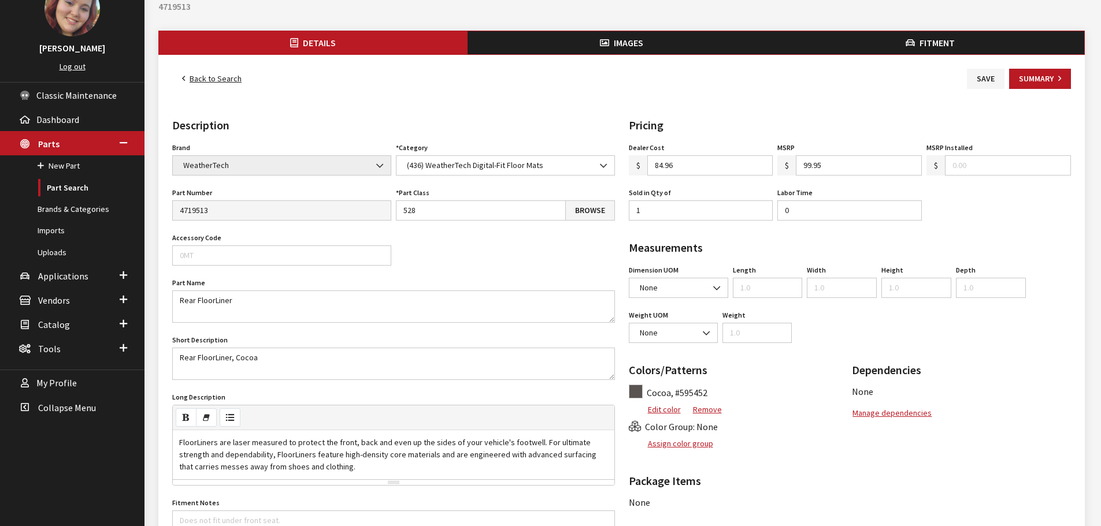
scroll to position [116, 0]
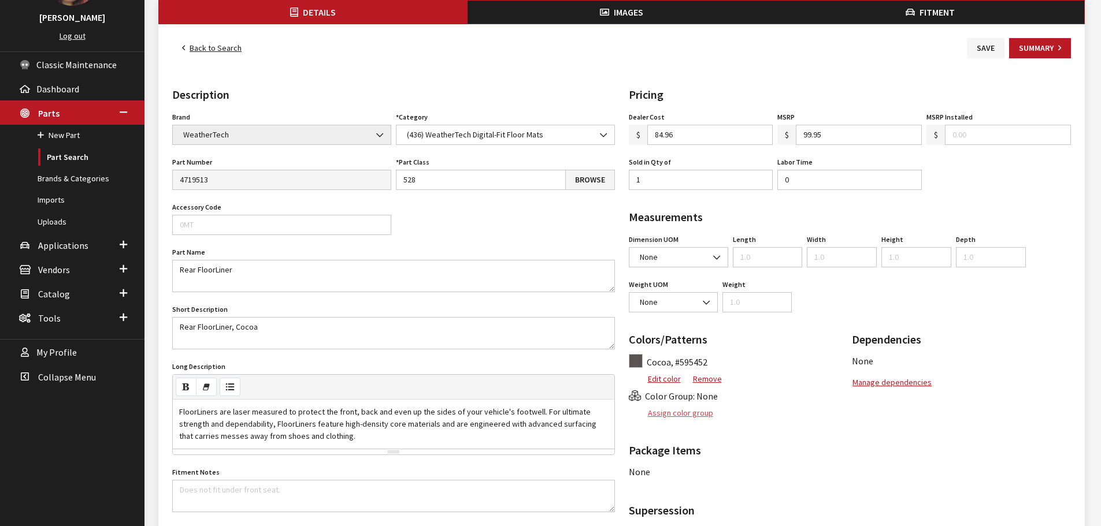
click at [688, 419] on button "Assign color group" at bounding box center [671, 413] width 85 height 20
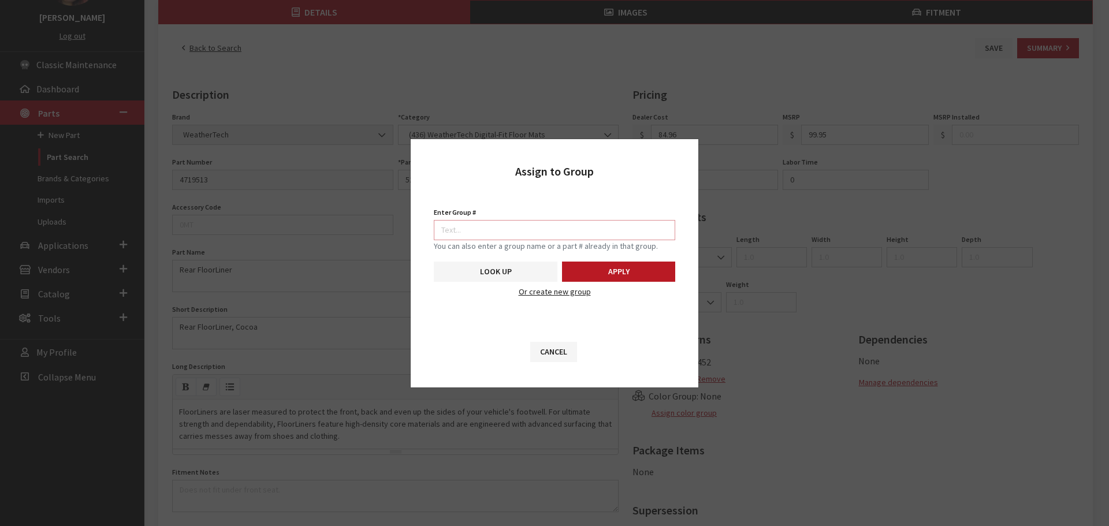
click at [561, 227] on input "Enter Group #" at bounding box center [555, 230] width 242 height 20
type input "5742"
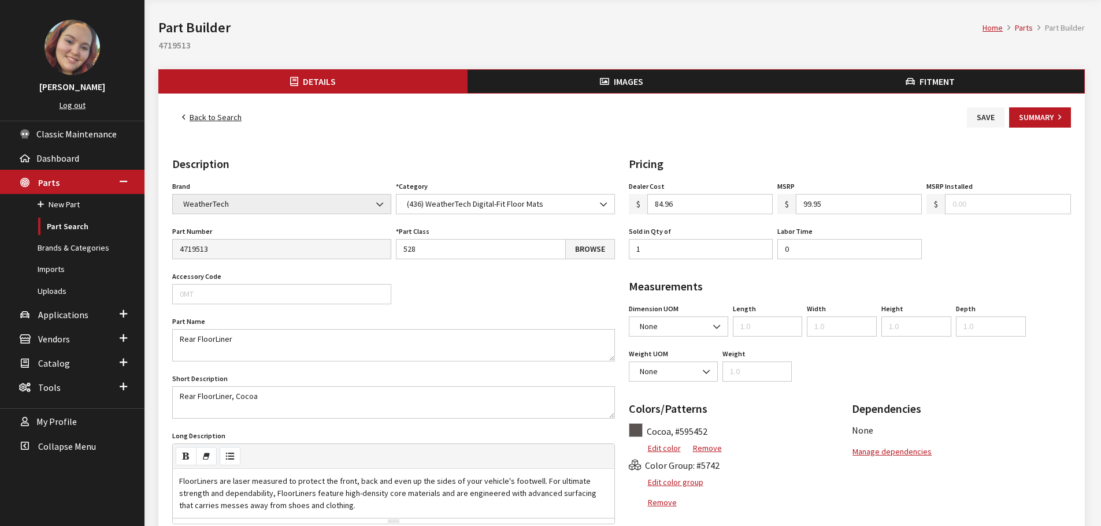
scroll to position [0, 0]
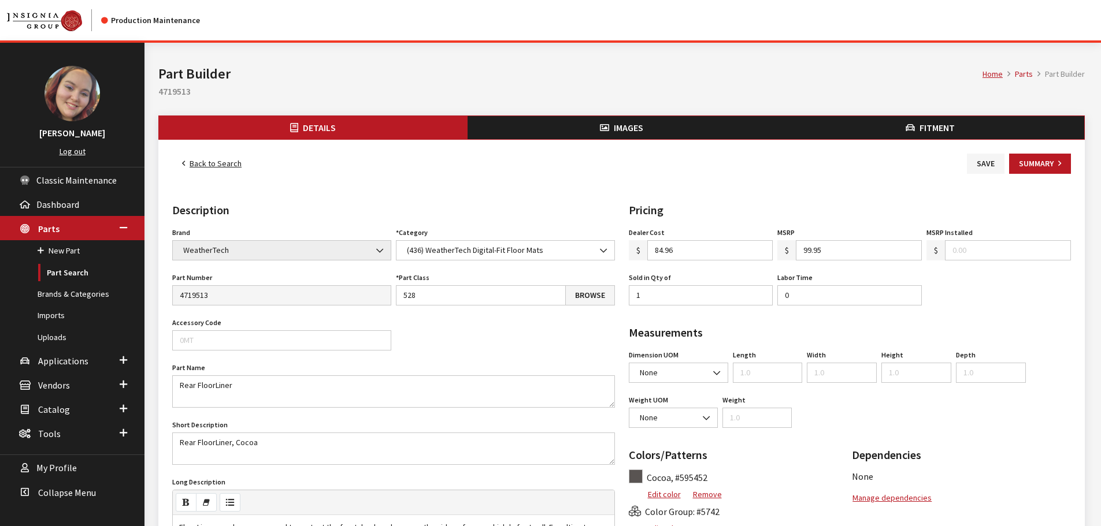
click at [645, 127] on button "Images" at bounding box center [621, 127] width 309 height 23
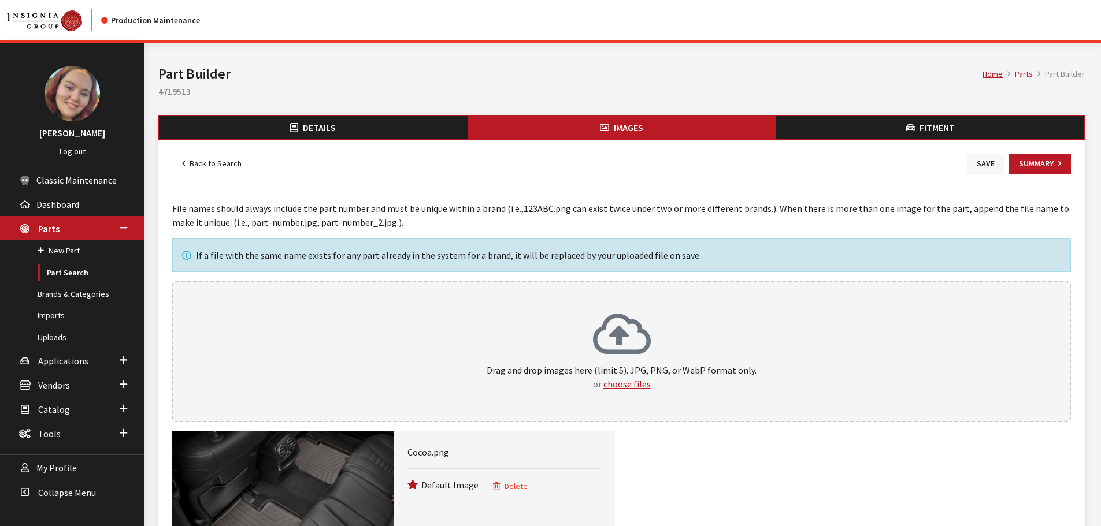
click at [989, 168] on button "Save" at bounding box center [986, 164] width 38 height 20
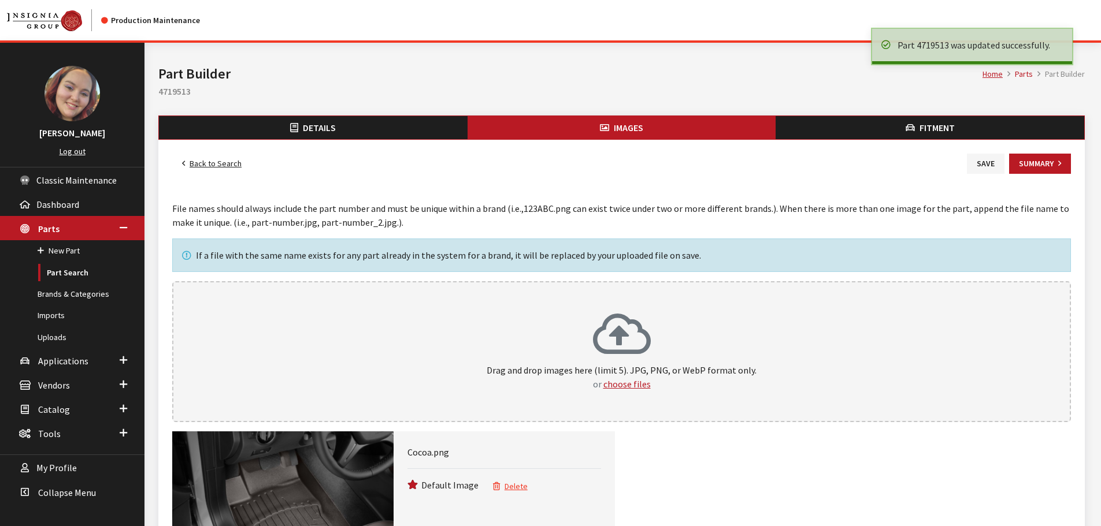
click at [216, 162] on link "Back to Search" at bounding box center [211, 164] width 79 height 20
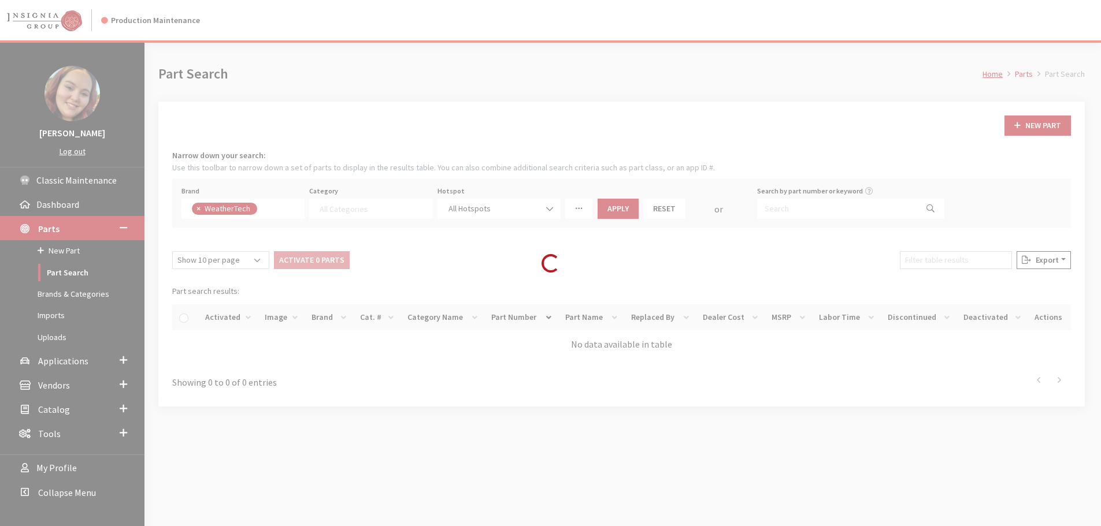
select select
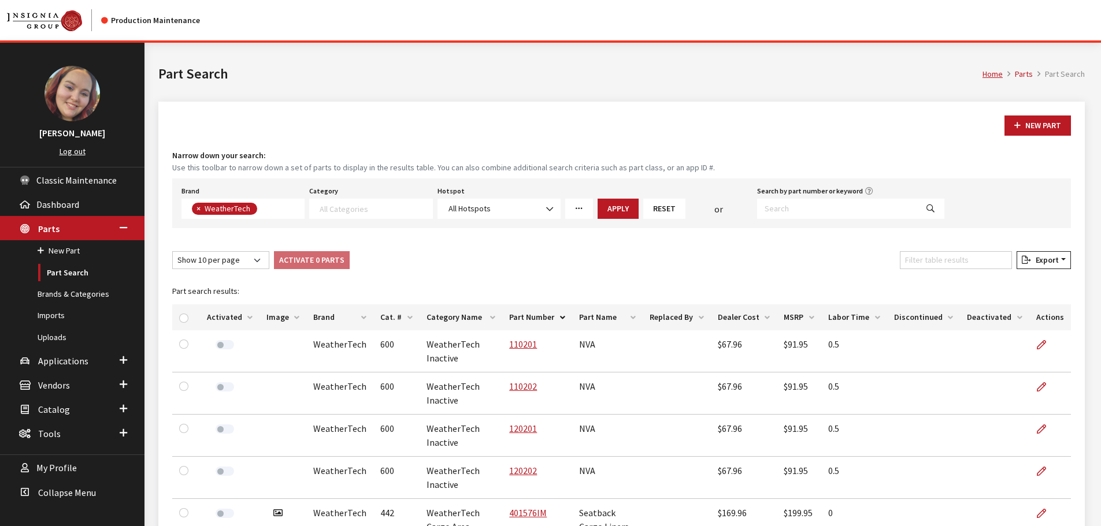
click at [283, 318] on th "Image" at bounding box center [282, 318] width 47 height 26
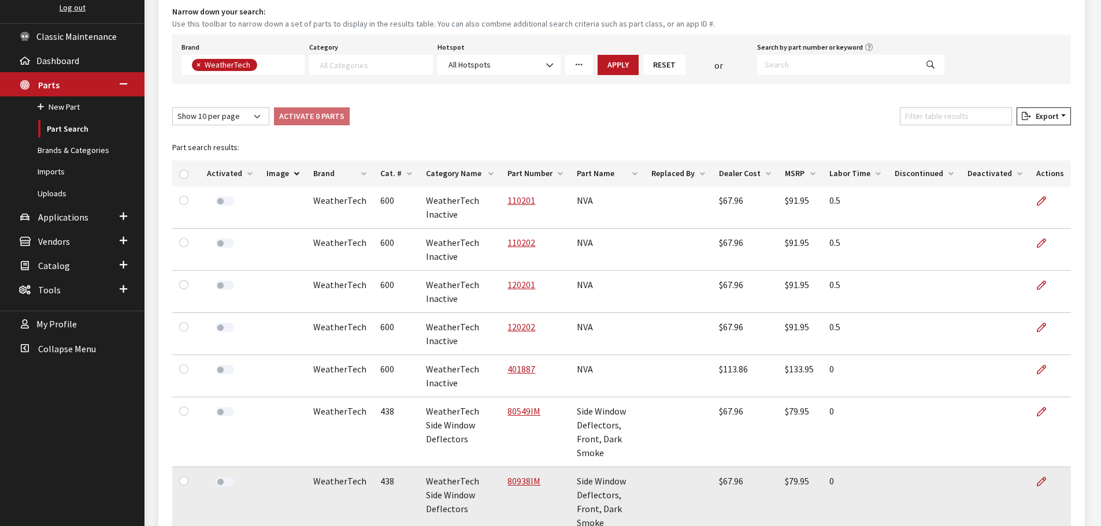
scroll to position [289, 0]
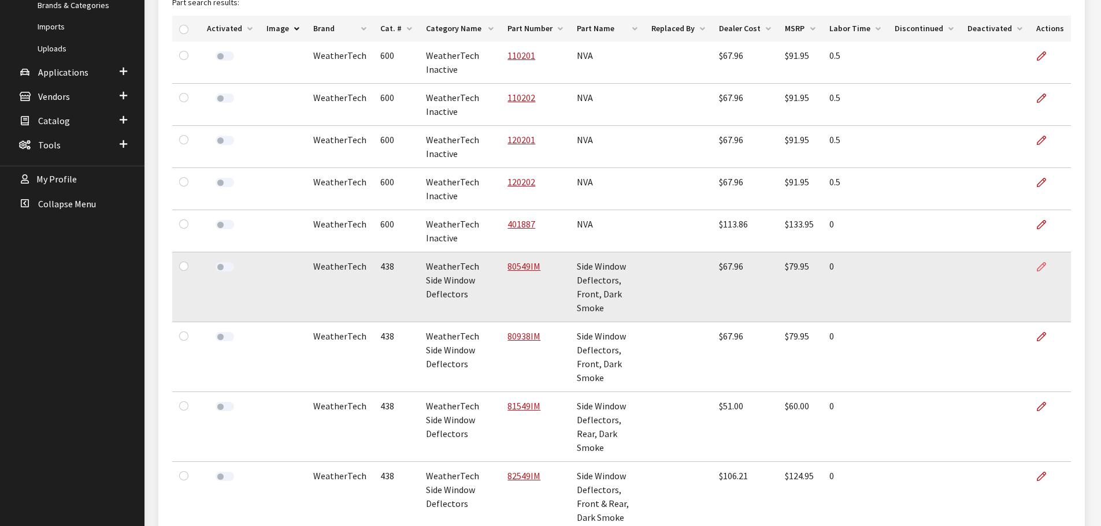
click at [1040, 270] on icon at bounding box center [1041, 267] width 9 height 9
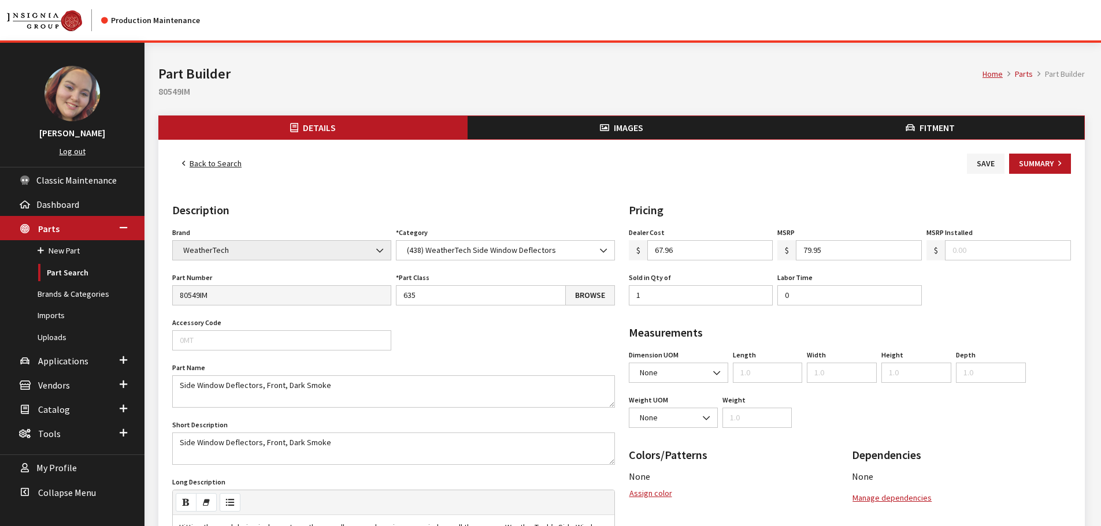
click at [644, 132] on button "Images" at bounding box center [621, 127] width 309 height 23
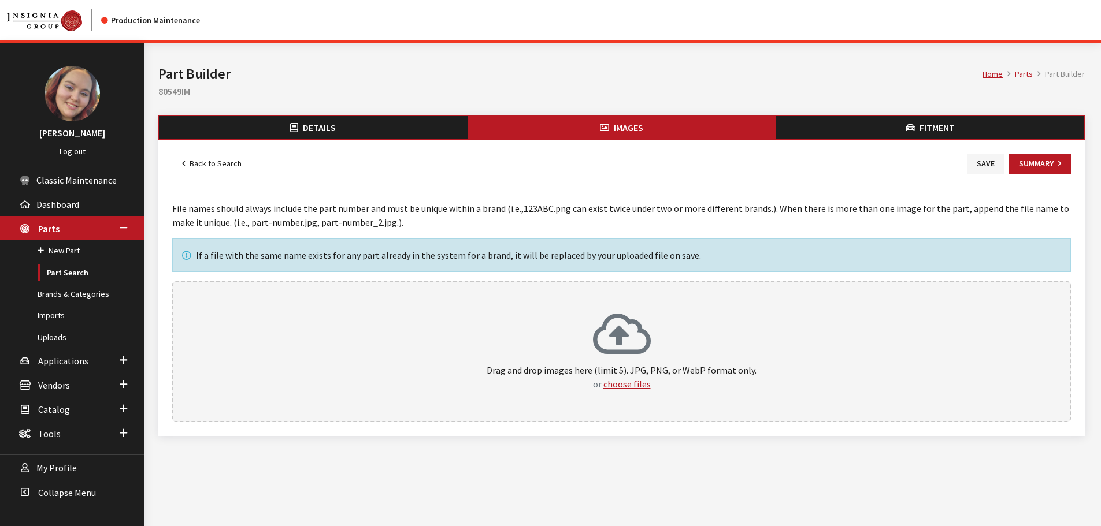
click at [177, 92] on h2 "80549IM" at bounding box center [621, 91] width 926 height 14
click at [383, 133] on button "Details" at bounding box center [313, 127] width 309 height 23
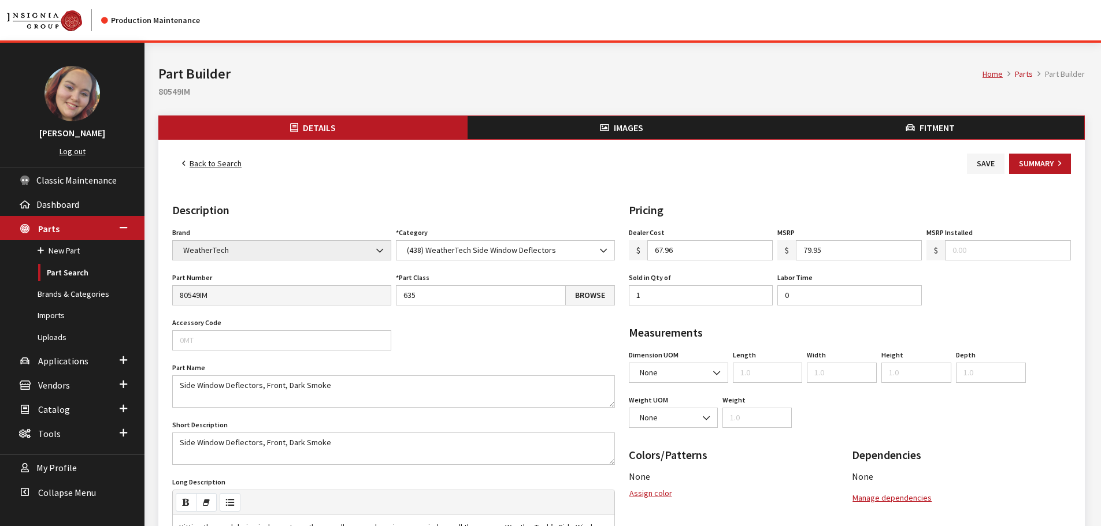
drag, startPoint x: 650, startPoint y: 121, endPoint x: 680, endPoint y: 125, distance: 29.7
click at [650, 121] on button "Images" at bounding box center [621, 127] width 309 height 23
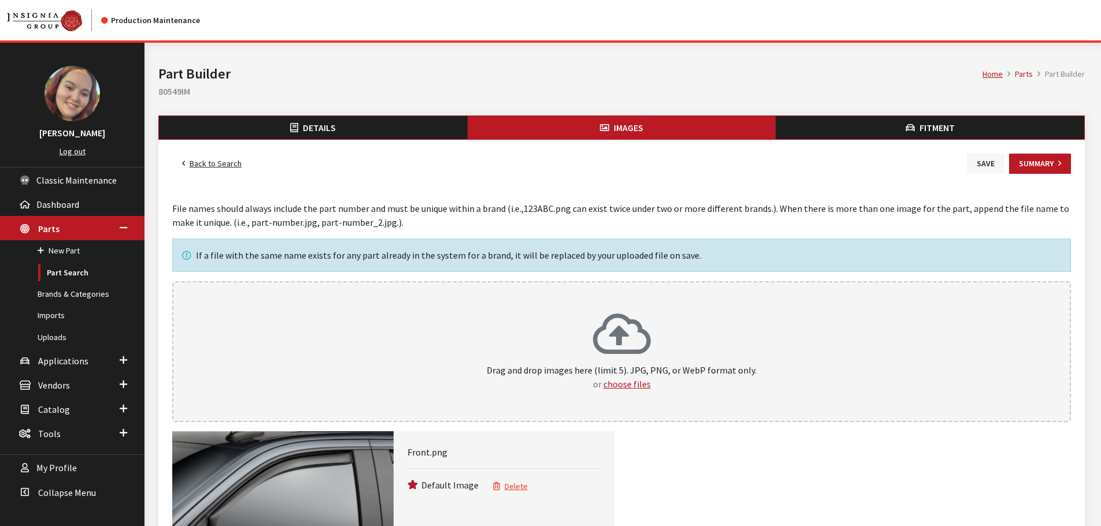
click at [982, 167] on button "Save" at bounding box center [986, 164] width 38 height 20
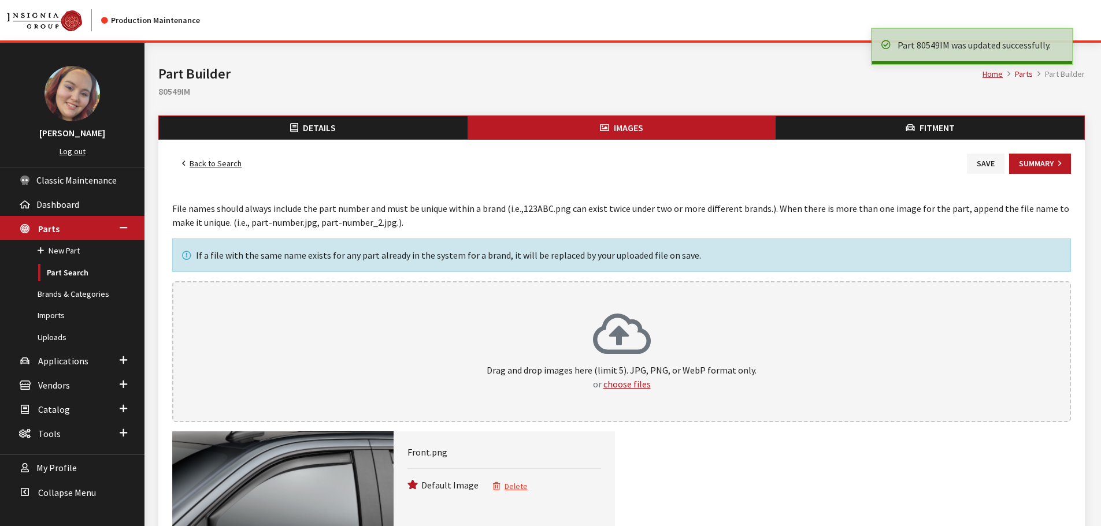
click at [217, 166] on link "Back to Search" at bounding box center [211, 164] width 79 height 20
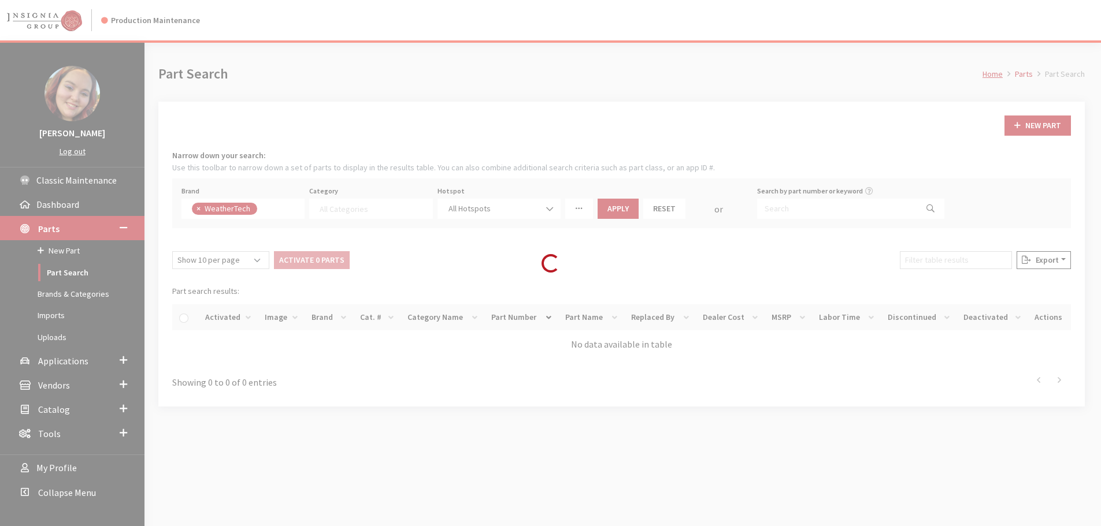
select select
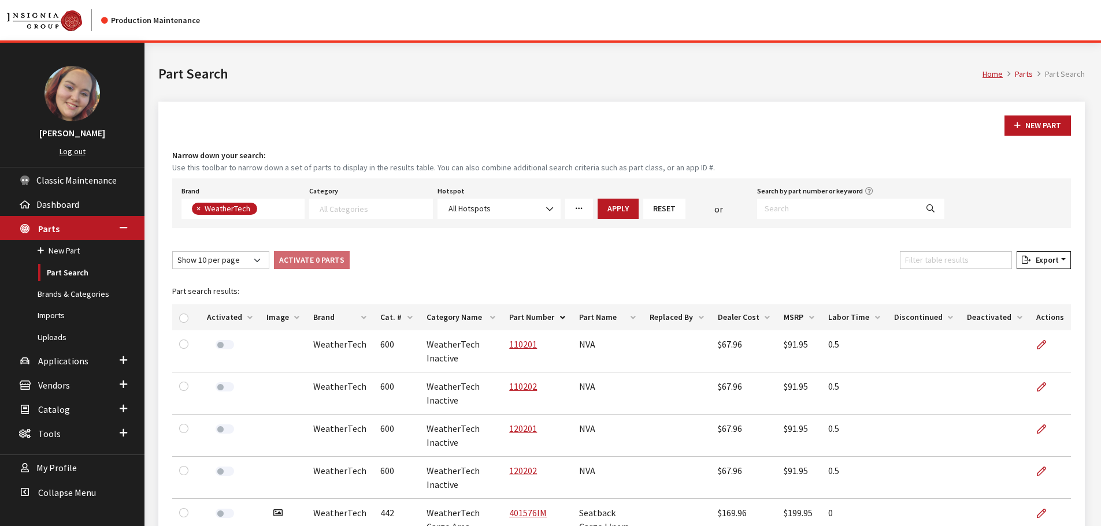
click at [279, 318] on th "Image" at bounding box center [282, 318] width 47 height 26
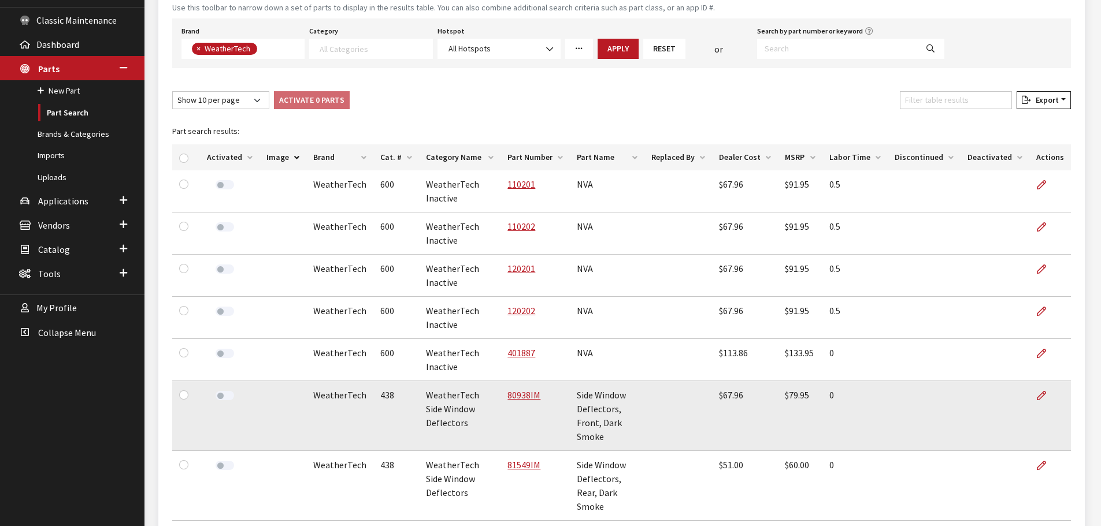
scroll to position [173, 0]
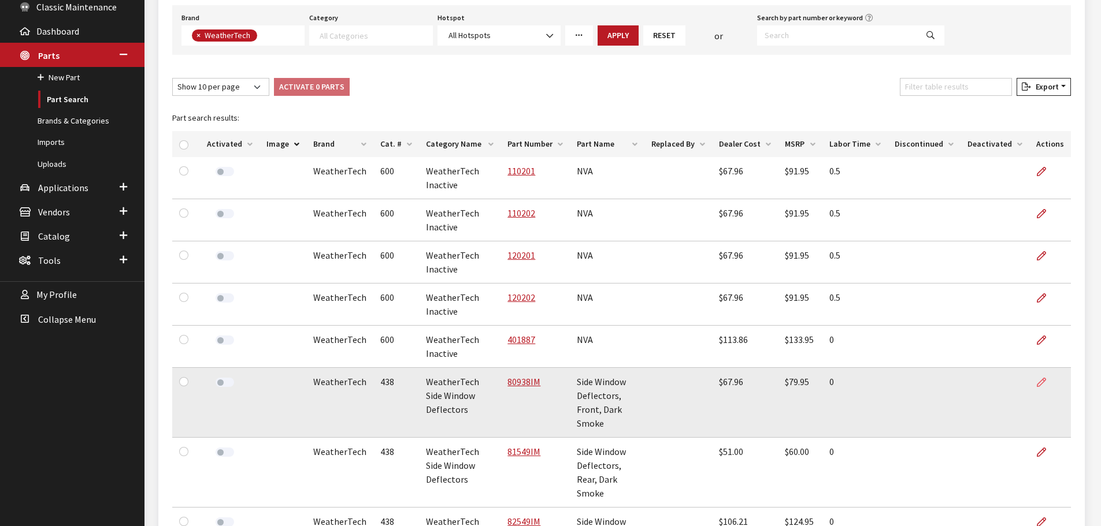
click at [1042, 383] on icon at bounding box center [1041, 382] width 9 height 9
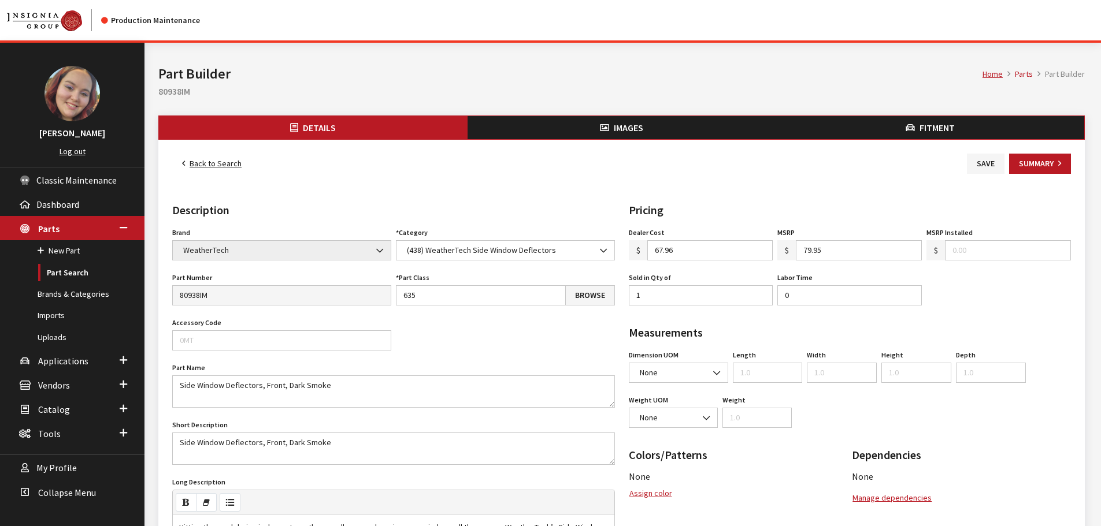
click at [636, 134] on button "Images" at bounding box center [621, 127] width 309 height 23
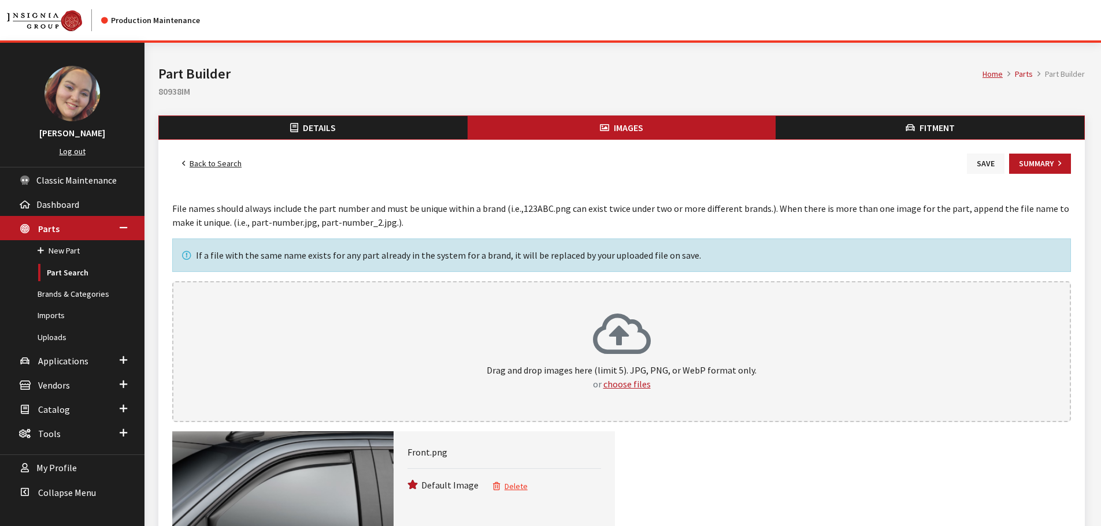
click at [987, 160] on button "Save" at bounding box center [986, 164] width 38 height 20
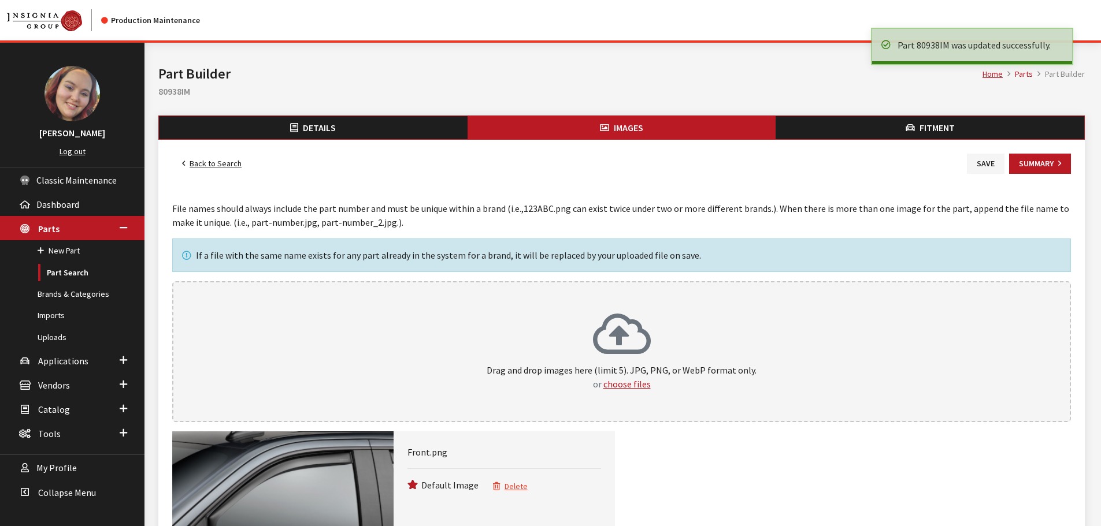
click at [211, 164] on link "Back to Search" at bounding box center [211, 164] width 79 height 20
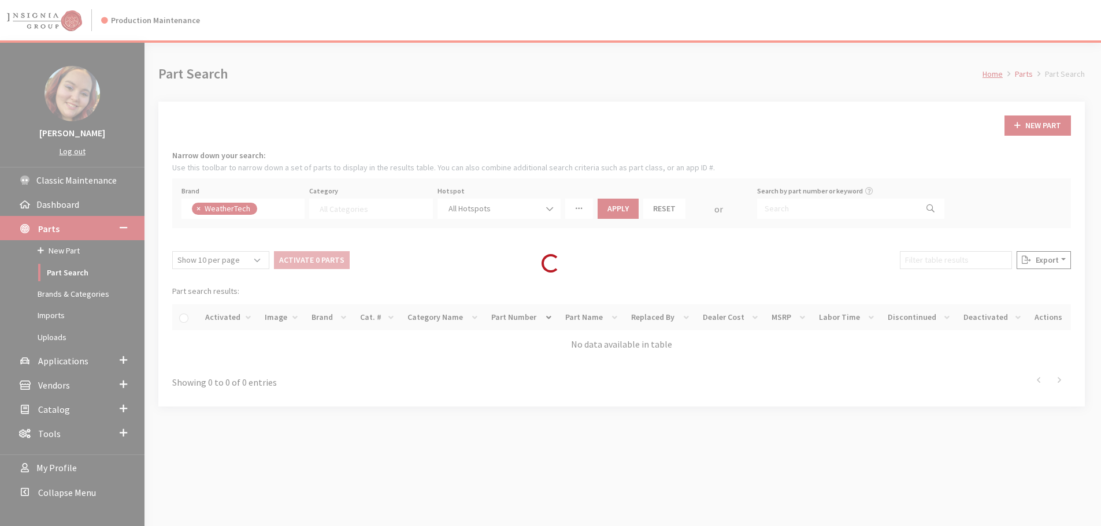
select select
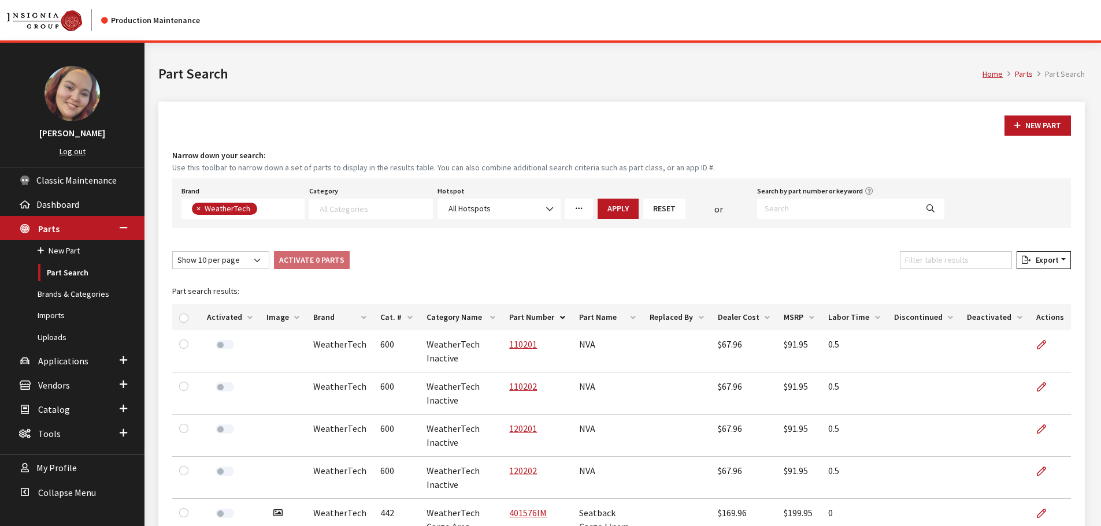
click at [278, 316] on th "Image" at bounding box center [282, 318] width 47 height 26
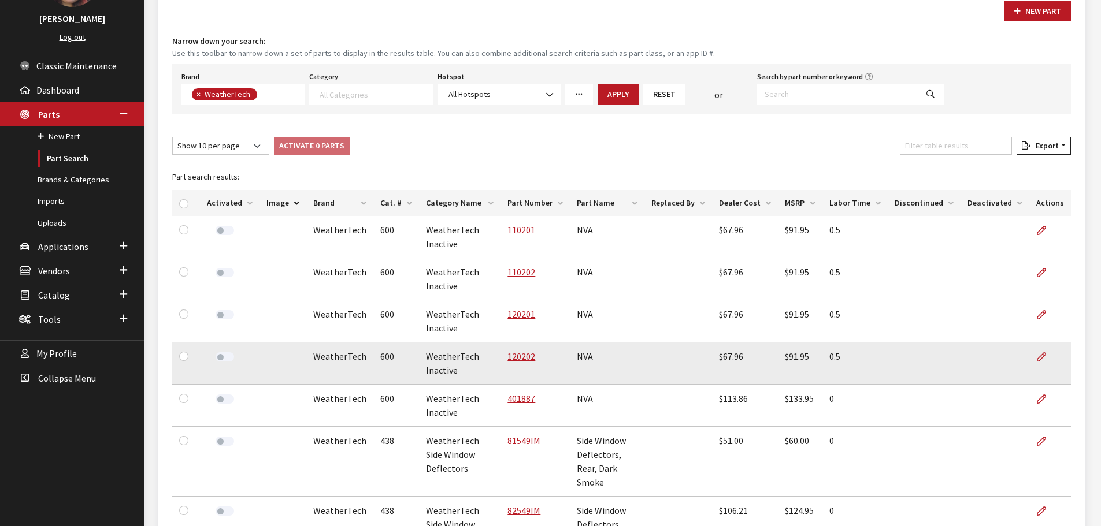
scroll to position [116, 0]
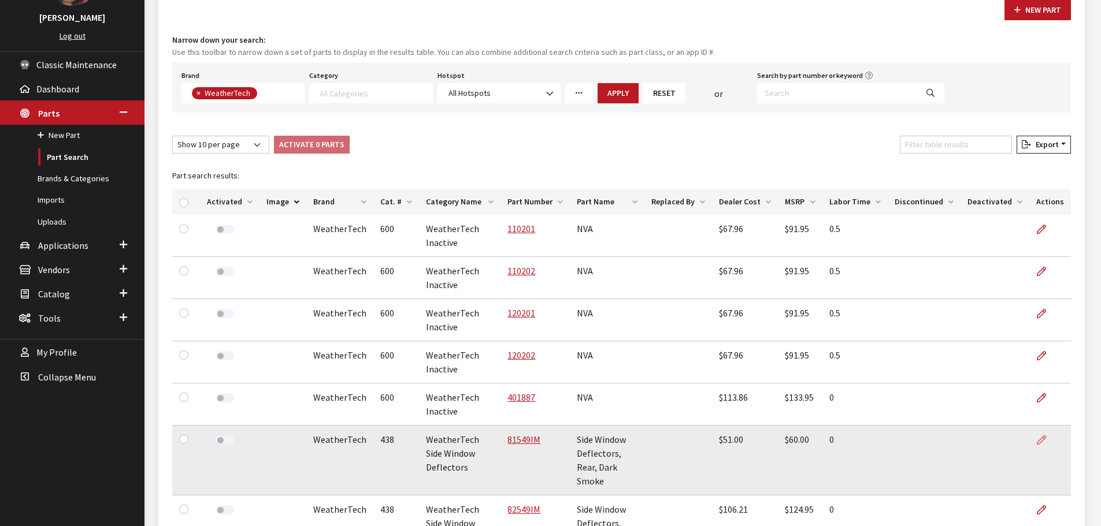
click at [1039, 442] on icon at bounding box center [1041, 440] width 9 height 9
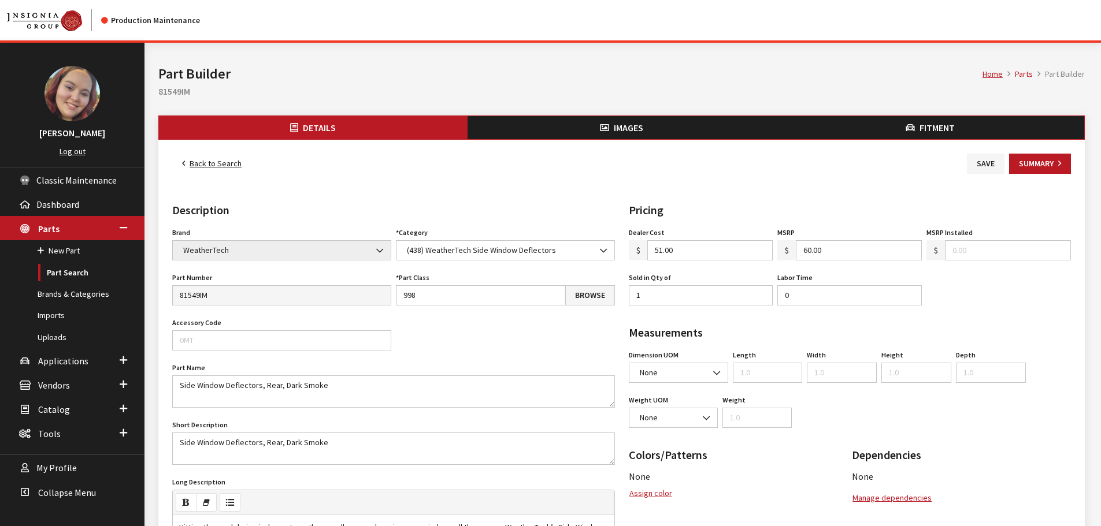
click at [613, 124] on button "Images" at bounding box center [621, 127] width 309 height 23
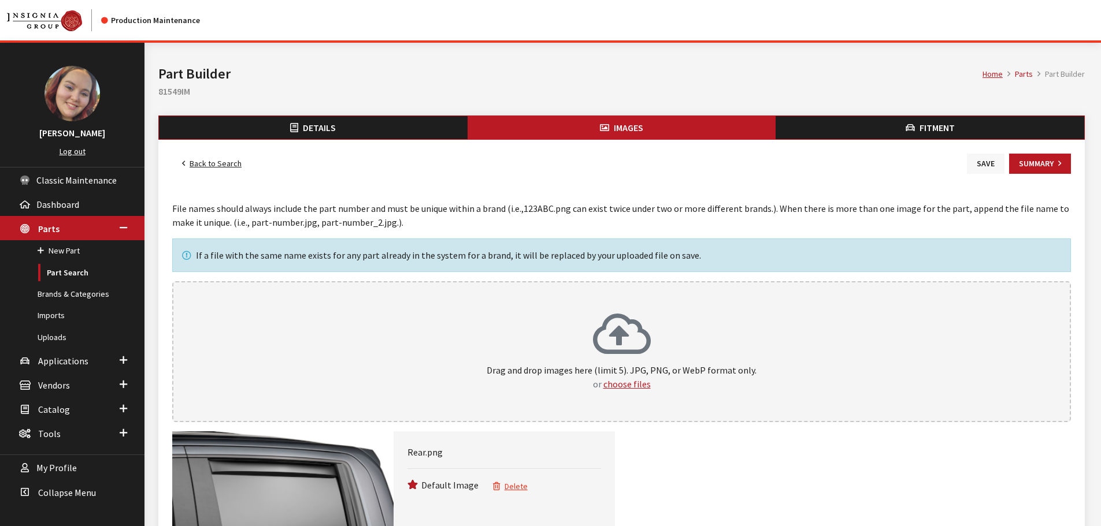
drag, startPoint x: 989, startPoint y: 168, endPoint x: 552, endPoint y: 167, distance: 437.4
click at [989, 168] on button "Save" at bounding box center [986, 164] width 38 height 20
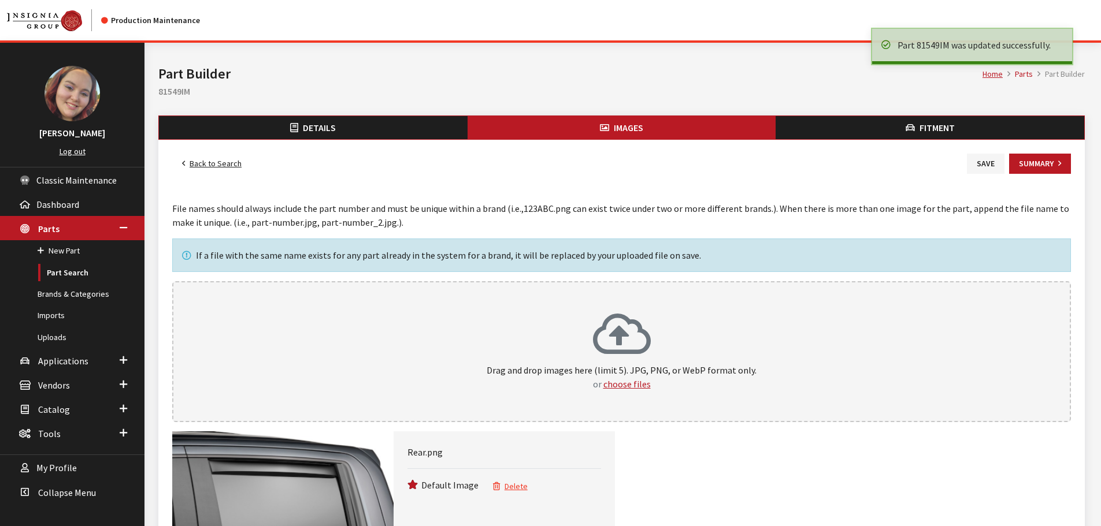
click at [228, 165] on link "Back to Search" at bounding box center [211, 164] width 79 height 20
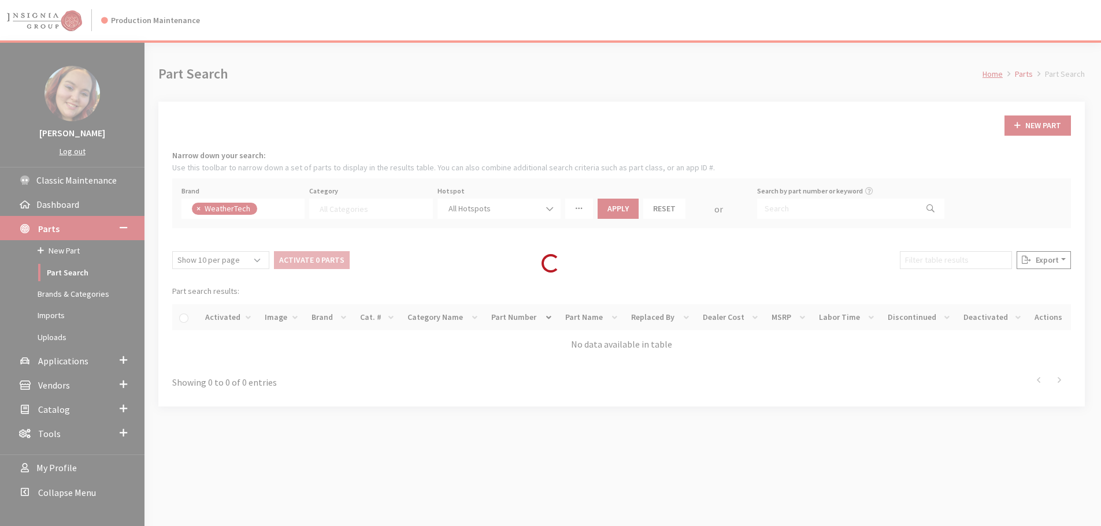
select select
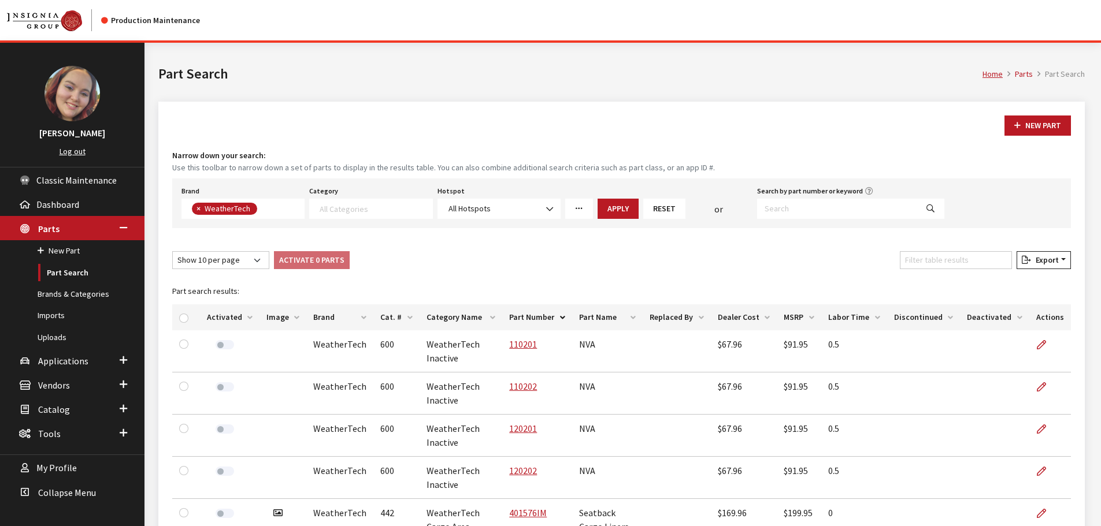
drag, startPoint x: 276, startPoint y: 318, endPoint x: 446, endPoint y: 343, distance: 171.8
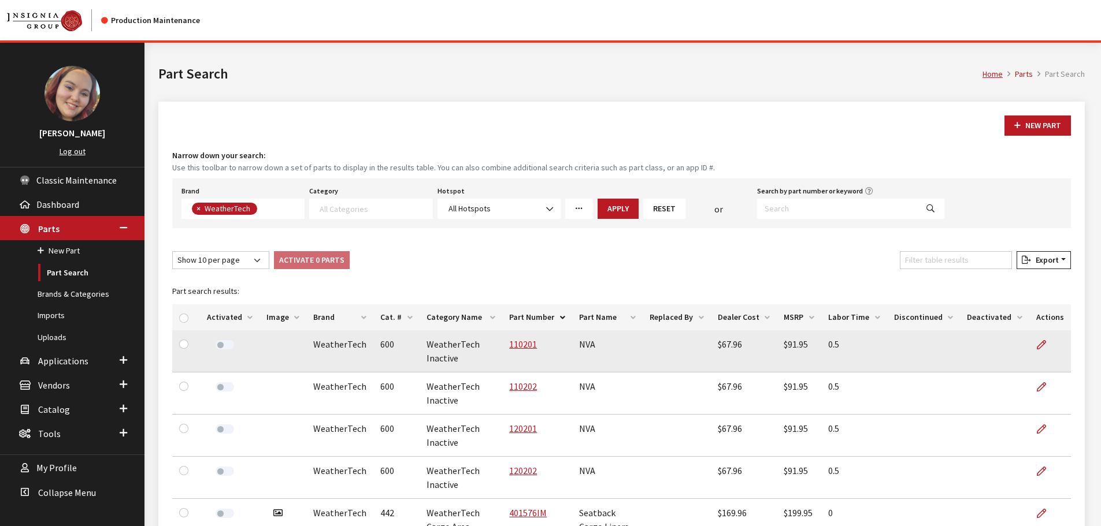
click at [276, 317] on th "Image" at bounding box center [282, 318] width 47 height 26
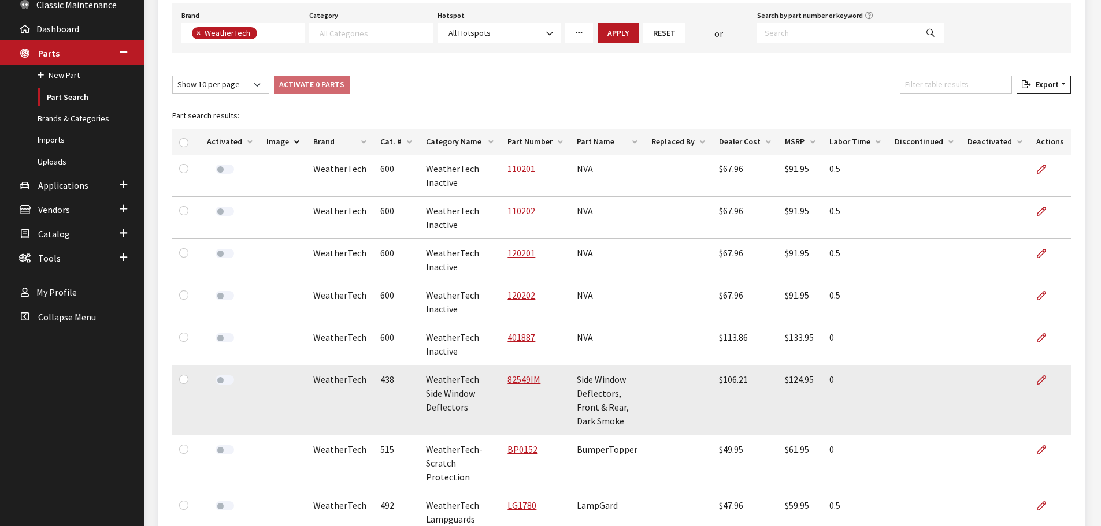
scroll to position [231, 0]
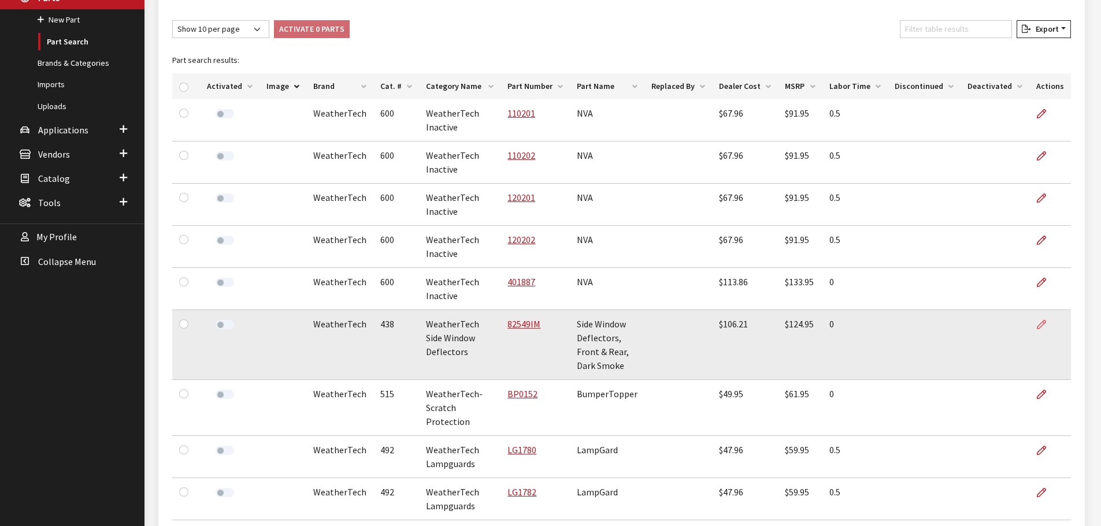
click at [1040, 321] on icon at bounding box center [1041, 325] width 9 height 9
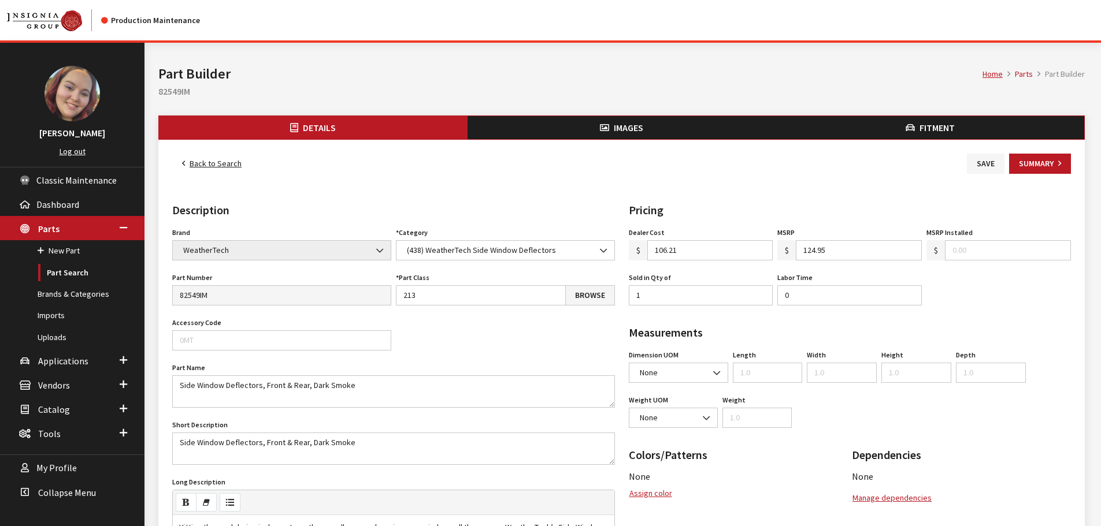
click at [670, 129] on button "Images" at bounding box center [621, 127] width 309 height 23
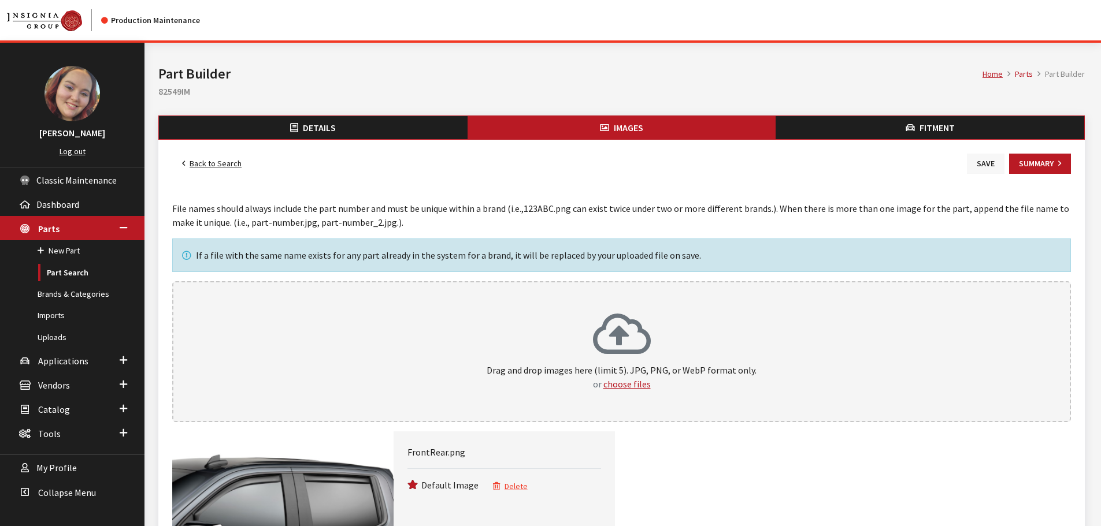
click at [999, 163] on button "Save" at bounding box center [986, 164] width 38 height 20
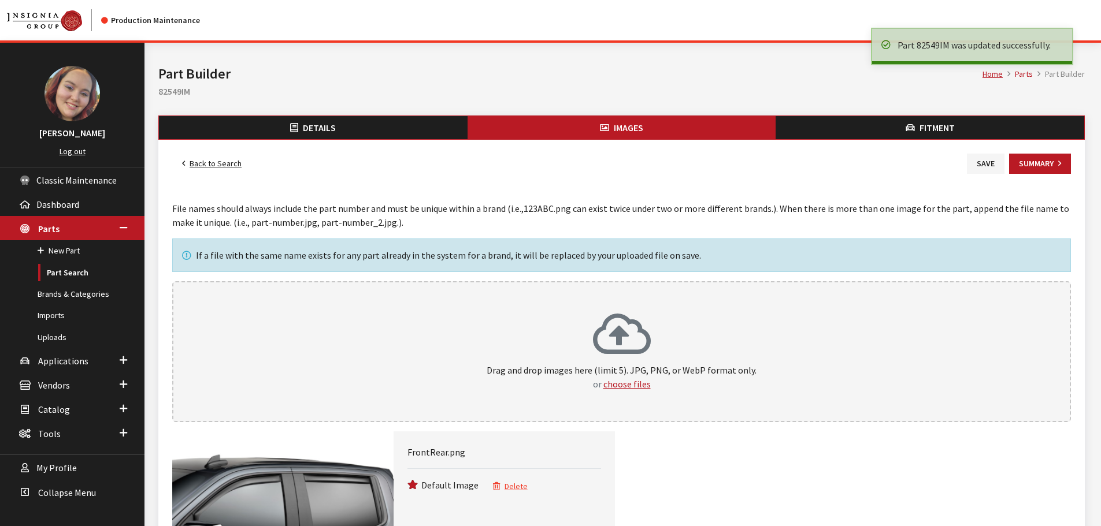
click at [238, 166] on link "Back to Search" at bounding box center [211, 164] width 79 height 20
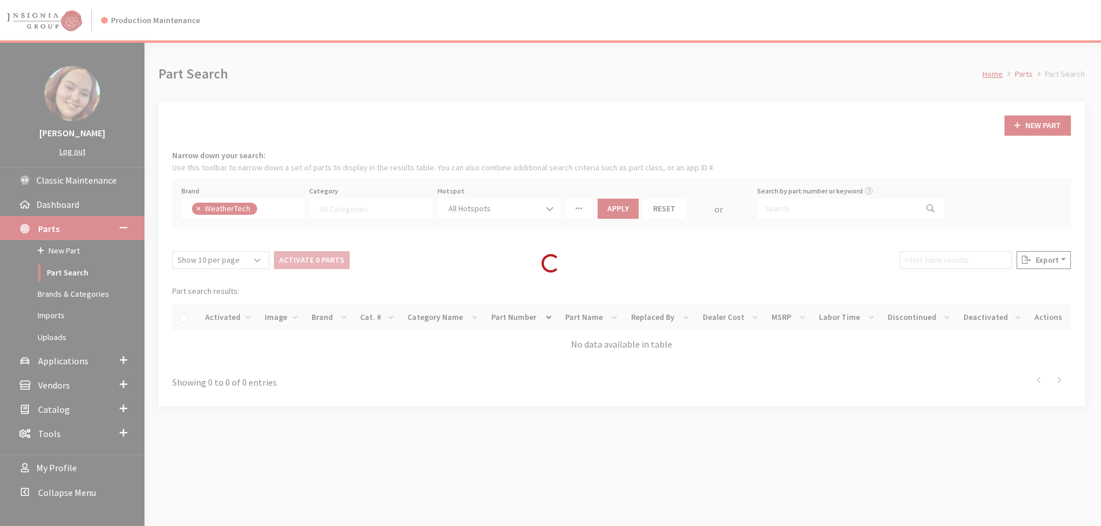
select select
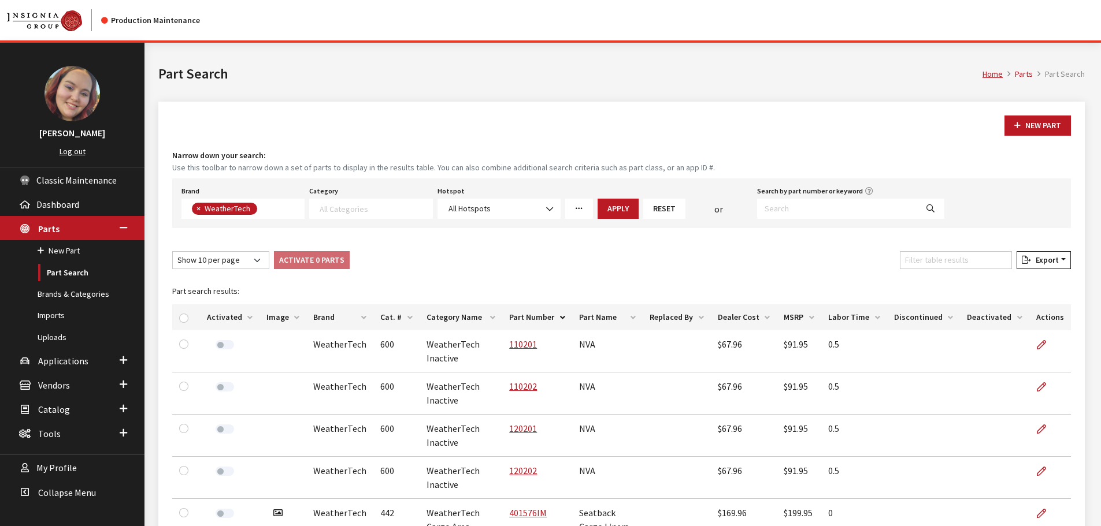
click at [276, 317] on th "Image" at bounding box center [282, 318] width 47 height 26
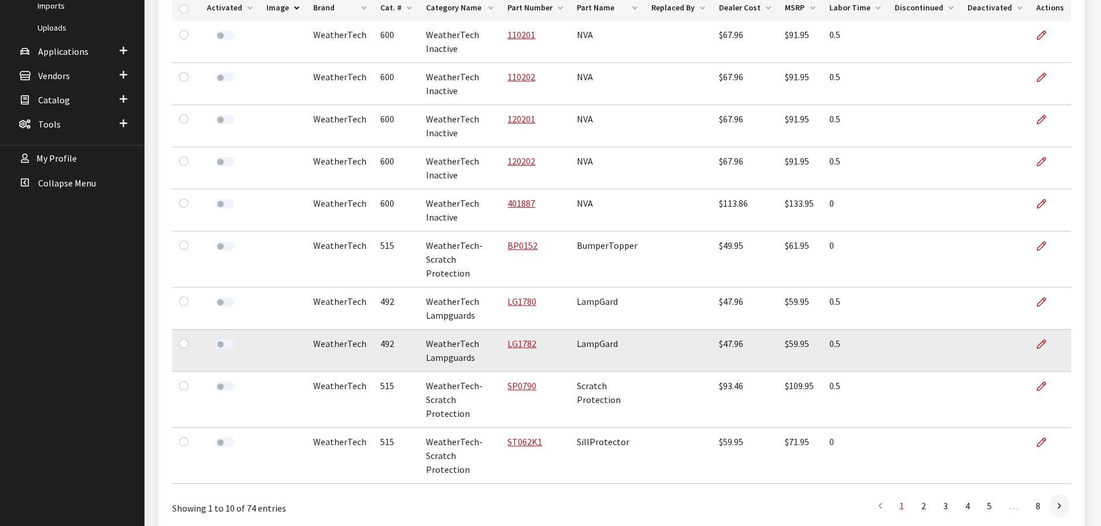
scroll to position [347, 0]
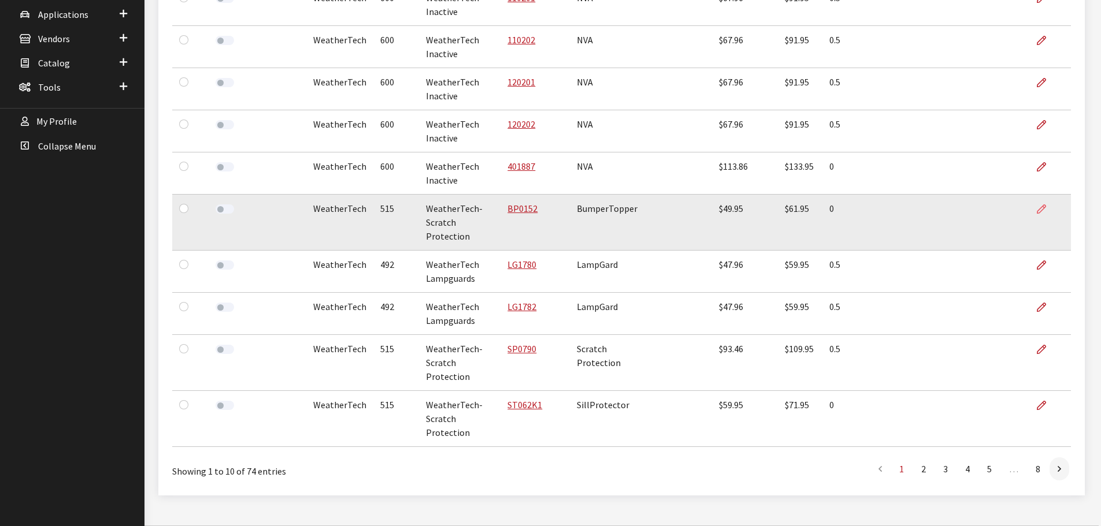
click at [1045, 209] on icon at bounding box center [1041, 209] width 9 height 9
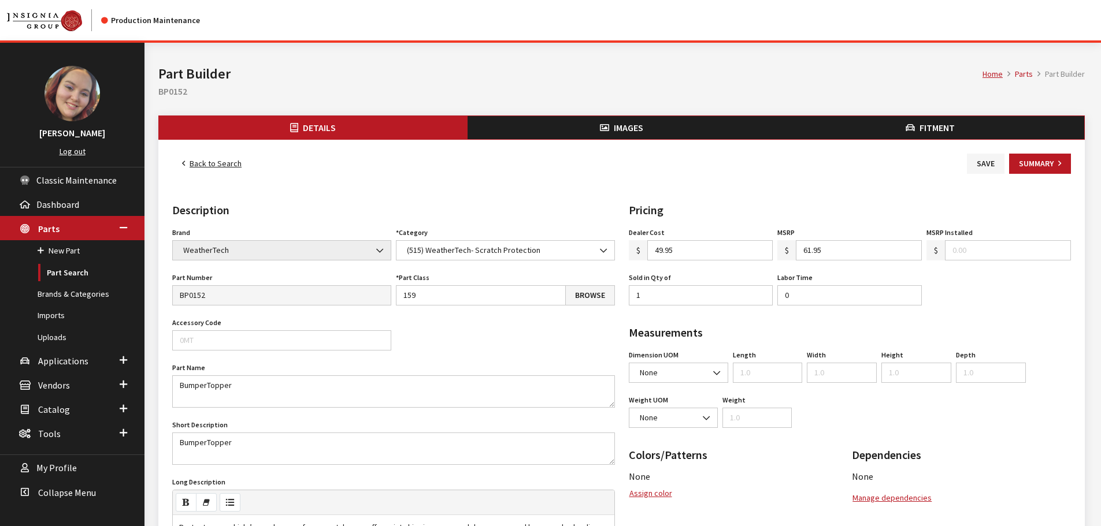
click at [591, 128] on button "Images" at bounding box center [621, 127] width 309 height 23
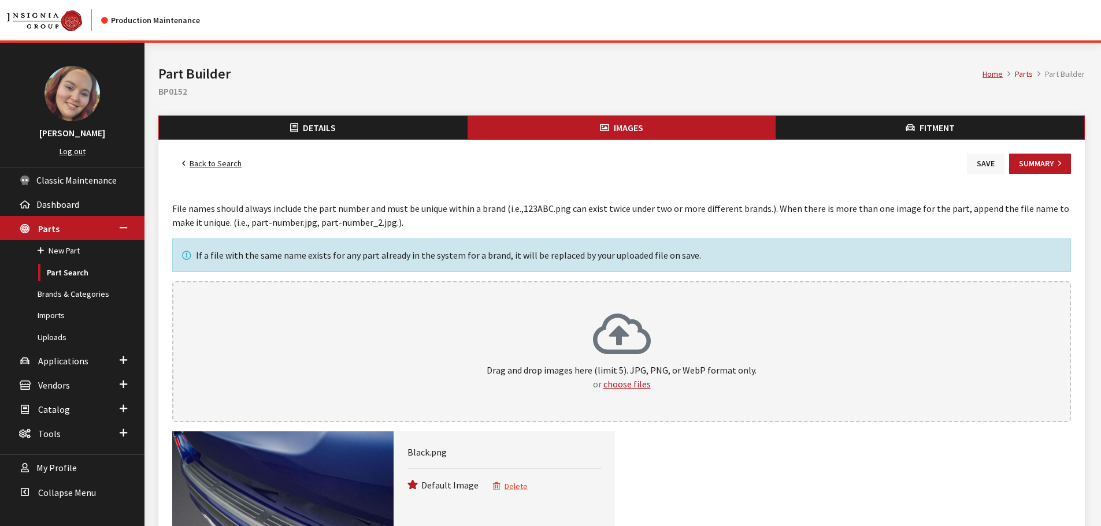
click at [986, 162] on button "Save" at bounding box center [986, 164] width 38 height 20
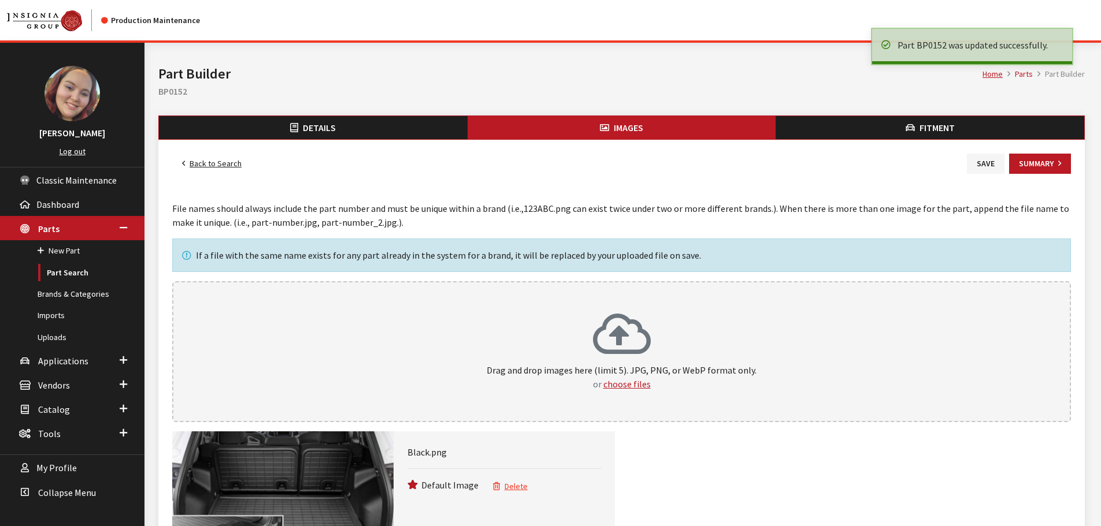
click at [206, 164] on link "Back to Search" at bounding box center [211, 164] width 79 height 20
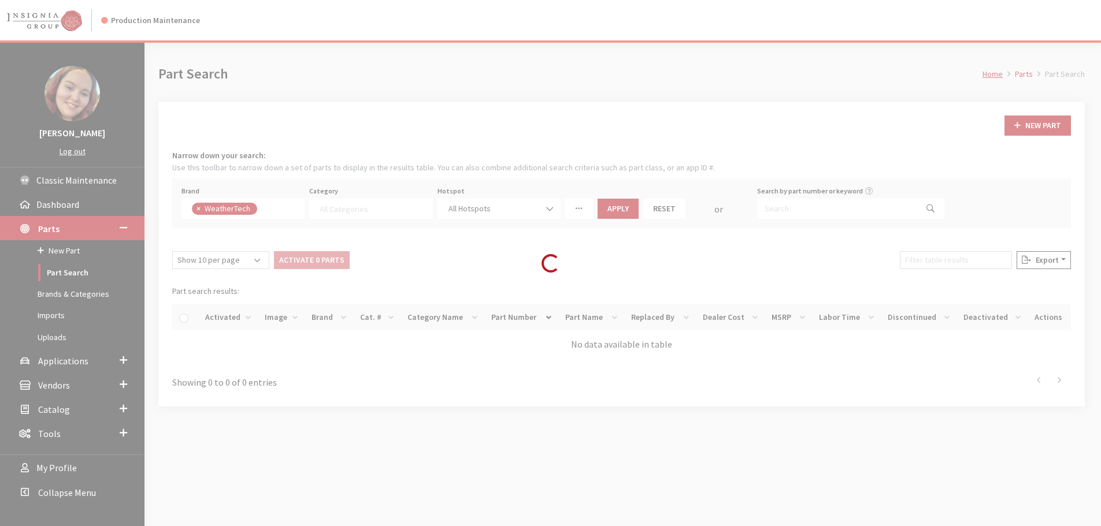
select select
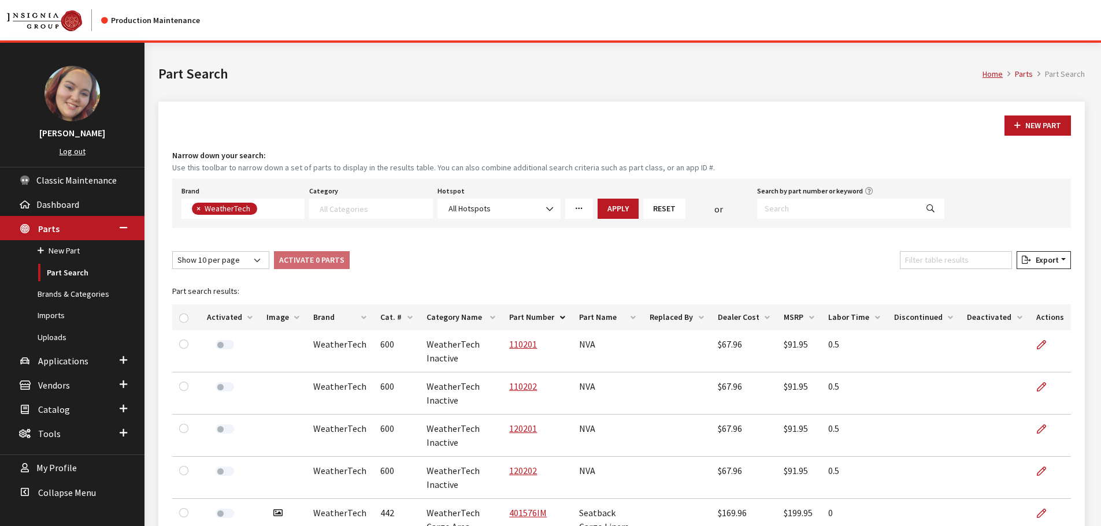
click at [274, 314] on th "Image" at bounding box center [282, 318] width 47 height 26
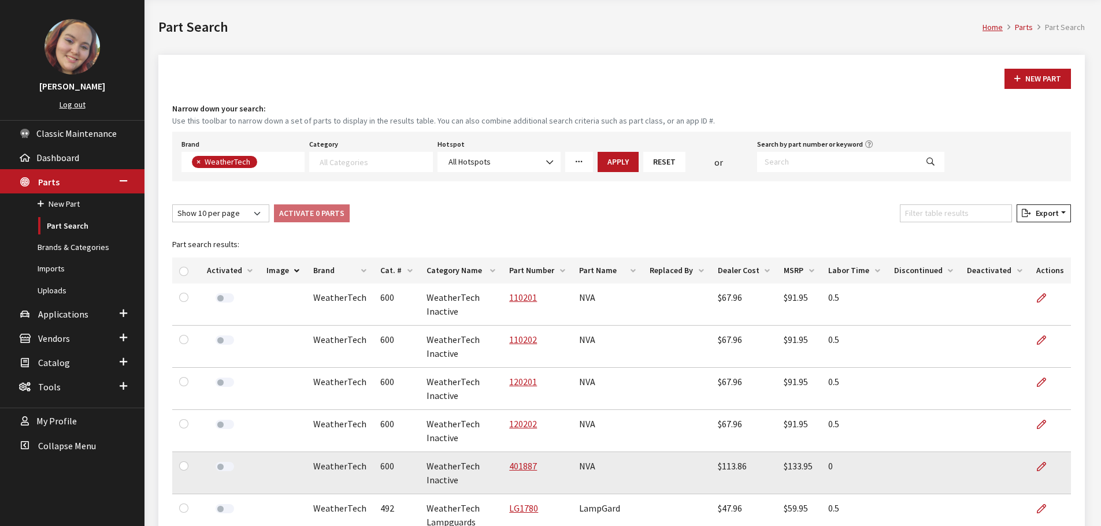
scroll to position [231, 0]
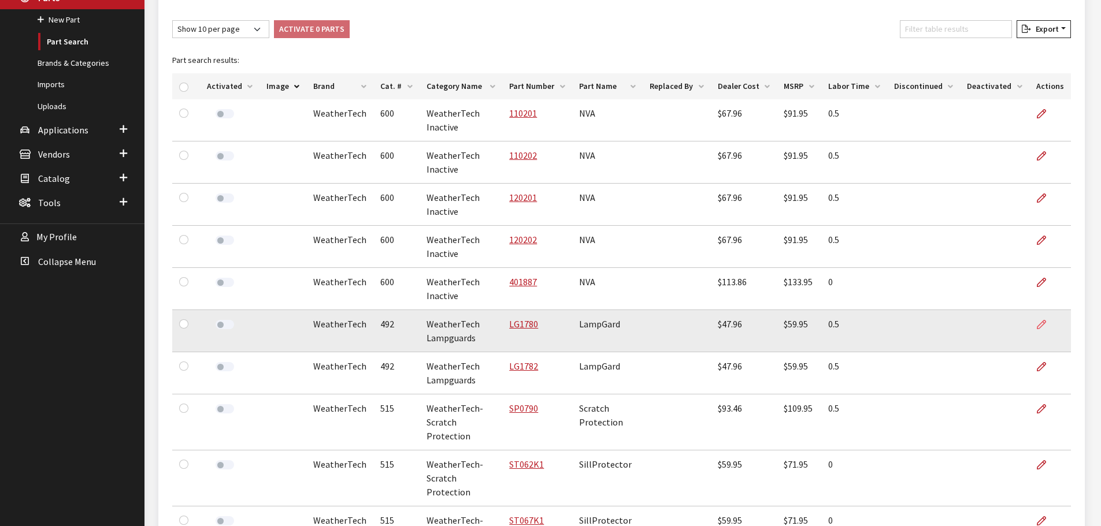
click at [1040, 325] on icon at bounding box center [1041, 325] width 9 height 9
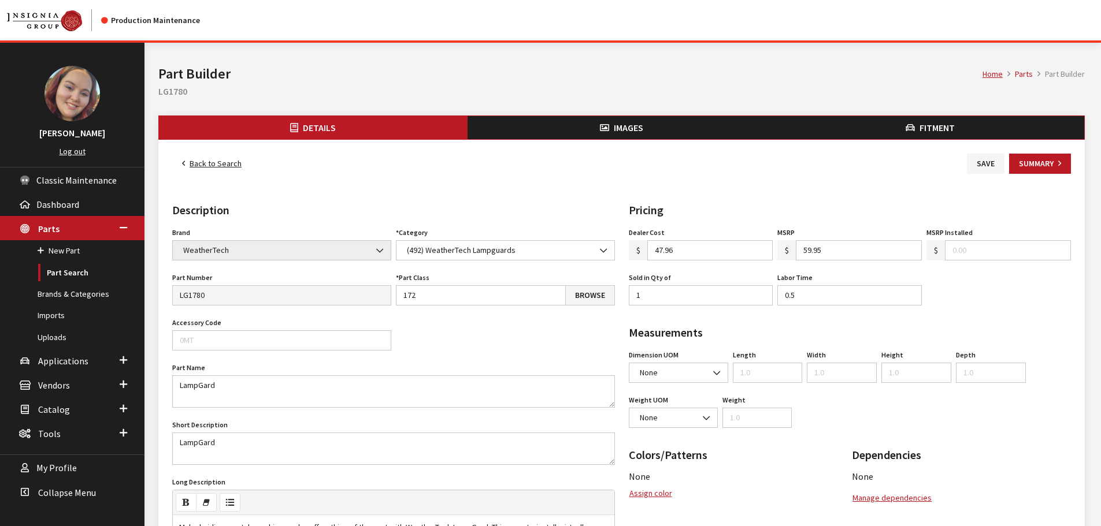
click at [640, 129] on span "Images" at bounding box center [628, 128] width 29 height 12
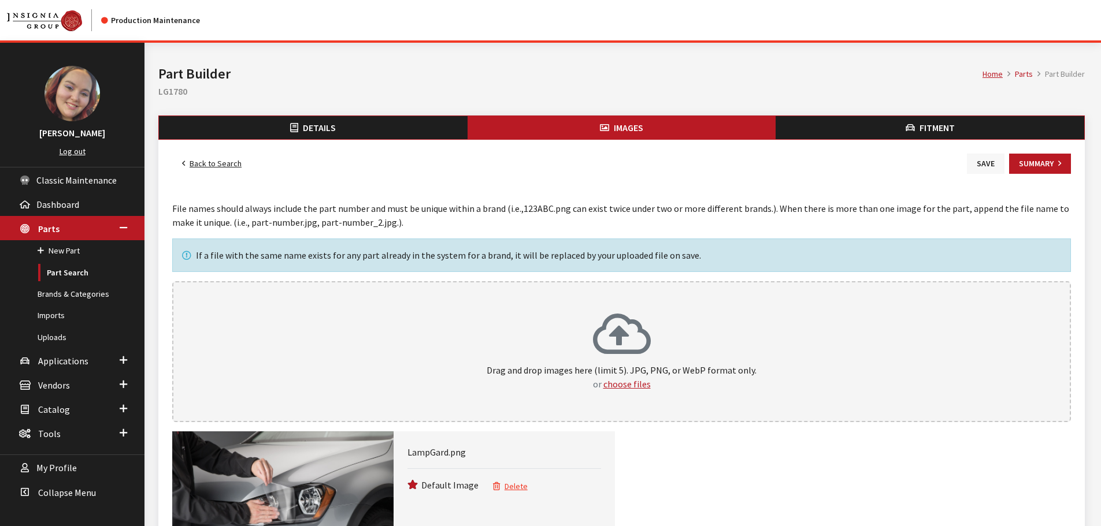
click at [984, 162] on button "Save" at bounding box center [986, 164] width 38 height 20
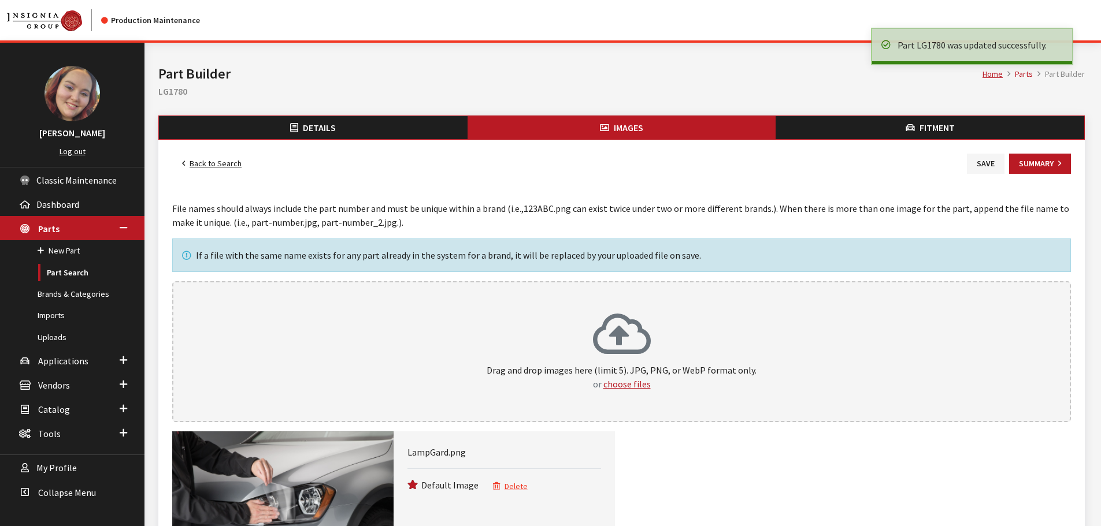
click at [218, 161] on link "Back to Search" at bounding box center [211, 164] width 79 height 20
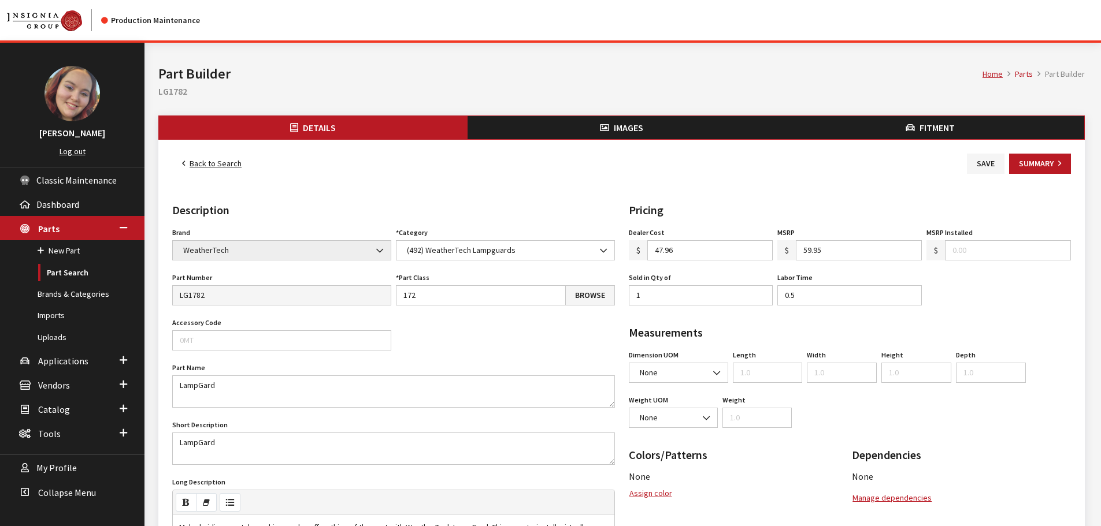
click at [632, 128] on span "Images" at bounding box center [628, 128] width 29 height 12
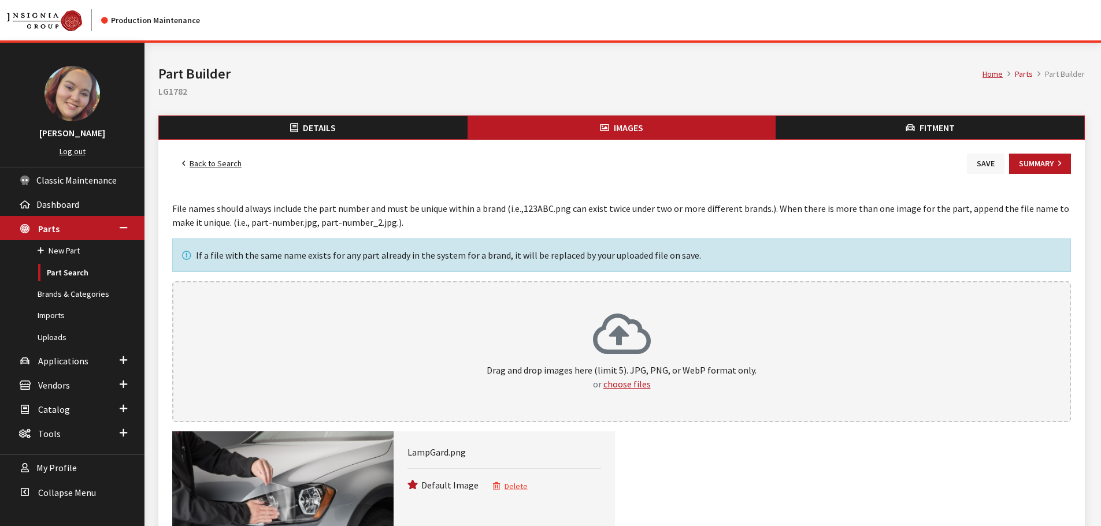
click at [987, 159] on button "Save" at bounding box center [986, 164] width 38 height 20
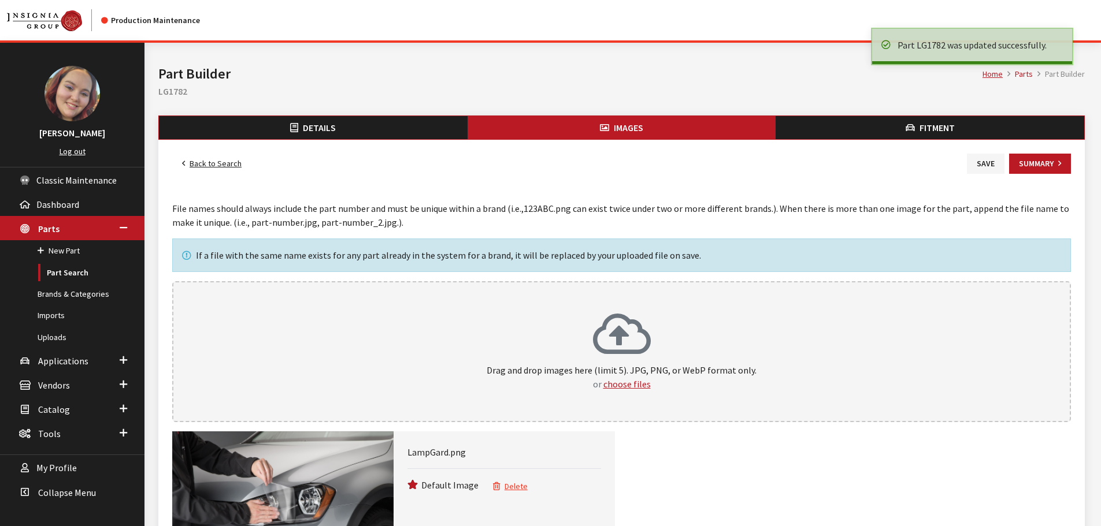
click at [198, 167] on link "Back to Search" at bounding box center [211, 164] width 79 height 20
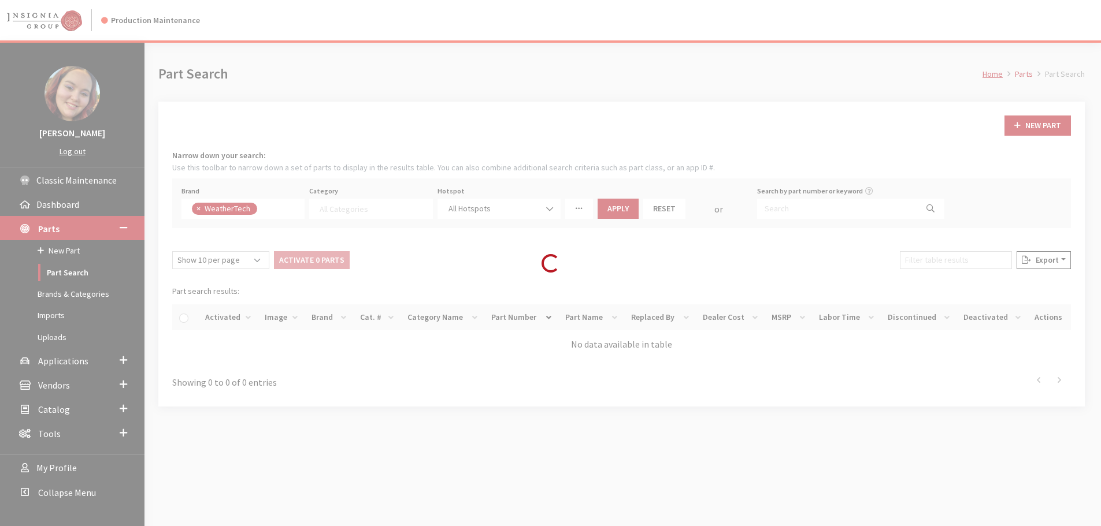
select select
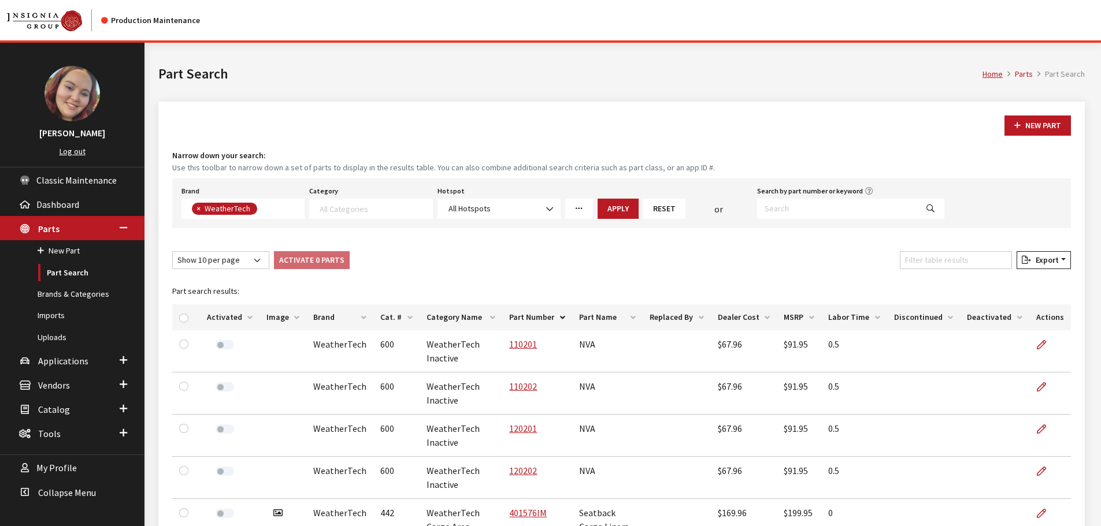
click at [295, 320] on th "Image" at bounding box center [282, 318] width 47 height 26
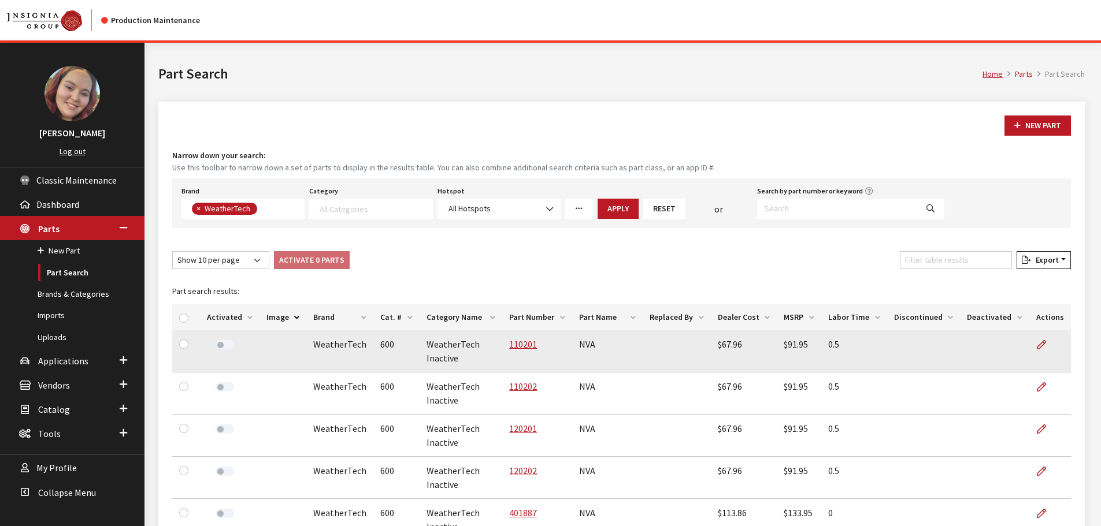
scroll to position [231, 0]
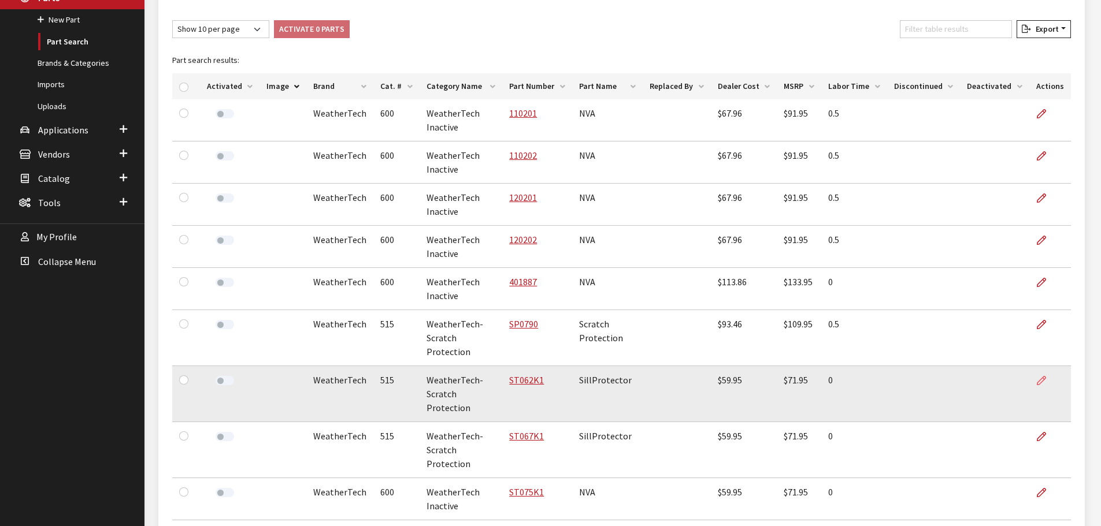
click at [1042, 377] on icon at bounding box center [1041, 381] width 9 height 9
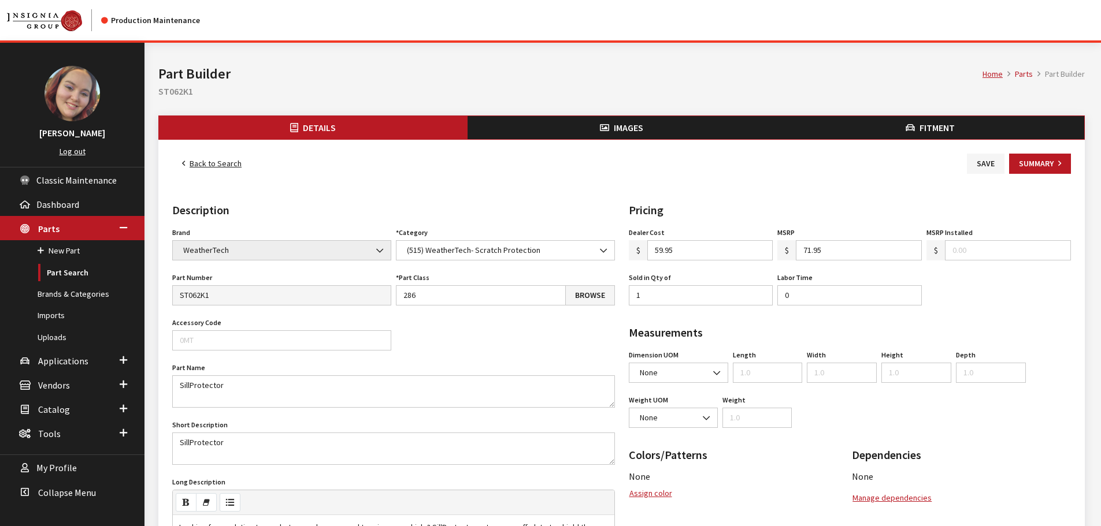
click at [619, 125] on span "Images" at bounding box center [628, 128] width 29 height 12
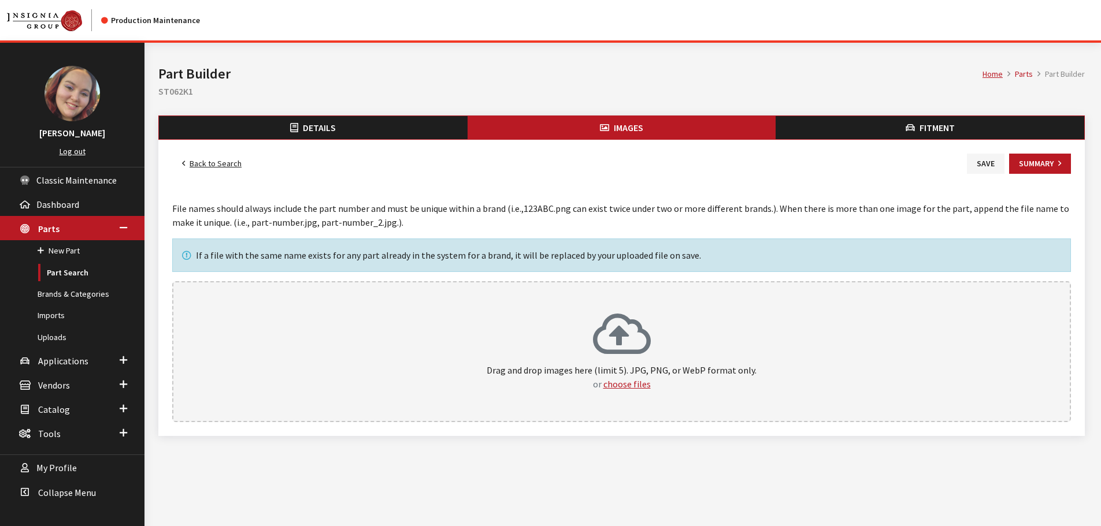
click at [828, 120] on button "Fitment" at bounding box center [929, 127] width 309 height 23
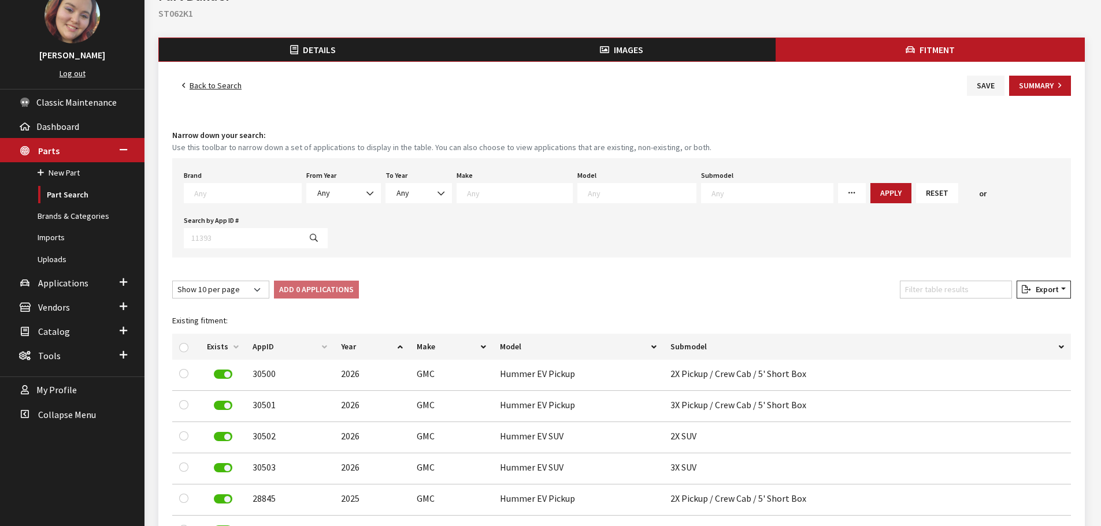
scroll to position [58, 0]
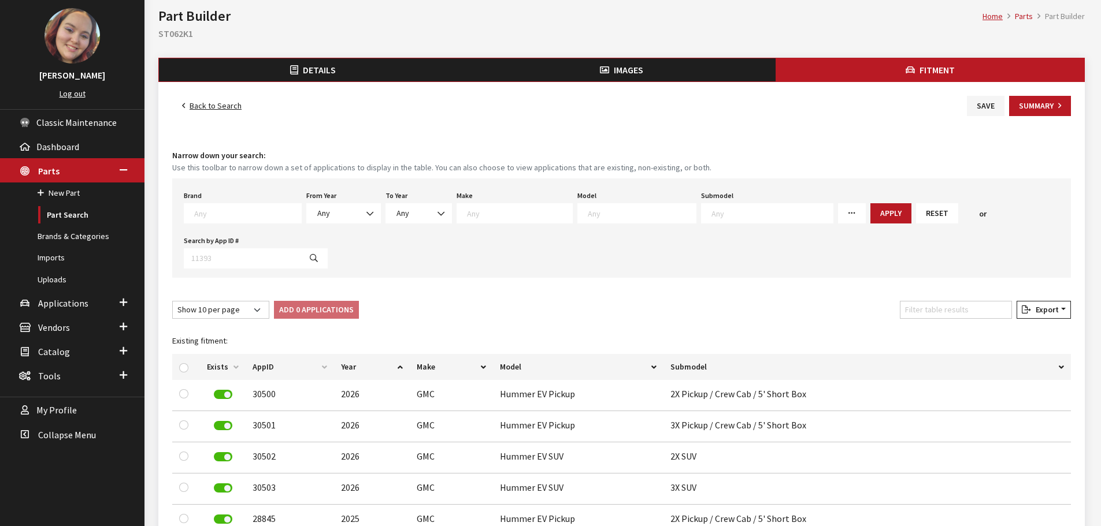
click at [643, 70] on span "Images" at bounding box center [628, 70] width 29 height 12
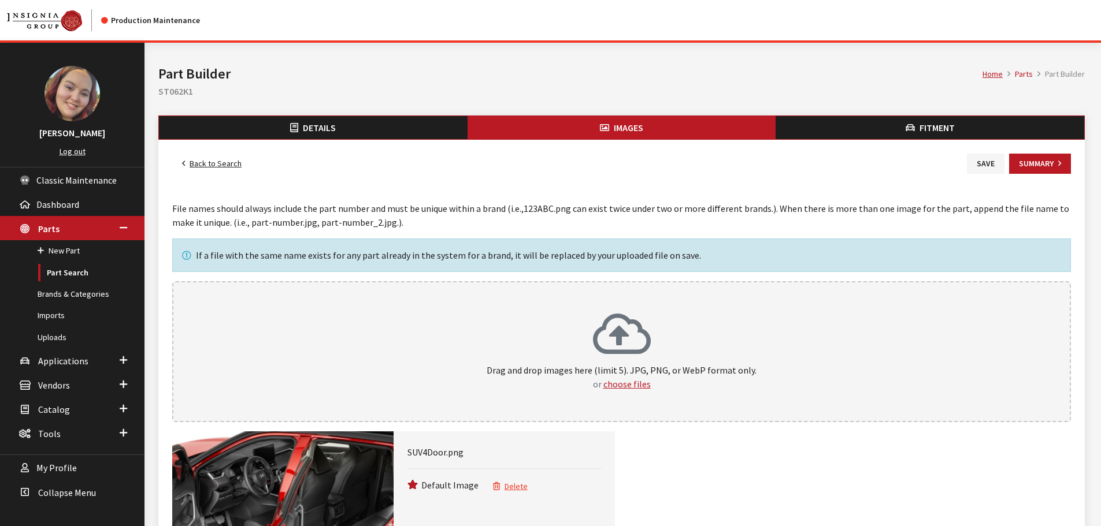
drag, startPoint x: 990, startPoint y: 162, endPoint x: 925, endPoint y: 162, distance: 64.7
click at [990, 162] on button "Save" at bounding box center [986, 164] width 38 height 20
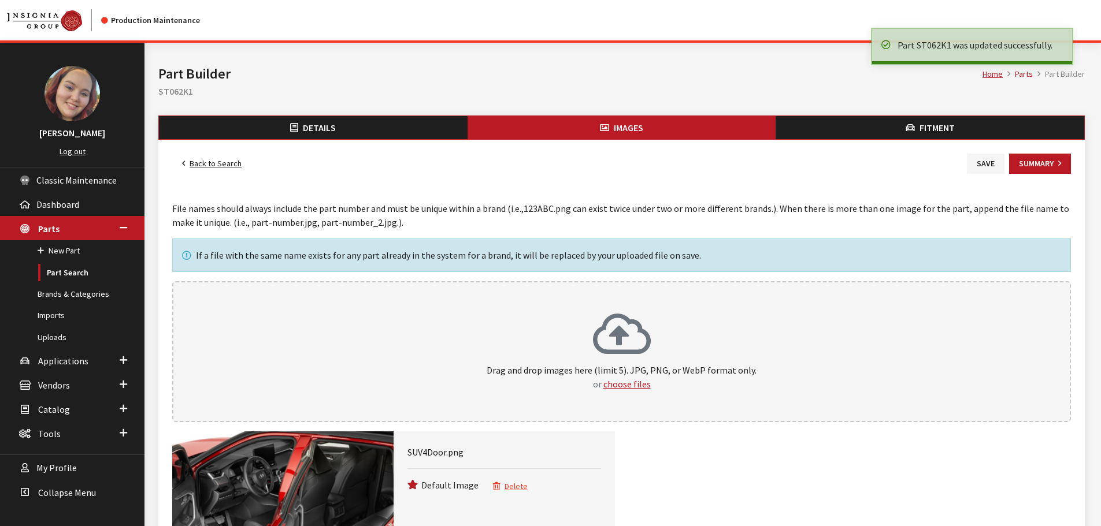
drag, startPoint x: 0, startPoint y: 0, endPoint x: 206, endPoint y: 160, distance: 261.1
click at [206, 160] on link "Back to Search" at bounding box center [211, 164] width 79 height 20
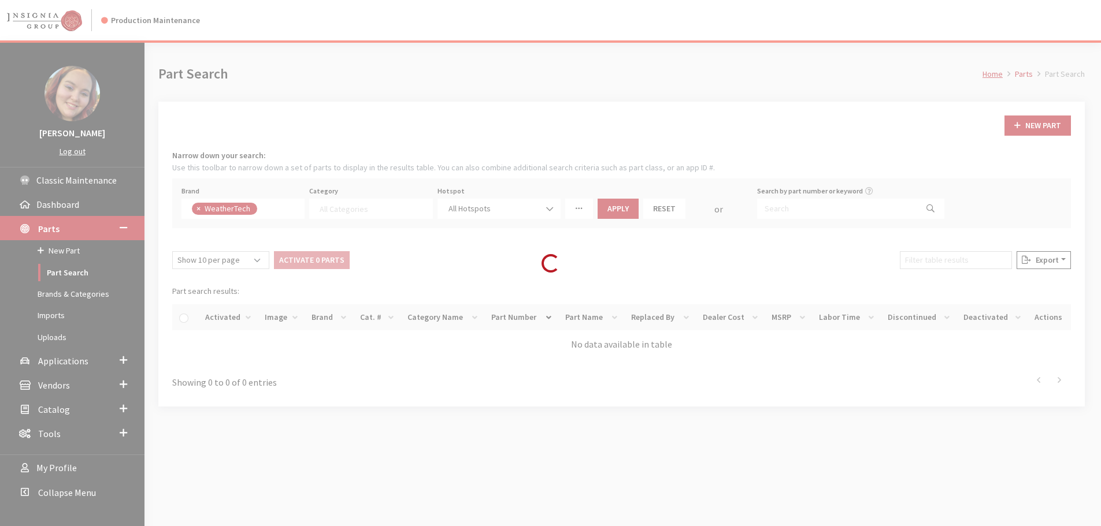
select select
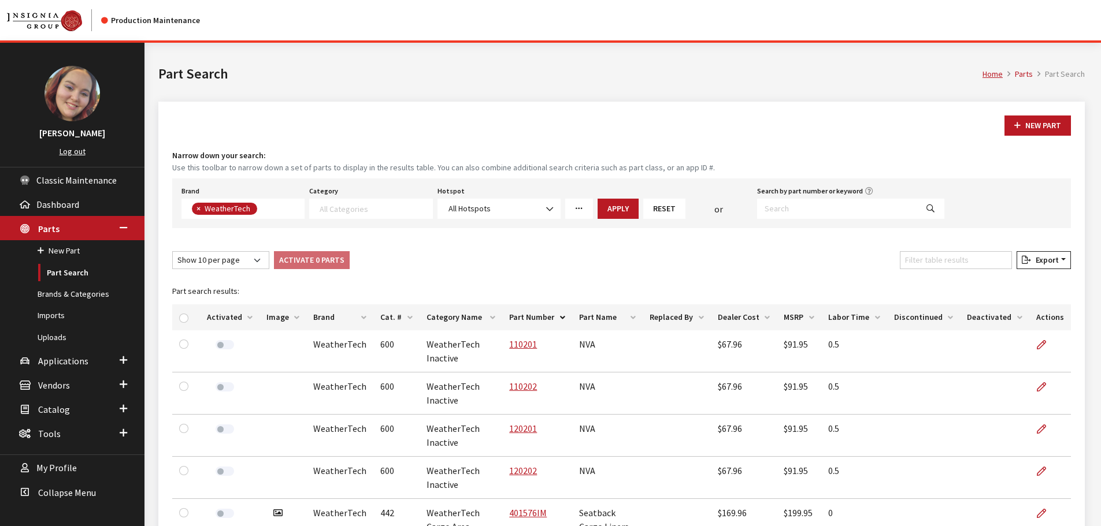
click at [288, 314] on th "Image" at bounding box center [282, 318] width 47 height 26
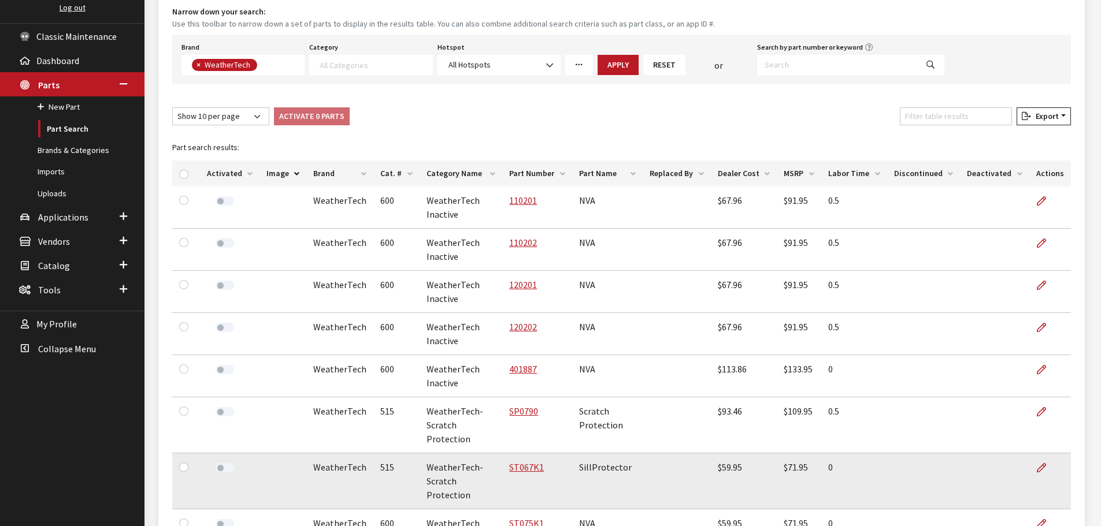
scroll to position [231, 0]
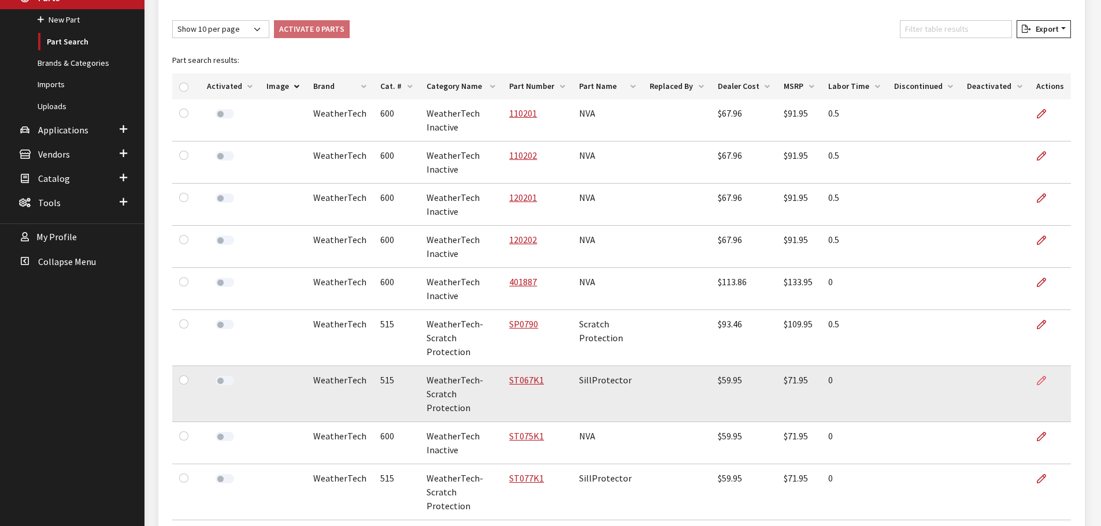
click at [1040, 377] on icon at bounding box center [1041, 381] width 9 height 9
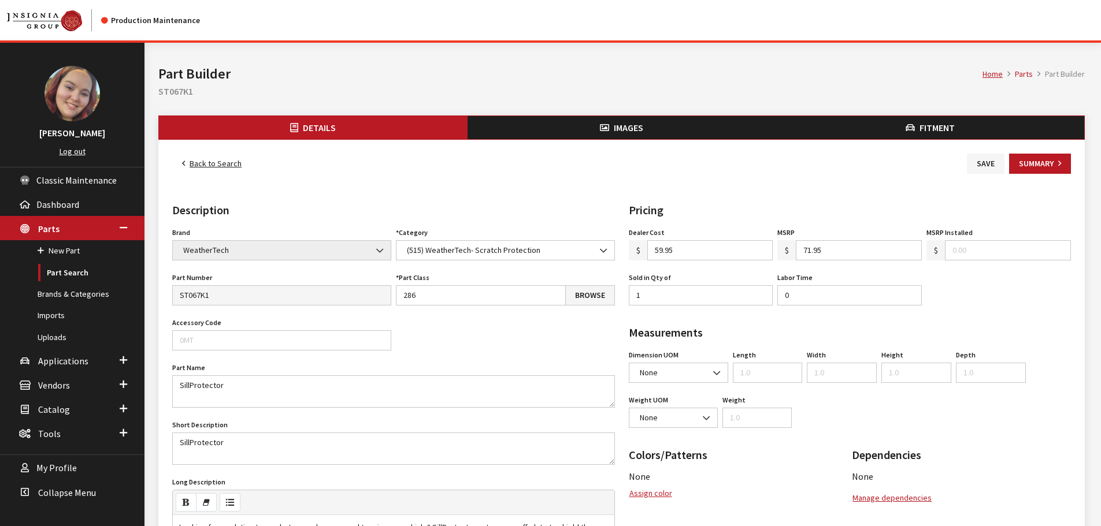
click at [911, 129] on icon "button" at bounding box center [910, 128] width 9 height 9
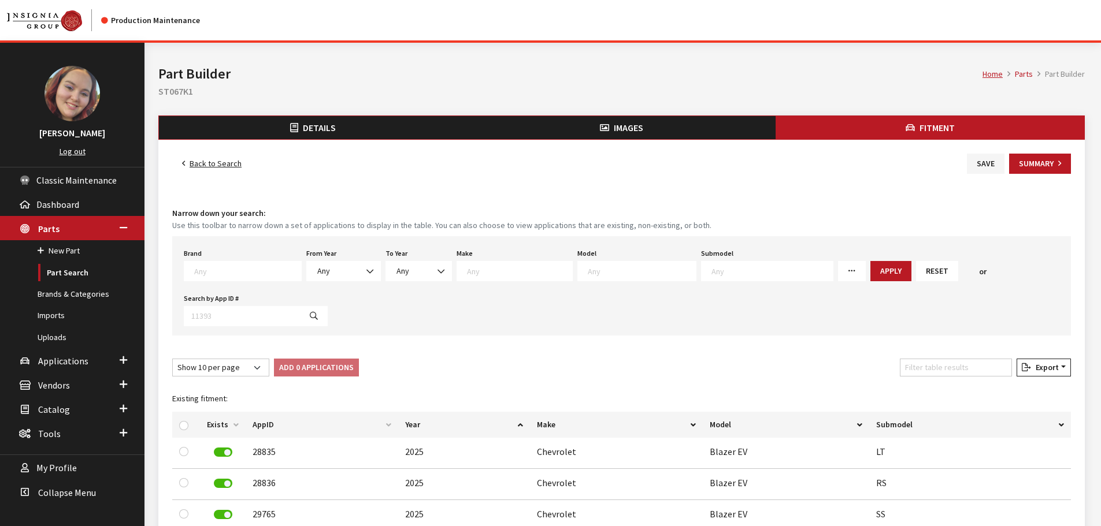
click at [618, 126] on span "Images" at bounding box center [628, 128] width 29 height 12
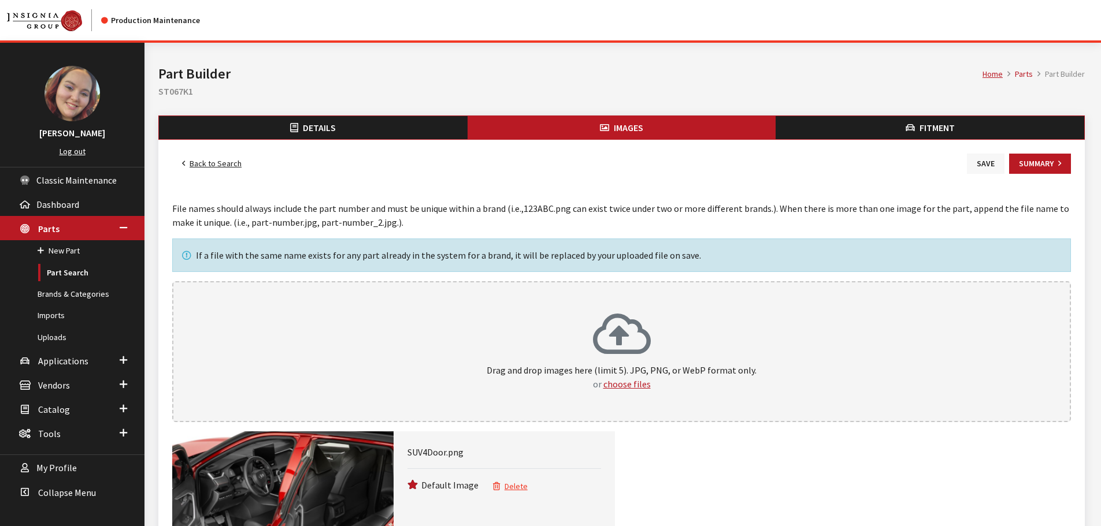
click at [995, 158] on button "Save" at bounding box center [986, 164] width 38 height 20
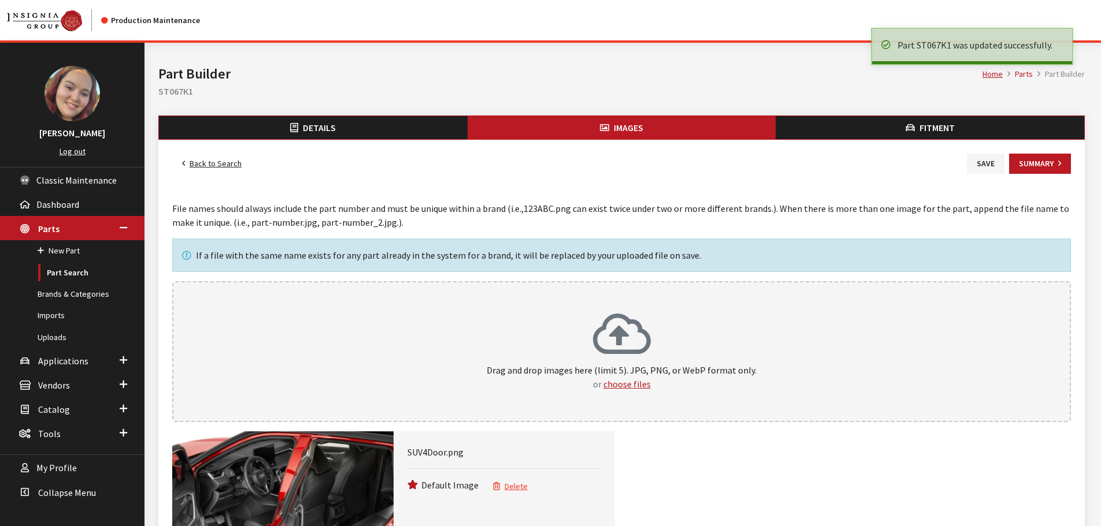
click at [221, 162] on link "Back to Search" at bounding box center [211, 164] width 79 height 20
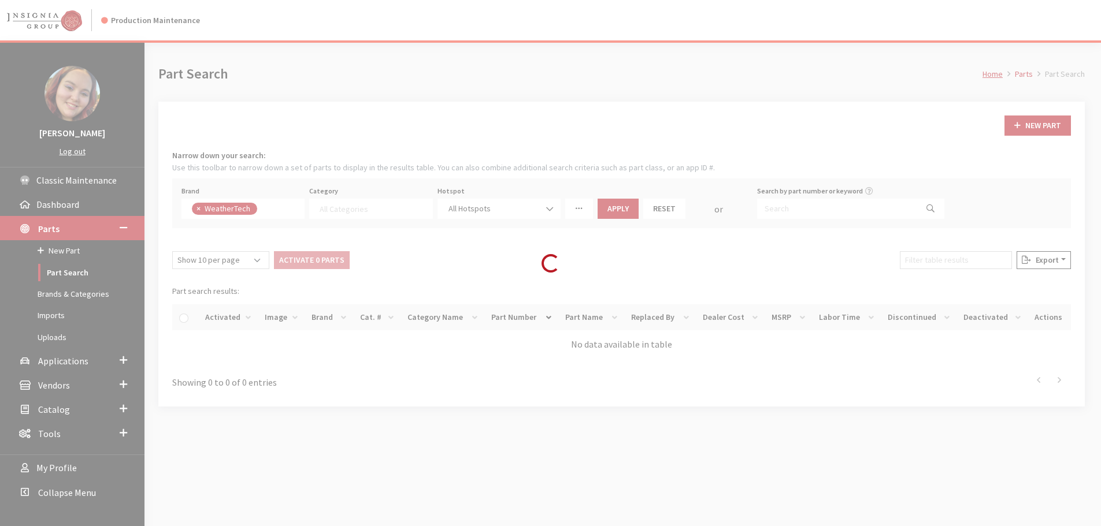
select select
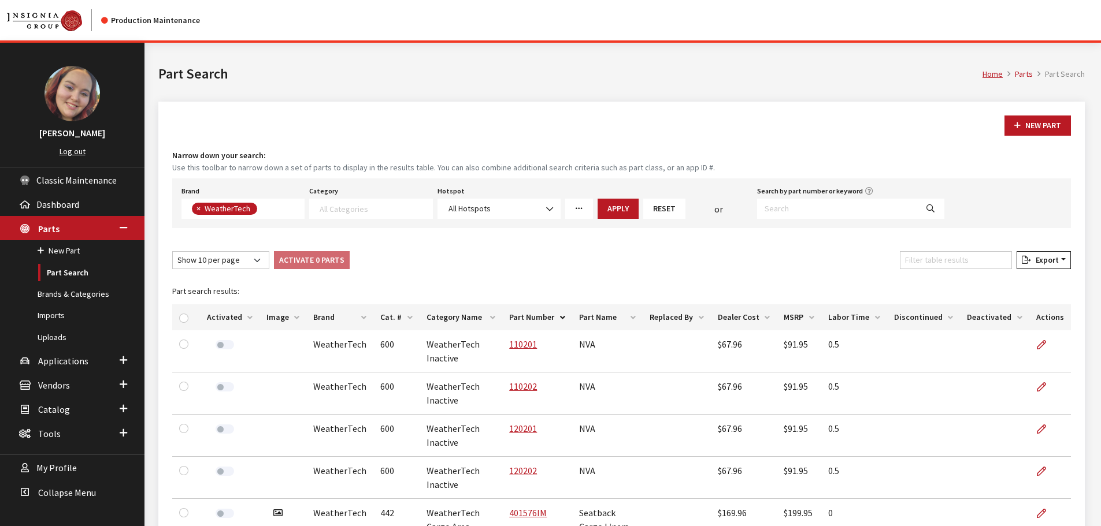
click at [276, 320] on th "Image" at bounding box center [282, 318] width 47 height 26
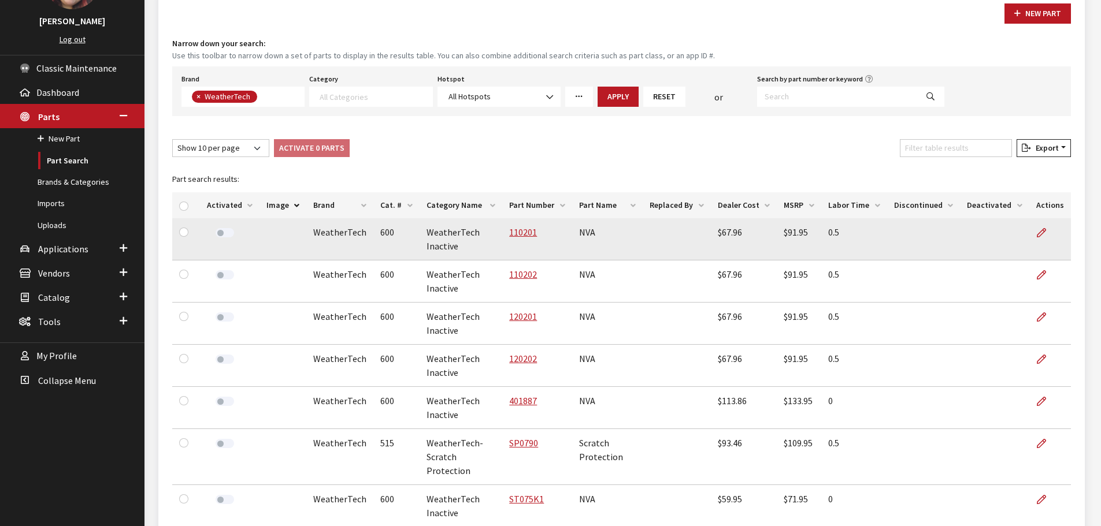
scroll to position [289, 0]
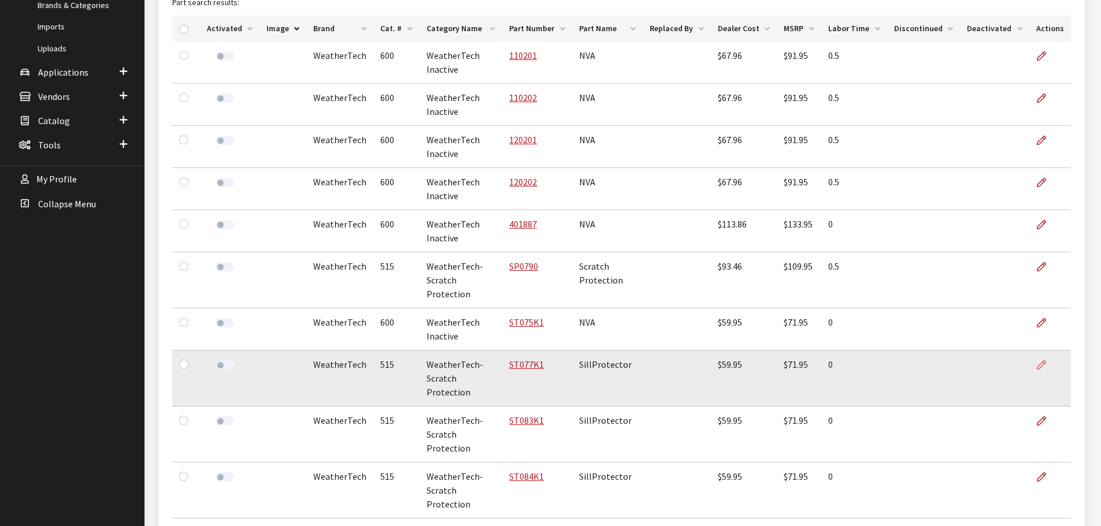
click at [1038, 361] on icon at bounding box center [1041, 365] width 9 height 9
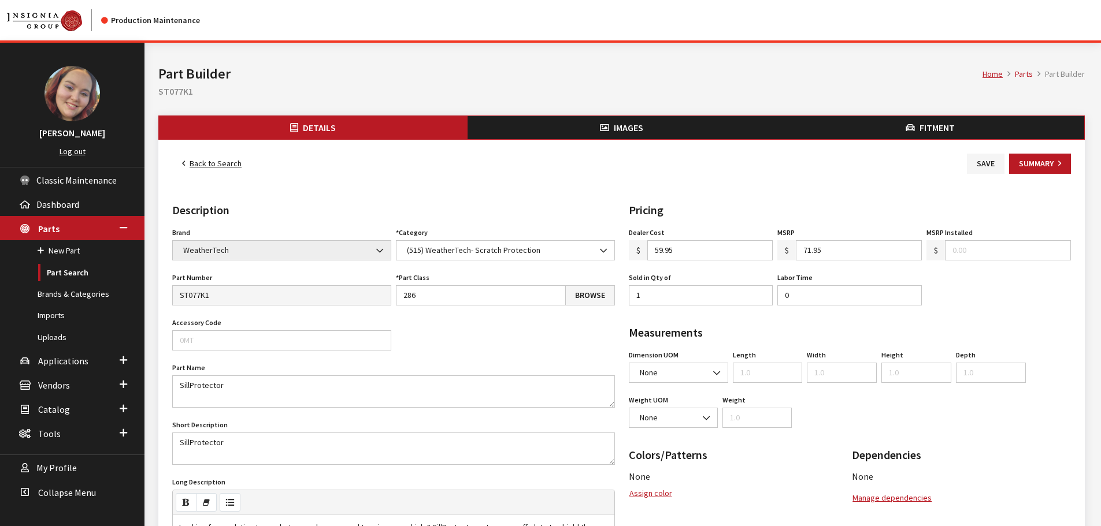
click at [951, 123] on span "Fitment" at bounding box center [936, 128] width 35 height 12
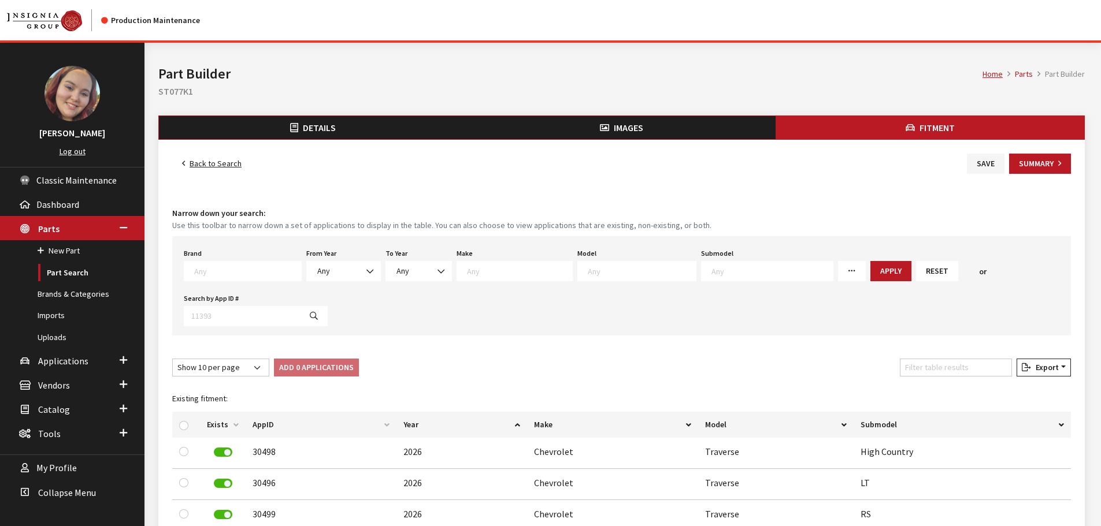
scroll to position [58, 0]
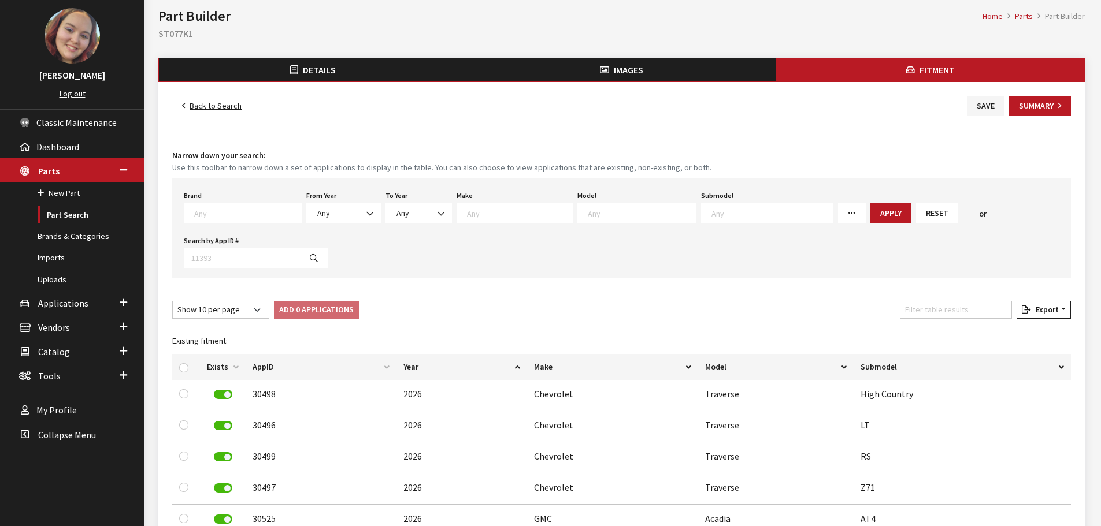
click at [616, 68] on span "Images" at bounding box center [628, 70] width 29 height 12
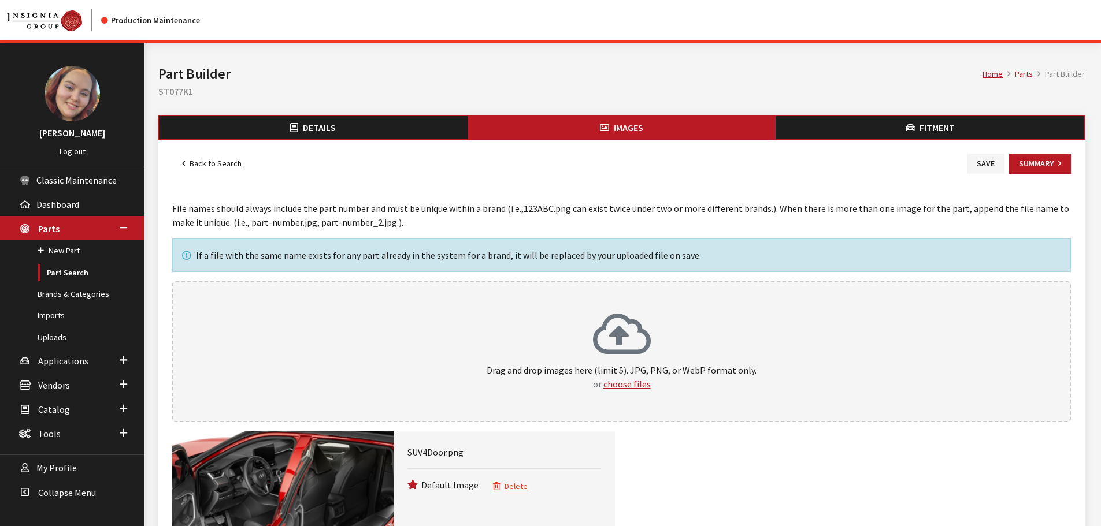
drag, startPoint x: 990, startPoint y: 166, endPoint x: 910, endPoint y: 172, distance: 80.0
click at [990, 165] on button "Save" at bounding box center [986, 164] width 38 height 20
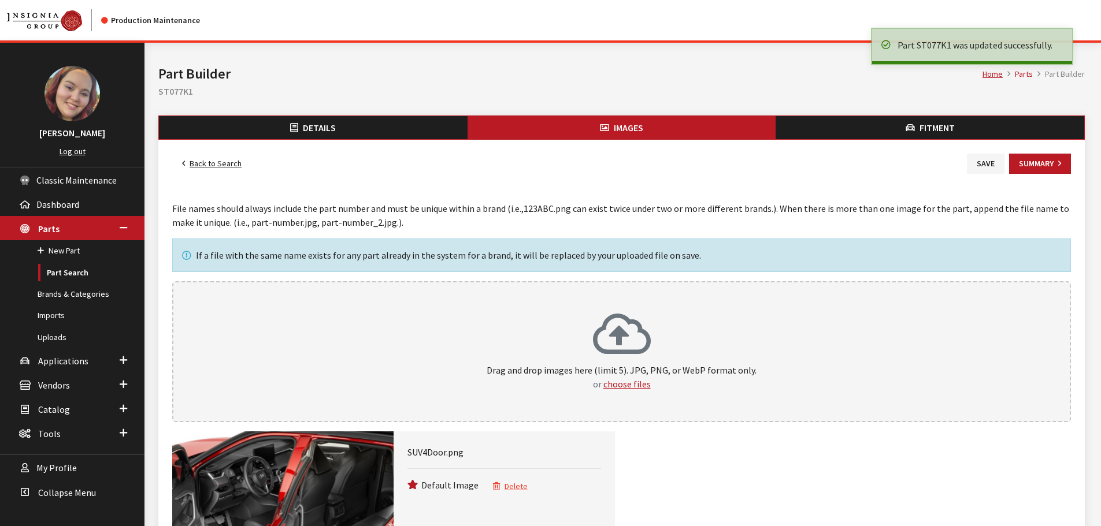
click at [227, 164] on link "Back to Search" at bounding box center [211, 164] width 79 height 20
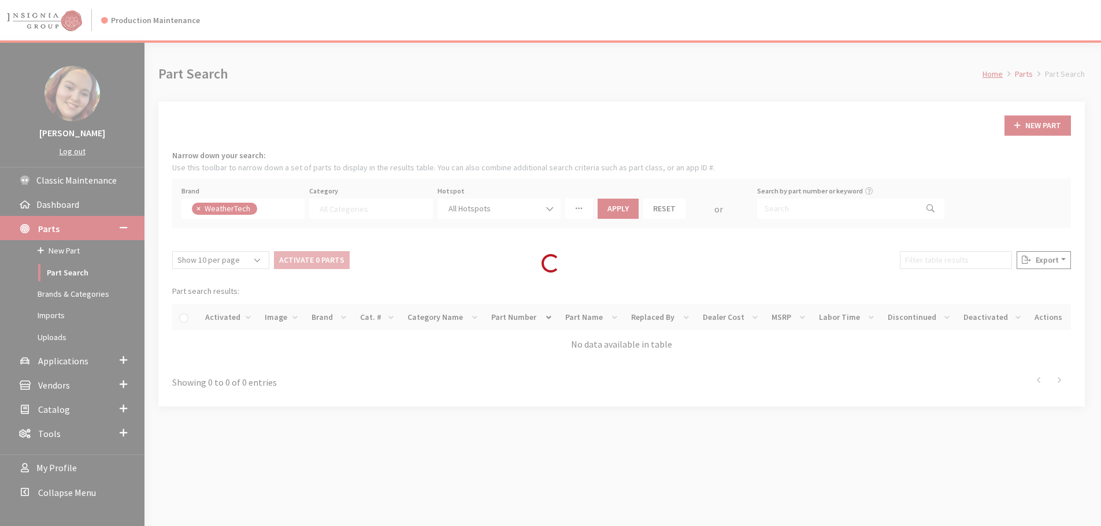
select select
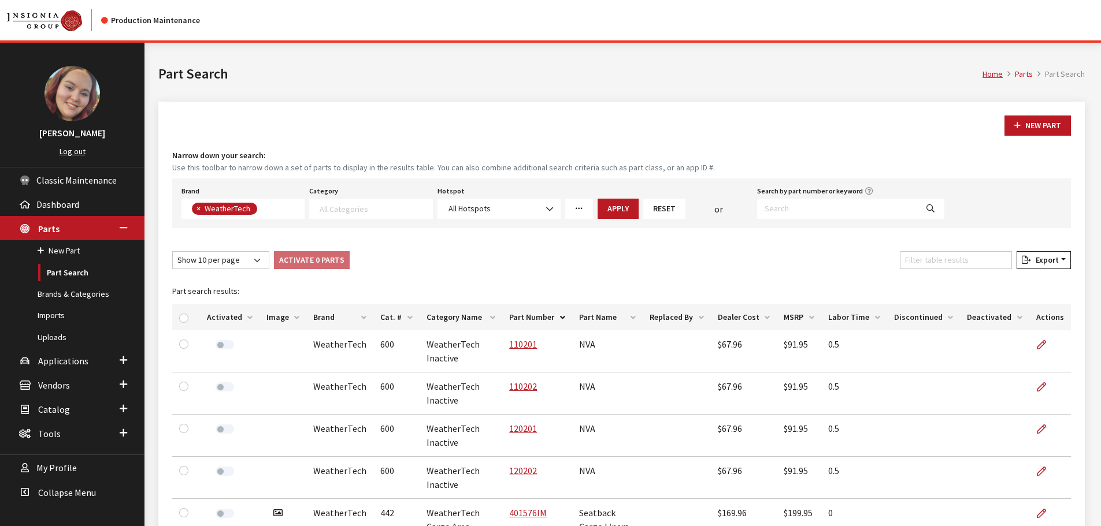
click at [268, 317] on th "Image" at bounding box center [282, 318] width 47 height 26
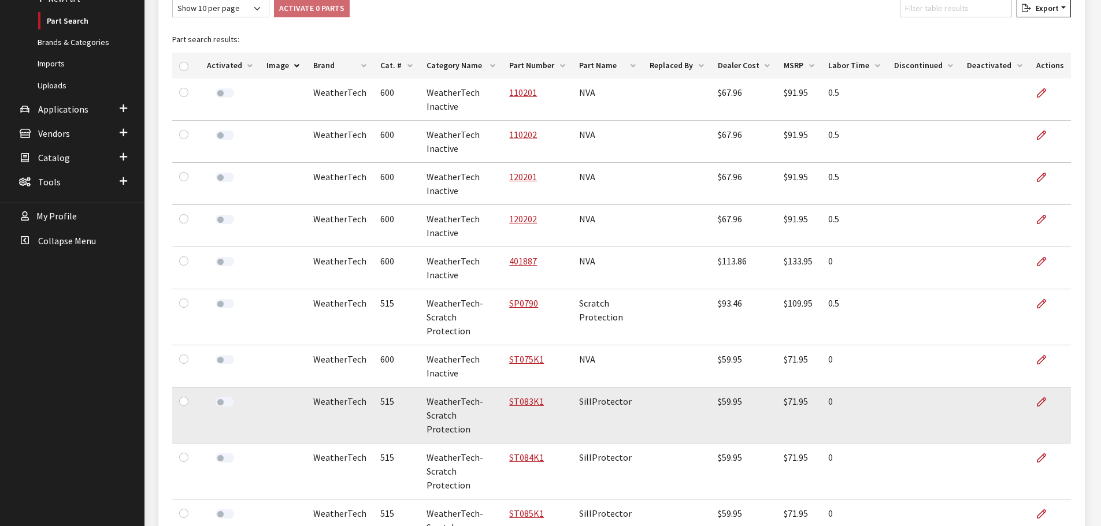
scroll to position [289, 0]
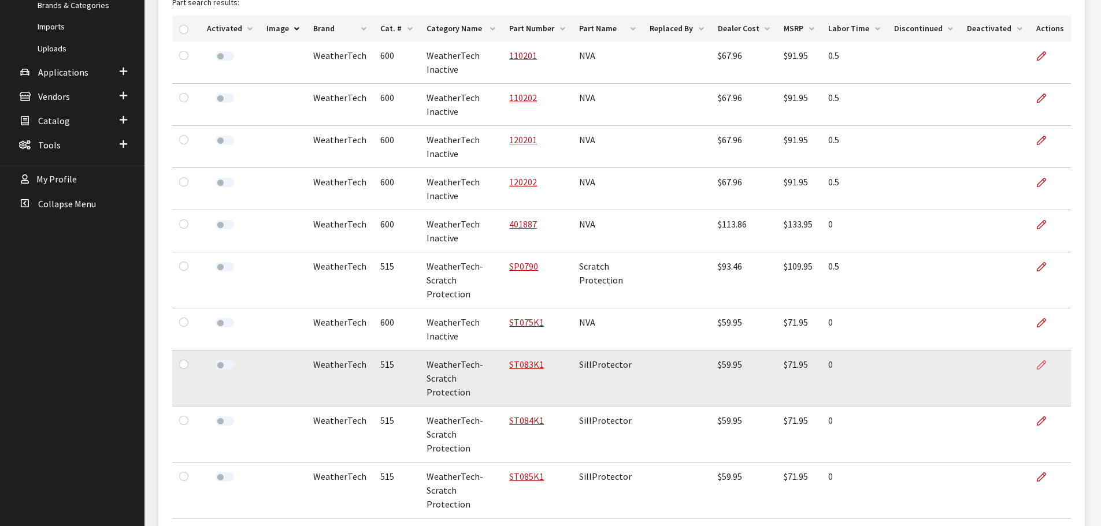
click at [1045, 361] on icon at bounding box center [1041, 365] width 9 height 9
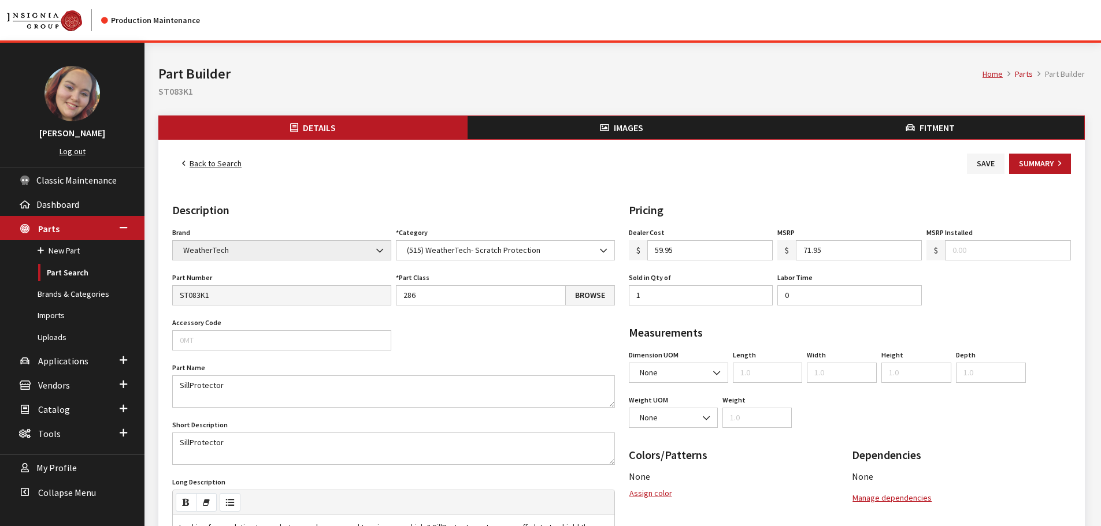
click at [938, 129] on span "Fitment" at bounding box center [936, 128] width 35 height 12
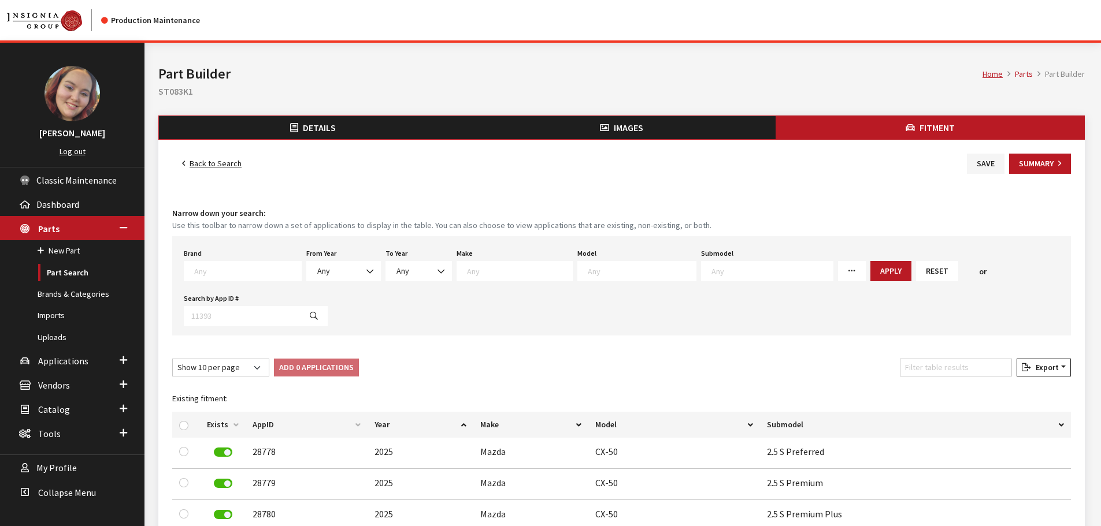
click at [614, 131] on span "Images" at bounding box center [628, 128] width 29 height 12
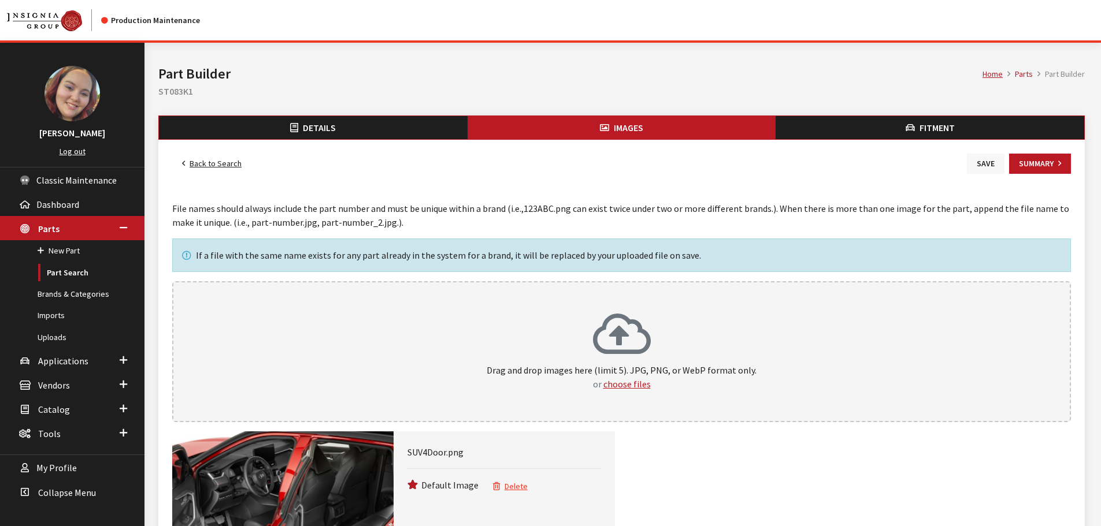
click at [986, 168] on button "Save" at bounding box center [986, 164] width 38 height 20
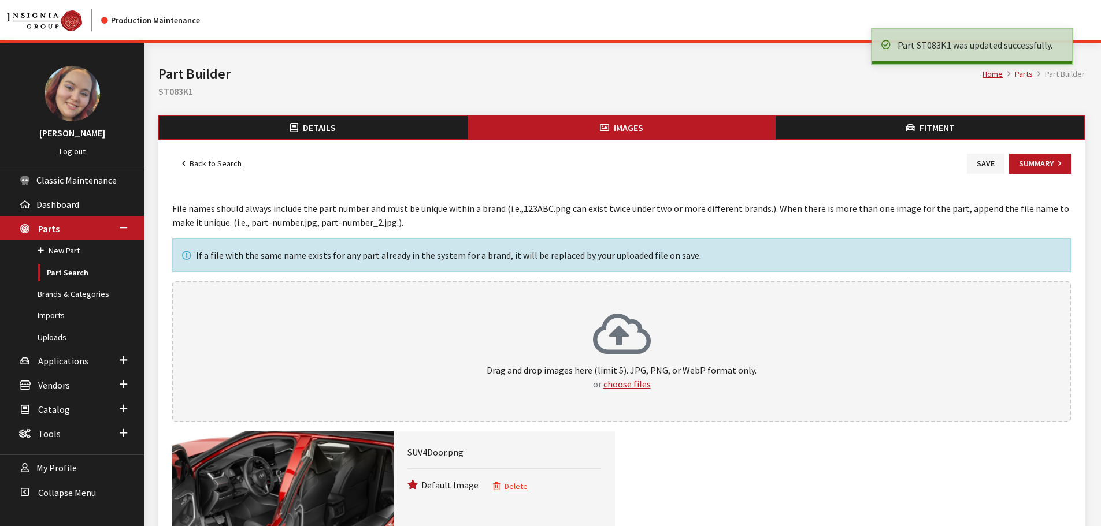
drag, startPoint x: 0, startPoint y: 0, endPoint x: 228, endPoint y: 161, distance: 279.0
click at [228, 161] on link "Back to Search" at bounding box center [211, 164] width 79 height 20
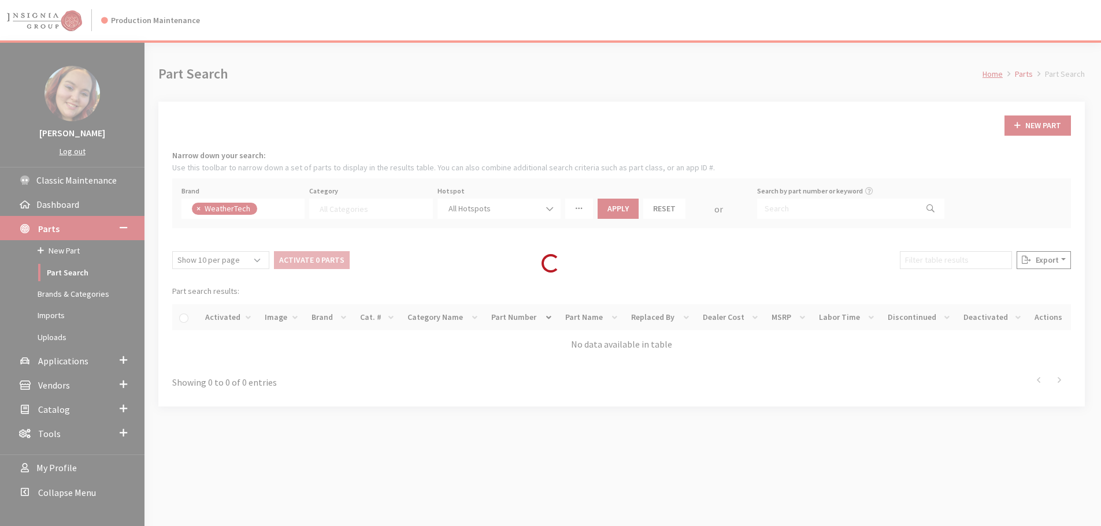
select select
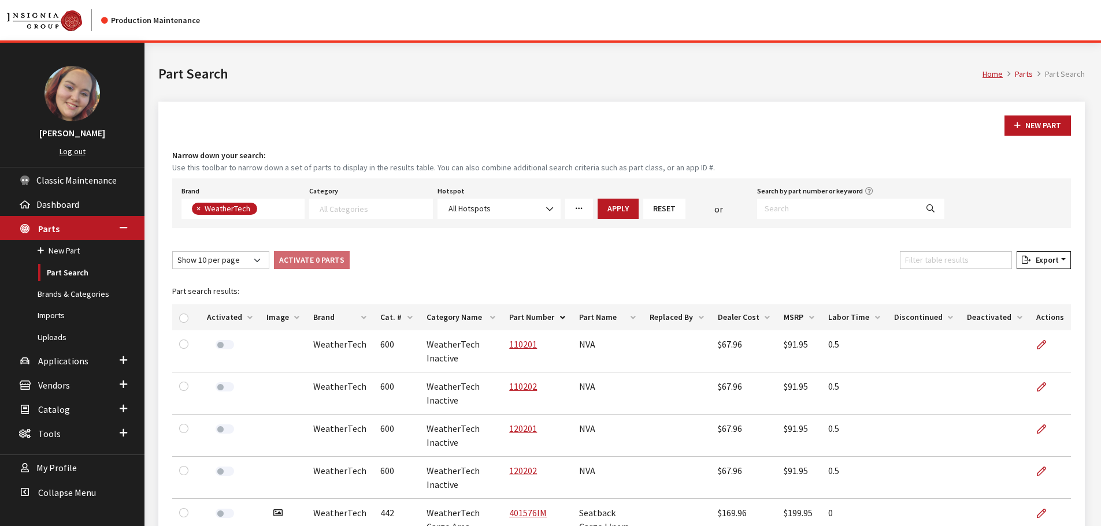
click at [276, 317] on th "Image" at bounding box center [282, 318] width 47 height 26
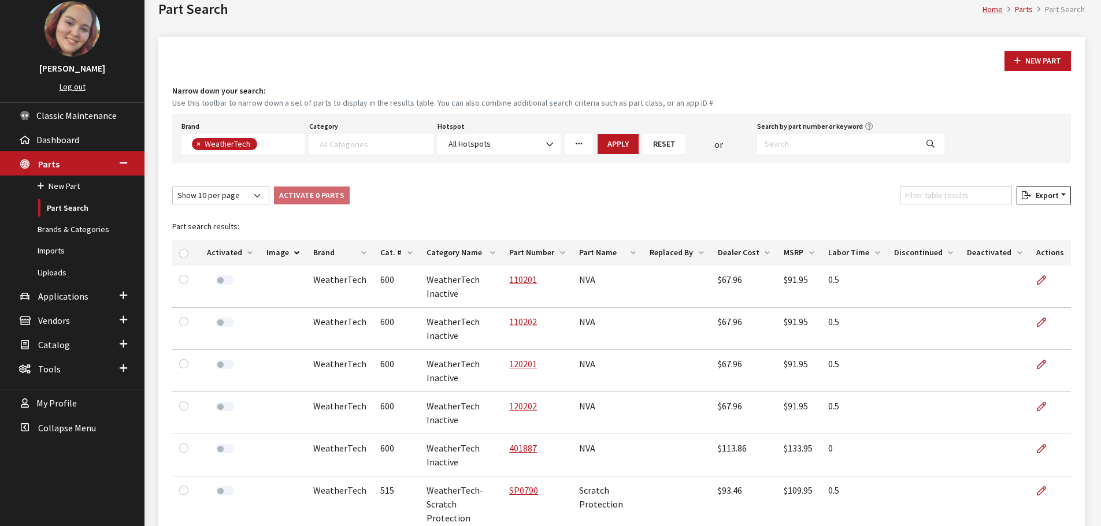
scroll to position [289, 0]
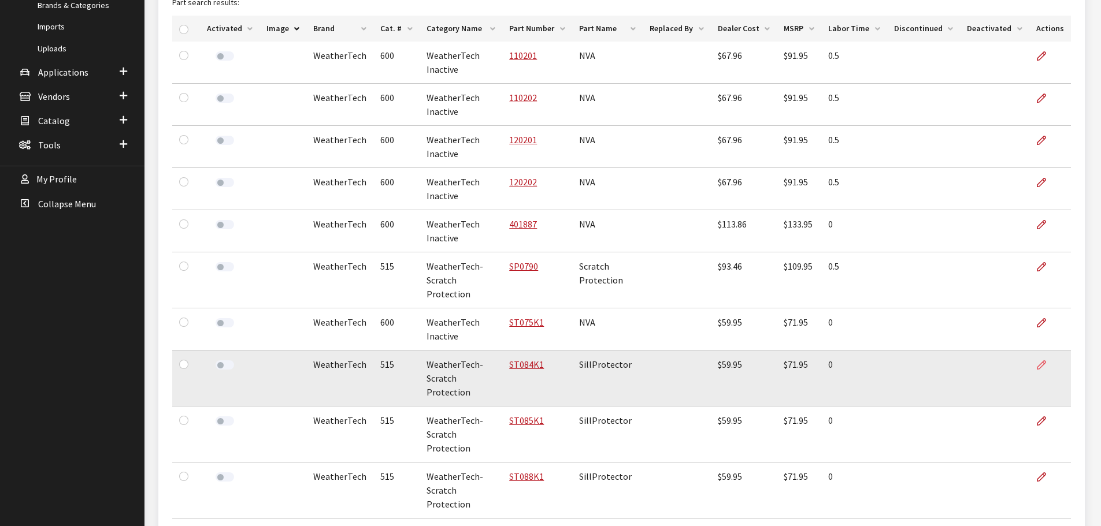
click at [1041, 361] on icon at bounding box center [1041, 365] width 9 height 9
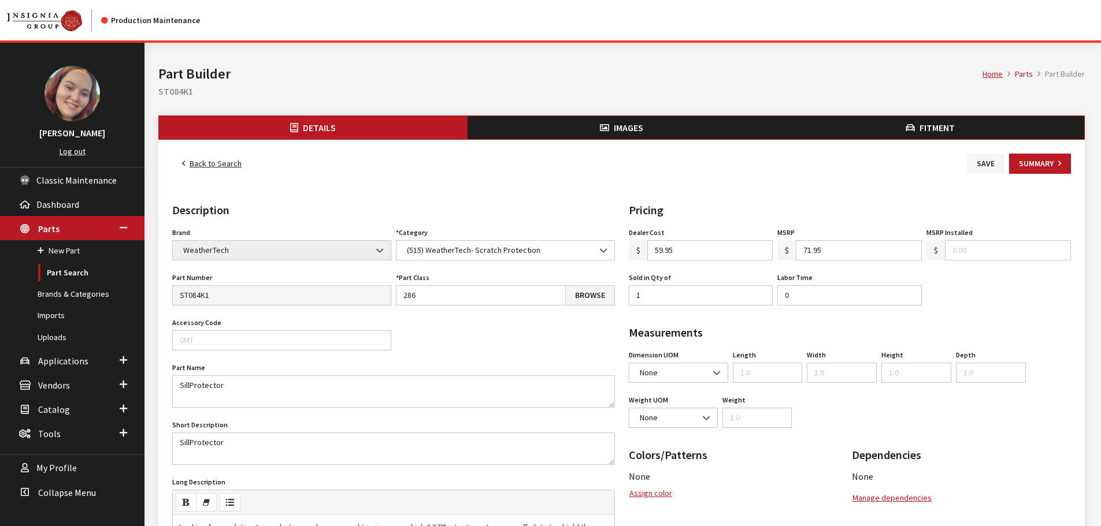
click at [911, 128] on icon "button" at bounding box center [910, 128] width 9 height 9
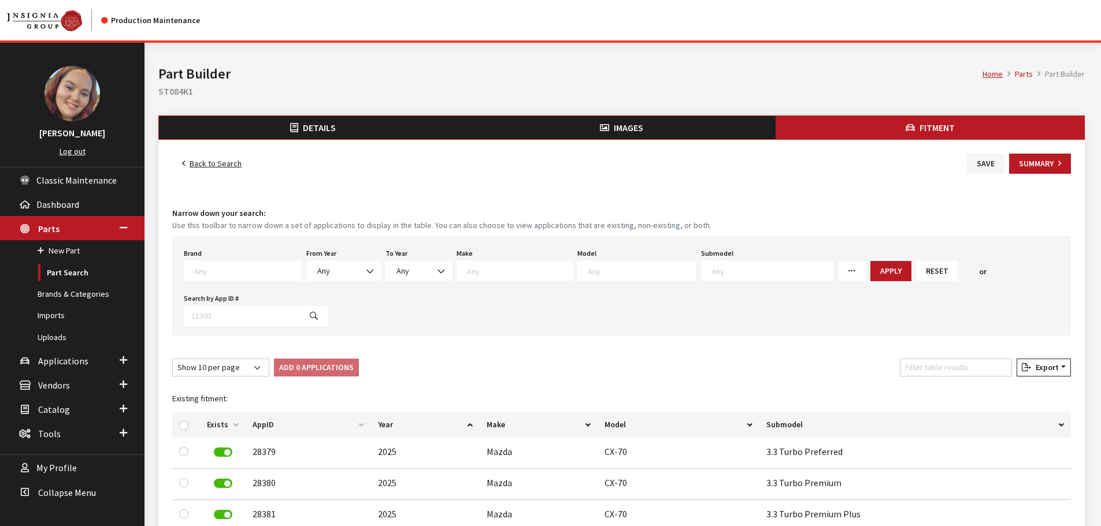
drag, startPoint x: 0, startPoint y: 0, endPoint x: 621, endPoint y: 130, distance: 634.7
click at [621, 130] on span "Images" at bounding box center [628, 128] width 29 height 12
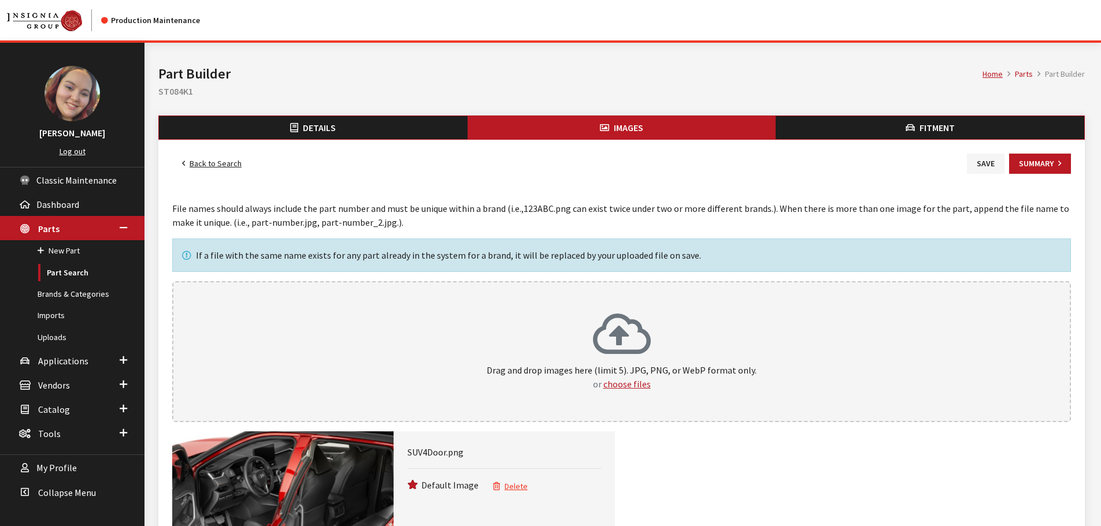
drag, startPoint x: 992, startPoint y: 159, endPoint x: 888, endPoint y: 159, distance: 103.4
click at [992, 159] on button "Save" at bounding box center [986, 164] width 38 height 20
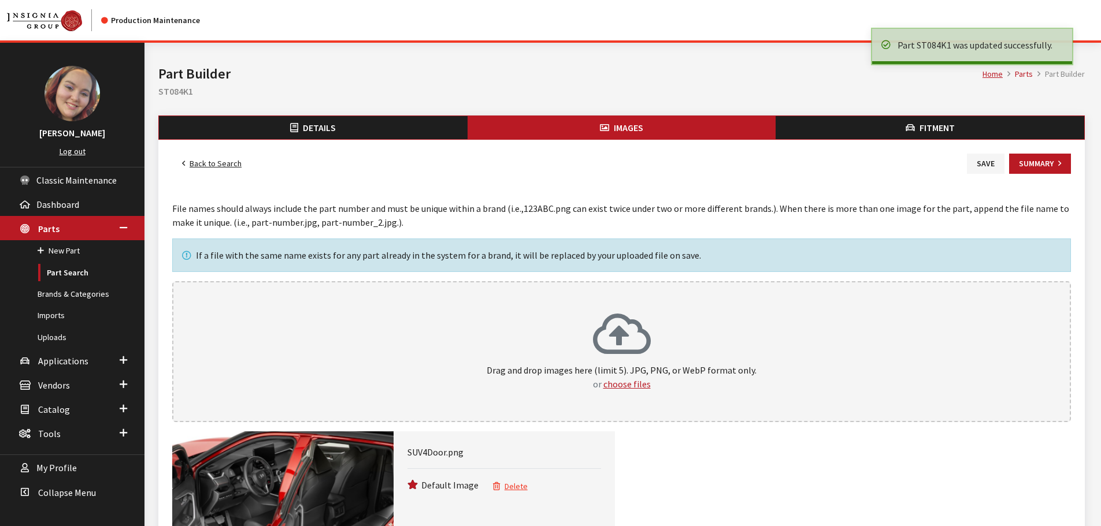
drag, startPoint x: 0, startPoint y: 0, endPoint x: 218, endPoint y: 162, distance: 271.7
click at [218, 162] on link "Back to Search" at bounding box center [211, 164] width 79 height 20
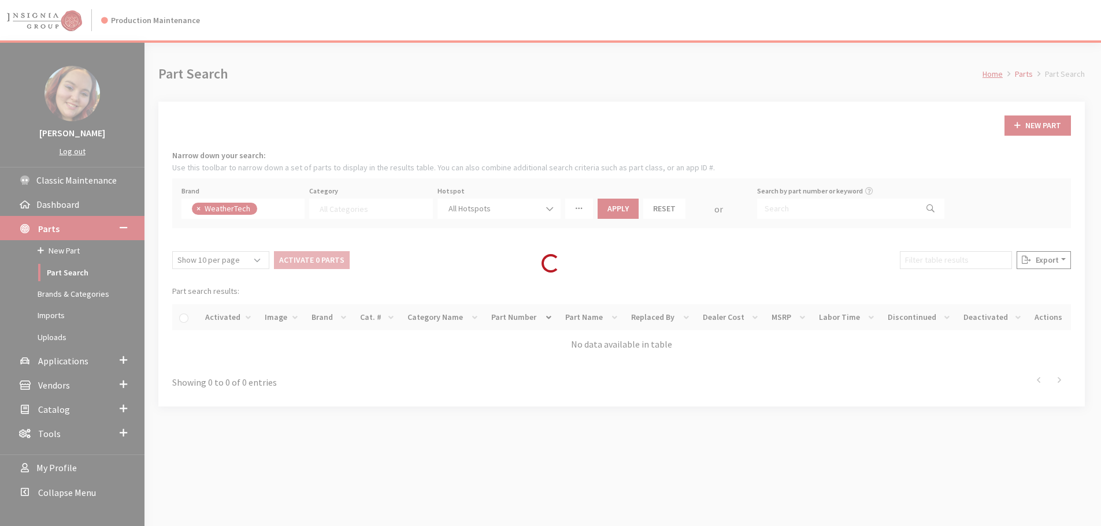
select select
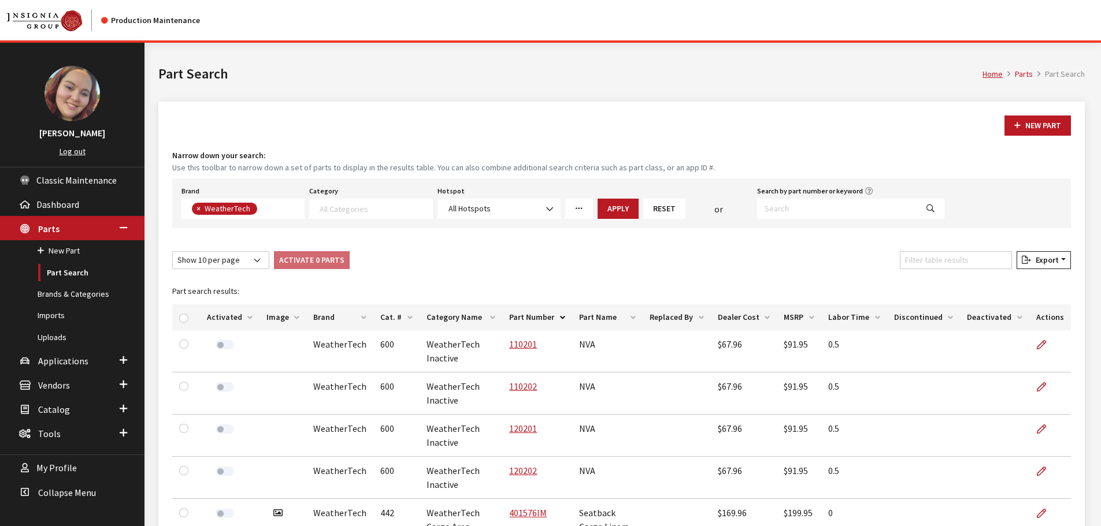
click at [279, 316] on th "Image" at bounding box center [282, 318] width 47 height 26
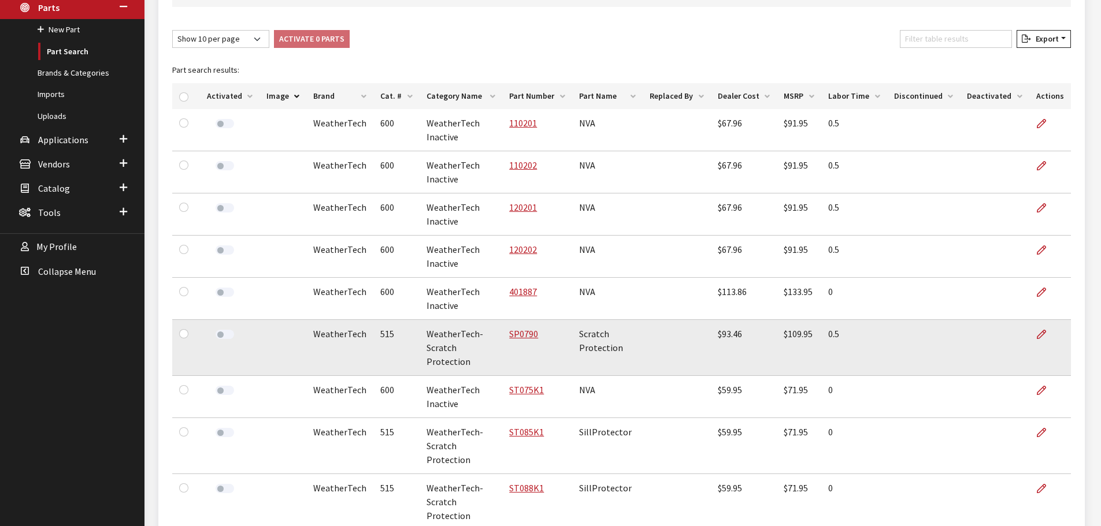
scroll to position [231, 0]
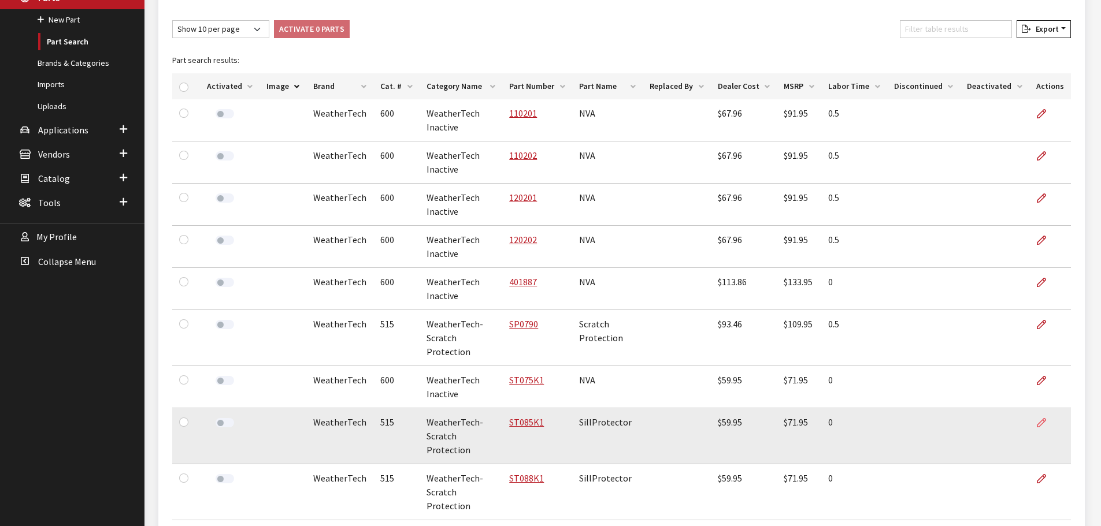
click at [1042, 419] on icon at bounding box center [1041, 423] width 9 height 9
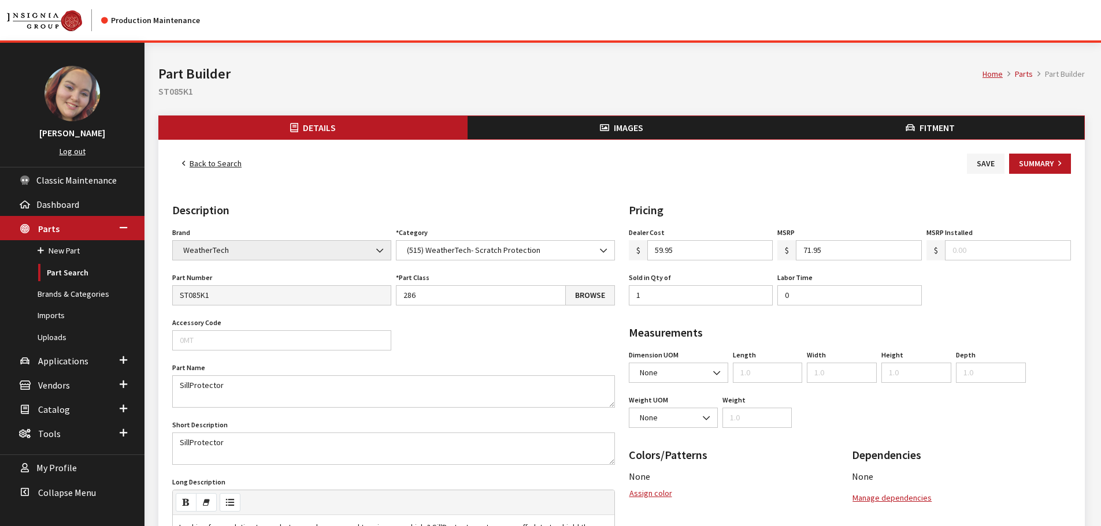
click at [935, 133] on button "Fitment" at bounding box center [929, 127] width 309 height 23
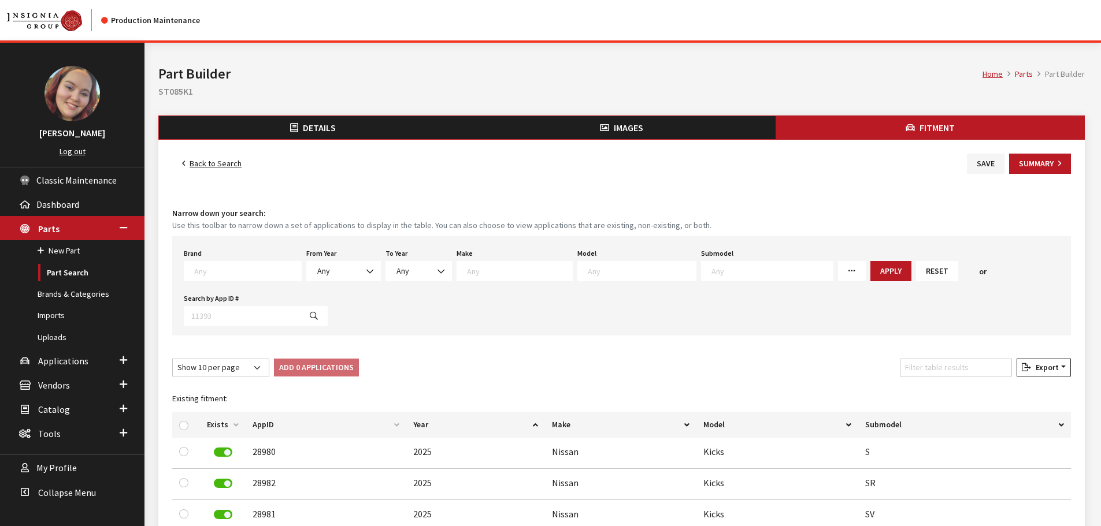
click at [614, 129] on span "Images" at bounding box center [628, 128] width 29 height 12
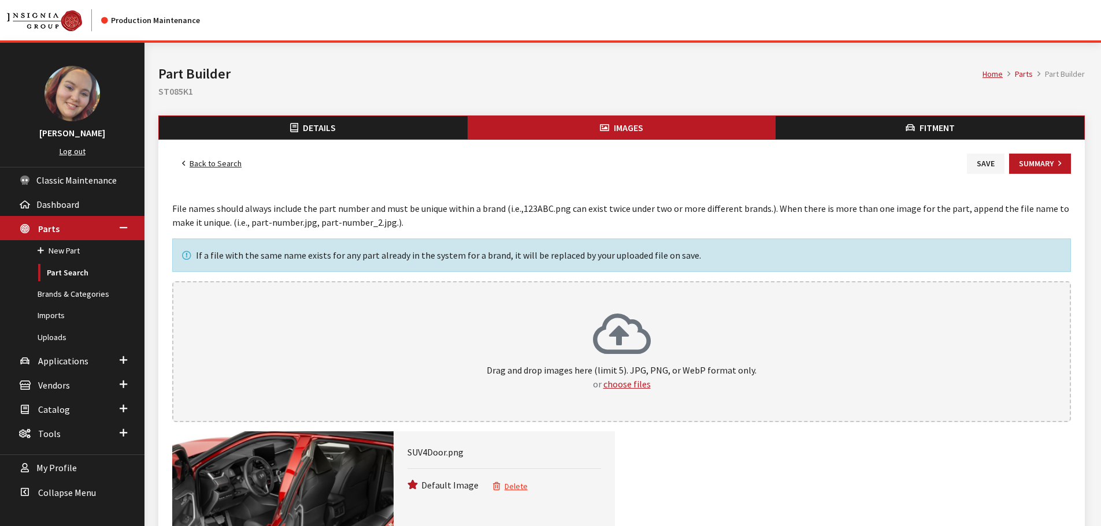
drag, startPoint x: 989, startPoint y: 169, endPoint x: 658, endPoint y: 171, distance: 331.1
click at [989, 169] on button "Save" at bounding box center [986, 164] width 38 height 20
click at [227, 162] on link "Back to Search" at bounding box center [211, 164] width 79 height 20
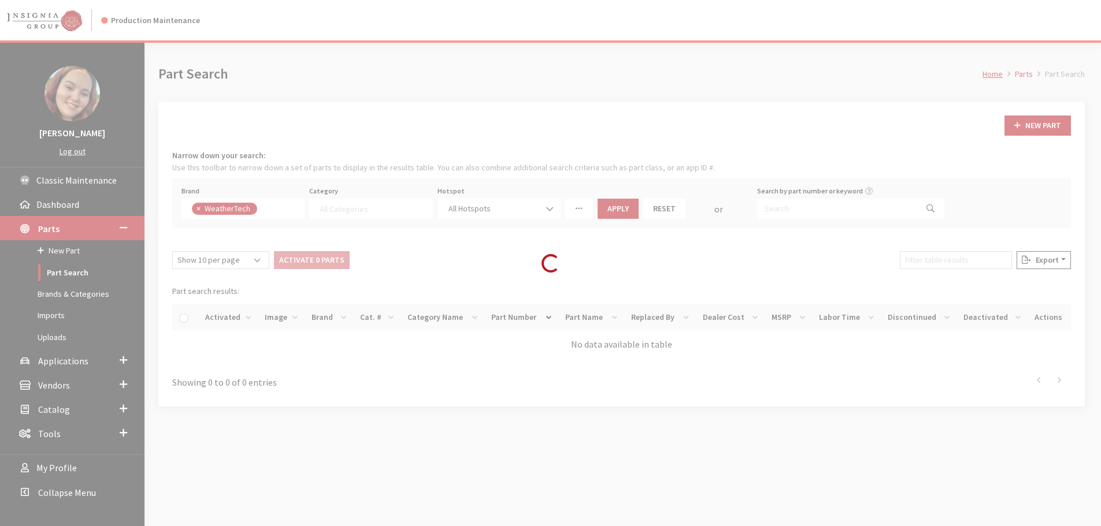
select select
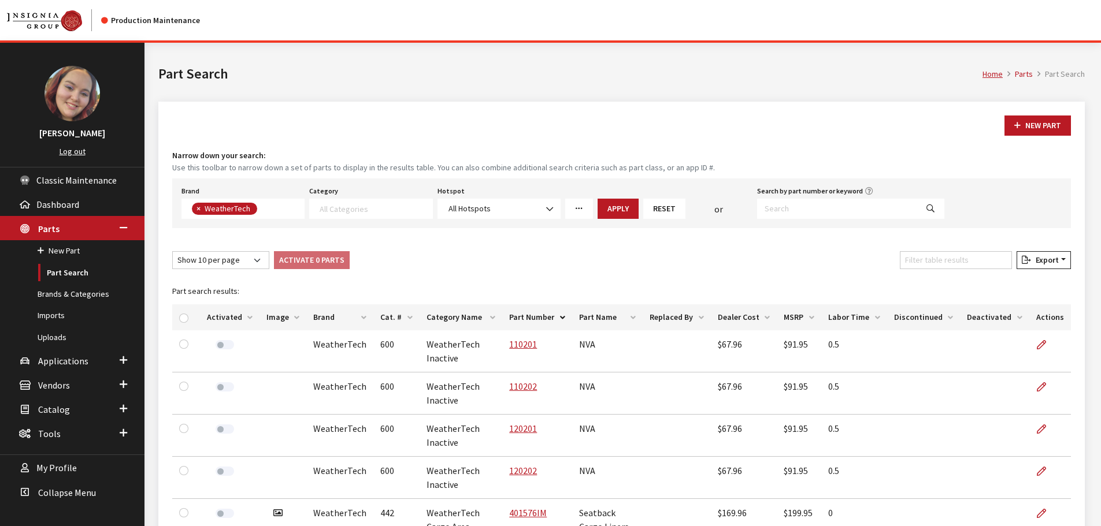
click at [279, 324] on th "Image" at bounding box center [282, 318] width 47 height 26
click at [281, 313] on th "Image" at bounding box center [282, 318] width 47 height 26
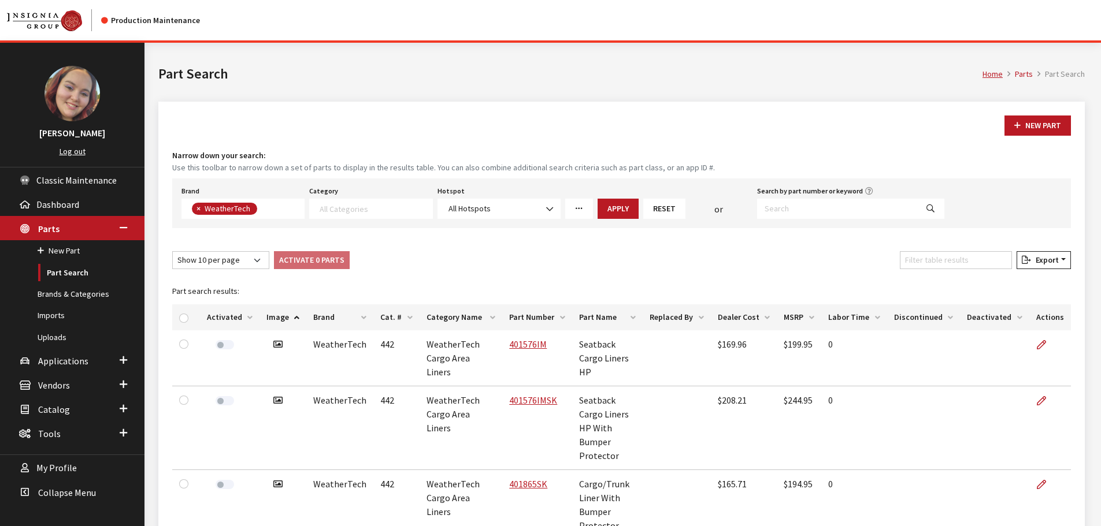
click at [290, 317] on th "Image" at bounding box center [282, 318] width 47 height 26
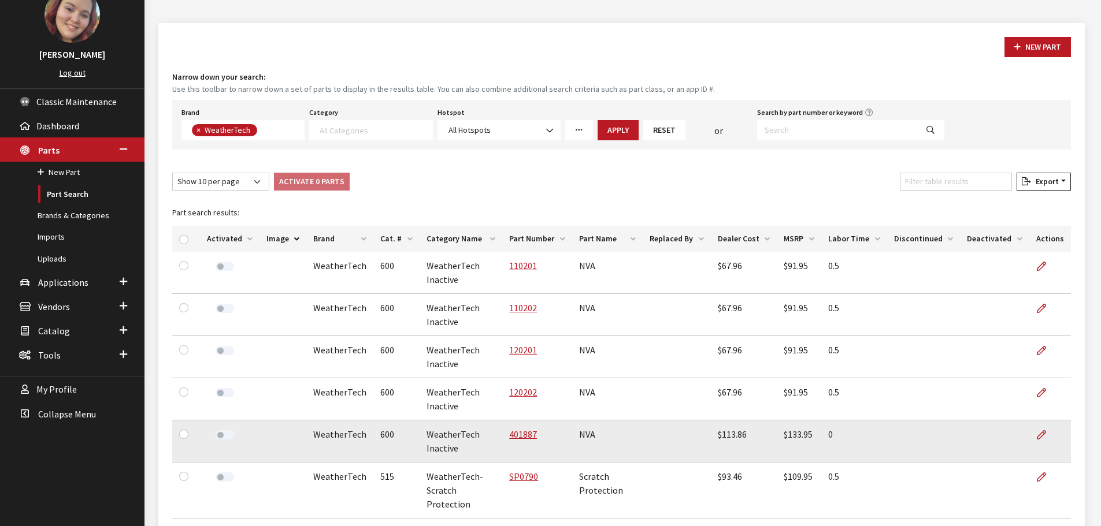
scroll to position [231, 0]
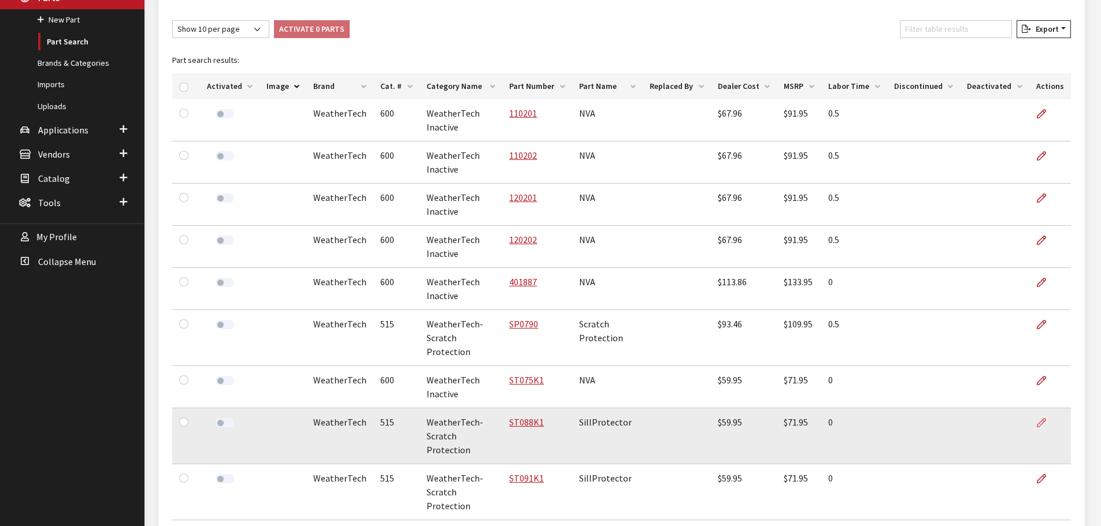
click at [1041, 419] on icon at bounding box center [1041, 423] width 9 height 9
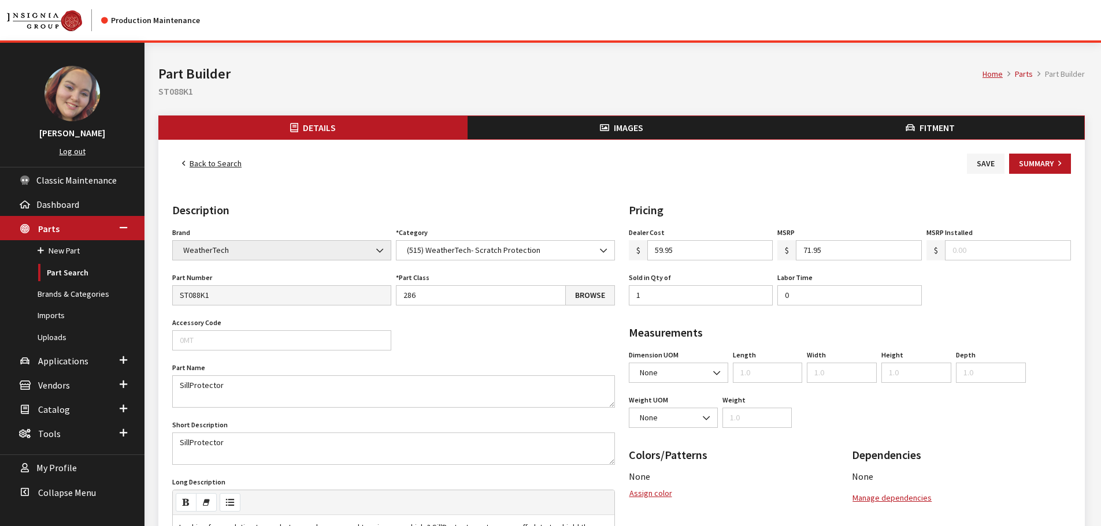
click at [877, 127] on button "Fitment" at bounding box center [929, 127] width 309 height 23
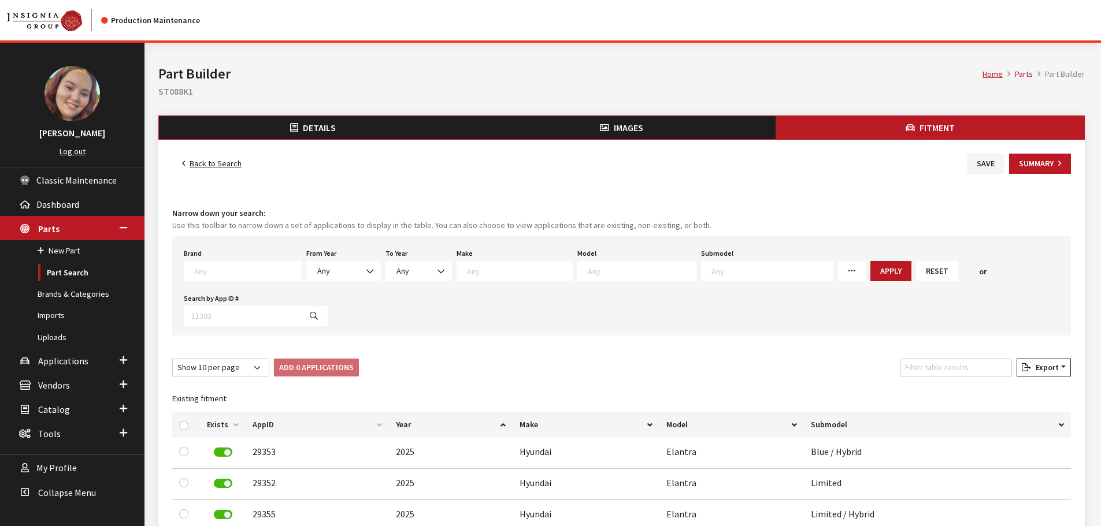
drag, startPoint x: 0, startPoint y: 0, endPoint x: 634, endPoint y: 126, distance: 646.9
click at [629, 126] on span "Images" at bounding box center [628, 128] width 29 height 12
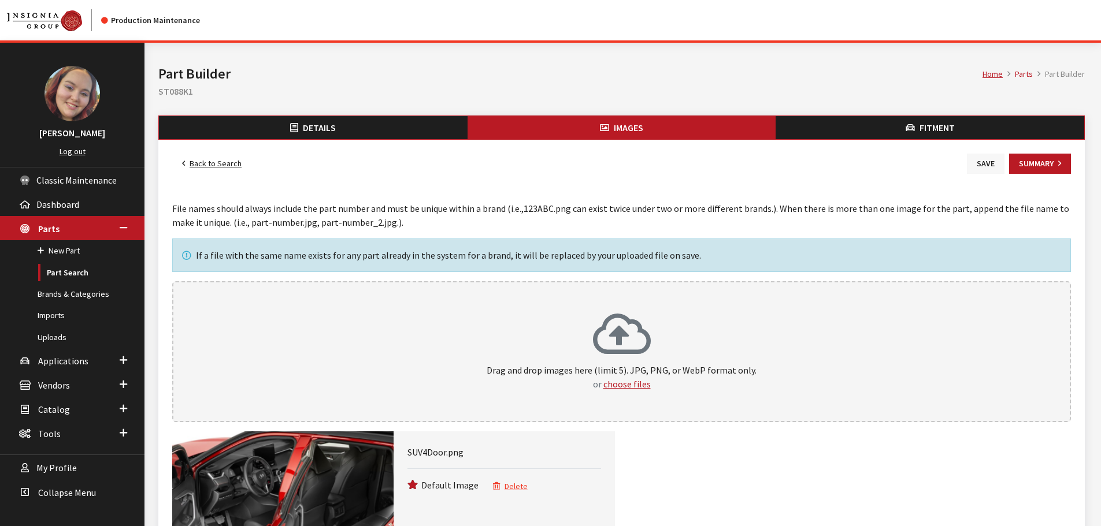
click at [985, 168] on button "Save" at bounding box center [986, 164] width 38 height 20
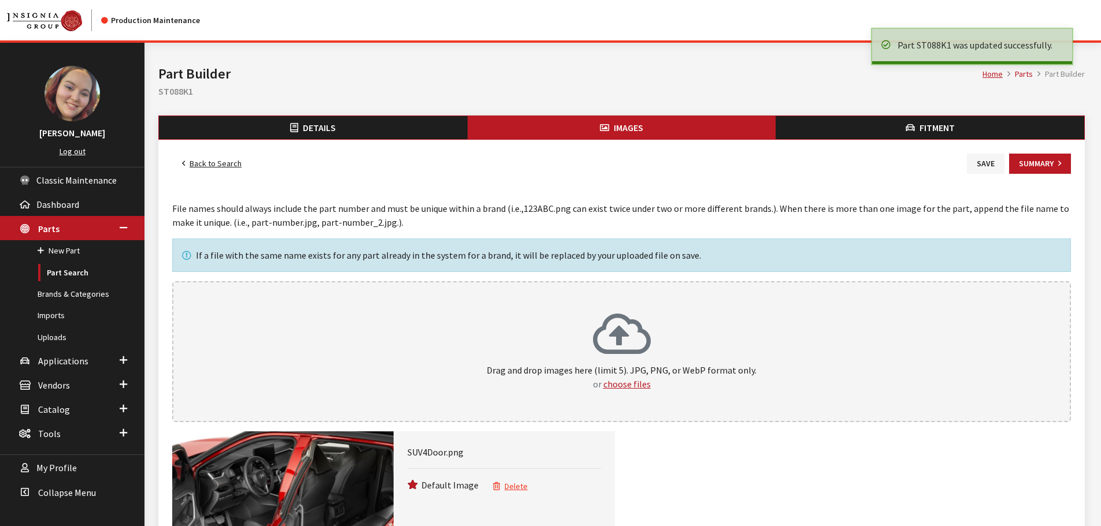
click at [190, 165] on link "Back to Search" at bounding box center [211, 164] width 79 height 20
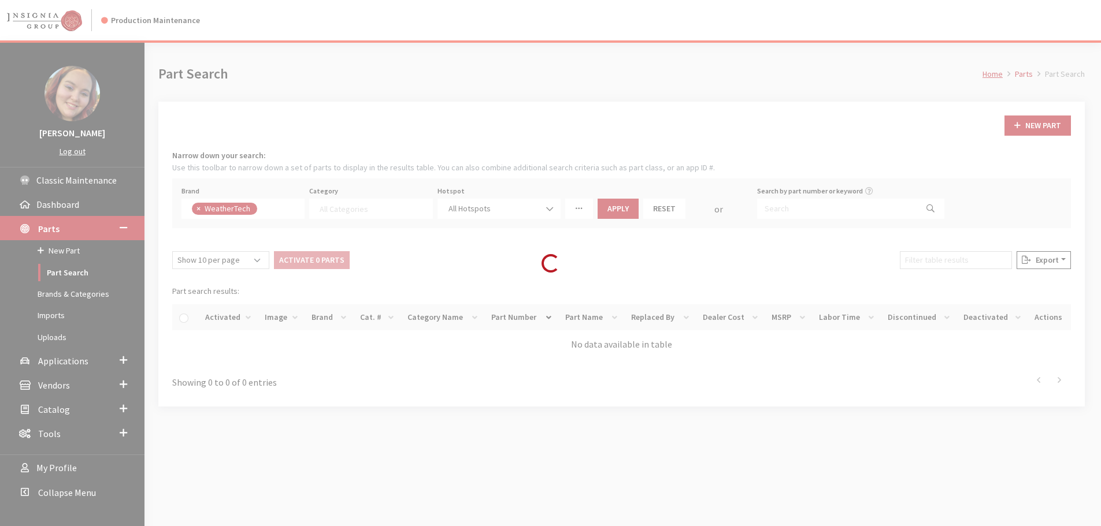
select select
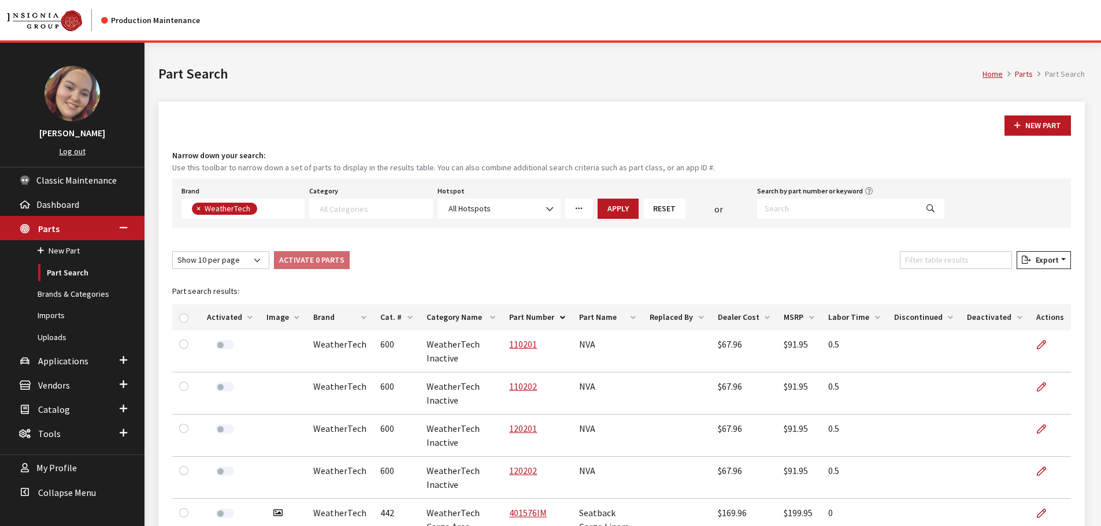
click at [276, 320] on th "Image" at bounding box center [282, 318] width 47 height 26
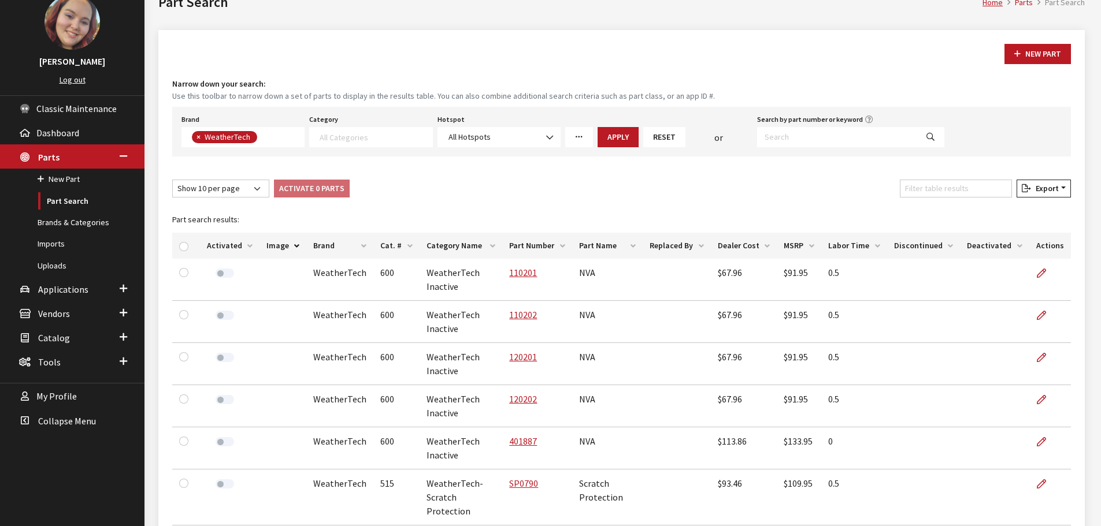
scroll to position [289, 0]
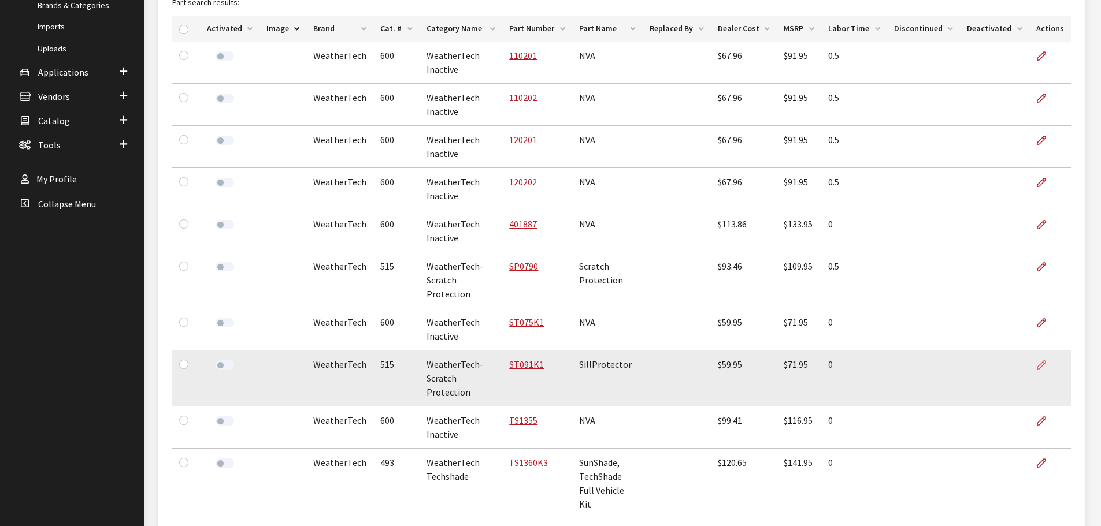
click at [1043, 361] on icon at bounding box center [1041, 365] width 9 height 9
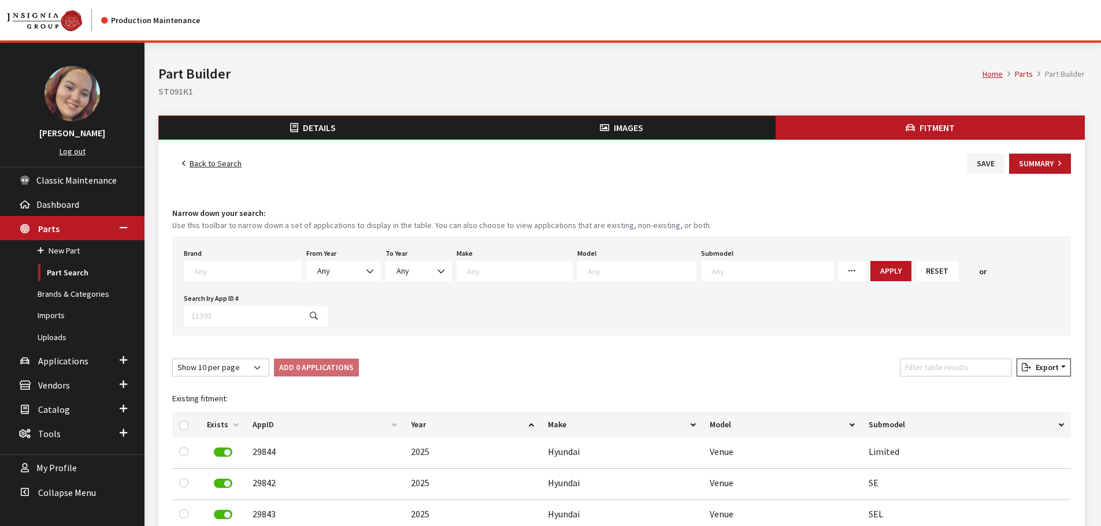
click at [624, 128] on span "Images" at bounding box center [628, 128] width 29 height 12
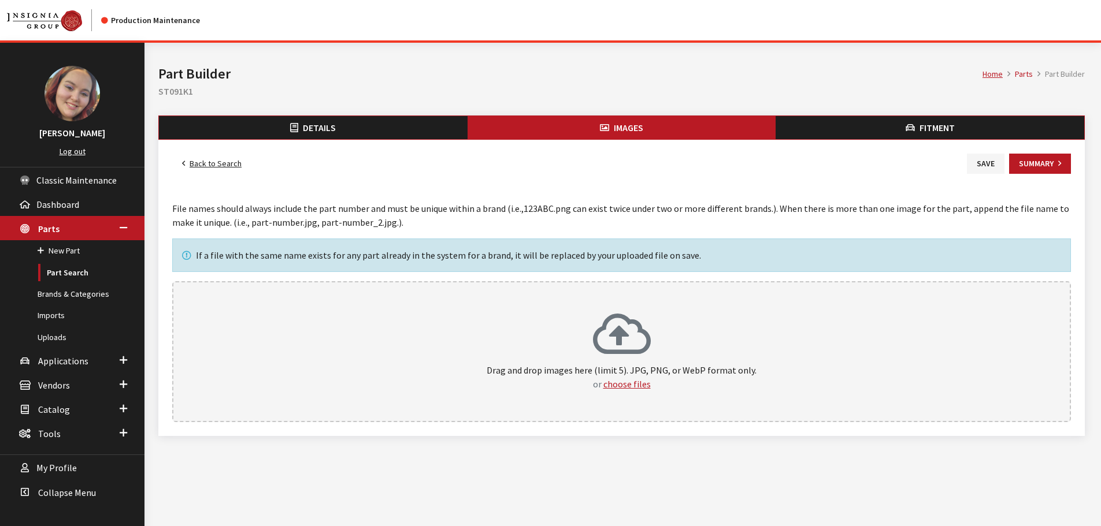
click at [962, 289] on div "Drag and drop images here (limit 5). JPG, PNG, or WebP format only. or choose f…" at bounding box center [621, 351] width 899 height 141
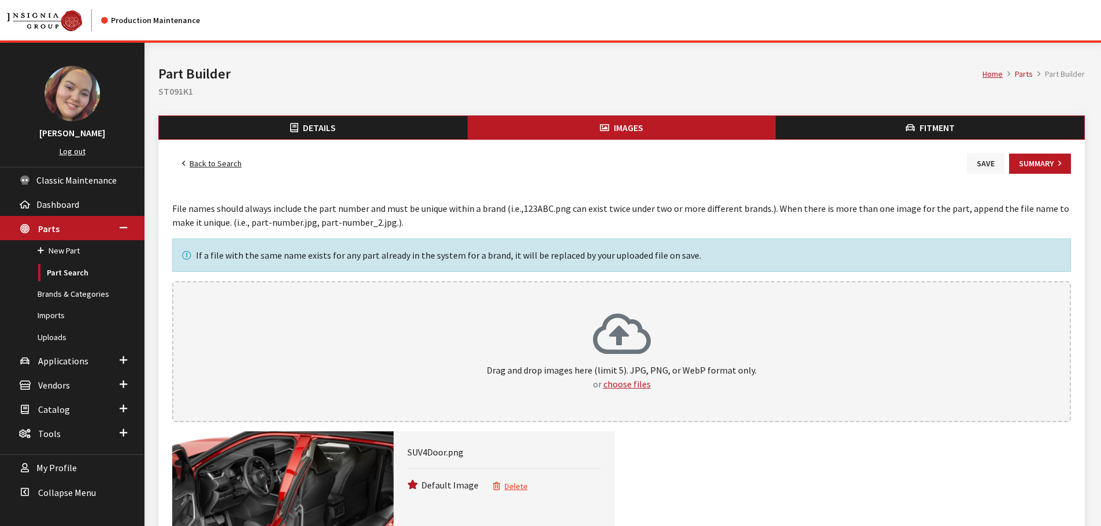
click at [971, 169] on button "Save" at bounding box center [986, 164] width 38 height 20
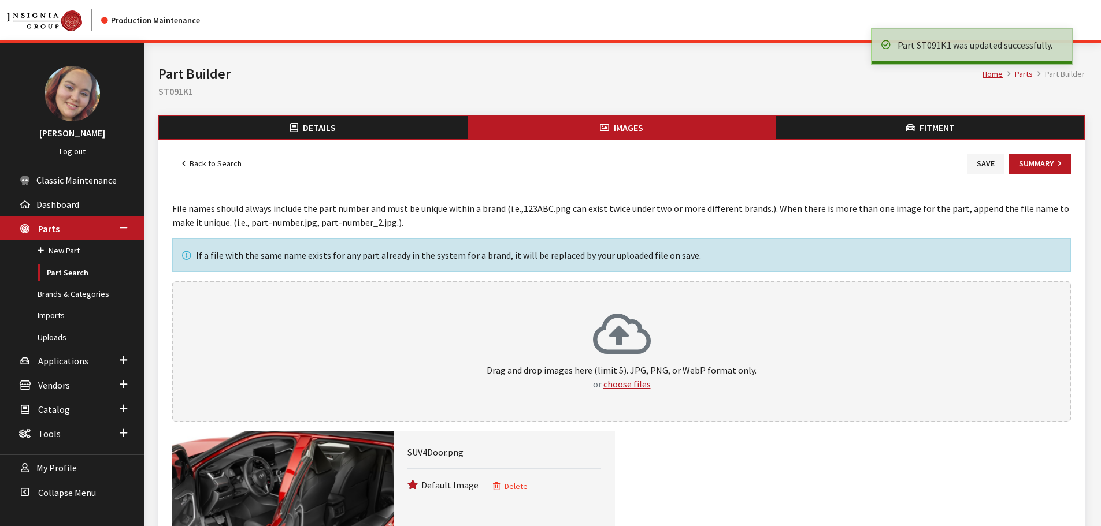
click at [214, 159] on link "Back to Search" at bounding box center [211, 164] width 79 height 20
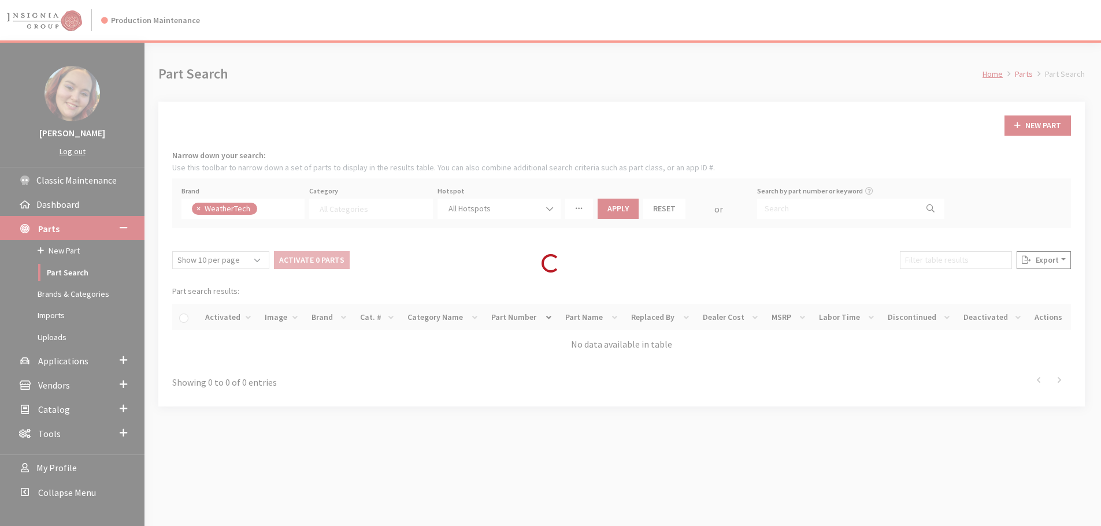
select select
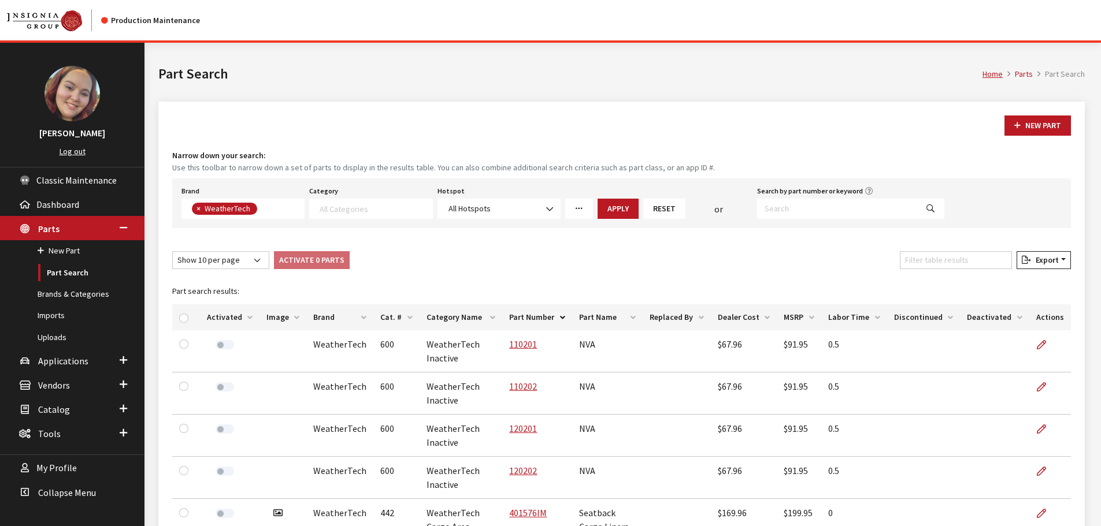
click at [272, 318] on th "Image" at bounding box center [282, 318] width 47 height 26
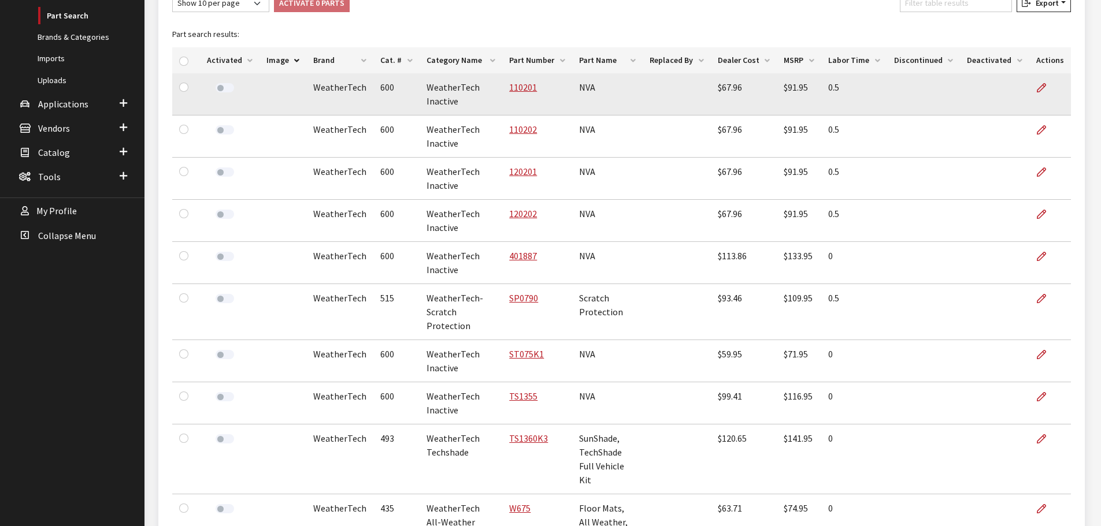
scroll to position [289, 0]
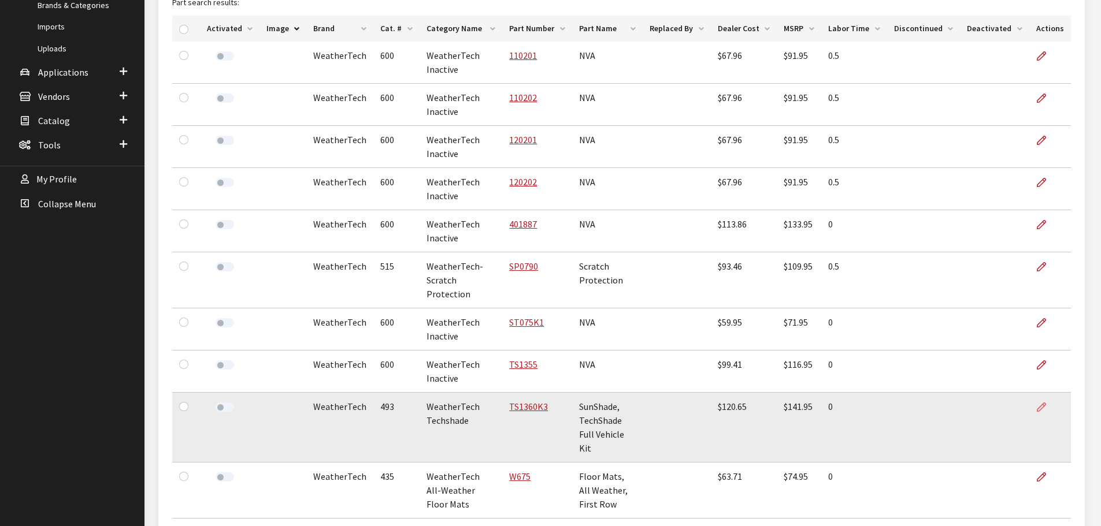
click at [1040, 403] on icon at bounding box center [1041, 407] width 9 height 9
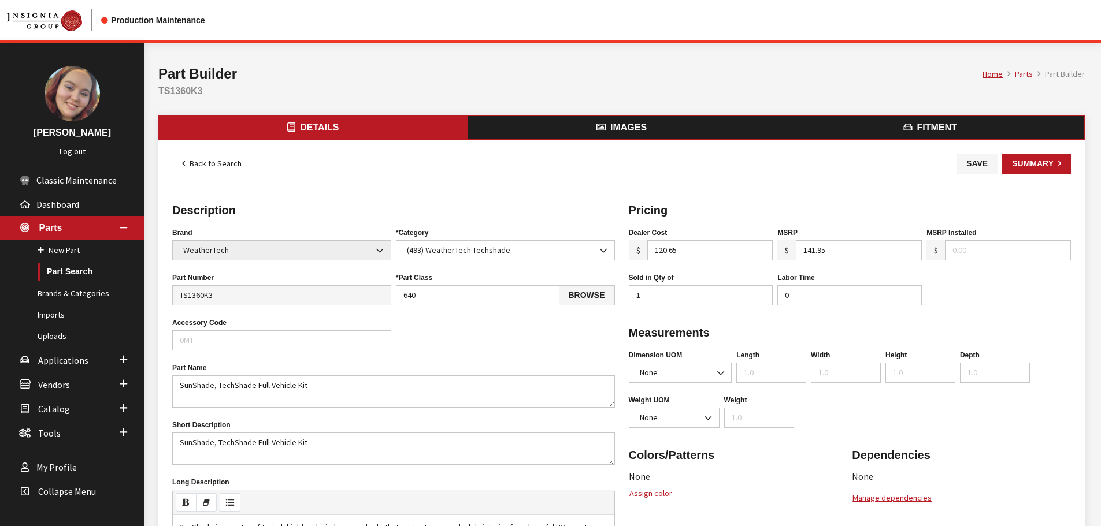
click at [570, 132] on button "Images" at bounding box center [621, 127] width 309 height 23
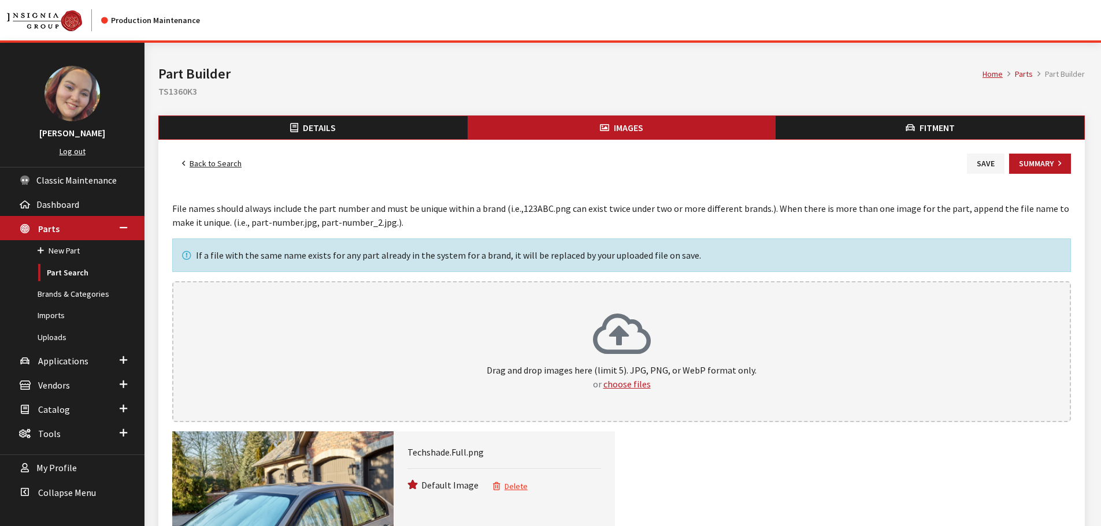
drag, startPoint x: 985, startPoint y: 160, endPoint x: 834, endPoint y: 161, distance: 150.8
click at [985, 160] on button "Save" at bounding box center [986, 164] width 38 height 20
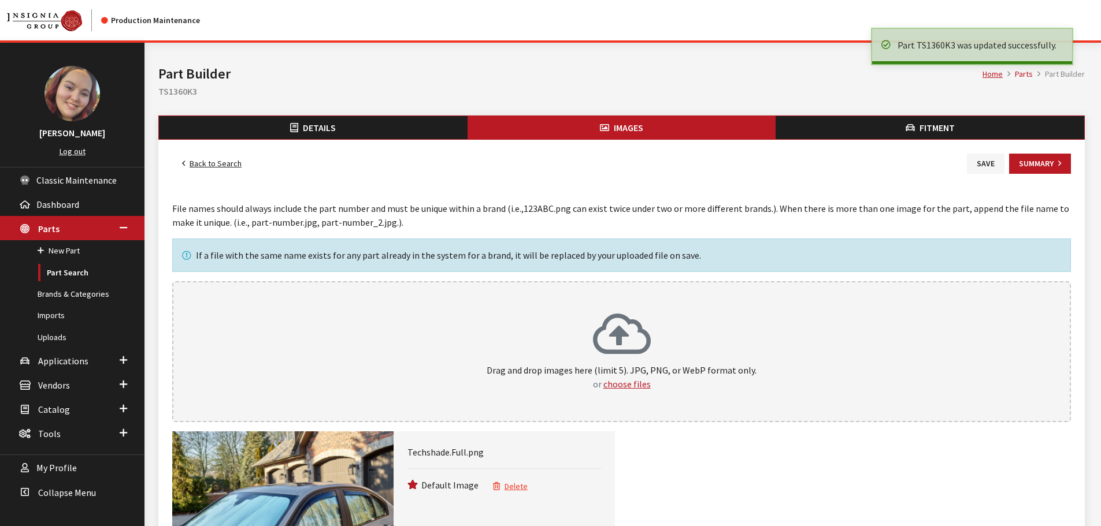
click at [190, 164] on link "Back to Search" at bounding box center [211, 164] width 79 height 20
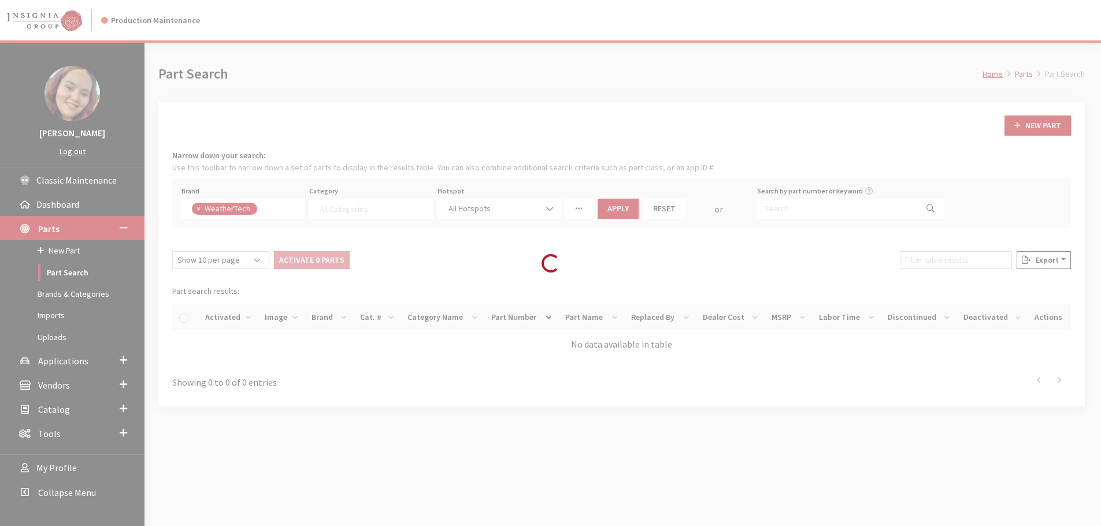
select select
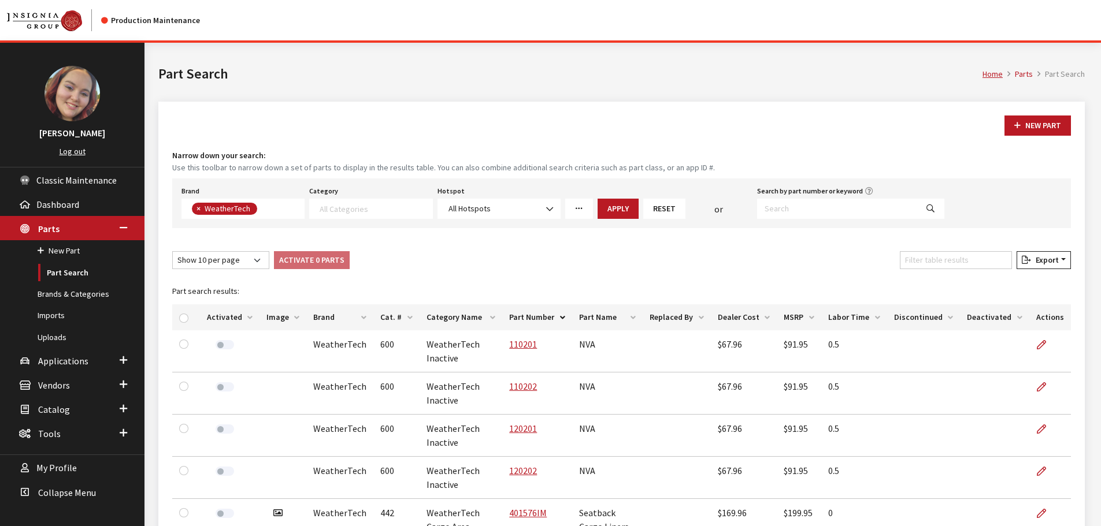
click at [265, 321] on th "Image" at bounding box center [282, 318] width 47 height 26
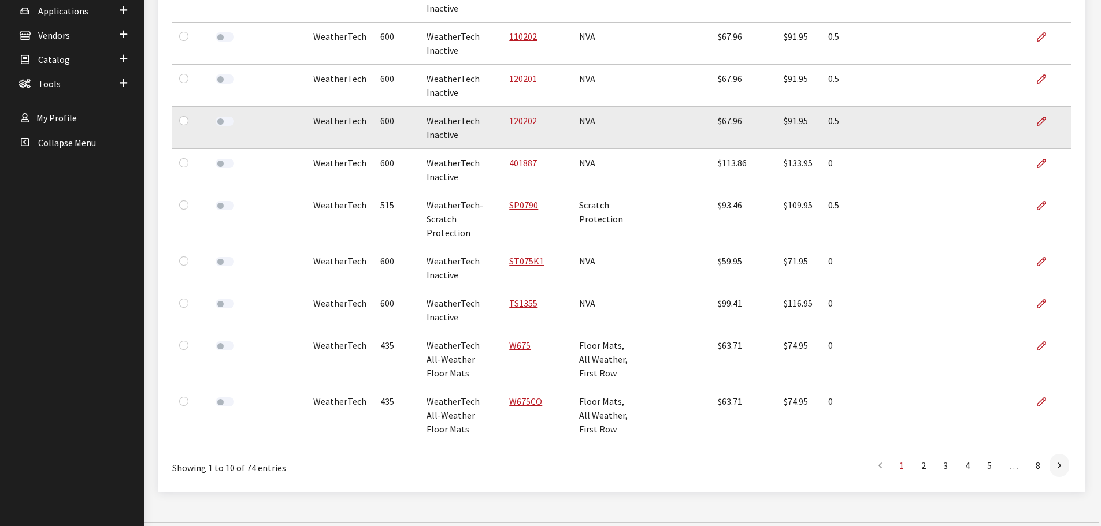
scroll to position [351, 0]
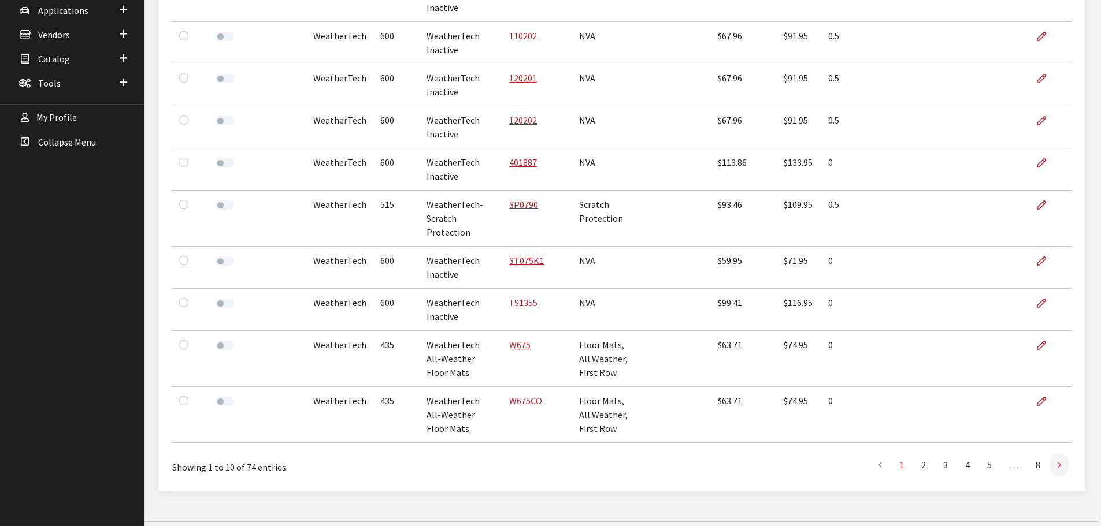
click at [1055, 455] on link at bounding box center [1059, 465] width 20 height 23
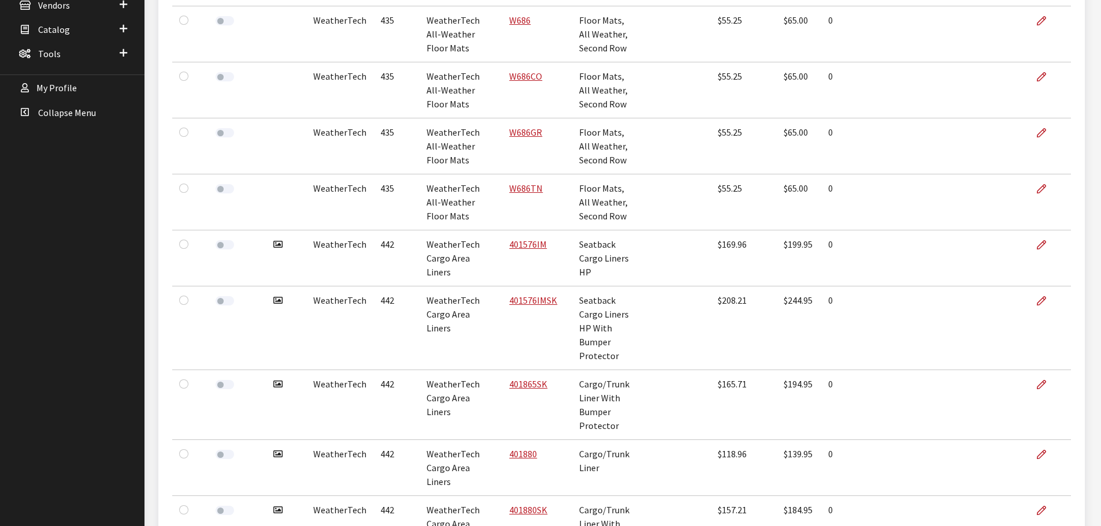
scroll to position [503, 0]
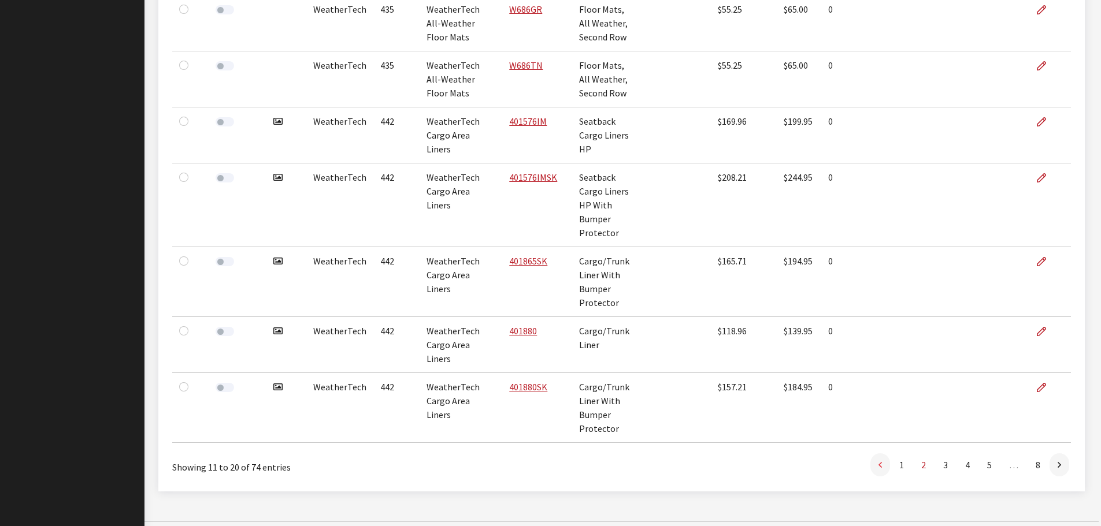
click at [873, 454] on link at bounding box center [880, 465] width 20 height 23
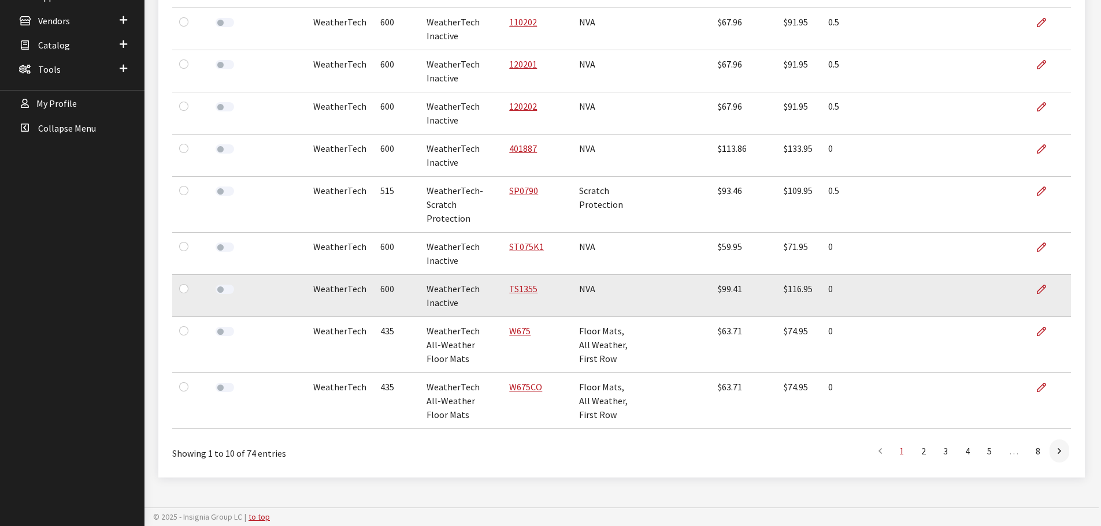
scroll to position [350, 0]
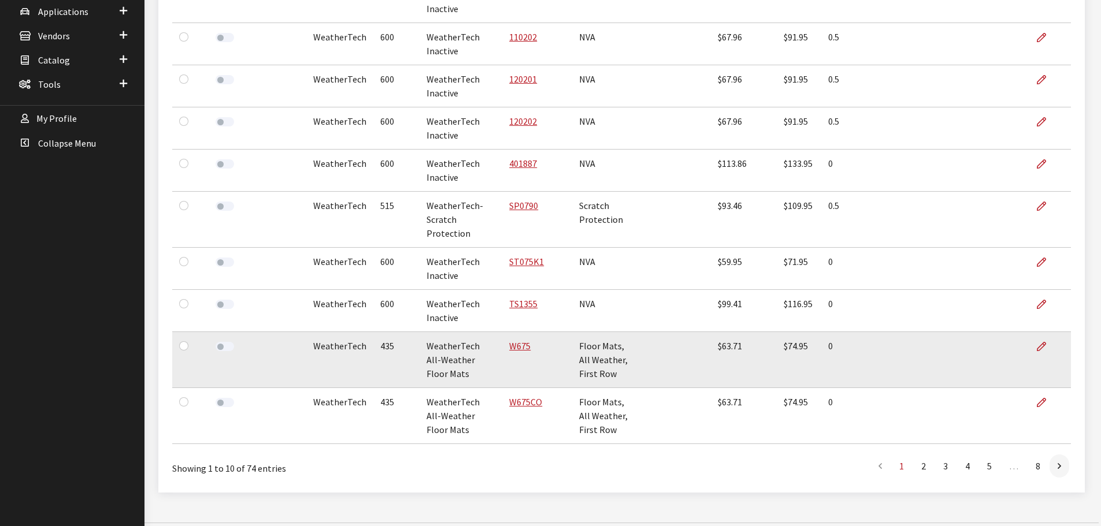
drag, startPoint x: 1041, startPoint y: 335, endPoint x: 1023, endPoint y: 345, distance: 20.4
click at [1041, 343] on icon at bounding box center [1041, 347] width 9 height 9
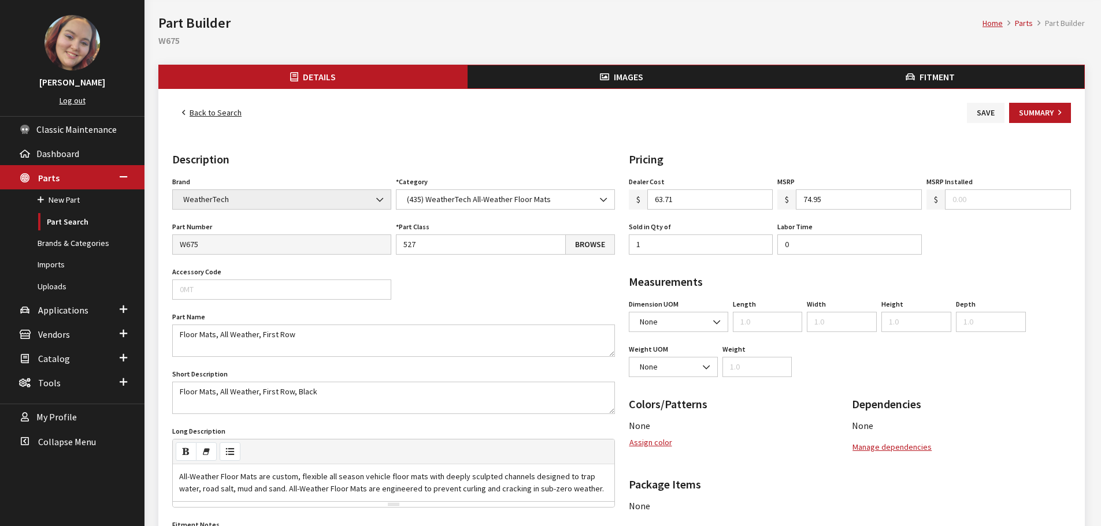
scroll to position [116, 0]
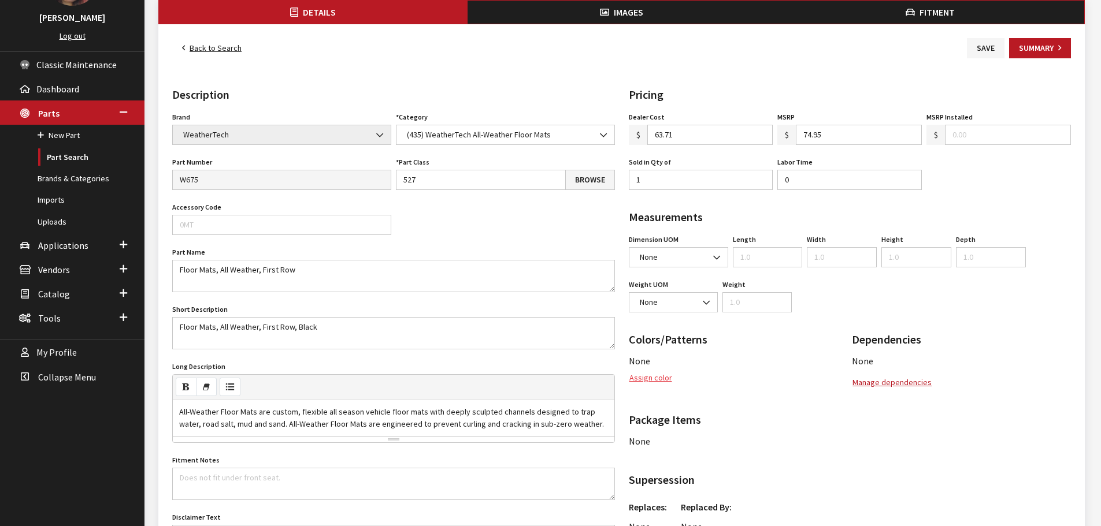
click at [637, 378] on button "Assign color" at bounding box center [651, 378] width 44 height 20
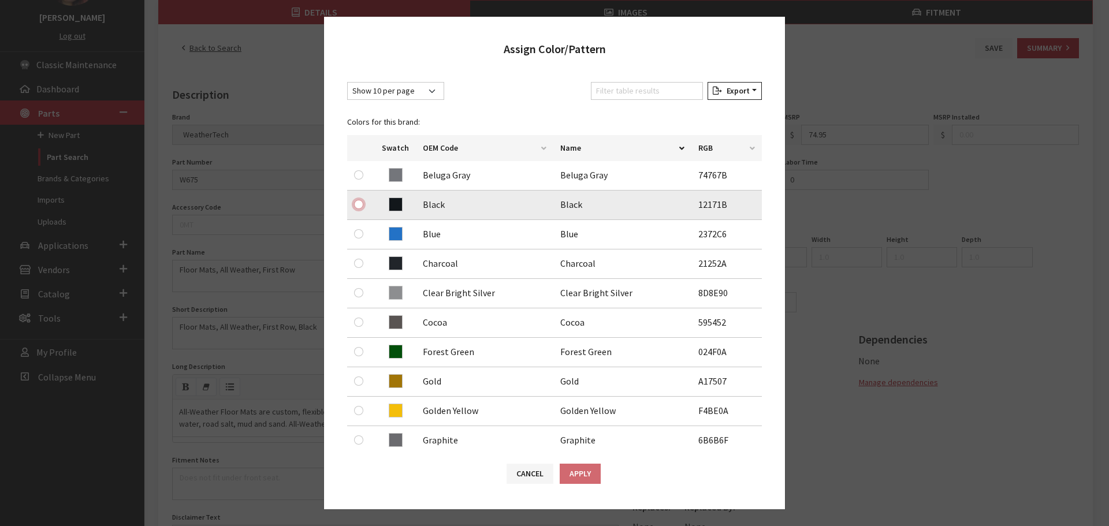
click at [358, 205] on input "radio" at bounding box center [358, 204] width 9 height 9
radio input "true"
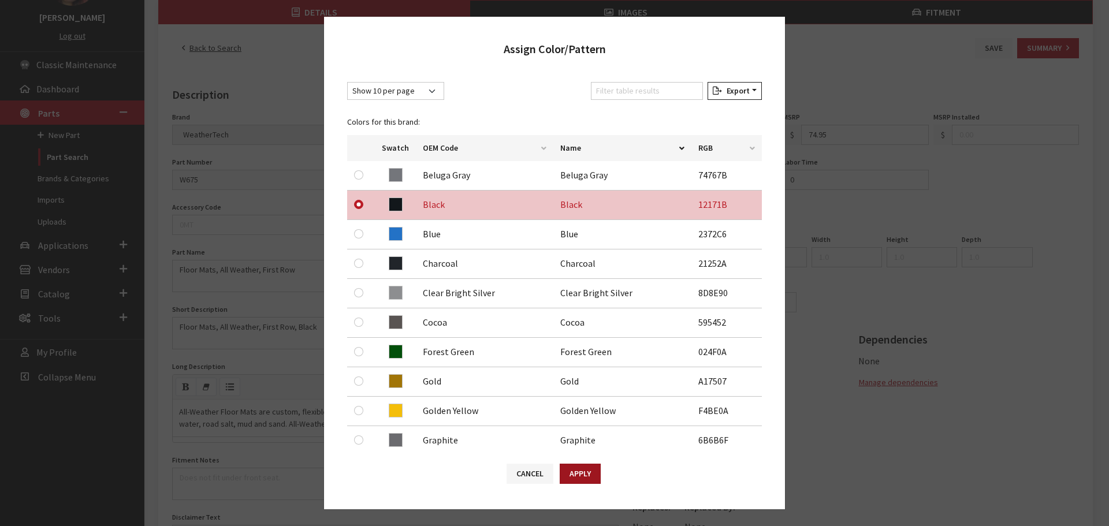
click at [580, 478] on button "Apply" at bounding box center [580, 474] width 41 height 20
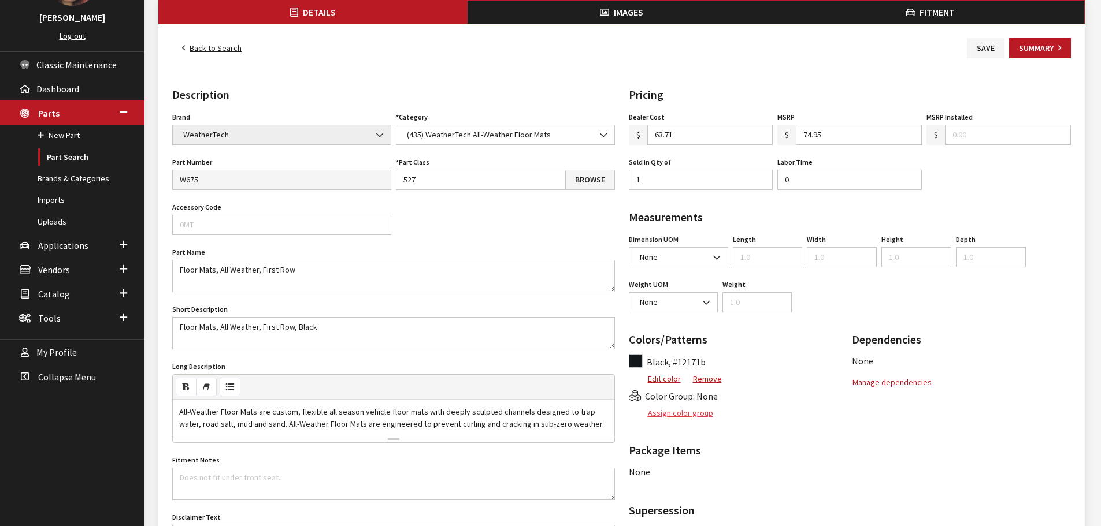
click at [680, 416] on button "Assign color group" at bounding box center [671, 413] width 85 height 20
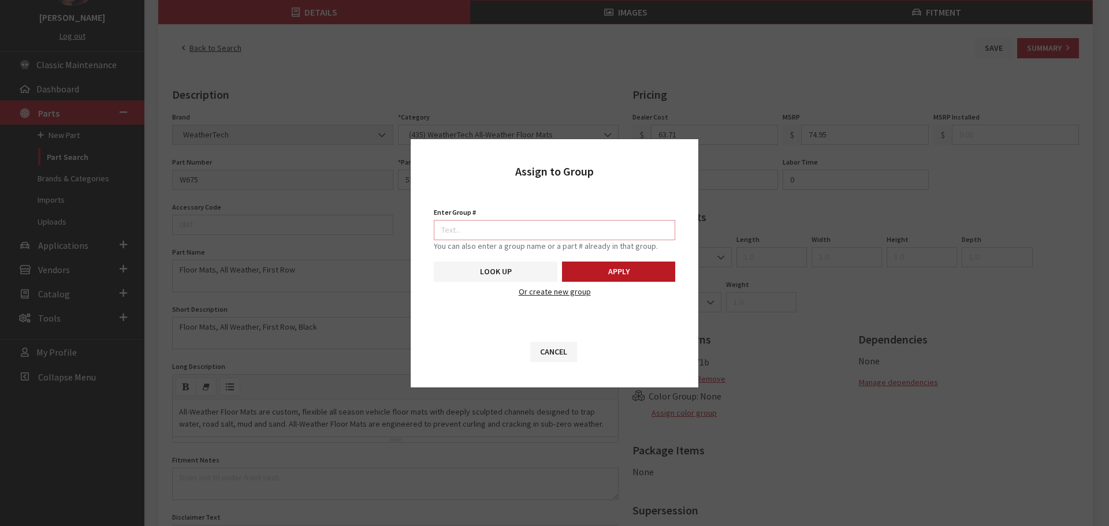
click at [599, 236] on input "Enter Group #" at bounding box center [555, 230] width 242 height 20
type input "5749"
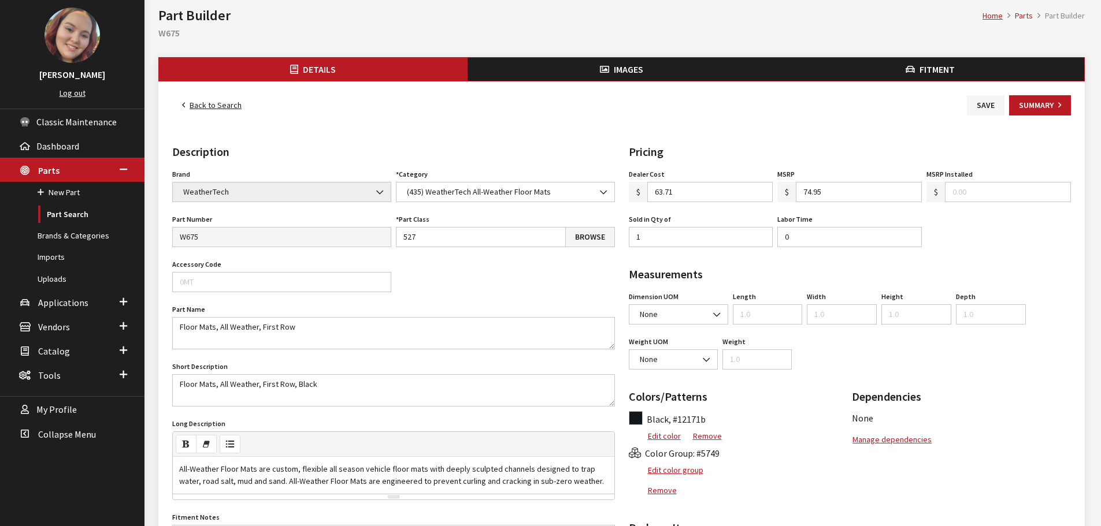
scroll to position [58, 0]
click at [606, 72] on icon "button" at bounding box center [604, 70] width 9 height 9
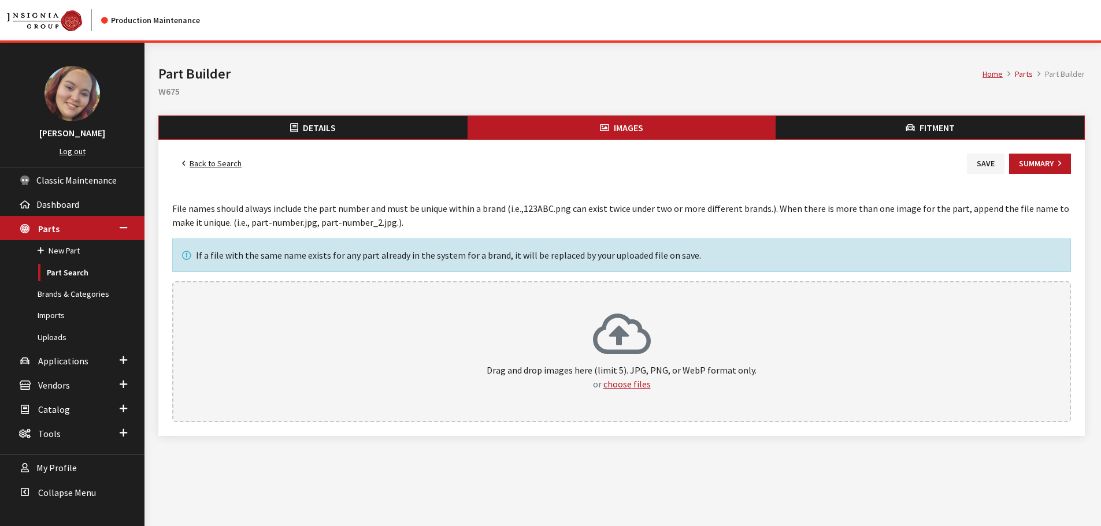
click at [343, 118] on button "Details" at bounding box center [313, 127] width 309 height 23
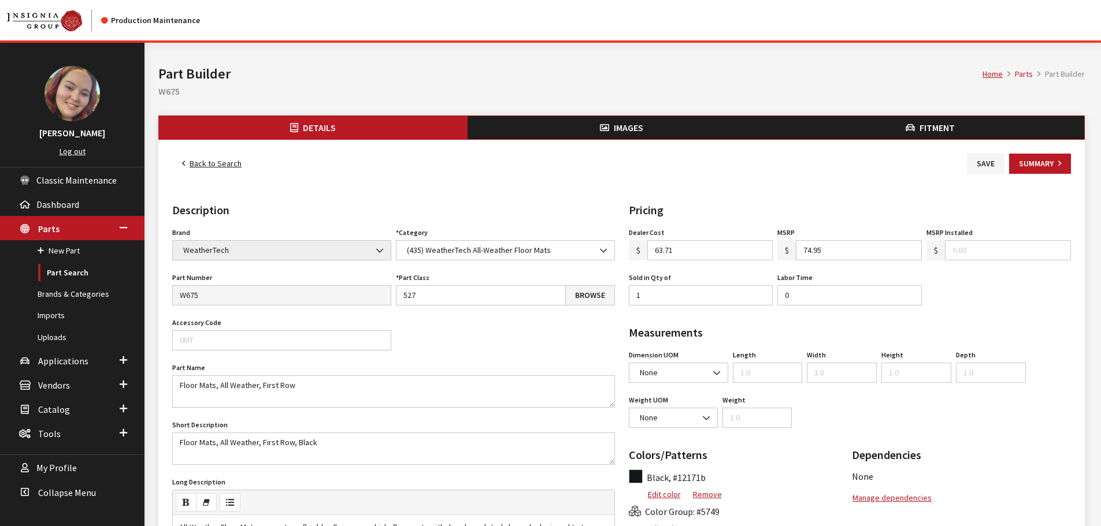
click at [599, 130] on button "Images" at bounding box center [621, 127] width 309 height 23
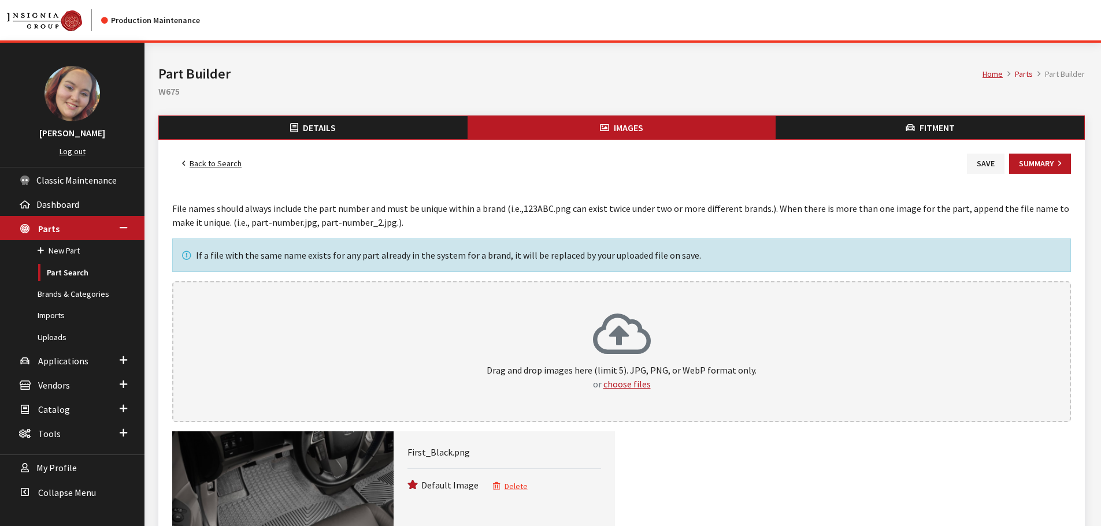
drag, startPoint x: 985, startPoint y: 167, endPoint x: 608, endPoint y: 191, distance: 377.5
click at [984, 167] on button "Save" at bounding box center [986, 164] width 38 height 20
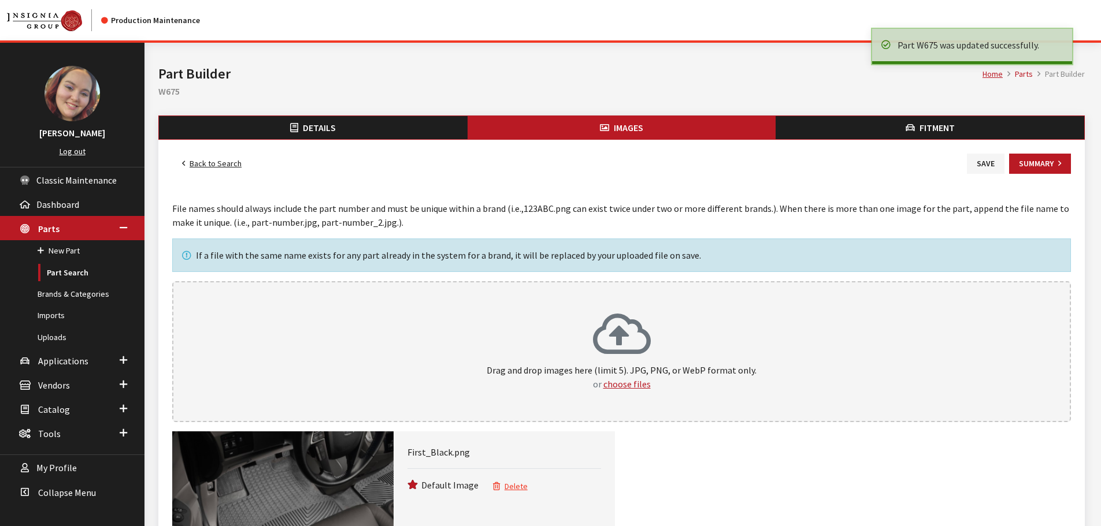
drag, startPoint x: 0, startPoint y: 0, endPoint x: 199, endPoint y: 161, distance: 256.4
click at [199, 161] on link "Back to Search" at bounding box center [211, 164] width 79 height 20
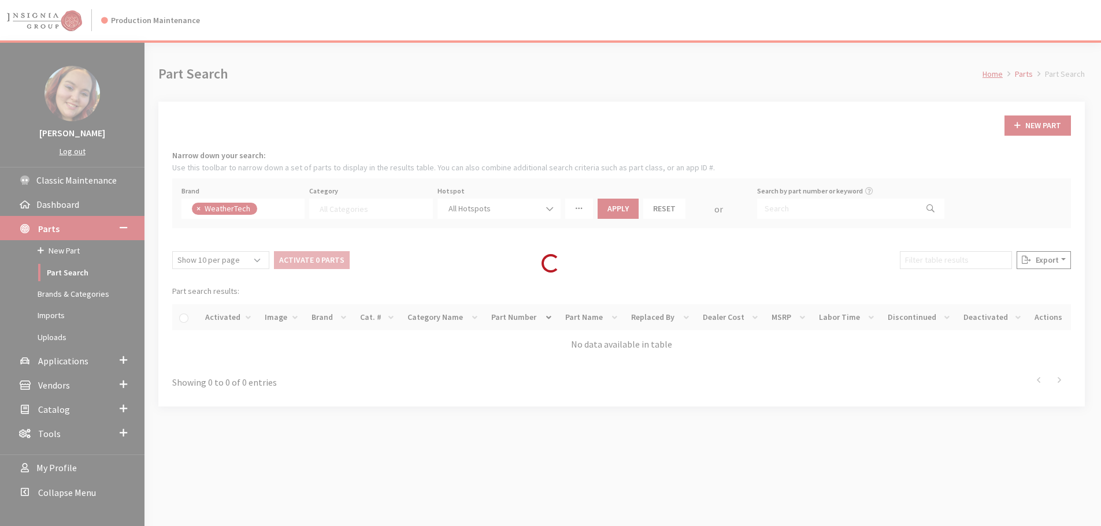
select select
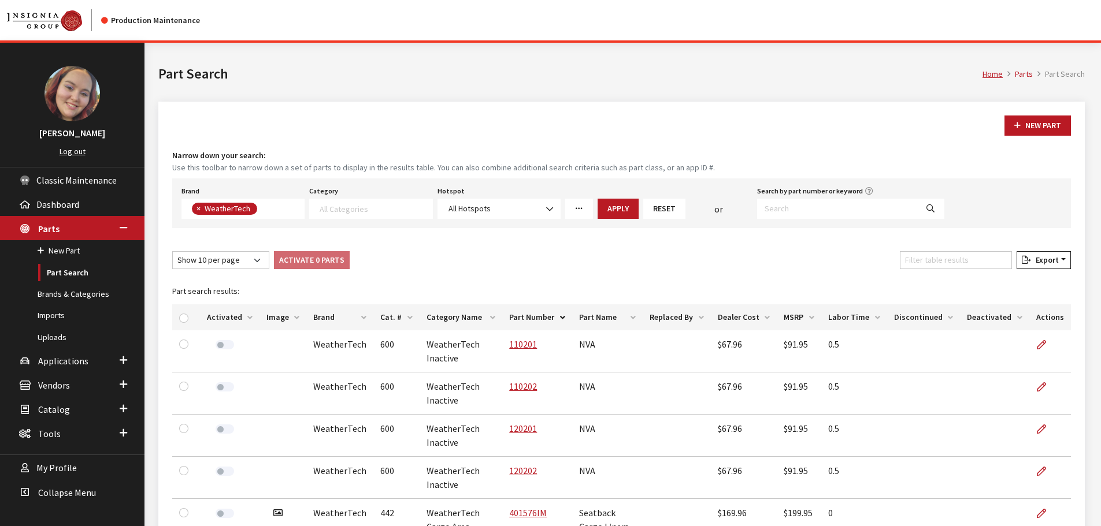
click at [270, 316] on th "Image" at bounding box center [282, 318] width 47 height 26
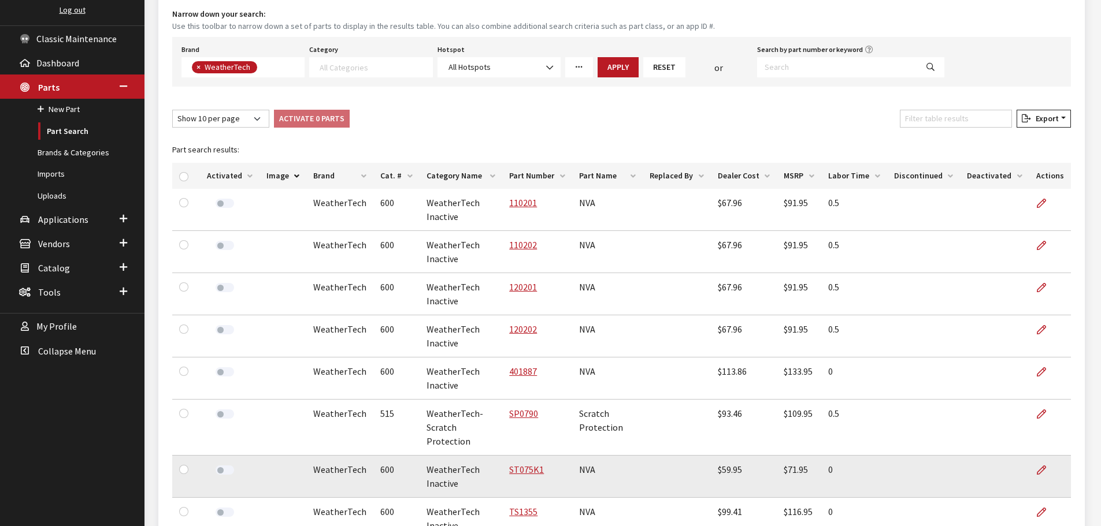
scroll to position [289, 0]
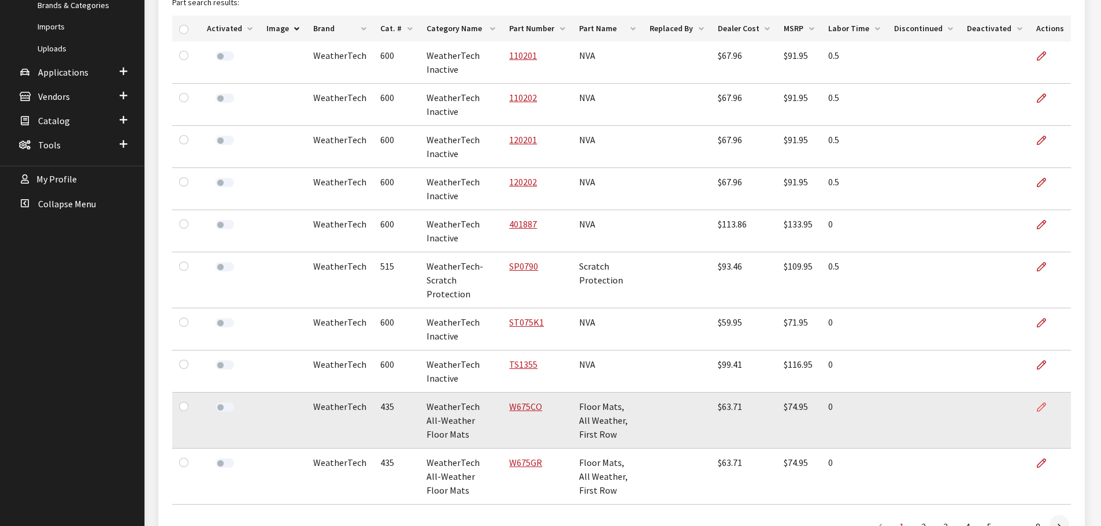
click at [1039, 403] on icon at bounding box center [1041, 407] width 9 height 9
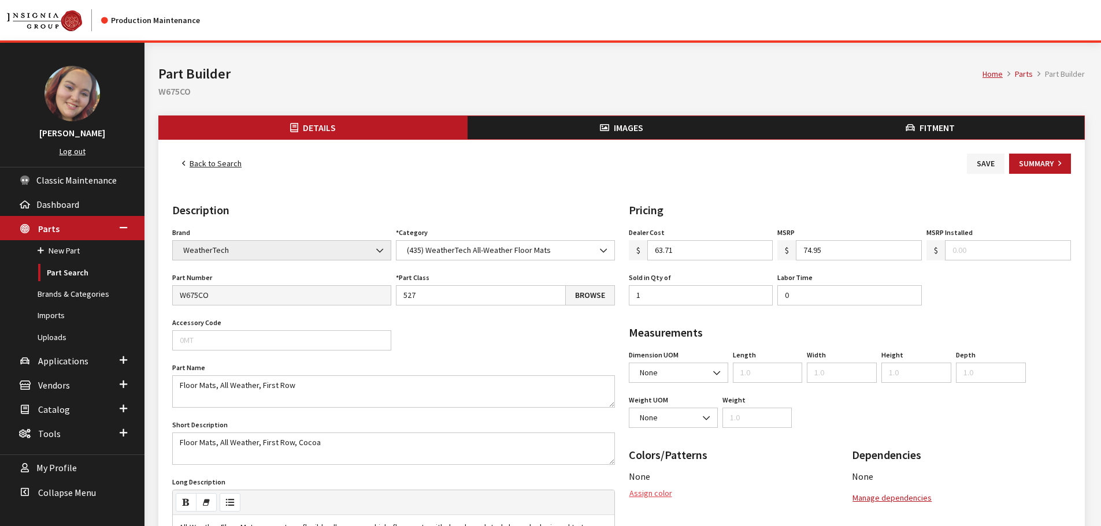
click at [648, 495] on button "Assign color" at bounding box center [651, 494] width 44 height 20
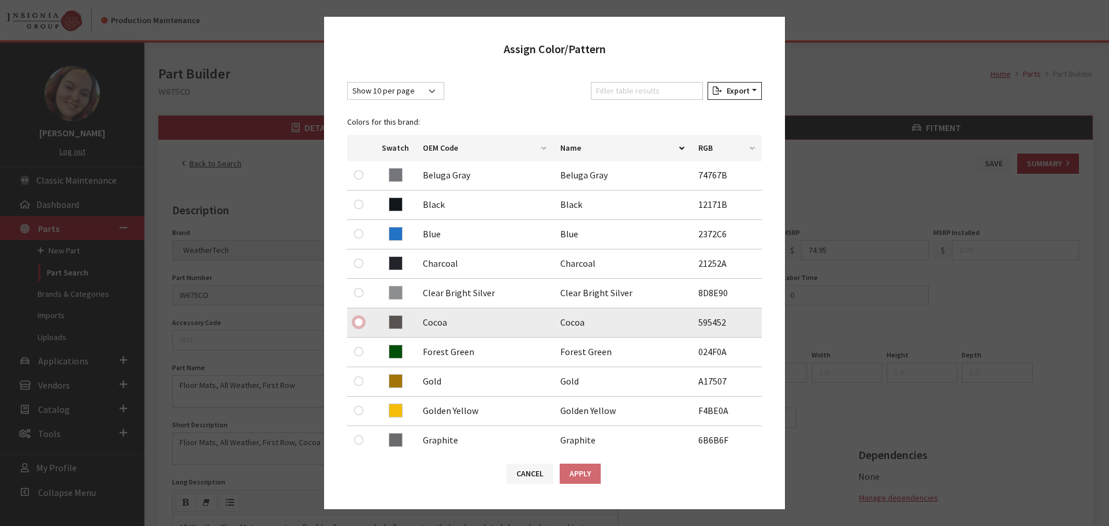
click at [359, 320] on input "radio" at bounding box center [358, 322] width 9 height 9
radio input "true"
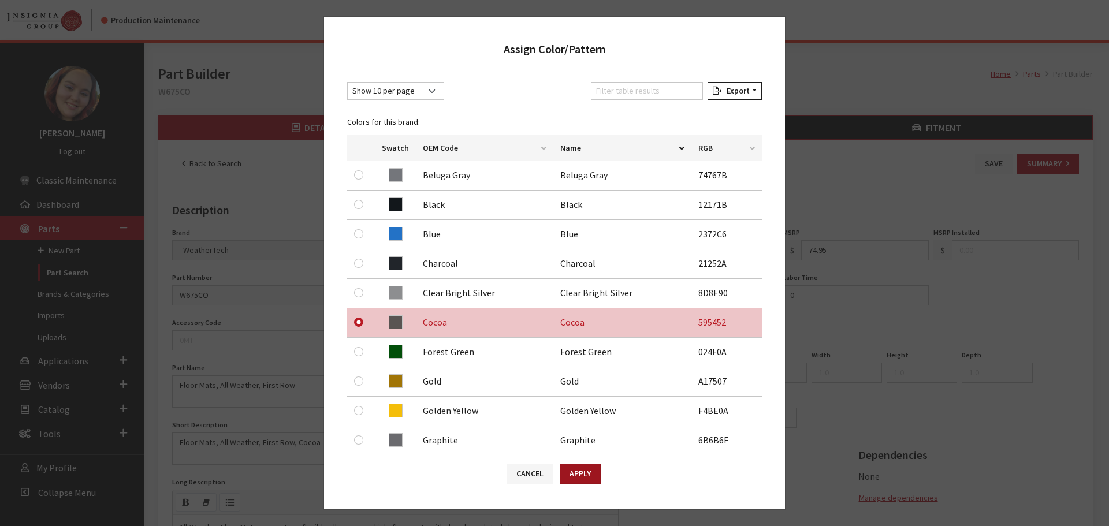
click at [576, 476] on button "Apply" at bounding box center [580, 474] width 41 height 20
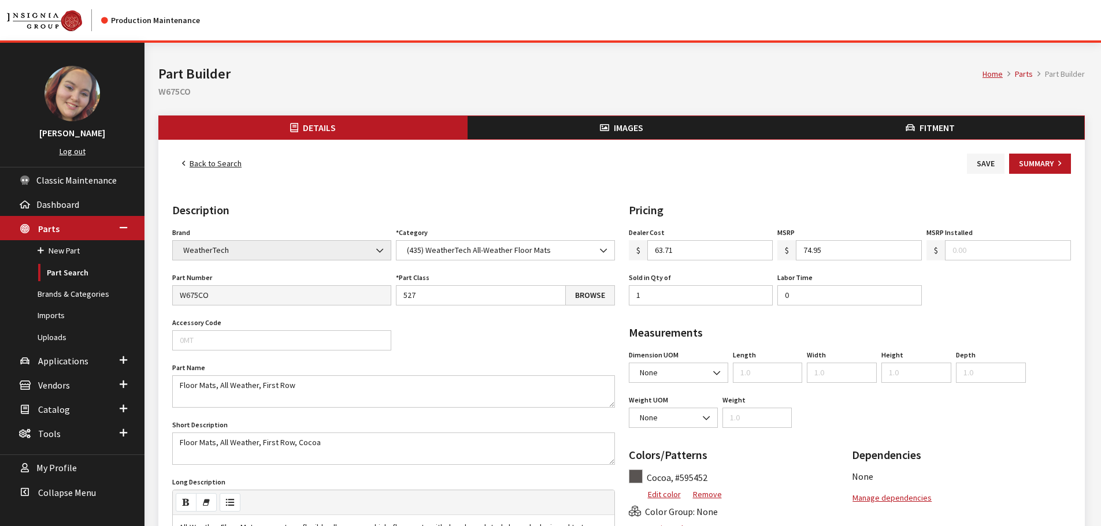
scroll to position [58, 0]
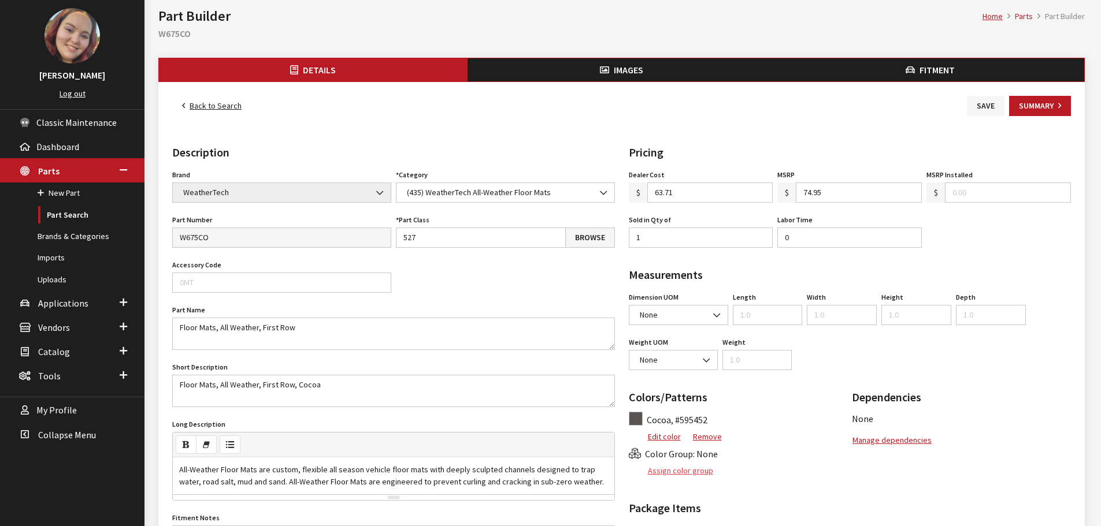
click at [679, 468] on button "Assign color group" at bounding box center [671, 471] width 85 height 20
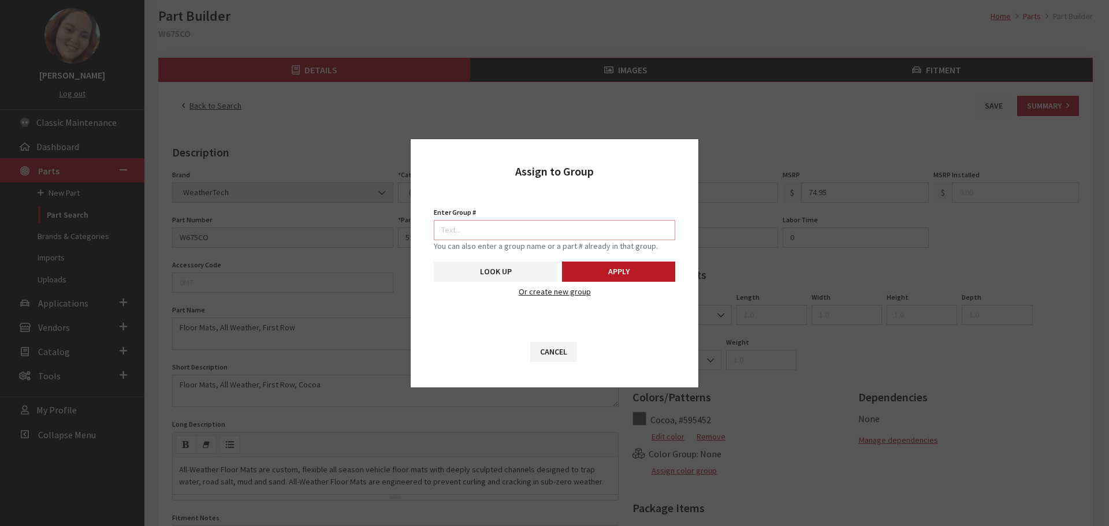
click at [566, 228] on input "Enter Group #" at bounding box center [555, 230] width 242 height 20
type input "5749"
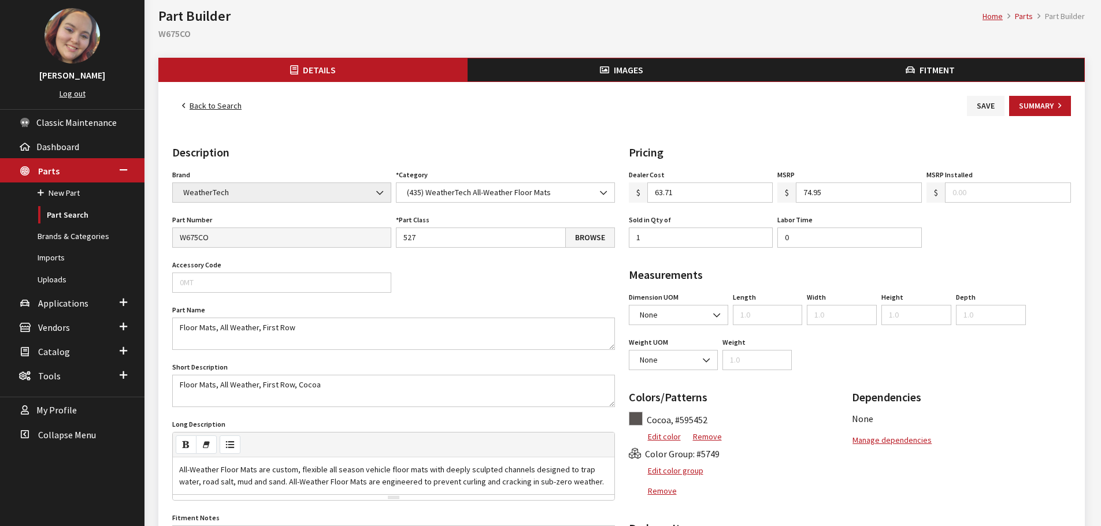
click at [625, 79] on button "Images" at bounding box center [621, 69] width 309 height 23
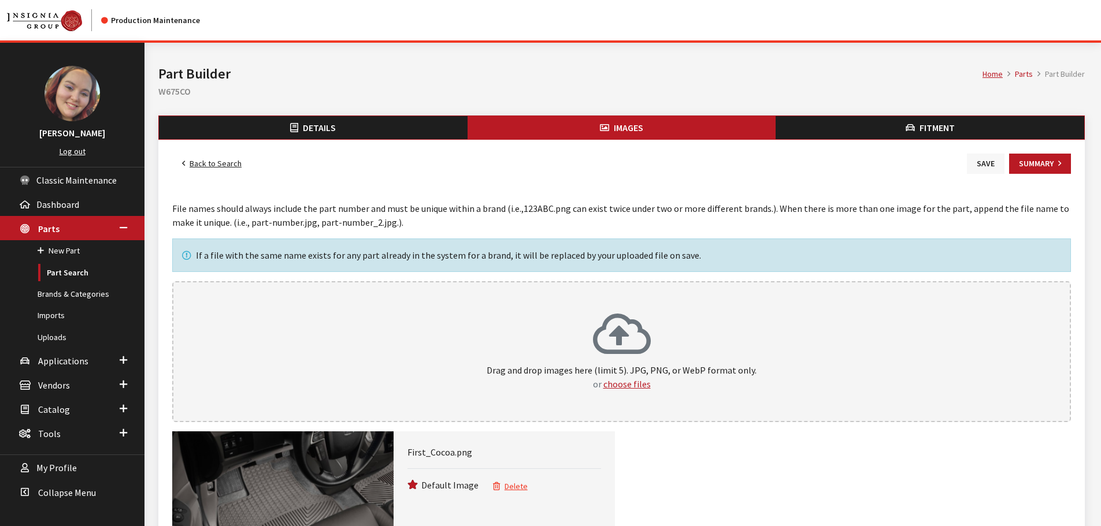
click at [982, 168] on button "Save" at bounding box center [986, 164] width 38 height 20
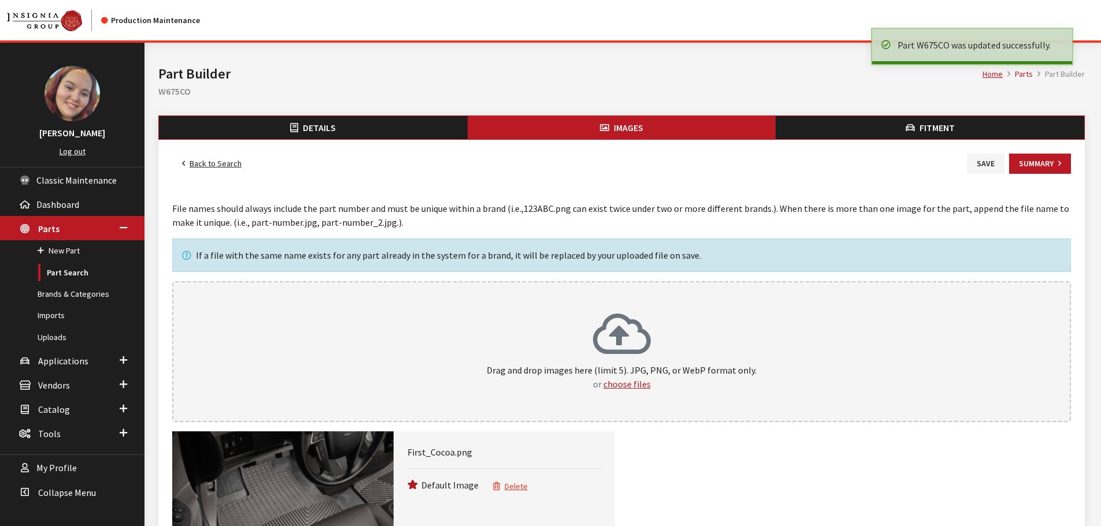
drag, startPoint x: 0, startPoint y: 0, endPoint x: 214, endPoint y: 164, distance: 269.5
click at [214, 164] on link "Back to Search" at bounding box center [211, 164] width 79 height 20
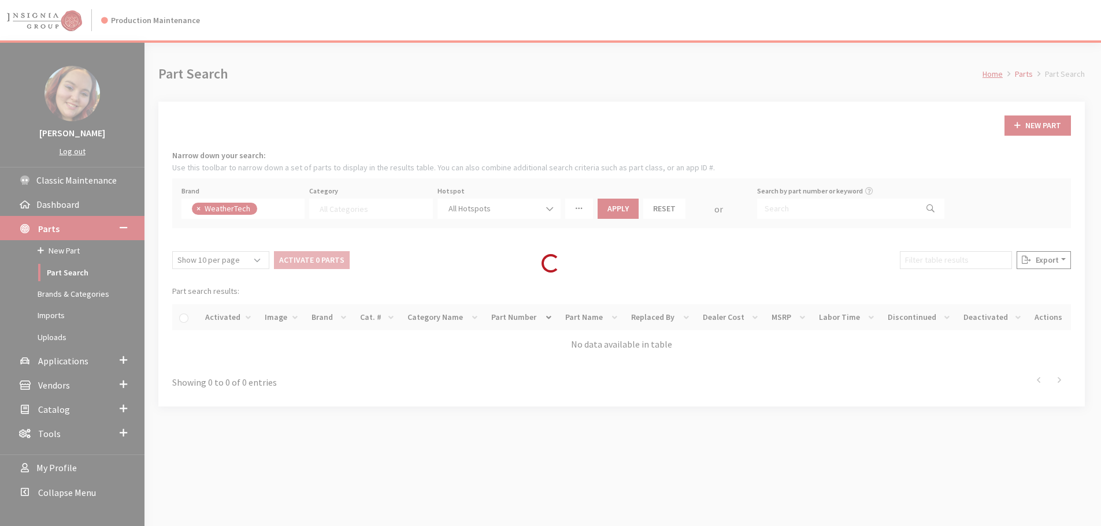
select select
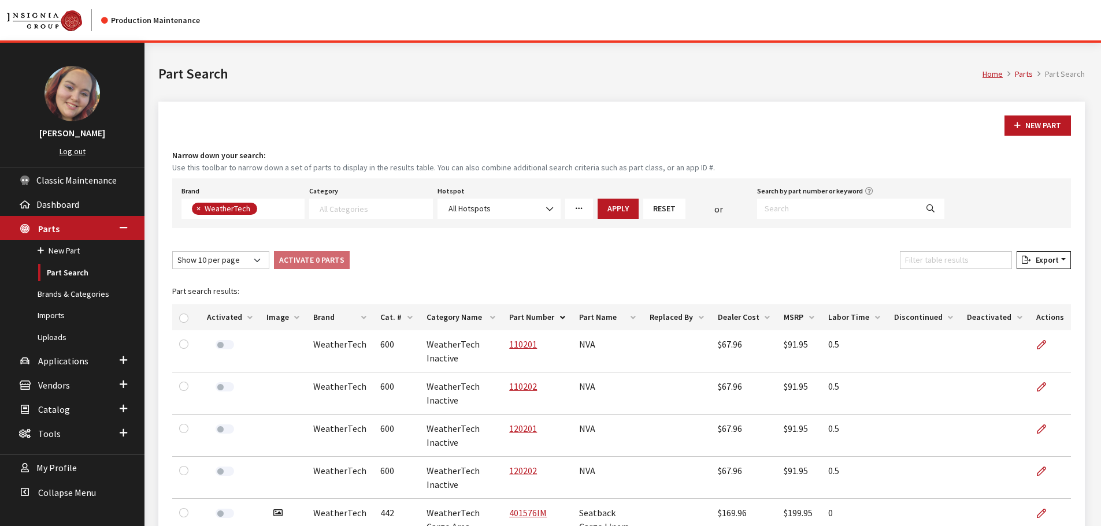
click at [281, 320] on th "Image" at bounding box center [282, 318] width 47 height 26
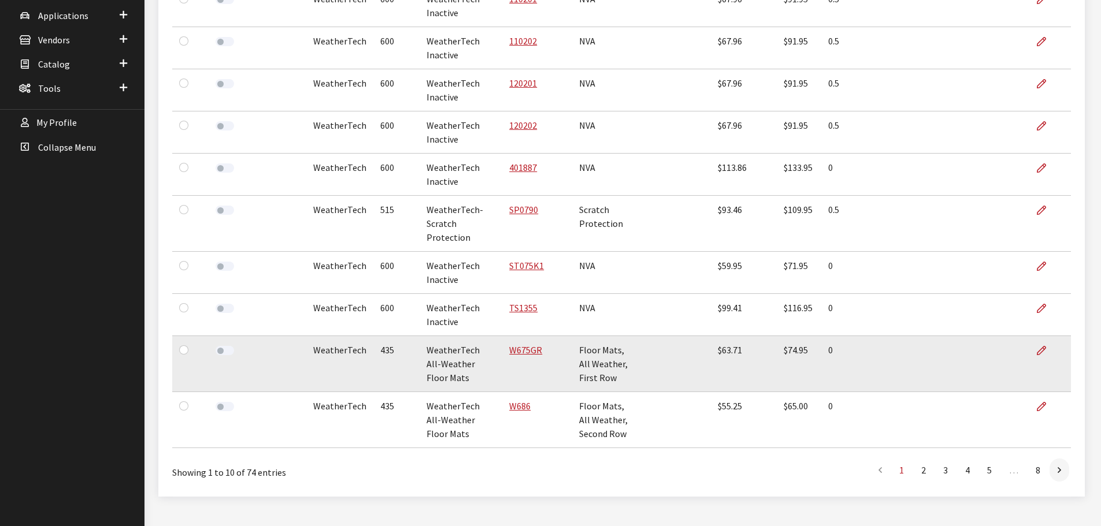
scroll to position [351, 0]
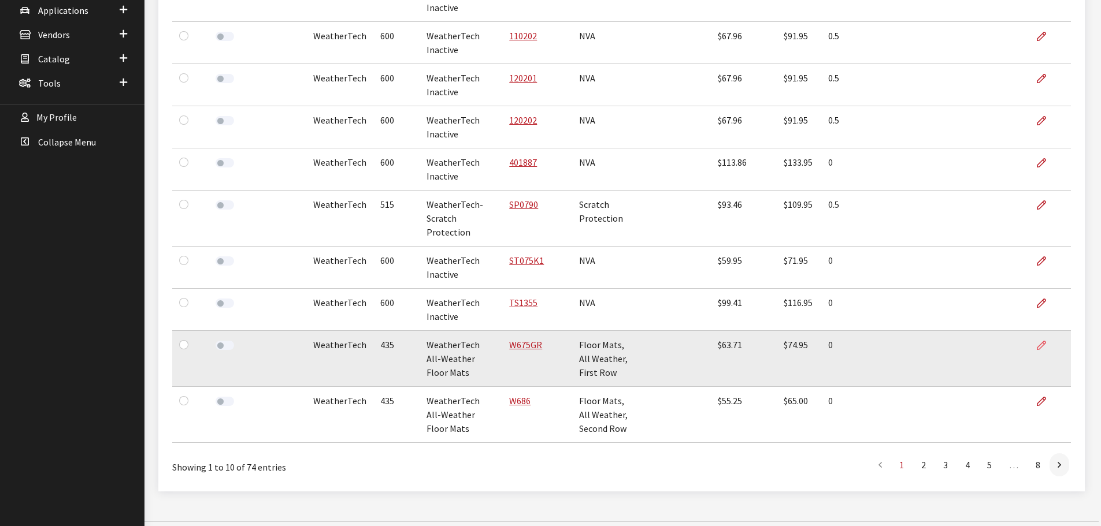
click at [1042, 342] on icon at bounding box center [1041, 346] width 9 height 9
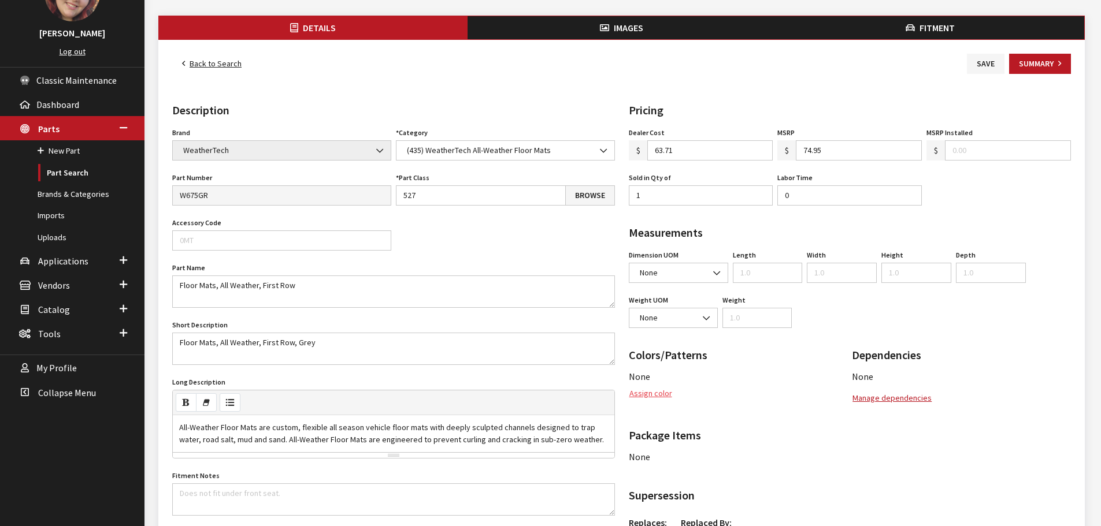
scroll to position [116, 0]
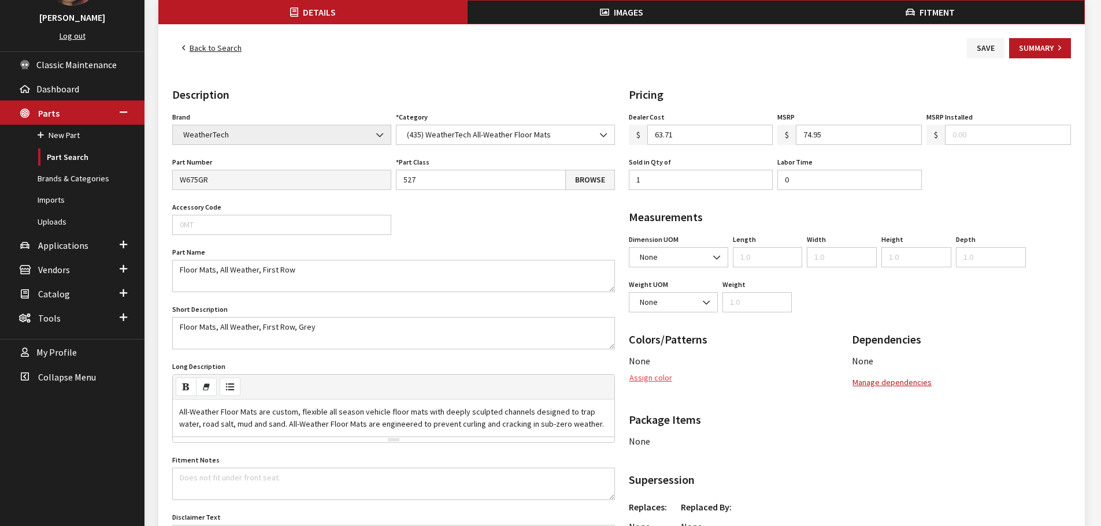
click at [651, 386] on button "Assign color" at bounding box center [651, 378] width 44 height 20
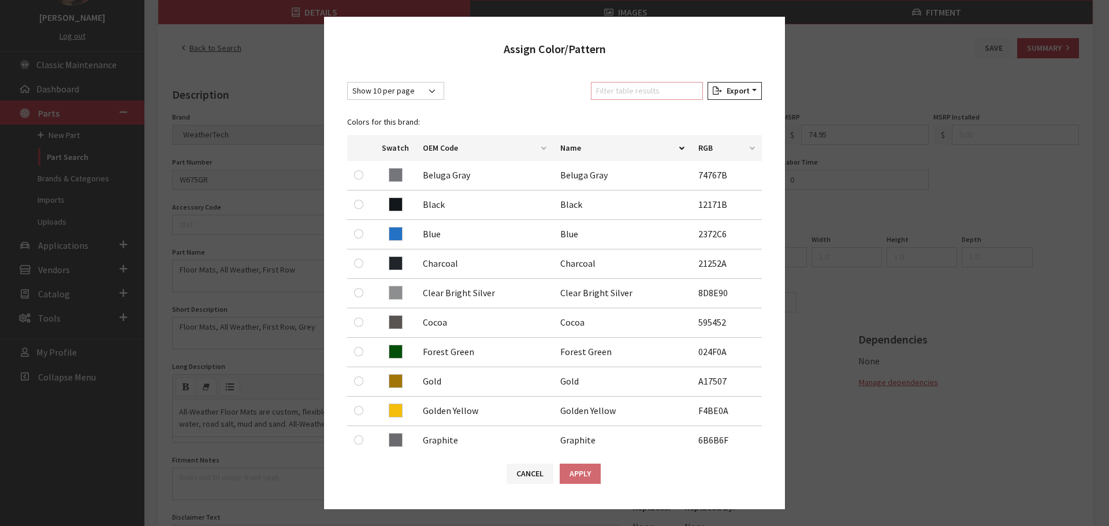
click at [638, 88] on input "Filter table results" at bounding box center [647, 91] width 112 height 18
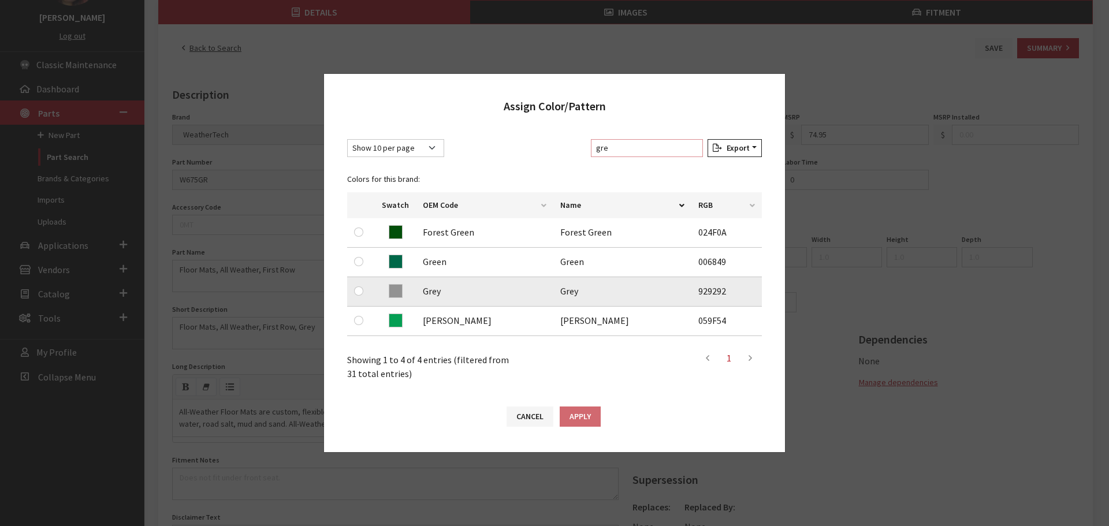
type input "gre"
drag, startPoint x: 356, startPoint y: 291, endPoint x: 417, endPoint y: 321, distance: 68.5
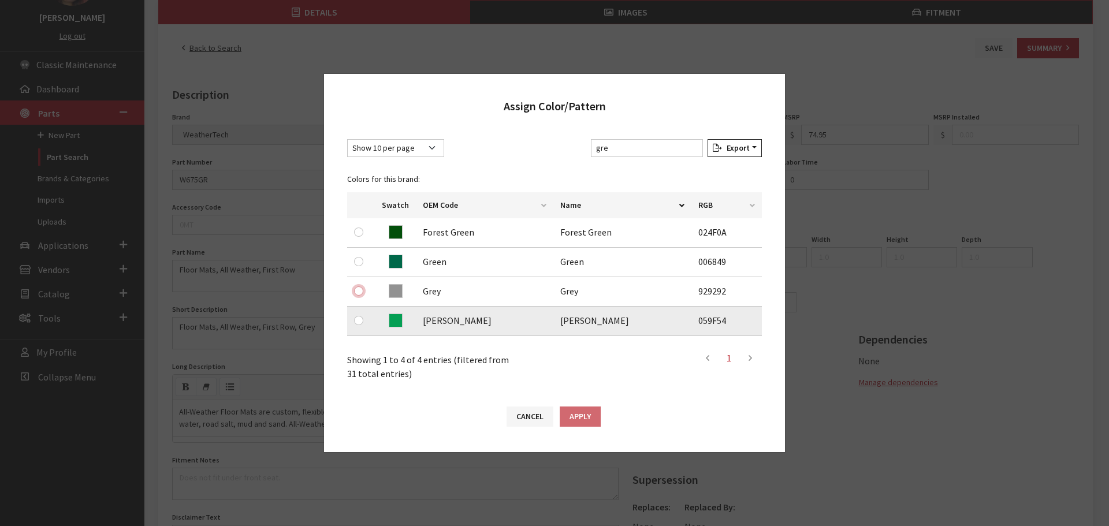
click at [356, 290] on input "radio" at bounding box center [358, 291] width 9 height 9
radio input "true"
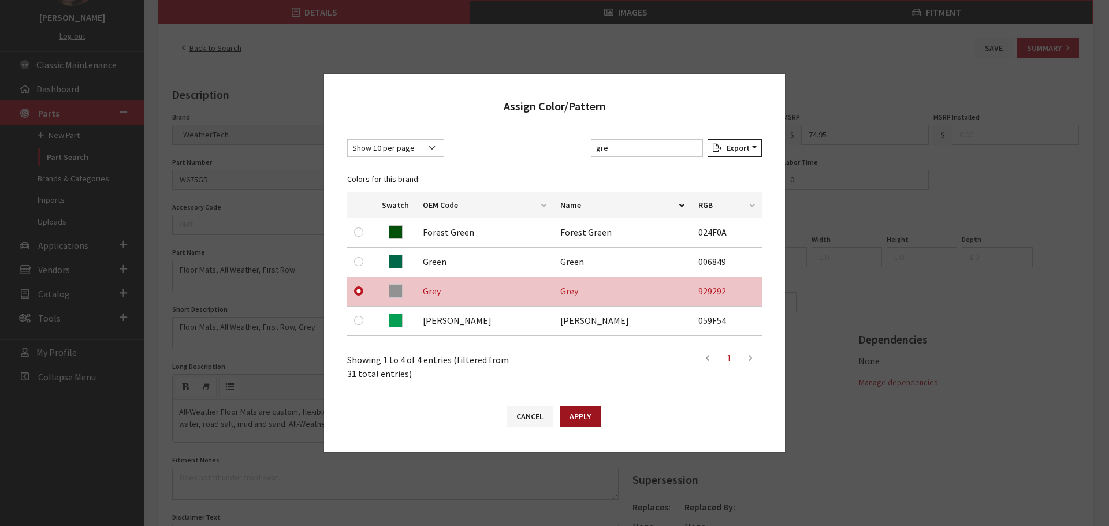
click at [578, 415] on button "Apply" at bounding box center [580, 417] width 41 height 20
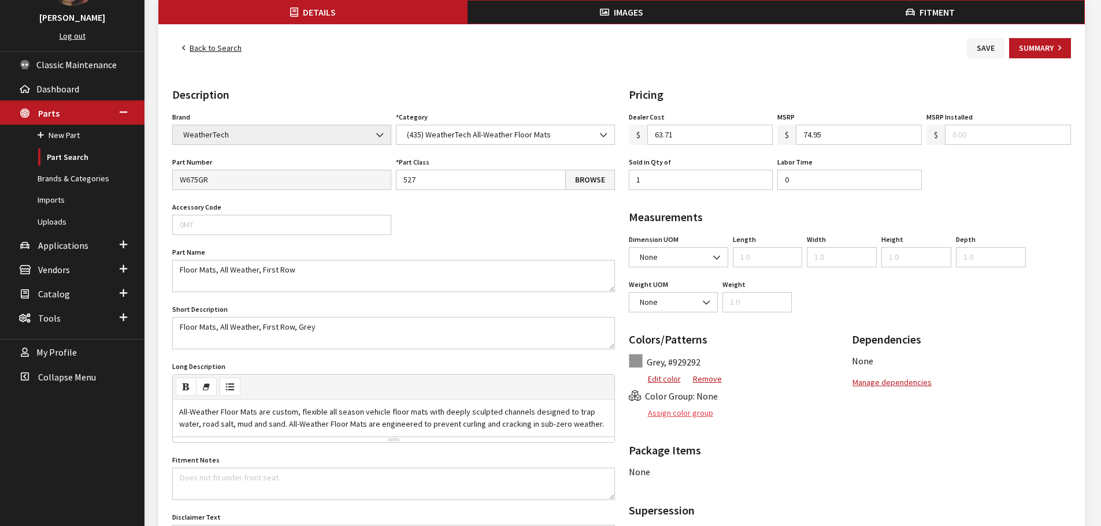
click at [684, 414] on button "Assign color group" at bounding box center [671, 413] width 85 height 20
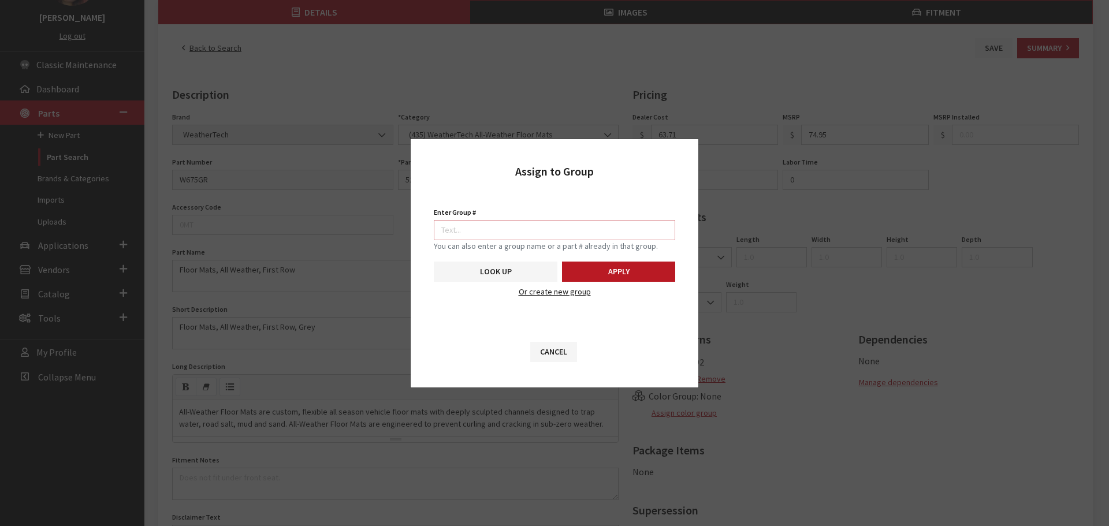
click at [604, 232] on input "Enter Group #" at bounding box center [555, 230] width 242 height 20
type input "5749"
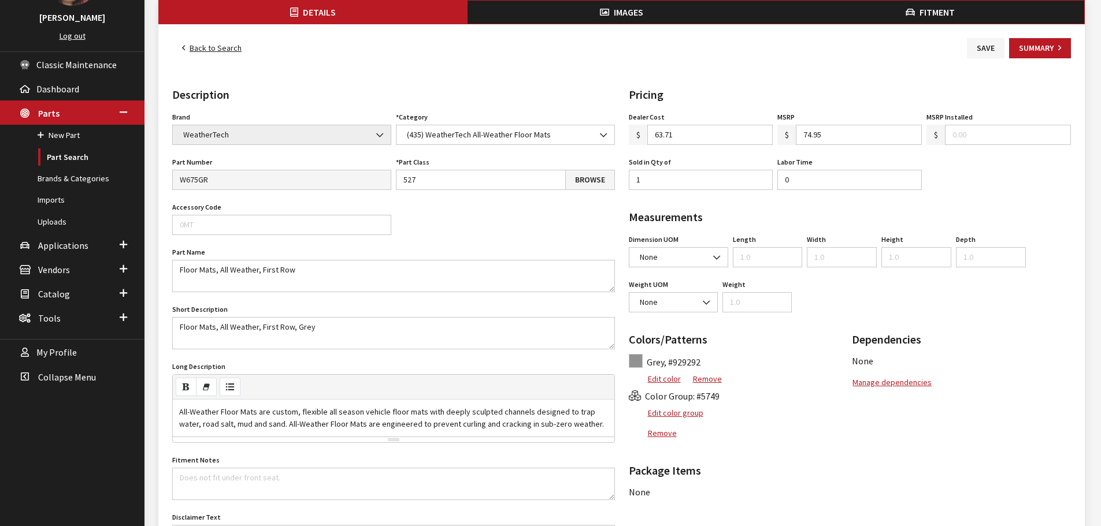
click at [640, 19] on button "Images" at bounding box center [621, 12] width 309 height 23
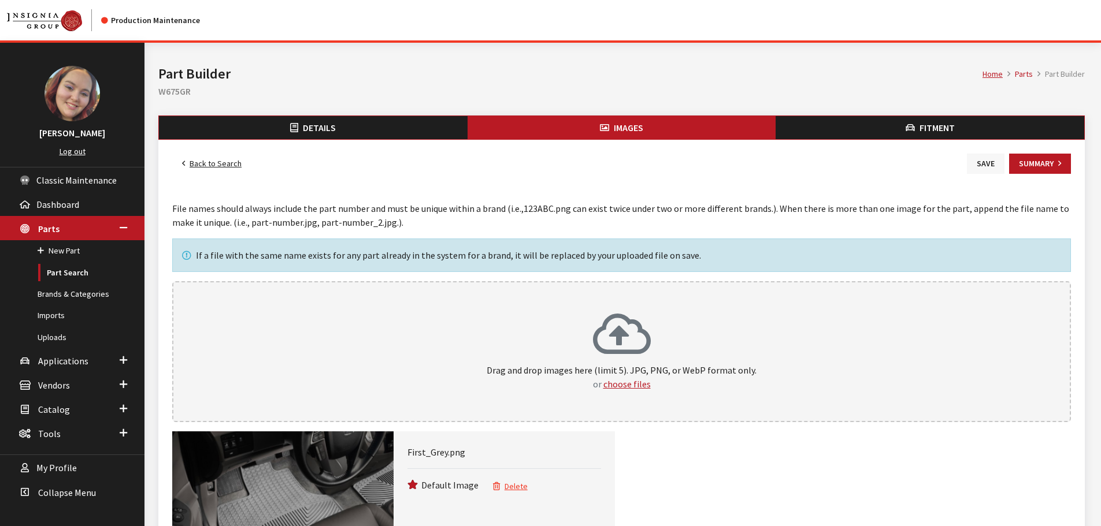
click at [982, 162] on button "Save" at bounding box center [986, 164] width 38 height 20
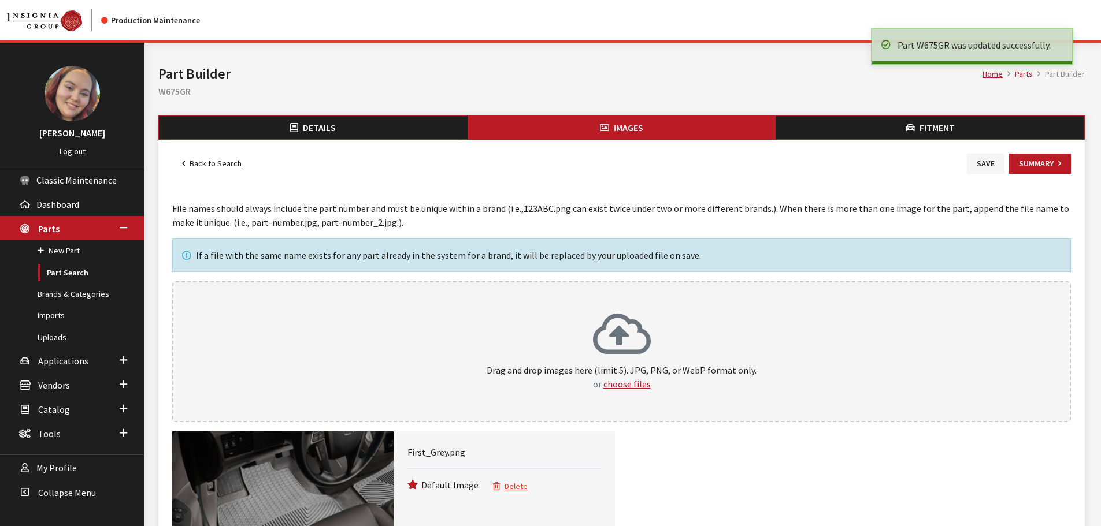
click at [221, 165] on link "Back to Search" at bounding box center [211, 164] width 79 height 20
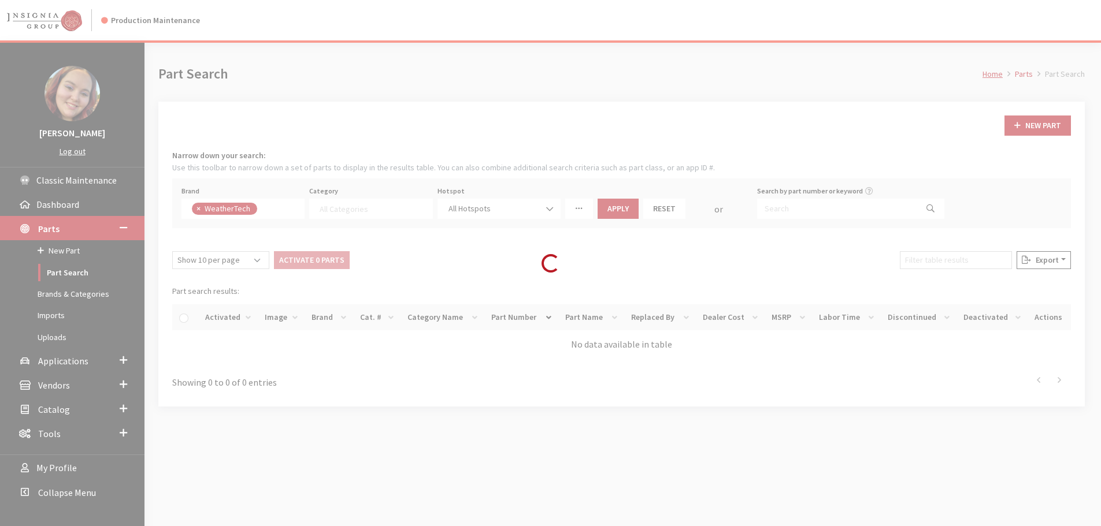
select select
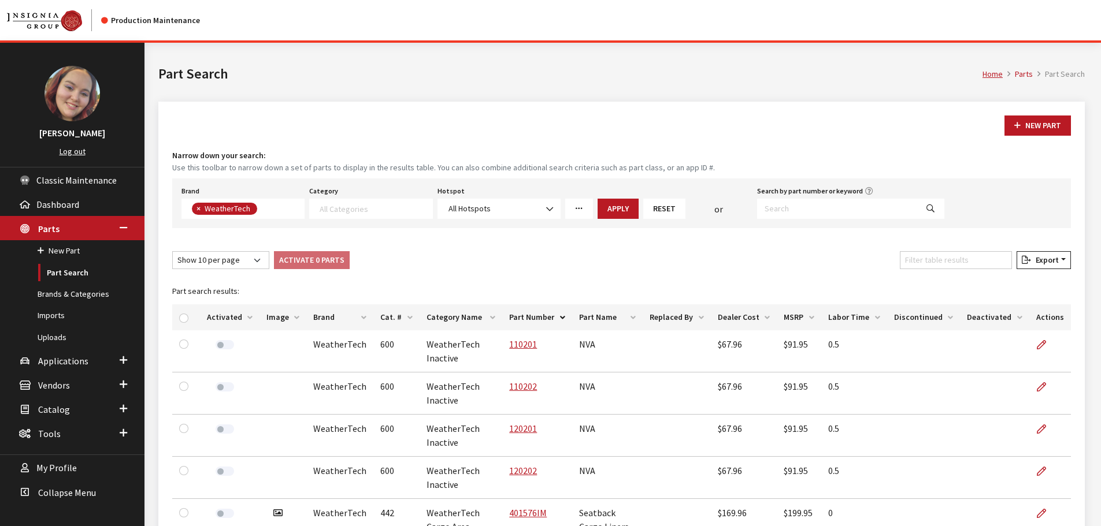
click at [270, 316] on th "Image" at bounding box center [282, 318] width 47 height 26
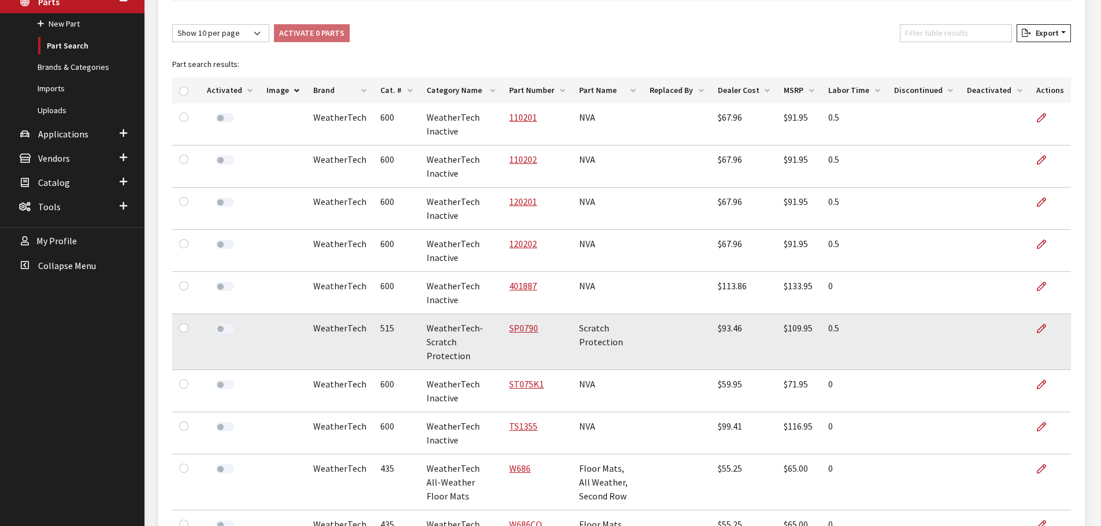
scroll to position [289, 0]
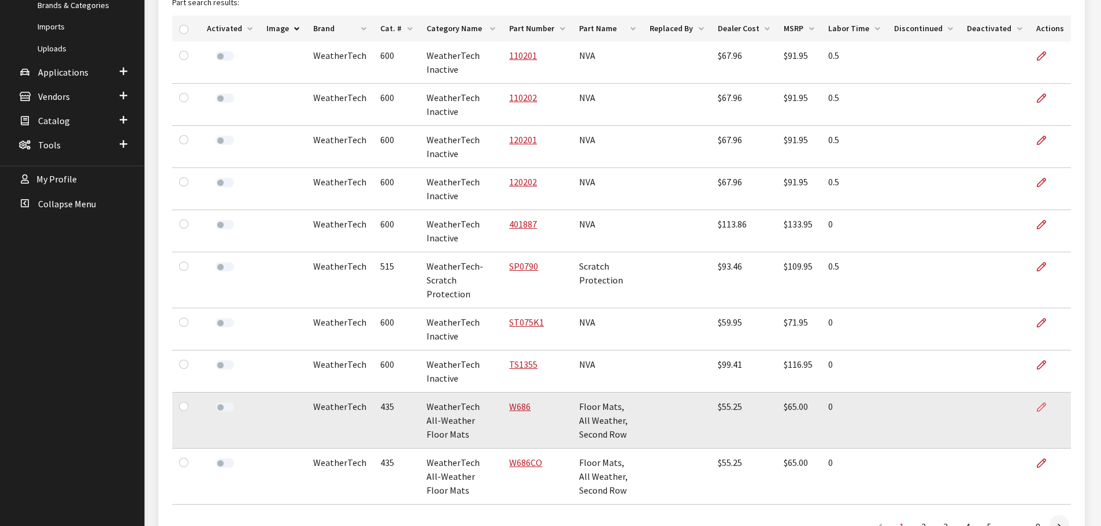
click at [1044, 403] on icon at bounding box center [1041, 407] width 9 height 9
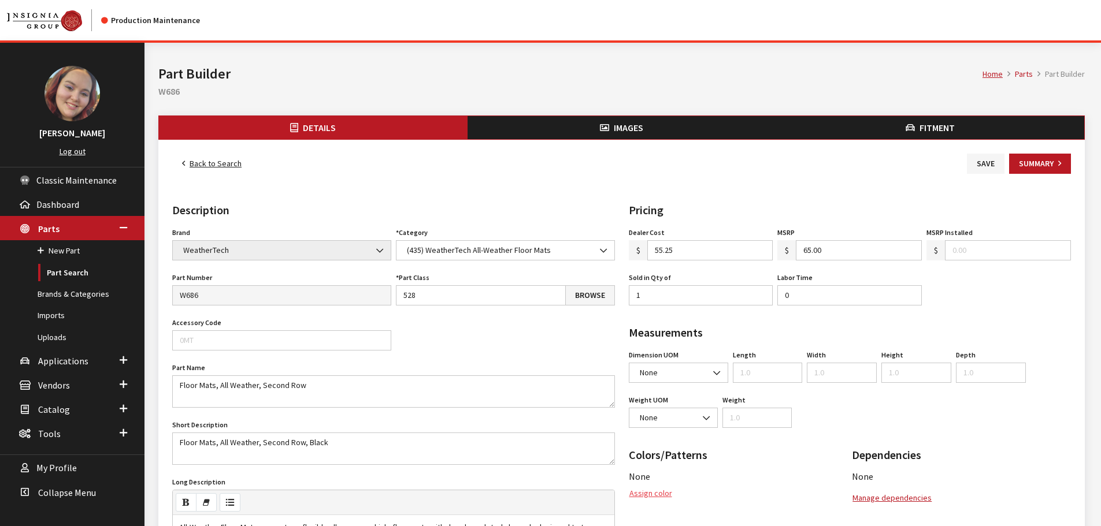
click at [660, 495] on button "Assign color" at bounding box center [651, 494] width 44 height 20
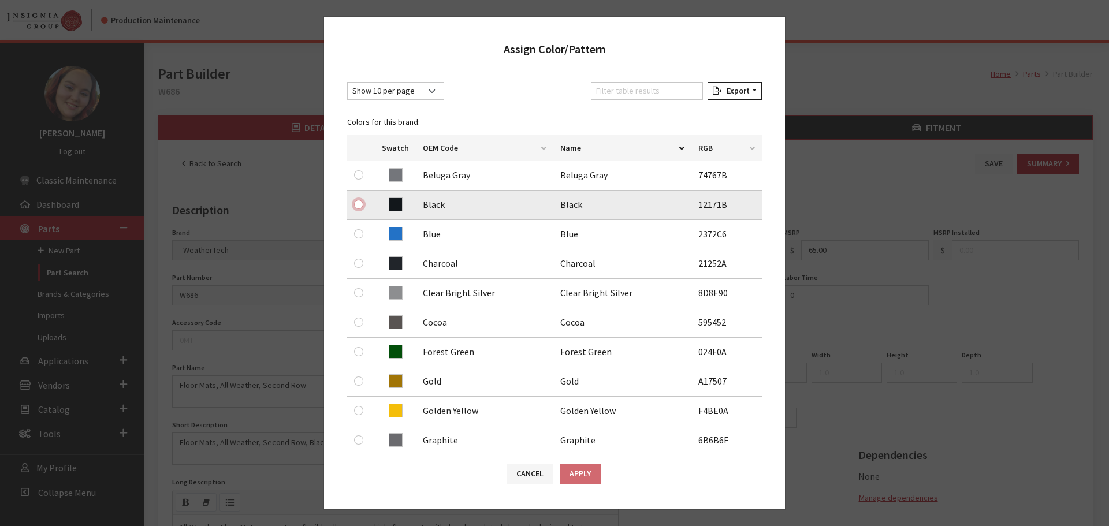
click at [362, 206] on input "radio" at bounding box center [358, 204] width 9 height 9
radio input "true"
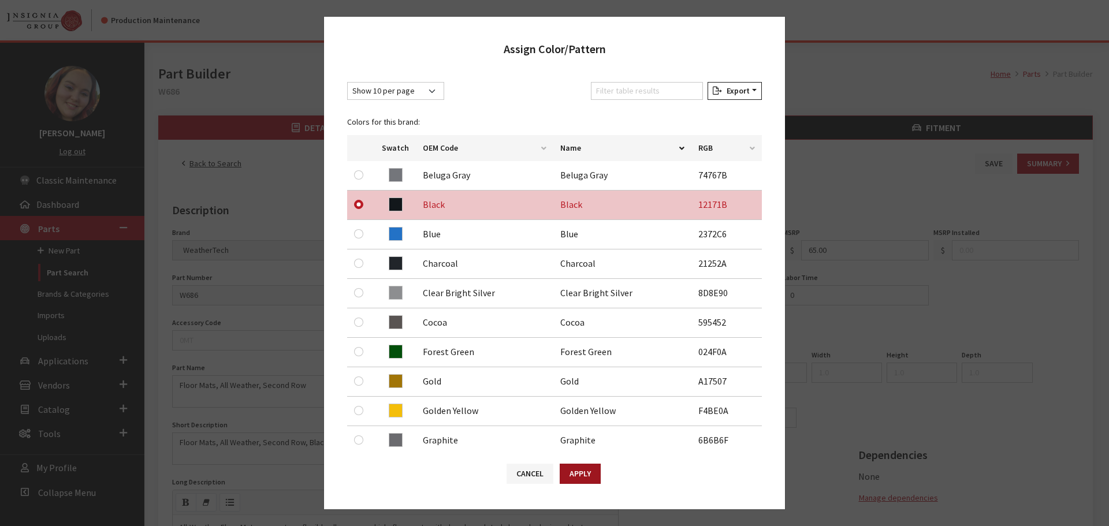
click at [577, 467] on button "Apply" at bounding box center [580, 474] width 41 height 20
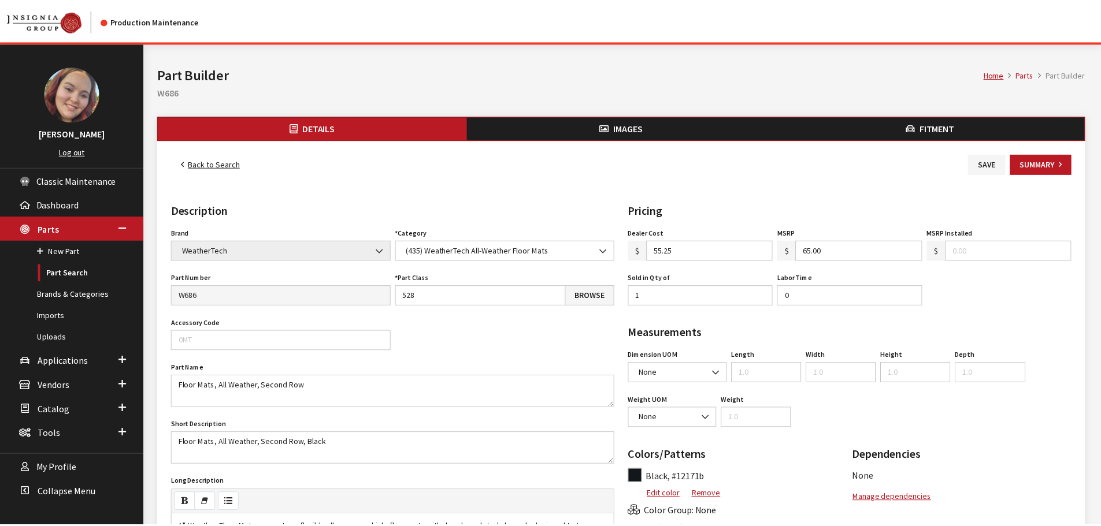
scroll to position [58, 0]
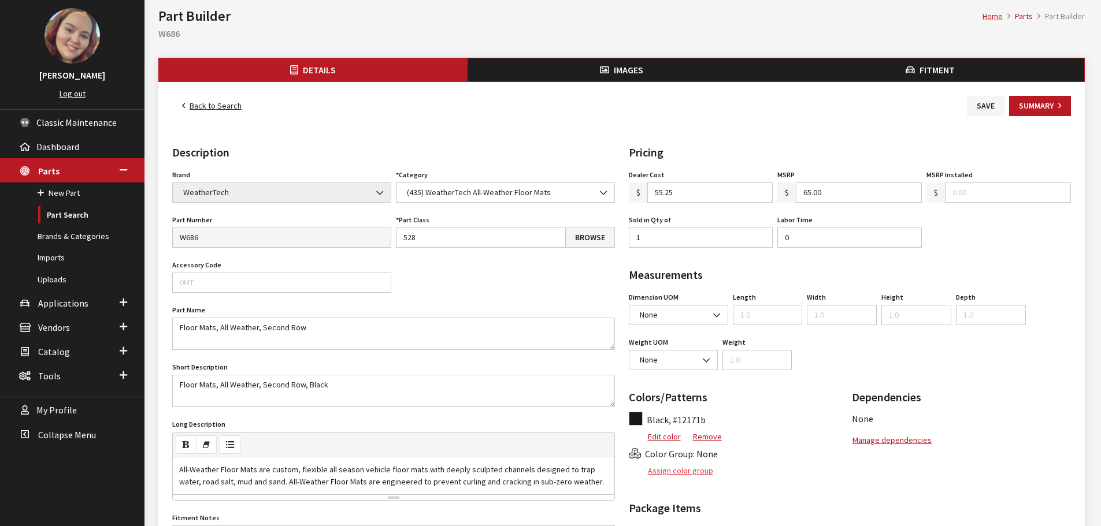
click at [684, 472] on button "Assign color group" at bounding box center [671, 471] width 85 height 20
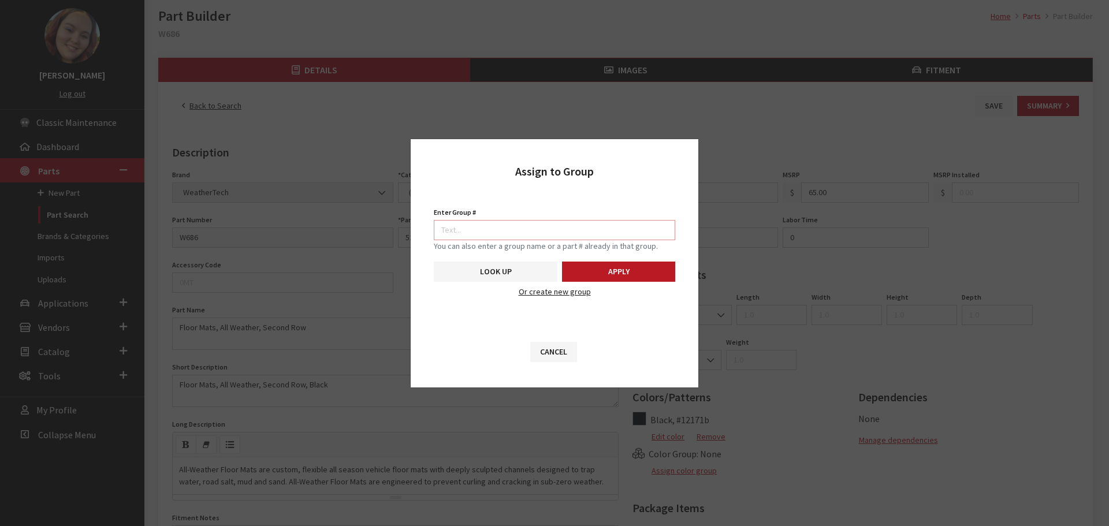
click at [629, 231] on input "Enter Group #" at bounding box center [555, 230] width 242 height 20
type input "5750"
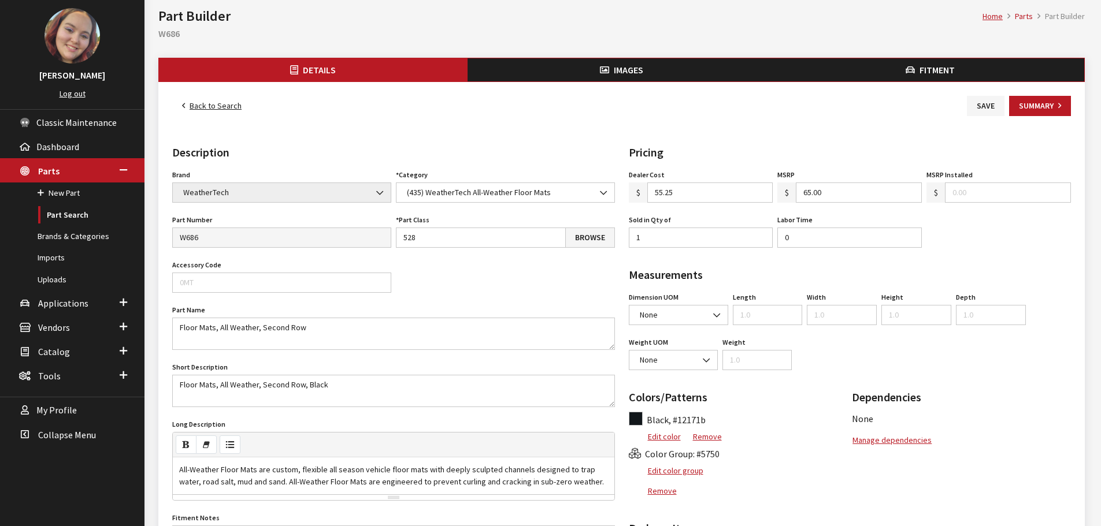
click at [656, 69] on button "Images" at bounding box center [621, 69] width 309 height 23
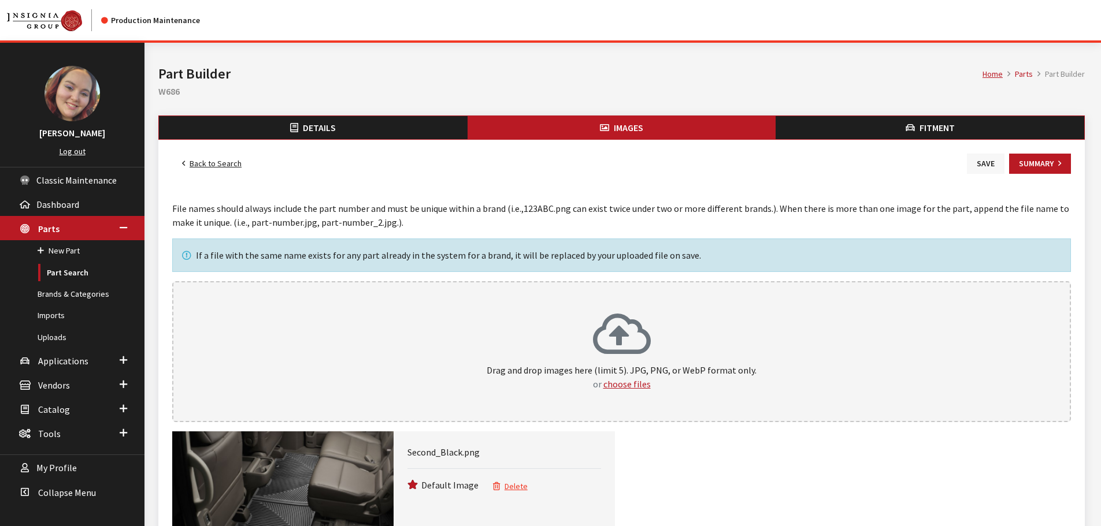
click at [979, 163] on button "Save" at bounding box center [986, 164] width 38 height 20
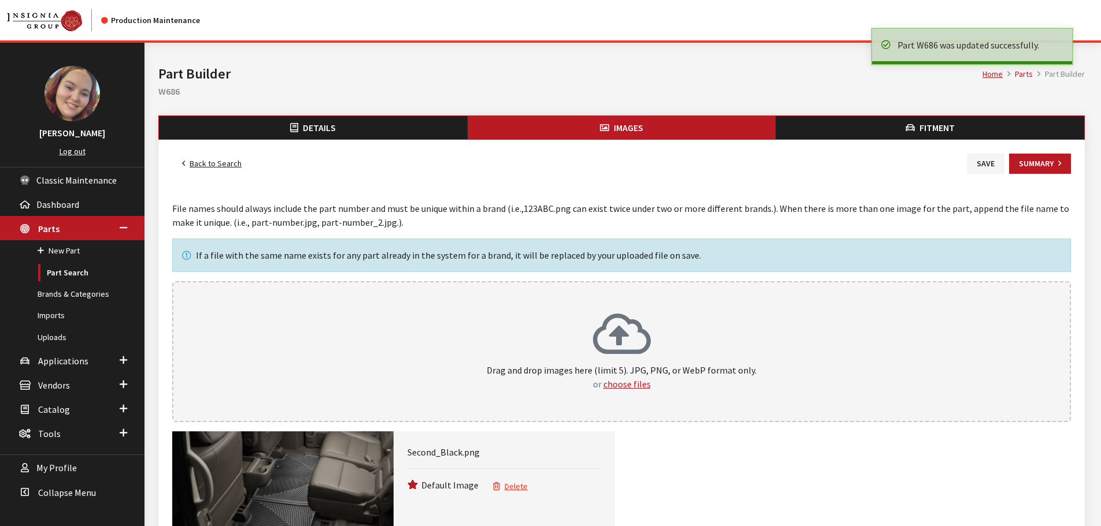
click at [213, 160] on link "Back to Search" at bounding box center [211, 164] width 79 height 20
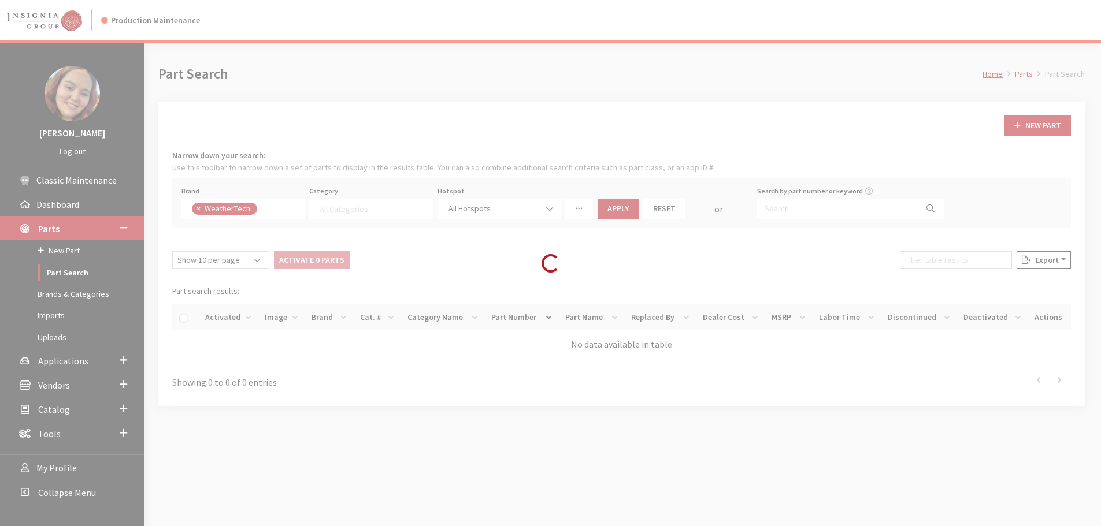
select select
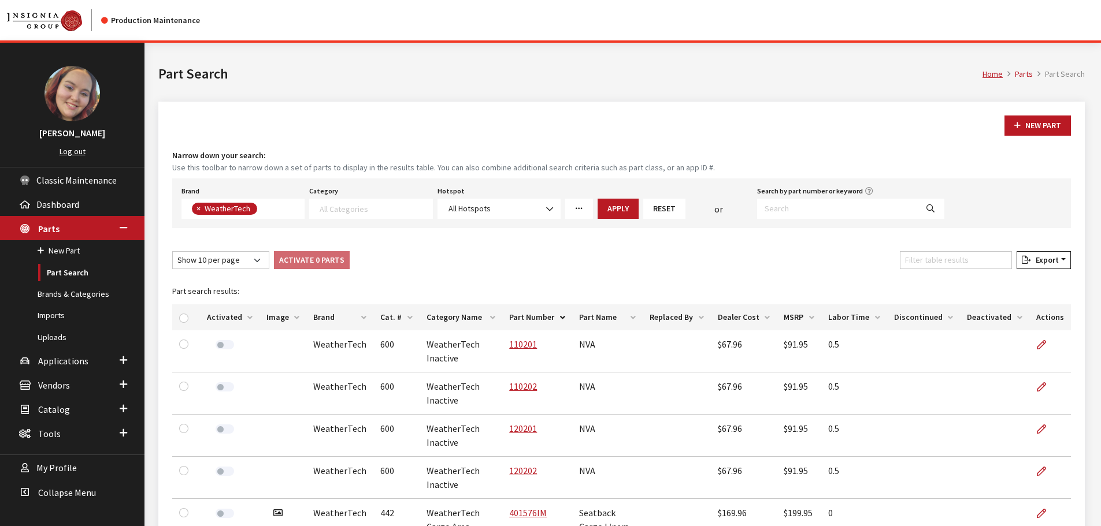
click at [273, 319] on th "Image" at bounding box center [282, 318] width 47 height 26
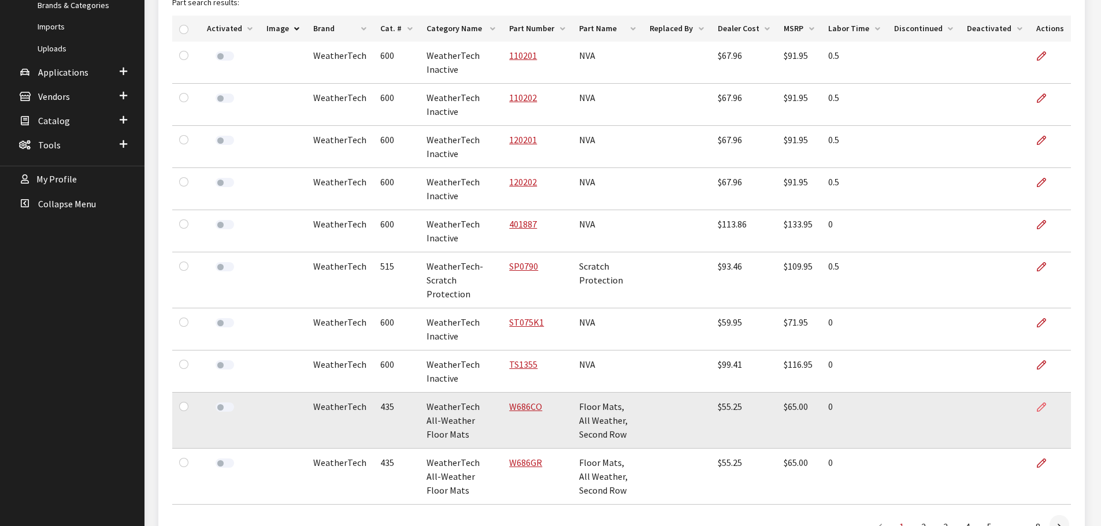
click at [1045, 403] on icon at bounding box center [1041, 407] width 9 height 9
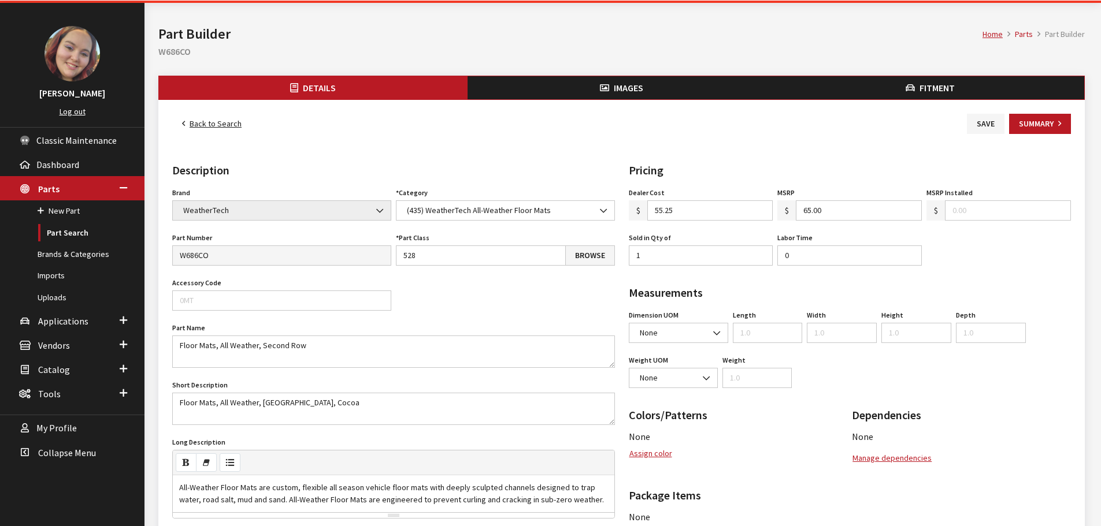
scroll to position [58, 0]
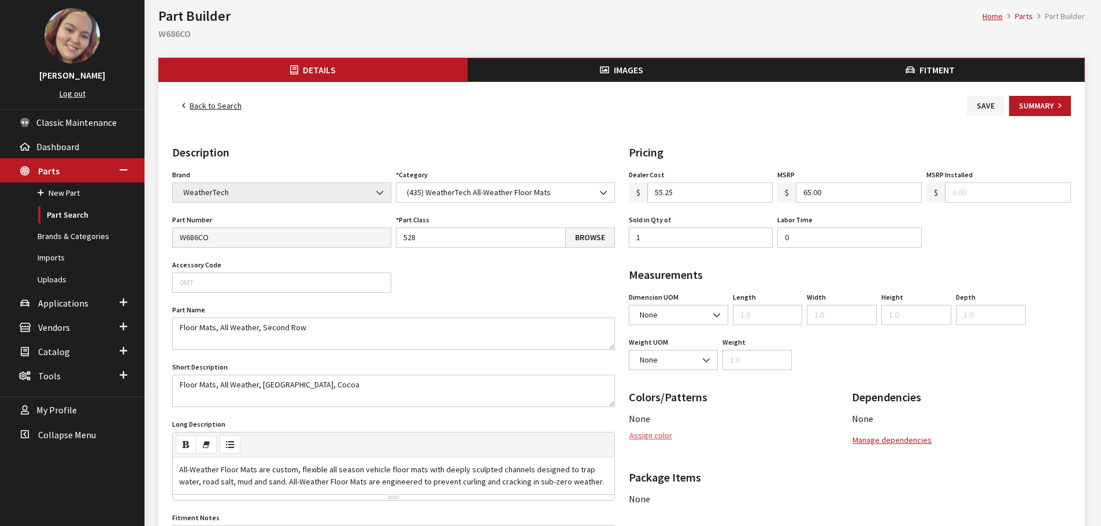
click at [646, 432] on button "Assign color" at bounding box center [651, 436] width 44 height 20
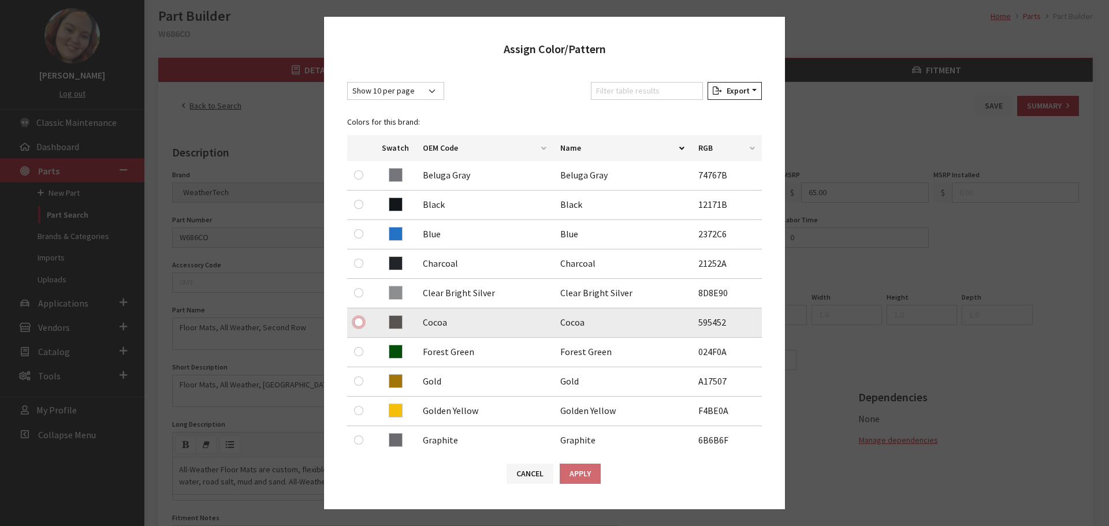
click at [358, 321] on input "radio" at bounding box center [358, 322] width 9 height 9
radio input "true"
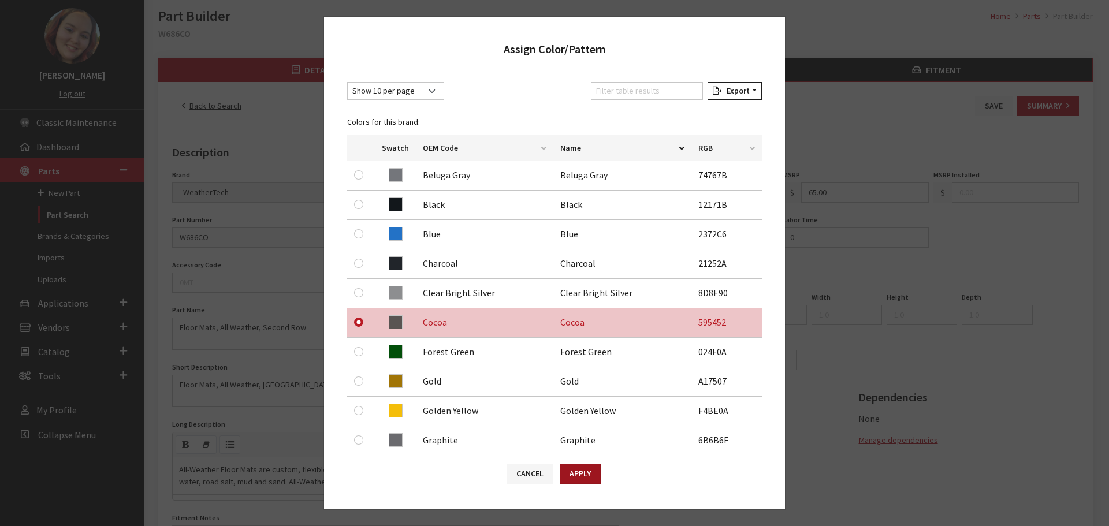
click at [585, 471] on button "Apply" at bounding box center [580, 474] width 41 height 20
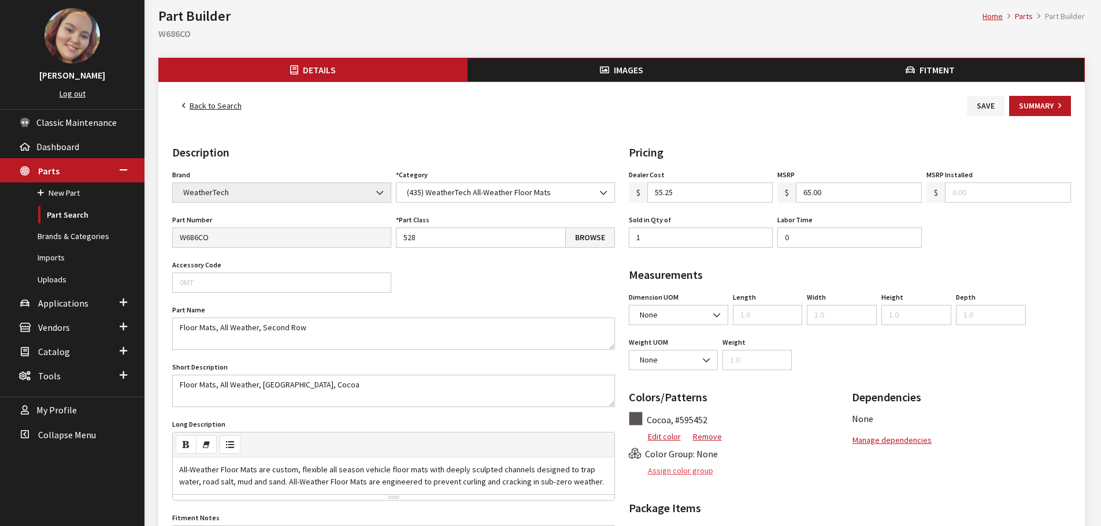
click at [677, 470] on button "Assign color group" at bounding box center [671, 471] width 85 height 20
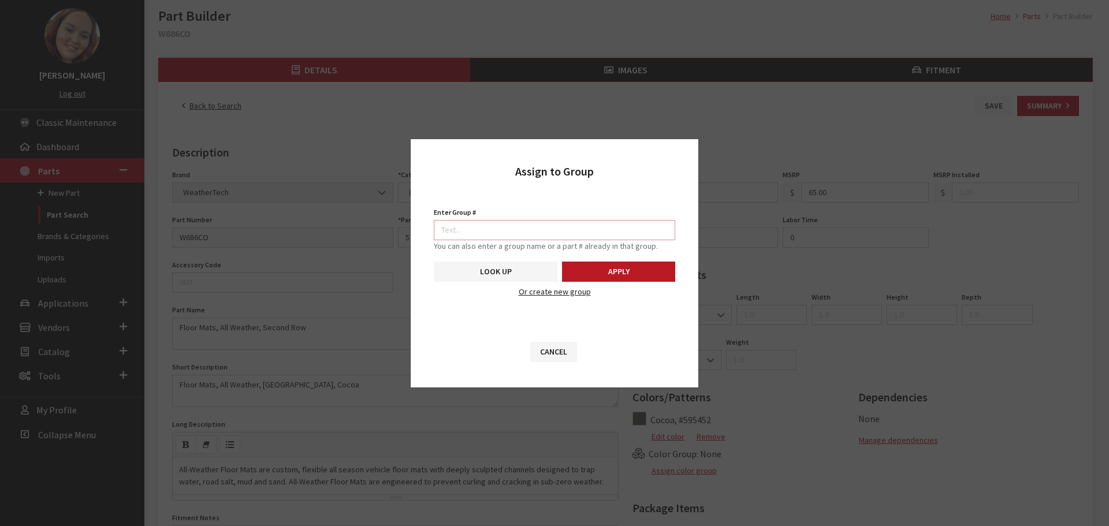
click at [624, 232] on input "Enter Group #" at bounding box center [555, 230] width 242 height 20
click at [452, 235] on input "5740" at bounding box center [555, 230] width 242 height 20
type input "5750"
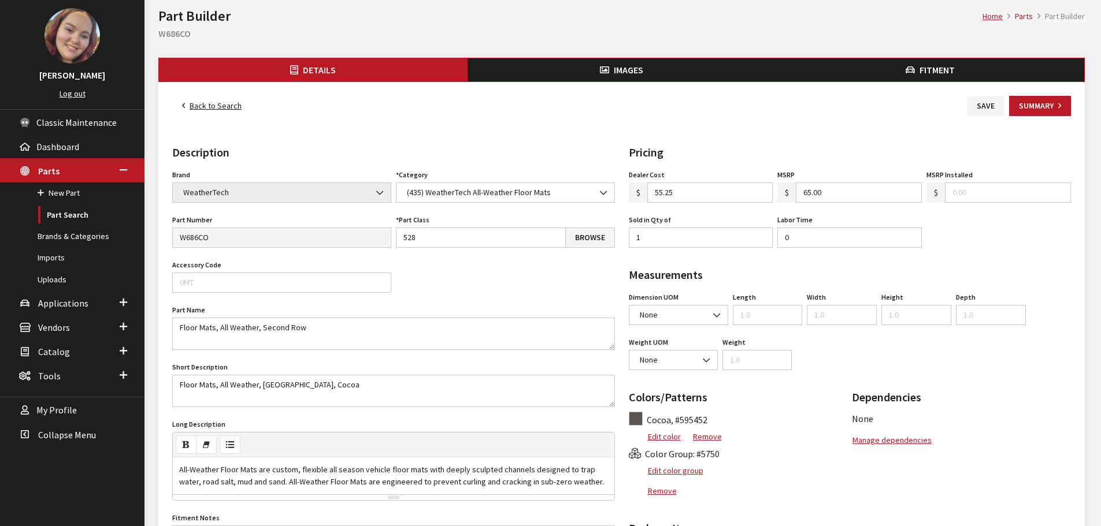
click at [591, 70] on button "Images" at bounding box center [621, 69] width 309 height 23
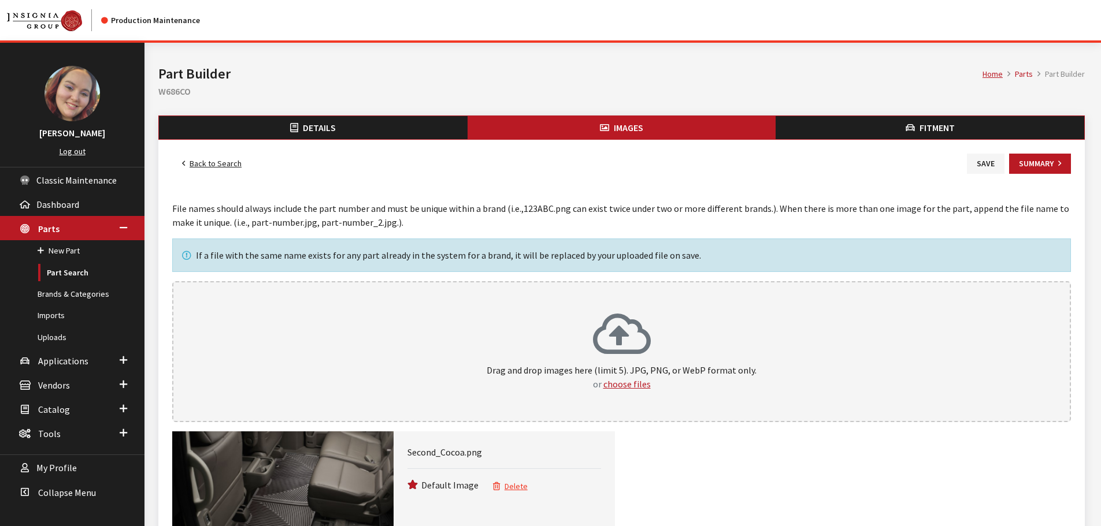
drag, startPoint x: 985, startPoint y: 160, endPoint x: 940, endPoint y: 167, distance: 45.6
click at [985, 160] on button "Save" at bounding box center [986, 164] width 38 height 20
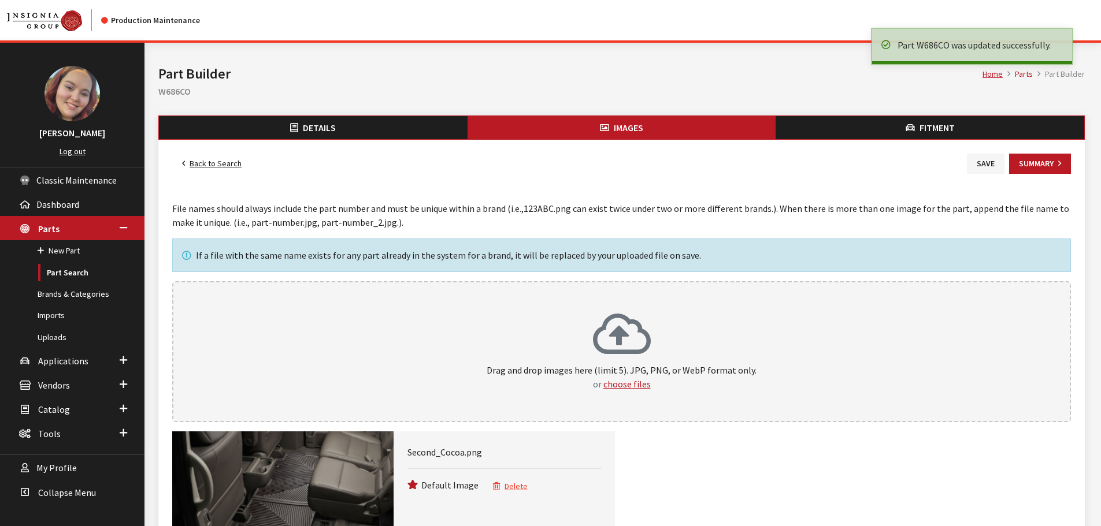
drag, startPoint x: 0, startPoint y: 0, endPoint x: 221, endPoint y: 164, distance: 275.2
click at [221, 164] on link "Back to Search" at bounding box center [211, 164] width 79 height 20
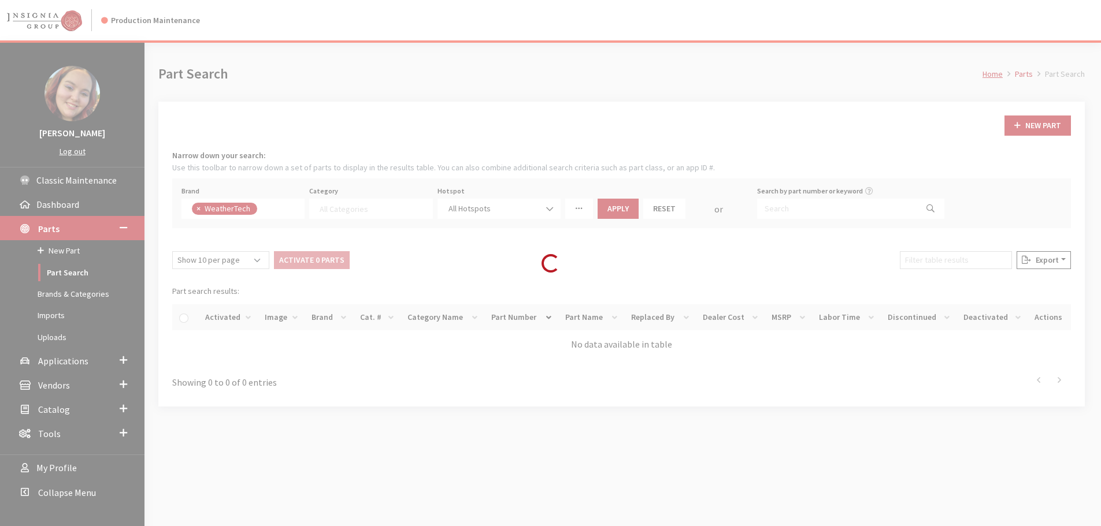
select select
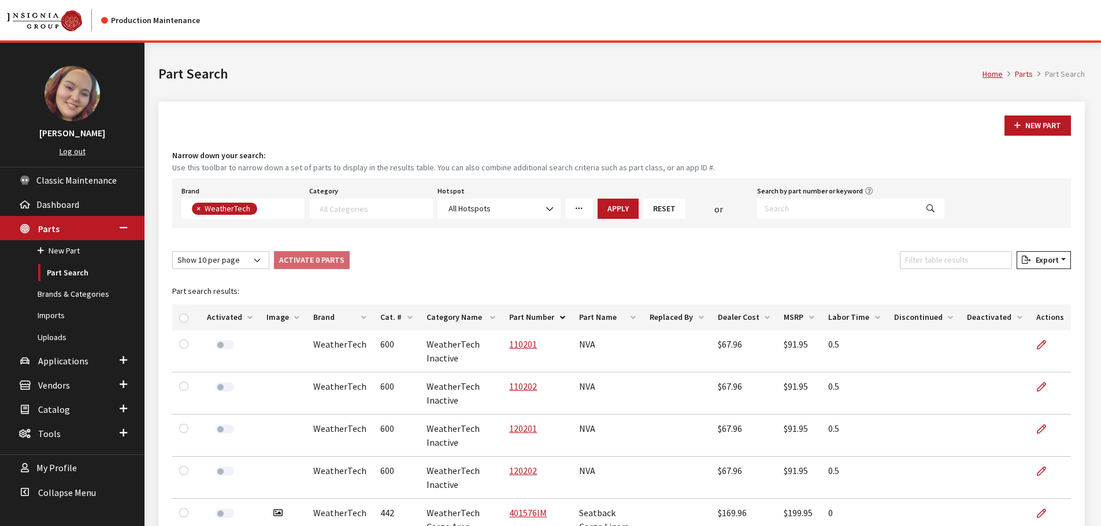
click at [262, 311] on th "Image" at bounding box center [282, 318] width 47 height 26
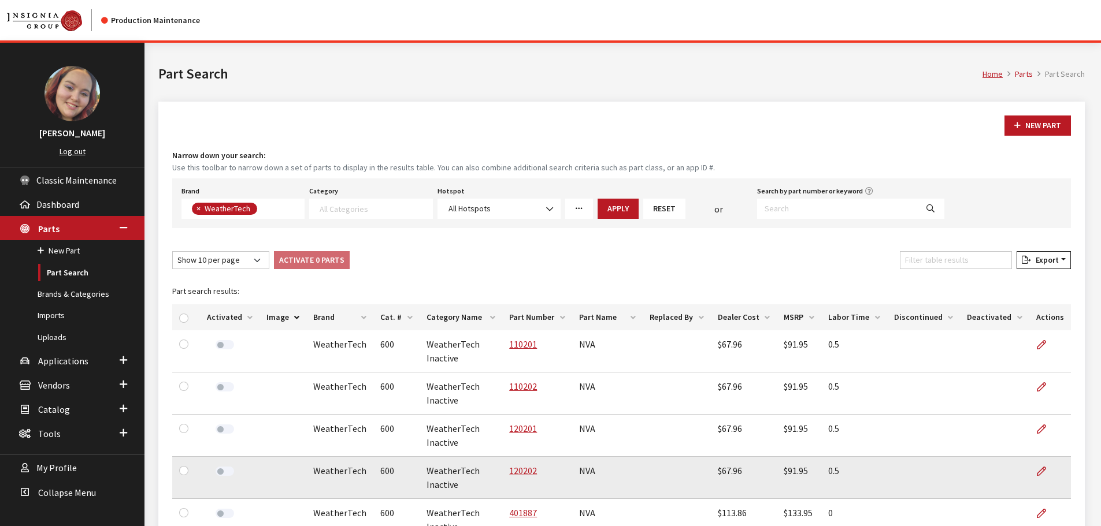
scroll to position [289, 0]
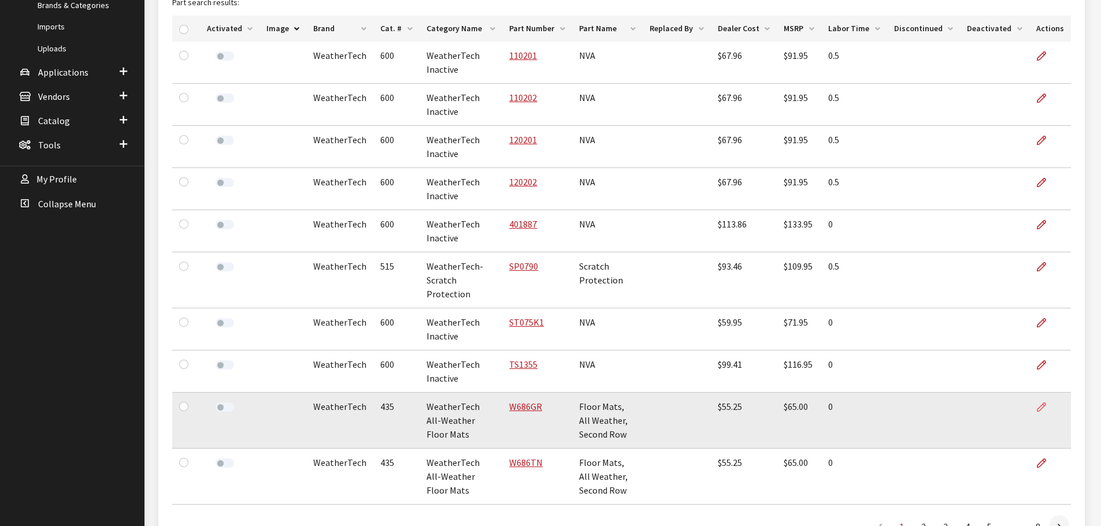
click at [1039, 403] on icon at bounding box center [1041, 407] width 9 height 9
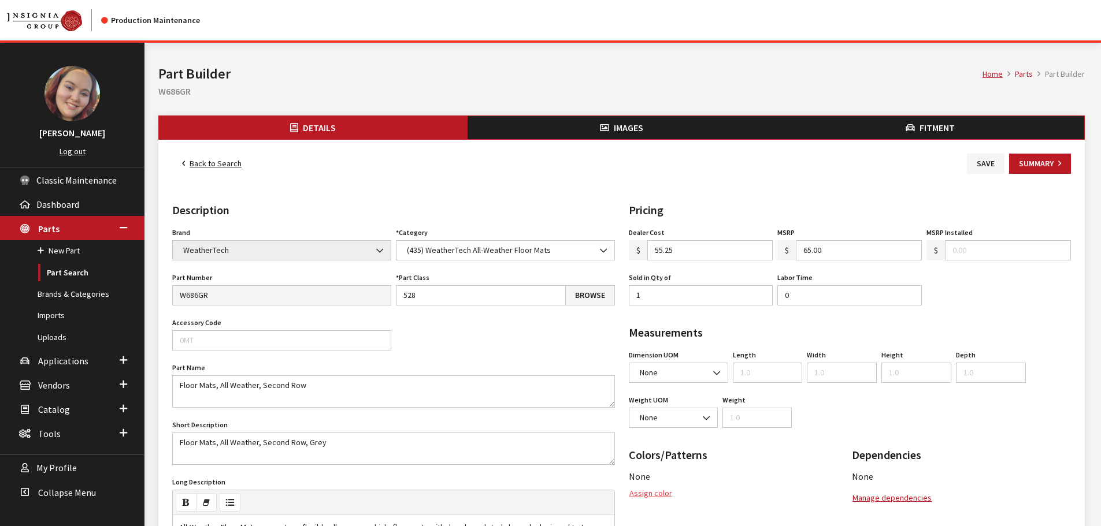
click at [666, 500] on button "Assign color" at bounding box center [651, 494] width 44 height 20
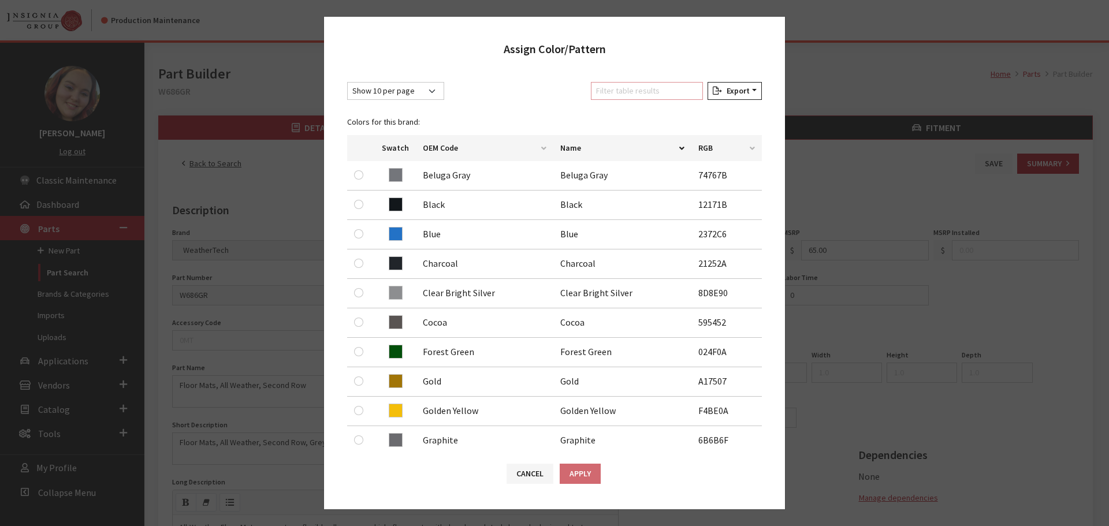
click at [637, 95] on input "Filter table results" at bounding box center [647, 91] width 112 height 18
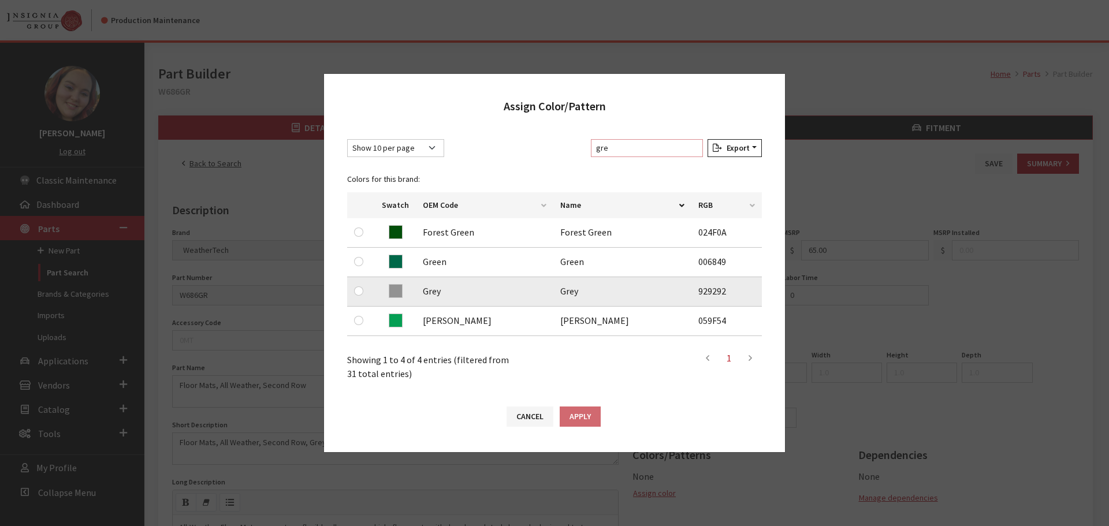
type input "gre"
click at [360, 291] on input "radio" at bounding box center [358, 291] width 9 height 9
radio input "true"
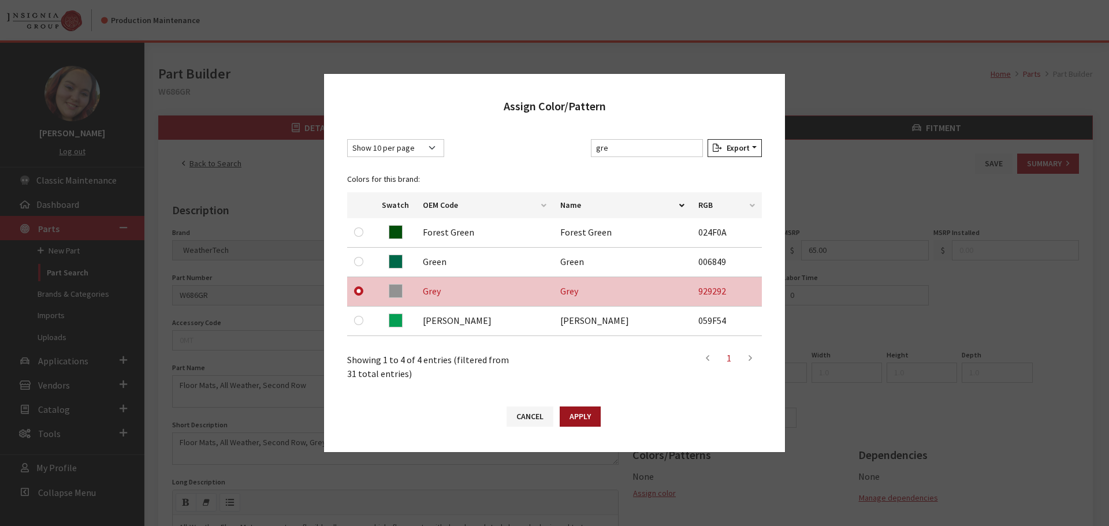
click at [576, 417] on button "Apply" at bounding box center [580, 417] width 41 height 20
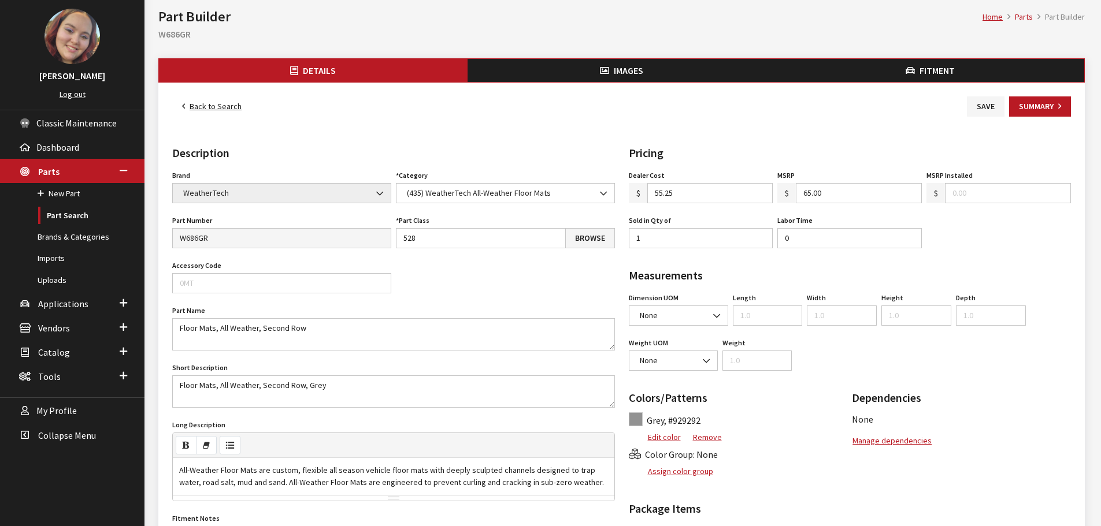
scroll to position [58, 0]
click at [668, 474] on button "Assign color group" at bounding box center [671, 471] width 85 height 20
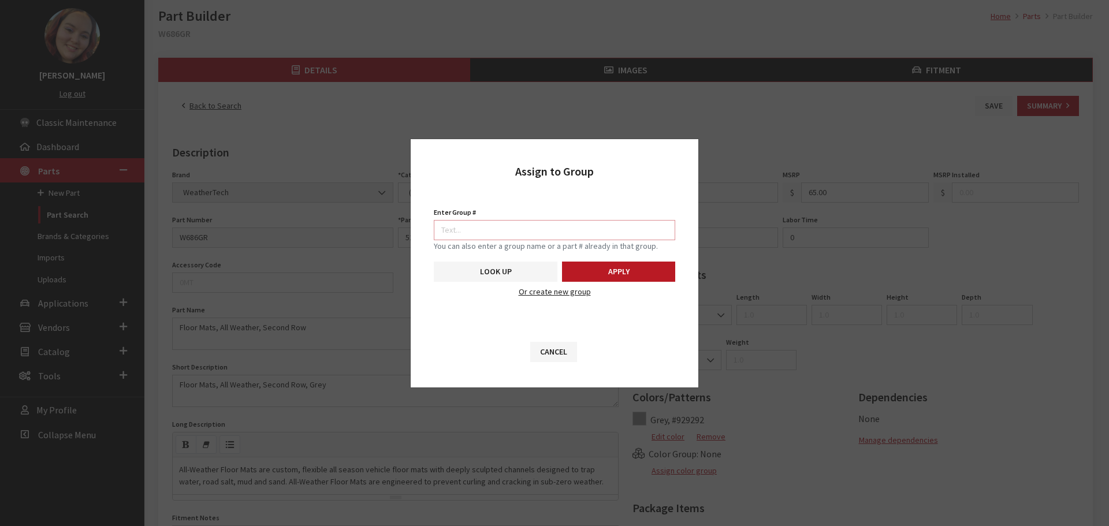
click at [522, 228] on input "Enter Group #" at bounding box center [555, 230] width 242 height 20
type input "5750"
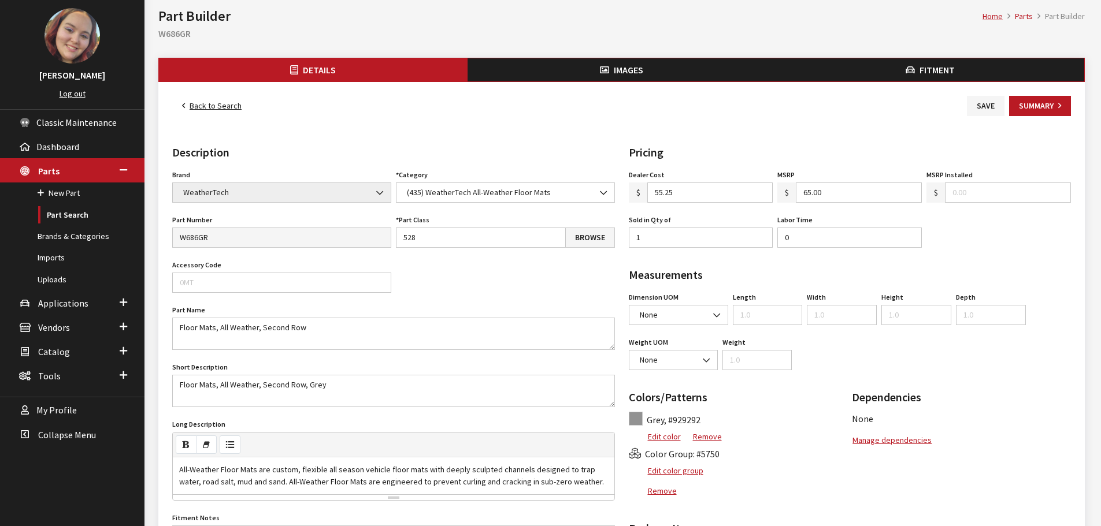
click at [596, 69] on button "Images" at bounding box center [621, 69] width 309 height 23
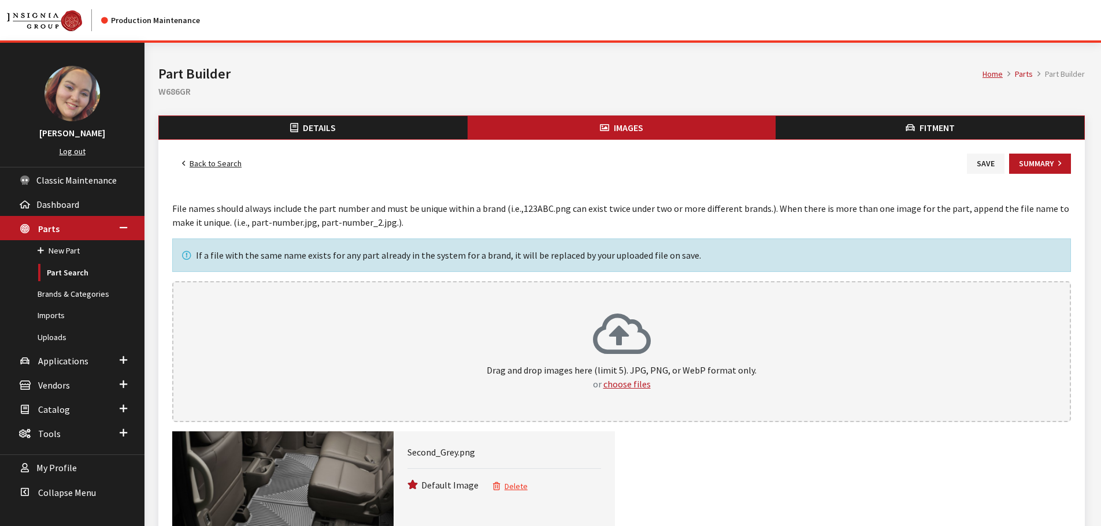
drag, startPoint x: 978, startPoint y: 168, endPoint x: 756, endPoint y: 180, distance: 221.6
click at [978, 168] on button "Save" at bounding box center [986, 164] width 38 height 20
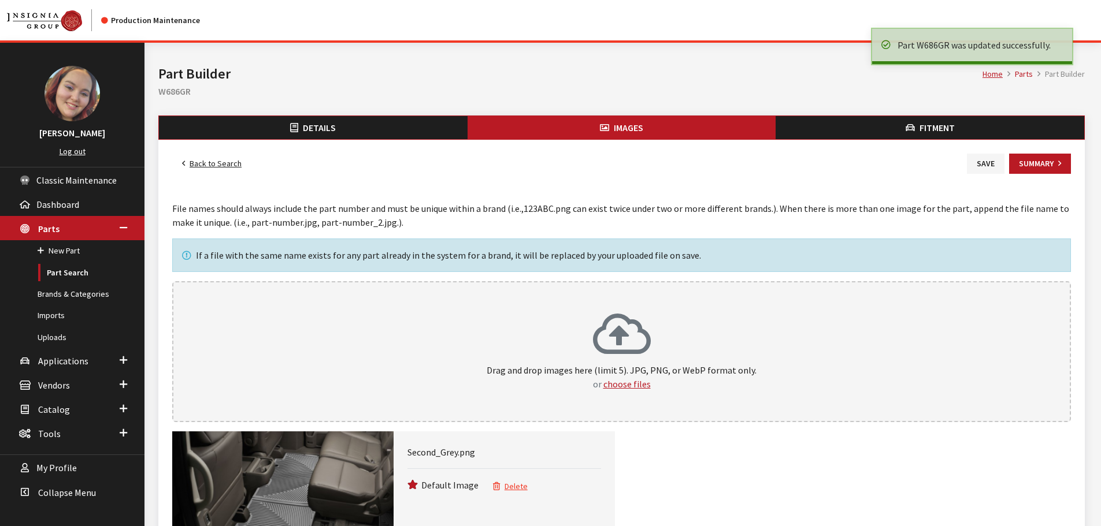
click at [201, 164] on link "Back to Search" at bounding box center [211, 164] width 79 height 20
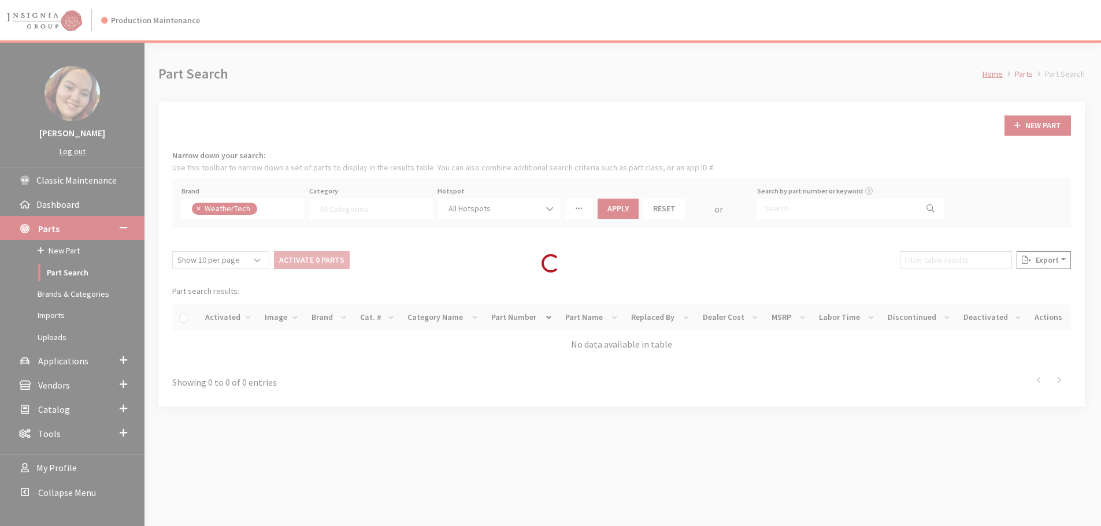
select select
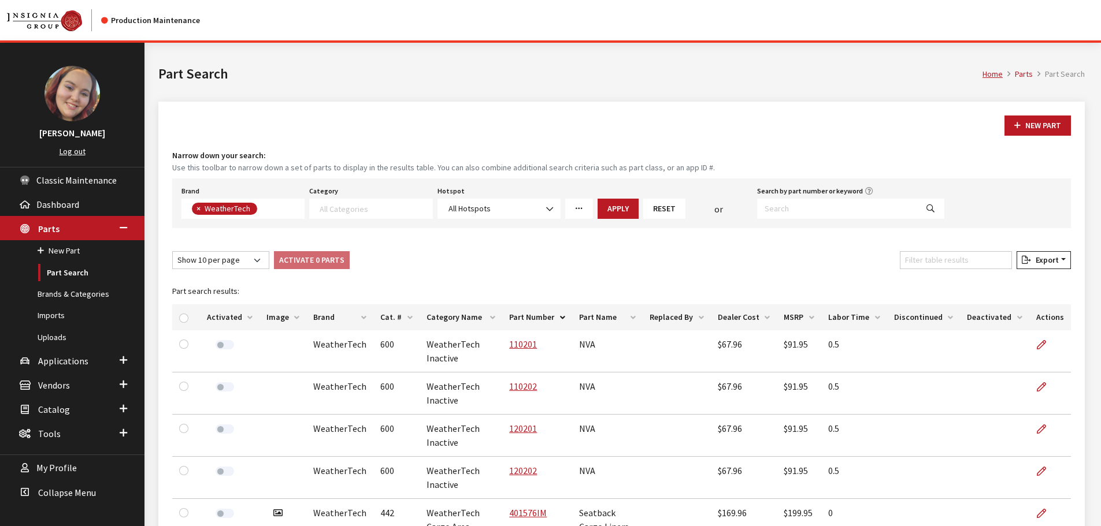
click at [265, 314] on th "Image" at bounding box center [282, 318] width 47 height 26
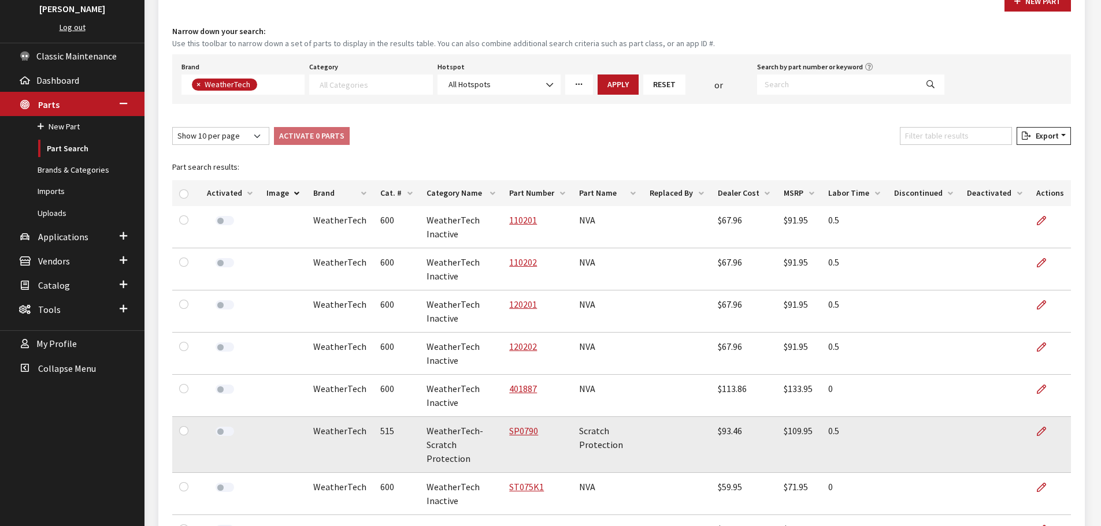
scroll to position [289, 0]
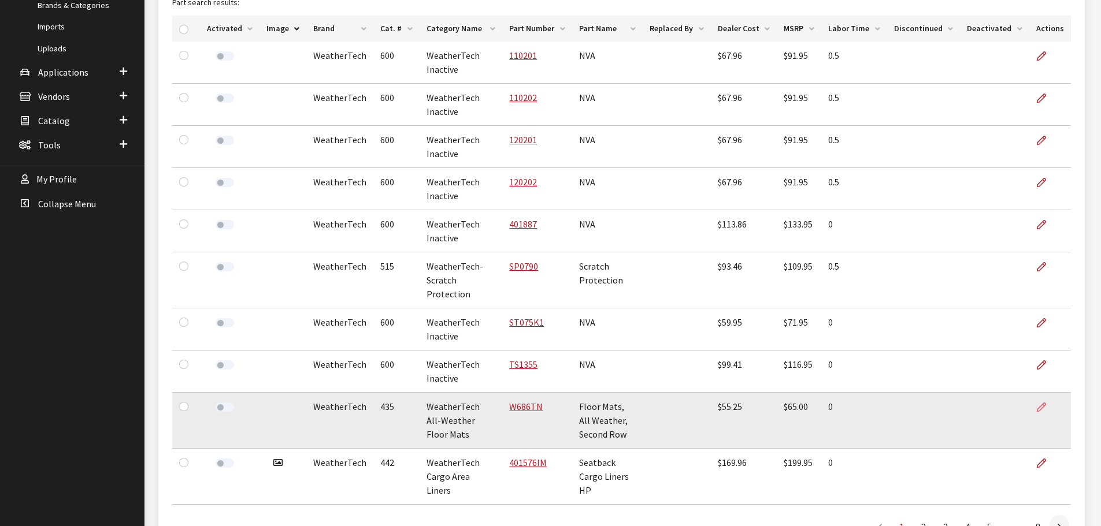
click at [1037, 403] on icon at bounding box center [1041, 407] width 9 height 9
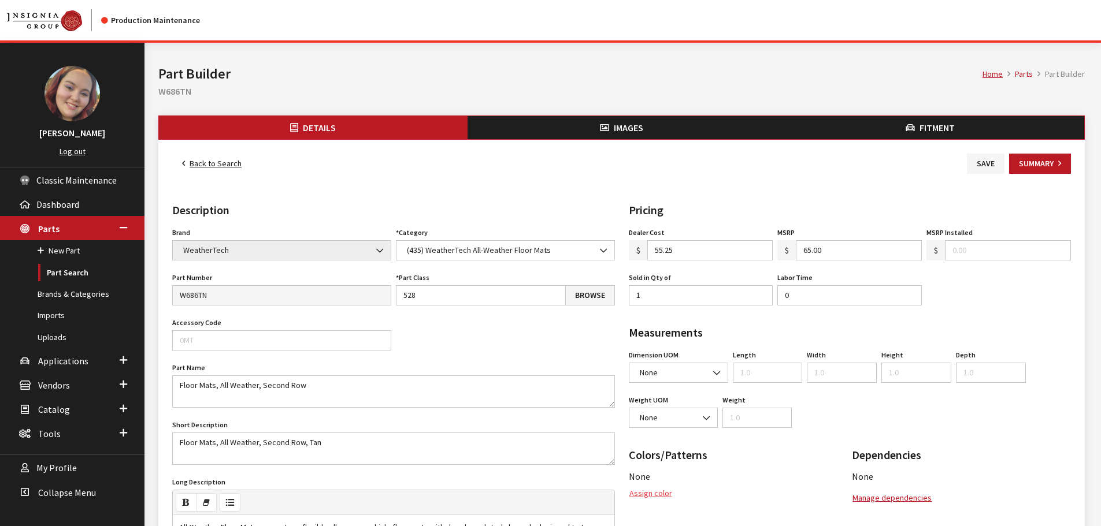
click at [652, 491] on button "Assign color" at bounding box center [651, 494] width 44 height 20
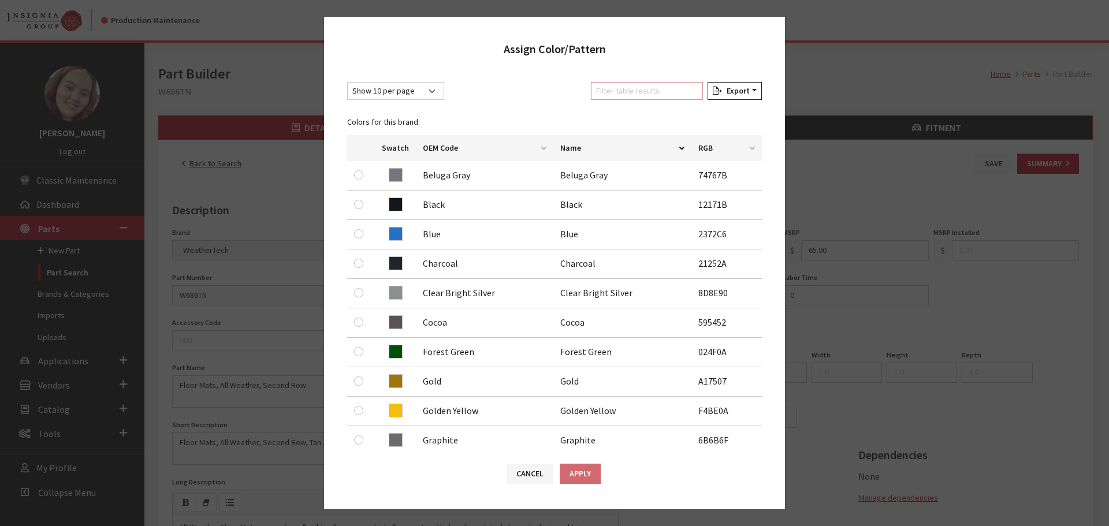
click at [641, 95] on input "Filter table results" at bounding box center [647, 91] width 112 height 18
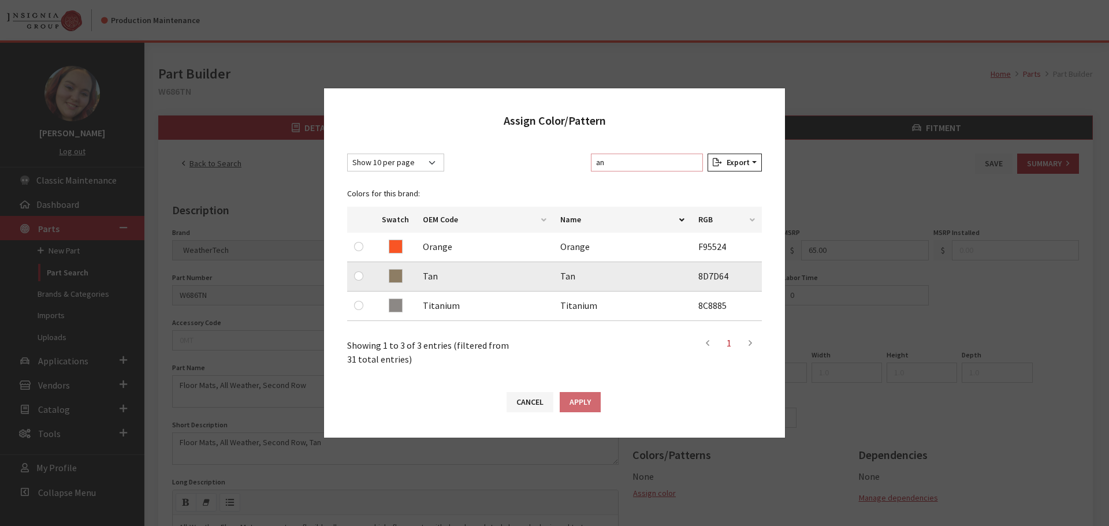
type input "an"
click at [362, 274] on input "radio" at bounding box center [358, 276] width 9 height 9
radio input "true"
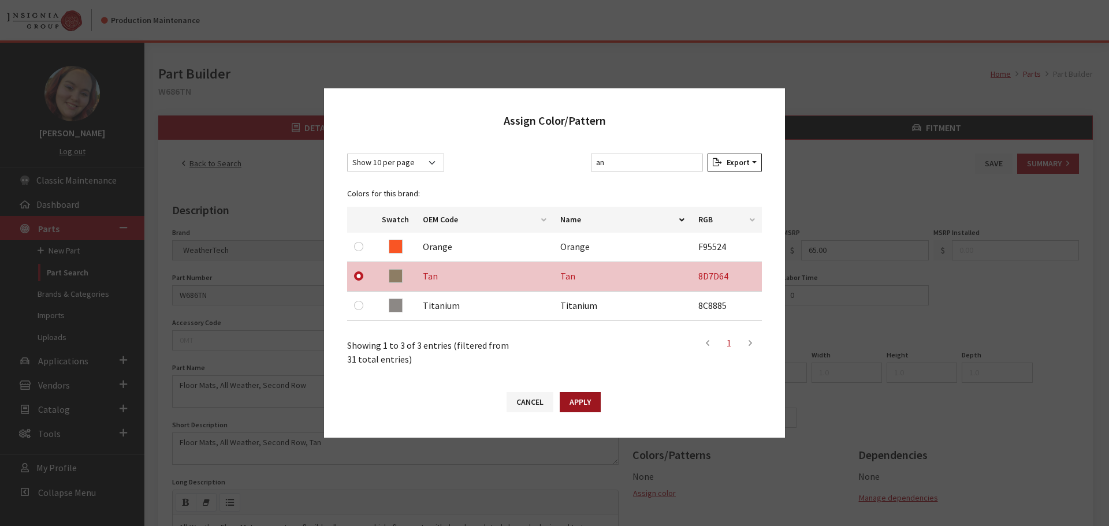
click at [586, 410] on button "Apply" at bounding box center [580, 402] width 41 height 20
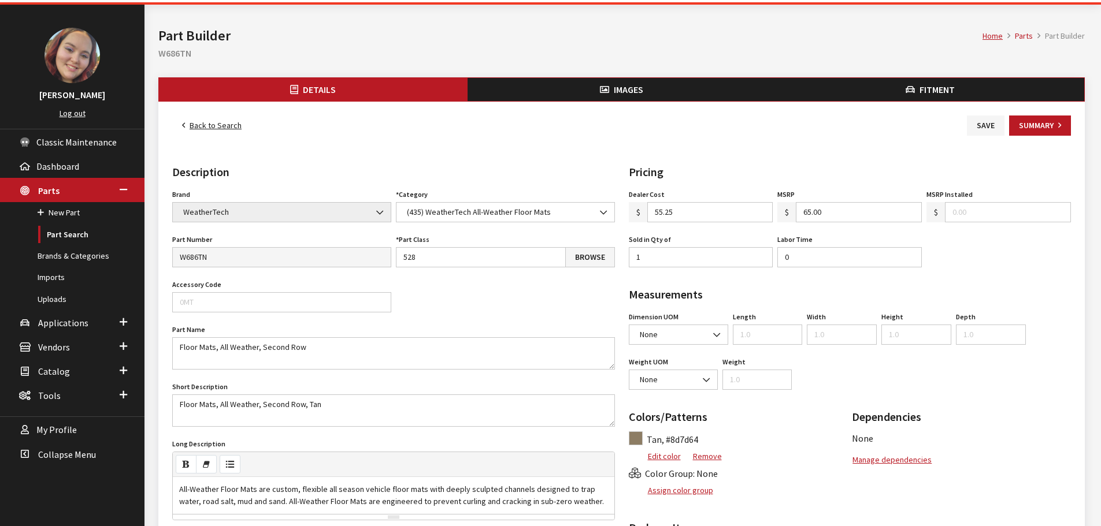
scroll to position [58, 0]
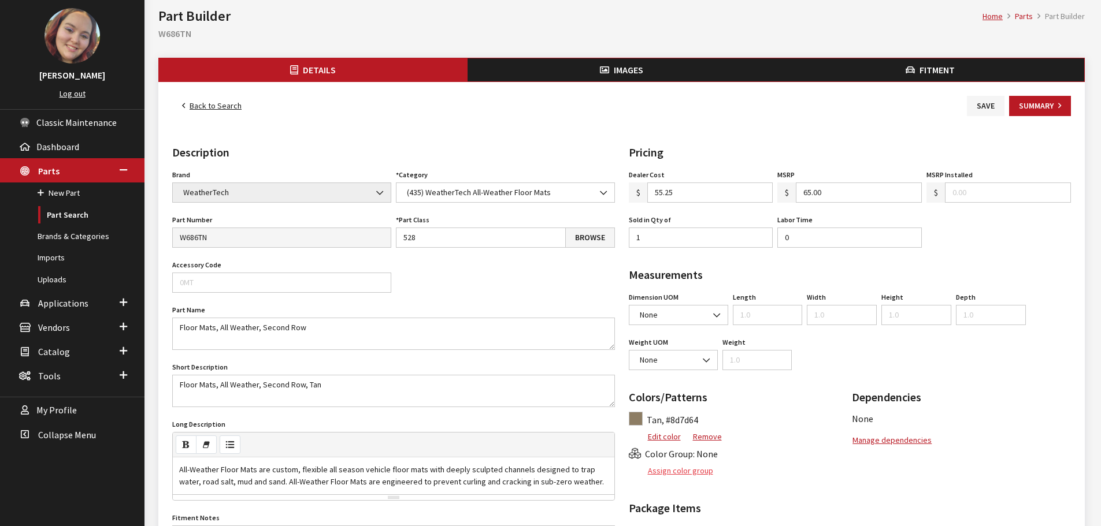
click at [665, 471] on button "Assign color group" at bounding box center [671, 471] width 85 height 20
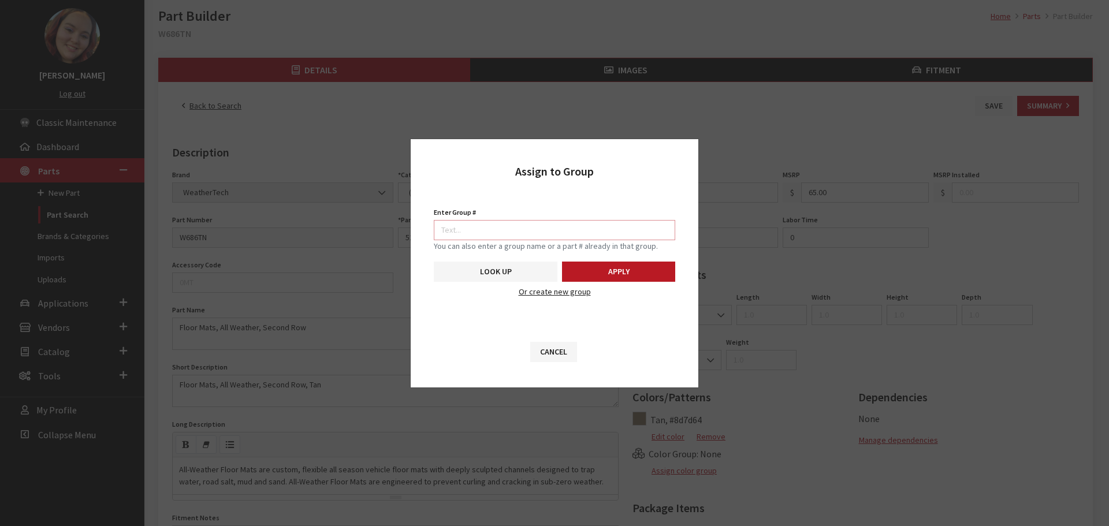
click at [577, 223] on input "Enter Group #" at bounding box center [555, 230] width 242 height 20
type input "5750"
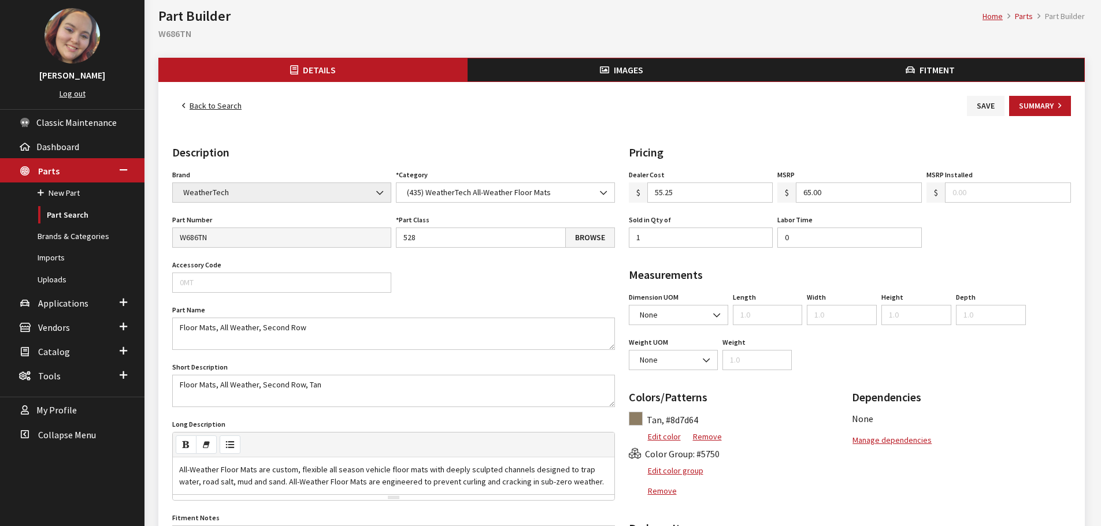
click at [632, 55] on div "Home Parts Part Builder Part Builder W686TN" at bounding box center [621, 21] width 940 height 73
click at [632, 65] on span "Images" at bounding box center [628, 70] width 29 height 12
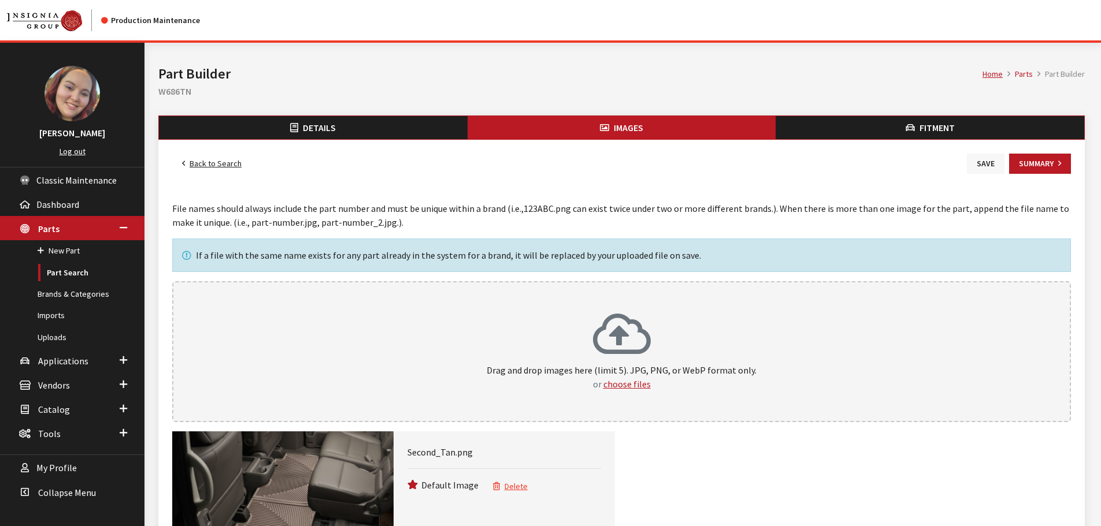
click at [975, 162] on button "Save" at bounding box center [986, 164] width 38 height 20
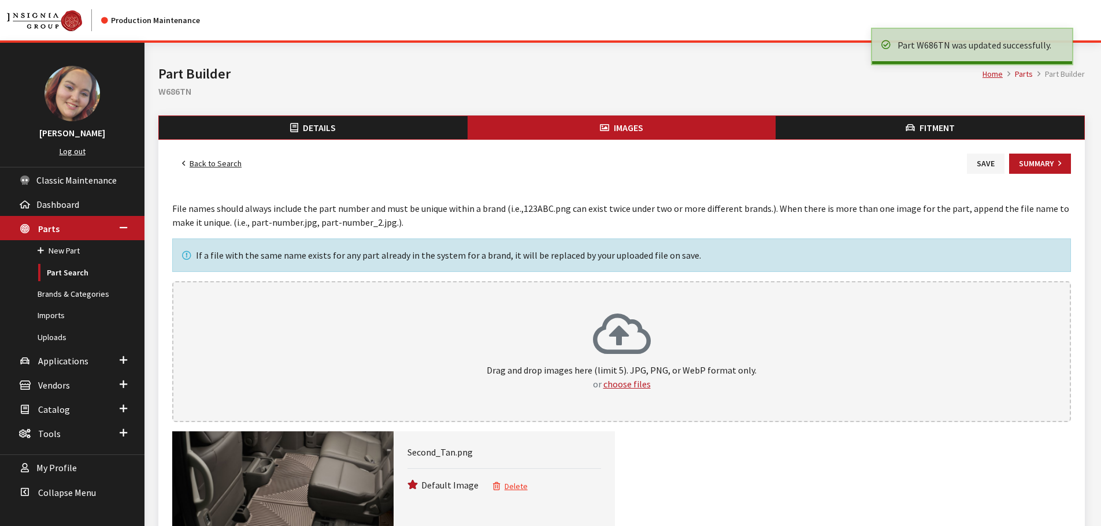
drag, startPoint x: 0, startPoint y: 0, endPoint x: 217, endPoint y: 165, distance: 273.0
click at [217, 165] on link "Back to Search" at bounding box center [211, 164] width 79 height 20
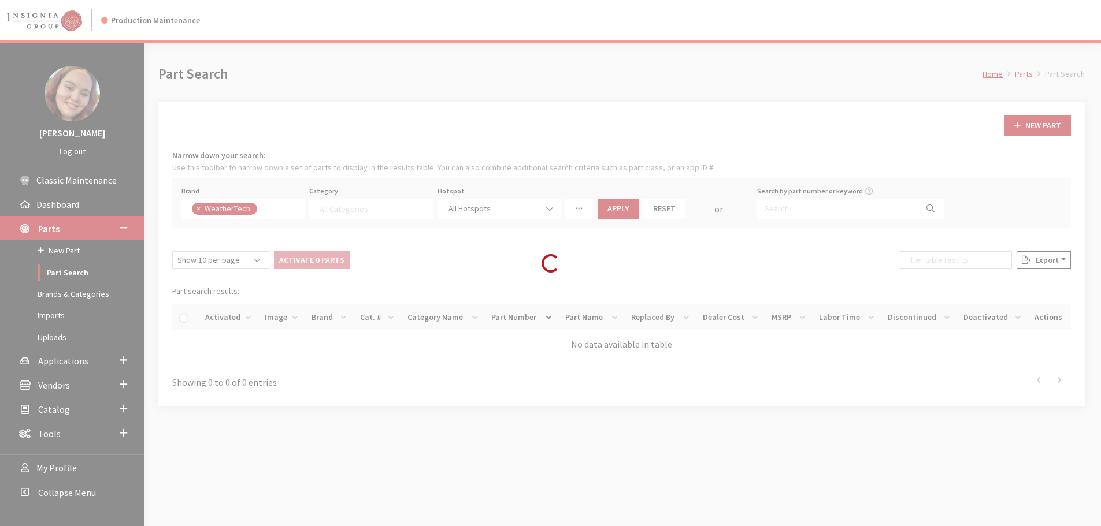
select select
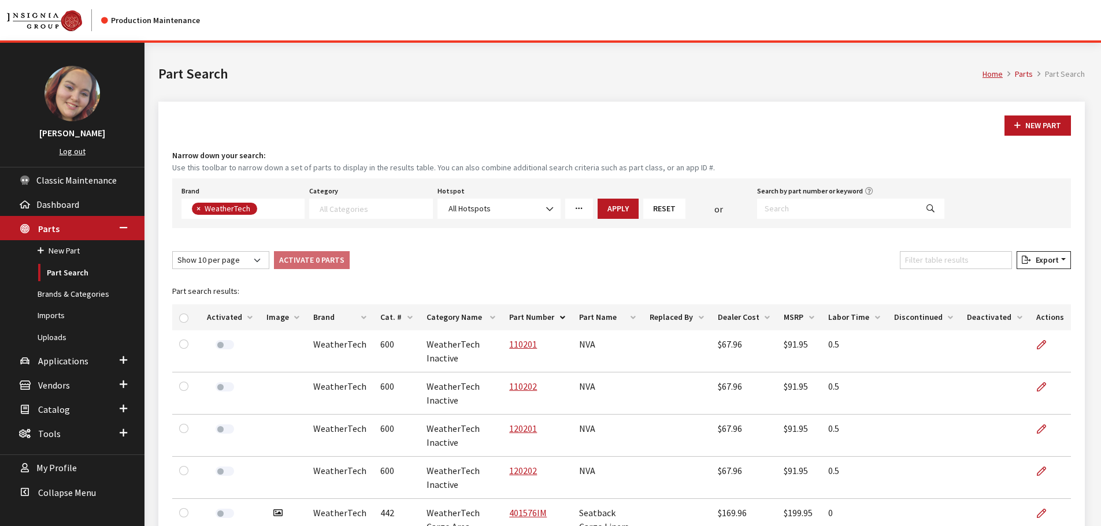
click at [274, 316] on th "Image" at bounding box center [282, 318] width 47 height 26
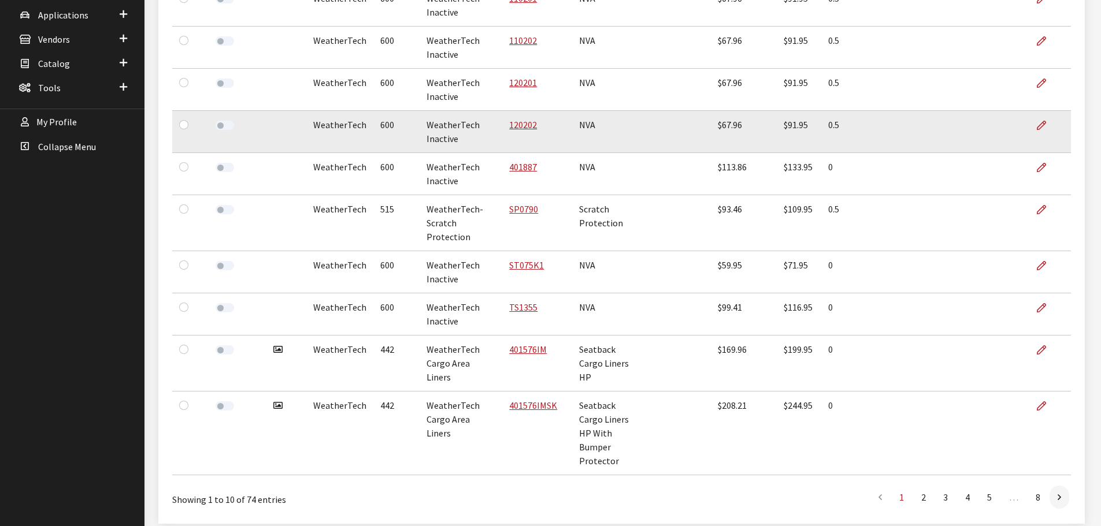
scroll to position [347, 0]
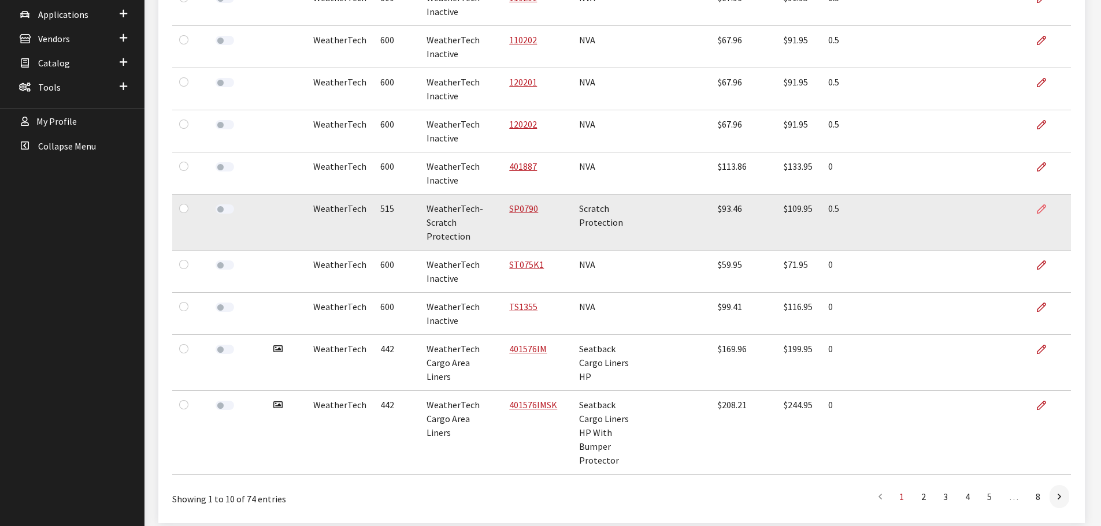
click at [1036, 212] on link at bounding box center [1046, 209] width 20 height 29
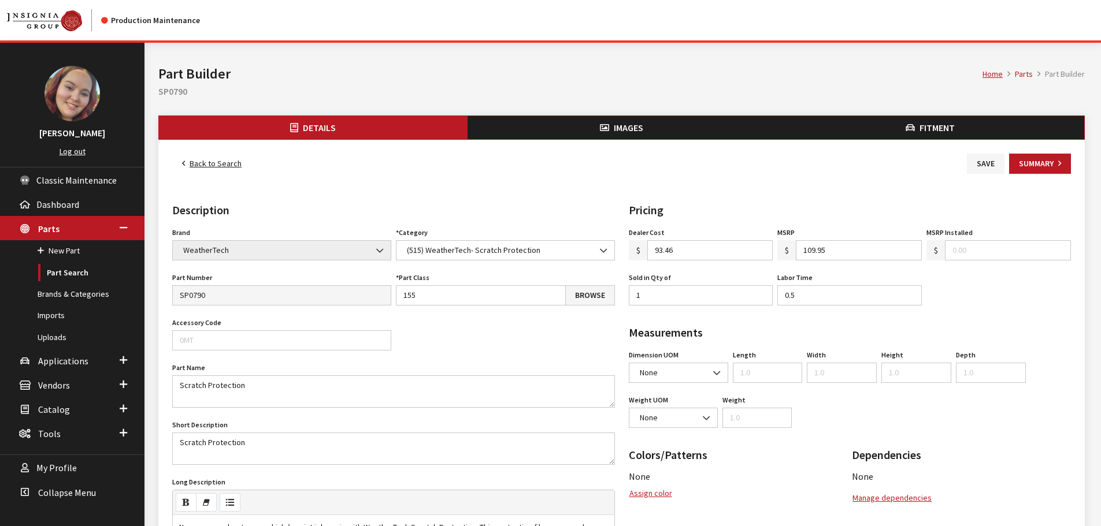
click at [933, 129] on span "Fitment" at bounding box center [936, 128] width 35 height 12
